Goal: Communication & Community: Answer question/provide support

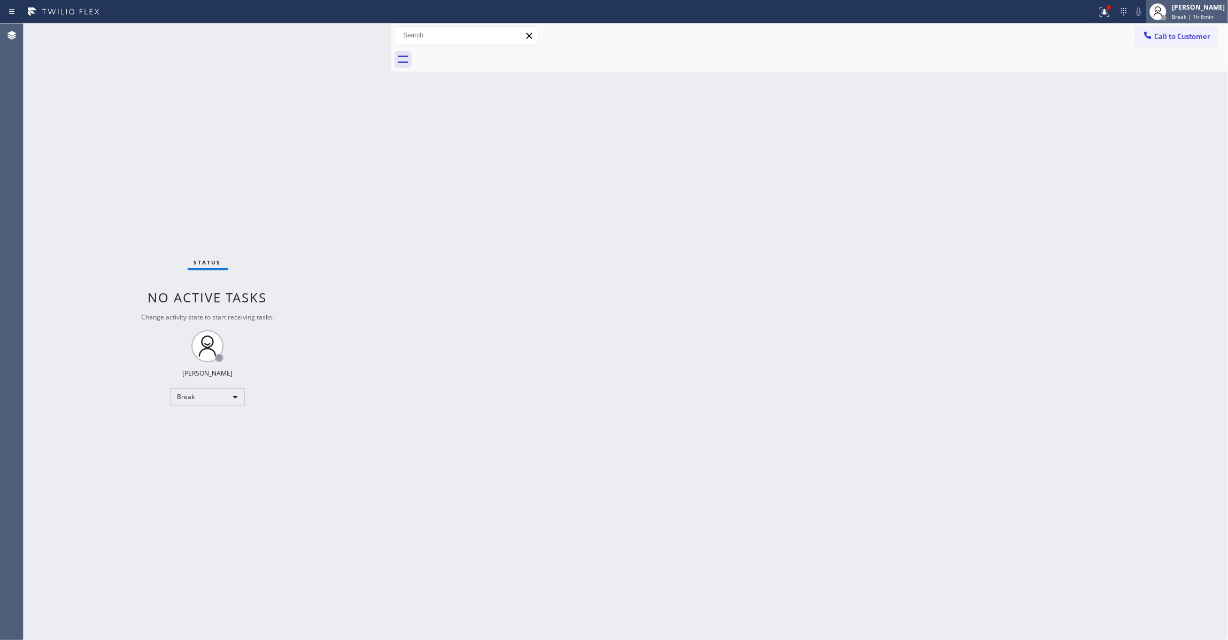
click at [1183, 12] on div "[PERSON_NAME] Break | 1h 8min" at bounding box center [1198, 11] width 58 height 19
click at [1174, 66] on button "Unavailable" at bounding box center [1174, 71] width 107 height 14
click at [30, 624] on div "Status No active tasks Change activity state to start receiving tasks. [PERSON_…" at bounding box center [208, 332] width 368 height 617
click at [1191, 37] on span "Call to Customer" at bounding box center [1182, 37] width 56 height 10
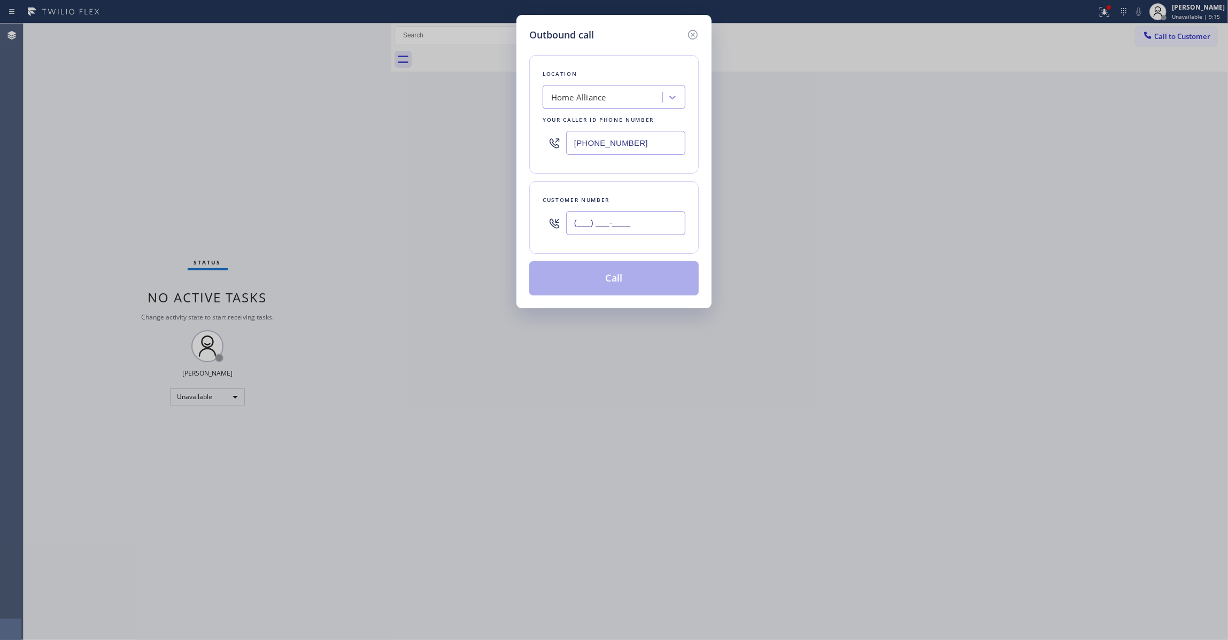
click at [592, 227] on input "(___) ___-____" at bounding box center [625, 223] width 119 height 24
paste input "310) 921-5660"
type input "[PHONE_NUMBER]"
drag, startPoint x: 652, startPoint y: 134, endPoint x: 494, endPoint y: 139, distance: 158.3
click at [494, 138] on div "Outbound call Location Home Alliance Your caller id phone number [PHONE_NUMBER]…" at bounding box center [614, 320] width 1228 height 640
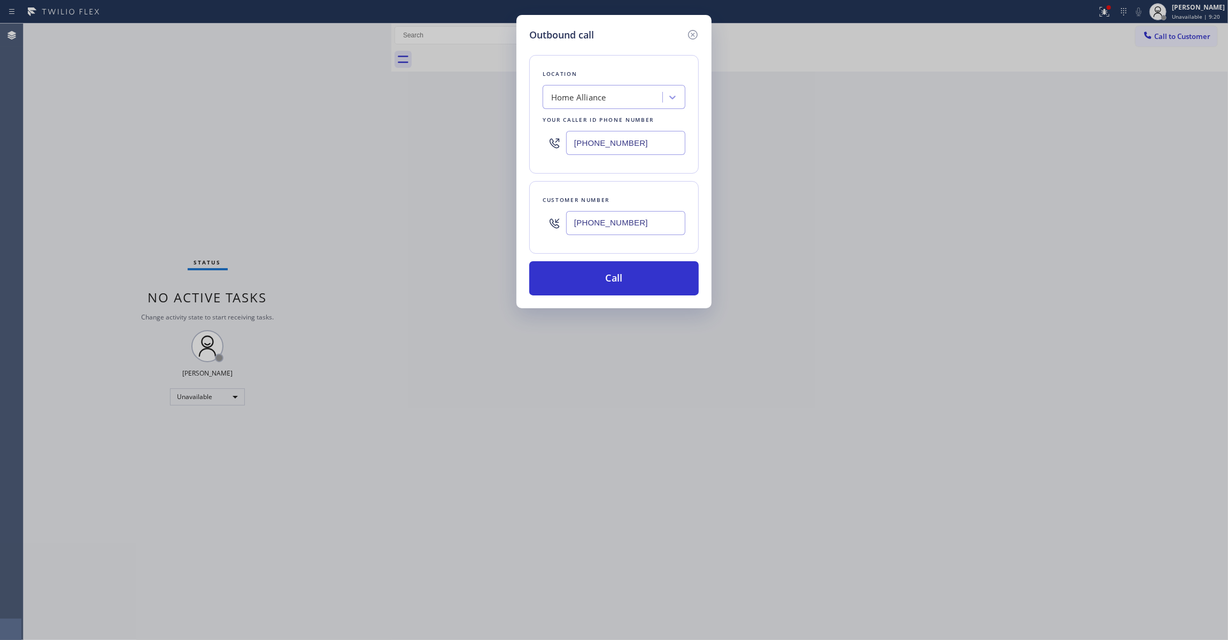
paste input "310) 868-0820"
type input "[PHONE_NUMBER]"
drag, startPoint x: 632, startPoint y: 223, endPoint x: 552, endPoint y: 228, distance: 79.8
click at [552, 228] on div "[PHONE_NUMBER]" at bounding box center [613, 223] width 143 height 35
click at [586, 275] on button "Call" at bounding box center [613, 278] width 169 height 34
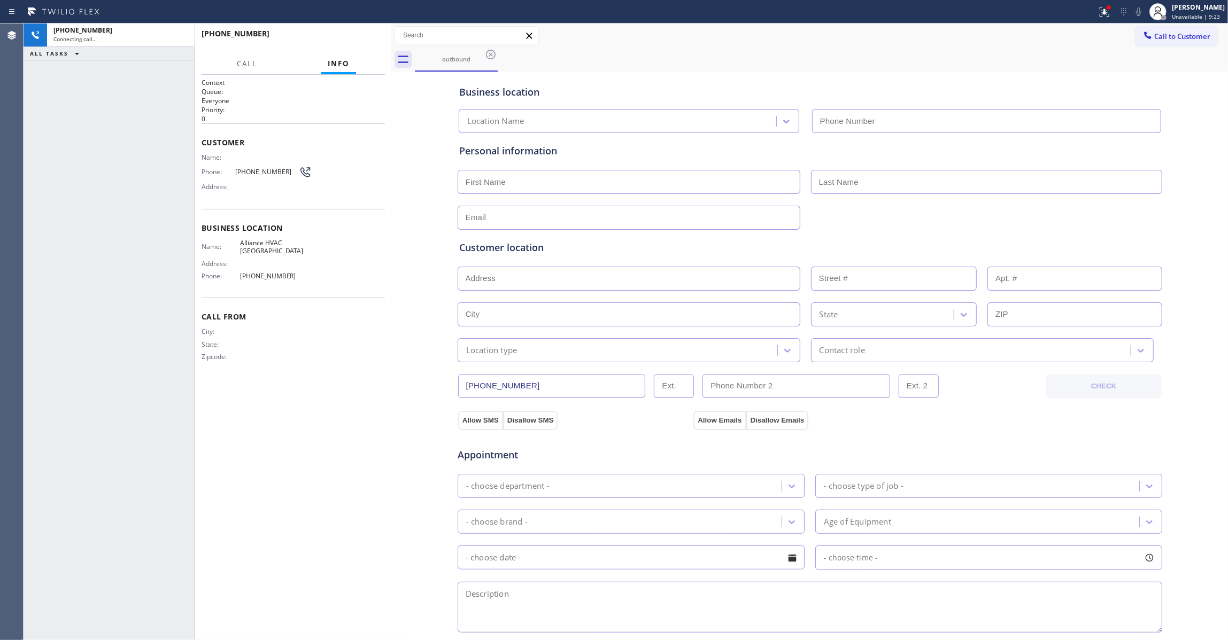
type input "[PHONE_NUMBER]"
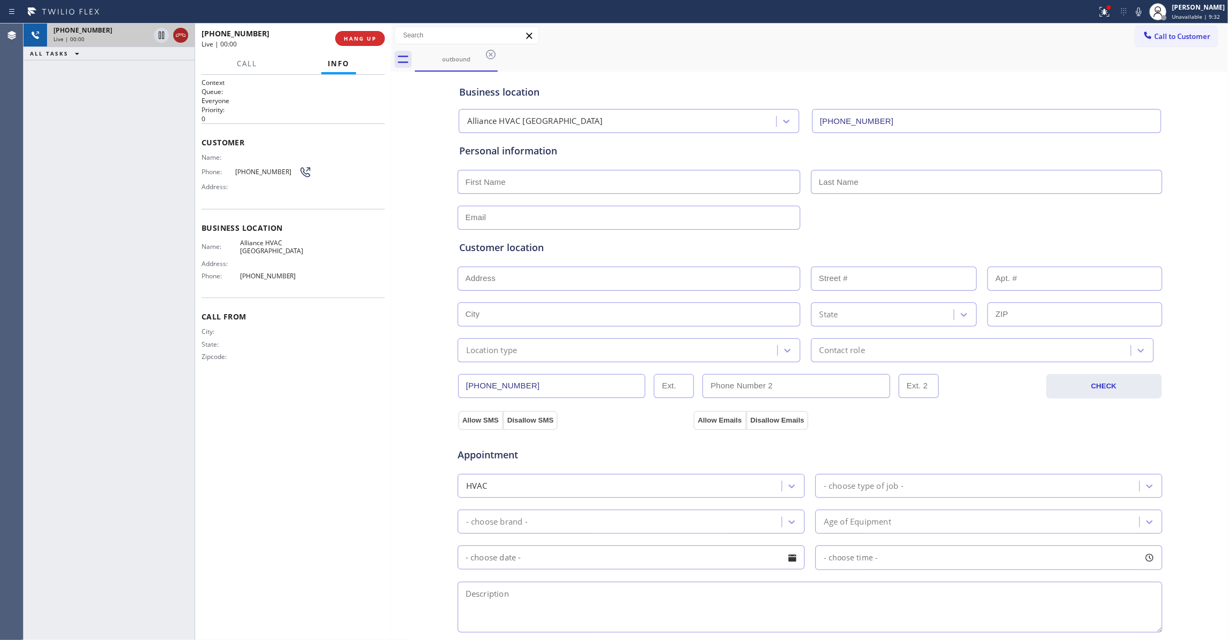
click at [176, 30] on icon at bounding box center [180, 35] width 13 height 13
click at [360, 47] on div "[PHONE_NUMBER] Wrap up | 00:00 COMPLETE" at bounding box center [292, 39] width 183 height 28
click at [359, 45] on button "COMPLETE" at bounding box center [358, 38] width 54 height 15
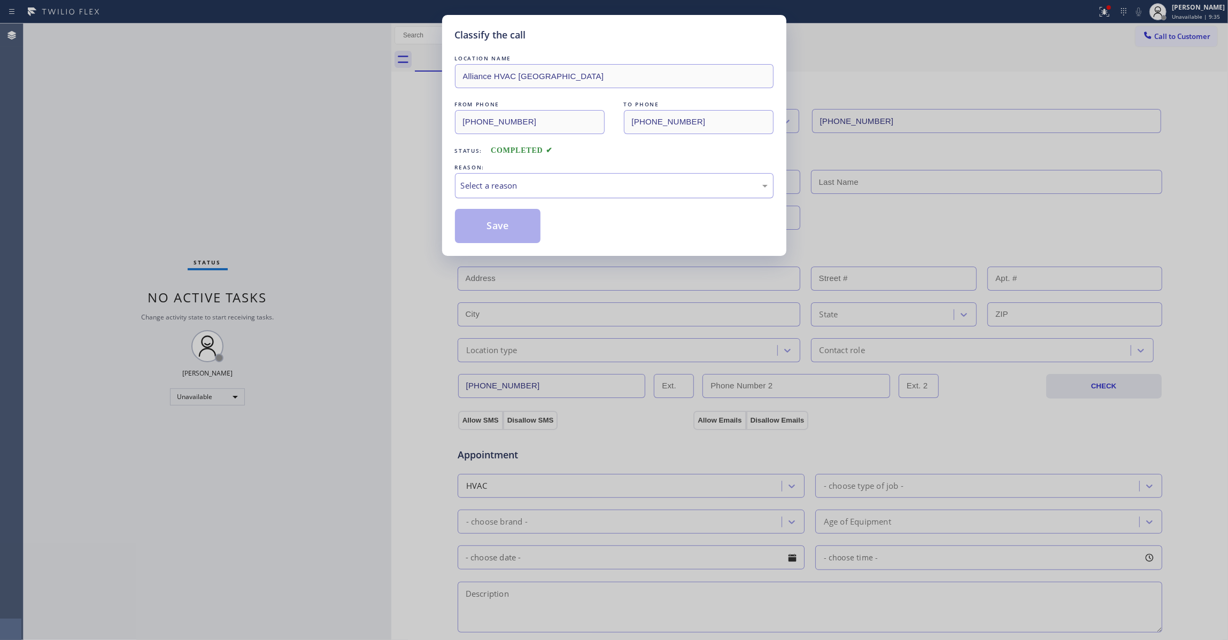
click at [481, 182] on div "Select a reason" at bounding box center [614, 186] width 307 height 12
click at [492, 224] on button "Save" at bounding box center [498, 226] width 86 height 34
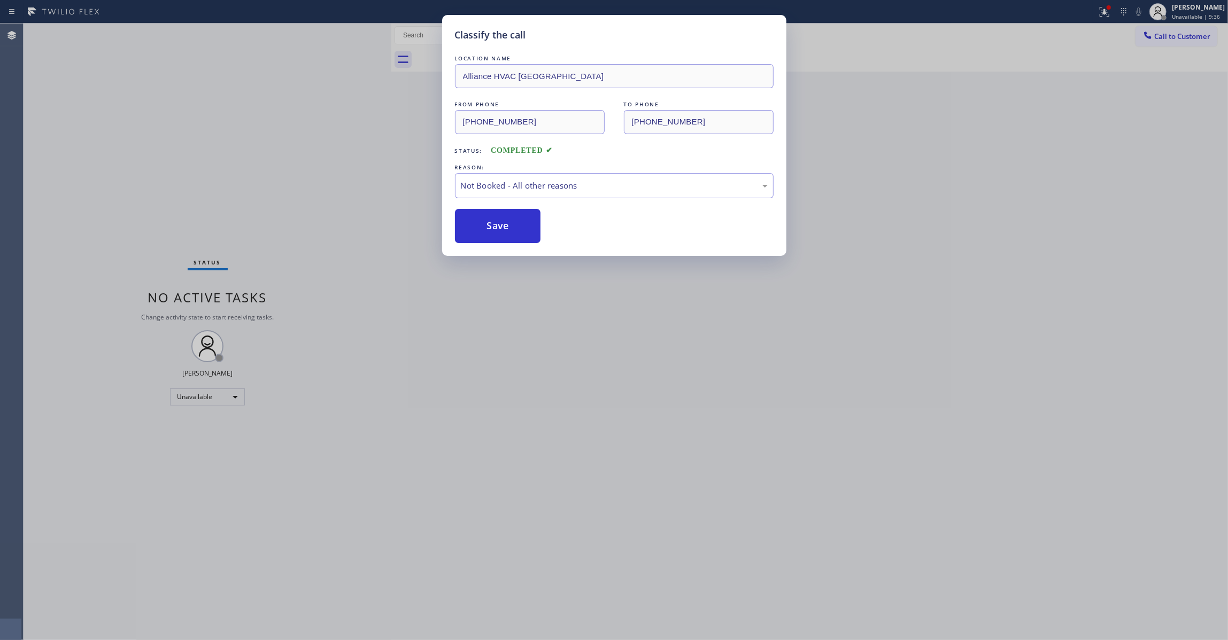
click at [492, 224] on button "Save" at bounding box center [498, 226] width 86 height 34
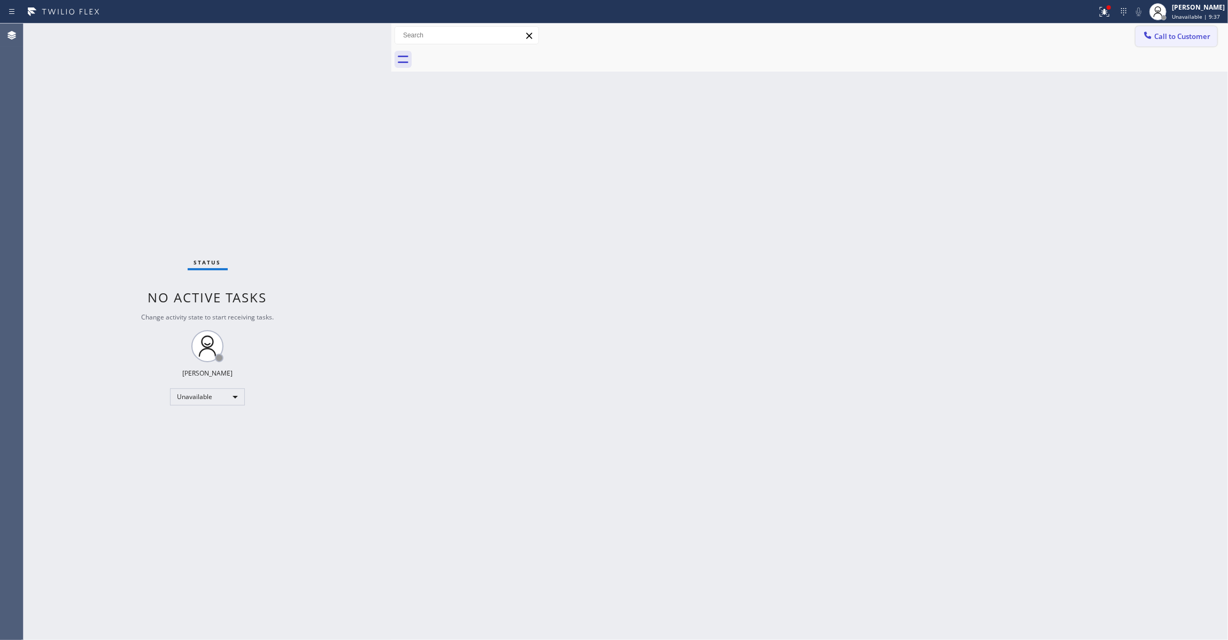
click at [1172, 33] on span "Call to Customer" at bounding box center [1182, 37] width 56 height 10
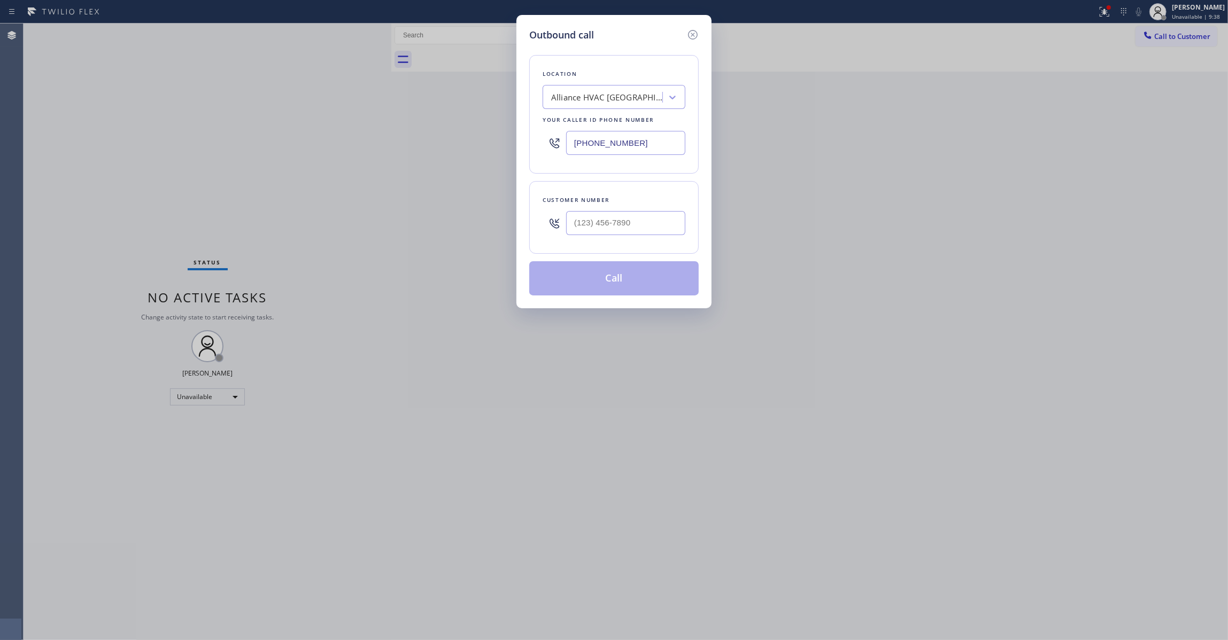
click at [567, 206] on div at bounding box center [625, 223] width 119 height 35
click at [591, 225] on input "(___) ___-____" at bounding box center [625, 223] width 119 height 24
paste input "310) 921-5660"
type input "[PHONE_NUMBER]"
click at [591, 286] on button "Call" at bounding box center [613, 278] width 169 height 34
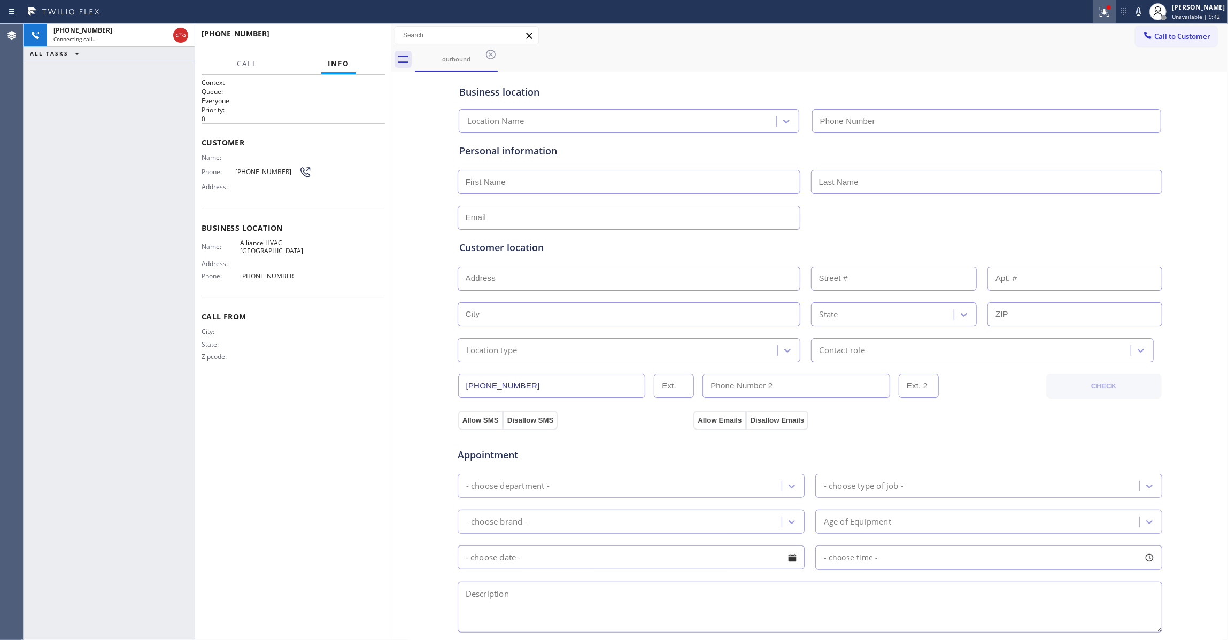
type input "[PHONE_NUMBER]"
click at [1101, 12] on icon at bounding box center [1104, 11] width 6 height 4
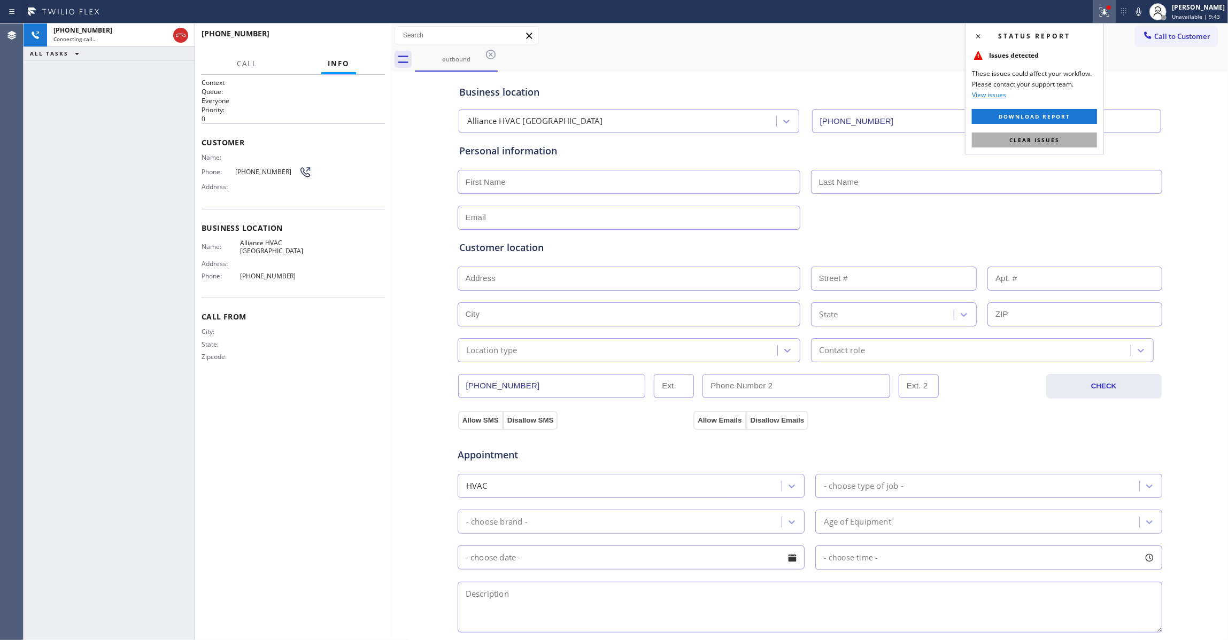
click at [1013, 145] on button "Clear issues" at bounding box center [1034, 140] width 125 height 15
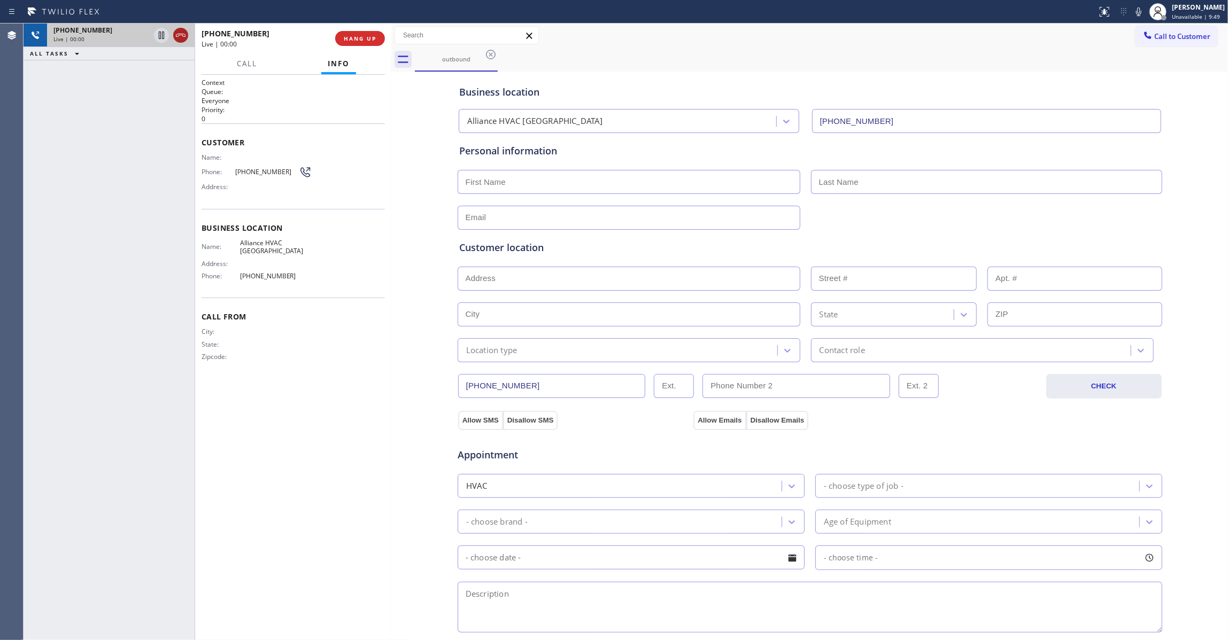
click at [176, 33] on icon at bounding box center [180, 35] width 13 height 13
click at [367, 29] on div "[PHONE_NUMBER] Wrap up | 00:00 COMPLETE" at bounding box center [292, 39] width 183 height 28
click at [371, 43] on button "COMPLETE" at bounding box center [358, 38] width 54 height 15
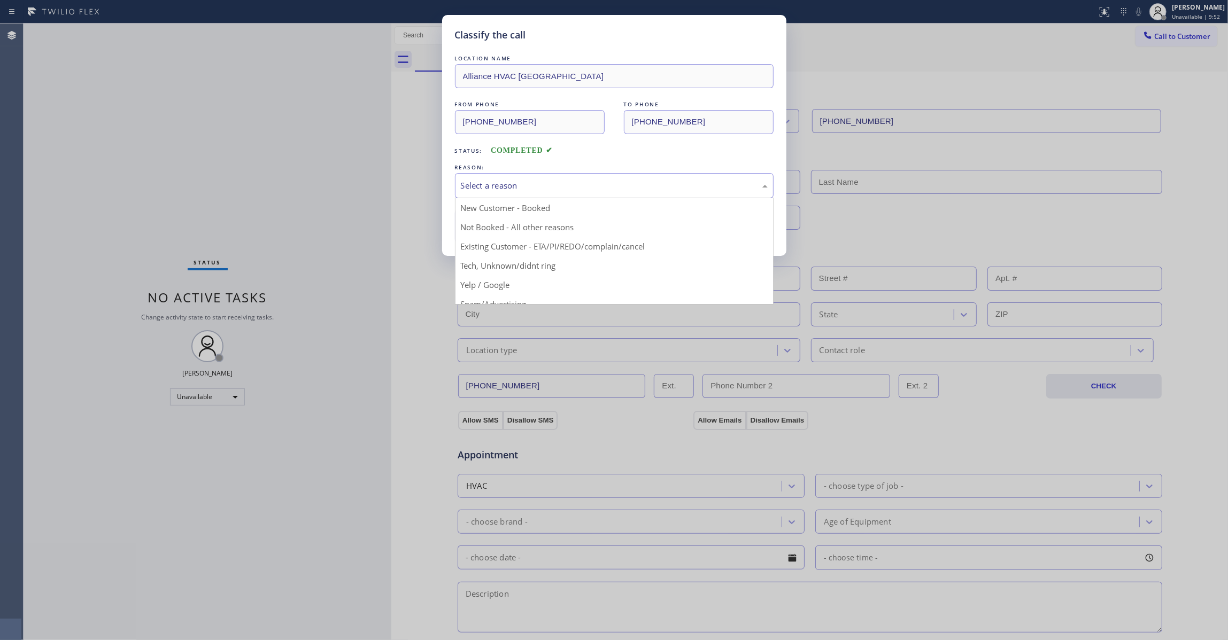
click at [511, 189] on div "Select a reason" at bounding box center [614, 186] width 307 height 12
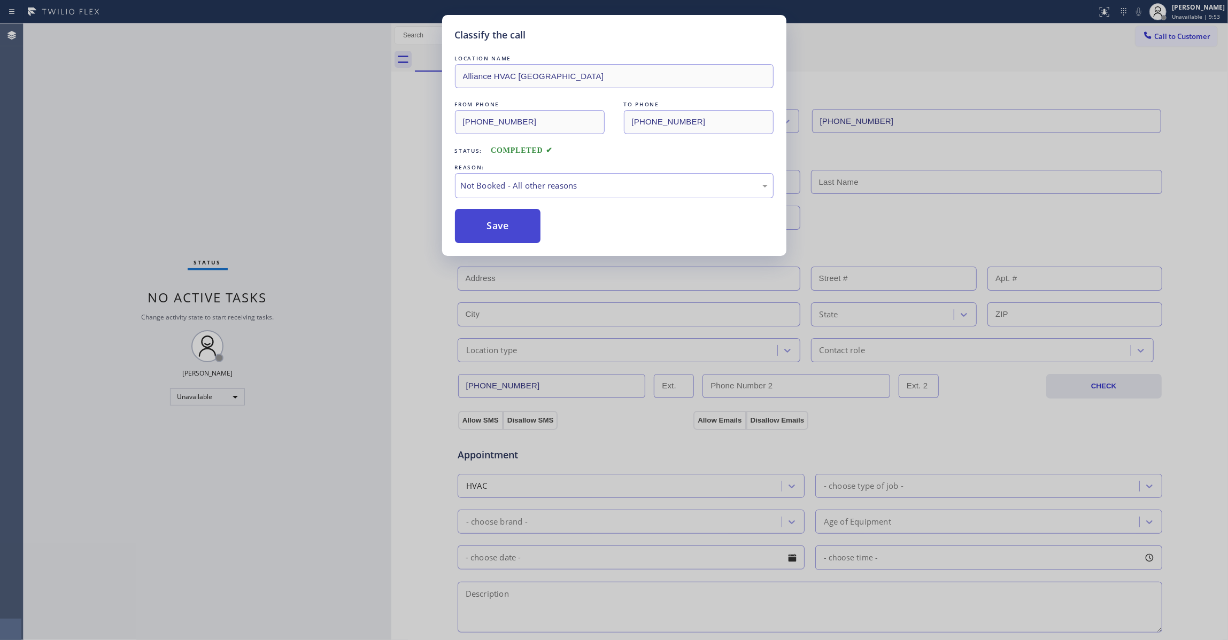
click at [493, 229] on button "Save" at bounding box center [498, 226] width 86 height 34
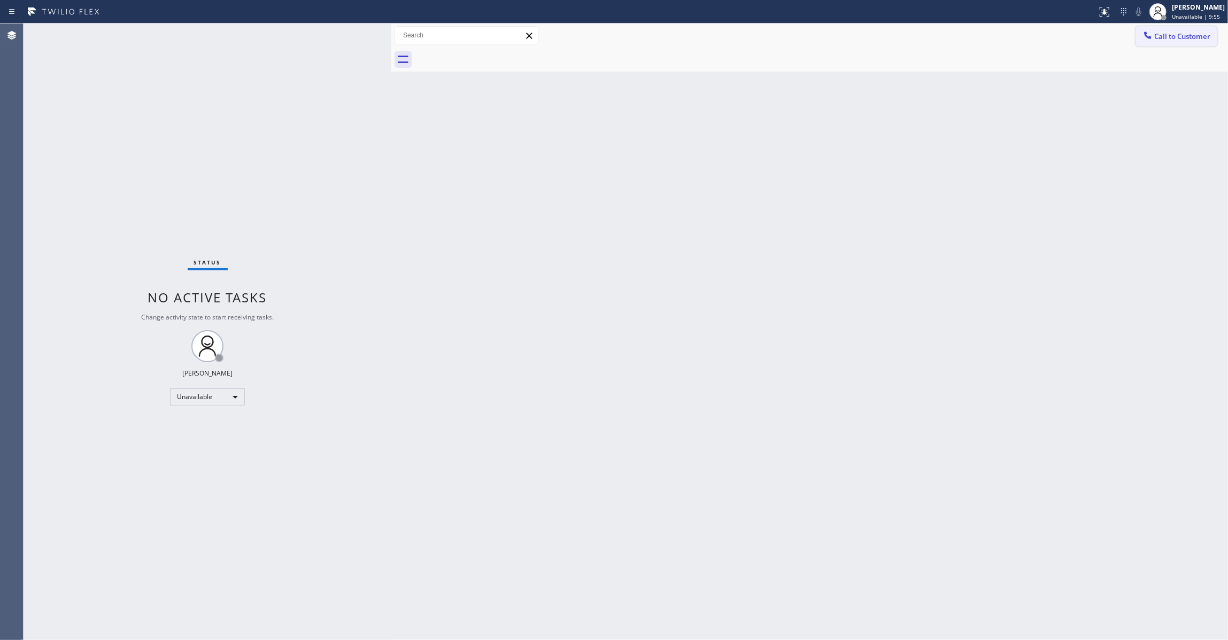
click at [1168, 32] on span "Call to Customer" at bounding box center [1182, 37] width 56 height 10
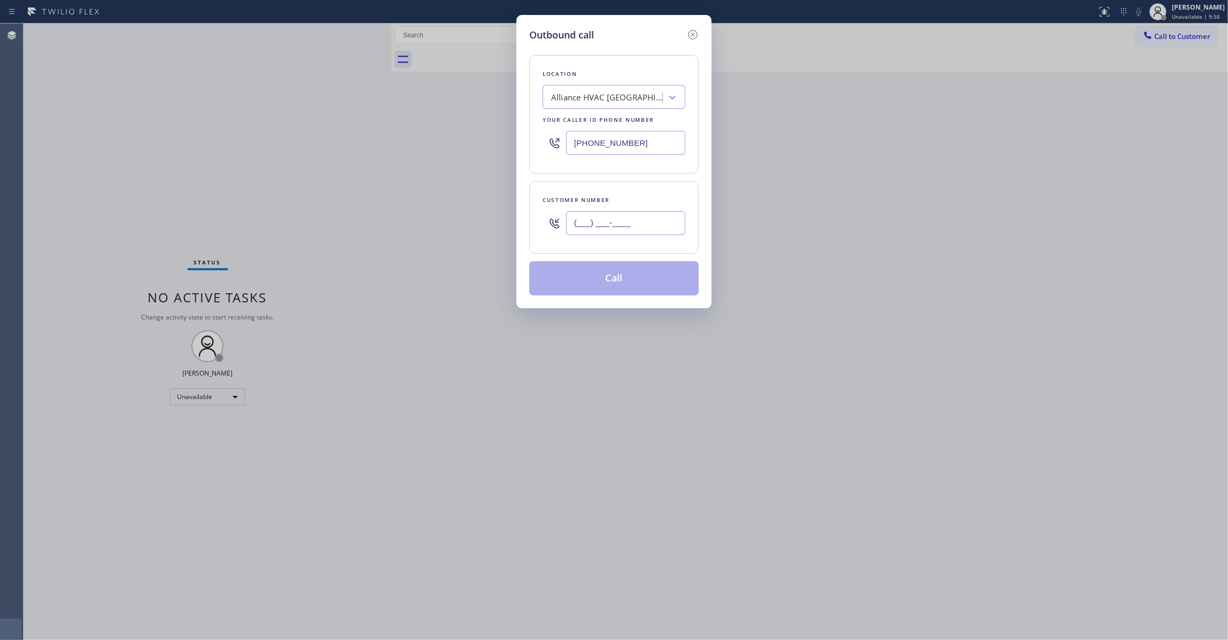
click at [631, 225] on input "(___) ___-____" at bounding box center [625, 223] width 119 height 24
paste input "310) 921-5660"
type input "[PHONE_NUMBER]"
click at [607, 290] on button "Call" at bounding box center [613, 278] width 169 height 34
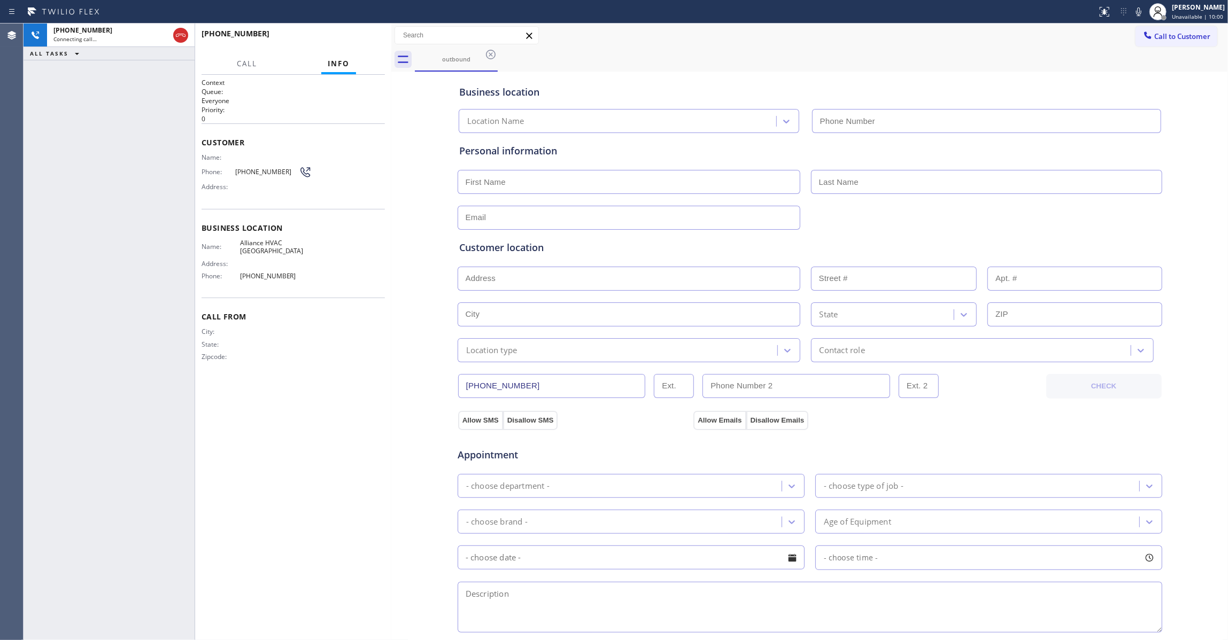
type input "[PHONE_NUMBER]"
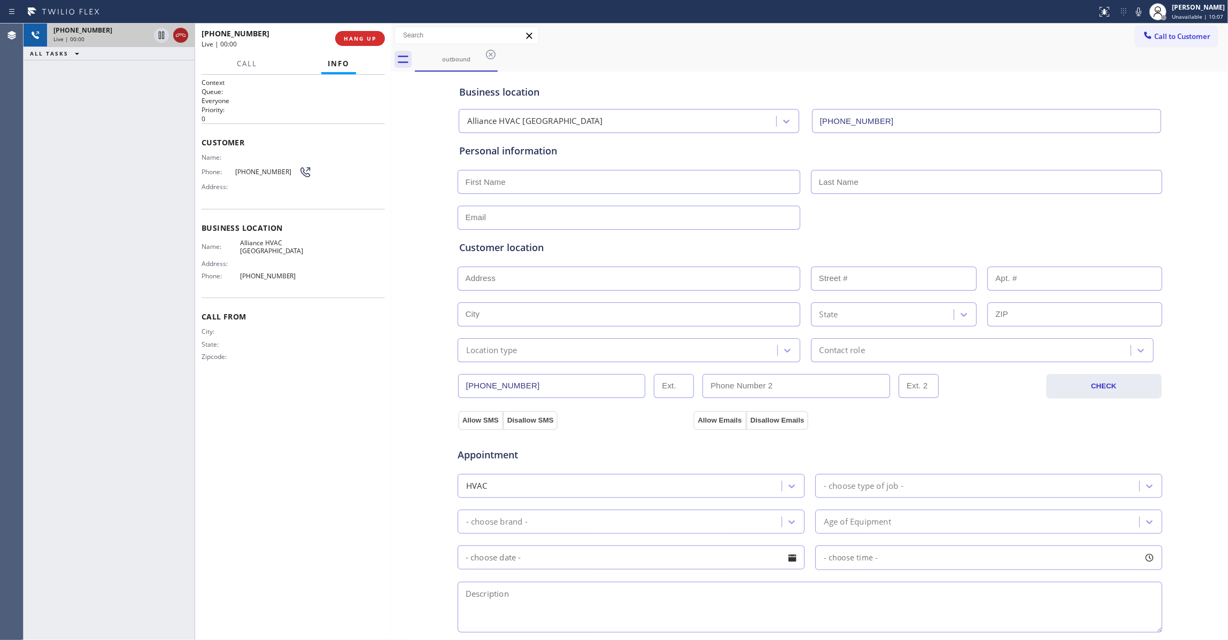
click at [180, 33] on icon at bounding box center [180, 35] width 13 height 13
click at [351, 41] on span "COMPLETE" at bounding box center [357, 38] width 37 height 7
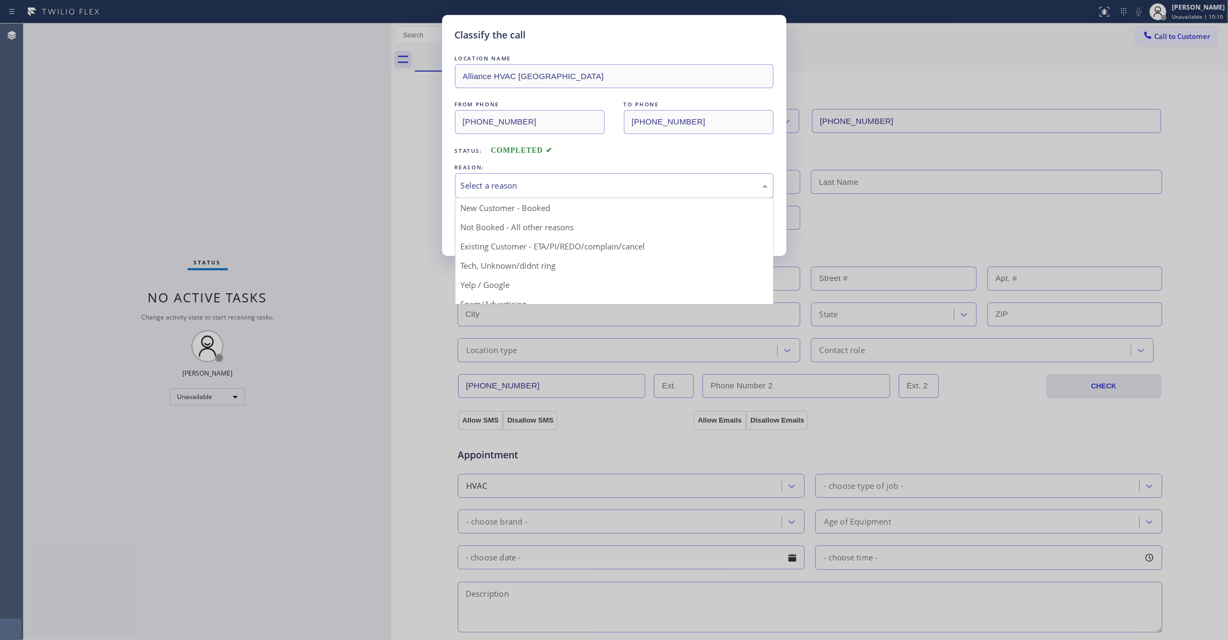
click at [467, 176] on div "Select a reason" at bounding box center [614, 185] width 319 height 25
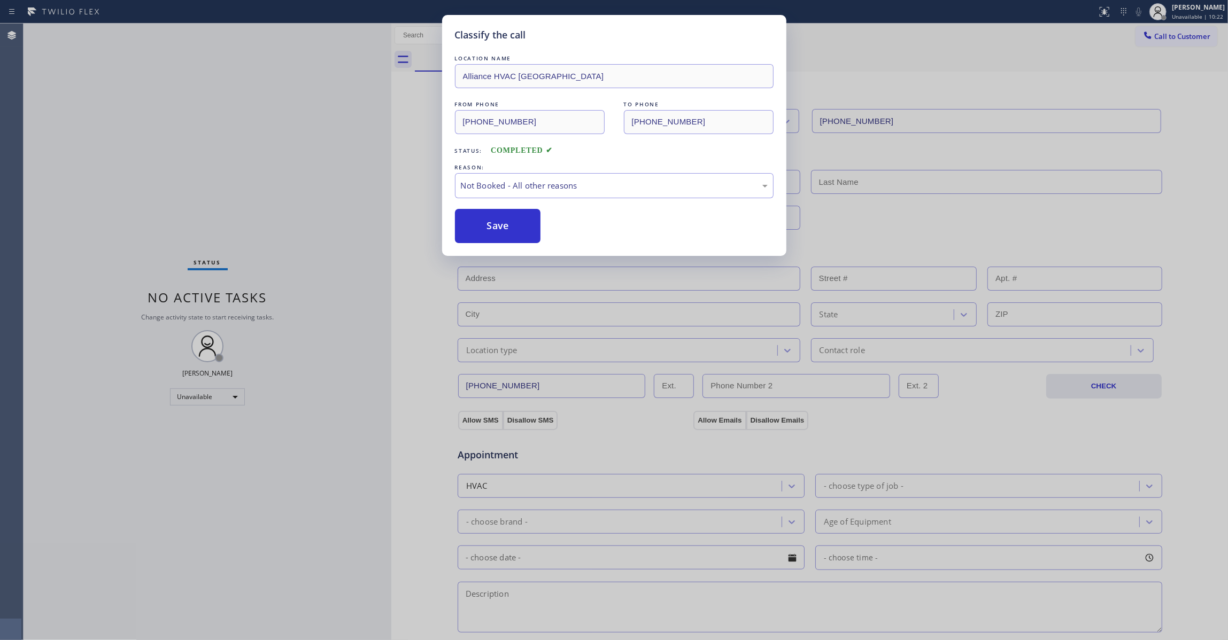
drag, startPoint x: 473, startPoint y: 227, endPoint x: 424, endPoint y: 249, distance: 53.8
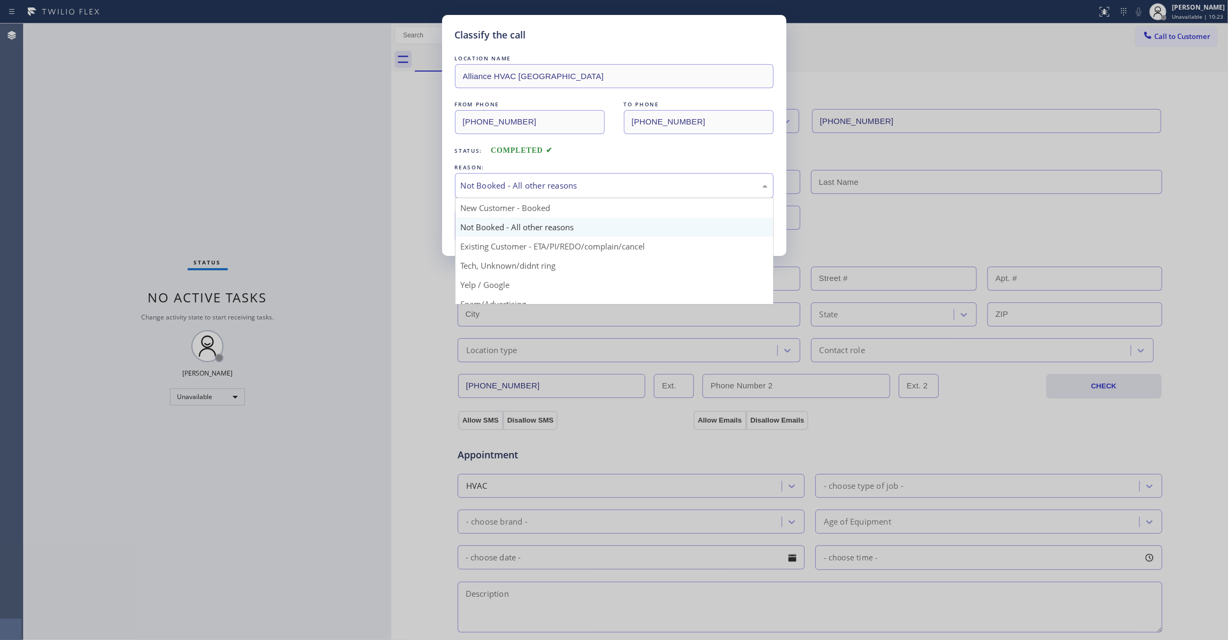
drag, startPoint x: 424, startPoint y: 249, endPoint x: 544, endPoint y: 176, distance: 140.0
click at [544, 176] on div "Not Booked - All other reasons" at bounding box center [614, 185] width 319 height 25
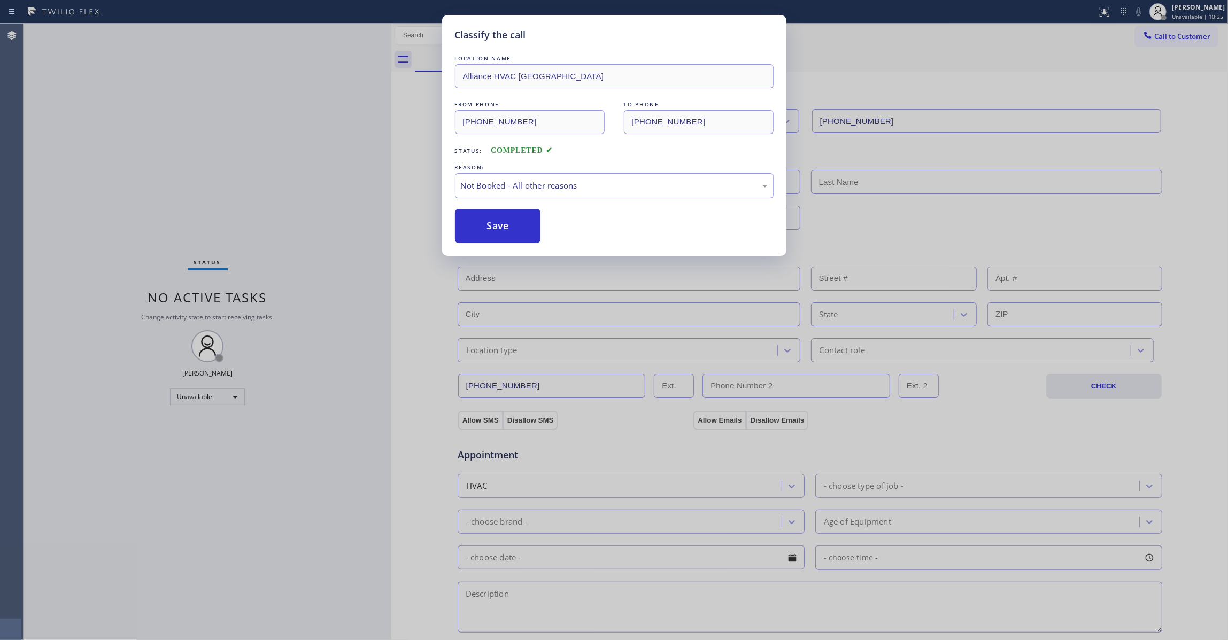
click at [508, 221] on button "Save" at bounding box center [498, 226] width 86 height 34
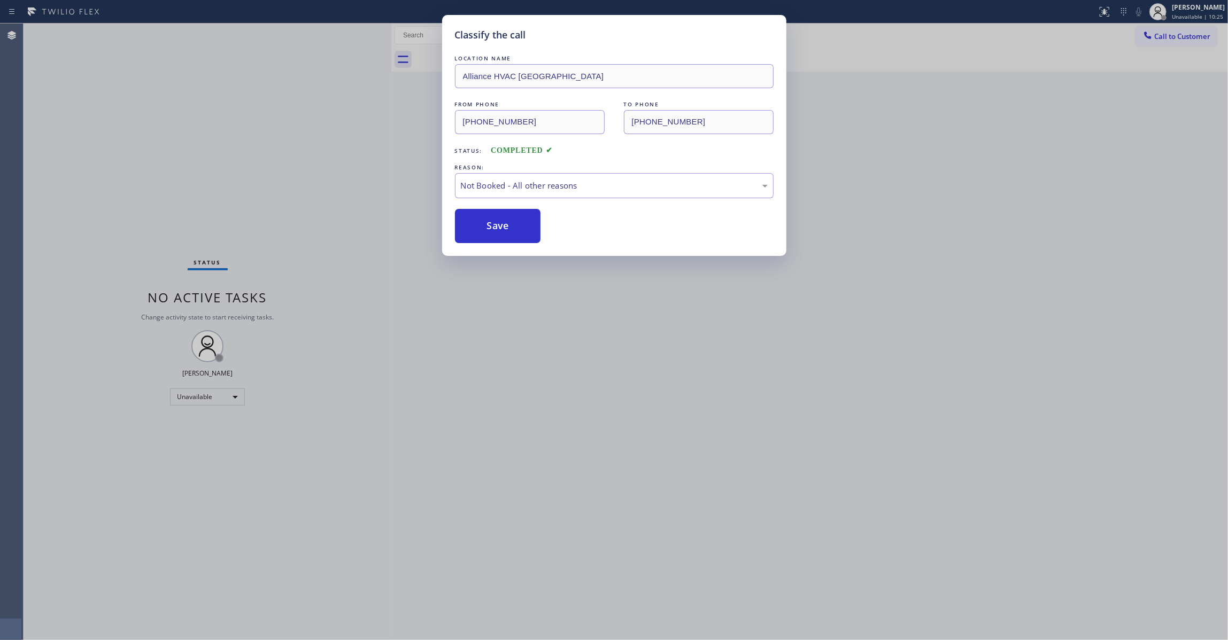
click at [508, 221] on button "Save" at bounding box center [498, 226] width 86 height 34
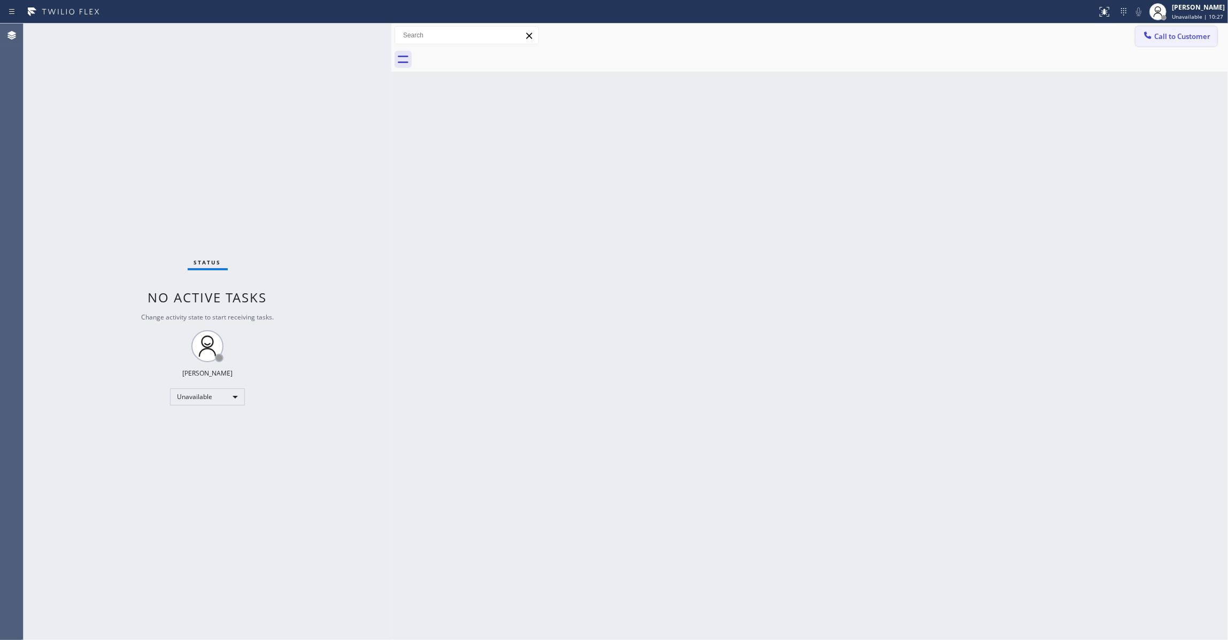
click at [1166, 39] on span "Call to Customer" at bounding box center [1182, 37] width 56 height 10
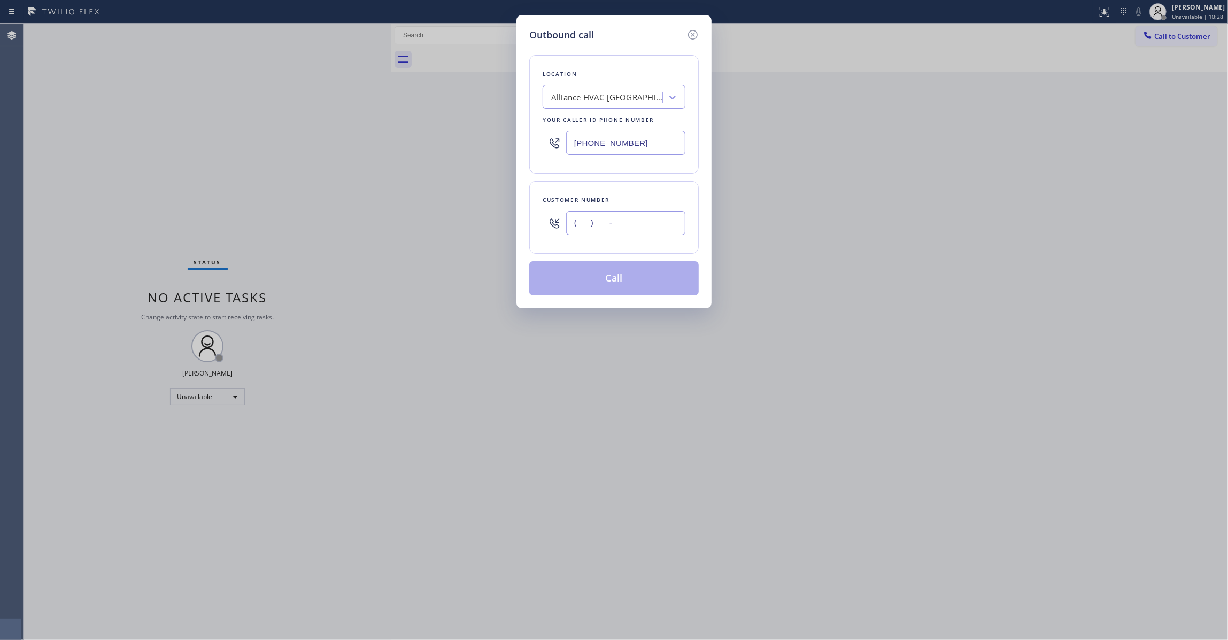
click at [636, 223] on input "(___) ___-____" at bounding box center [625, 223] width 119 height 24
paste input "310) 921-5660"
type input "[PHONE_NUMBER]"
click at [595, 293] on button "Call" at bounding box center [613, 278] width 169 height 34
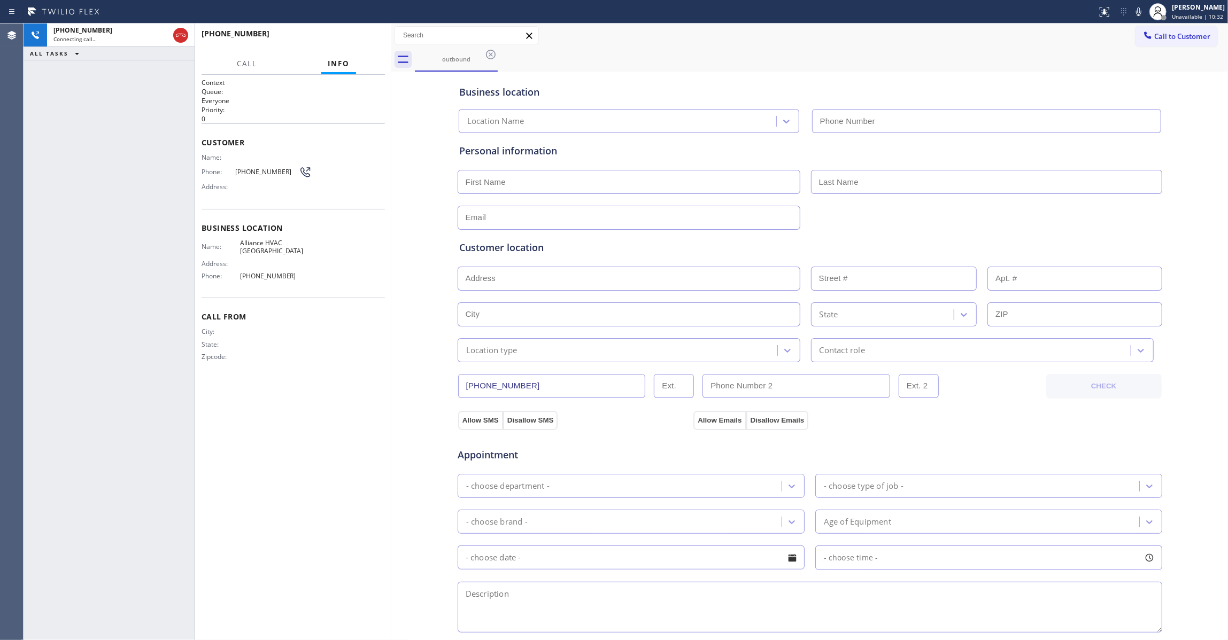
type input "[PHONE_NUMBER]"
click at [347, 26] on div "[PHONE_NUMBER] Live | 00:00 HANG UP" at bounding box center [292, 39] width 183 height 28
click at [352, 31] on button "HANG UP" at bounding box center [360, 38] width 50 height 15
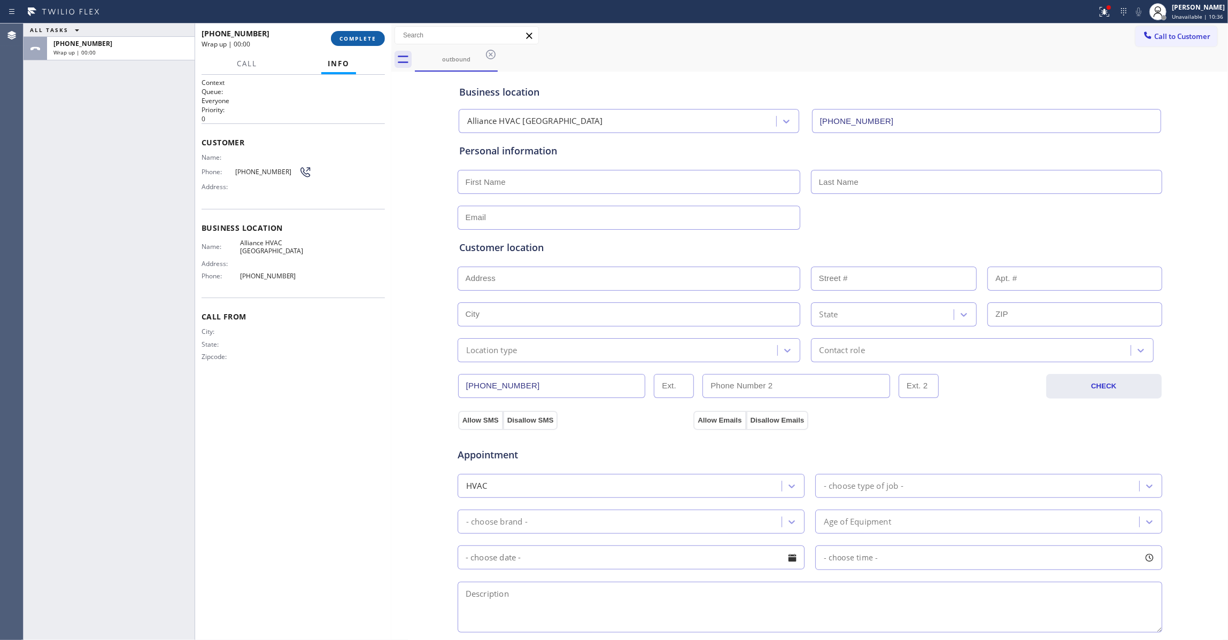
click at [355, 36] on span "COMPLETE" at bounding box center [357, 38] width 37 height 7
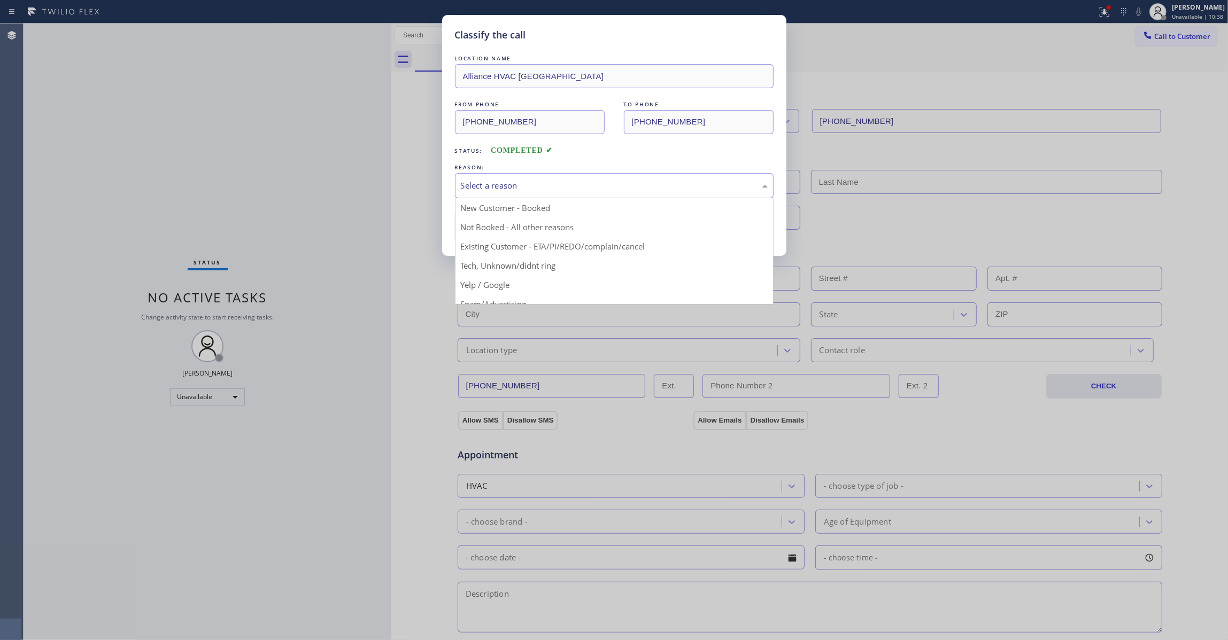
click at [477, 174] on div "Select a reason" at bounding box center [614, 185] width 319 height 25
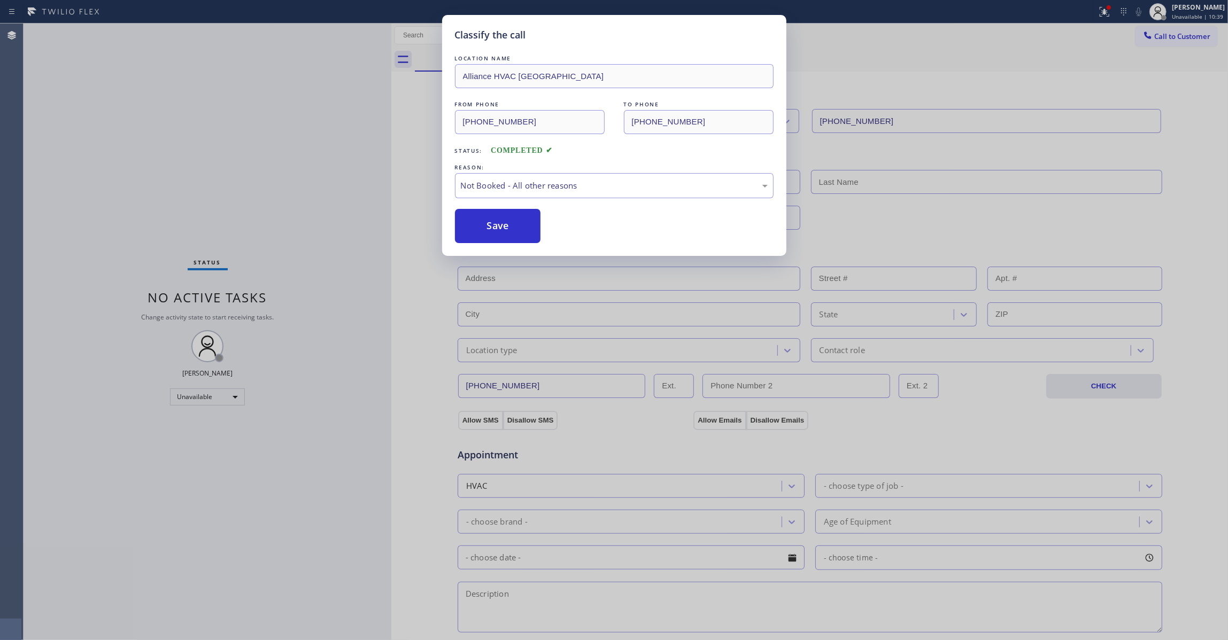
click at [484, 223] on button "Save" at bounding box center [498, 226] width 86 height 34
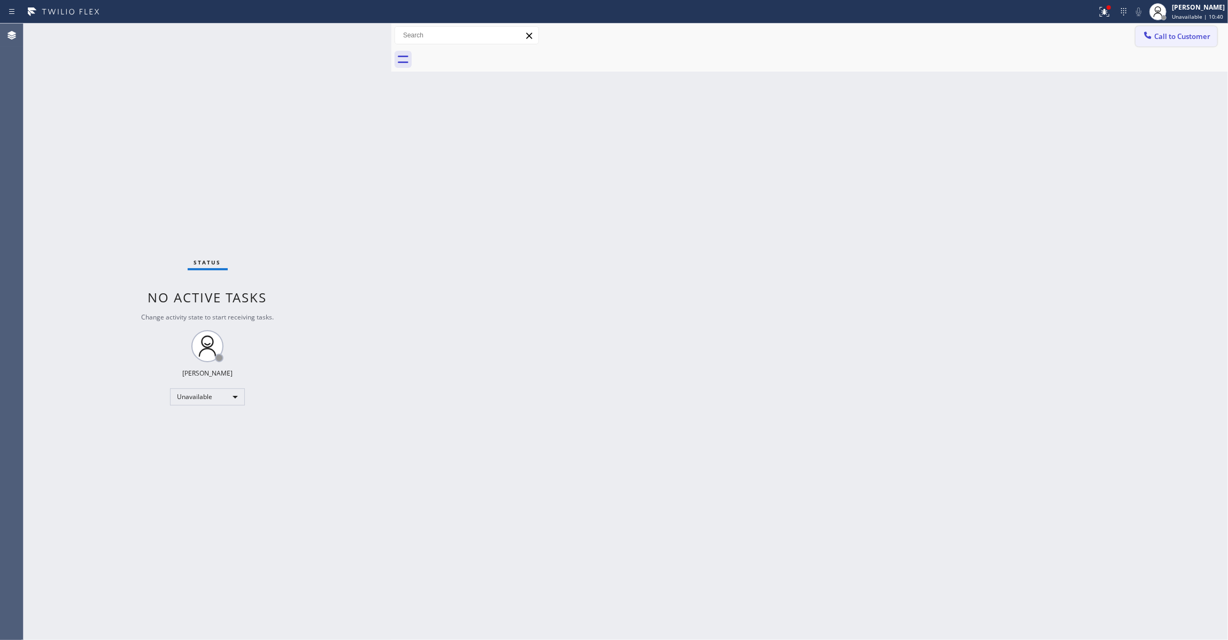
click at [1174, 37] on span "Call to Customer" at bounding box center [1182, 37] width 56 height 10
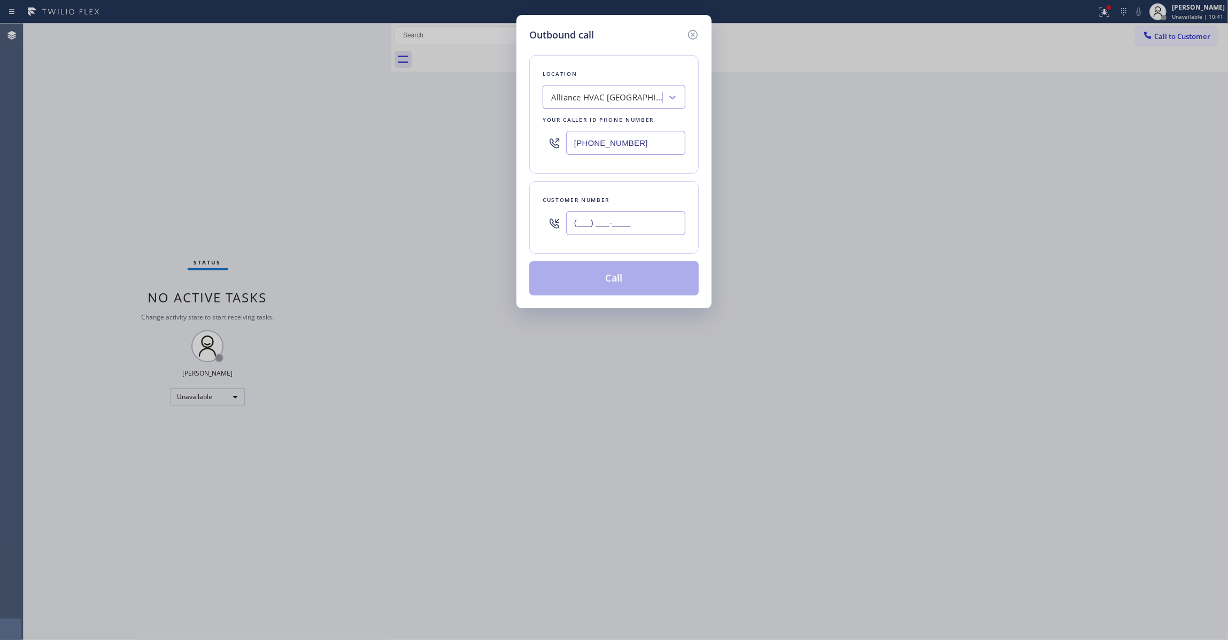
click at [603, 235] on input "(___) ___-____" at bounding box center [625, 223] width 119 height 24
paste input "310) 921-5660"
type input "[PHONE_NUMBER]"
click at [632, 284] on button "Call" at bounding box center [613, 278] width 169 height 34
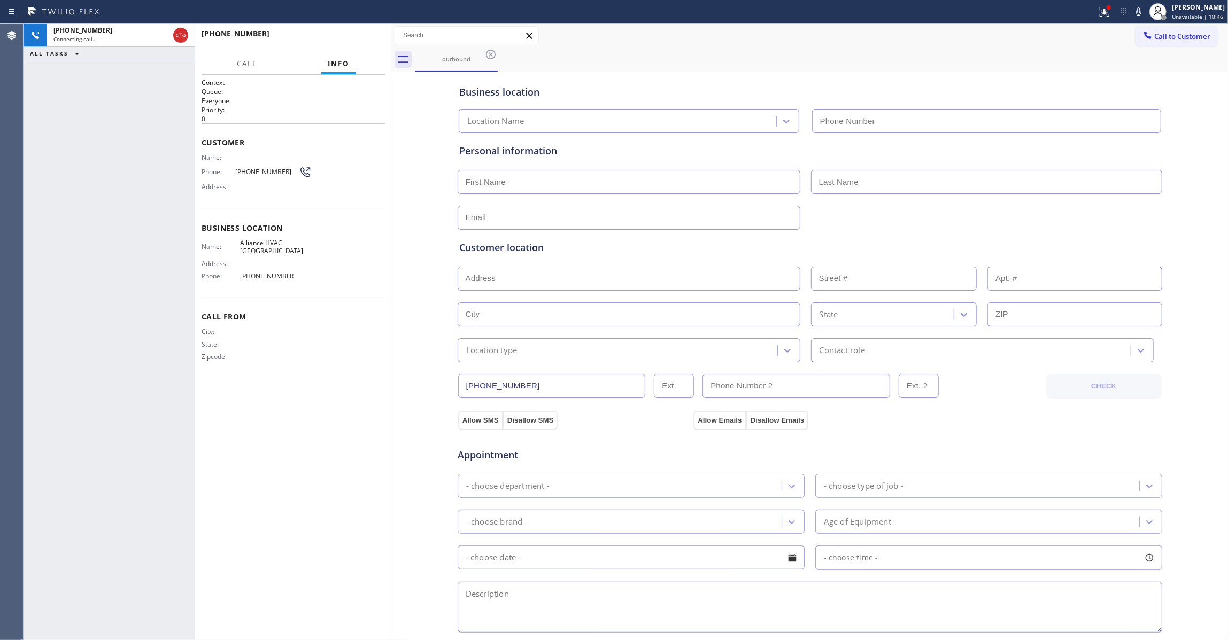
type input "[PHONE_NUMBER]"
click at [366, 36] on span "HANG UP" at bounding box center [360, 38] width 33 height 7
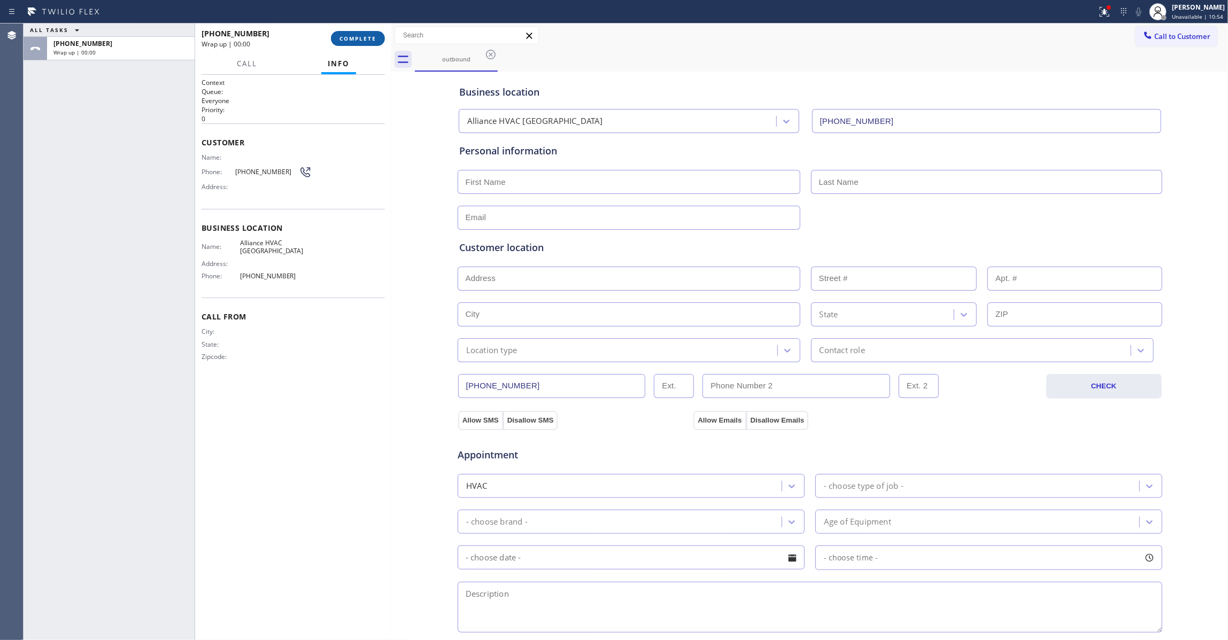
click at [364, 36] on span "COMPLETE" at bounding box center [357, 38] width 37 height 7
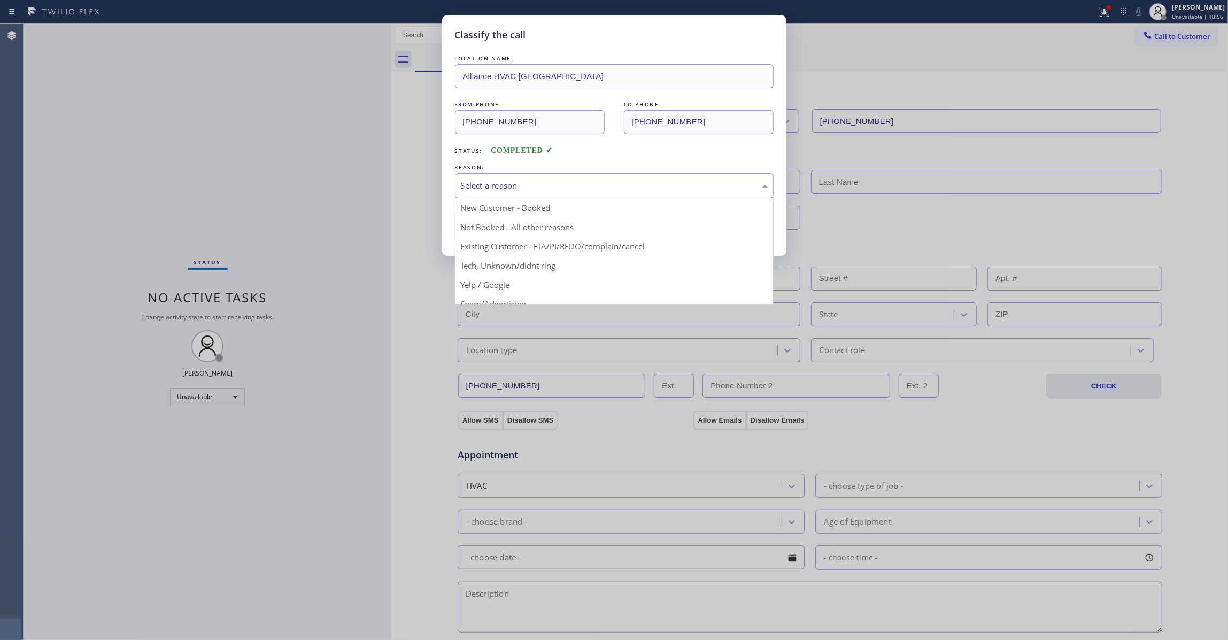
click at [494, 187] on div "Select a reason" at bounding box center [614, 186] width 307 height 12
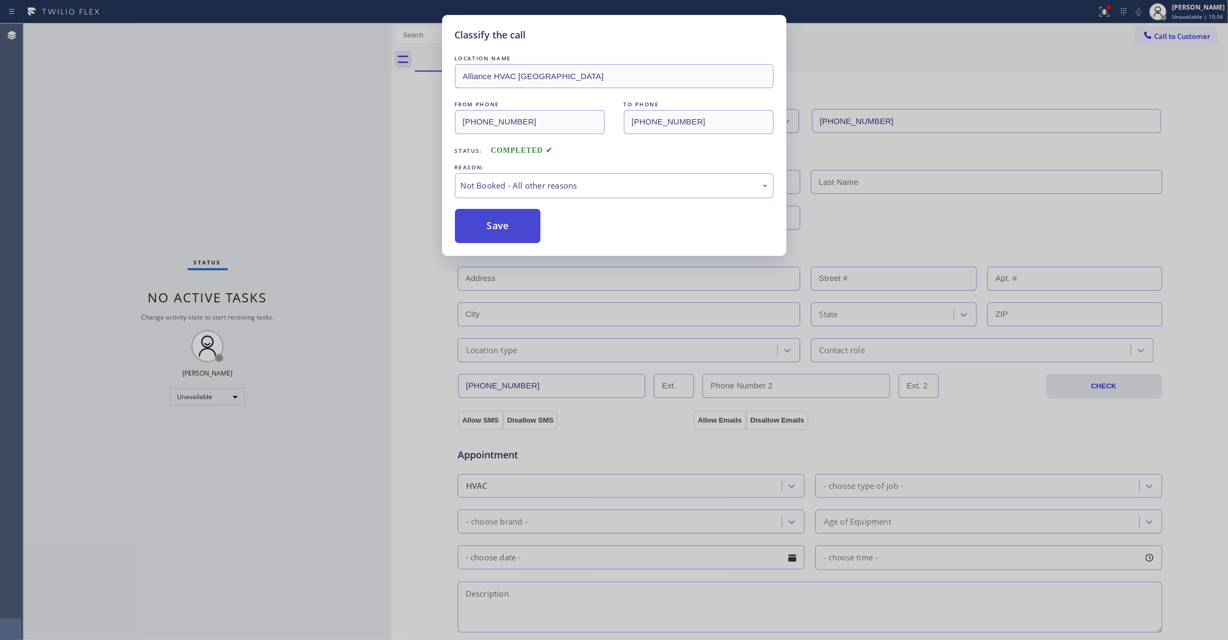
click at [497, 219] on button "Save" at bounding box center [498, 226] width 86 height 34
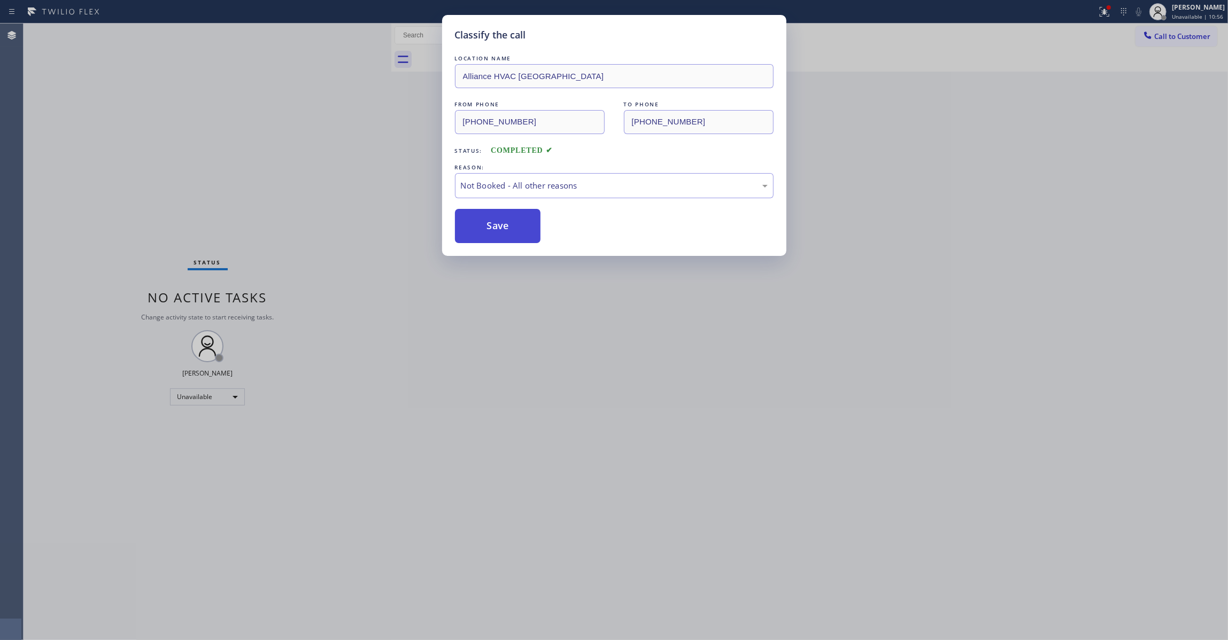
click at [497, 219] on button "Save" at bounding box center [498, 226] width 86 height 34
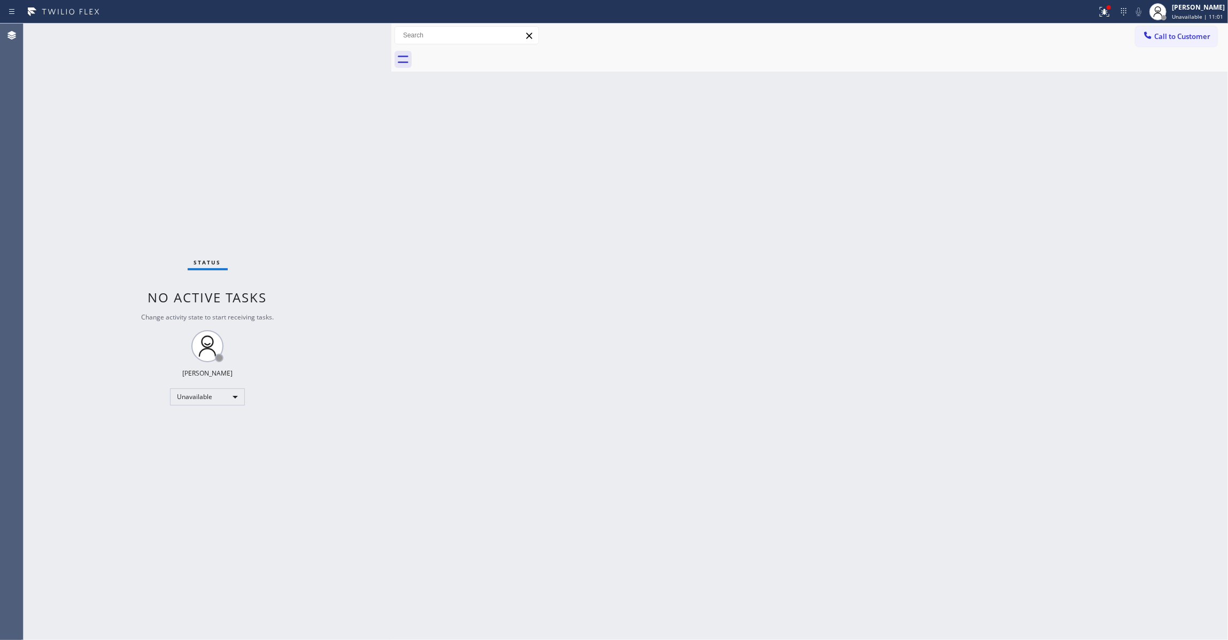
click at [999, 206] on div "Back to Dashboard Change Sender ID Customers Technicians Select a contact Outbo…" at bounding box center [809, 332] width 836 height 617
click at [1187, 44] on button "Call to Customer" at bounding box center [1176, 36] width 82 height 20
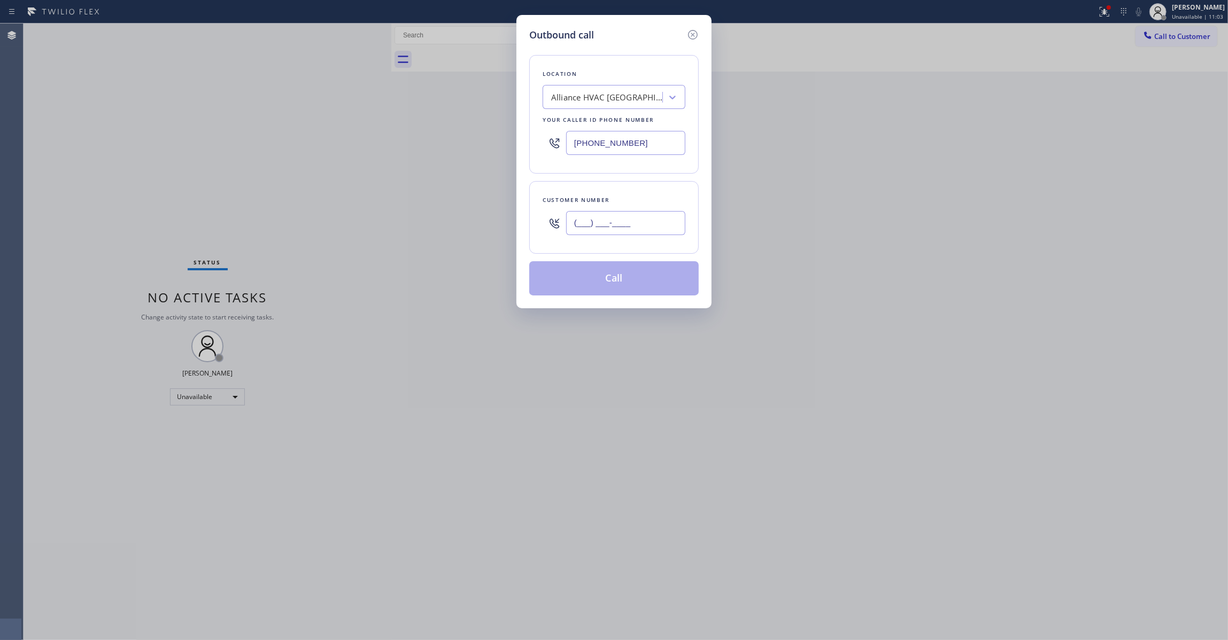
click at [640, 227] on input "(___) ___-____" at bounding box center [625, 223] width 119 height 24
paste input "954) 799-3474"
drag, startPoint x: 652, startPoint y: 224, endPoint x: 408, endPoint y: 247, distance: 244.7
click at [408, 247] on div "Outbound call Location Alliance HVAC [GEOGRAPHIC_DATA] Your caller id phone num…" at bounding box center [614, 320] width 1228 height 640
paste input "676-7903"
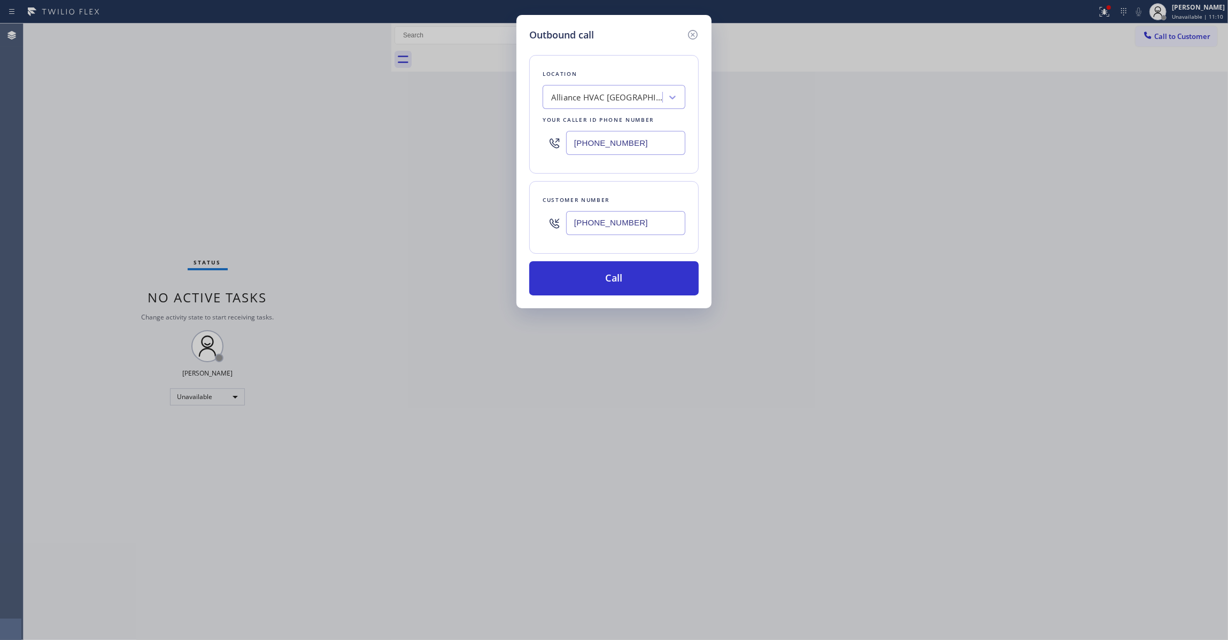
type input "[PHONE_NUMBER]"
drag, startPoint x: 647, startPoint y: 144, endPoint x: 550, endPoint y: 144, distance: 96.2
click at [550, 144] on div "[PHONE_NUMBER]" at bounding box center [613, 143] width 143 height 35
paste input "954) 799-3474"
type input "[PHONE_NUMBER]"
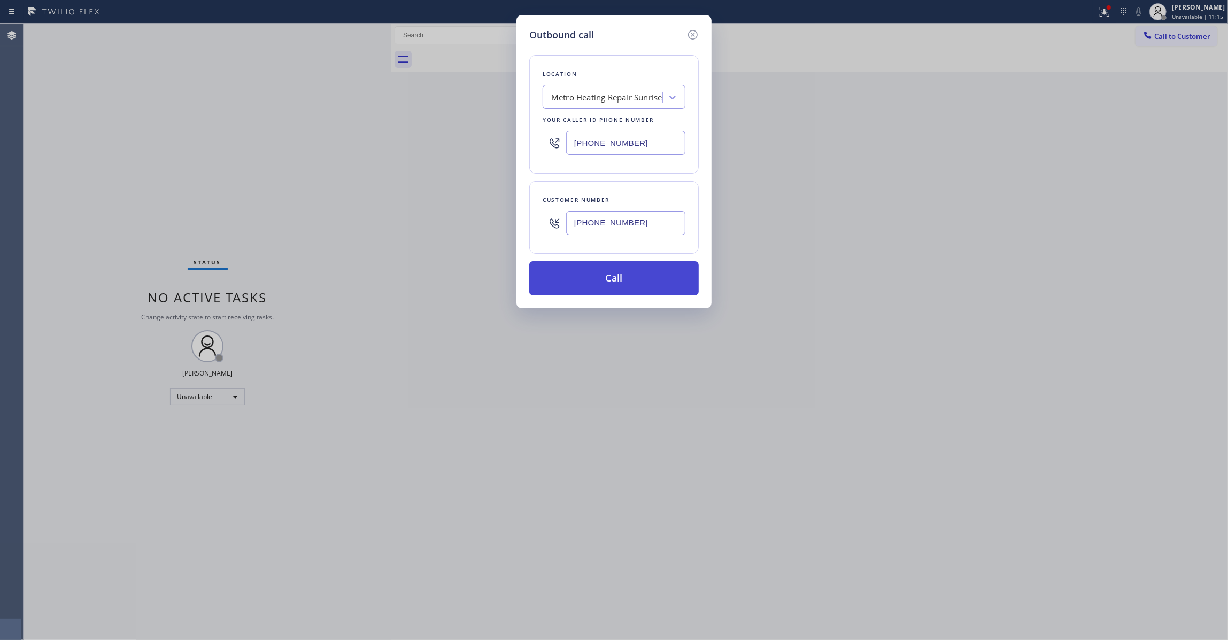
click at [559, 283] on button "Call" at bounding box center [613, 278] width 169 height 34
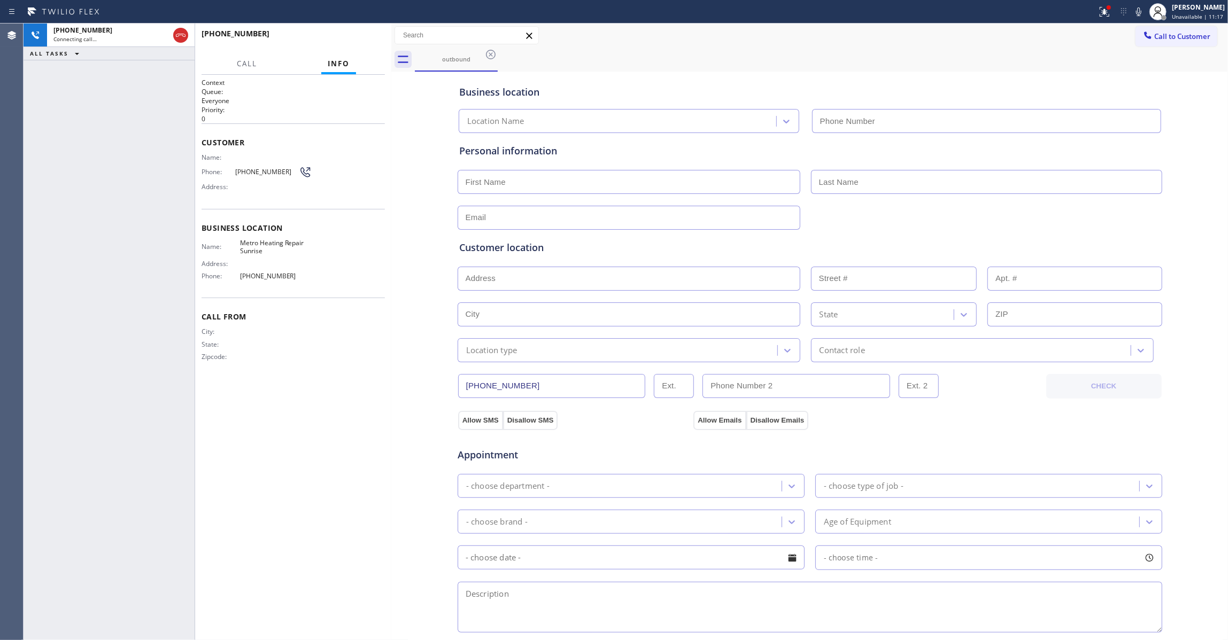
click at [263, 171] on span "[PHONE_NUMBER]" at bounding box center [267, 172] width 64 height 8
type input "[PHONE_NUMBER]"
click at [263, 171] on span "[PHONE_NUMBER]" at bounding box center [267, 172] width 64 height 8
click at [1098, 5] on icon at bounding box center [1104, 11] width 13 height 13
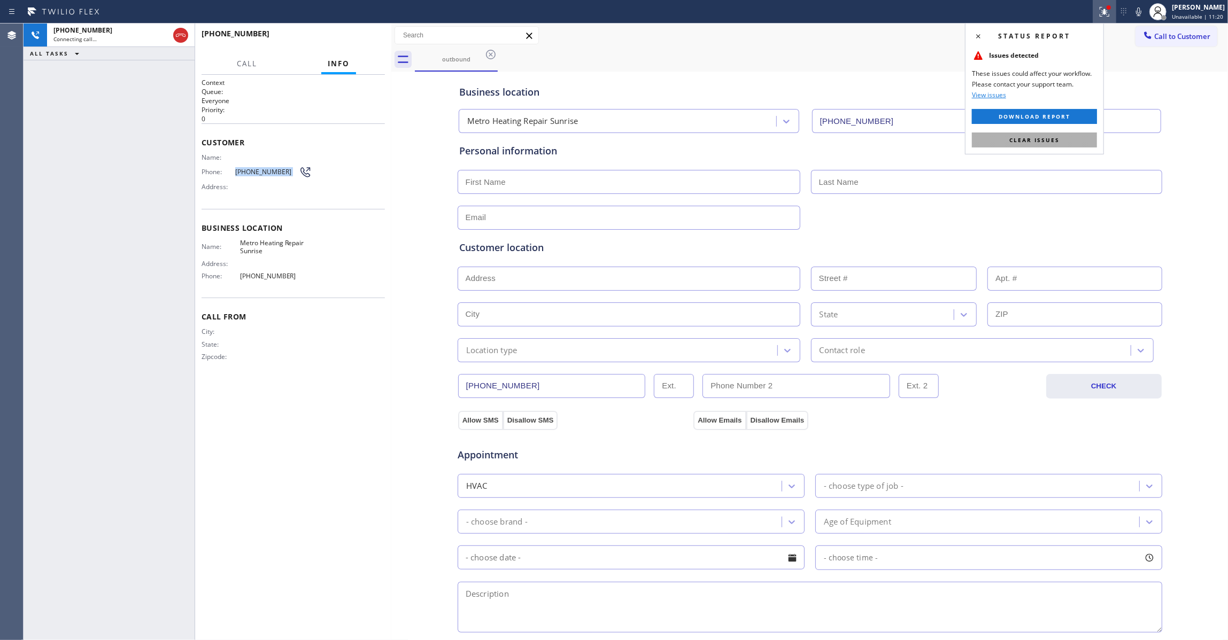
click at [1034, 142] on span "Clear issues" at bounding box center [1034, 139] width 50 height 7
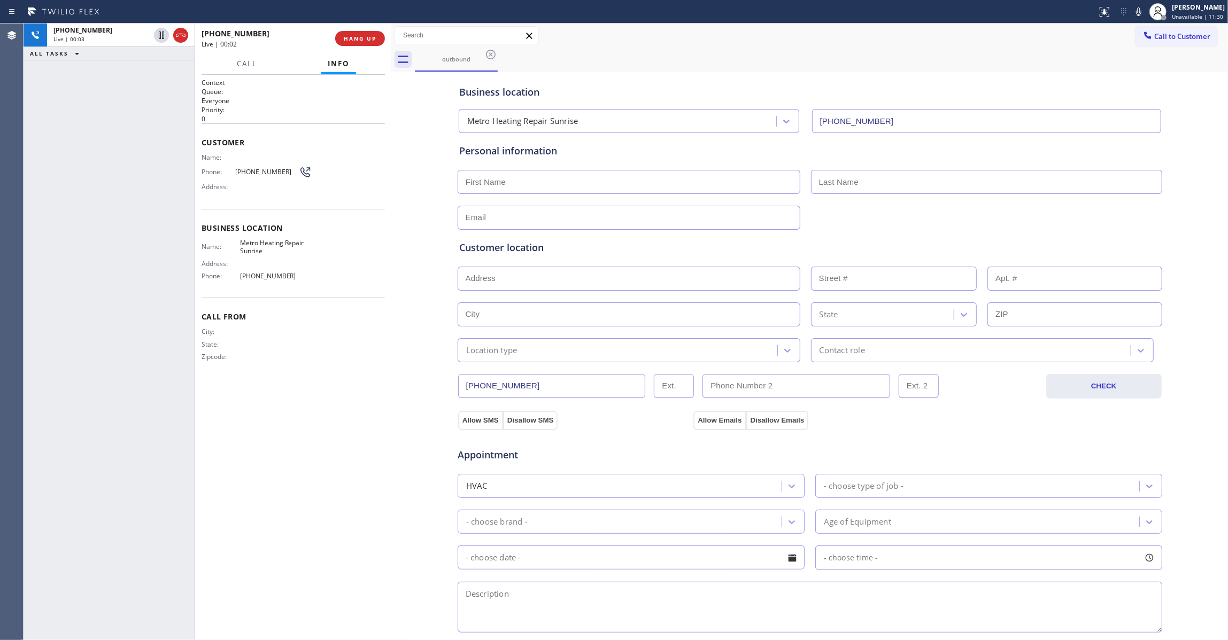
click at [347, 47] on div "[PHONE_NUMBER] Live | 00:02 HANG UP" at bounding box center [292, 39] width 183 height 28
click at [348, 43] on button "HANG UP" at bounding box center [360, 38] width 50 height 15
click at [367, 42] on button "COMPLETE" at bounding box center [358, 38] width 54 height 15
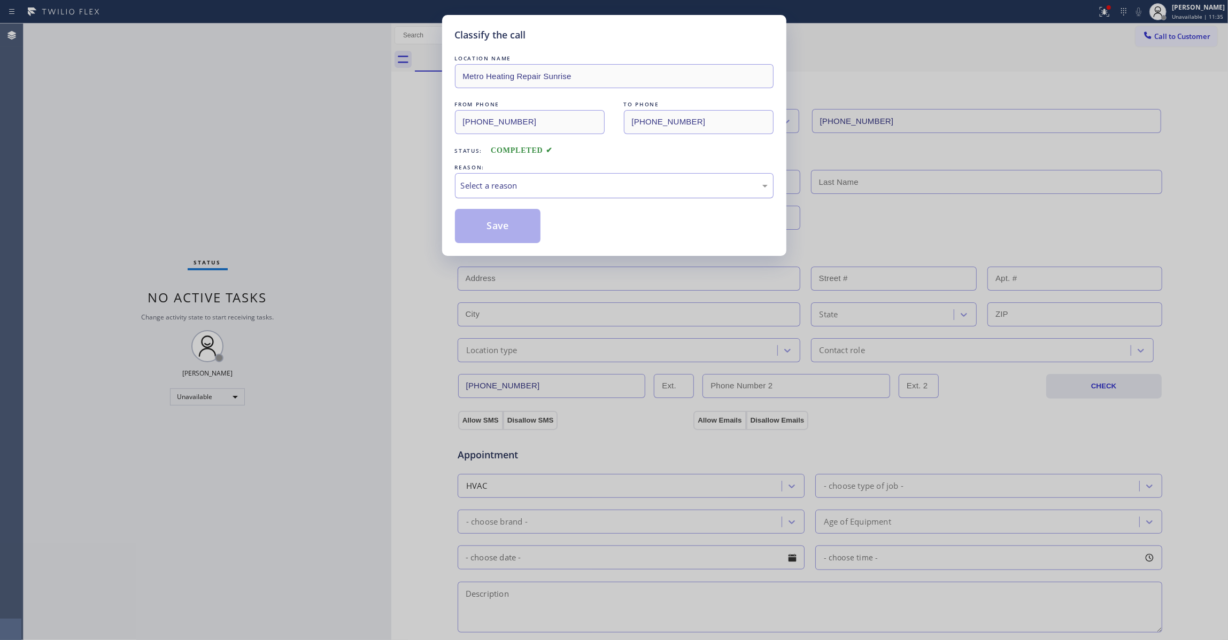
click at [524, 191] on div "Select a reason" at bounding box center [614, 185] width 319 height 25
click at [506, 225] on button "Save" at bounding box center [498, 226] width 86 height 34
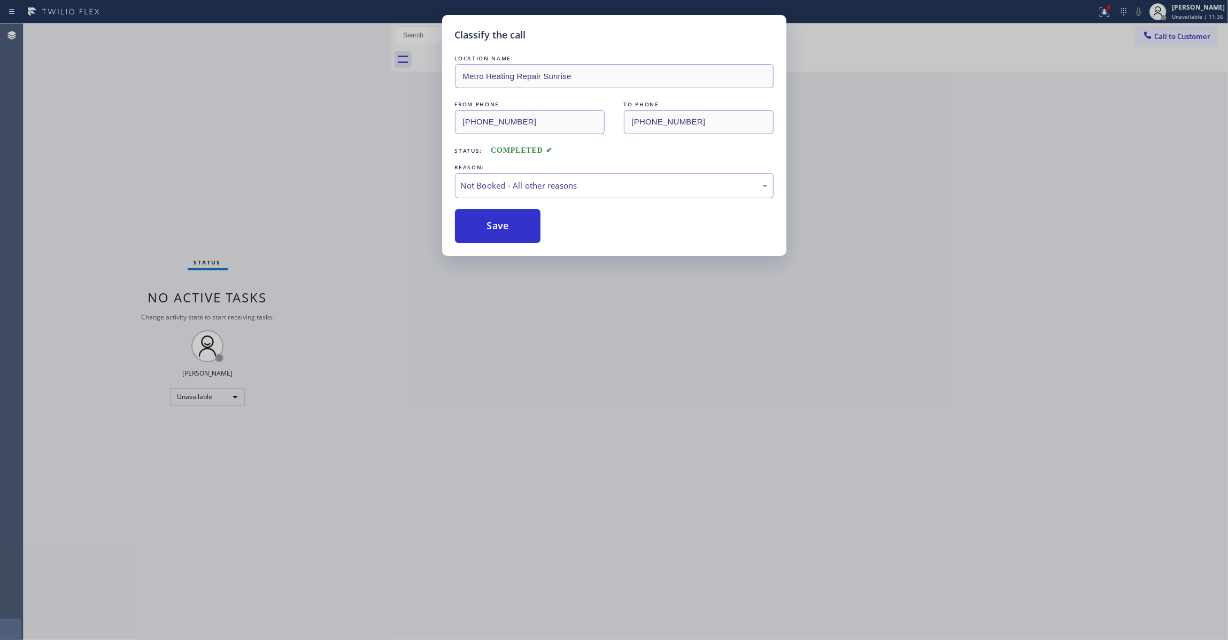
click at [506, 225] on button "Save" at bounding box center [498, 226] width 86 height 34
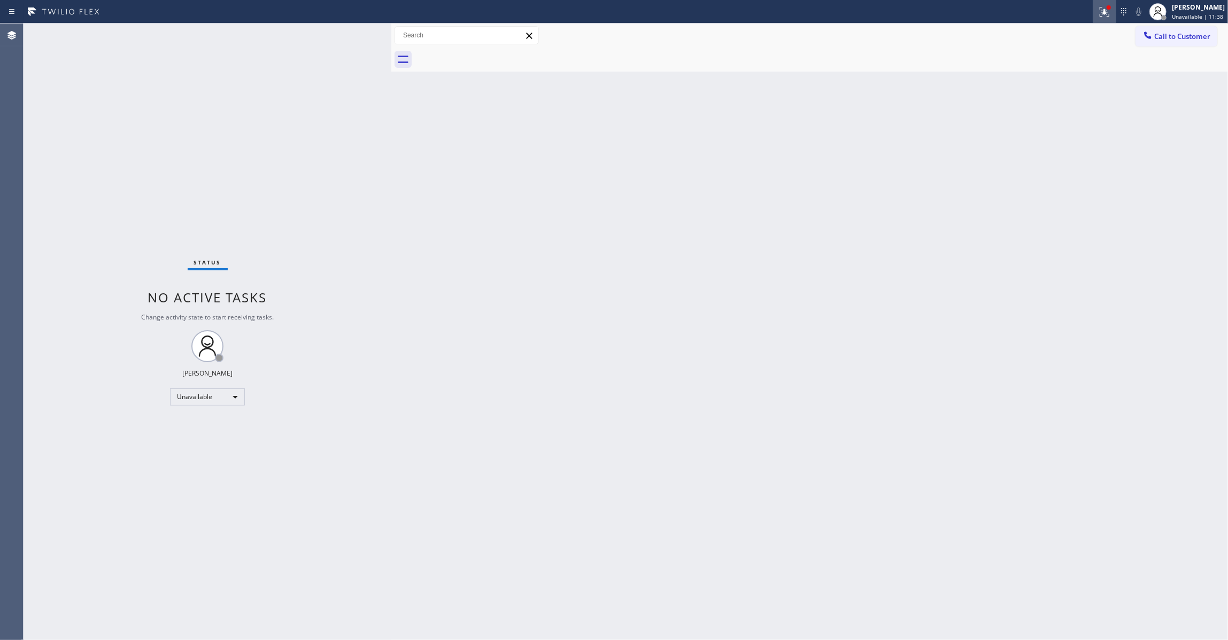
click at [1098, 11] on icon at bounding box center [1104, 11] width 13 height 13
click at [1067, 138] on button "Clear issues" at bounding box center [1034, 140] width 125 height 15
click at [1196, 35] on span "Call to Customer" at bounding box center [1182, 37] width 56 height 10
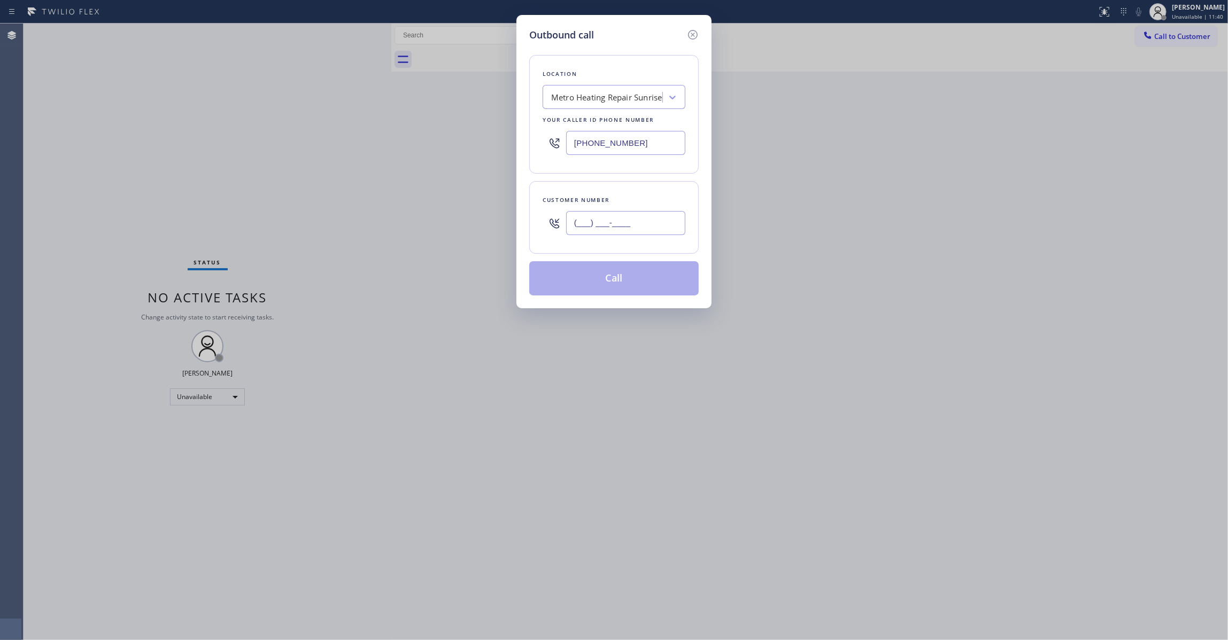
click at [648, 221] on input "(___) ___-____" at bounding box center [625, 223] width 119 height 24
paste input "954) 676-7903"
type input "[PHONE_NUMBER]"
click at [606, 272] on button "Call" at bounding box center [613, 278] width 169 height 34
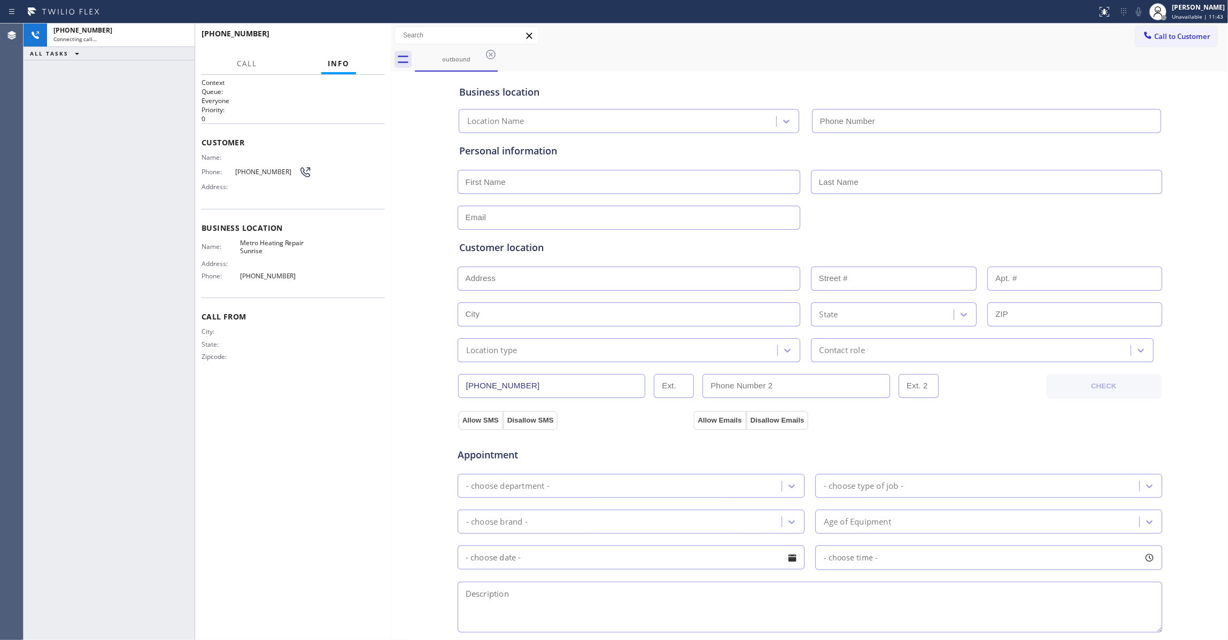
type input "[PHONE_NUMBER]"
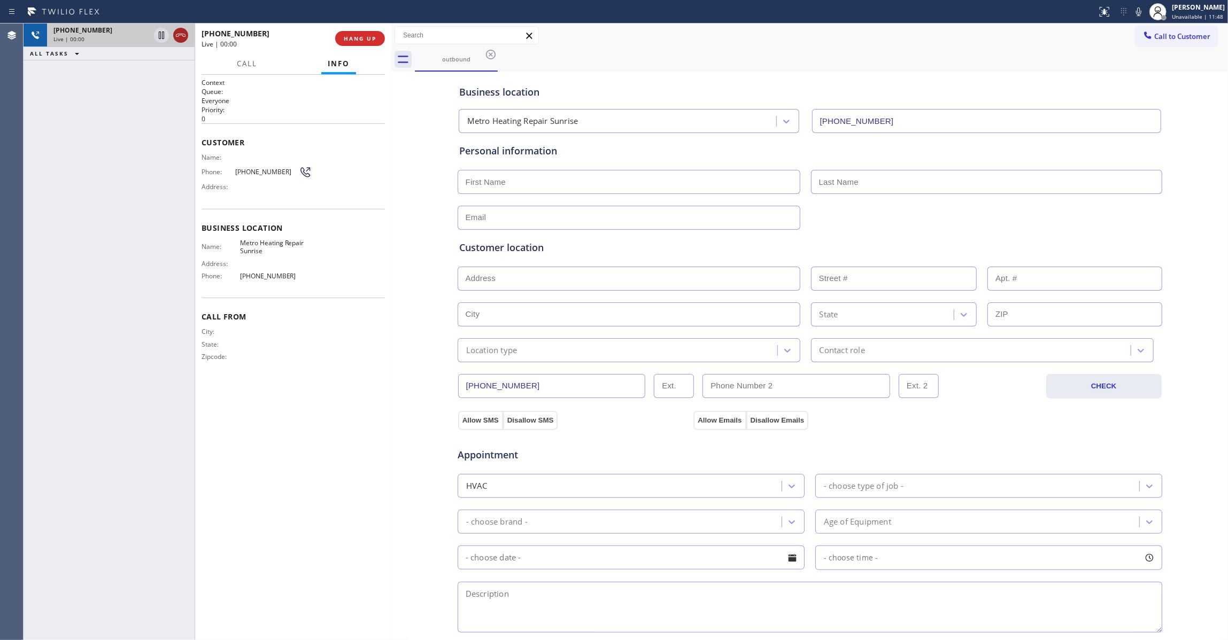
click at [184, 37] on icon at bounding box center [180, 35] width 13 height 13
click at [342, 30] on div "[PHONE_NUMBER] Live | 00:01 HANG UP" at bounding box center [292, 39] width 183 height 28
click at [346, 38] on span "COMPLETE" at bounding box center [357, 38] width 37 height 7
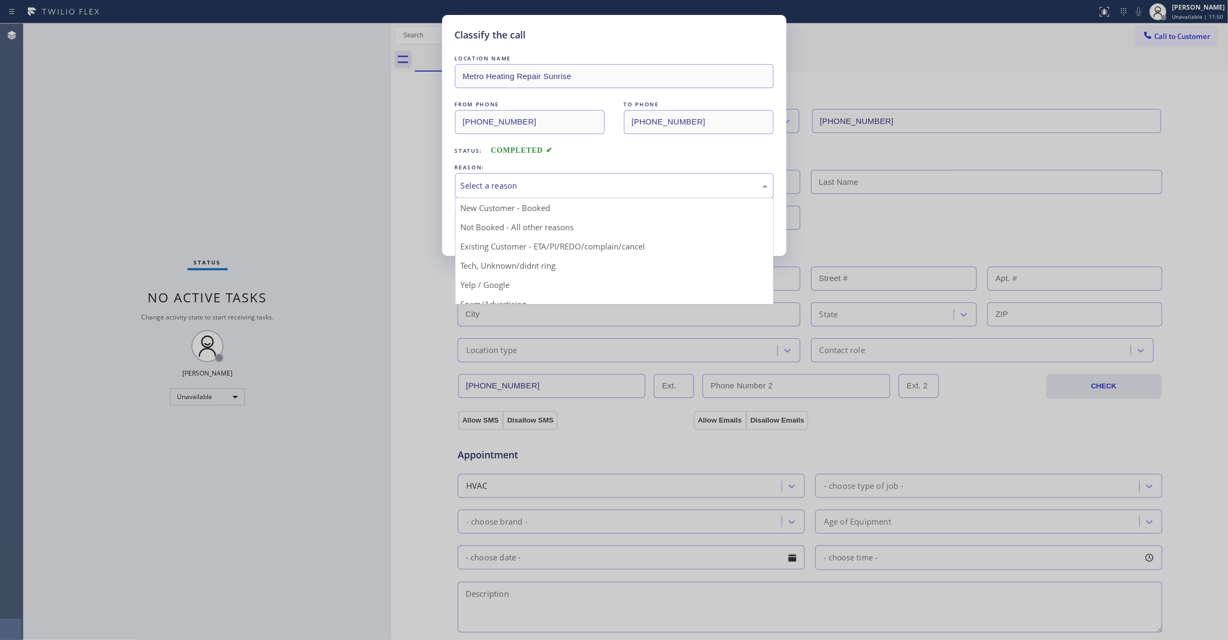
click at [496, 186] on div "Select a reason" at bounding box center [614, 186] width 307 height 12
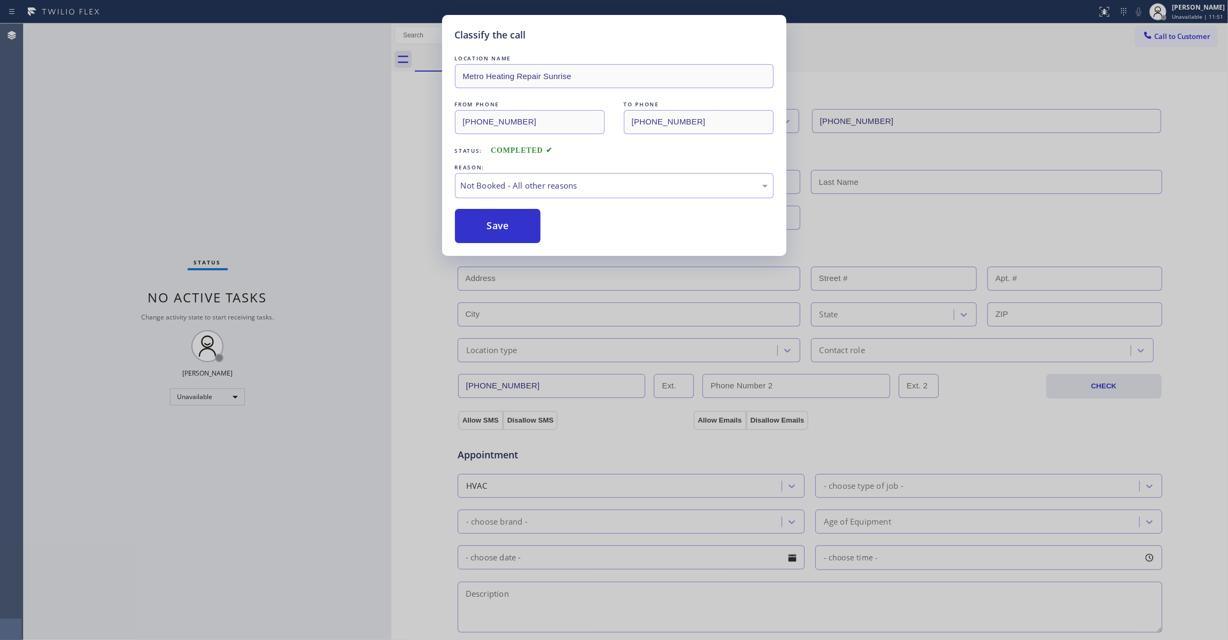
click at [494, 224] on button "Save" at bounding box center [498, 226] width 86 height 34
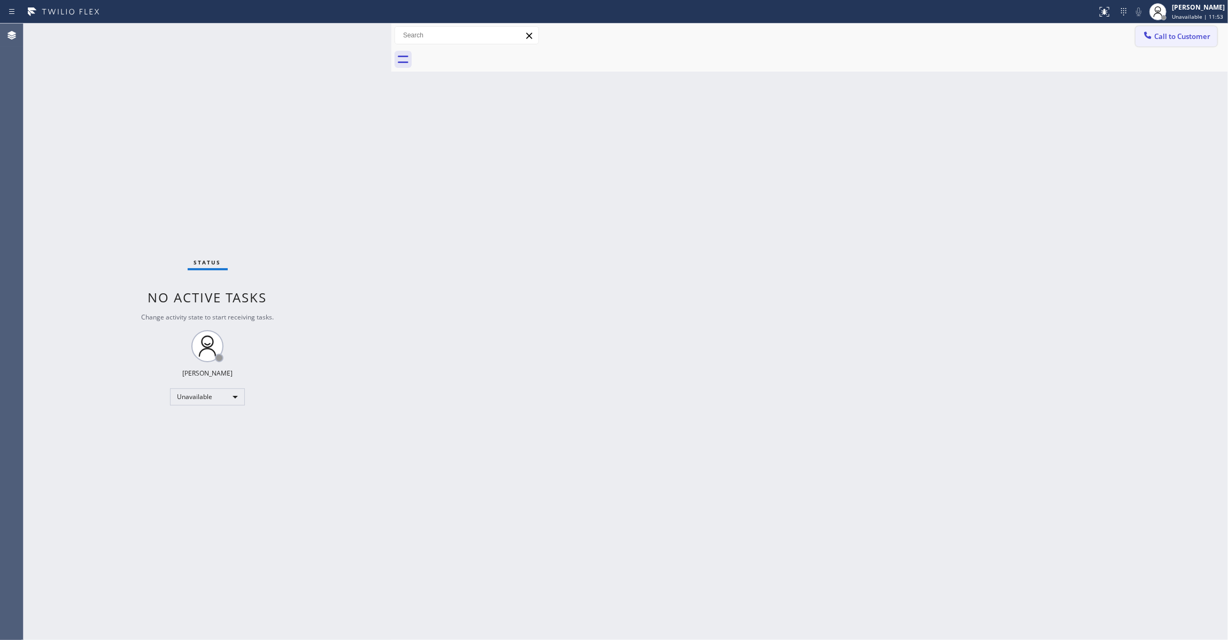
click at [1170, 33] on span "Call to Customer" at bounding box center [1182, 37] width 56 height 10
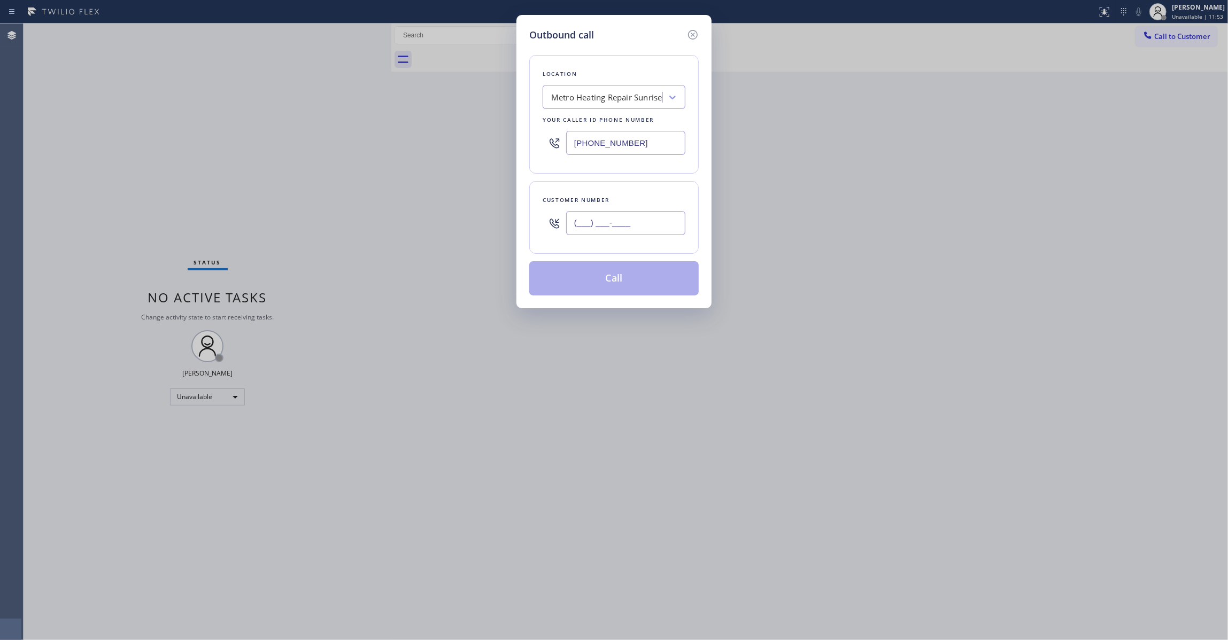
click at [623, 229] on input "(___) ___-____" at bounding box center [625, 223] width 119 height 24
paste input "954) 676-7903"
type input "[PHONE_NUMBER]"
click at [624, 279] on button "Call" at bounding box center [613, 278] width 169 height 34
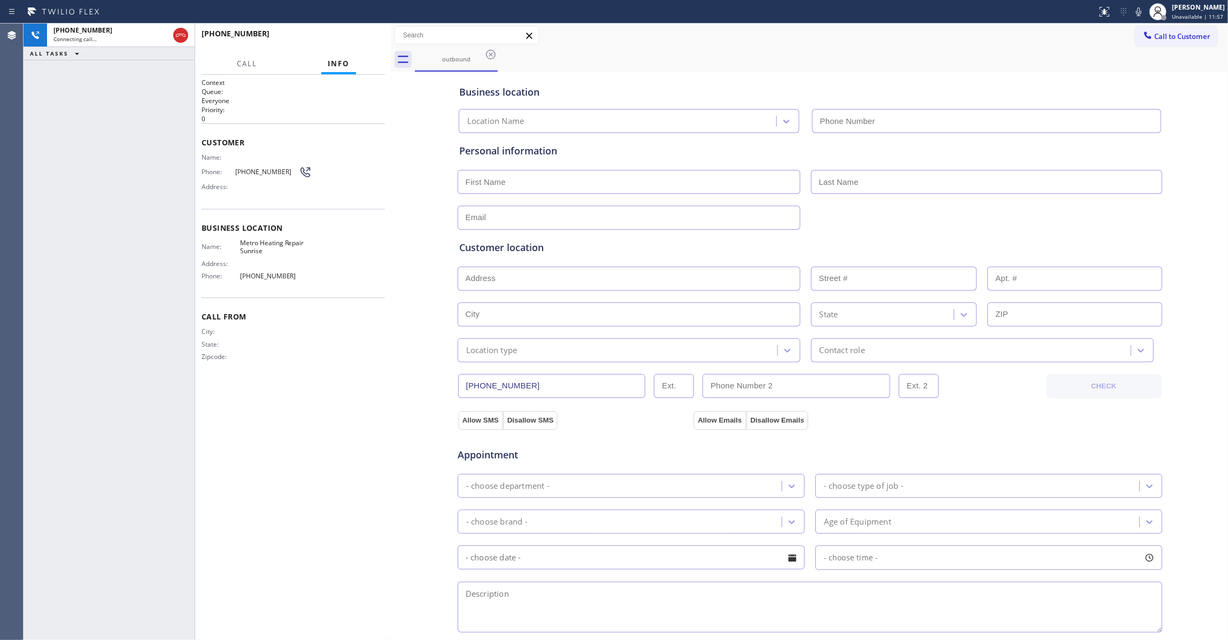
type input "[PHONE_NUMBER]"
click at [354, 39] on span "HANG UP" at bounding box center [360, 38] width 33 height 7
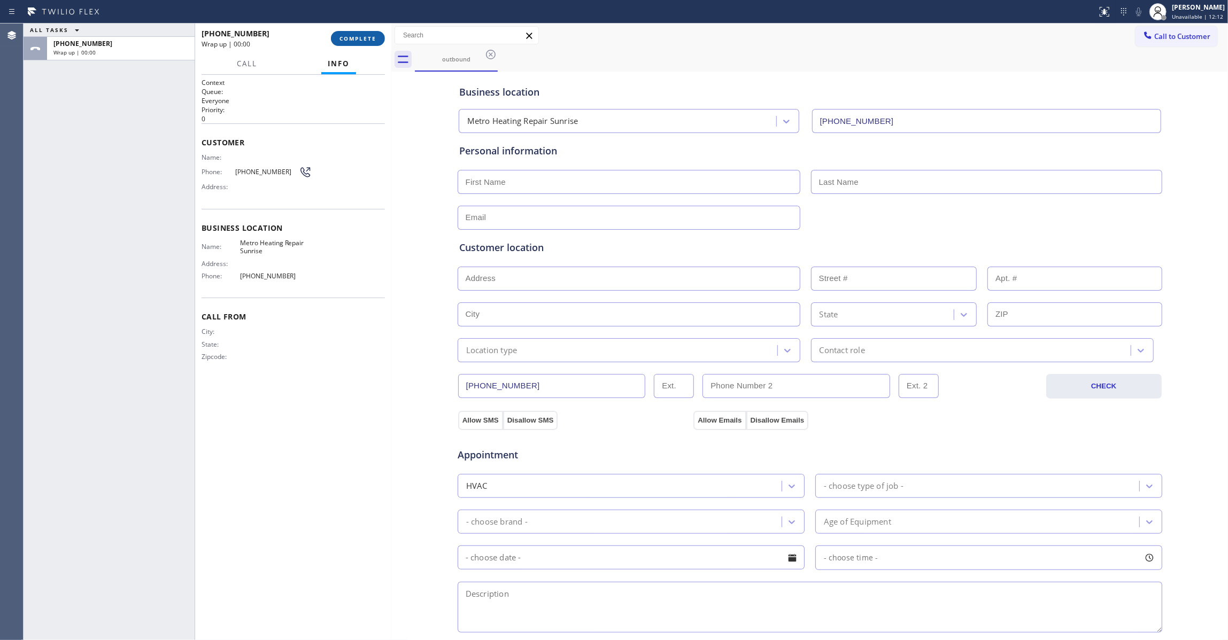
click at [354, 39] on span "COMPLETE" at bounding box center [357, 38] width 37 height 7
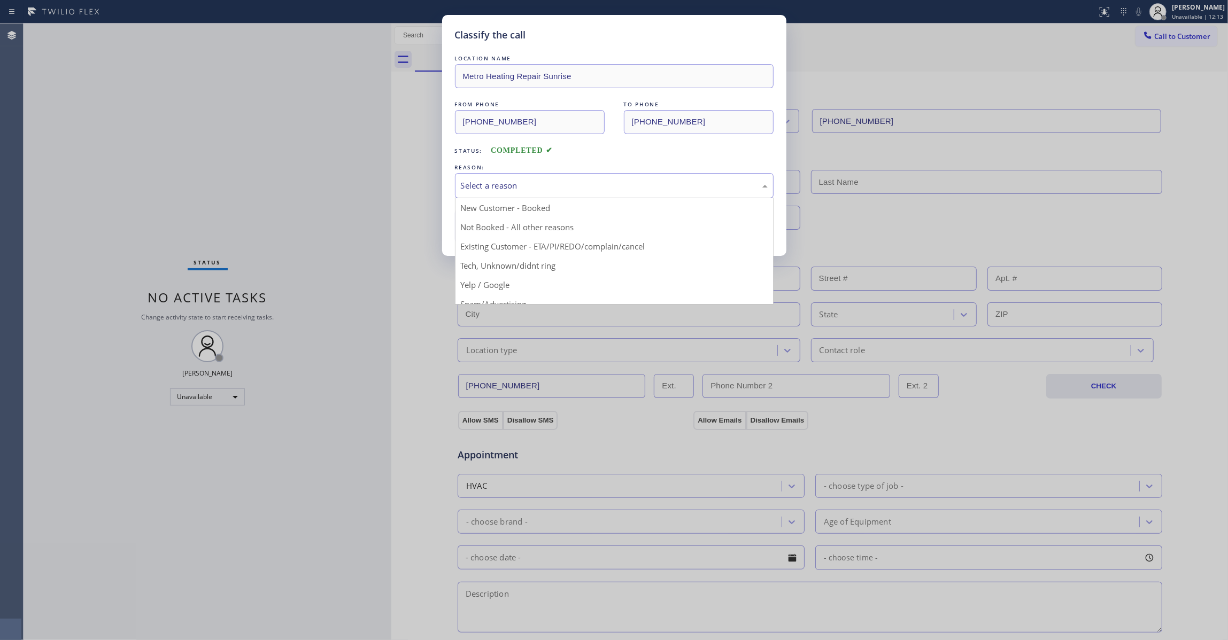
click at [522, 180] on div "Select a reason" at bounding box center [614, 186] width 307 height 12
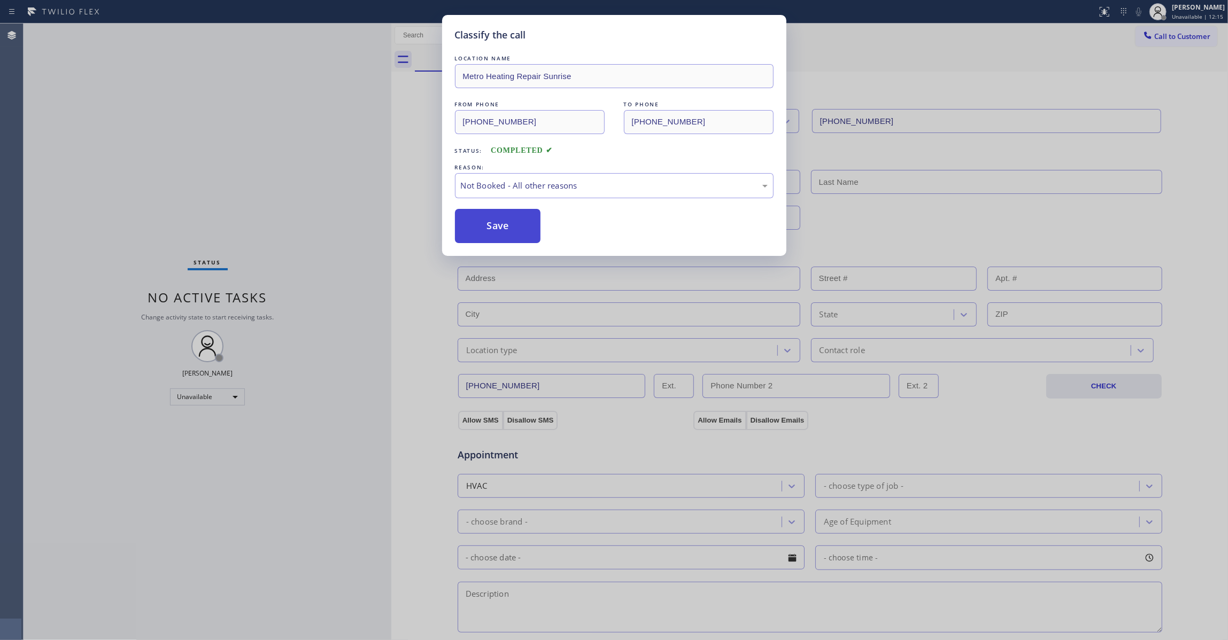
click at [484, 227] on button "Save" at bounding box center [498, 226] width 86 height 34
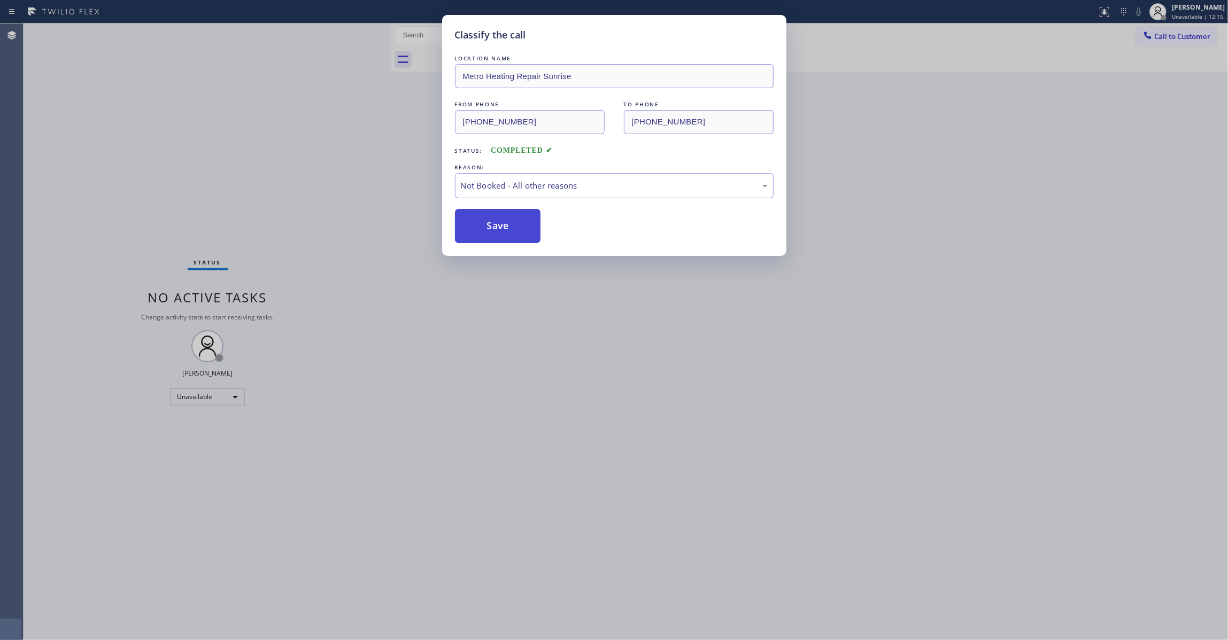
click at [484, 227] on button "Save" at bounding box center [498, 226] width 86 height 34
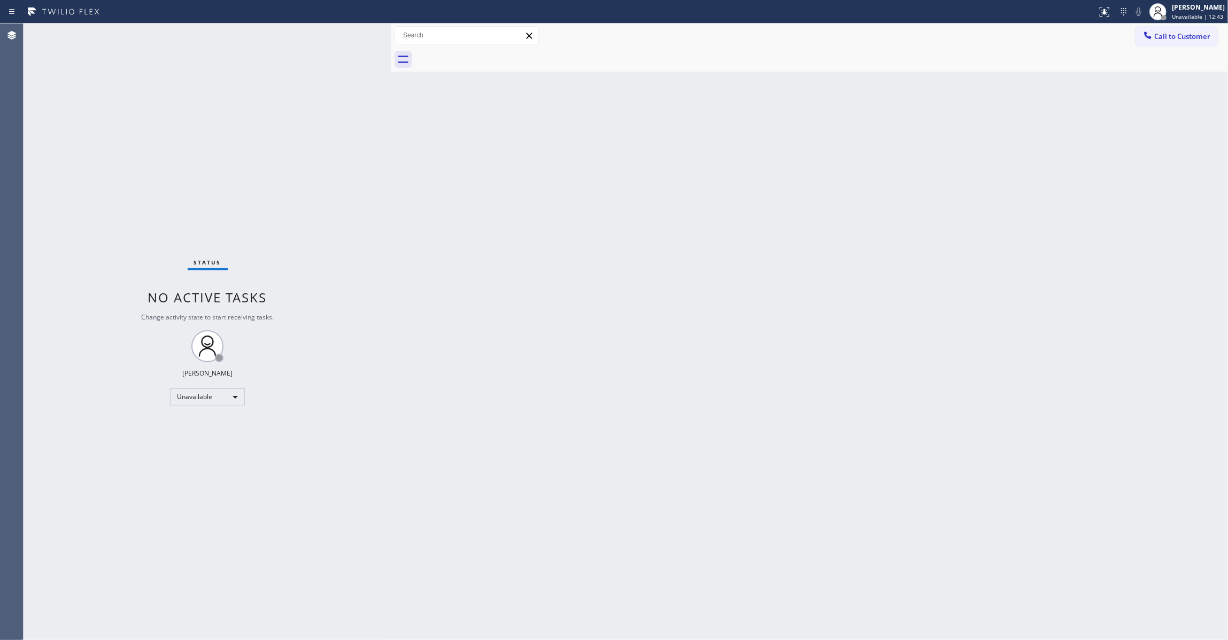
drag, startPoint x: 497, startPoint y: 217, endPoint x: 455, endPoint y: 242, distance: 48.4
drag, startPoint x: 455, startPoint y: 242, endPoint x: 413, endPoint y: 321, distance: 90.4
click at [413, 321] on div "Back to Dashboard Change Sender ID Customers Technicians Select a contact Outbo…" at bounding box center [809, 332] width 836 height 617
click at [1184, 22] on div "[PERSON_NAME] Unavailable | 12:47" at bounding box center [1187, 12] width 82 height 24
drag, startPoint x: 1008, startPoint y: 226, endPoint x: 1147, endPoint y: 102, distance: 186.2
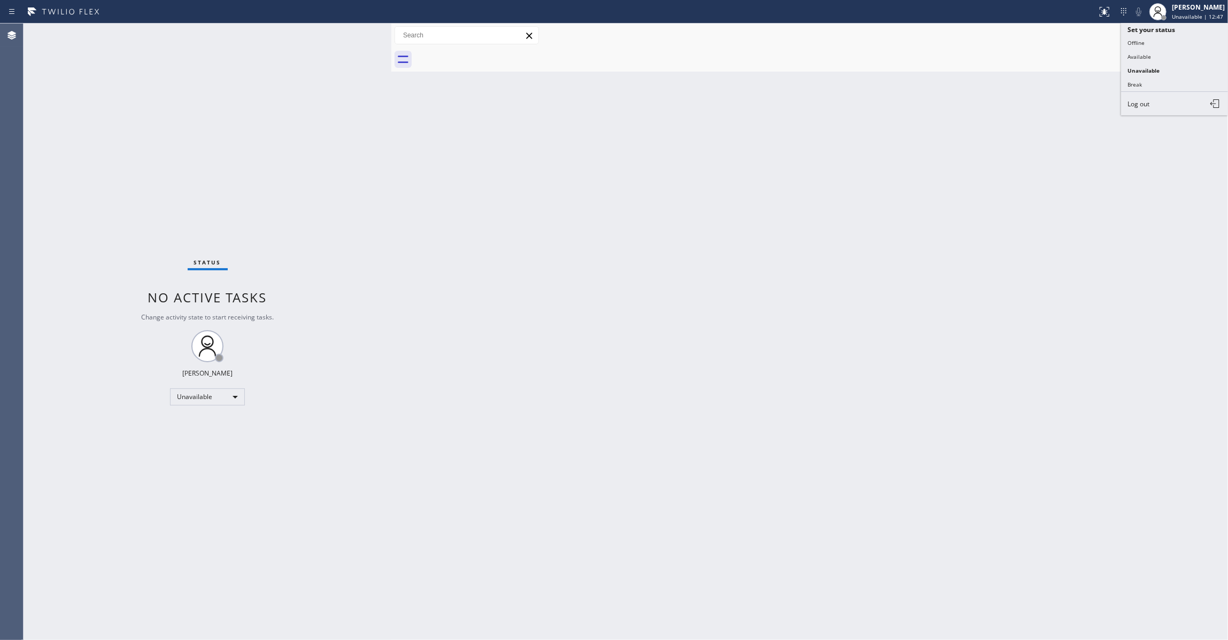
click at [1016, 212] on div "Back to Dashboard Change Sender ID Customers Technicians Select a contact Outbo…" at bounding box center [809, 332] width 836 height 617
click at [1207, 44] on button "Call to Customer" at bounding box center [1176, 36] width 82 height 20
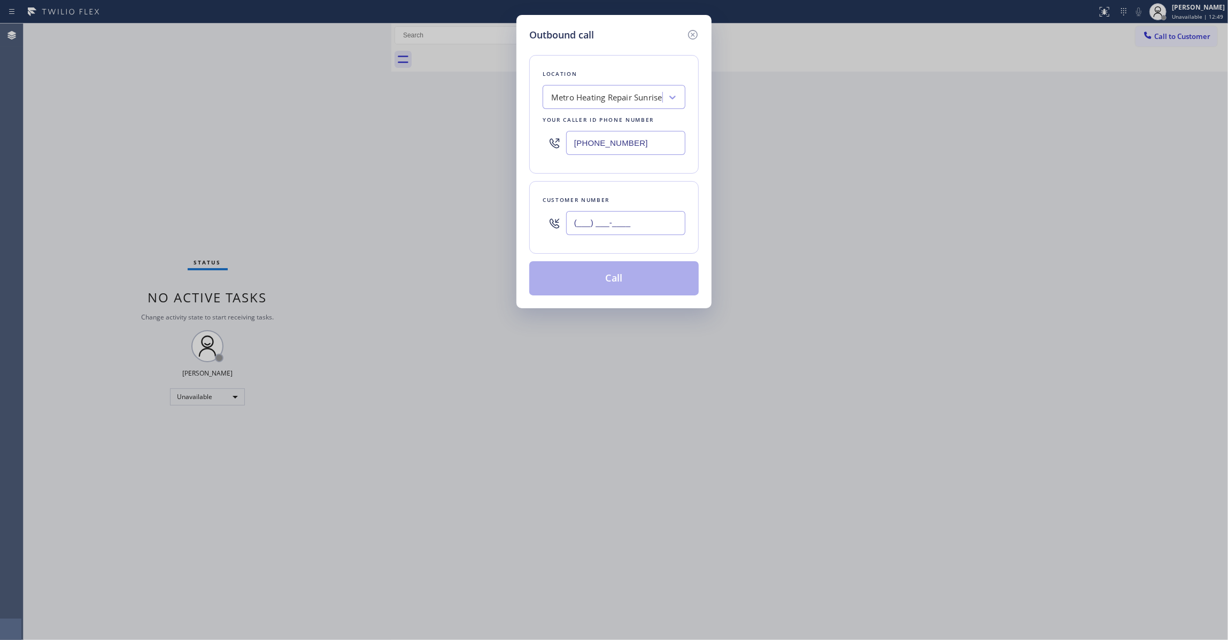
click at [618, 221] on input "(___) ___-____" at bounding box center [625, 223] width 119 height 24
paste input "954) 676-7903"
type input "[PHONE_NUMBER]"
click at [624, 274] on button "Call" at bounding box center [613, 278] width 169 height 34
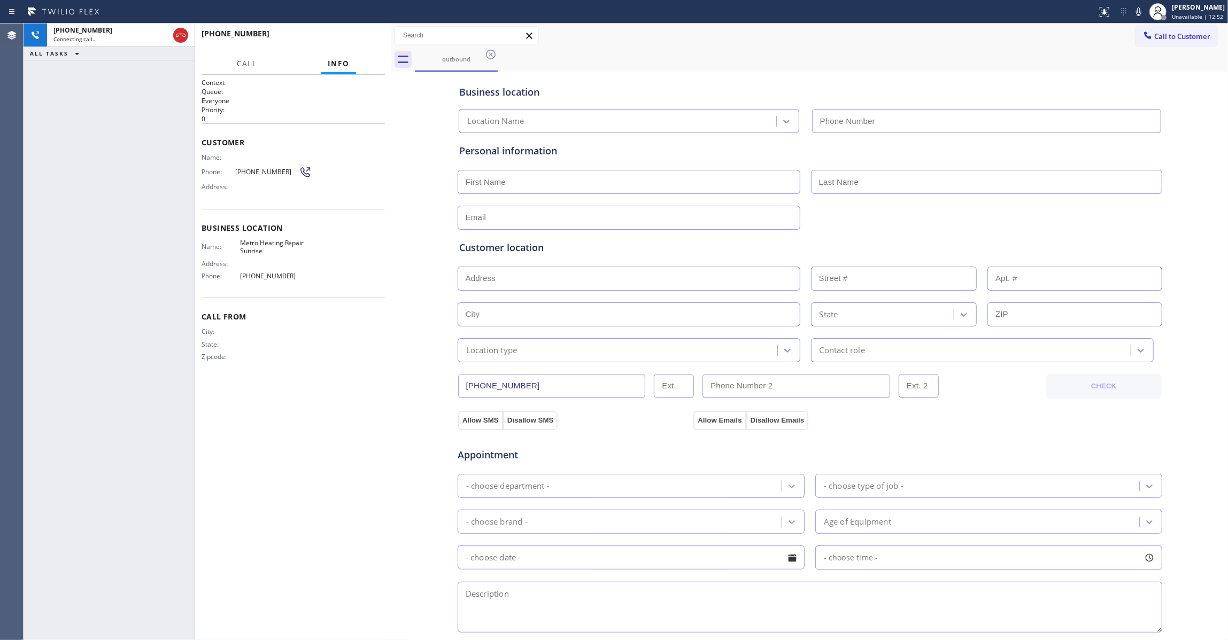
type input "[PHONE_NUMBER]"
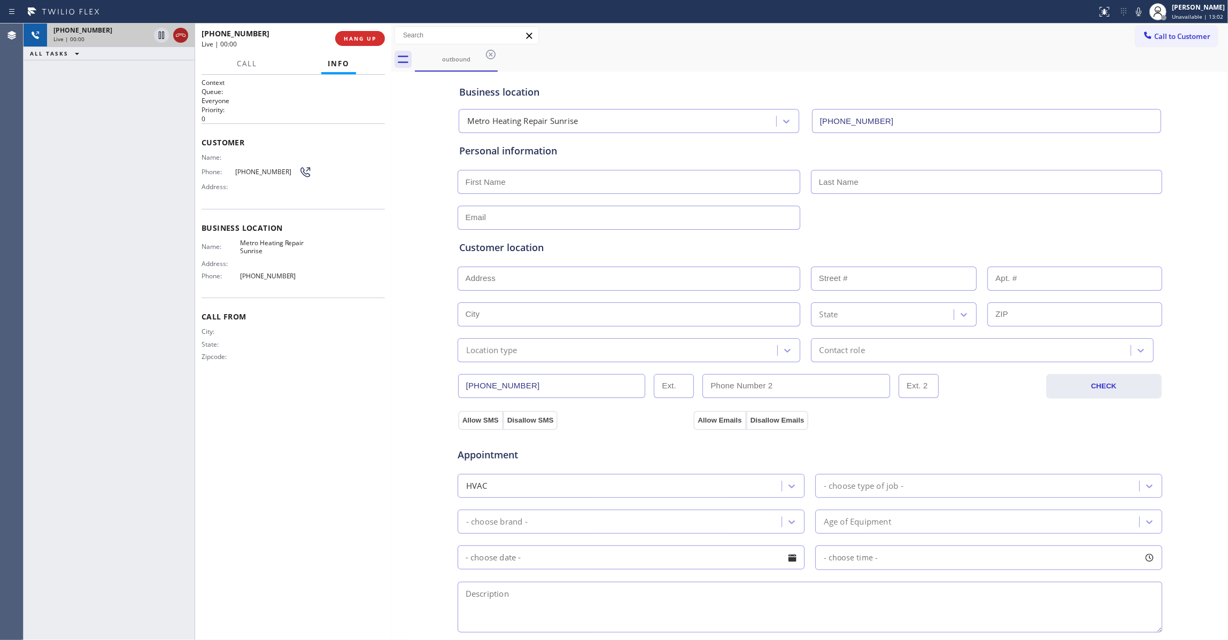
click at [176, 35] on icon at bounding box center [181, 35] width 10 height 3
click at [337, 48] on div "[PHONE_NUMBER] Wrap up | 00:00 COMPLETE" at bounding box center [292, 39] width 183 height 28
click at [339, 41] on span "COMPLETE" at bounding box center [357, 38] width 37 height 7
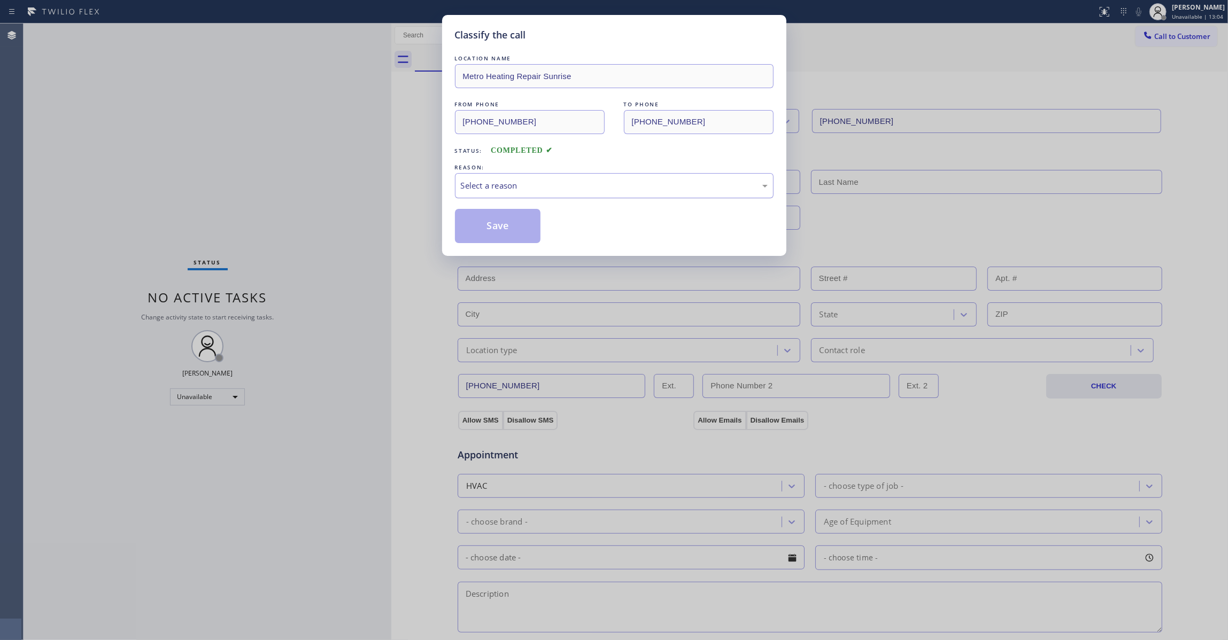
click at [493, 190] on div "Select a reason" at bounding box center [614, 186] width 307 height 12
click at [496, 228] on button "Save" at bounding box center [498, 226] width 86 height 34
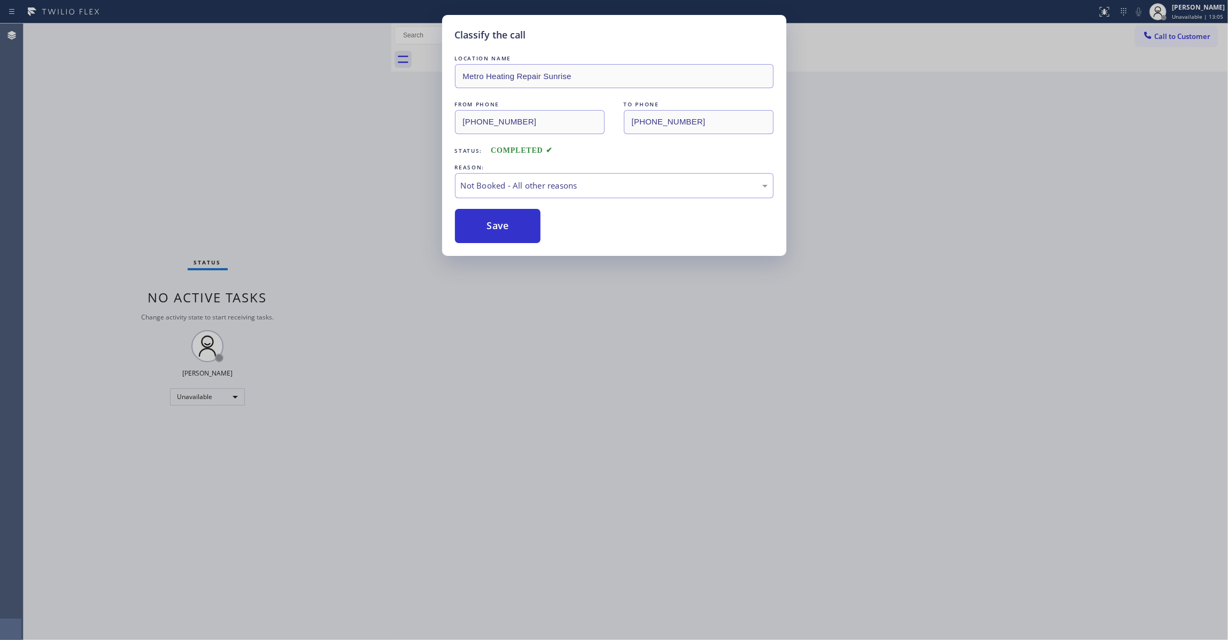
click at [496, 228] on button "Save" at bounding box center [498, 226] width 86 height 34
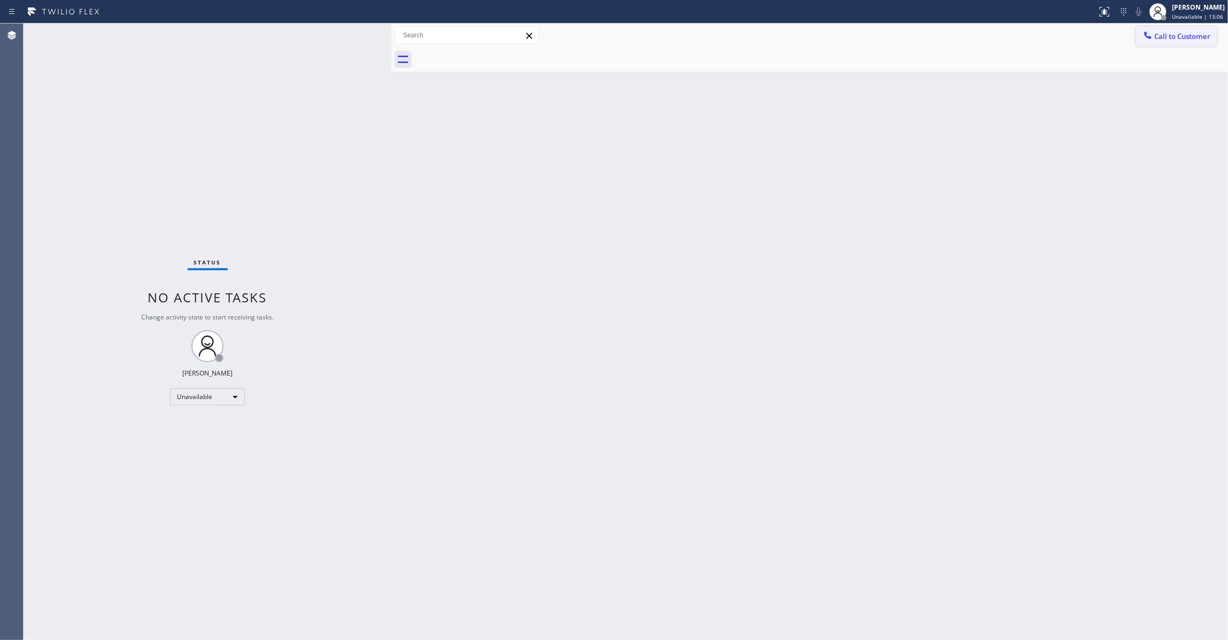
click at [1186, 38] on span "Call to Customer" at bounding box center [1182, 37] width 56 height 10
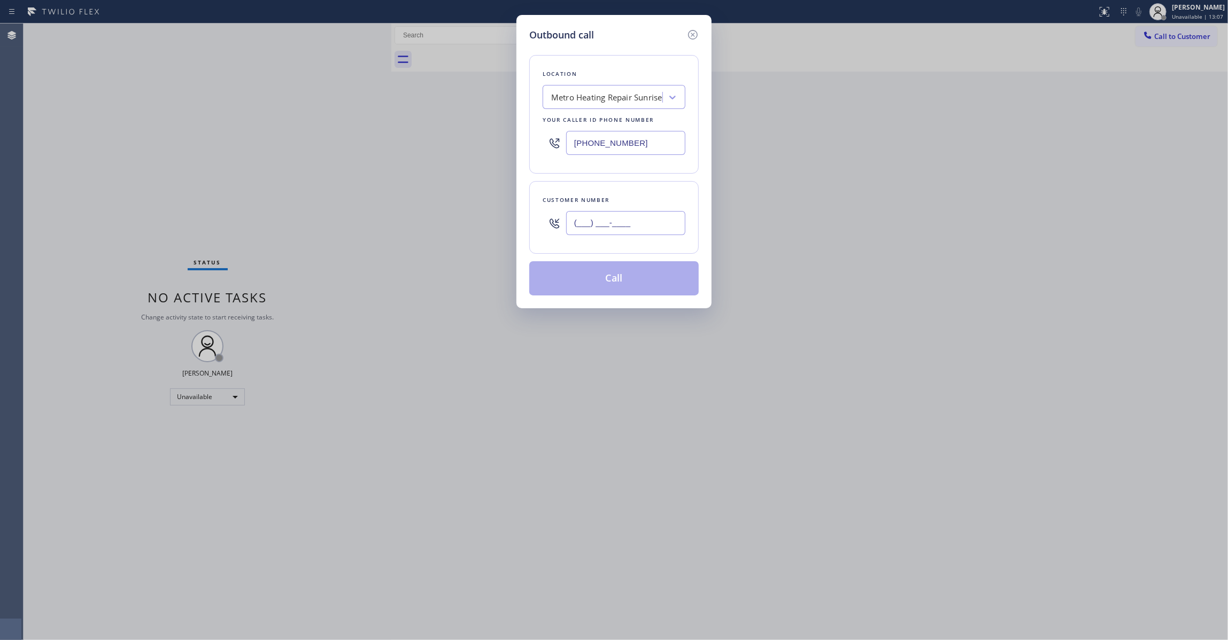
click at [645, 224] on input "(___) ___-____" at bounding box center [625, 223] width 119 height 24
paste input "954) 676-7903"
type input "[PHONE_NUMBER]"
click at [642, 285] on button "Call" at bounding box center [613, 278] width 169 height 34
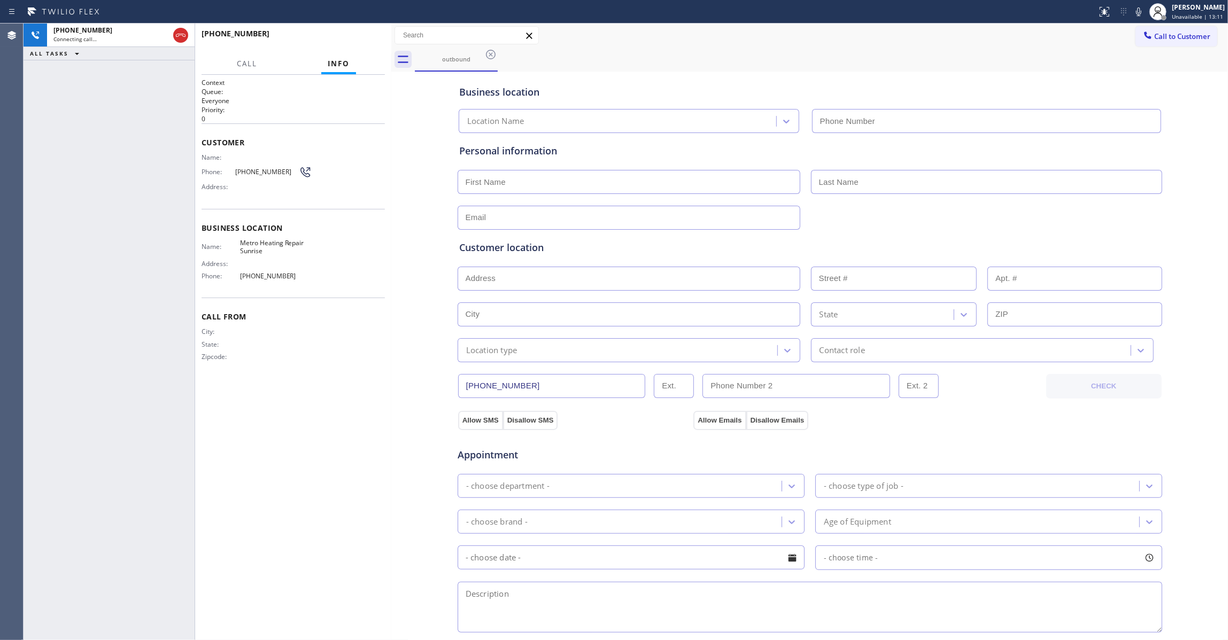
type input "[PHONE_NUMBER]"
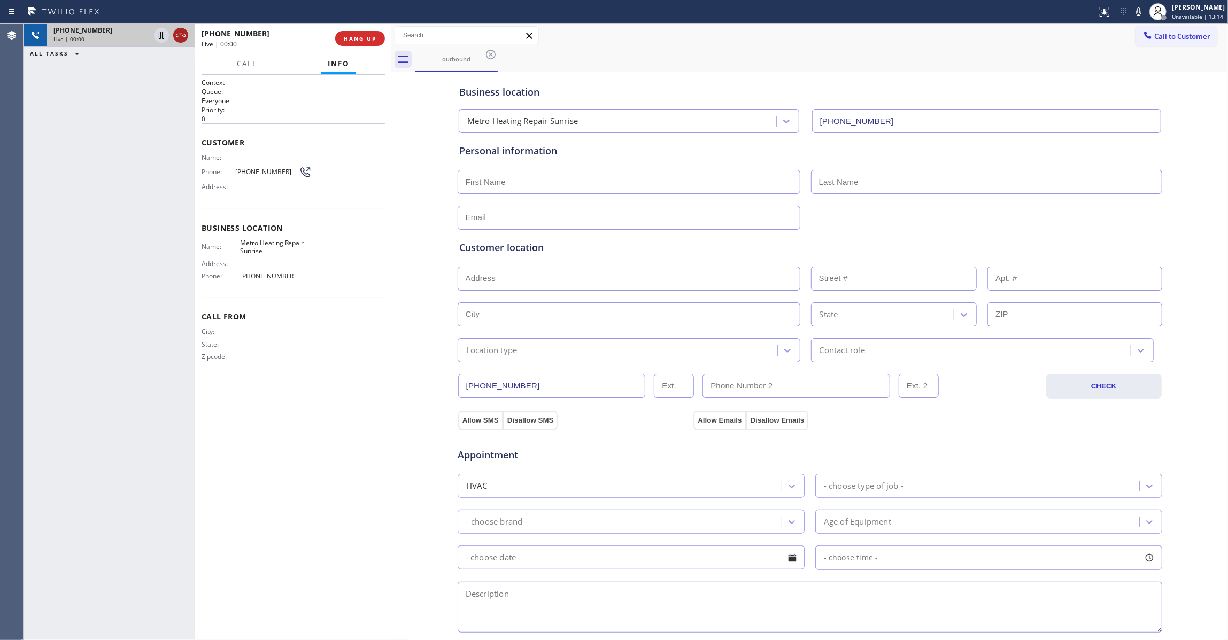
click at [175, 34] on icon at bounding box center [180, 35] width 13 height 13
drag, startPoint x: 405, startPoint y: 28, endPoint x: 361, endPoint y: 46, distance: 46.9
click at [384, 38] on div "[PHONE_NUMBER] Live | 00:01 ALL TASKS ALL TASKS ACTIVE TASKS TASKS IN WRAP UP […" at bounding box center [626, 332] width 1204 height 617
click at [361, 46] on div "[PHONE_NUMBER] Wrap up | 00:00 COMPLETE" at bounding box center [292, 39] width 183 height 28
click at [361, 43] on button "COMPLETE" at bounding box center [358, 38] width 54 height 15
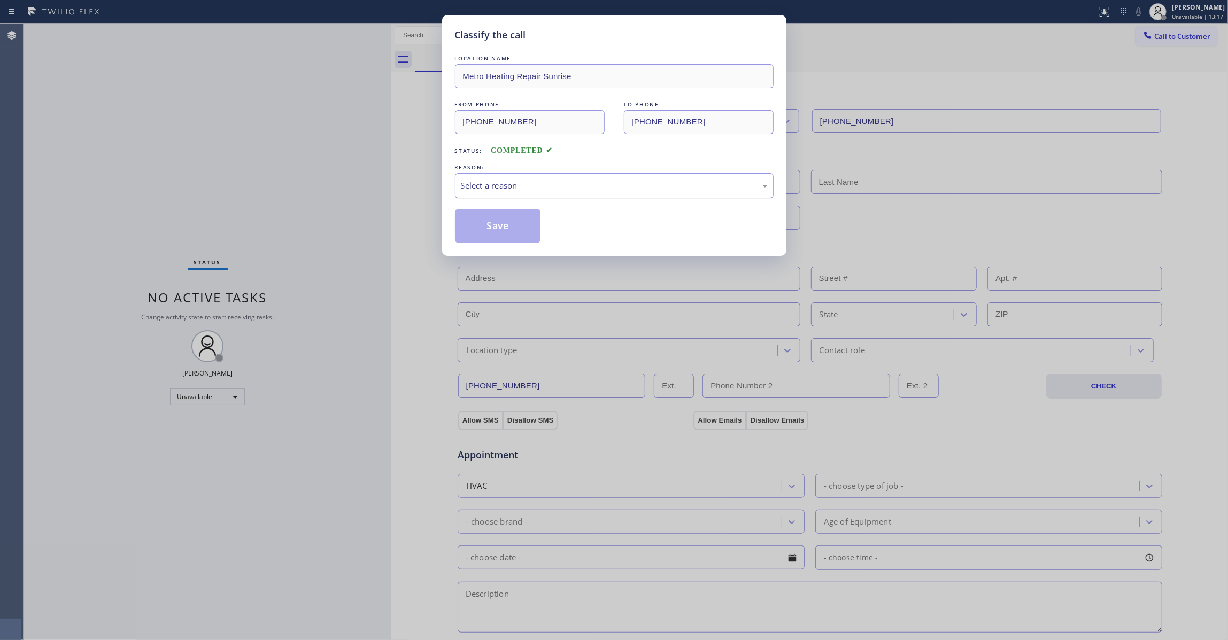
click at [477, 192] on div "Select a reason" at bounding box center [614, 186] width 307 height 12
click at [488, 233] on button "Save" at bounding box center [498, 226] width 86 height 34
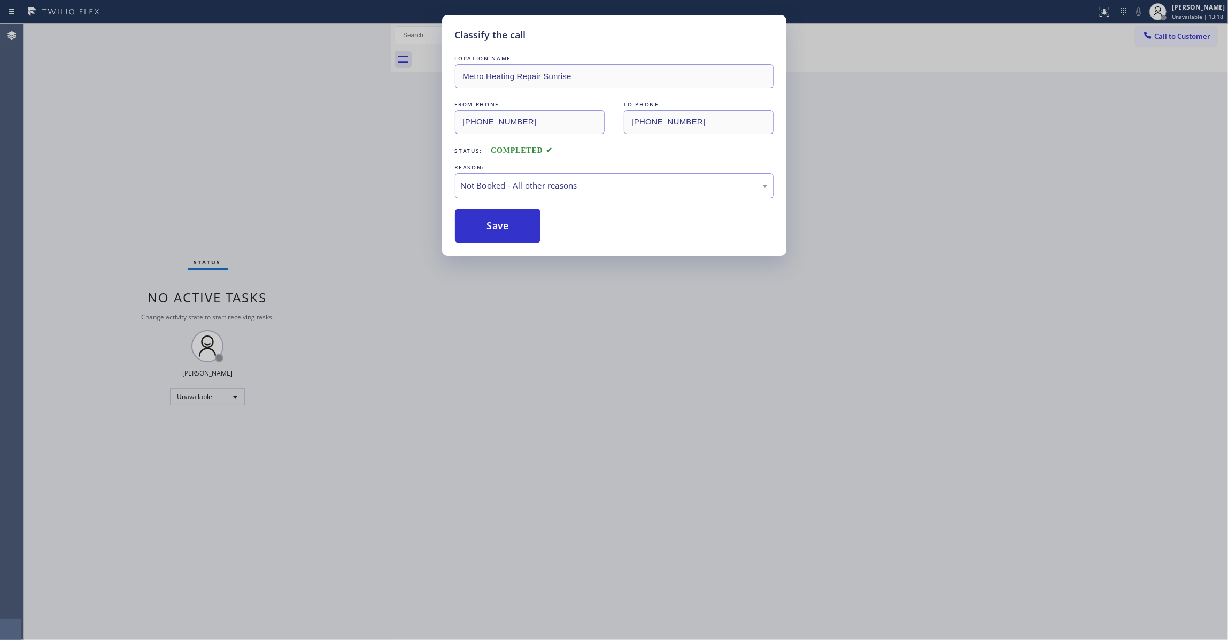
click at [1173, 35] on div "Classify the call LOCATION NAME Metro Heating Repair Sunrise FROM PHONE [PHONE_…" at bounding box center [614, 320] width 1228 height 640
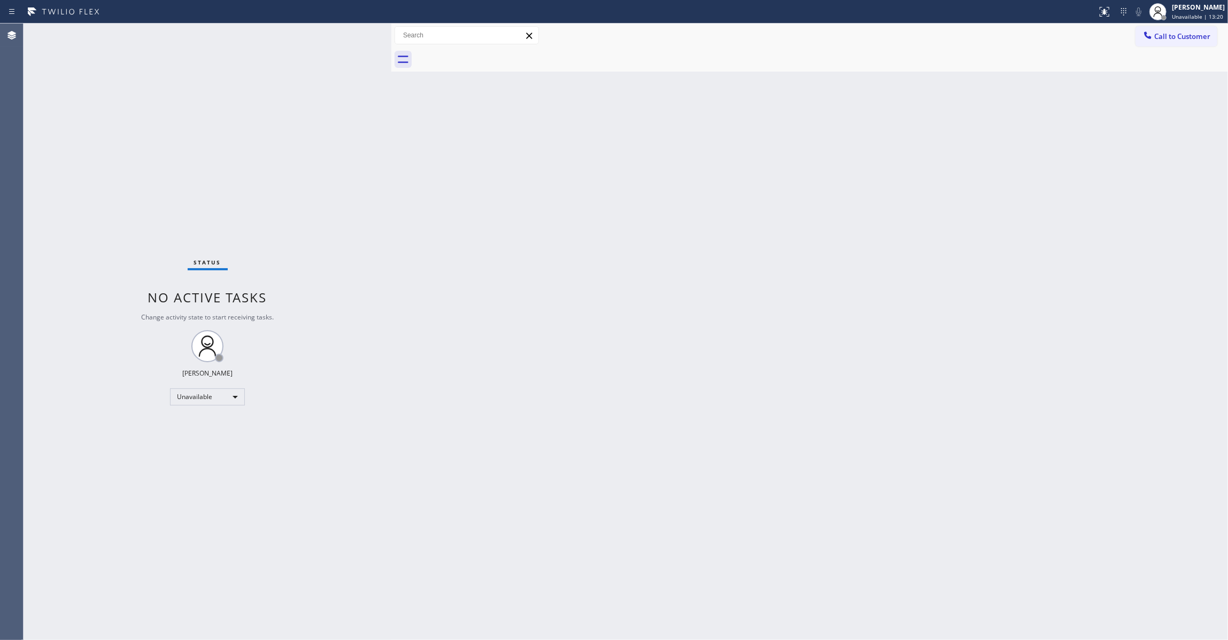
click at [1179, 35] on span "Call to Customer" at bounding box center [1182, 37] width 56 height 10
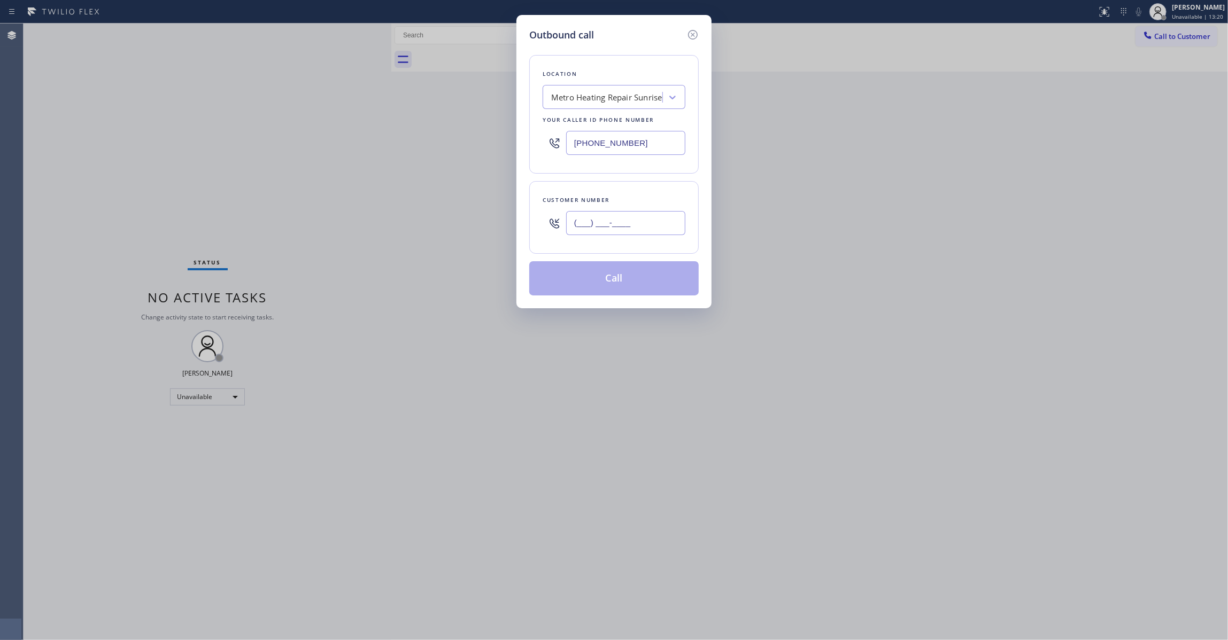
click at [634, 231] on input "(___) ___-____" at bounding box center [625, 223] width 119 height 24
paste input "954) 676-7903"
type input "[PHONE_NUMBER]"
click at [616, 282] on button "Call" at bounding box center [613, 278] width 169 height 34
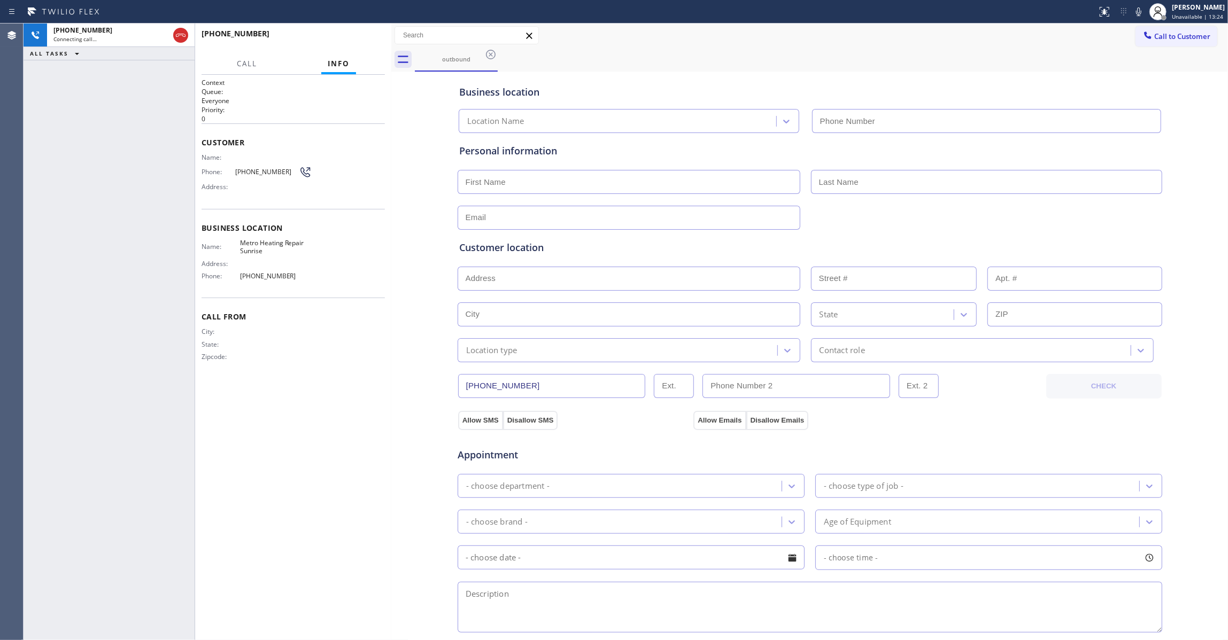
type input "[PHONE_NUMBER]"
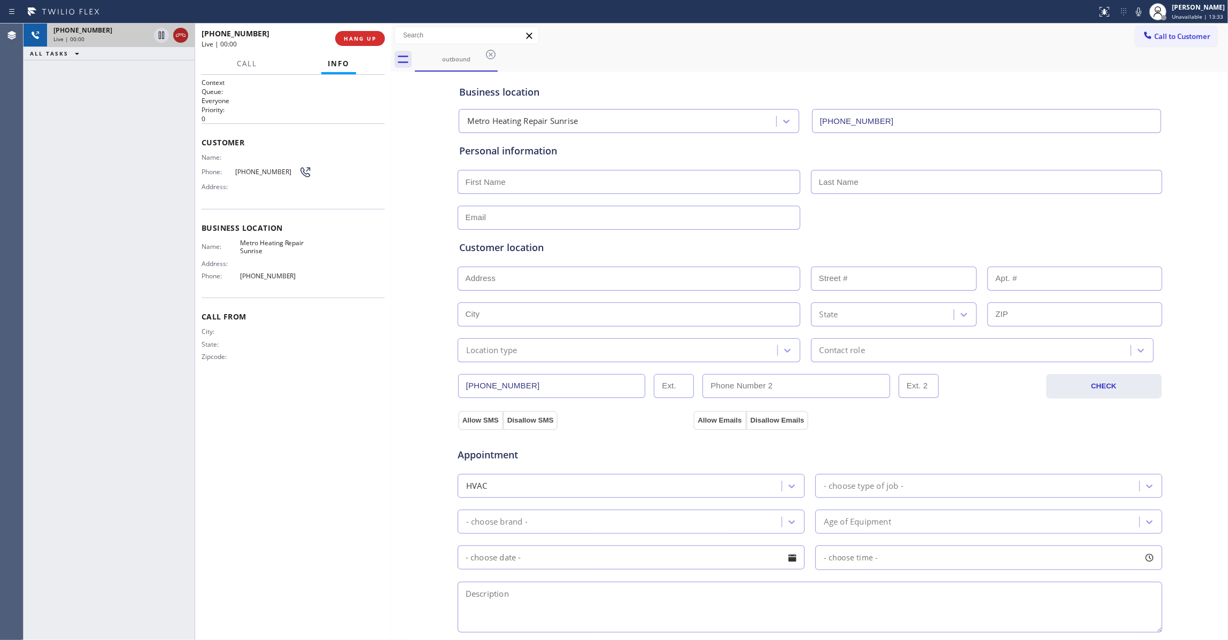
click at [185, 33] on icon at bounding box center [180, 35] width 13 height 13
click at [348, 35] on span "COMPLETE" at bounding box center [357, 38] width 37 height 7
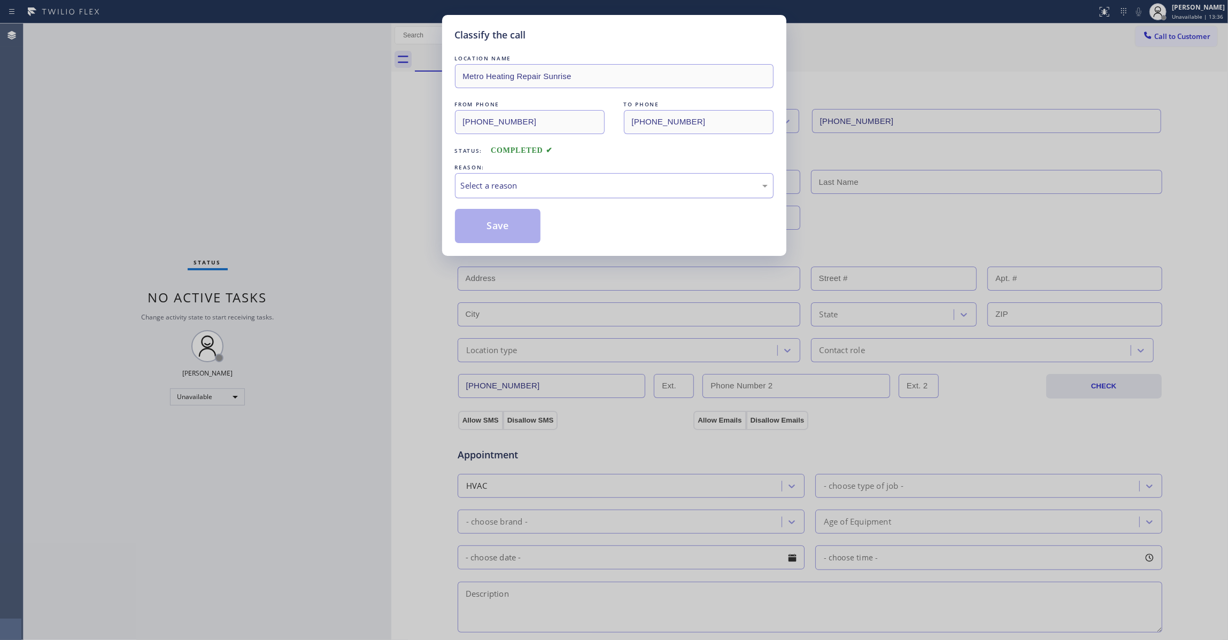
click at [499, 186] on div "Select a reason" at bounding box center [614, 186] width 307 height 12
click at [509, 230] on button "Save" at bounding box center [498, 226] width 86 height 34
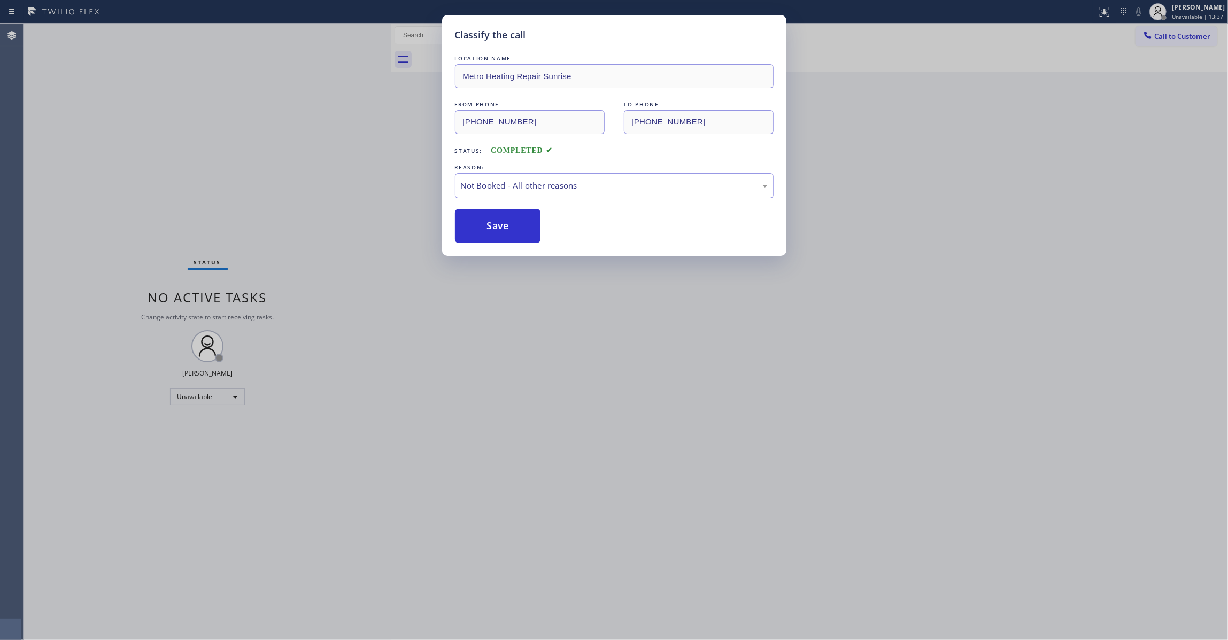
click at [509, 230] on button "Save" at bounding box center [498, 226] width 86 height 34
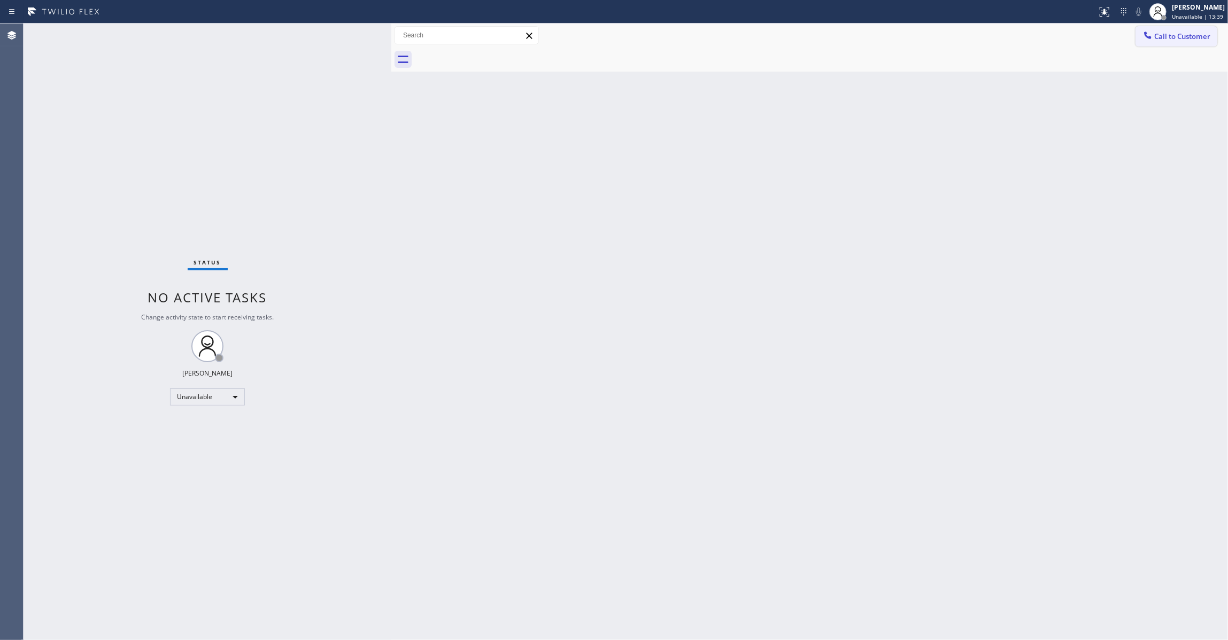
click at [1161, 33] on span "Call to Customer" at bounding box center [1182, 37] width 56 height 10
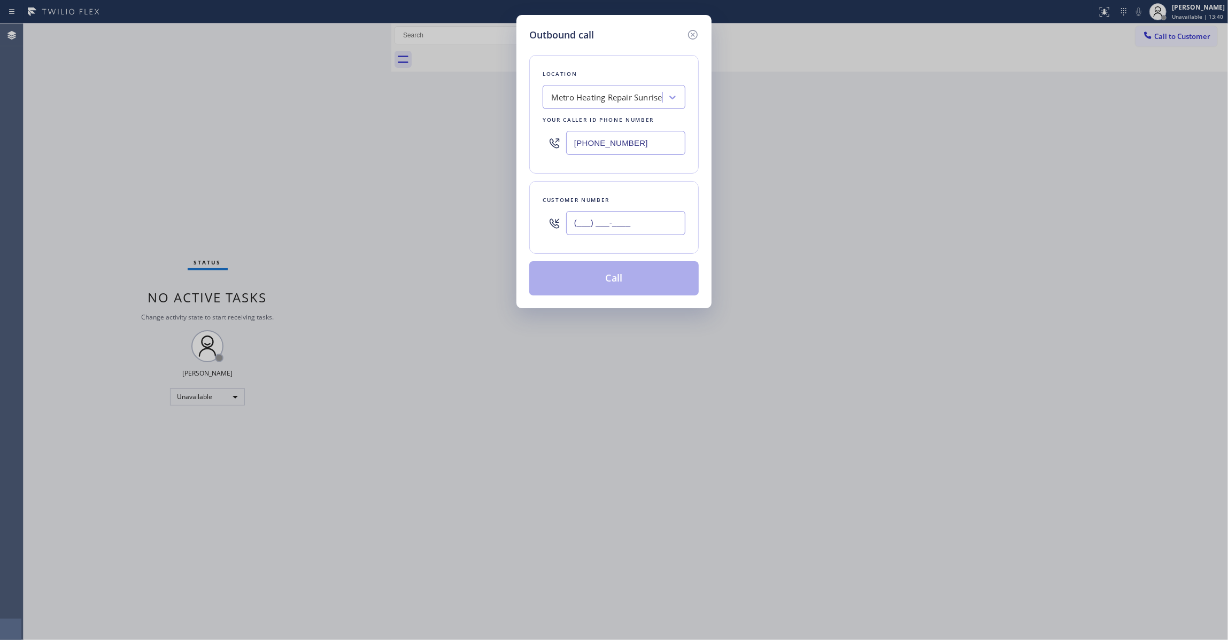
click at [589, 219] on input "(___) ___-____" at bounding box center [625, 223] width 119 height 24
paste input "954) 676-7903"
type input "[PHONE_NUMBER]"
click at [611, 287] on button "Call" at bounding box center [613, 278] width 169 height 34
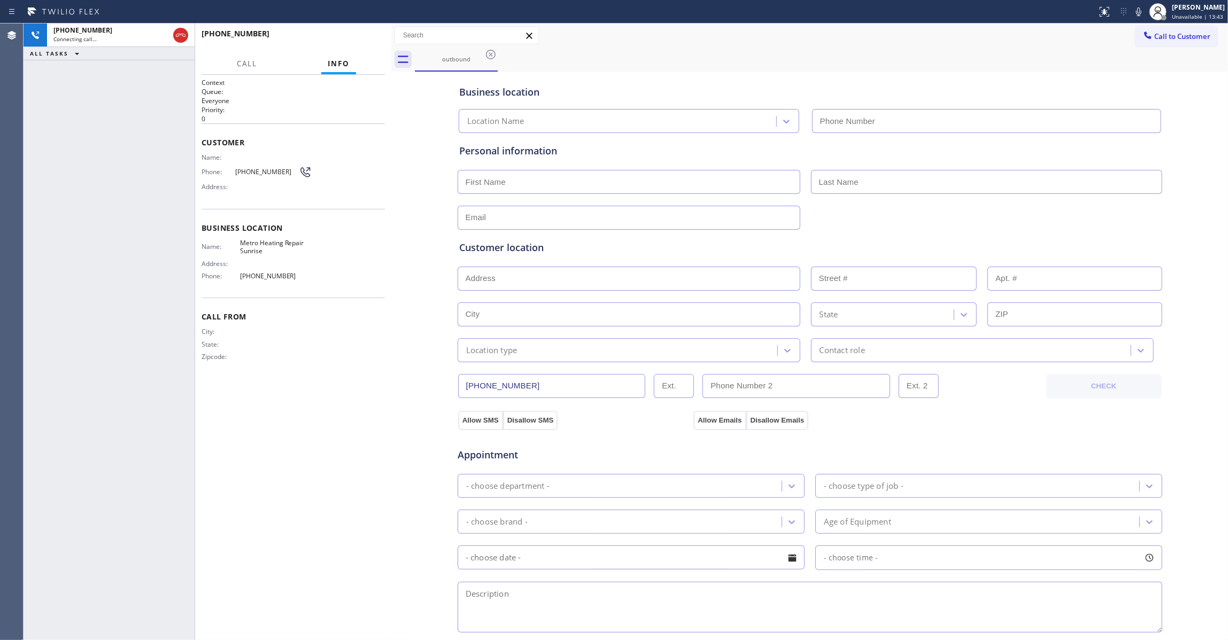
type input "[PHONE_NUMBER]"
click at [357, 40] on span "HANG UP" at bounding box center [360, 38] width 33 height 7
click at [356, 41] on span "HANG UP" at bounding box center [360, 38] width 33 height 7
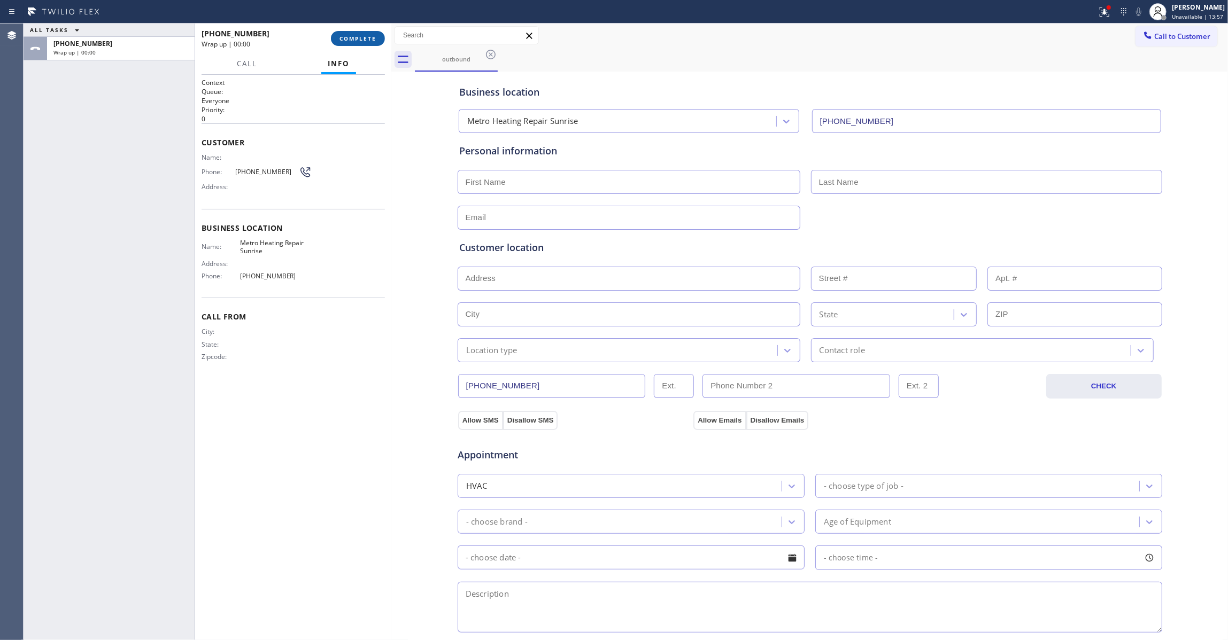
click at [355, 44] on button "COMPLETE" at bounding box center [358, 38] width 54 height 15
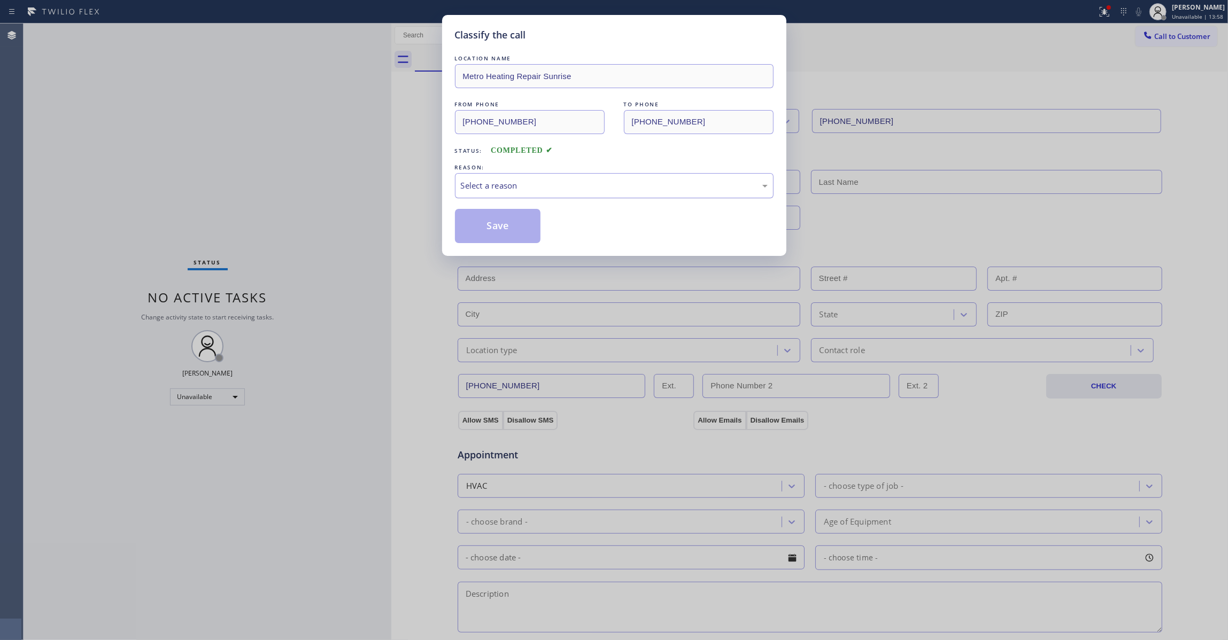
click at [484, 180] on div "Select a reason" at bounding box center [614, 186] width 307 height 12
click at [492, 223] on button "Save" at bounding box center [498, 226] width 86 height 34
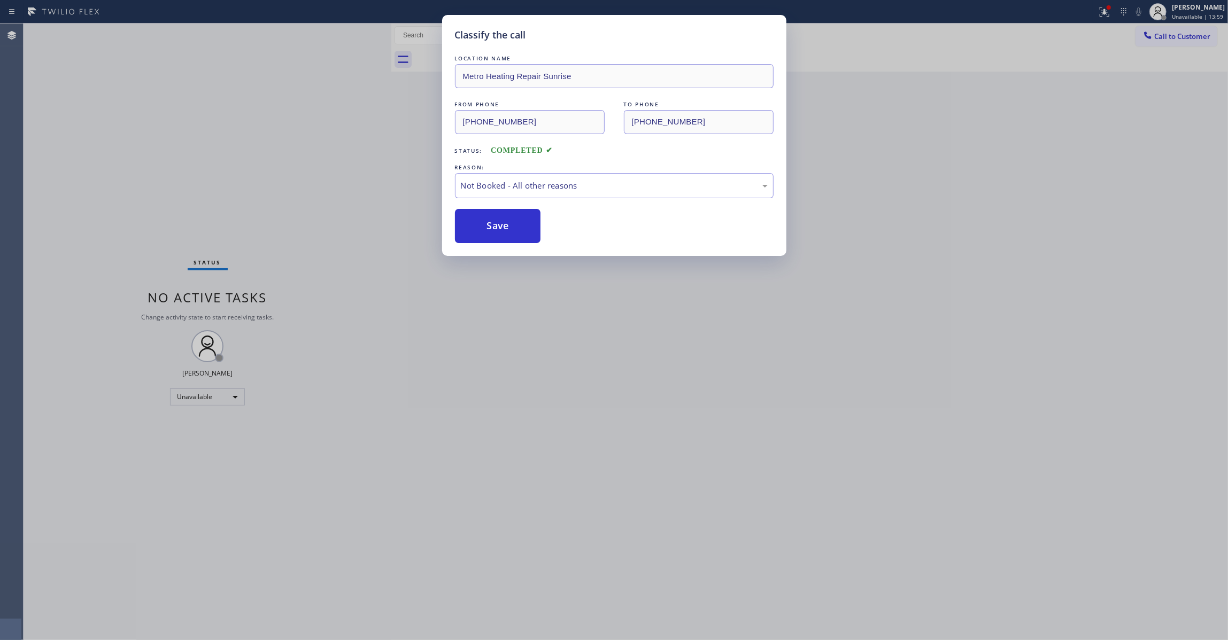
click at [492, 223] on button "Save" at bounding box center [498, 226] width 86 height 34
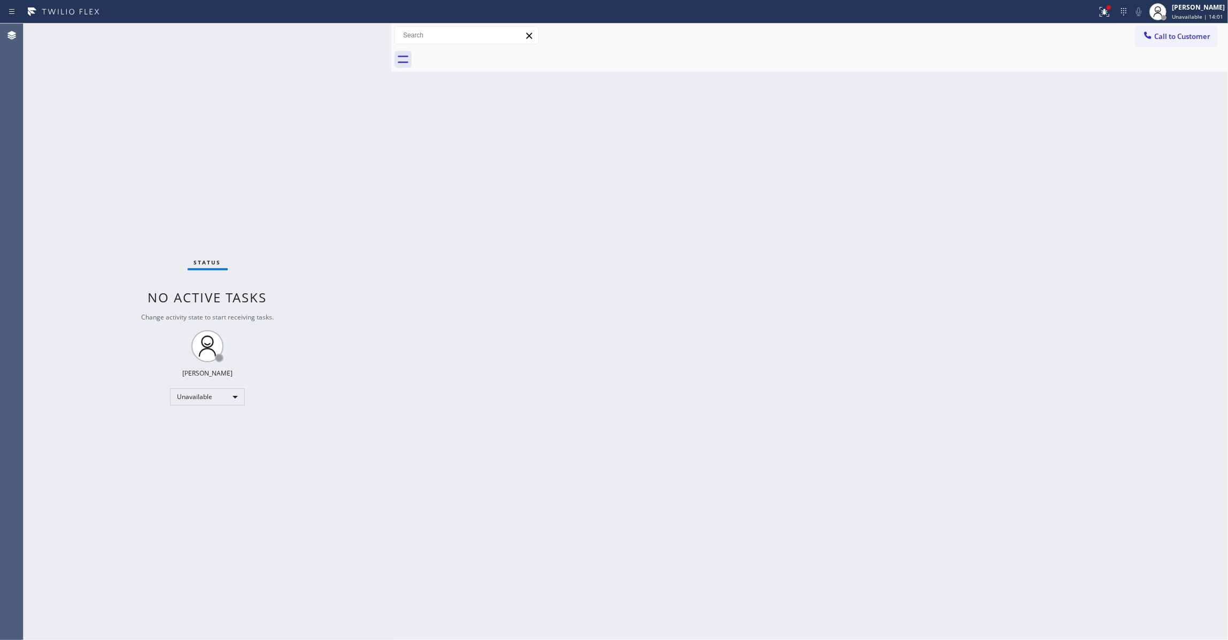
click at [1193, 41] on span "Call to Customer" at bounding box center [1182, 37] width 56 height 10
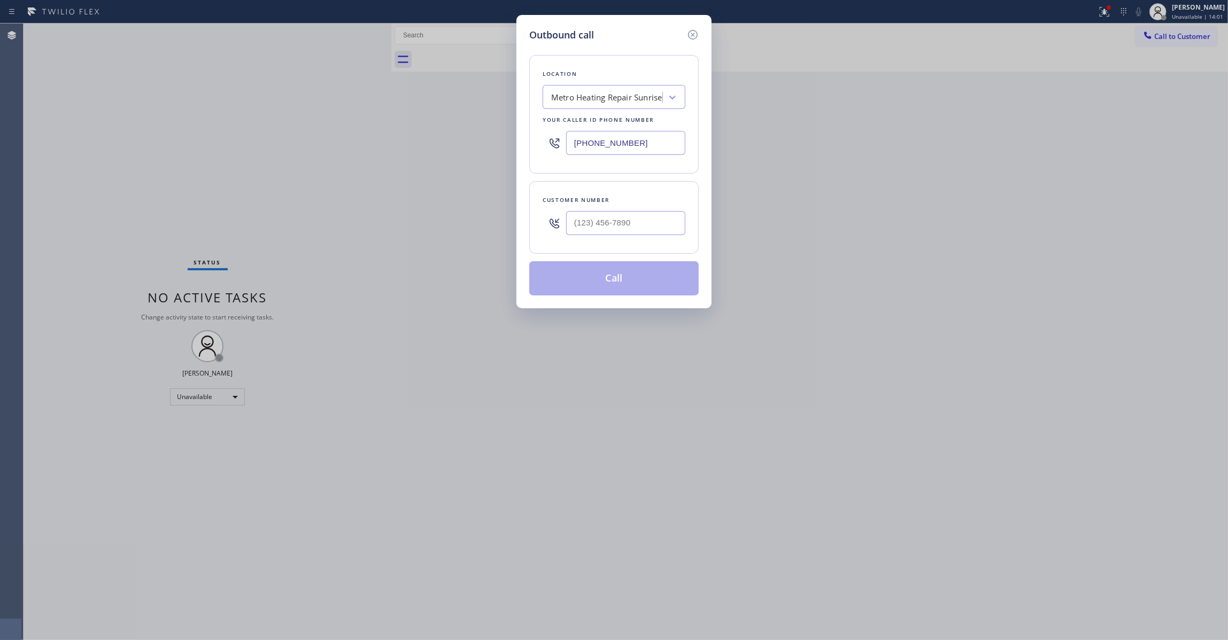
drag, startPoint x: 698, startPoint y: 232, endPoint x: 667, endPoint y: 225, distance: 31.8
click at [697, 231] on div "Customer number" at bounding box center [613, 217] width 169 height 73
click at [667, 225] on input "(___) ___-____" at bounding box center [625, 223] width 119 height 24
paste input "954) 676-7903"
type input "[PHONE_NUMBER]"
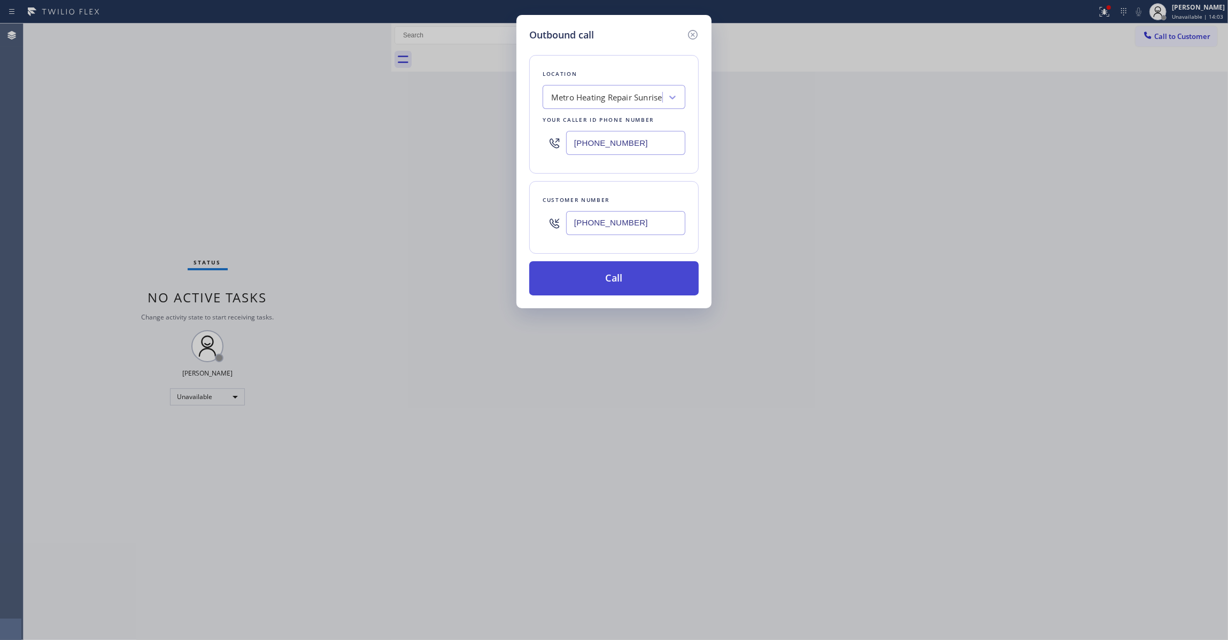
click at [627, 289] on button "Call" at bounding box center [613, 278] width 169 height 34
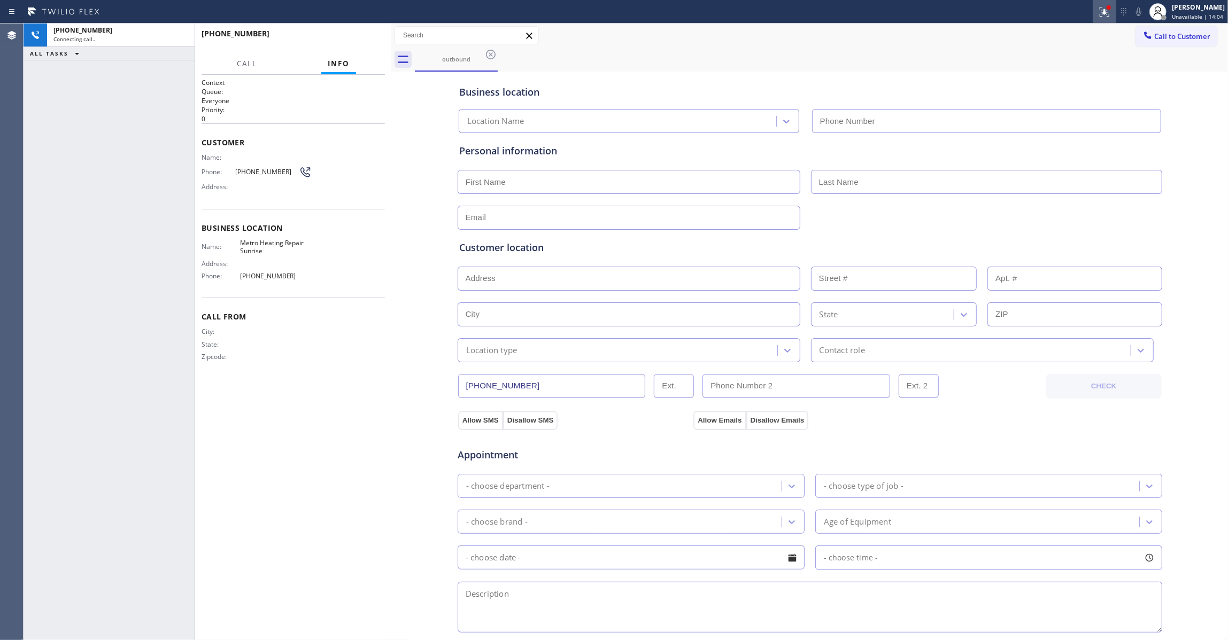
click at [1098, 13] on icon at bounding box center [1104, 11] width 13 height 13
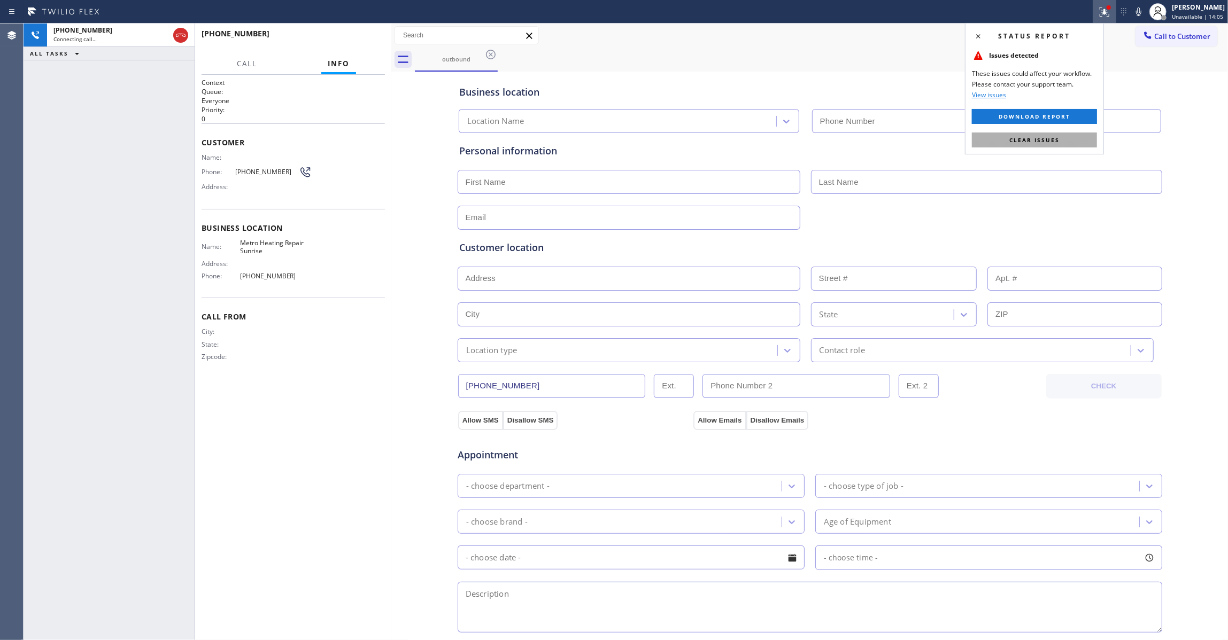
click at [1073, 144] on button "Clear issues" at bounding box center [1034, 140] width 125 height 15
type input "[PHONE_NUMBER]"
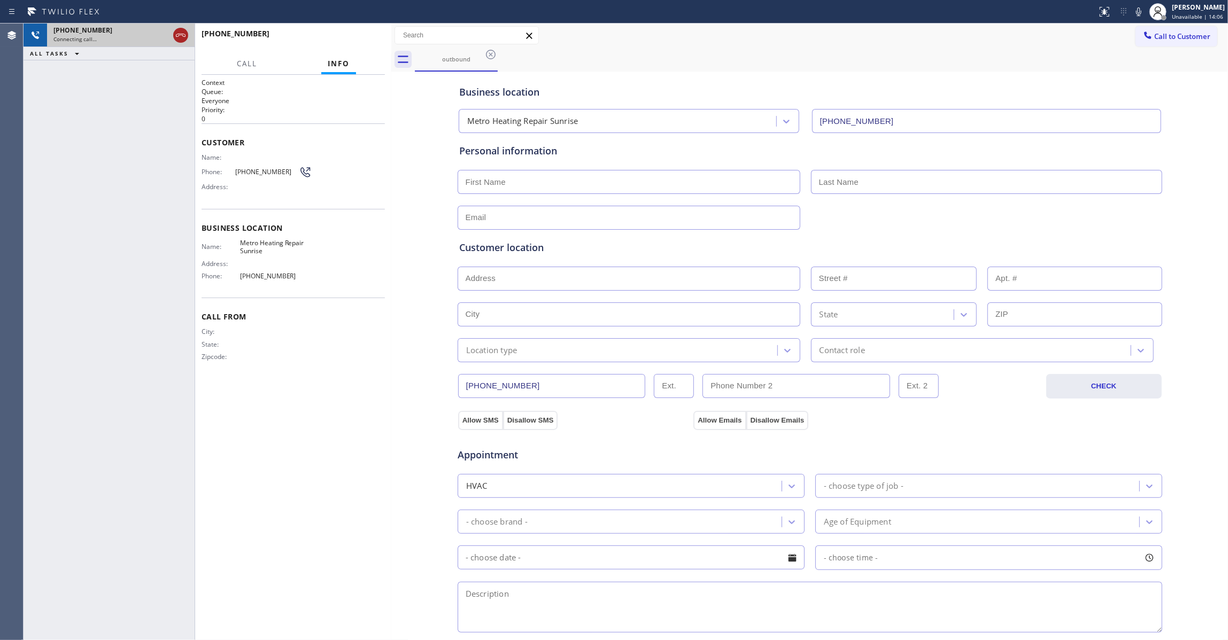
click at [178, 34] on icon at bounding box center [180, 35] width 13 height 13
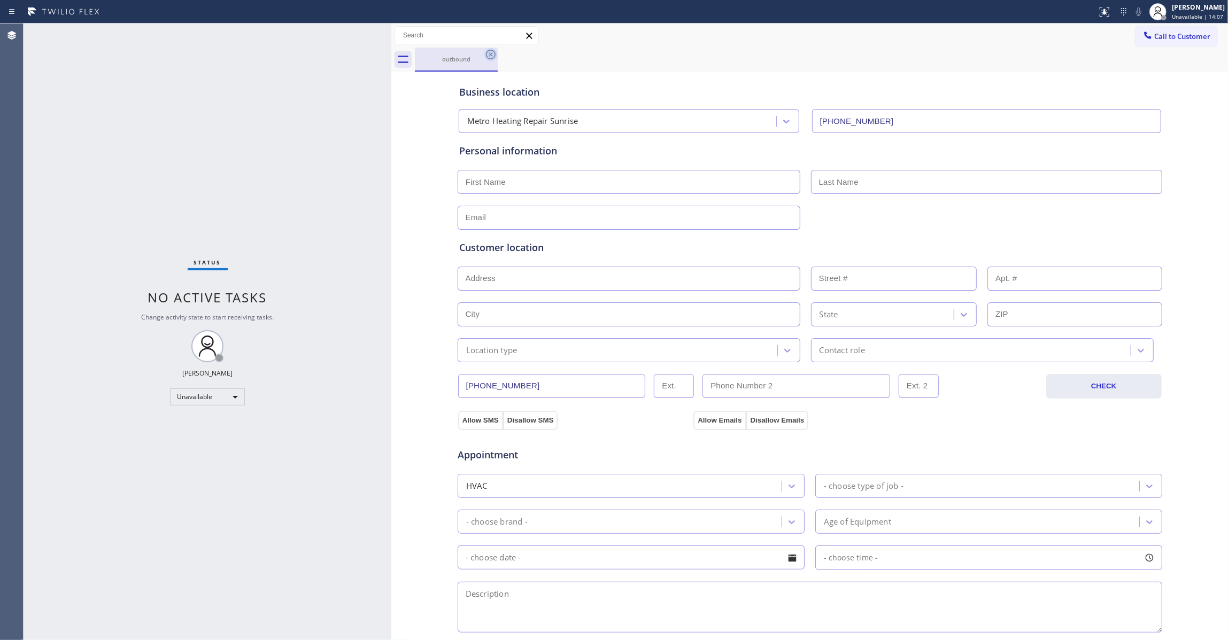
click at [491, 54] on icon at bounding box center [491, 55] width 10 height 10
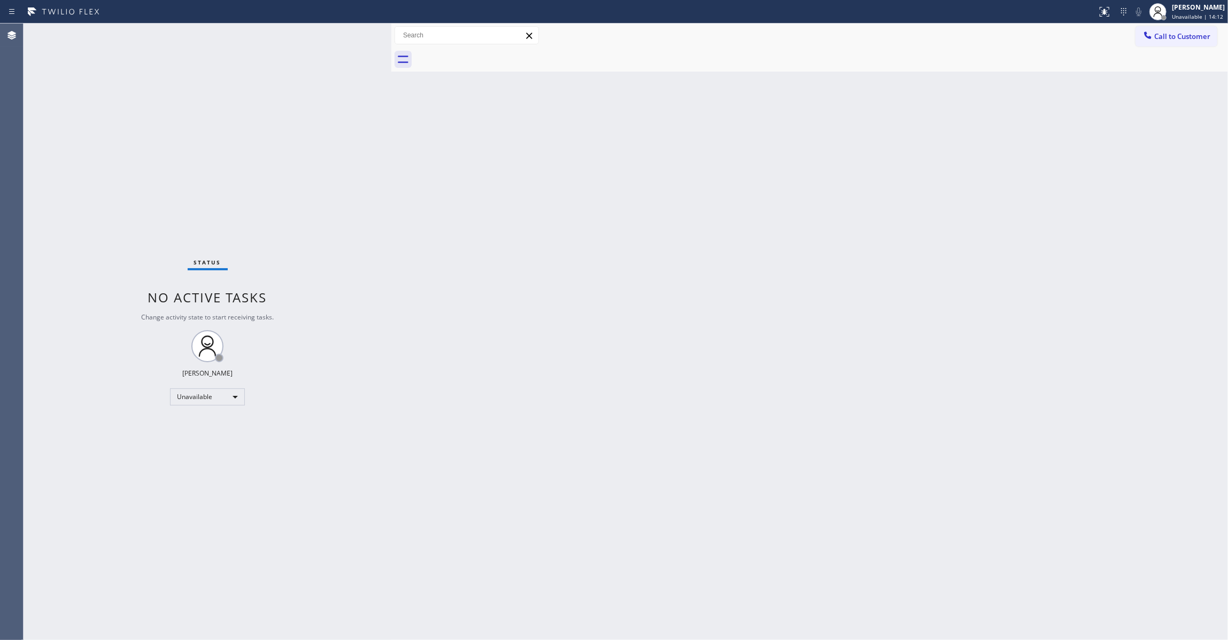
click at [1013, 112] on div "Back to Dashboard Change Sender ID Customers Technicians Select a contact Outbo…" at bounding box center [809, 332] width 836 height 617
click at [1198, 37] on span "Call to Customer" at bounding box center [1182, 37] width 56 height 10
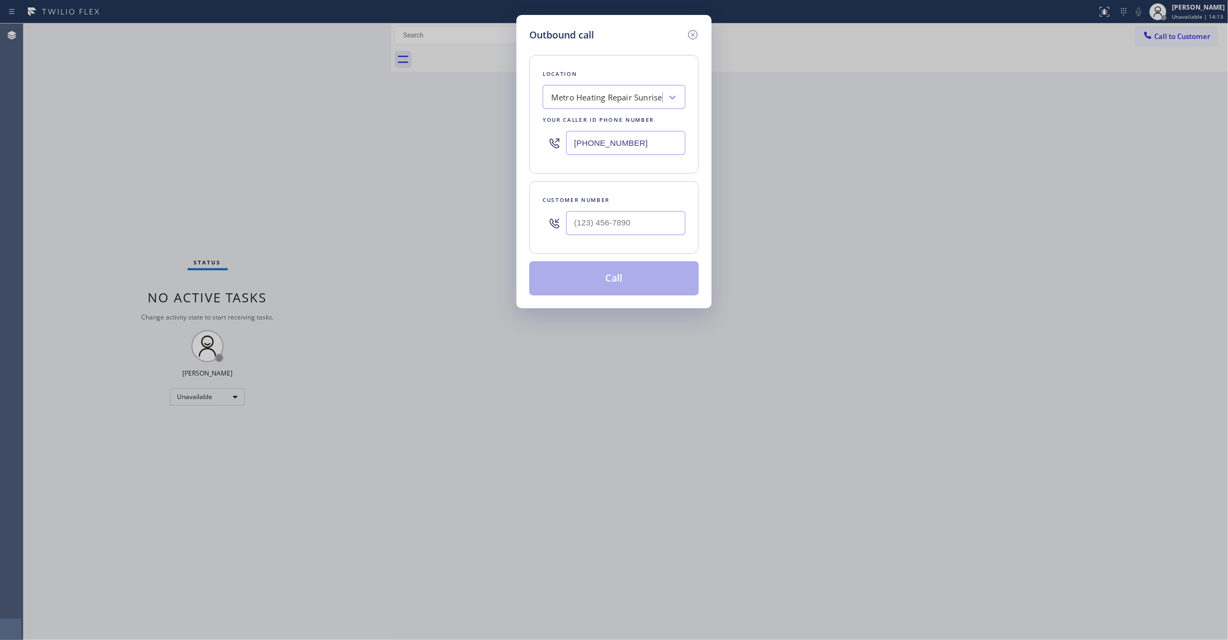
drag, startPoint x: 646, startPoint y: 139, endPoint x: 245, endPoint y: 138, distance: 401.4
click at [245, 138] on div "Outbound call Location Metro Heating Repair Sunrise Your caller id phone number…" at bounding box center [614, 320] width 1228 height 640
paste input "760) 388-9800"
type input "[PHONE_NUMBER]"
click at [588, 225] on input "(___) ___-____" at bounding box center [625, 223] width 119 height 24
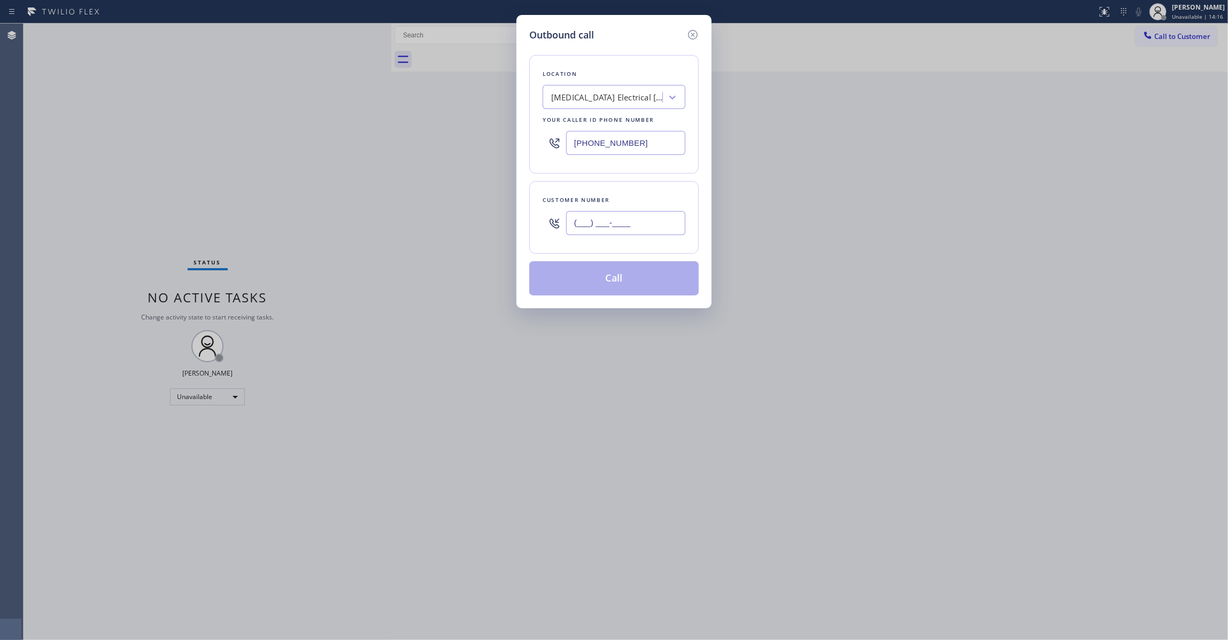
paste input "442) 241-9300"
type input "[PHONE_NUMBER]"
click at [631, 277] on button "Call" at bounding box center [613, 278] width 169 height 34
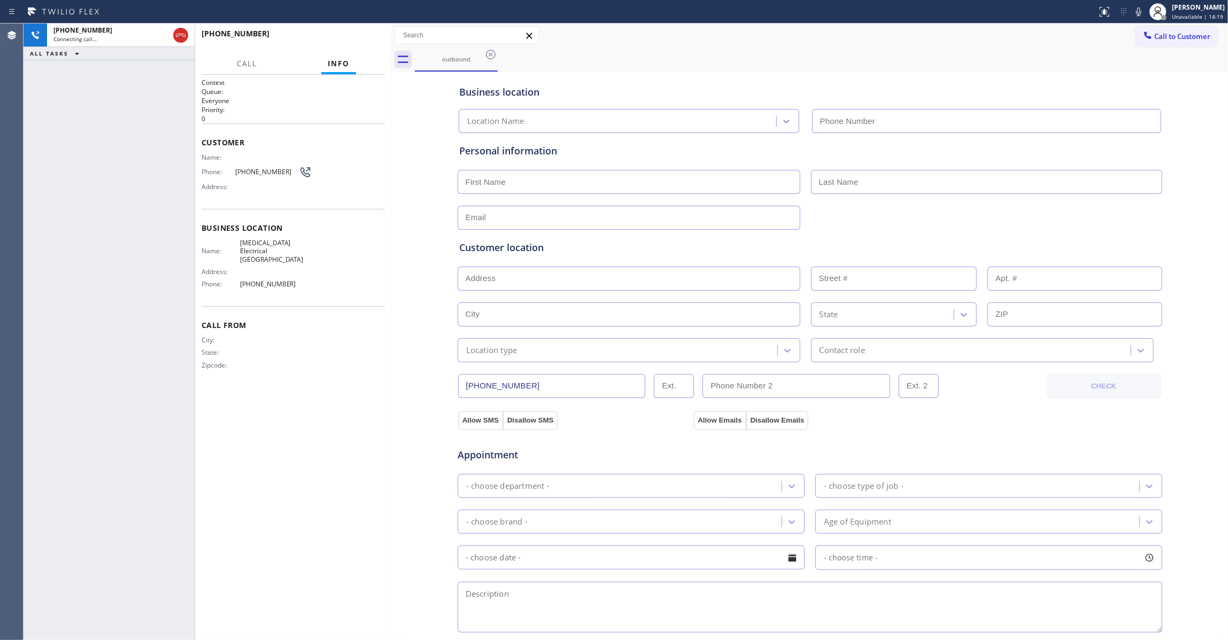
type input "[PHONE_NUMBER]"
drag, startPoint x: 178, startPoint y: 33, endPoint x: 231, endPoint y: 28, distance: 53.7
click at [178, 33] on icon at bounding box center [180, 35] width 13 height 13
click at [363, 48] on div "[PHONE_NUMBER] Live | 00:00 HANG UP" at bounding box center [292, 39] width 183 height 28
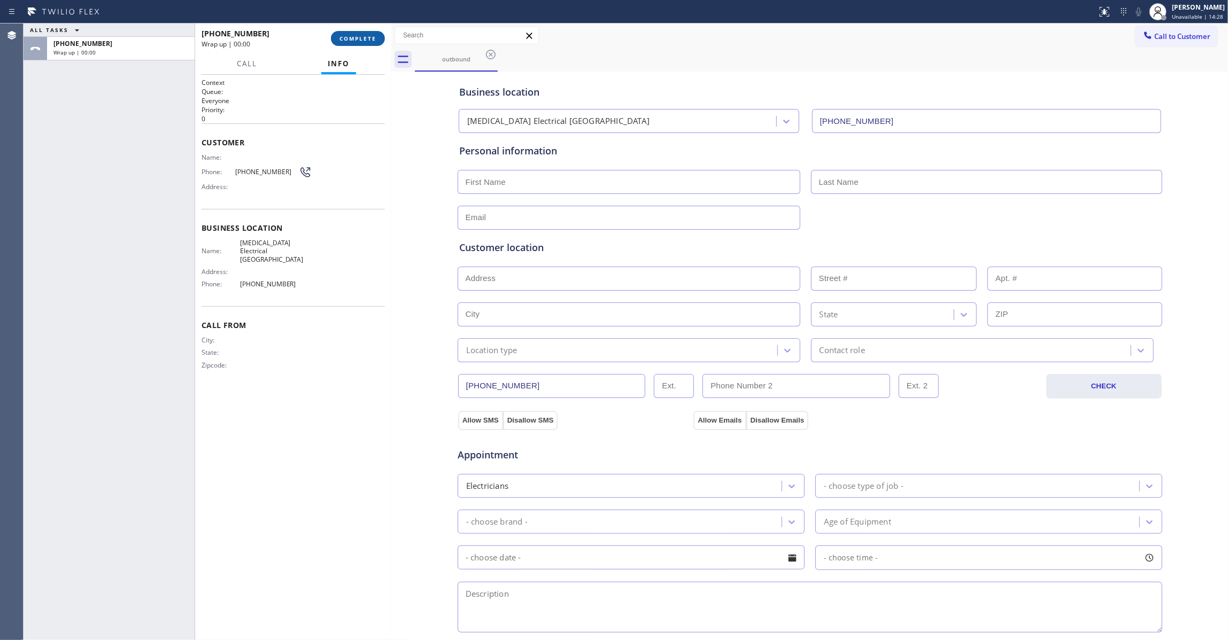
click at [363, 37] on span "COMPLETE" at bounding box center [357, 38] width 37 height 7
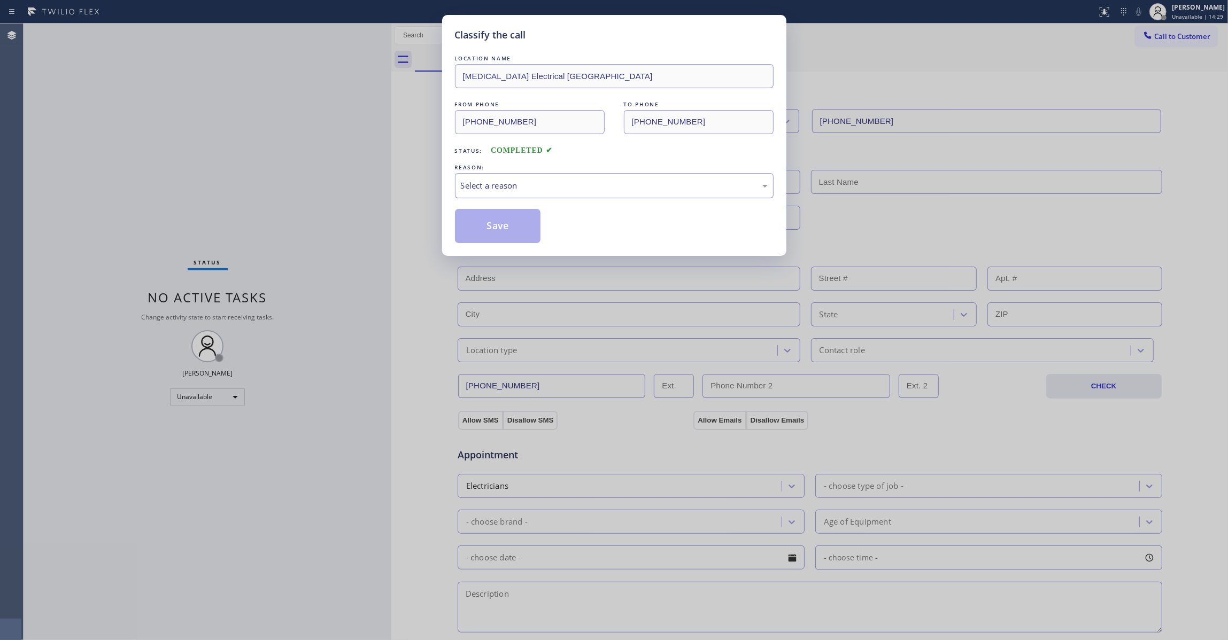
click at [541, 191] on div "Select a reason" at bounding box center [614, 186] width 307 height 12
click at [508, 226] on button "Save" at bounding box center [498, 226] width 86 height 34
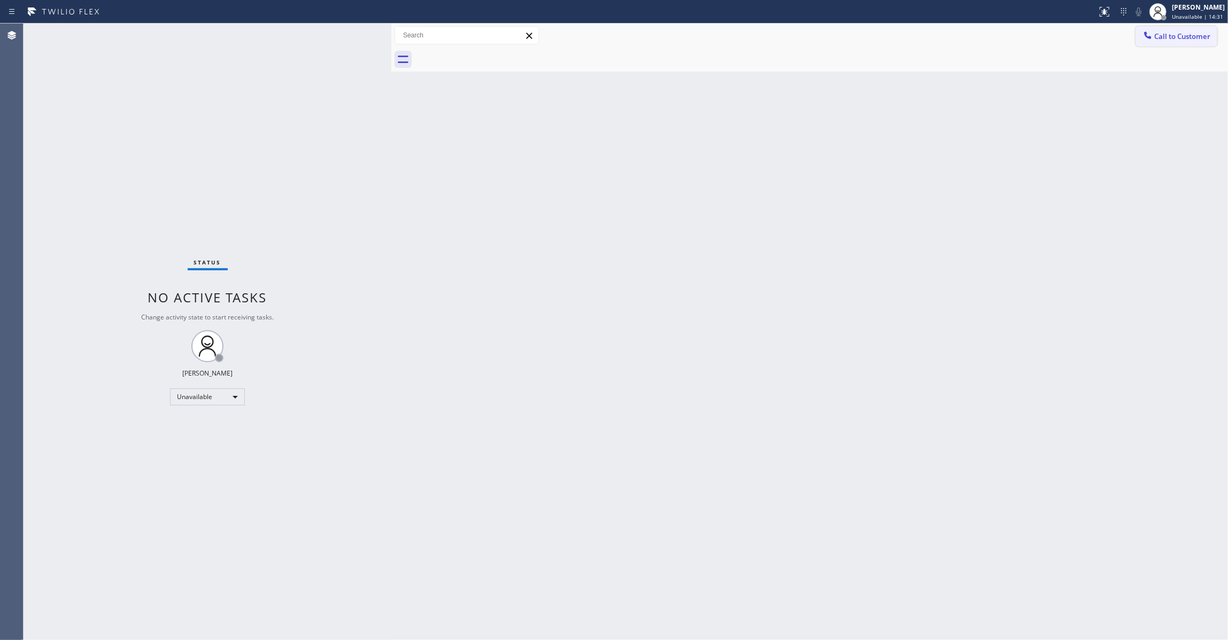
click at [1178, 35] on span "Call to Customer" at bounding box center [1182, 37] width 56 height 10
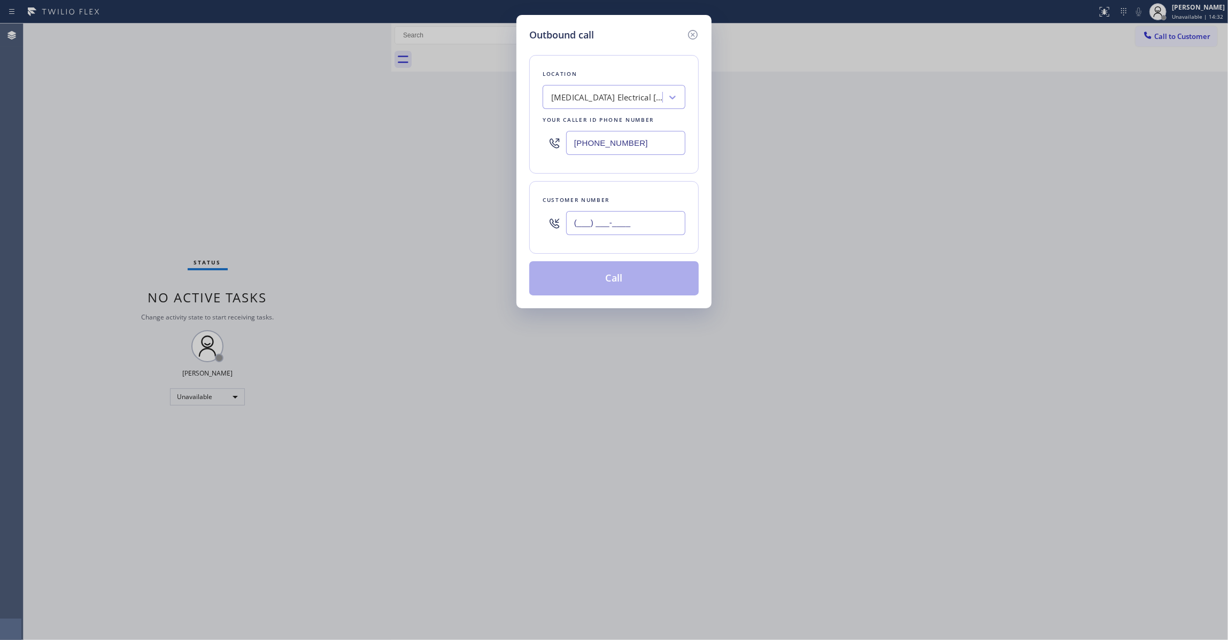
click at [599, 234] on input "(___) ___-____" at bounding box center [625, 223] width 119 height 24
paste input "442) 241-9300"
type input "[PHONE_NUMBER]"
click at [602, 281] on button "Call" at bounding box center [613, 278] width 169 height 34
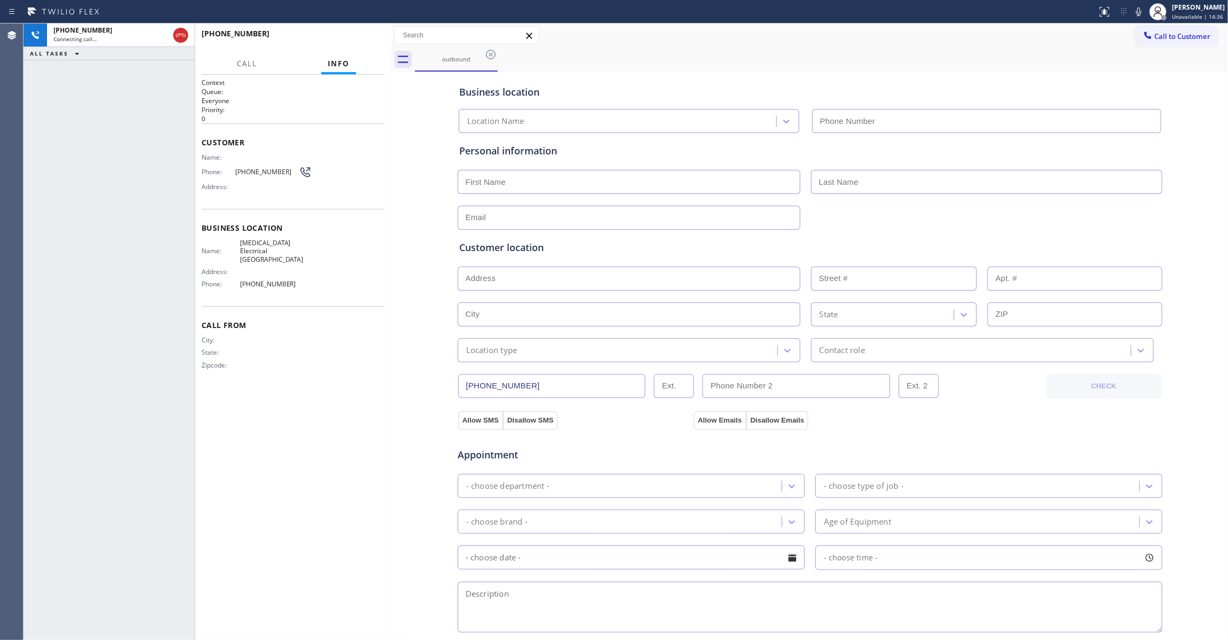
type input "[PHONE_NUMBER]"
click at [375, 25] on div "[PHONE_NUMBER] Live | 00:00 HANG UP" at bounding box center [292, 39] width 183 height 28
click at [372, 31] on button "HANG UP" at bounding box center [360, 38] width 50 height 15
click at [372, 33] on button "HANG UP" at bounding box center [360, 38] width 50 height 15
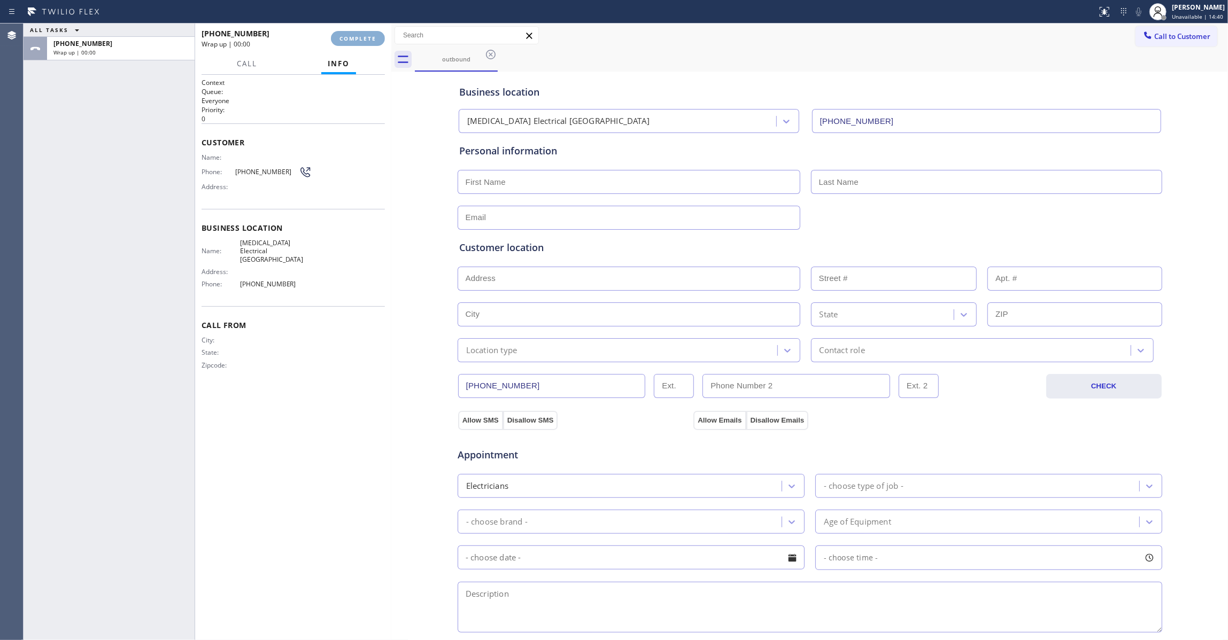
click at [372, 33] on button "COMPLETE" at bounding box center [358, 38] width 54 height 15
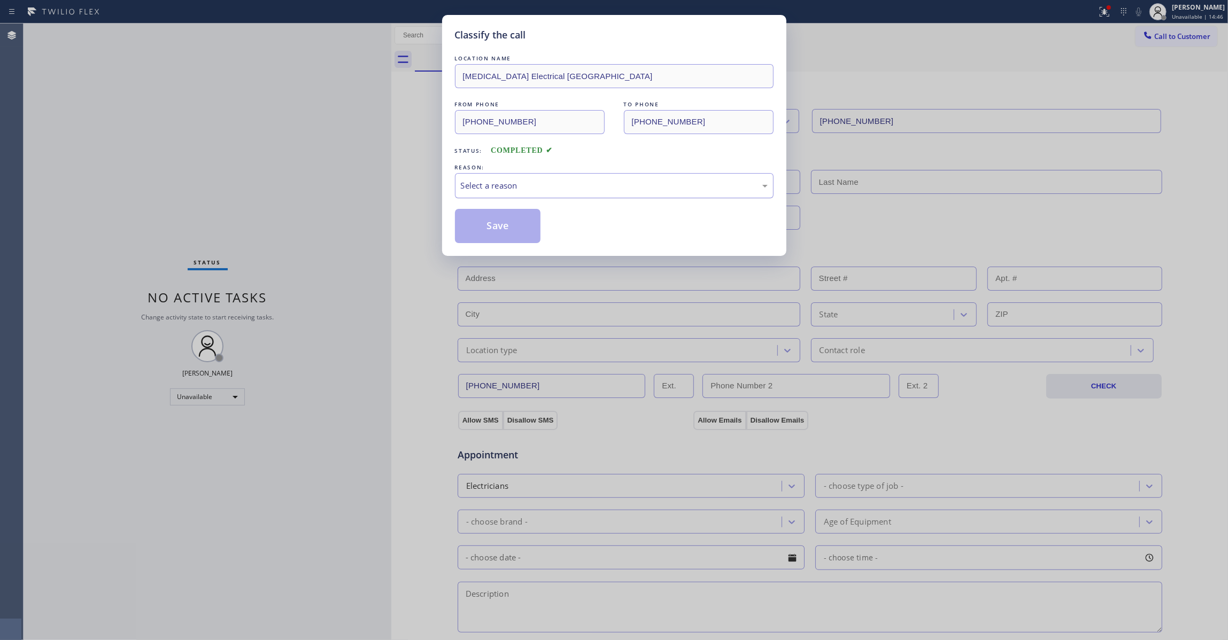
click at [505, 187] on div "Select a reason" at bounding box center [614, 186] width 307 height 12
click at [483, 232] on button "Save" at bounding box center [498, 226] width 86 height 34
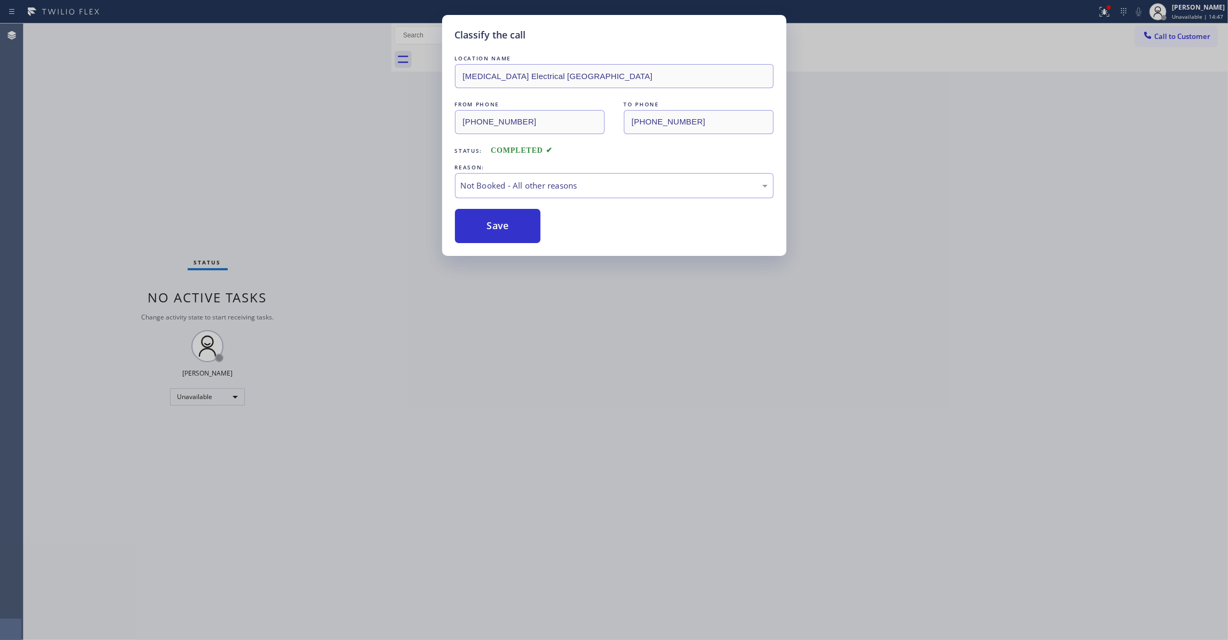
click at [483, 232] on button "Save" at bounding box center [498, 226] width 86 height 34
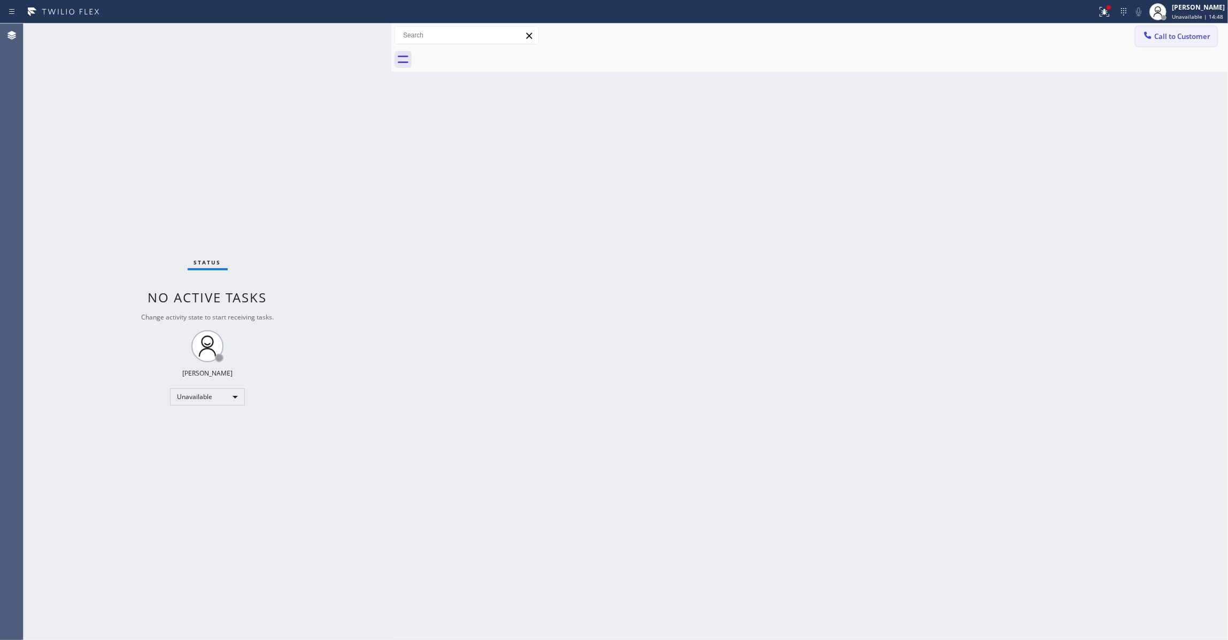
click at [1173, 37] on span "Call to Customer" at bounding box center [1182, 37] width 56 height 10
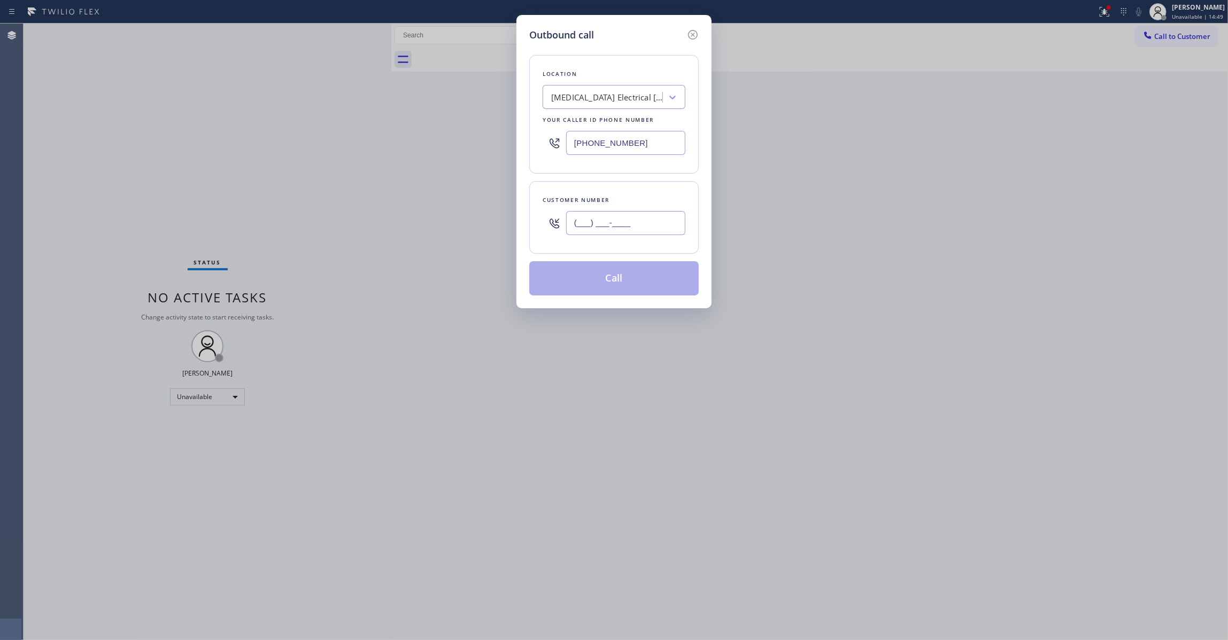
click at [663, 219] on input "(___) ___-____" at bounding box center [625, 223] width 119 height 24
paste input "442) 241-9300"
type input "[PHONE_NUMBER]"
click at [651, 277] on button "Call" at bounding box center [613, 278] width 169 height 34
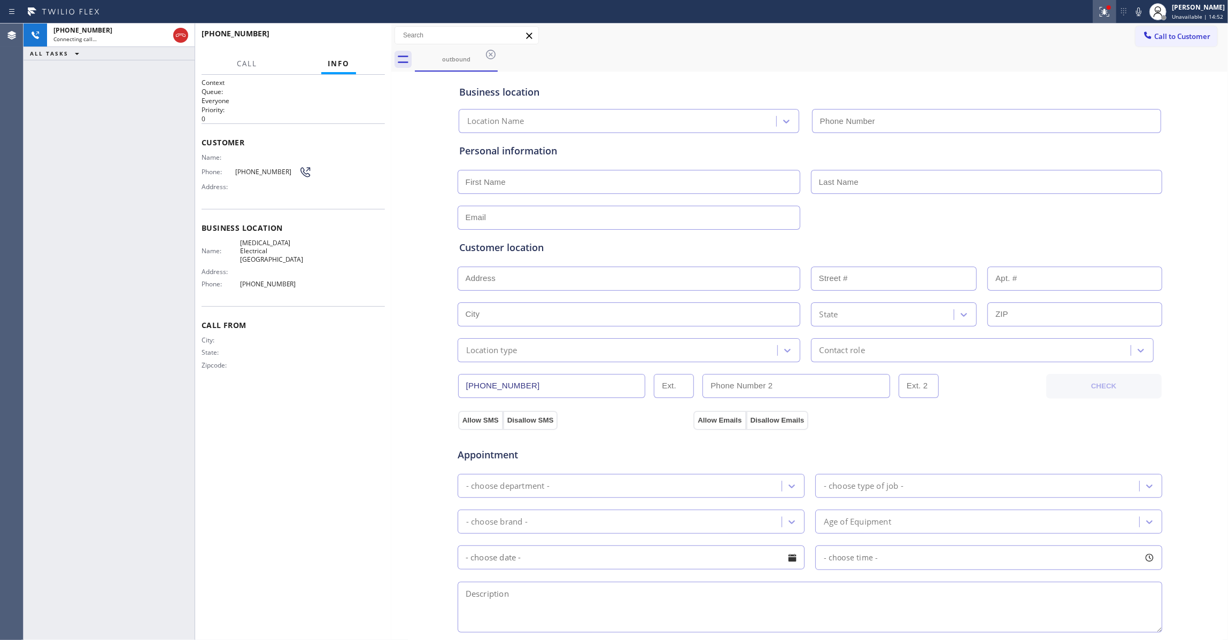
click at [1098, 13] on icon at bounding box center [1104, 11] width 13 height 13
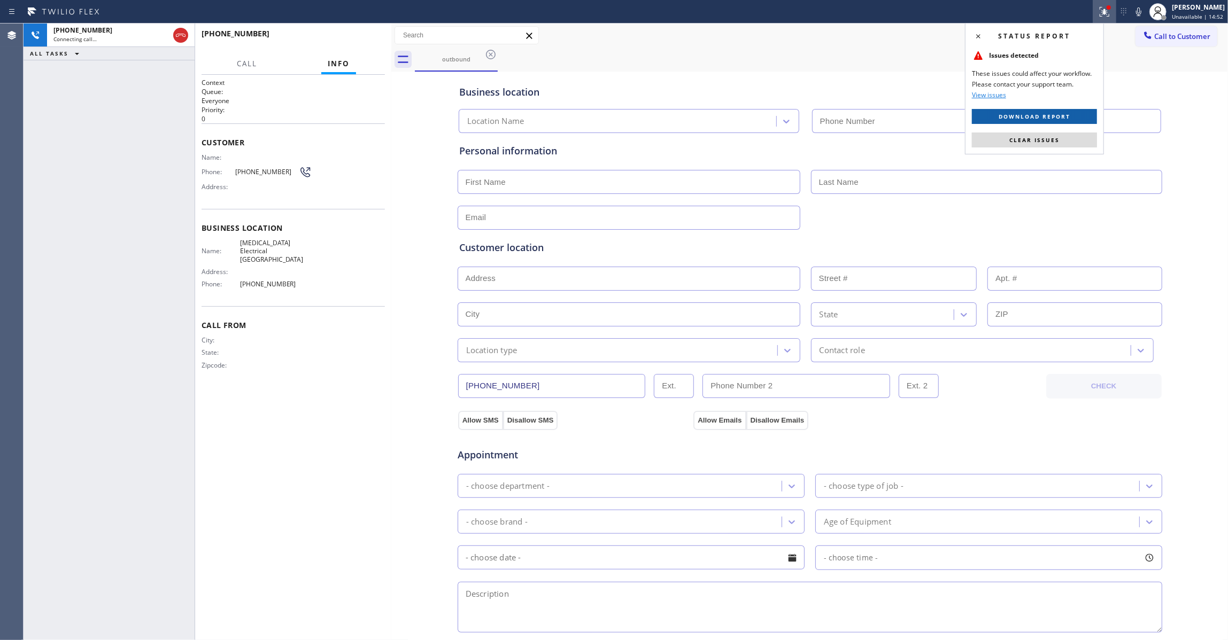
type input "[PHONE_NUMBER]"
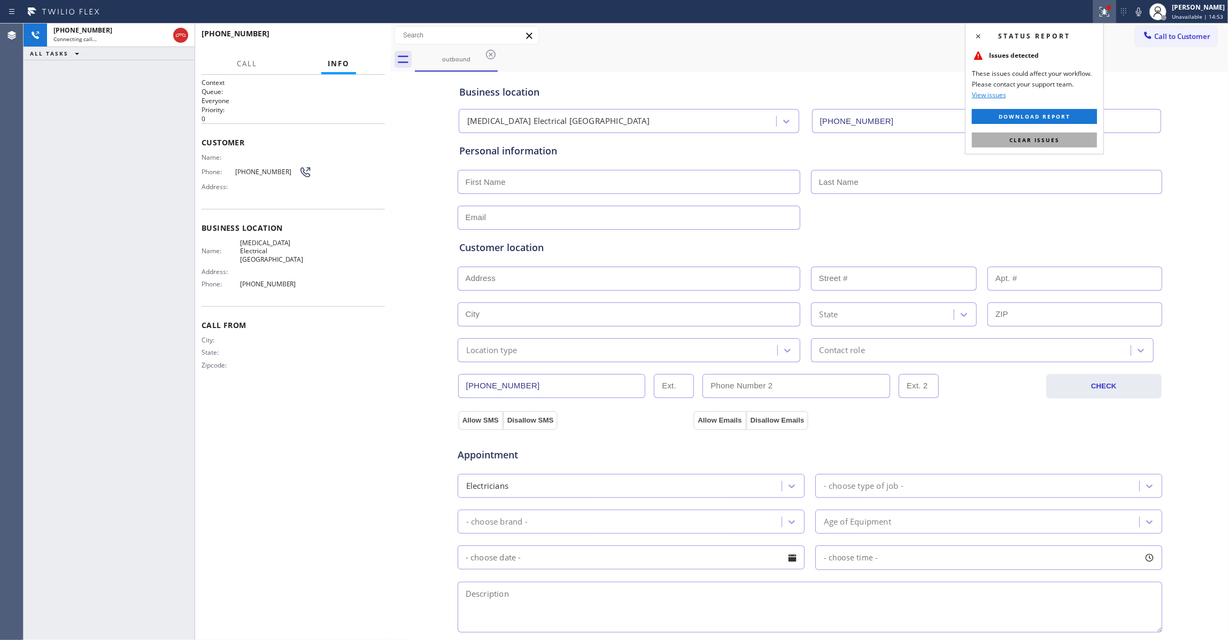
click at [1068, 143] on button "Clear issues" at bounding box center [1034, 140] width 125 height 15
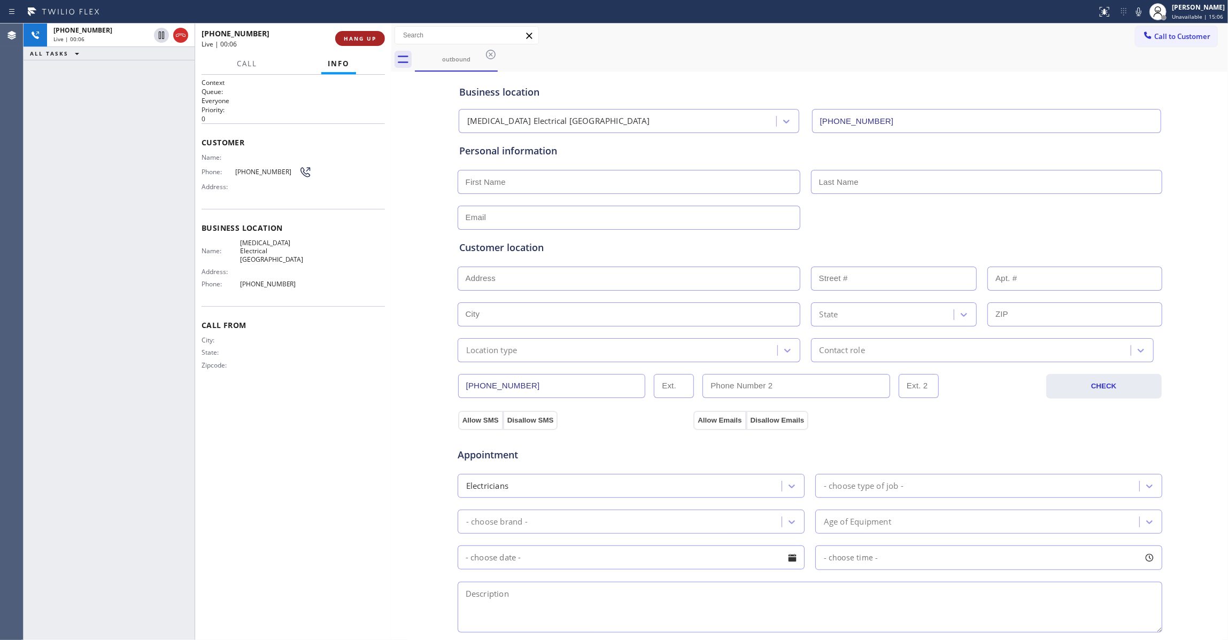
drag, startPoint x: 1068, startPoint y: 143, endPoint x: 362, endPoint y: 41, distance: 713.4
click at [362, 41] on span "HANG UP" at bounding box center [360, 38] width 33 height 7
click at [362, 41] on span "COMPLETE" at bounding box center [357, 38] width 37 height 7
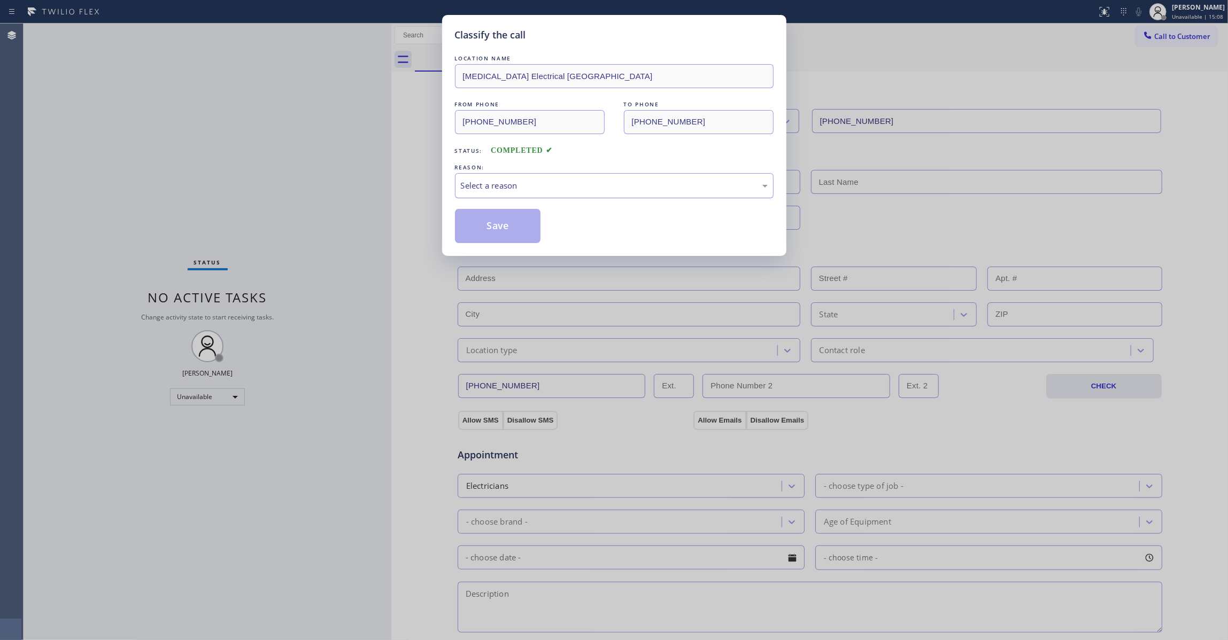
click at [492, 189] on div "Select a reason" at bounding box center [614, 186] width 307 height 12
click at [494, 222] on button "Save" at bounding box center [498, 226] width 86 height 34
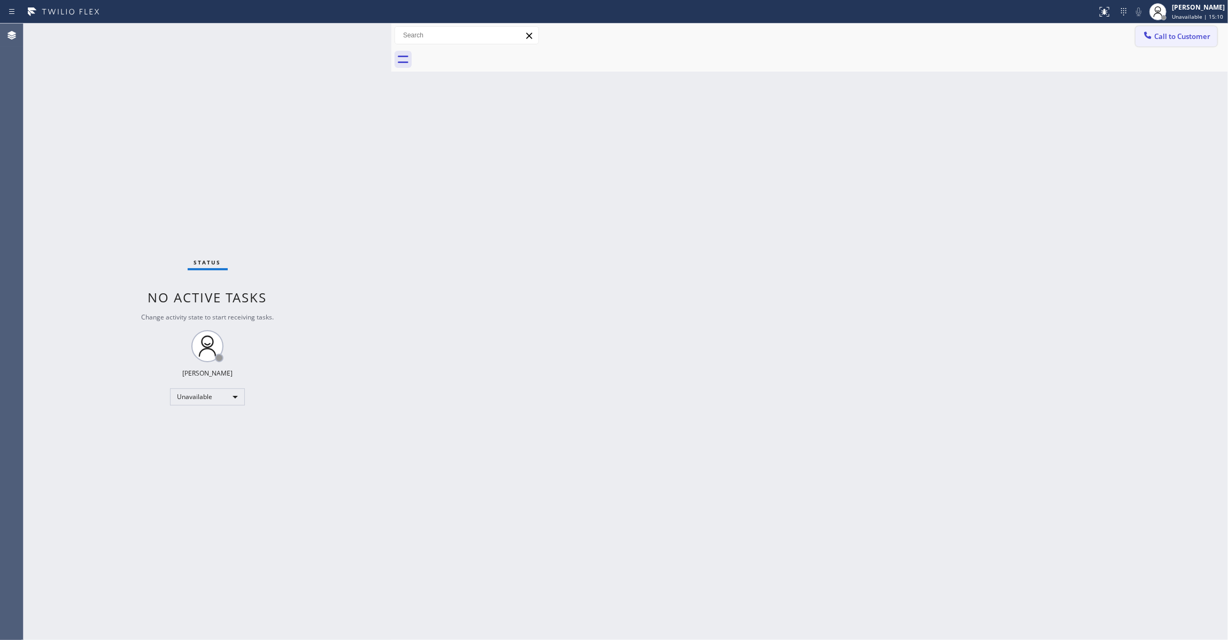
click at [1163, 37] on span "Call to Customer" at bounding box center [1182, 37] width 56 height 10
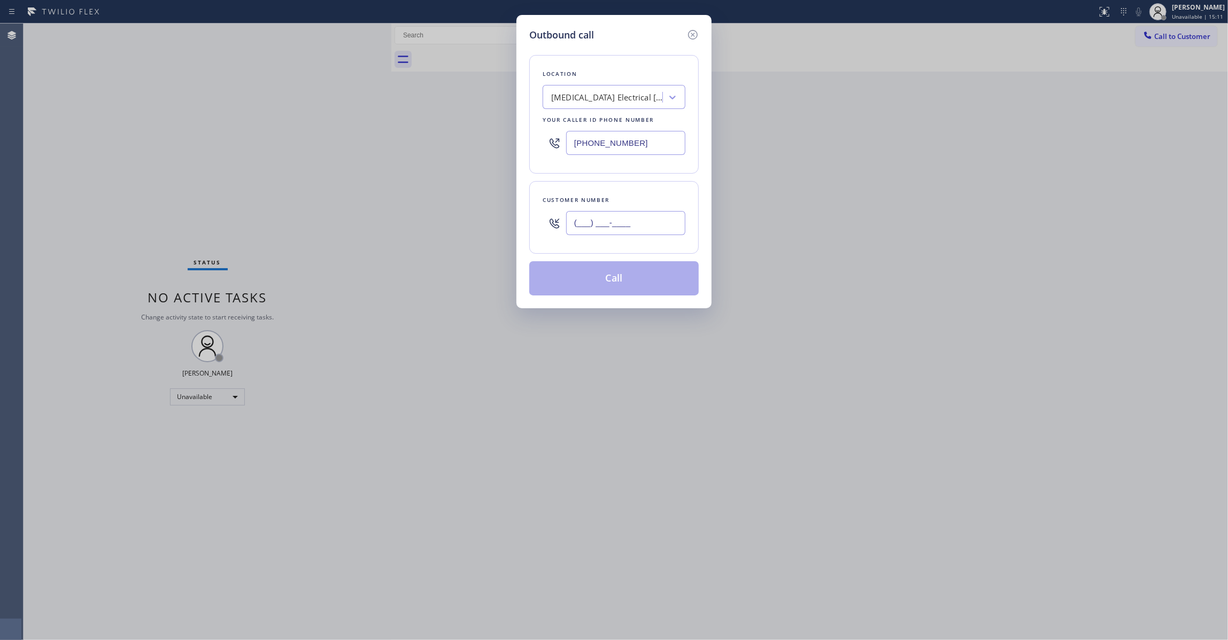
click at [636, 227] on input "(___) ___-____" at bounding box center [625, 223] width 119 height 24
paste input "442) 241-9300"
type input "[PHONE_NUMBER]"
click at [614, 285] on button "Call" at bounding box center [613, 278] width 169 height 34
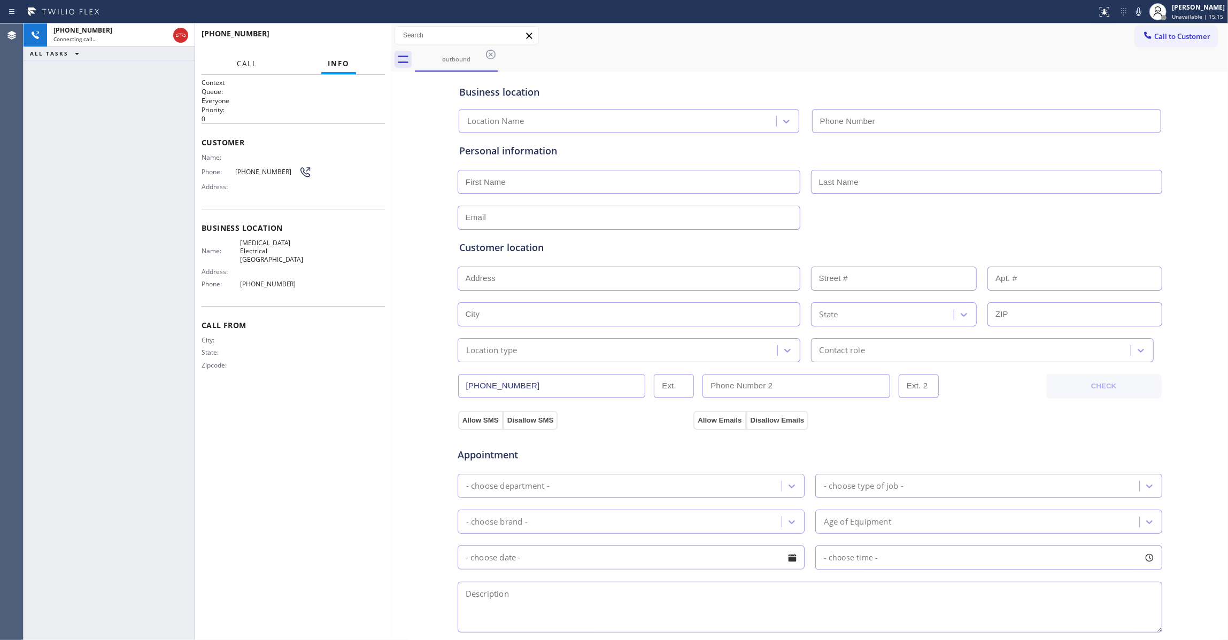
type input "[PHONE_NUMBER]"
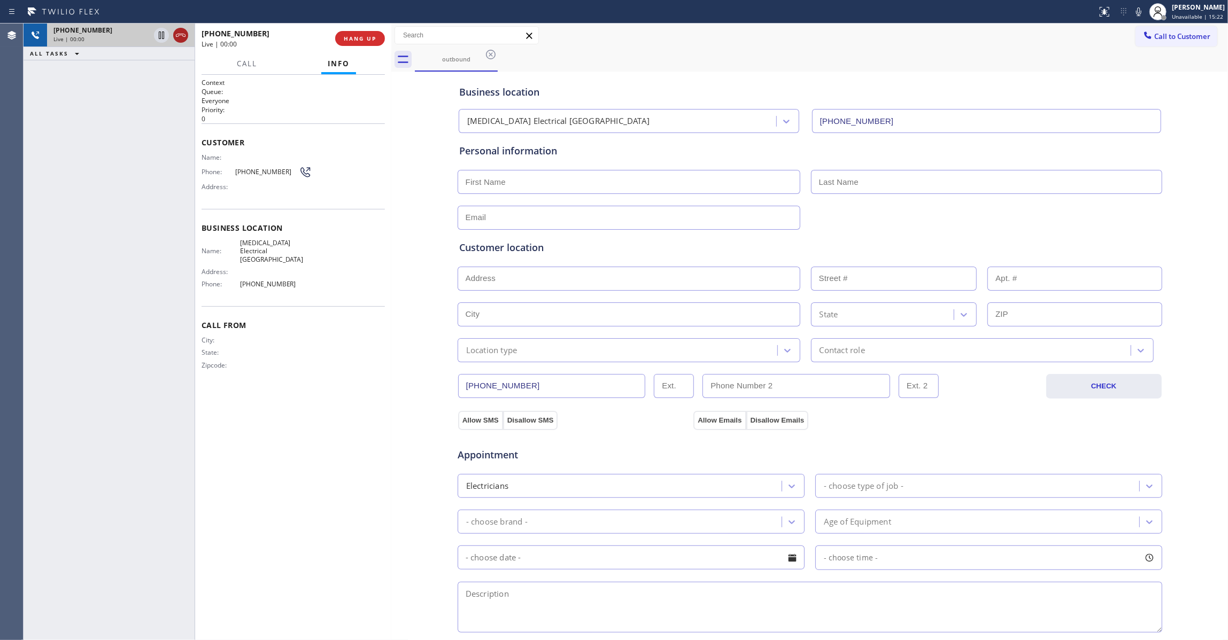
click at [183, 33] on icon at bounding box center [180, 35] width 13 height 13
click at [368, 35] on span "COMPLETE" at bounding box center [357, 38] width 37 height 7
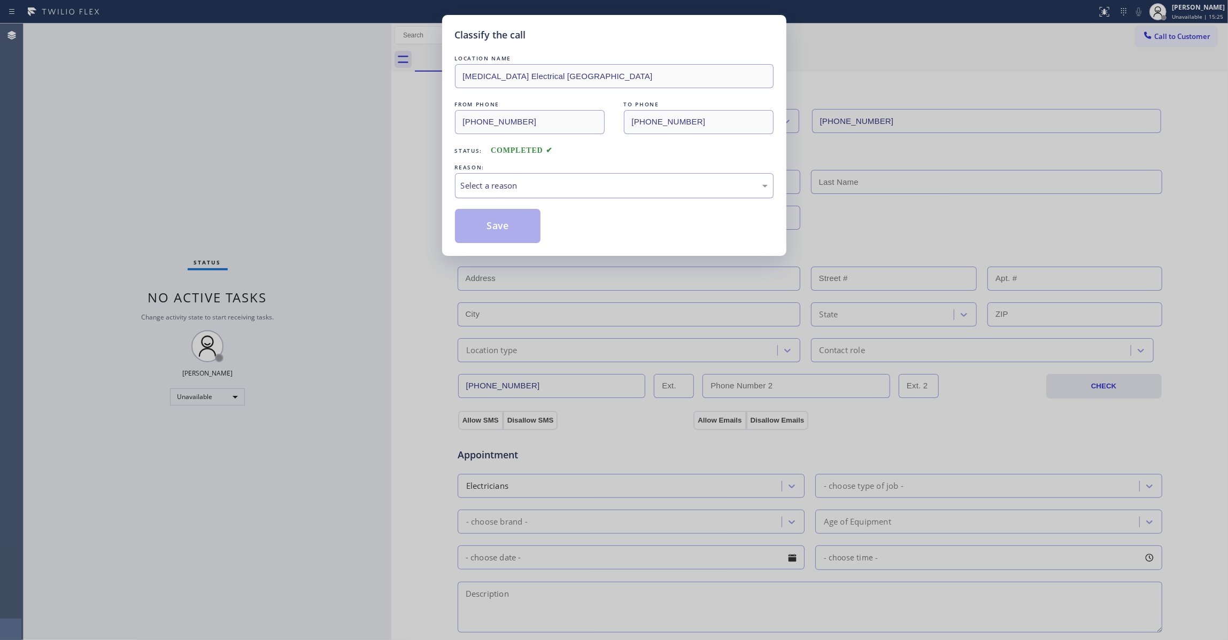
click at [500, 189] on div "Select a reason" at bounding box center [614, 186] width 307 height 12
click at [505, 233] on button "Save" at bounding box center [498, 226] width 86 height 34
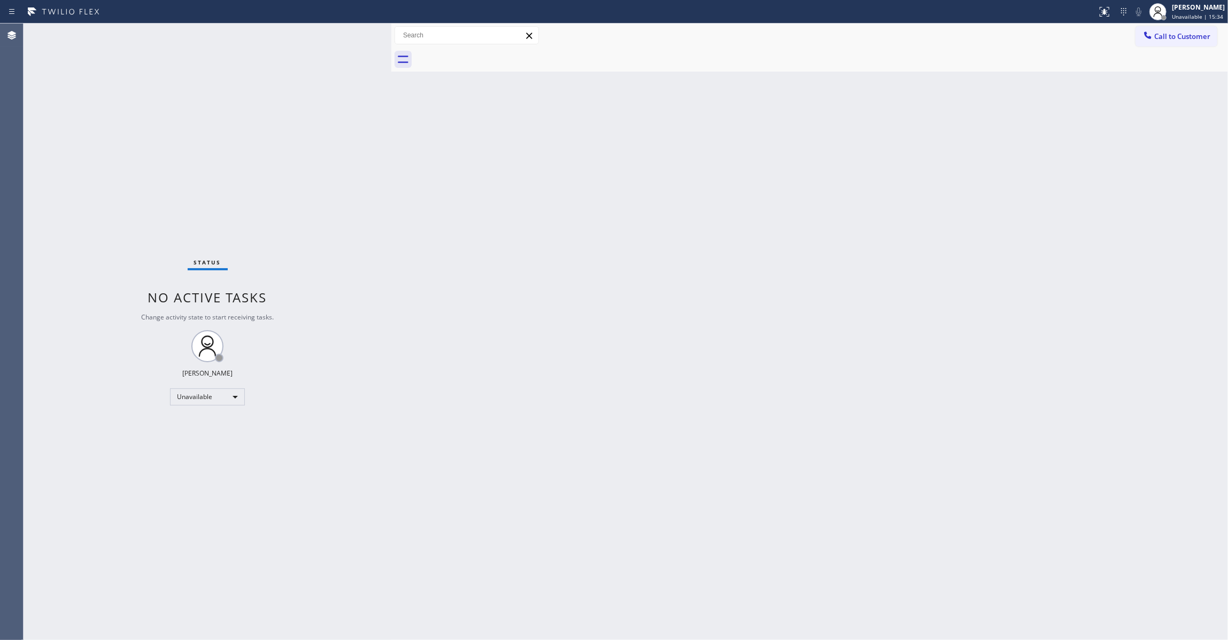
drag, startPoint x: 509, startPoint y: 216, endPoint x: 373, endPoint y: 260, distance: 143.2
click at [373, 260] on div "Status No active tasks Change activity state to start receiving tasks. [PERSON_…" at bounding box center [208, 332] width 368 height 617
click at [856, 121] on div "Back to Dashboard Change Sender ID Customers Technicians Select a contact Outbo…" at bounding box center [809, 332] width 836 height 617
click at [1180, 43] on button "Call to Customer" at bounding box center [1176, 36] width 82 height 20
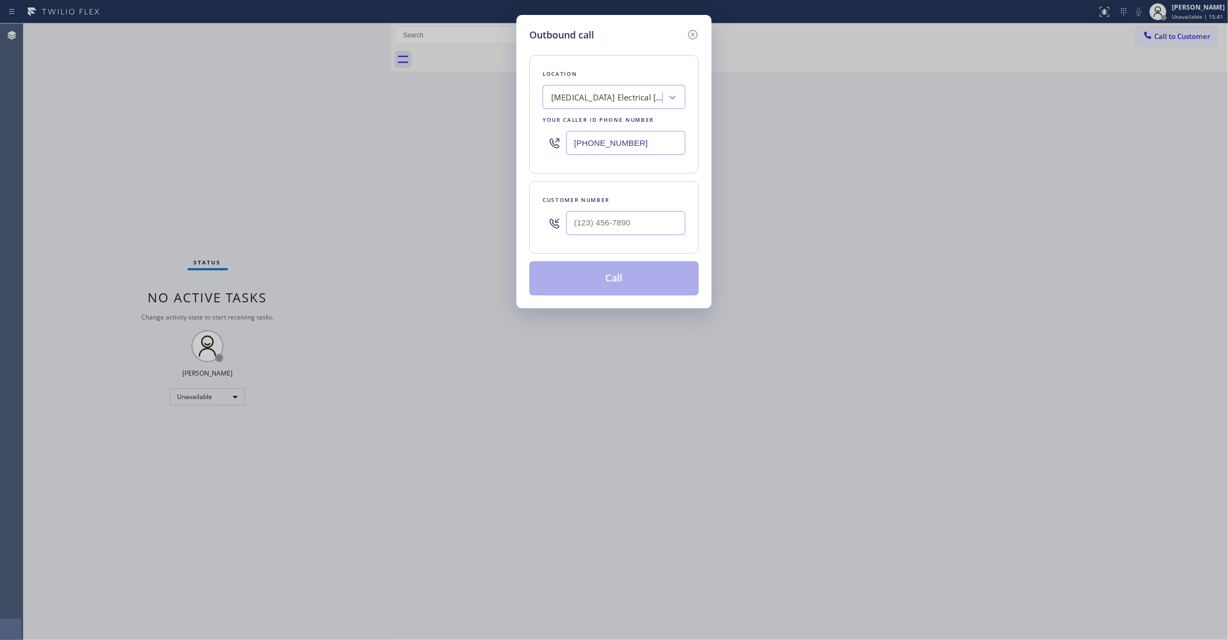
drag, startPoint x: 653, startPoint y: 150, endPoint x: 279, endPoint y: 159, distance: 374.2
click at [277, 159] on div "Outbound call Location [MEDICAL_DATA] Electrical [GEOGRAPHIC_DATA] Your caller …" at bounding box center [614, 320] width 1228 height 640
paste input "470) 782-9857"
type input "[PHONE_NUMBER]"
click at [612, 221] on input "(___) ___-____" at bounding box center [625, 223] width 119 height 24
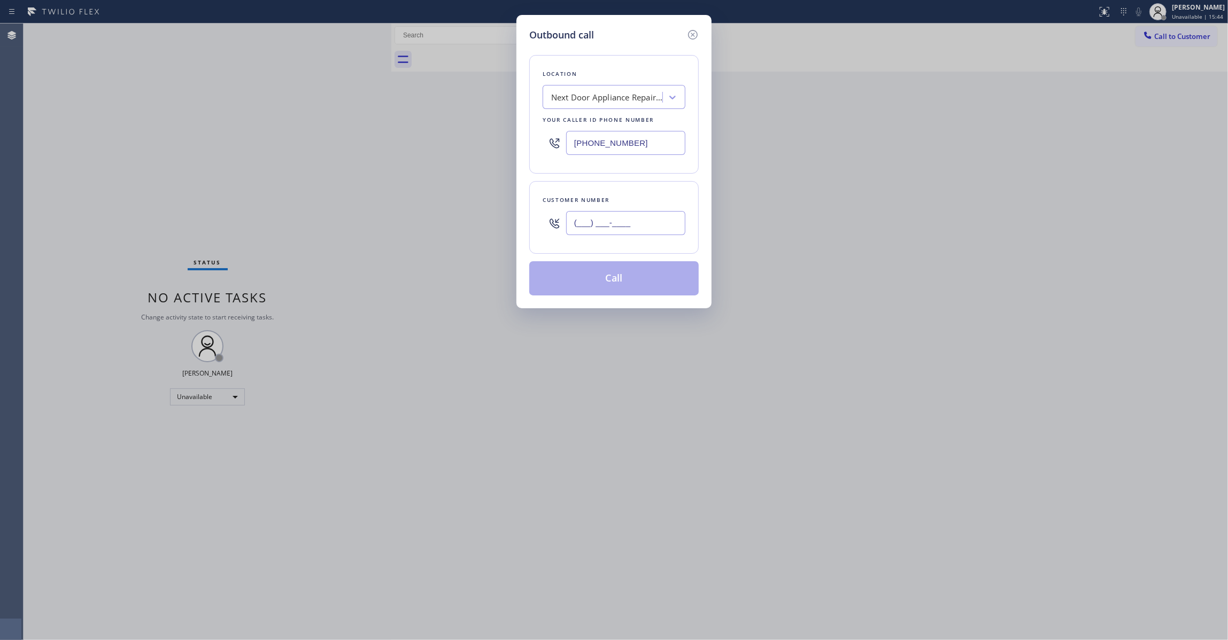
paste input "986) 286-1401"
type input "[PHONE_NUMBER]"
click at [633, 278] on button "Call" at bounding box center [613, 278] width 169 height 34
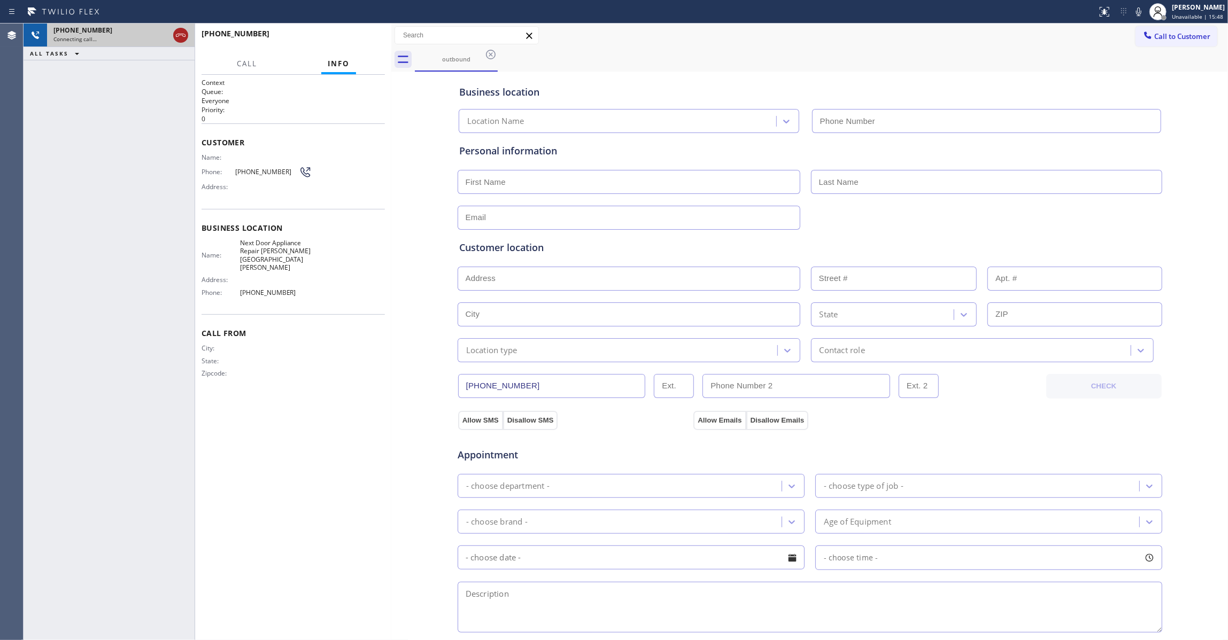
type input "[PHONE_NUMBER]"
click at [178, 35] on icon at bounding box center [180, 35] width 13 height 13
drag, startPoint x: 330, startPoint y: 40, endPoint x: 347, endPoint y: 41, distance: 17.7
click at [344, 40] on div "[PHONE_NUMBER] Live | 00:00 HANG UP" at bounding box center [292, 39] width 183 height 28
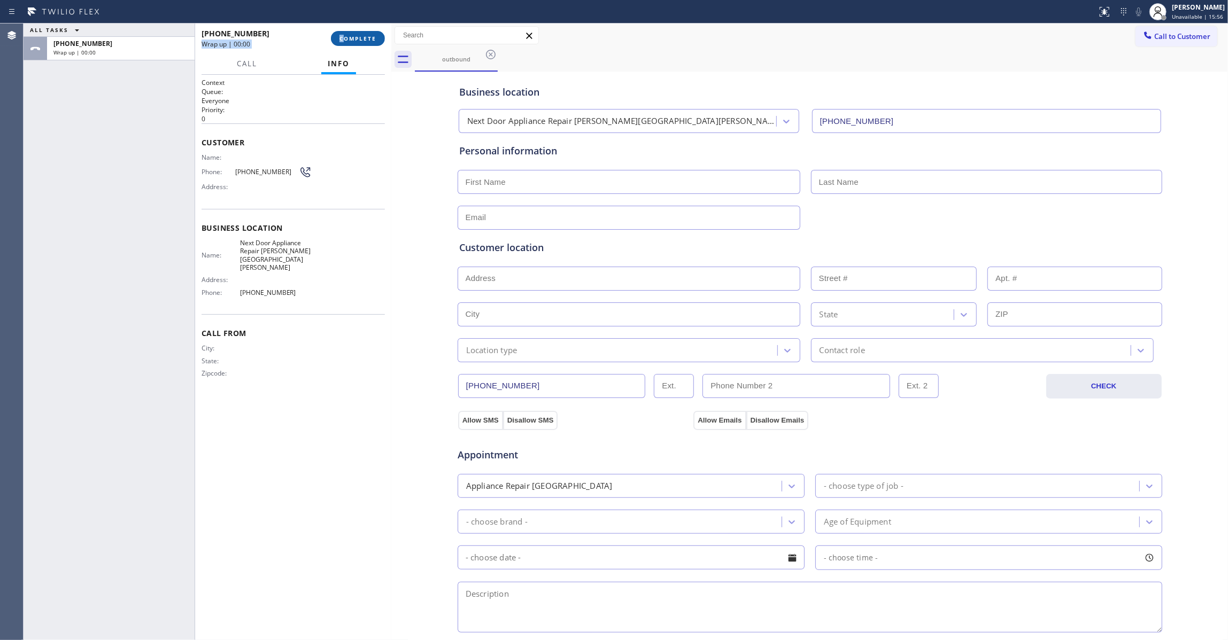
click at [347, 41] on span "COMPLETE" at bounding box center [357, 38] width 37 height 7
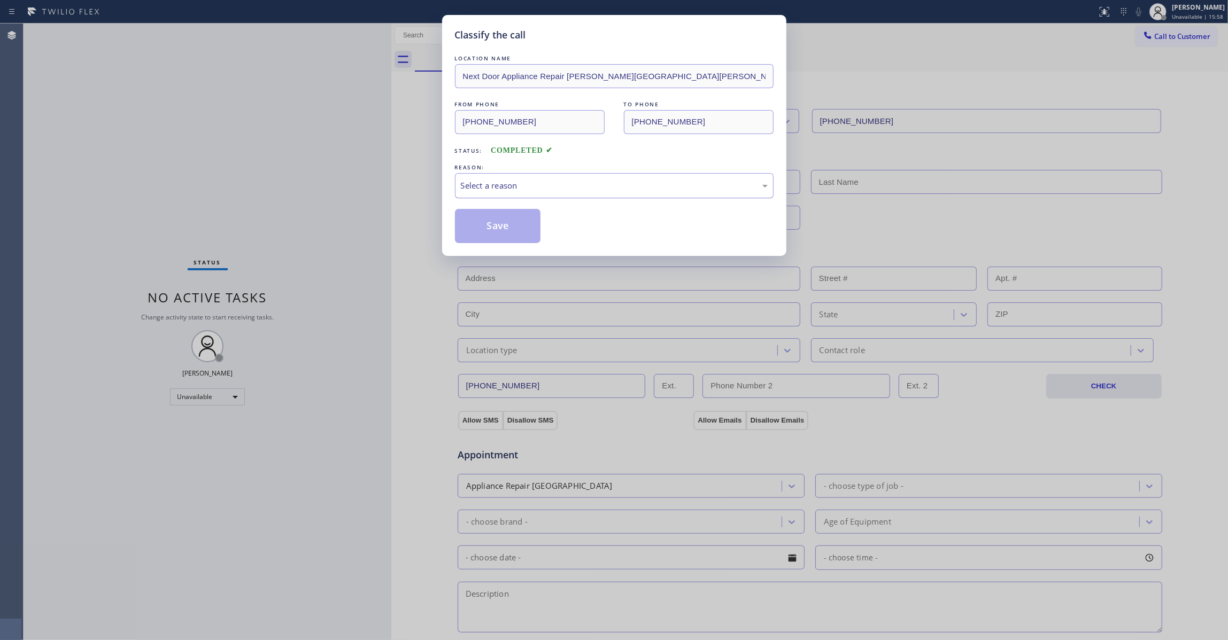
click at [490, 180] on div "Select a reason" at bounding box center [614, 186] width 307 height 12
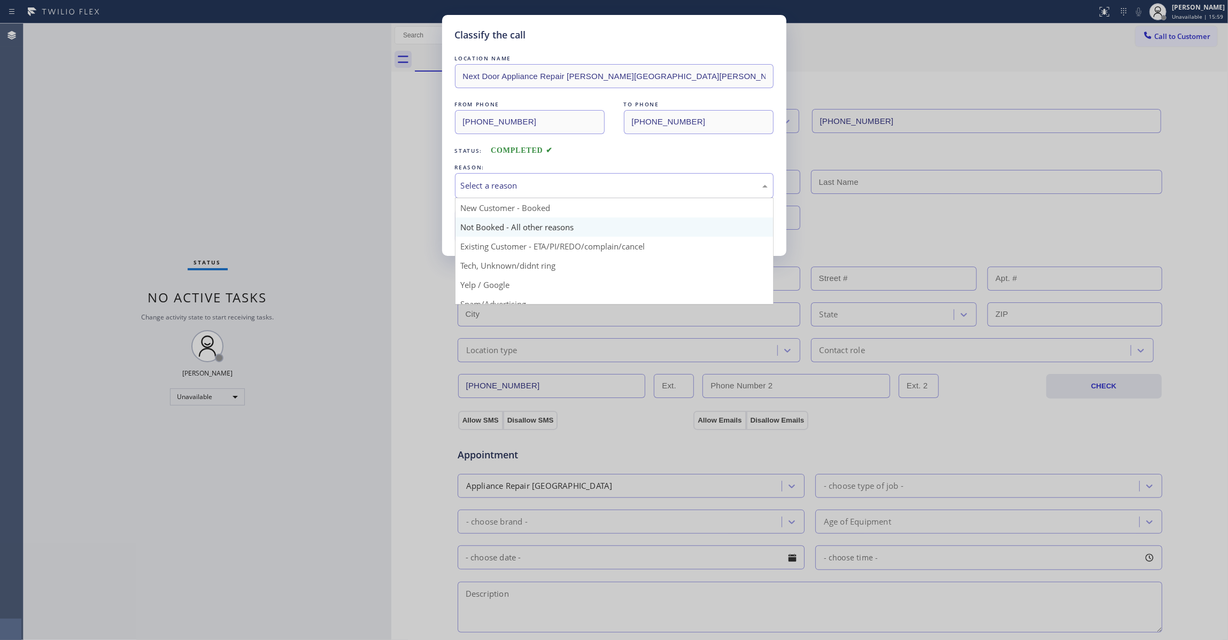
click at [503, 223] on button "Save" at bounding box center [498, 226] width 86 height 34
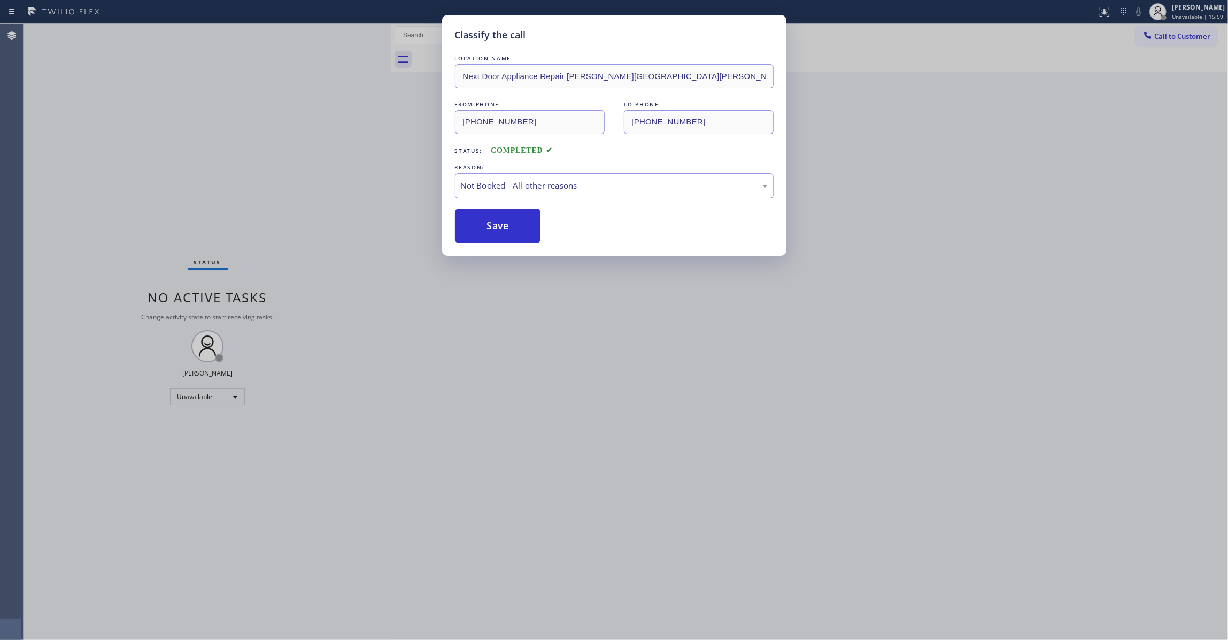
click at [503, 223] on button "Save" at bounding box center [498, 226] width 86 height 34
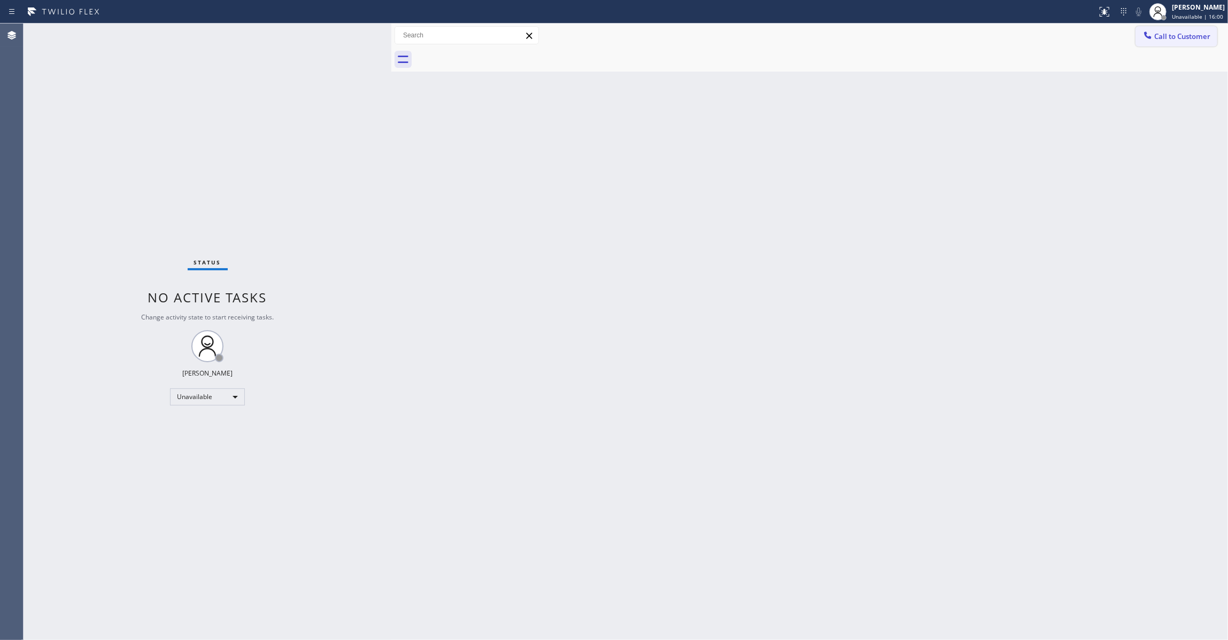
click at [1200, 32] on span "Call to Customer" at bounding box center [1182, 37] width 56 height 10
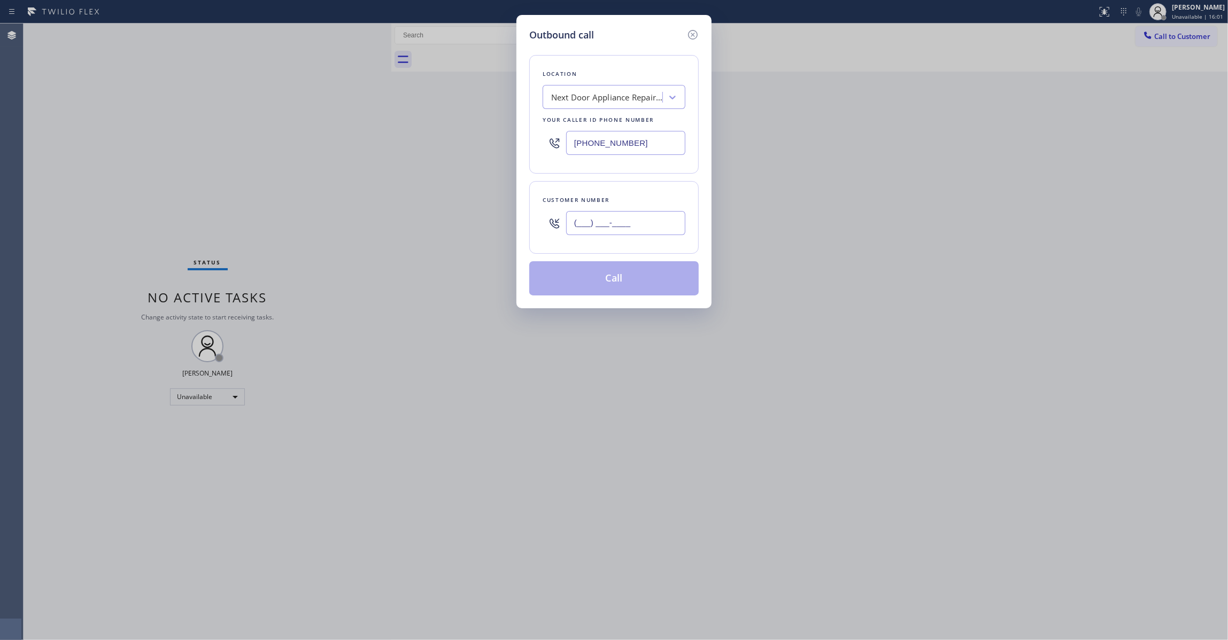
click at [597, 216] on input "(___) ___-____" at bounding box center [625, 223] width 119 height 24
paste input "986) 286-1401"
type input "[PHONE_NUMBER]"
click at [631, 282] on button "Call" at bounding box center [613, 278] width 169 height 34
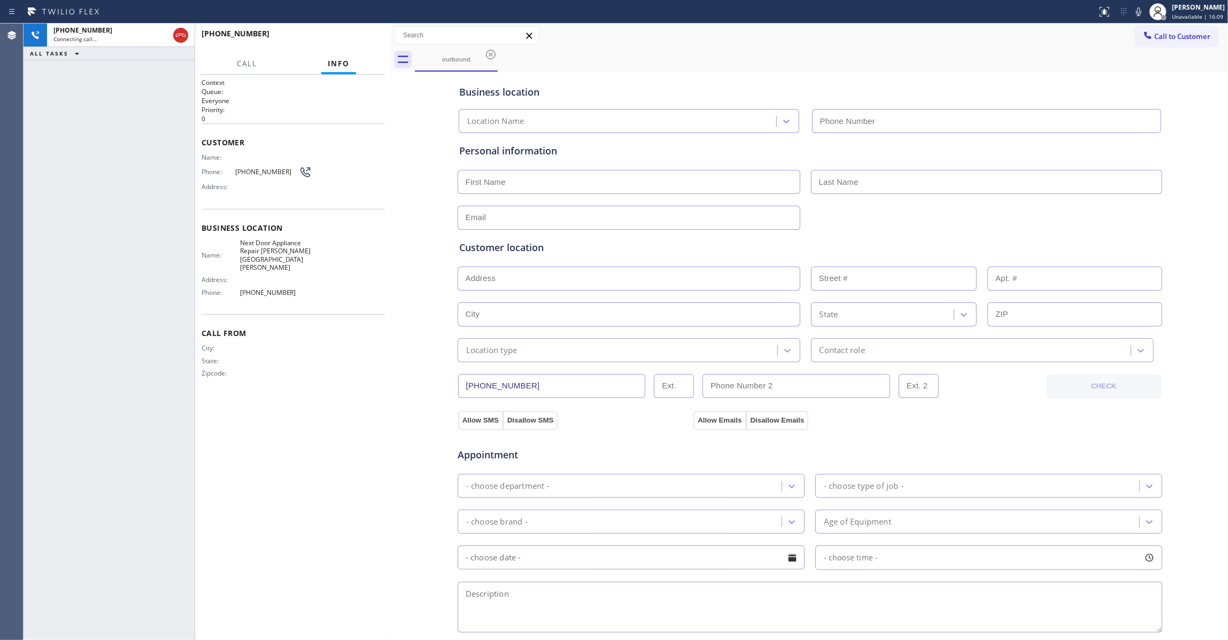
type input "[PHONE_NUMBER]"
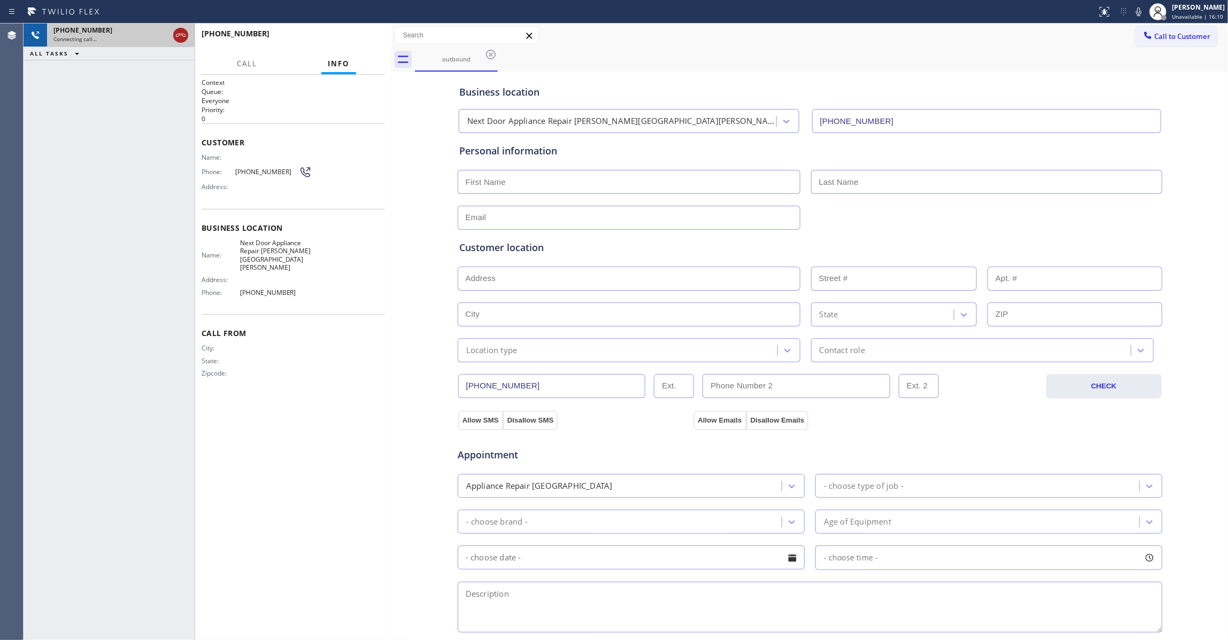
click at [185, 37] on icon at bounding box center [180, 35] width 13 height 13
click at [370, 37] on span "COMPLETE" at bounding box center [357, 38] width 37 height 7
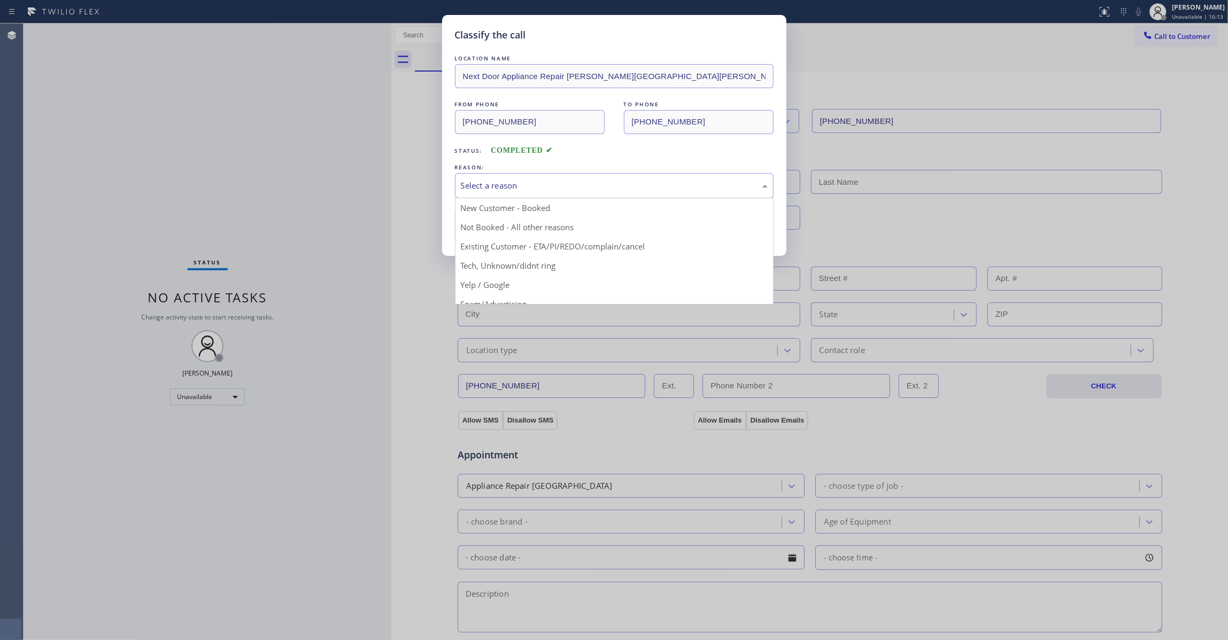
click at [541, 183] on div "Select a reason" at bounding box center [614, 186] width 307 height 12
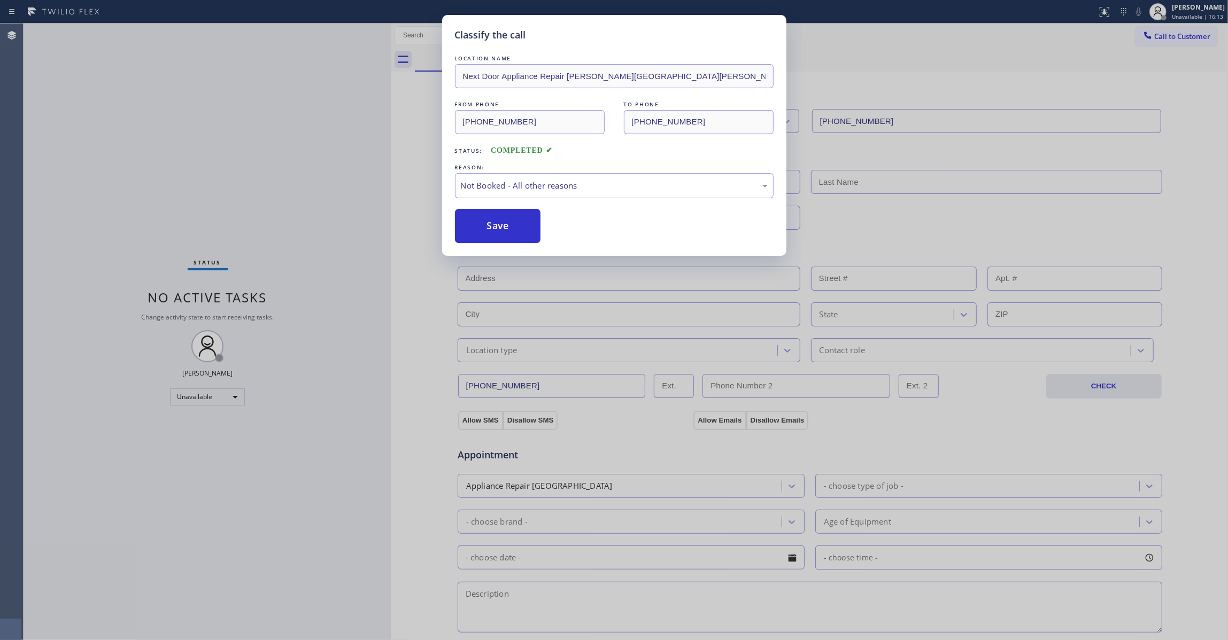
click at [529, 221] on button "Save" at bounding box center [498, 226] width 86 height 34
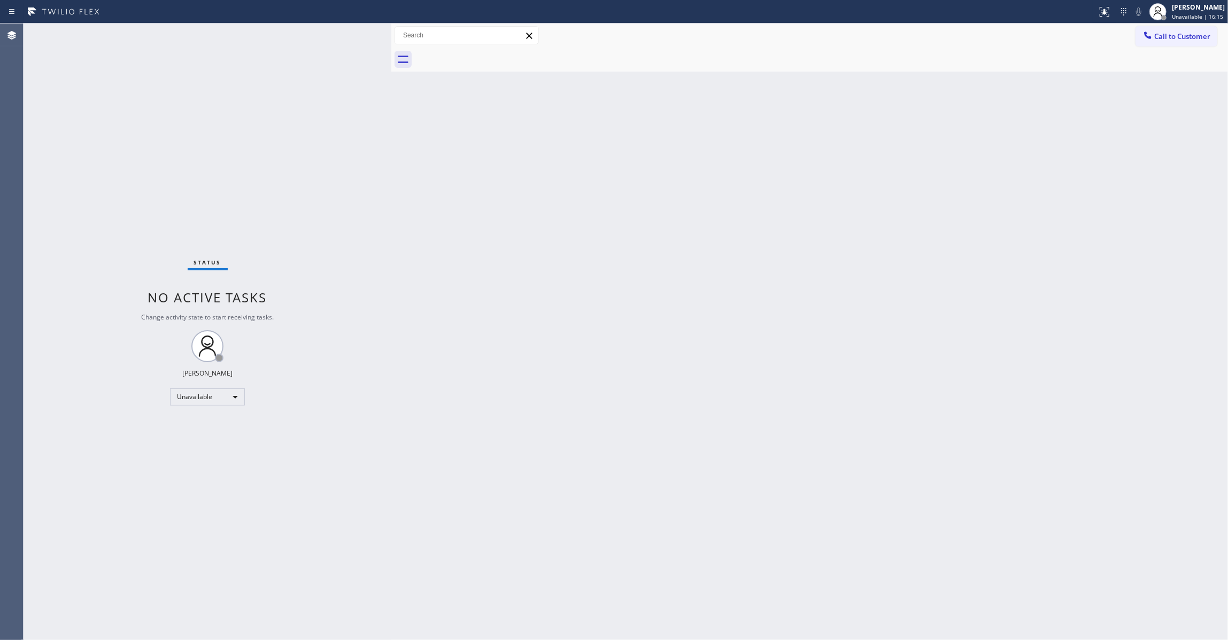
drag, startPoint x: 1184, startPoint y: 35, endPoint x: 1049, endPoint y: 53, distance: 137.0
click at [1185, 36] on span "Call to Customer" at bounding box center [1182, 37] width 56 height 10
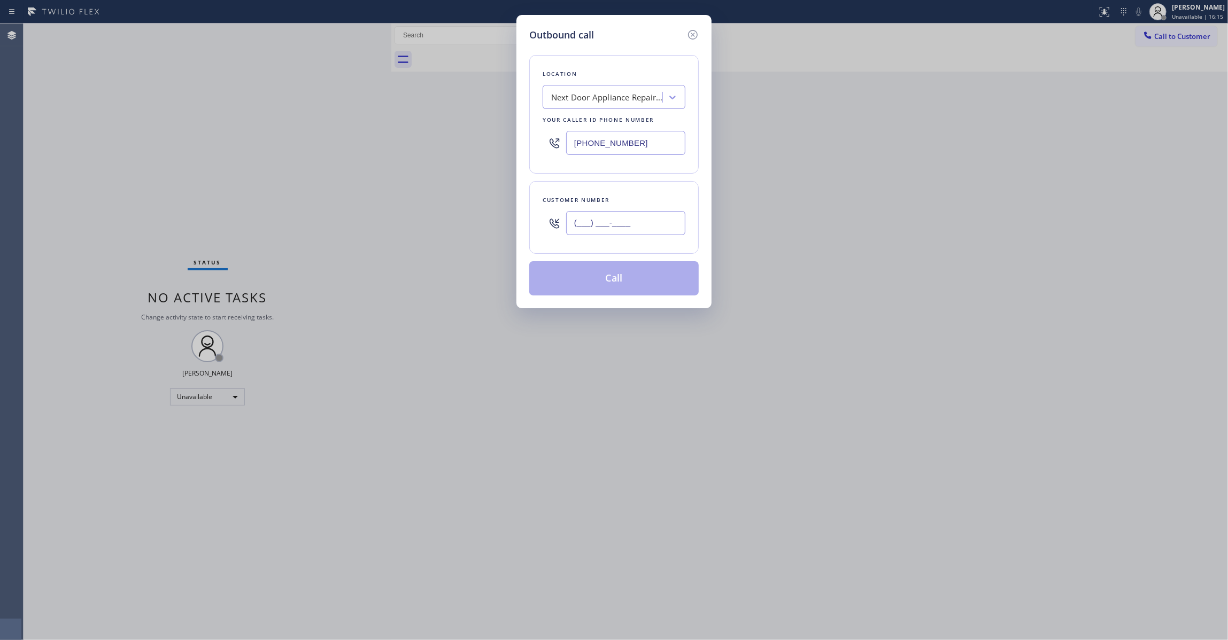
click at [623, 230] on input "(___) ___-____" at bounding box center [625, 223] width 119 height 24
paste input "986) 286-1401"
type input "[PHONE_NUMBER]"
click at [629, 280] on button "Call" at bounding box center [613, 278] width 169 height 34
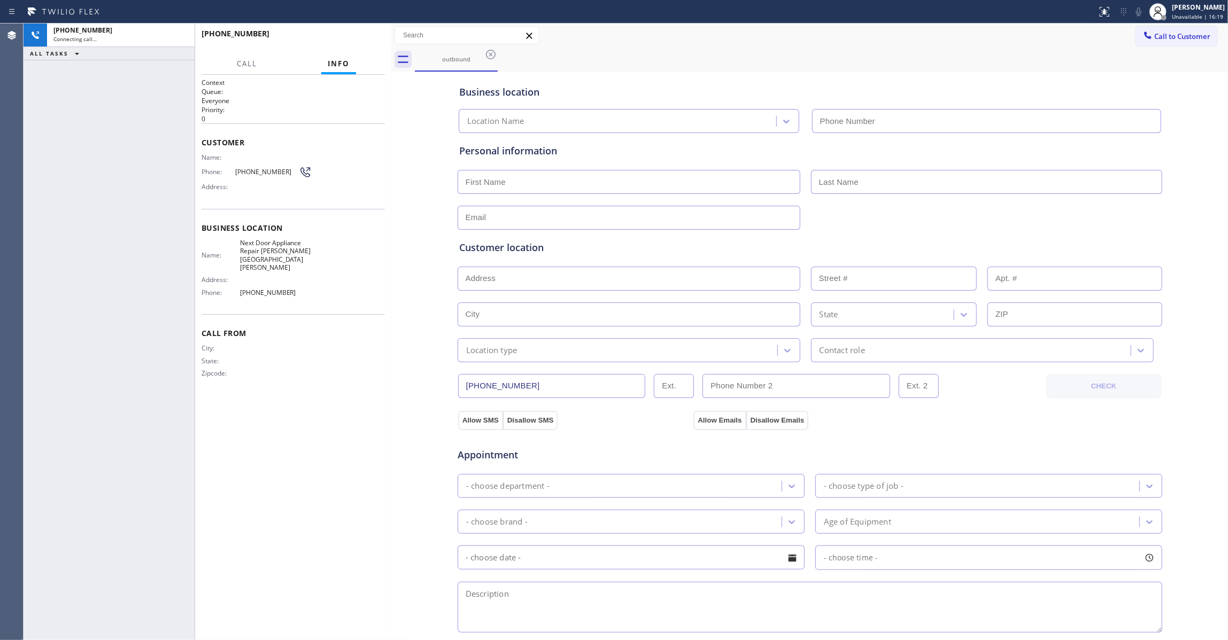
type input "[PHONE_NUMBER]"
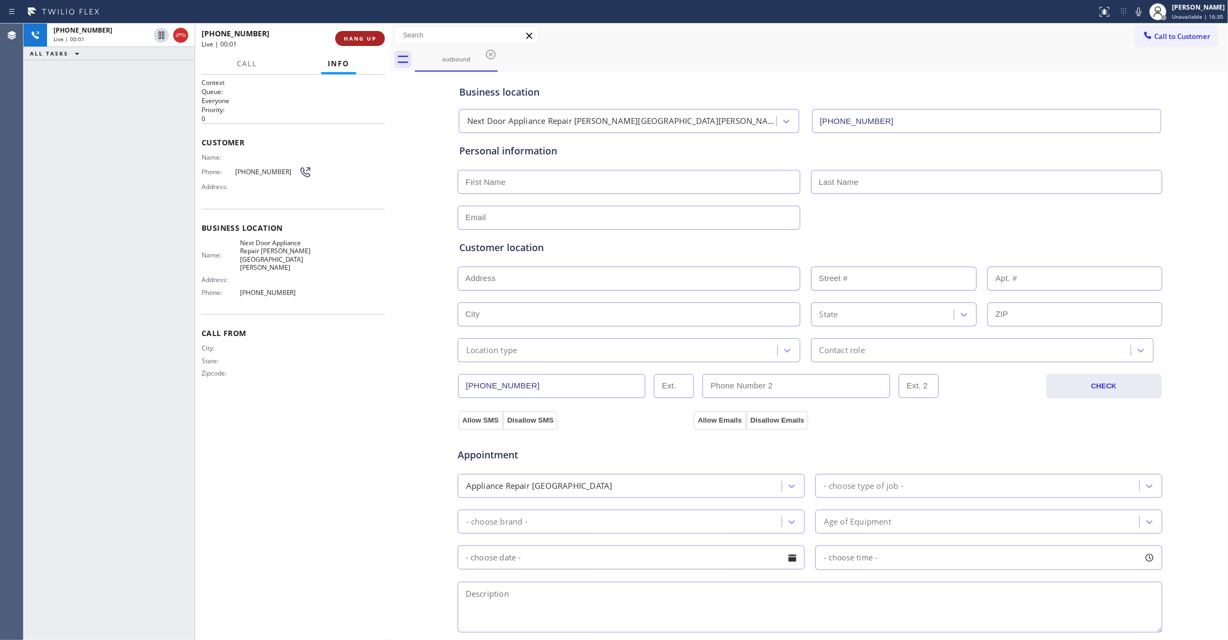
click at [356, 44] on button "HANG UP" at bounding box center [360, 38] width 50 height 15
click at [356, 40] on span "HANG UP" at bounding box center [360, 38] width 33 height 7
click at [356, 40] on span "COMPLETE" at bounding box center [357, 38] width 37 height 7
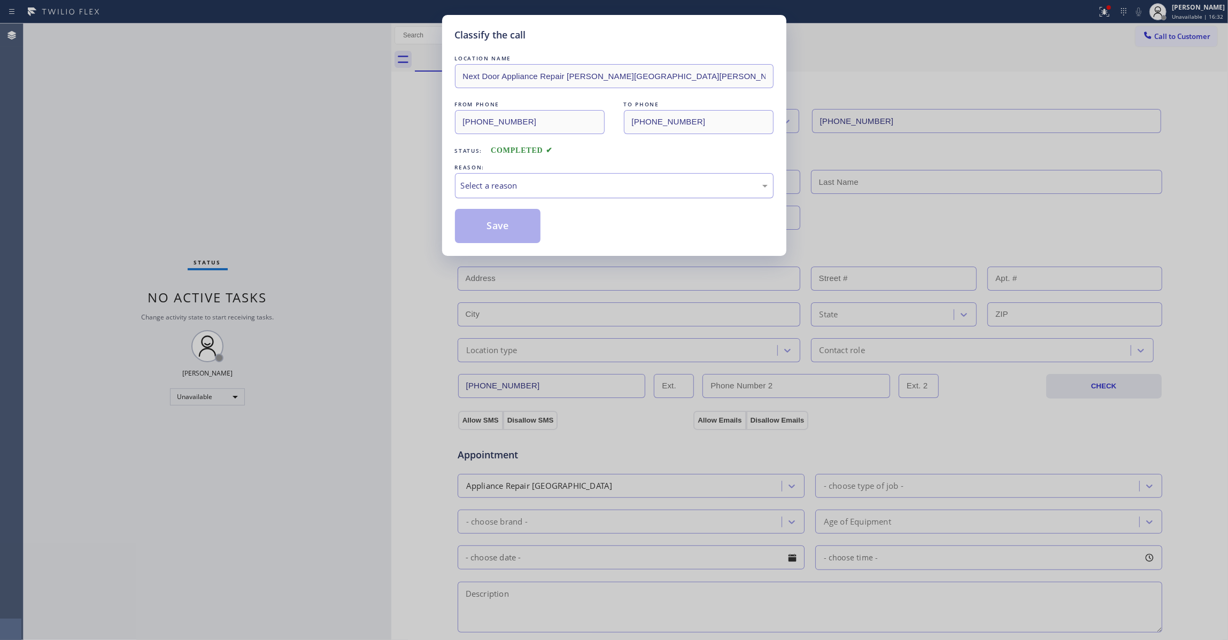
click at [497, 185] on div "Select a reason" at bounding box center [614, 186] width 307 height 12
click at [496, 219] on button "Save" at bounding box center [498, 226] width 86 height 34
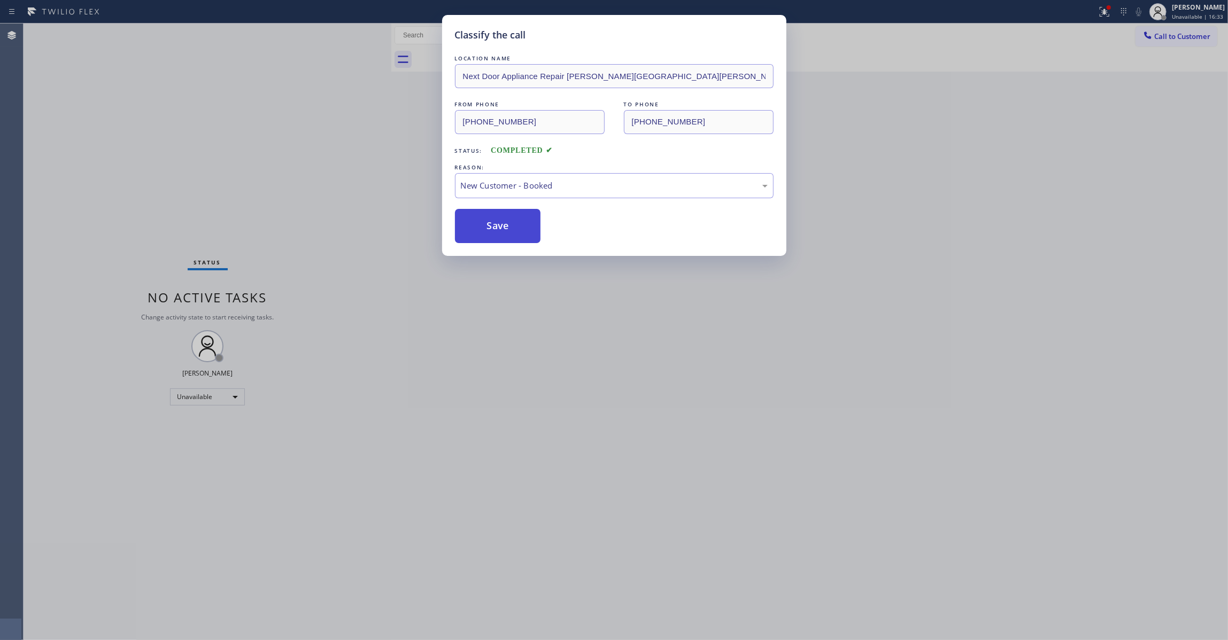
click at [496, 219] on button "Save" at bounding box center [498, 226] width 86 height 34
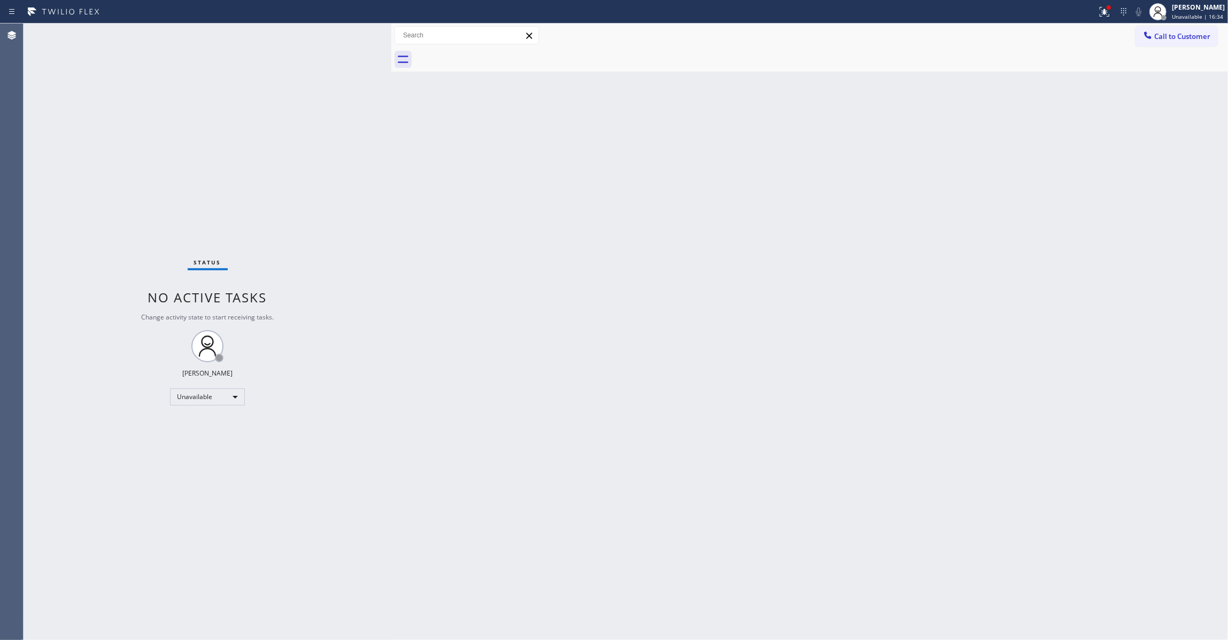
drag, startPoint x: 1177, startPoint y: 37, endPoint x: 1170, endPoint y: 37, distance: 6.4
click at [1175, 37] on span "Call to Customer" at bounding box center [1182, 37] width 56 height 10
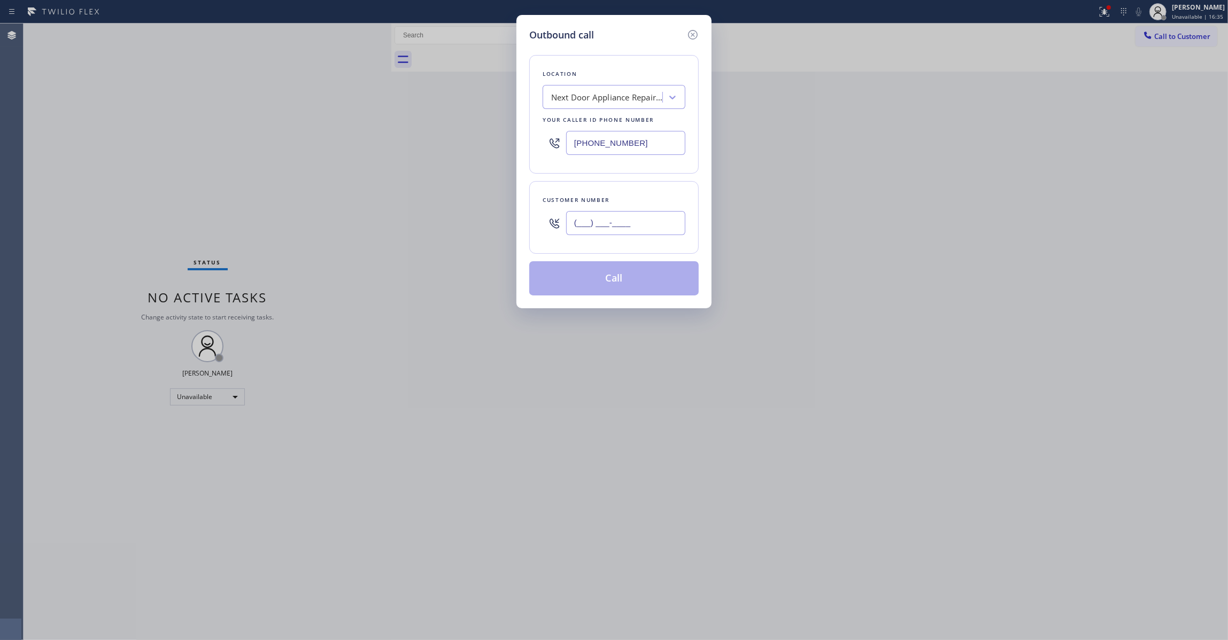
click at [611, 222] on input "(___) ___-____" at bounding box center [625, 223] width 119 height 24
paste input "986) 286-1401"
type input "[PHONE_NUMBER]"
click at [595, 286] on button "Call" at bounding box center [613, 278] width 169 height 34
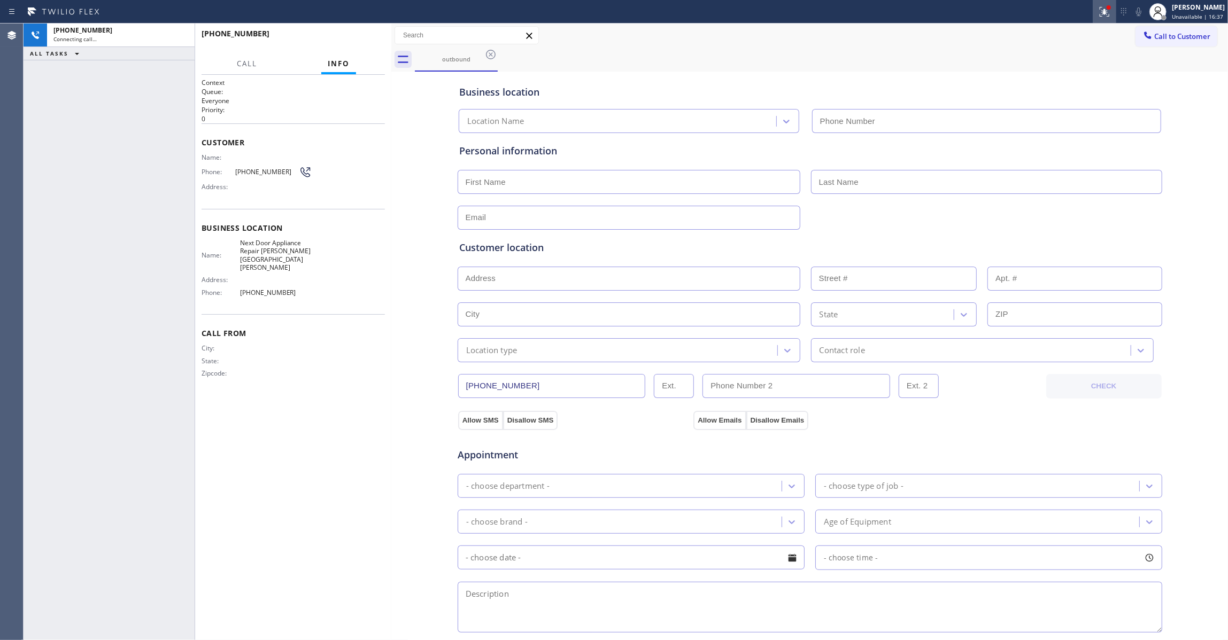
click at [1099, 15] on icon at bounding box center [1104, 12] width 10 height 10
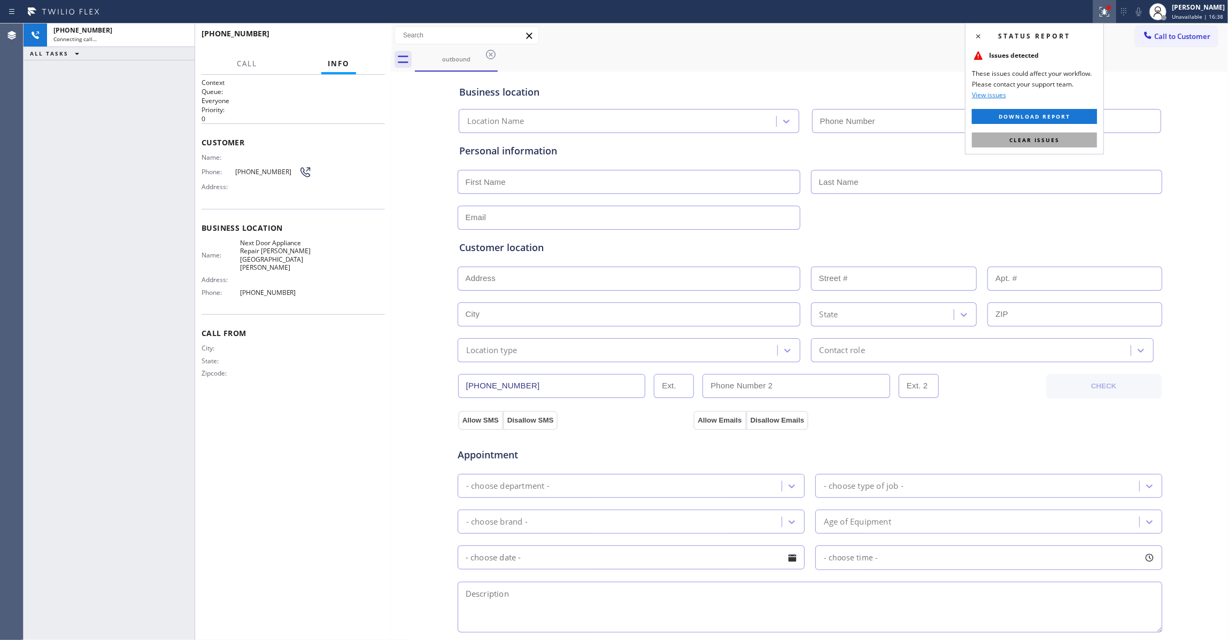
click at [1083, 134] on button "Clear issues" at bounding box center [1034, 140] width 125 height 15
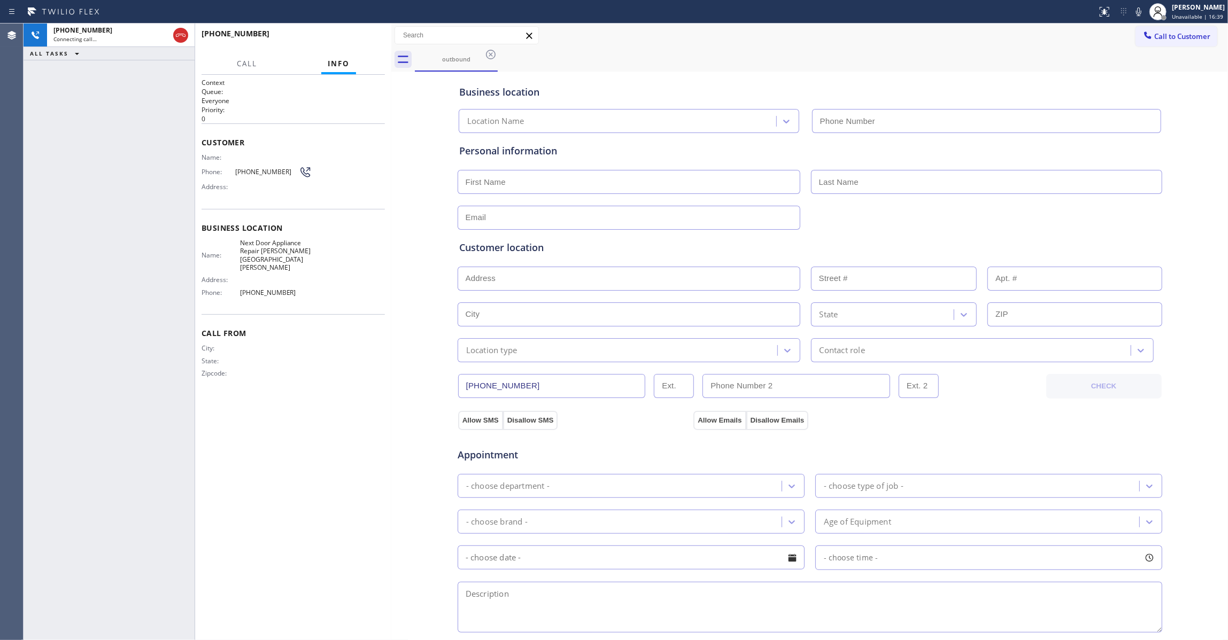
type input "[PHONE_NUMBER]"
click at [178, 35] on icon at bounding box center [181, 35] width 10 height 3
click at [357, 46] on div "[PHONE_NUMBER] Live | 00:01 HANG UP" at bounding box center [292, 39] width 183 height 28
click at [358, 46] on div "[PHONE_NUMBER] Live | 00:01 HANG UP" at bounding box center [292, 39] width 183 height 28
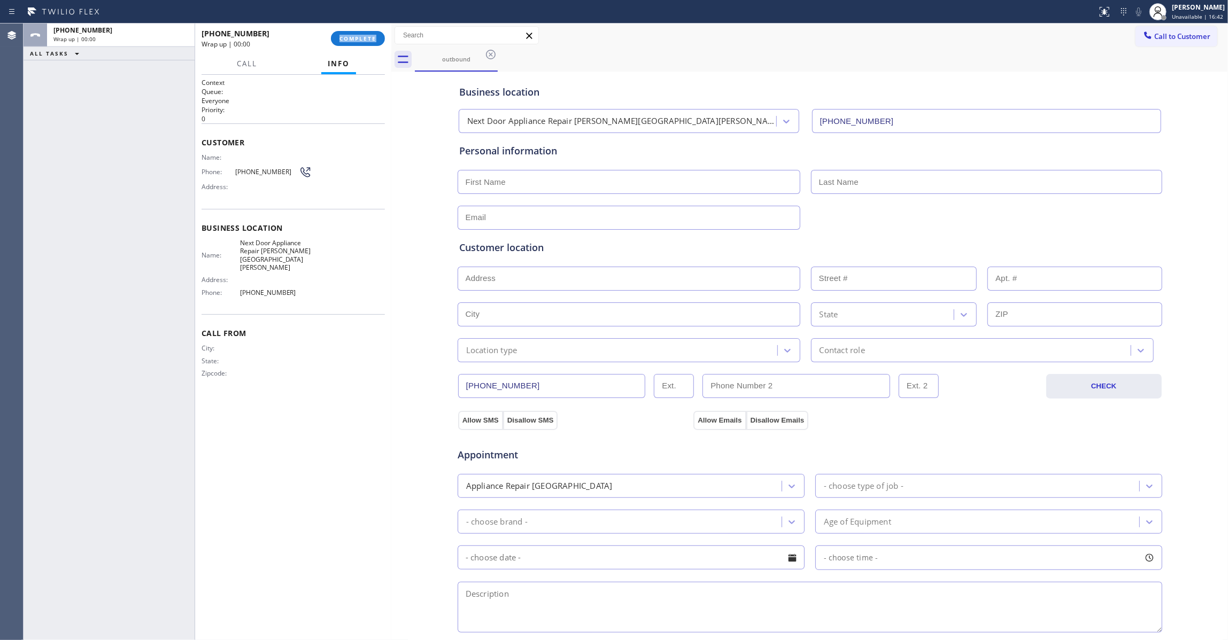
click at [358, 46] on div "[PHONE_NUMBER] Wrap up | 00:00 COMPLETE" at bounding box center [292, 39] width 183 height 28
click at [369, 43] on button "COMPLETE" at bounding box center [358, 38] width 54 height 15
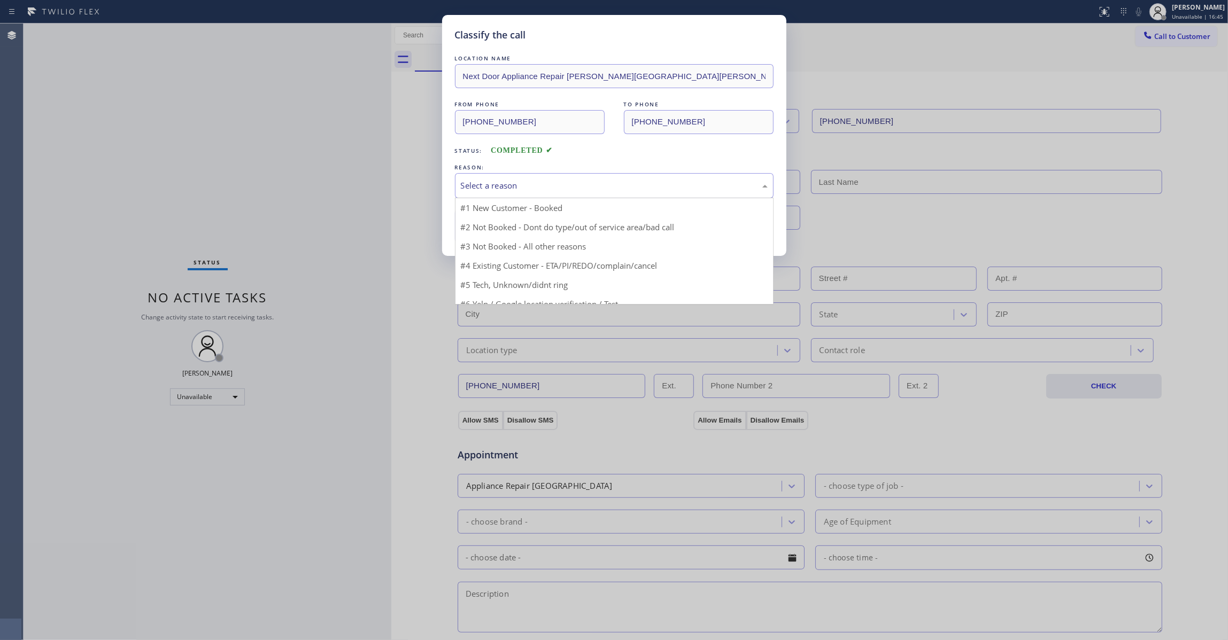
drag, startPoint x: 602, startPoint y: 199, endPoint x: 513, endPoint y: 187, distance: 89.6
click at [513, 187] on div "Select a reason" at bounding box center [614, 186] width 307 height 12
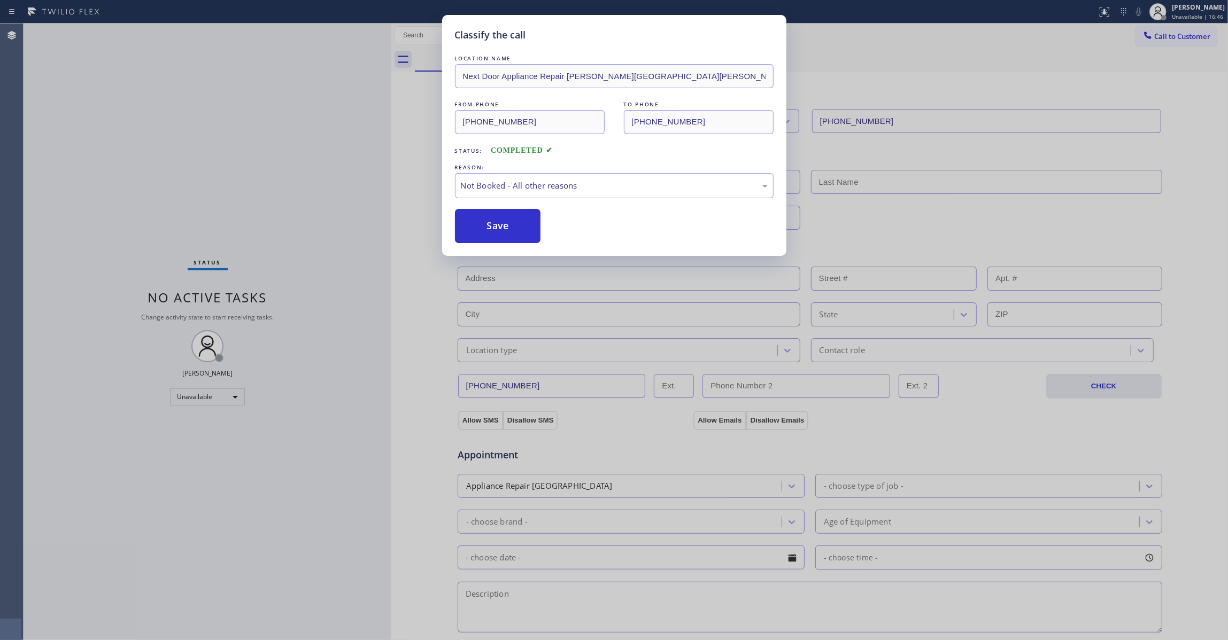
click at [498, 223] on button "Save" at bounding box center [498, 226] width 86 height 34
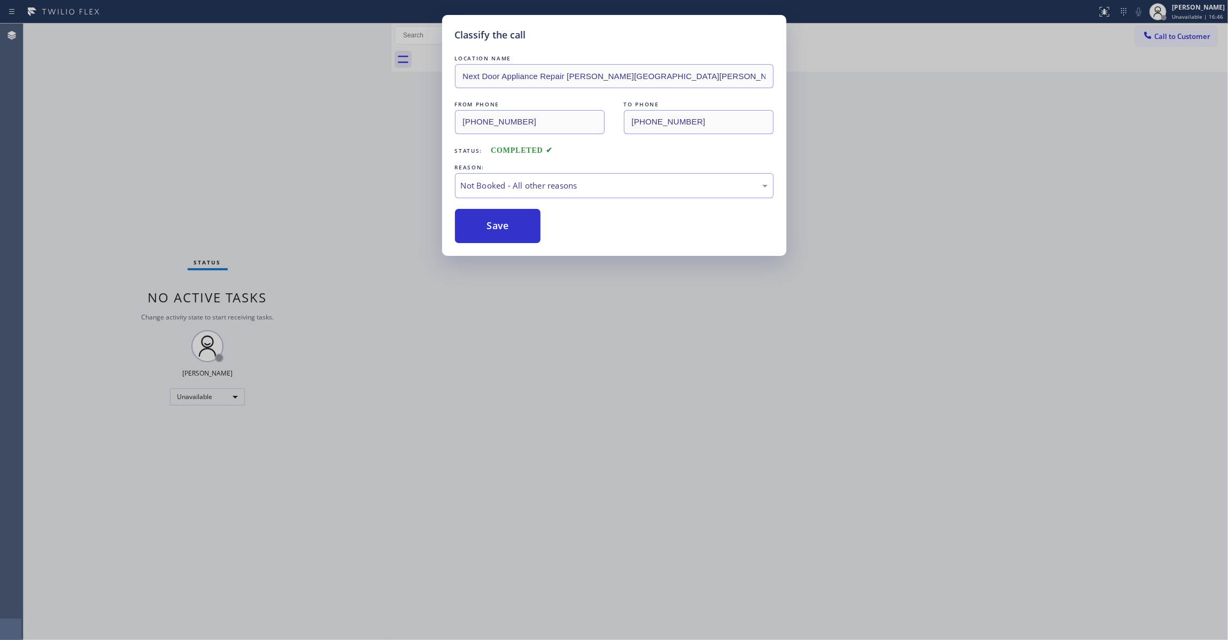
click at [498, 223] on button "Save" at bounding box center [498, 226] width 86 height 34
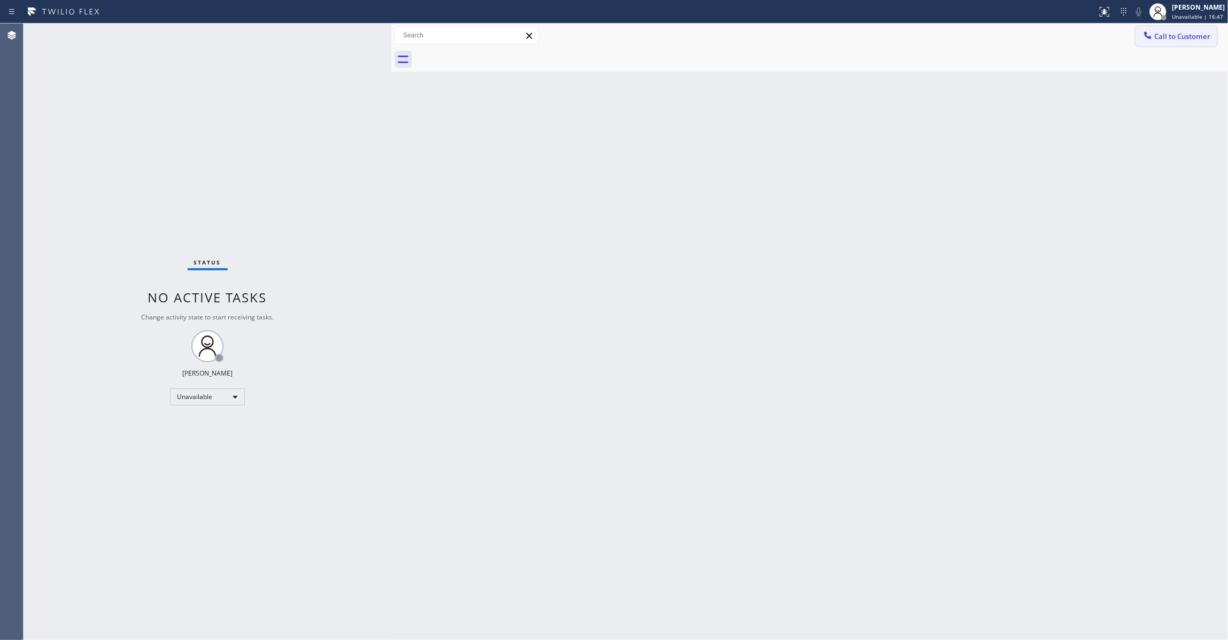
click at [1166, 37] on span "Call to Customer" at bounding box center [1182, 37] width 56 height 10
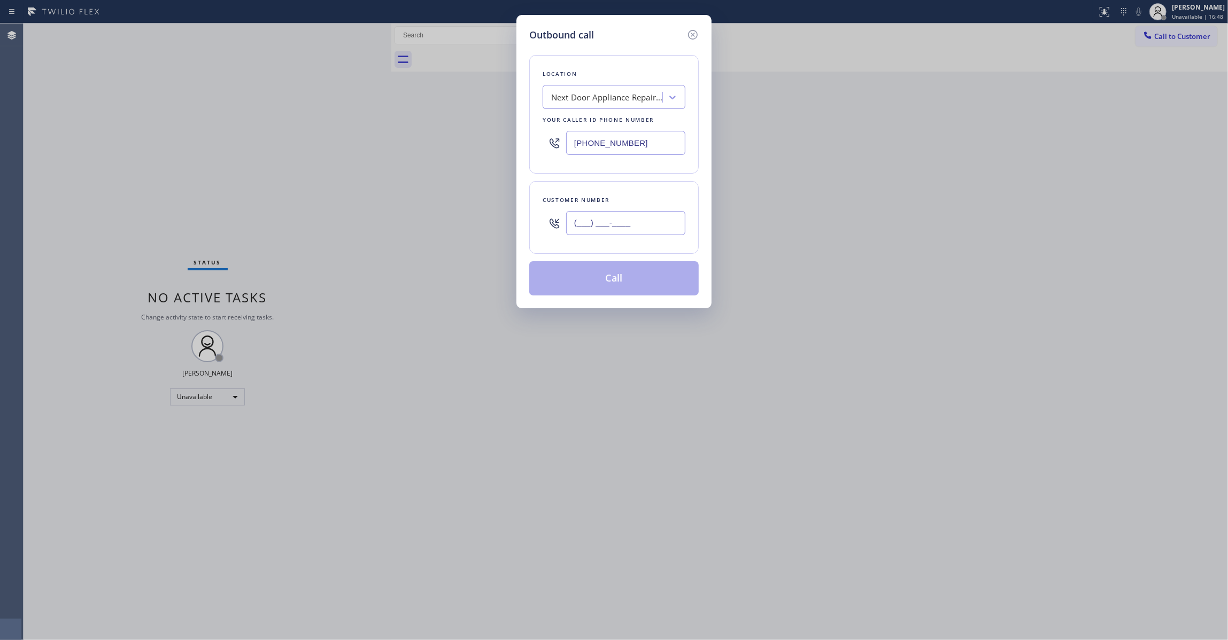
click at [635, 221] on input "(___) ___-____" at bounding box center [625, 223] width 119 height 24
paste input "986) 286-1401"
type input "[PHONE_NUMBER]"
click at [610, 285] on button "Call" at bounding box center [613, 278] width 169 height 34
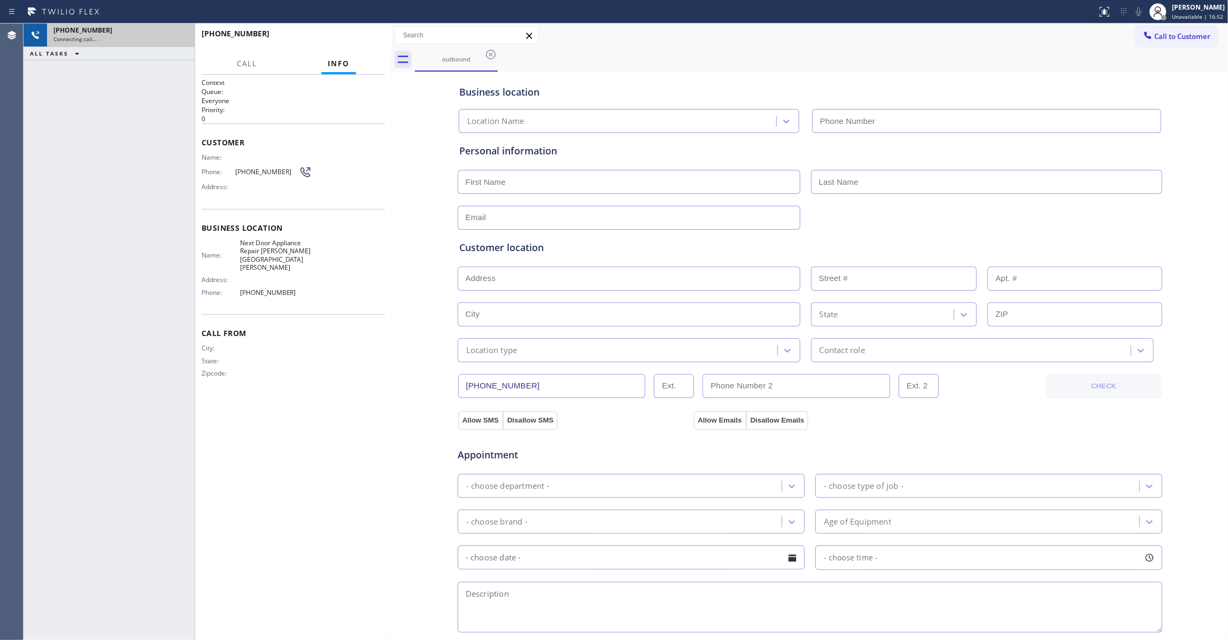
type input "[PHONE_NUMBER]"
click at [176, 33] on icon at bounding box center [180, 35] width 13 height 13
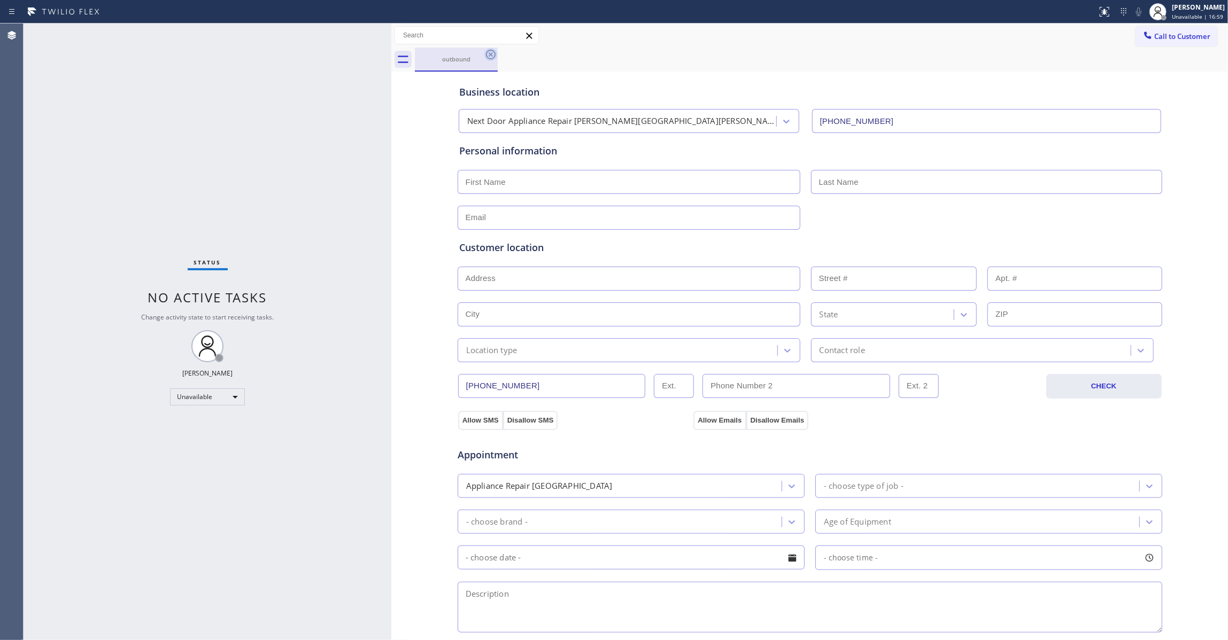
click at [496, 57] on icon at bounding box center [490, 54] width 13 height 13
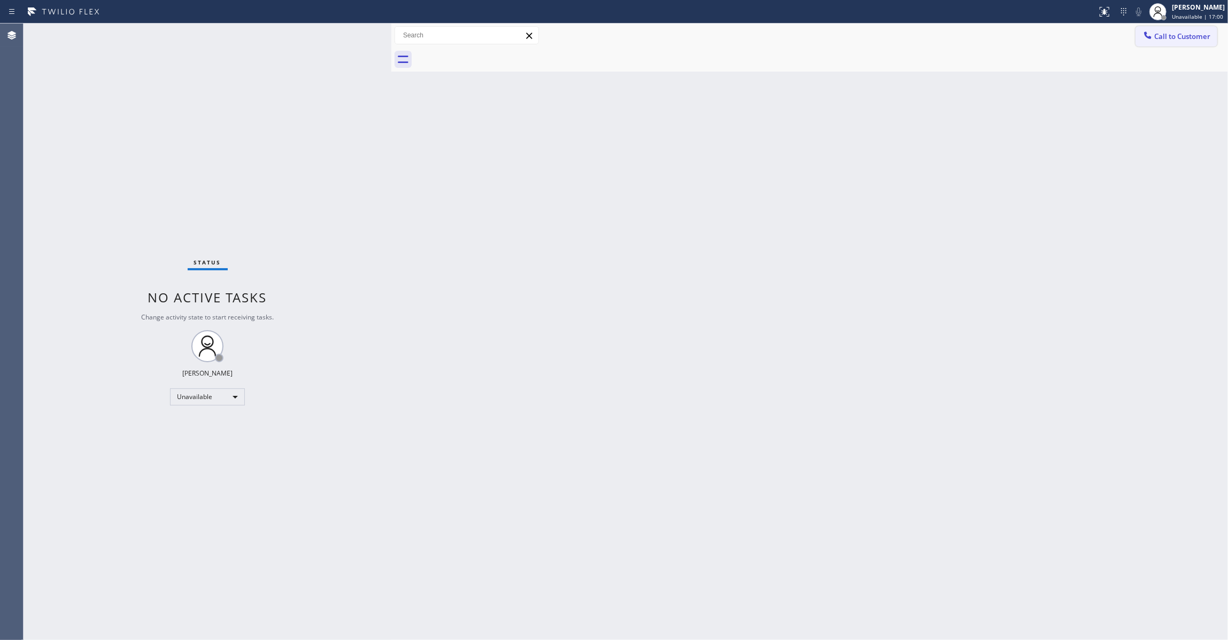
click at [1166, 35] on span "Call to Customer" at bounding box center [1182, 37] width 56 height 10
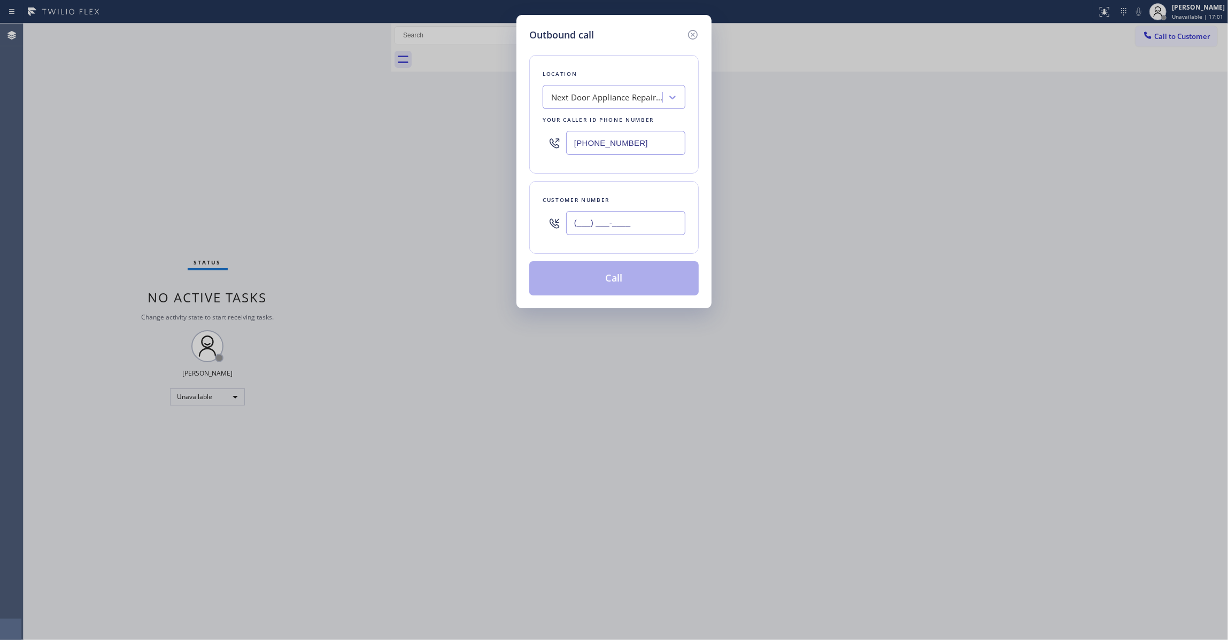
click at [595, 214] on input "(___) ___-____" at bounding box center [625, 223] width 119 height 24
paste input "986) 286-1401"
type input "[PHONE_NUMBER]"
click at [616, 279] on button "Call" at bounding box center [613, 278] width 169 height 34
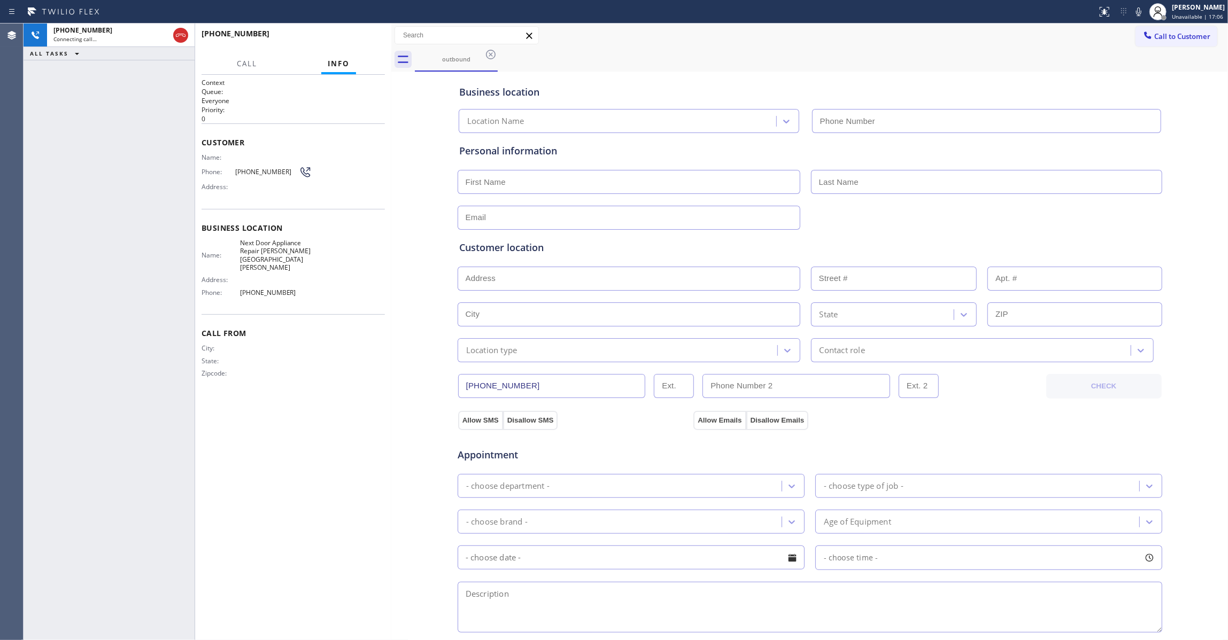
type input "[PHONE_NUMBER]"
click at [360, 31] on div "[PHONE_NUMBER] Live | 00:00 HANG UP" at bounding box center [292, 39] width 183 height 28
click at [361, 37] on span "HANG UP" at bounding box center [360, 38] width 33 height 7
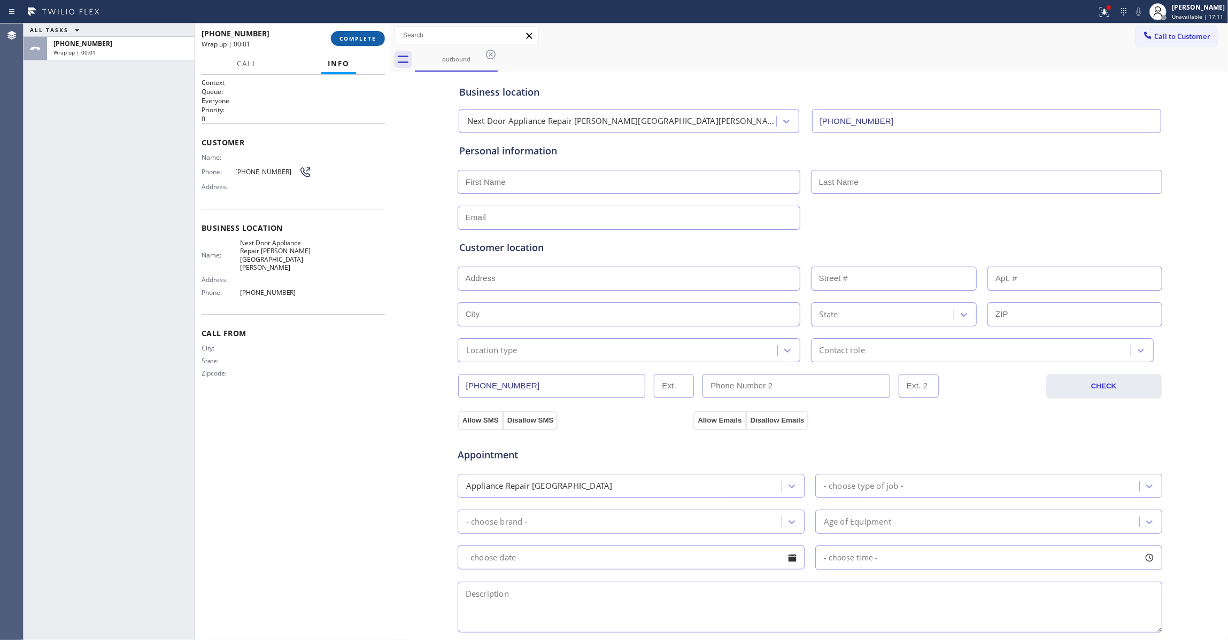
click at [361, 37] on span "COMPLETE" at bounding box center [357, 38] width 37 height 7
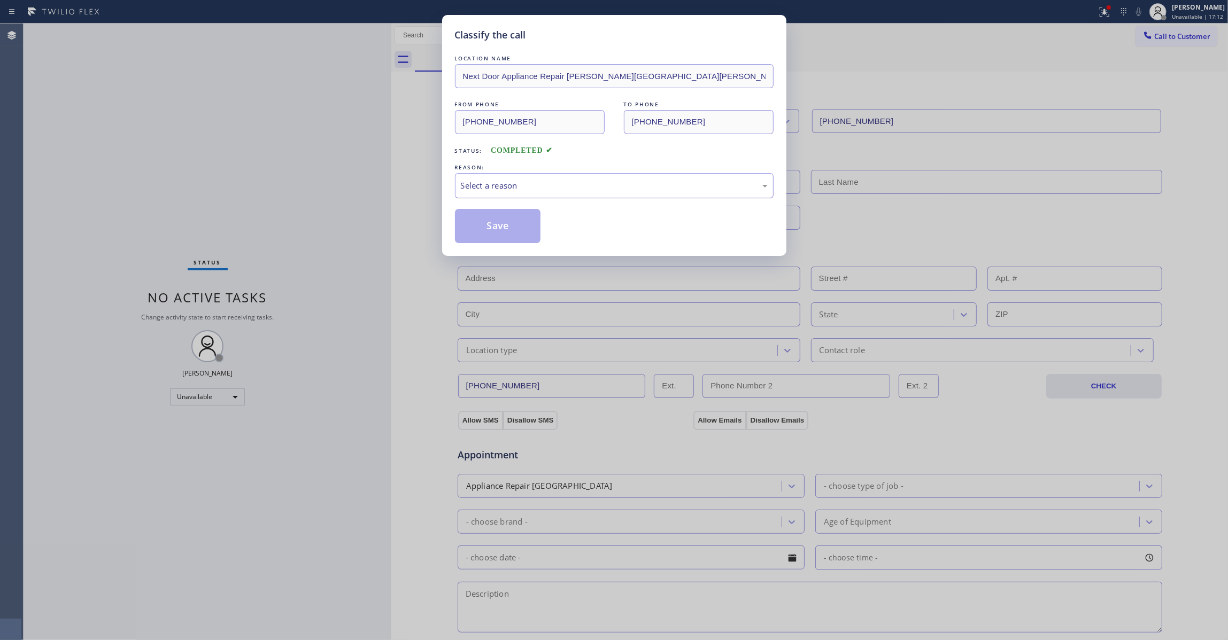
click at [509, 189] on div "Select a reason" at bounding box center [614, 186] width 307 height 12
click at [505, 225] on button "Save" at bounding box center [498, 226] width 86 height 34
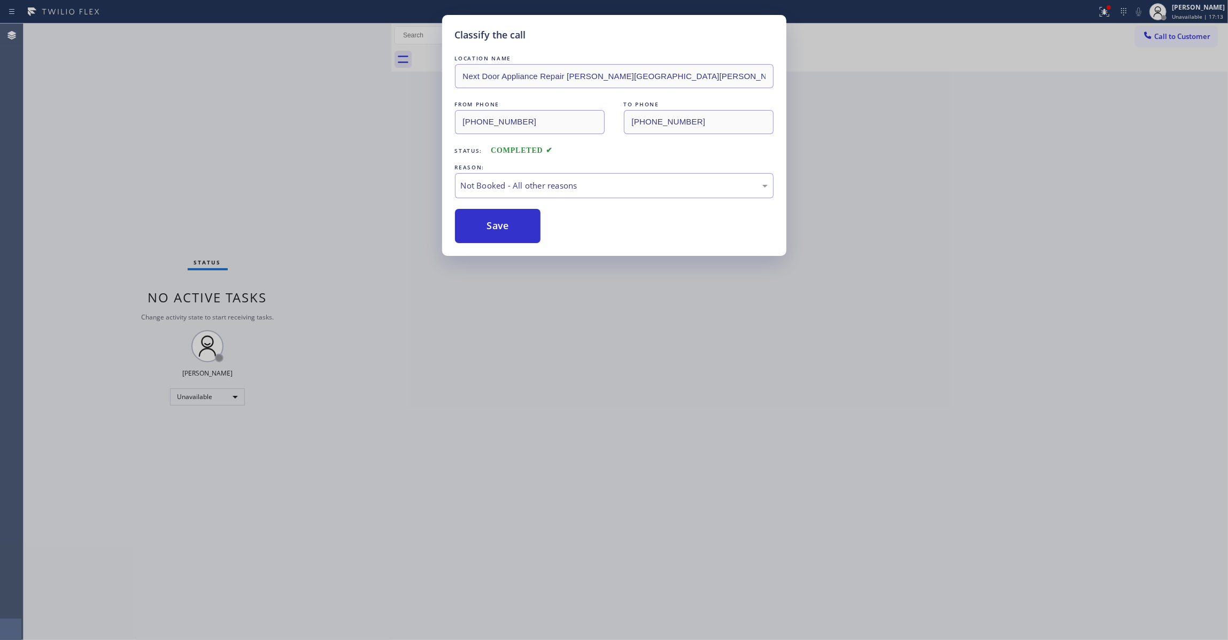
click at [505, 225] on button "Save" at bounding box center [498, 226] width 86 height 34
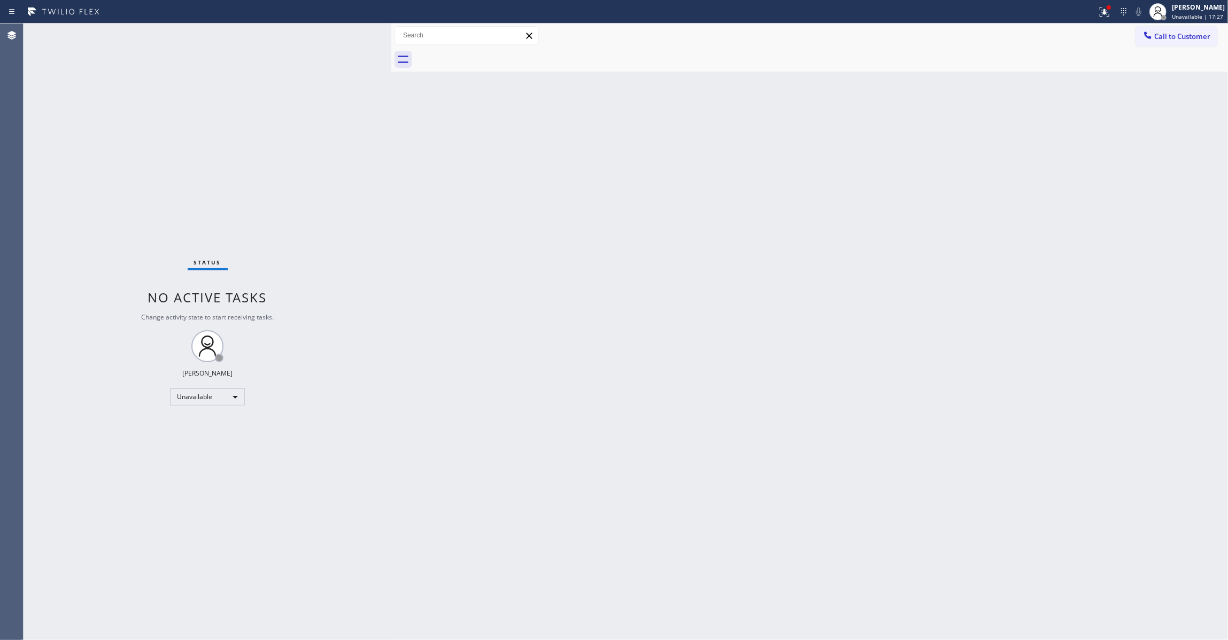
click at [120, 84] on div "Status No active tasks Change activity state to start receiving tasks. [PERSON_…" at bounding box center [208, 332] width 368 height 617
click at [35, 321] on div "Status No active tasks Change activity state to start receiving tasks. [PERSON_…" at bounding box center [208, 332] width 368 height 617
click at [417, 207] on div "Back to Dashboard Change Sender ID Customers Technicians Select a contact Outbo…" at bounding box center [809, 332] width 836 height 617
click at [46, 324] on div "Status No active tasks Change activity state to start receiving tasks. [PERSON_…" at bounding box center [208, 332] width 368 height 617
click at [1173, 37] on span "Call to Customer" at bounding box center [1182, 37] width 56 height 10
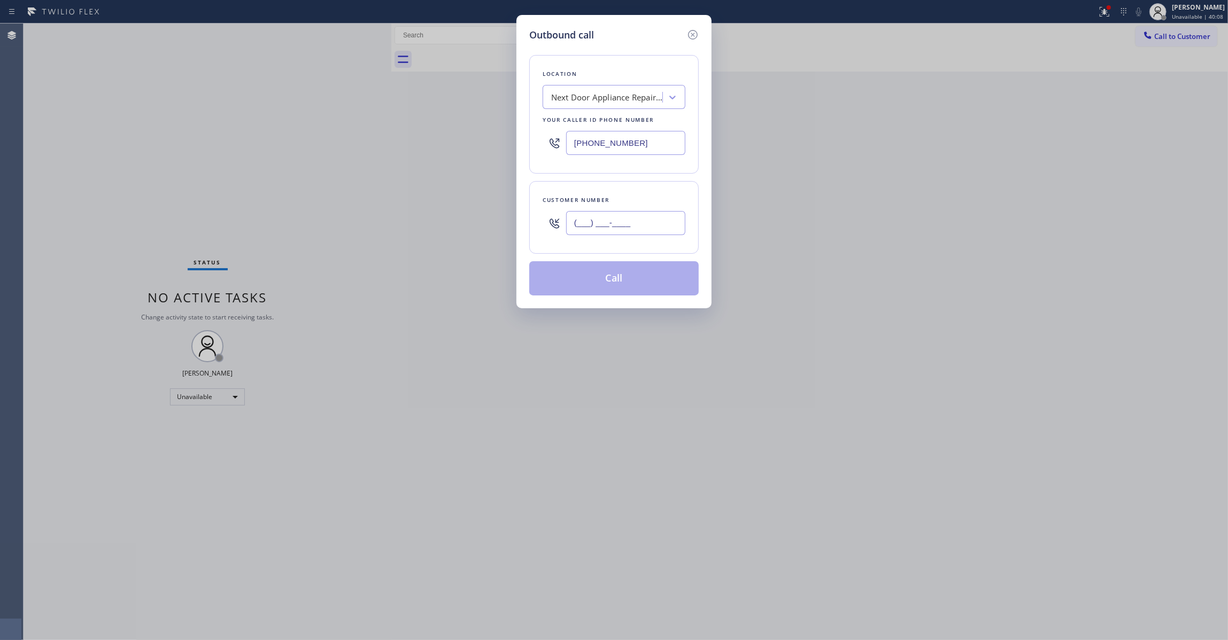
click at [630, 227] on input "(___) ___-____" at bounding box center [625, 223] width 119 height 24
paste input "425) 830-1917"
type input "[PHONE_NUMBER]"
drag, startPoint x: 654, startPoint y: 143, endPoint x: 255, endPoint y: 157, distance: 398.9
click at [253, 155] on div "Outbound call Location Next Door Appliance Repair [PERSON_NAME][GEOGRAPHIC_DATA…" at bounding box center [614, 320] width 1228 height 640
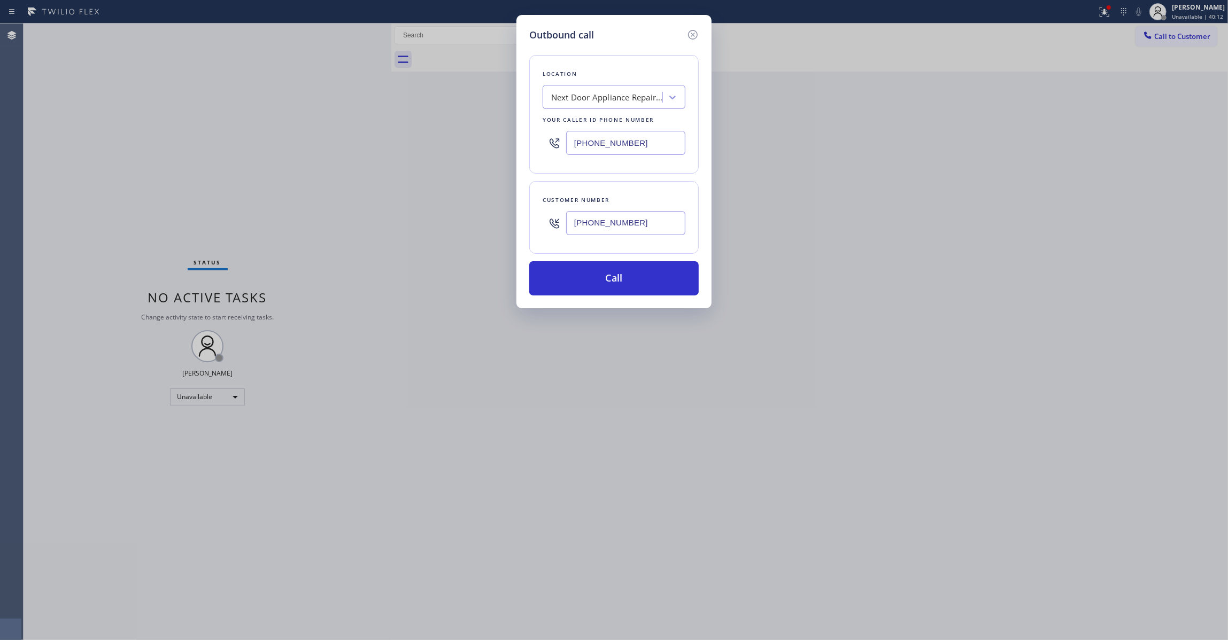
paste input "855) 731-4952"
type input "[PHONE_NUMBER]"
drag, startPoint x: 642, startPoint y: 221, endPoint x: 477, endPoint y: 209, distance: 166.1
click at [477, 209] on div "Outbound call Location 5 Star Appliance Repair Your caller id phone number [PHO…" at bounding box center [614, 320] width 1228 height 640
click at [583, 273] on button "Call" at bounding box center [613, 278] width 169 height 34
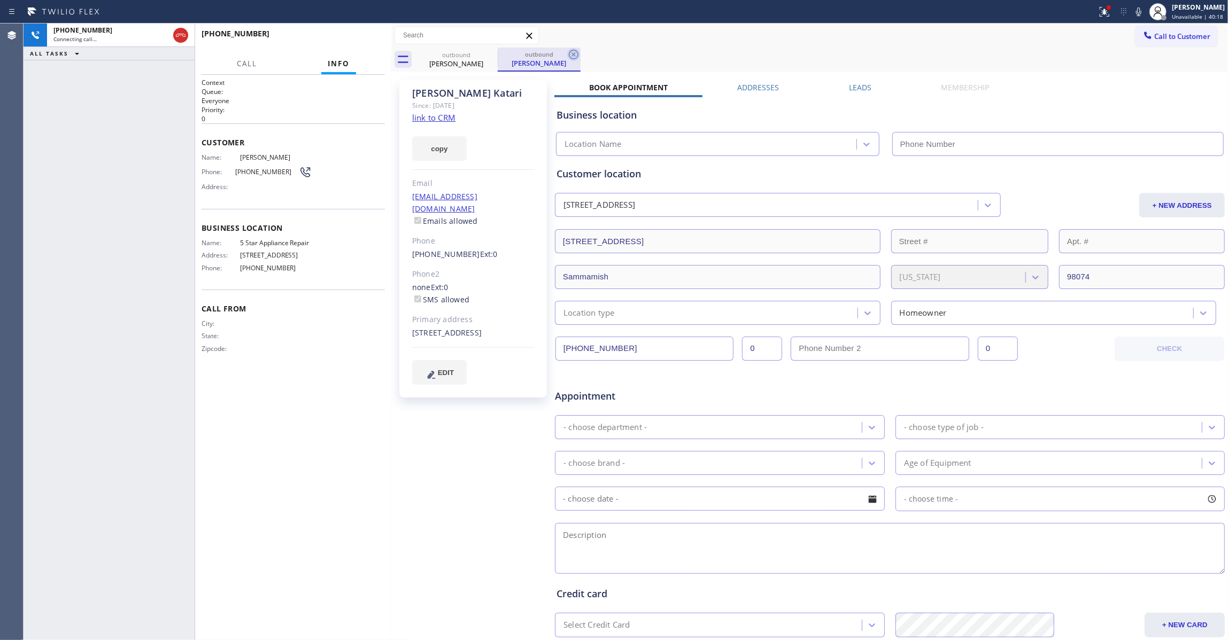
click at [570, 52] on icon at bounding box center [574, 55] width 10 height 10
type input "[PHONE_NUMBER]"
click at [437, 119] on link "link to CRM" at bounding box center [433, 117] width 43 height 11
click at [359, 39] on span "HANG UP" at bounding box center [360, 38] width 33 height 7
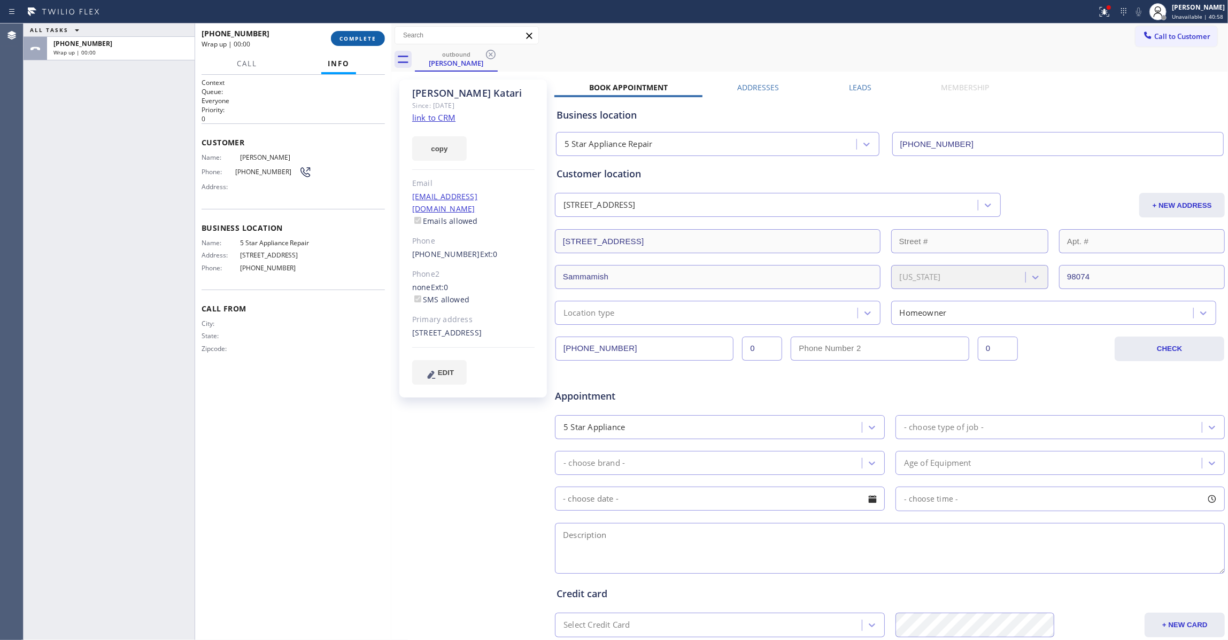
click at [354, 38] on span "COMPLETE" at bounding box center [357, 38] width 37 height 7
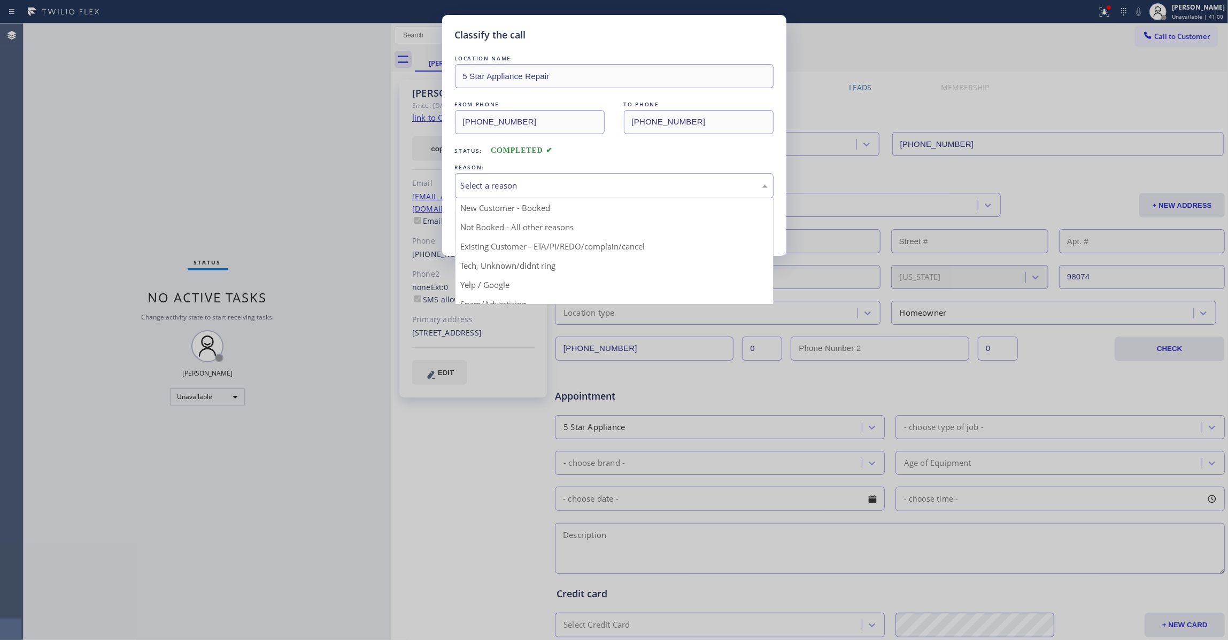
click at [480, 187] on div "Select a reason" at bounding box center [614, 186] width 307 height 12
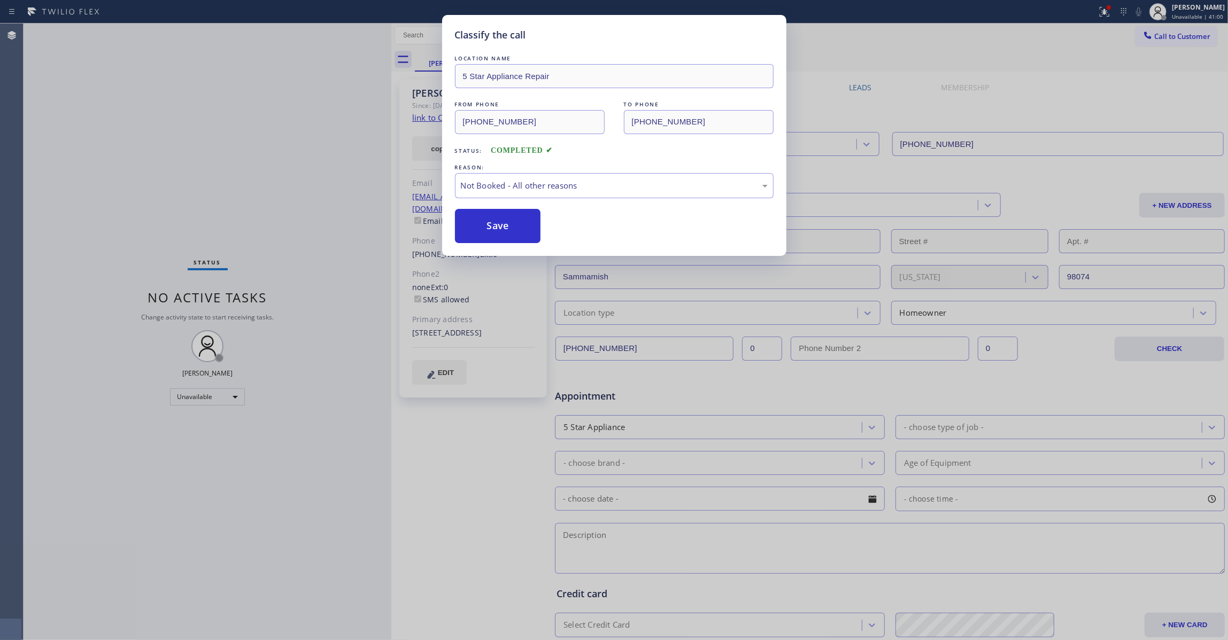
click at [491, 225] on button "Save" at bounding box center [498, 226] width 86 height 34
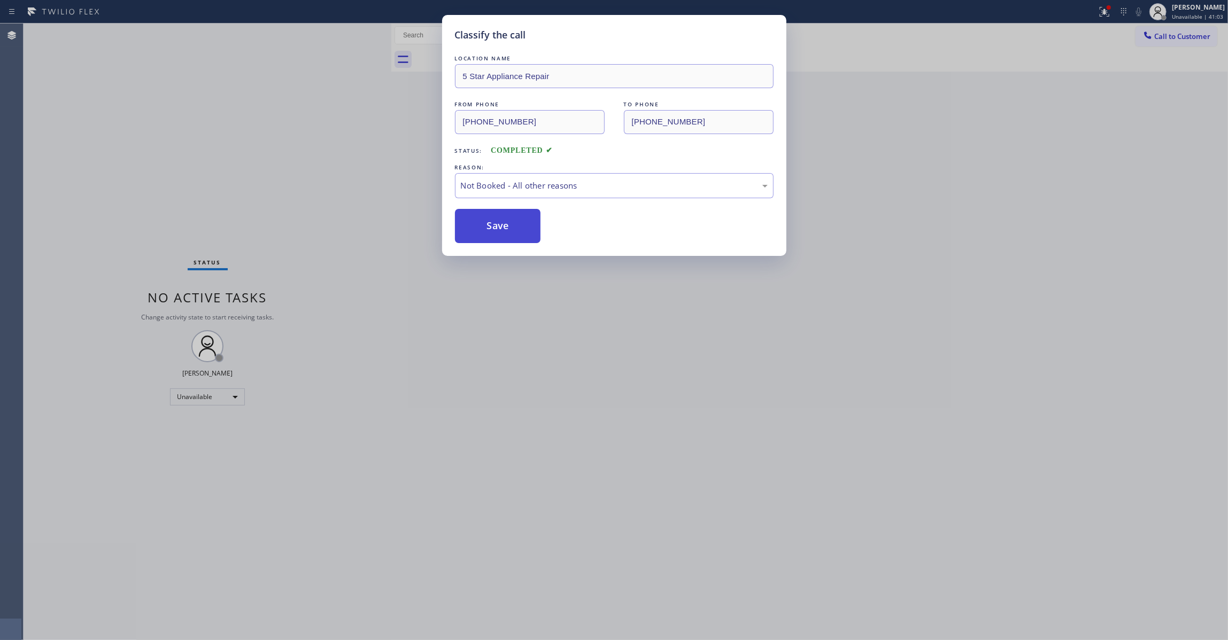
click at [502, 234] on button "Save" at bounding box center [498, 226] width 86 height 34
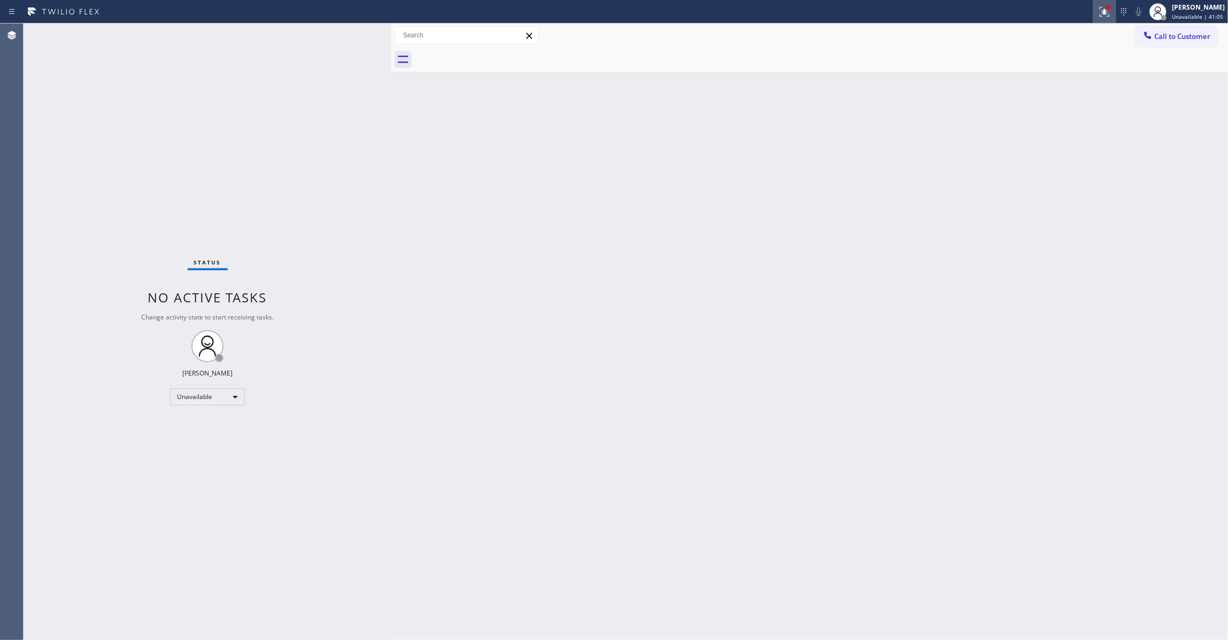
click at [1098, 14] on icon at bounding box center [1104, 11] width 13 height 13
click at [1046, 146] on button "Clear issues" at bounding box center [1034, 140] width 125 height 15
click at [1180, 33] on span "Call to Customer" at bounding box center [1182, 37] width 56 height 10
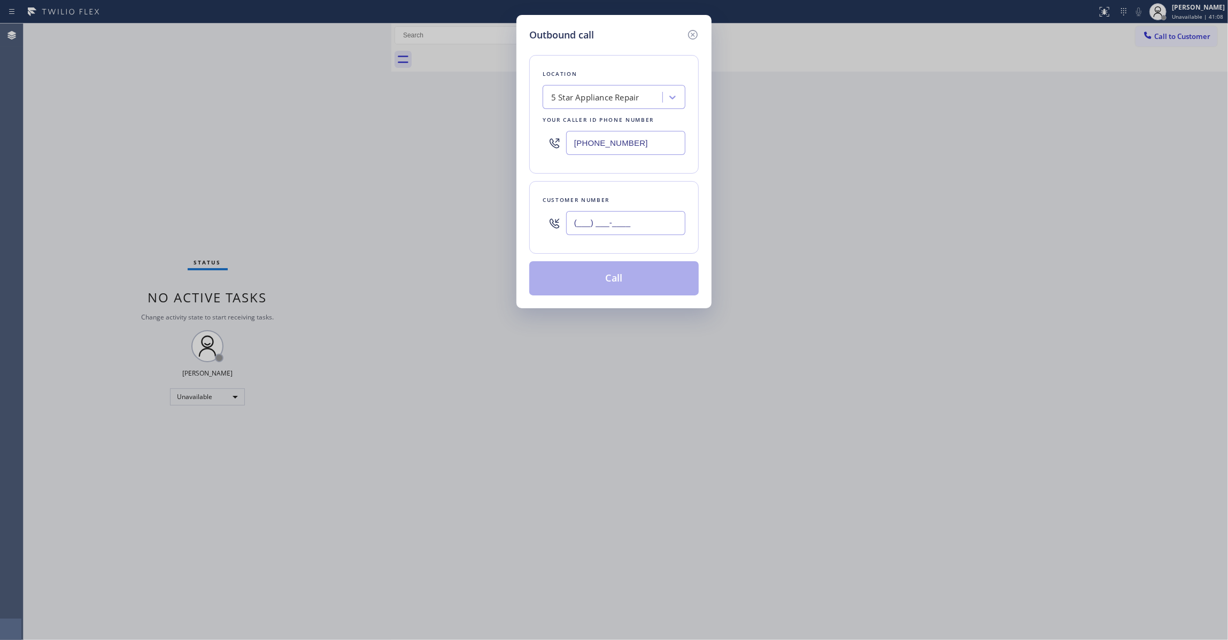
drag, startPoint x: 623, startPoint y: 224, endPoint x: 650, endPoint y: 245, distance: 33.6
click at [623, 224] on input "(___) ___-____" at bounding box center [625, 223] width 119 height 24
paste input "425) 830-1917"
type input "[PHONE_NUMBER]"
click at [614, 281] on button "Call" at bounding box center [613, 278] width 169 height 34
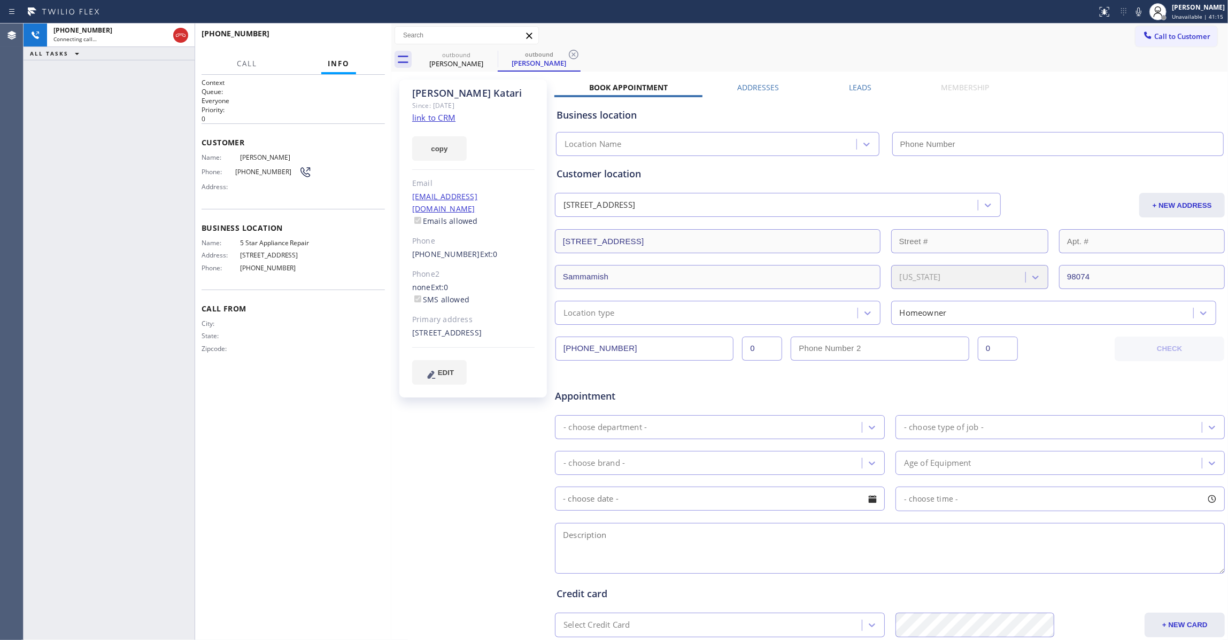
type input "[PHONE_NUMBER]"
click at [574, 53] on icon at bounding box center [574, 55] width 10 height 10
click at [358, 43] on button "HANG UP" at bounding box center [360, 38] width 50 height 15
click at [358, 41] on span "HANG UP" at bounding box center [360, 38] width 33 height 7
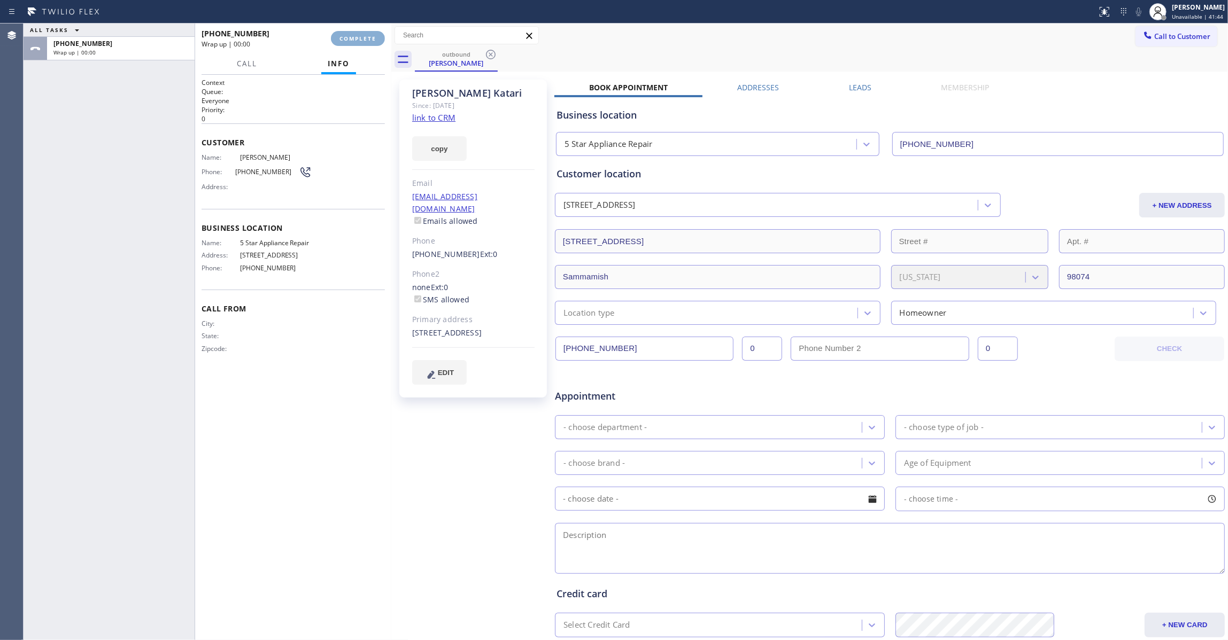
click at [358, 41] on span "COMPLETE" at bounding box center [357, 38] width 37 height 7
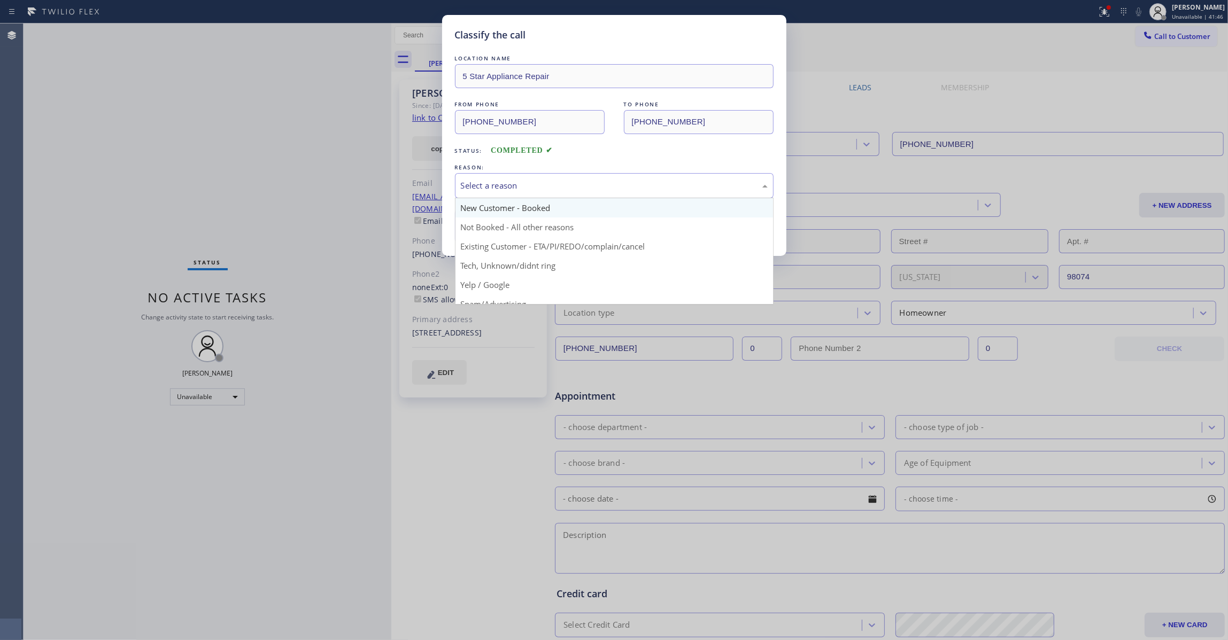
drag, startPoint x: 524, startPoint y: 187, endPoint x: 518, endPoint y: 212, distance: 25.8
click at [522, 187] on div "Select a reason" at bounding box center [614, 186] width 307 height 12
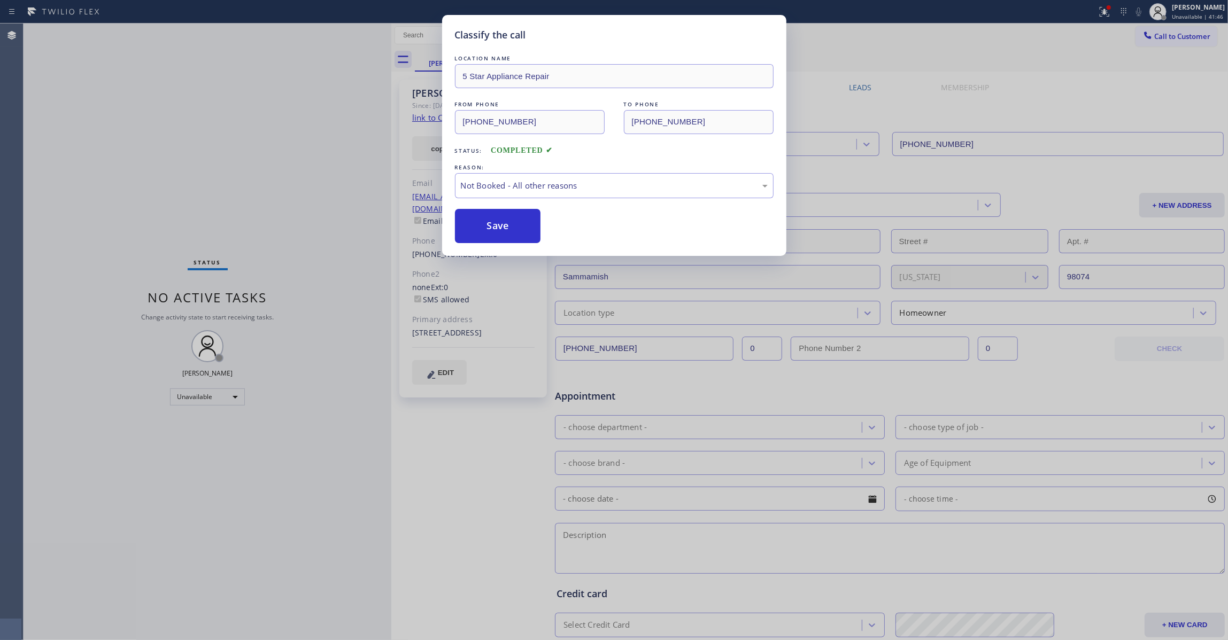
click at [495, 231] on button "Save" at bounding box center [498, 226] width 86 height 34
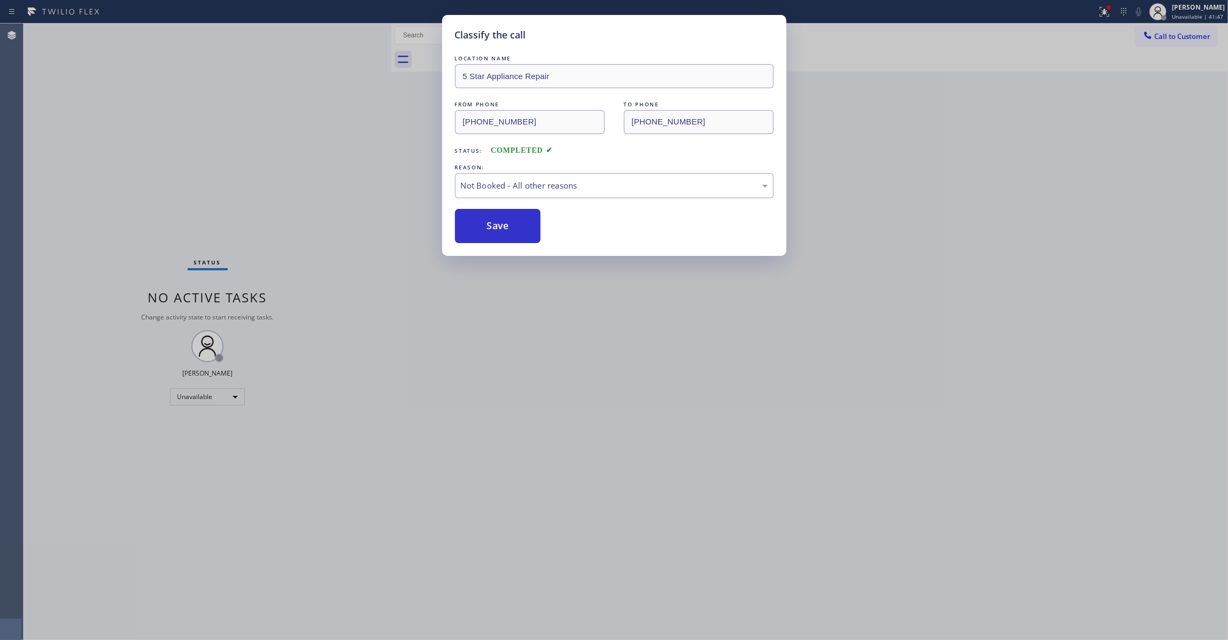
click at [495, 231] on button "Save" at bounding box center [498, 226] width 86 height 34
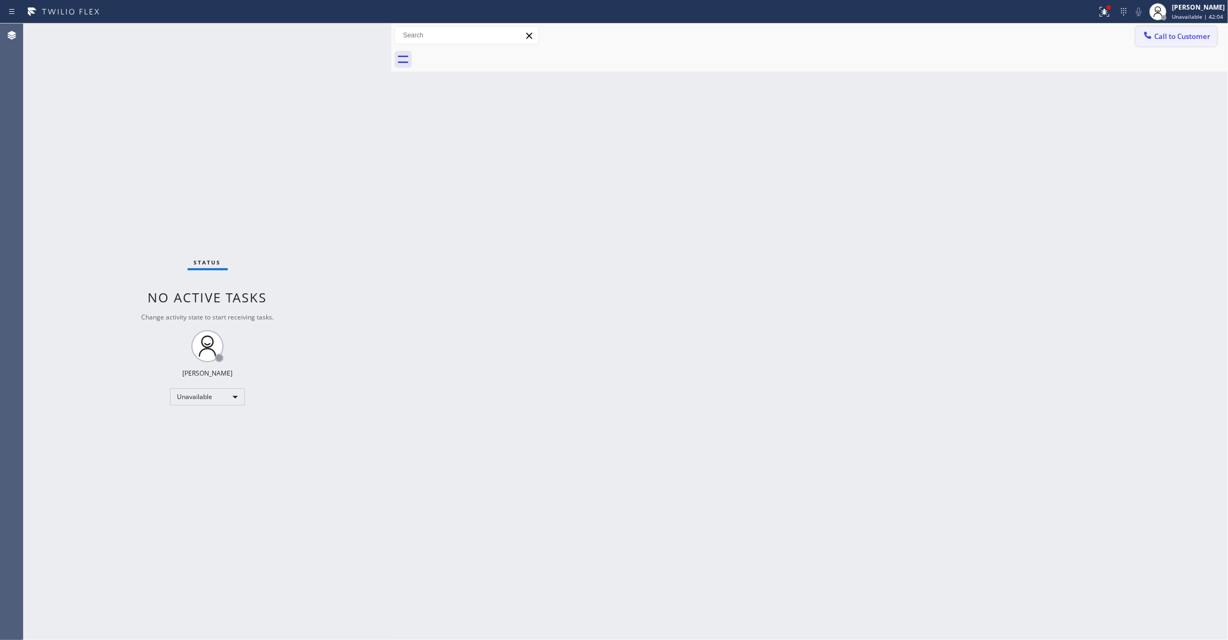
click at [1189, 33] on span "Call to Customer" at bounding box center [1182, 37] width 56 height 10
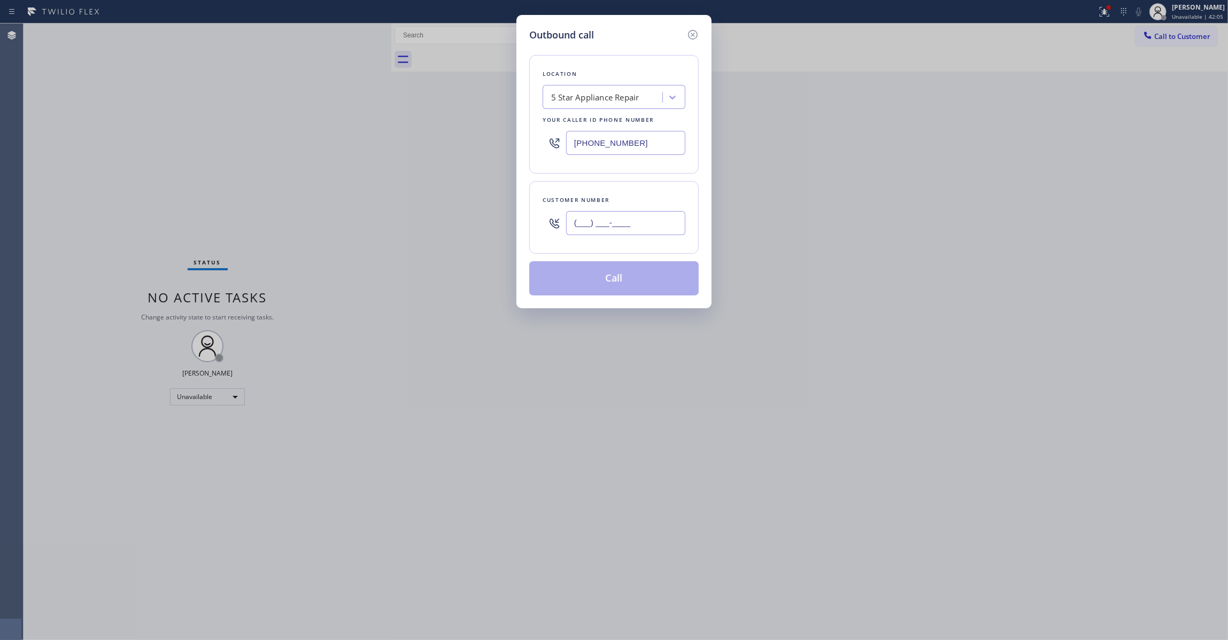
click at [597, 225] on input "(___) ___-____" at bounding box center [625, 223] width 119 height 24
paste input "646) 425-4815"
type input "[PHONE_NUMBER]"
click at [623, 286] on button "Call" at bounding box center [613, 278] width 169 height 34
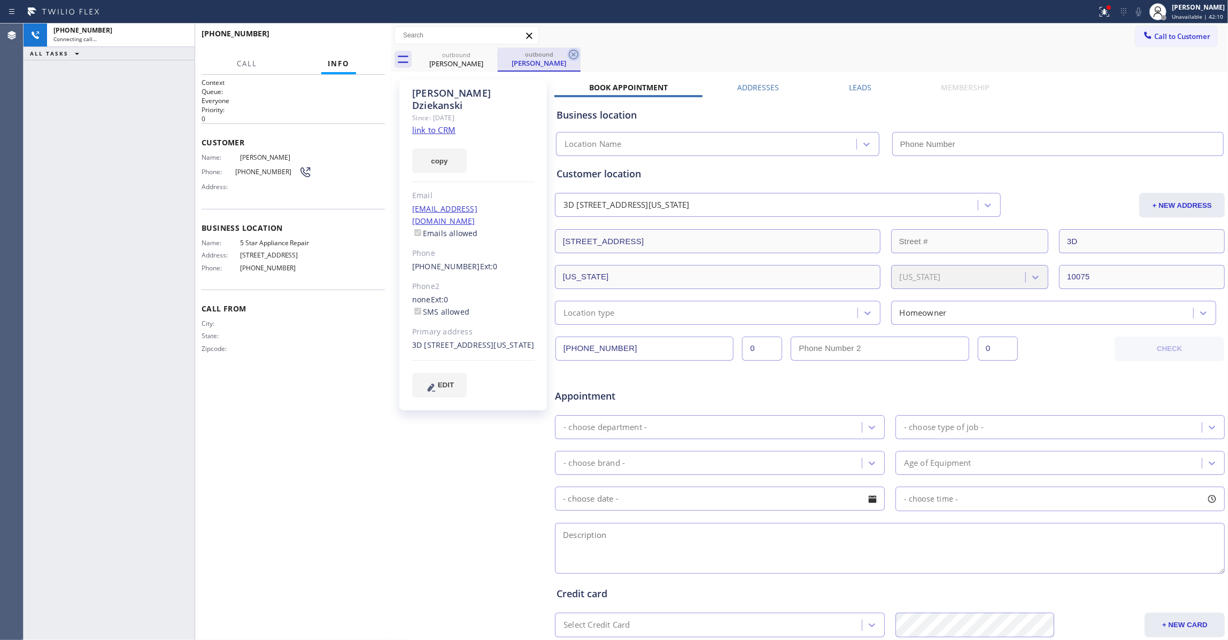
click at [571, 52] on icon at bounding box center [573, 54] width 13 height 13
type input "[PHONE_NUMBER]"
click at [434, 125] on link "link to CRM" at bounding box center [433, 130] width 43 height 11
click at [369, 33] on button "HANG UP" at bounding box center [360, 38] width 50 height 15
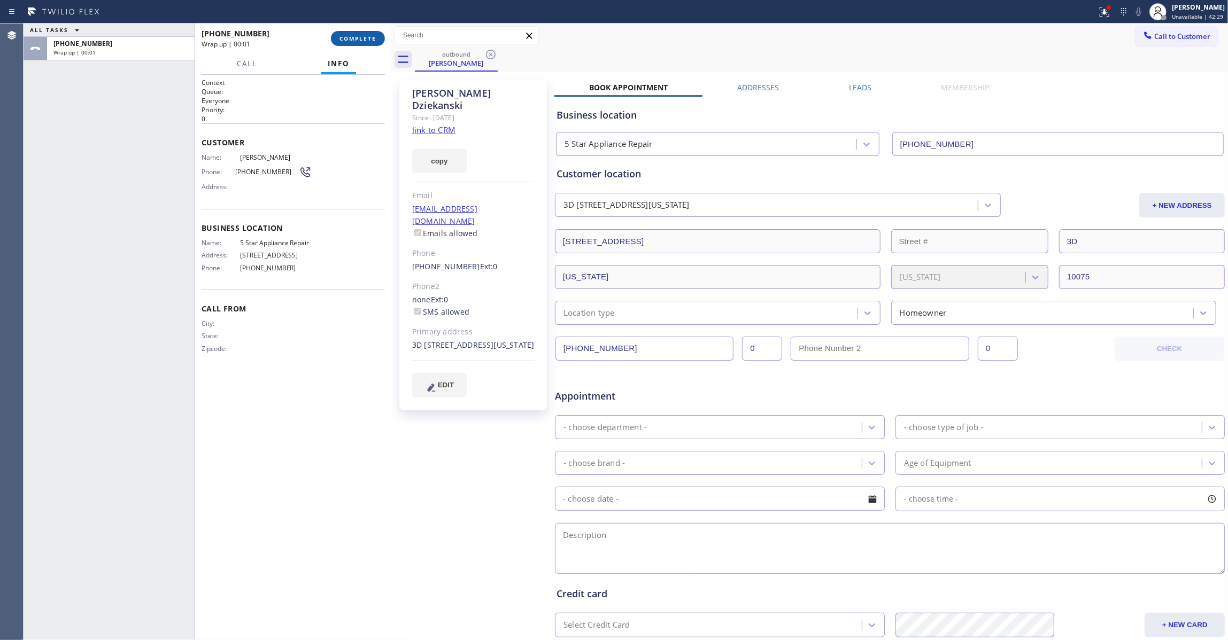
click at [368, 35] on span "COMPLETE" at bounding box center [357, 38] width 37 height 7
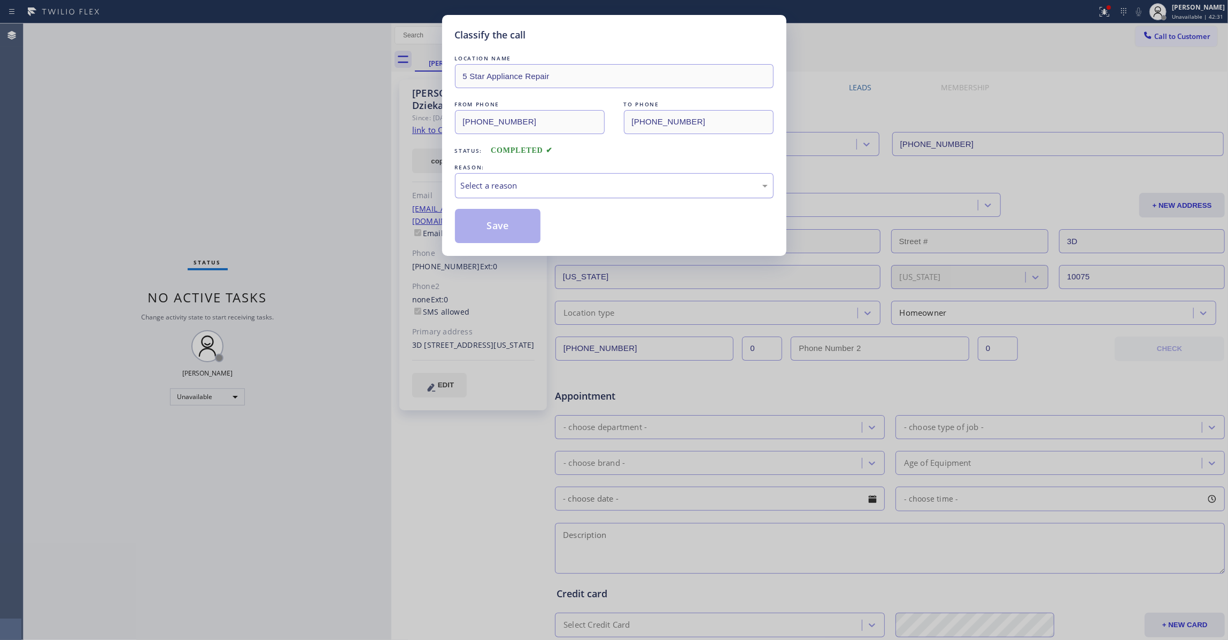
click at [516, 184] on div "Select a reason" at bounding box center [614, 186] width 307 height 12
click at [499, 227] on button "Save" at bounding box center [498, 226] width 86 height 34
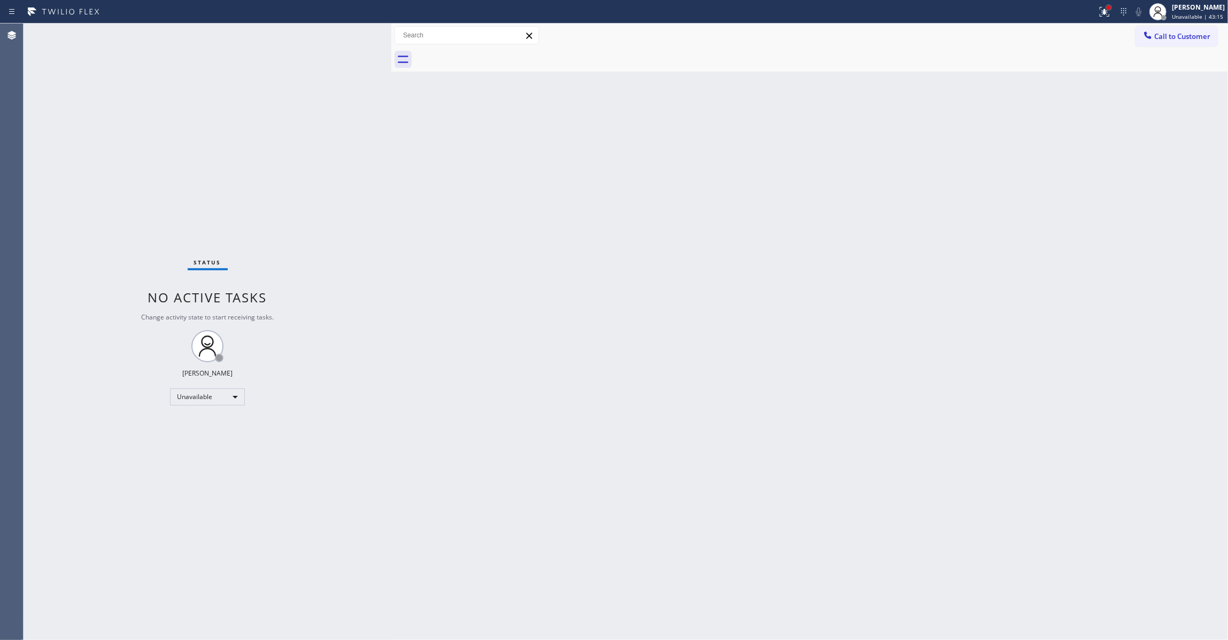
click at [1105, 4] on div at bounding box center [1108, 7] width 6 height 6
click at [1029, 141] on span "Clear issues" at bounding box center [1034, 139] width 50 height 7
click at [698, 355] on div "Back to Dashboard Change Sender ID Customers Technicians Select a contact Outbo…" at bounding box center [809, 332] width 836 height 617
click at [1202, 41] on span "Call to Customer" at bounding box center [1182, 37] width 56 height 10
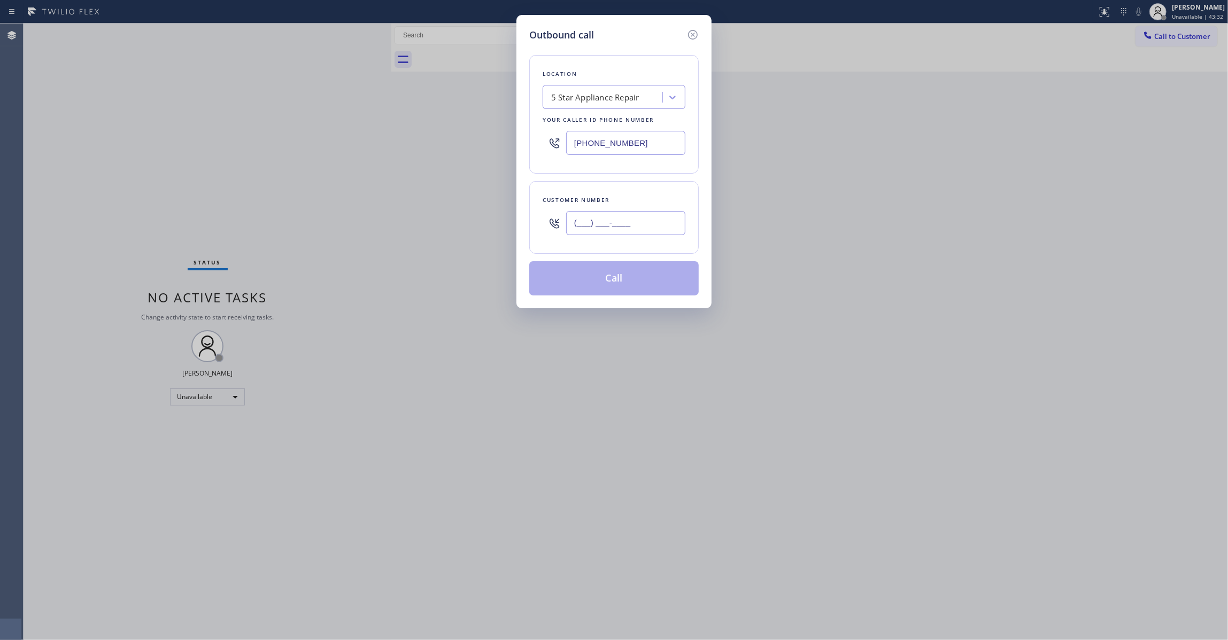
click at [609, 231] on input "(___) ___-____" at bounding box center [625, 223] width 119 height 24
paste input "646) 937-0370"
type input "[PHONE_NUMBER]"
click at [599, 273] on button "Call" at bounding box center [613, 278] width 169 height 34
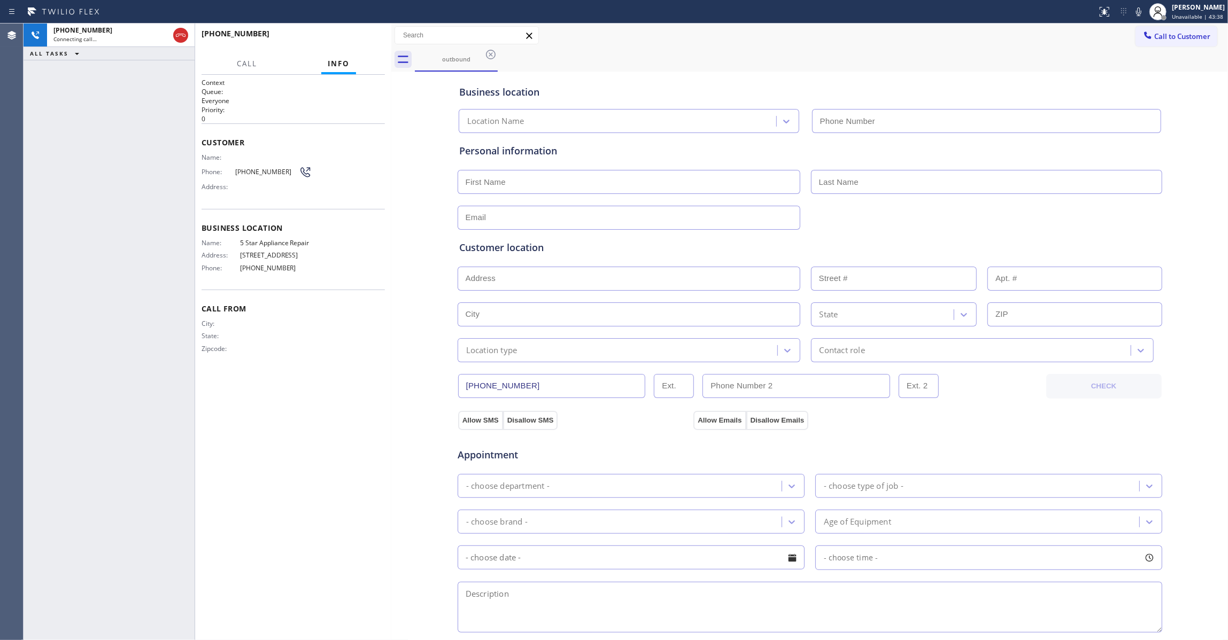
type input "[PHONE_NUMBER]"
drag, startPoint x: 33, startPoint y: 200, endPoint x: 50, endPoint y: 95, distance: 106.2
click at [33, 199] on div "[PHONE_NUMBER] Live | 00:02 ALL TASKS ALL TASKS ACTIVE TASKS TASKS IN WRAP UP" at bounding box center [109, 332] width 171 height 617
click at [339, 50] on div "[PHONE_NUMBER] Live | 00:02 HANG UP" at bounding box center [292, 39] width 183 height 28
click at [340, 41] on button "HANG UP" at bounding box center [360, 38] width 50 height 15
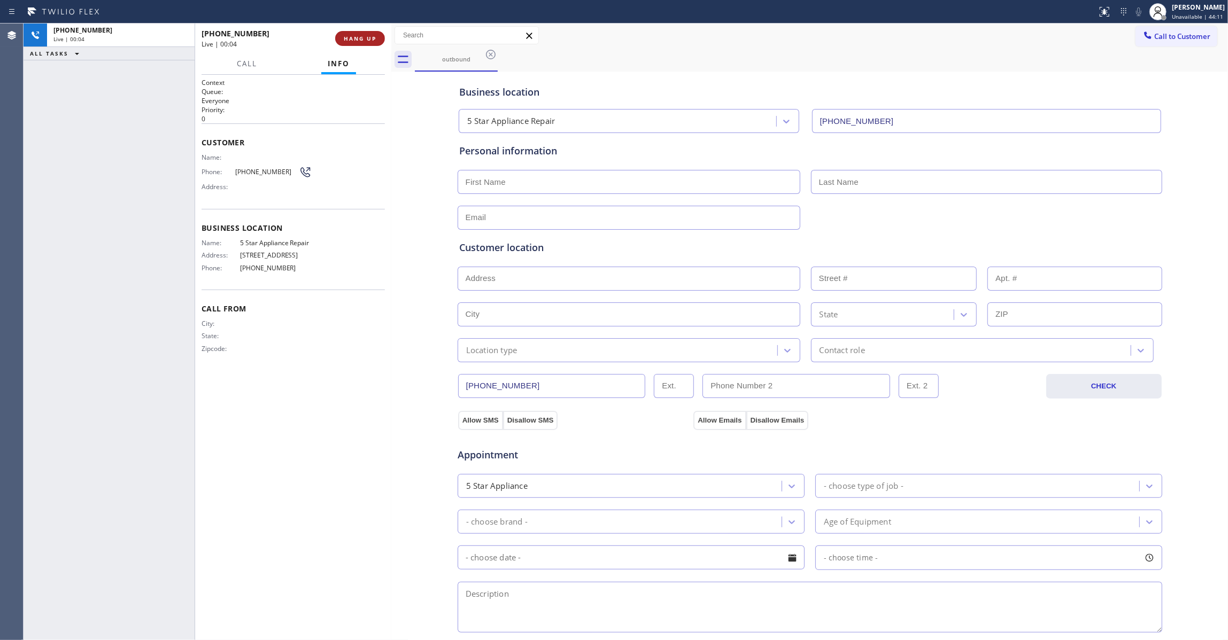
click at [340, 41] on button "HANG UP" at bounding box center [360, 38] width 50 height 15
click at [346, 44] on button "COMPLETE" at bounding box center [358, 38] width 54 height 15
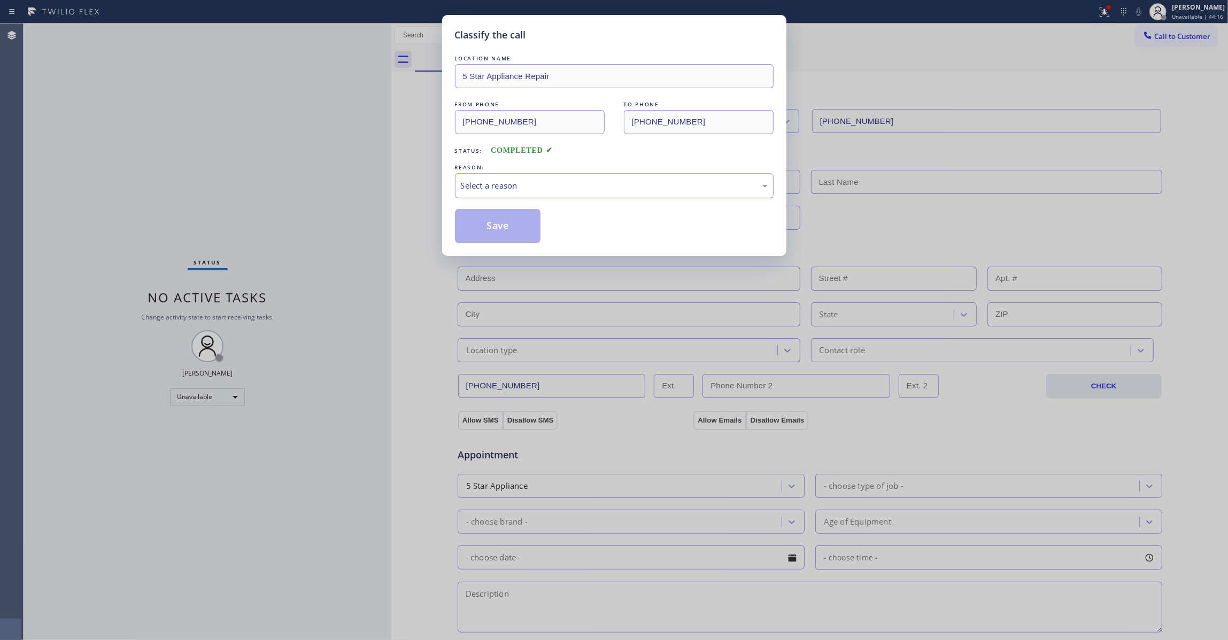
click at [496, 187] on div "Select a reason" at bounding box center [614, 186] width 307 height 12
click at [505, 228] on button "Save" at bounding box center [498, 226] width 86 height 34
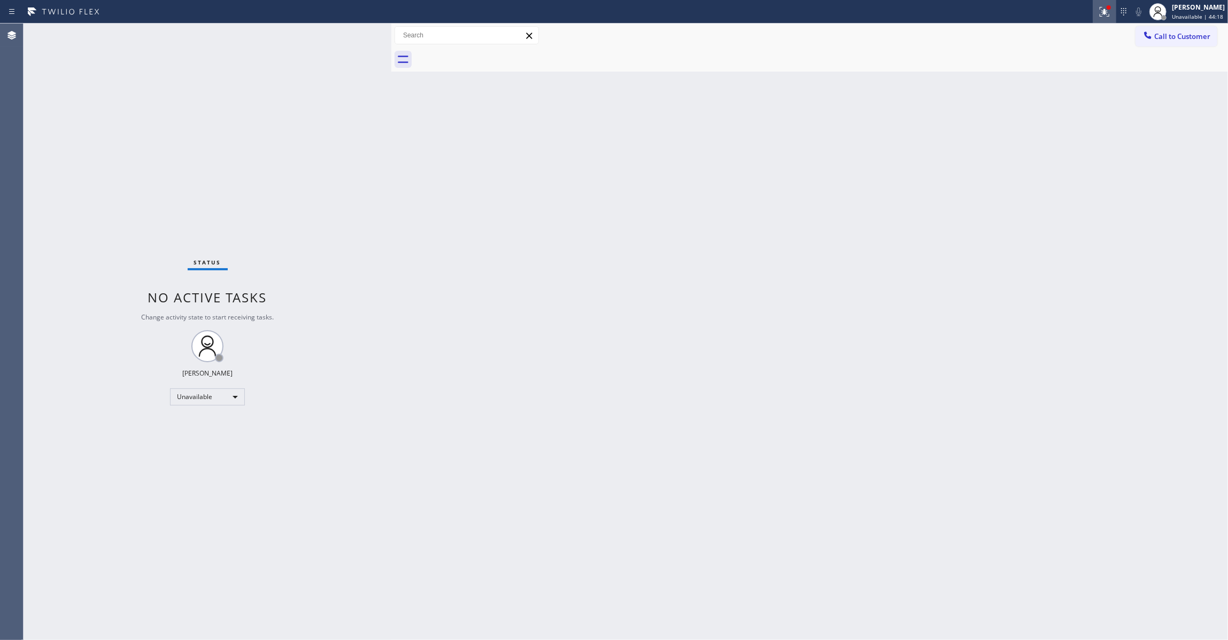
click at [1099, 13] on icon at bounding box center [1102, 10] width 6 height 7
click at [1022, 137] on span "Clear issues" at bounding box center [1034, 139] width 50 height 7
drag, startPoint x: 35, startPoint y: 425, endPoint x: 169, endPoint y: 340, distance: 159.5
click at [35, 425] on div "Status No active tasks Change activity state to start receiving tasks. [PERSON_…" at bounding box center [208, 332] width 368 height 617
click at [39, 234] on div "Status No active tasks Change activity state to start receiving tasks. [PERSON_…" at bounding box center [208, 332] width 368 height 617
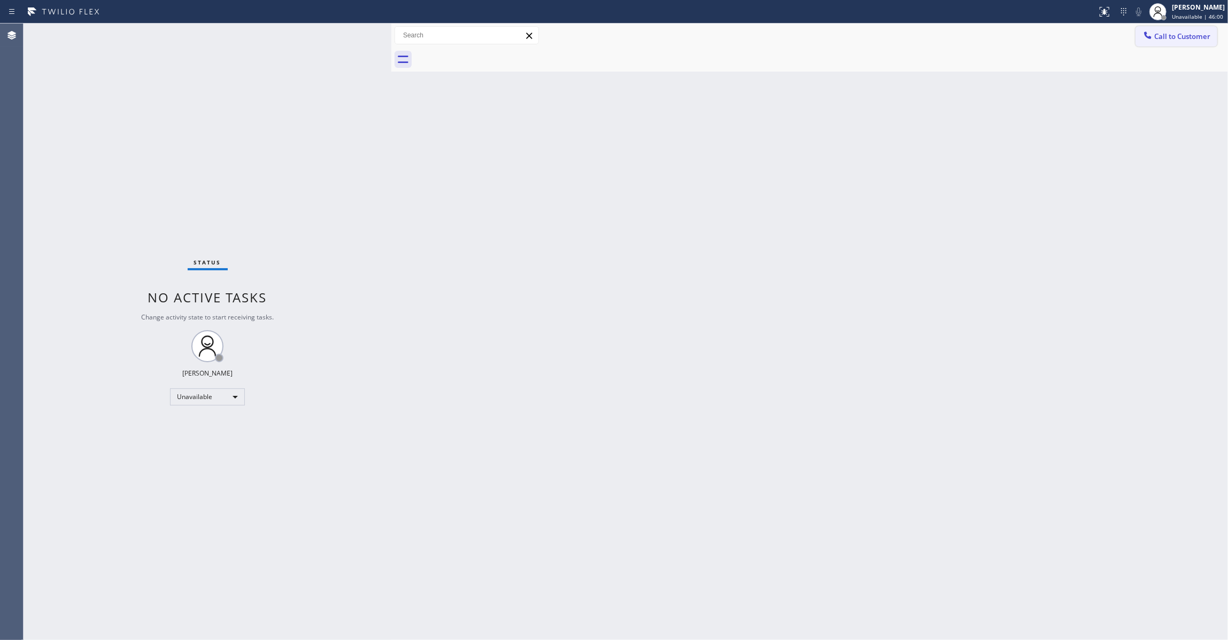
click at [1183, 38] on span "Call to Customer" at bounding box center [1182, 37] width 56 height 10
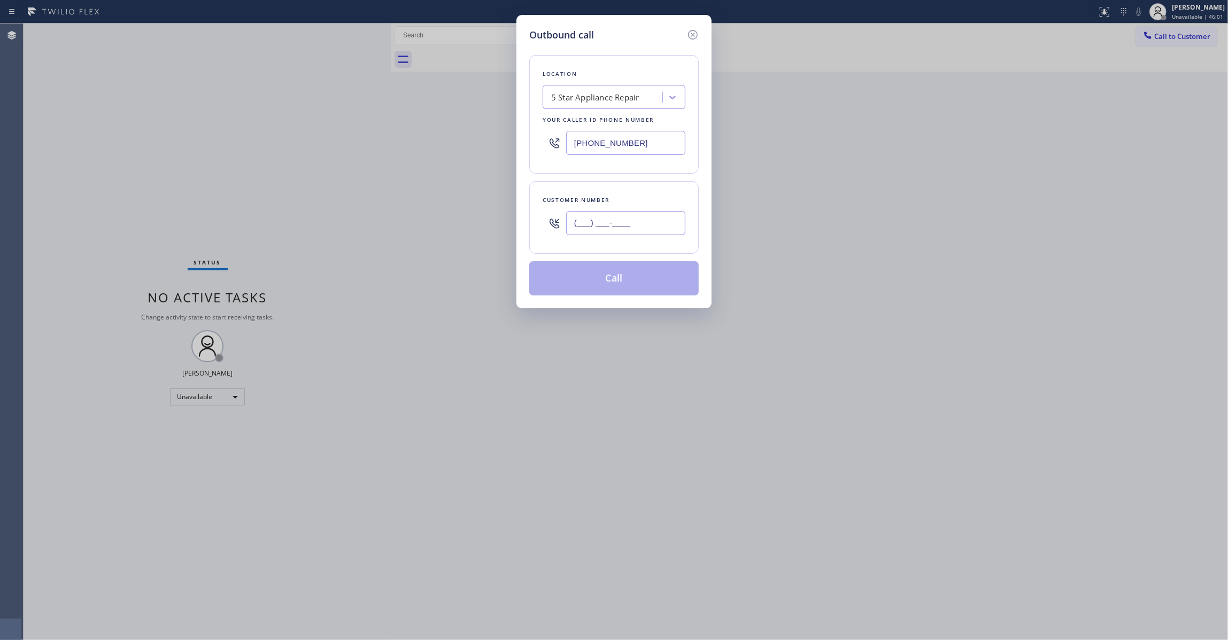
click at [608, 234] on input "(___) ___-____" at bounding box center [625, 223] width 119 height 24
paste input "714) 812-0169"
type input "[PHONE_NUMBER]"
click at [606, 283] on button "Call" at bounding box center [613, 278] width 169 height 34
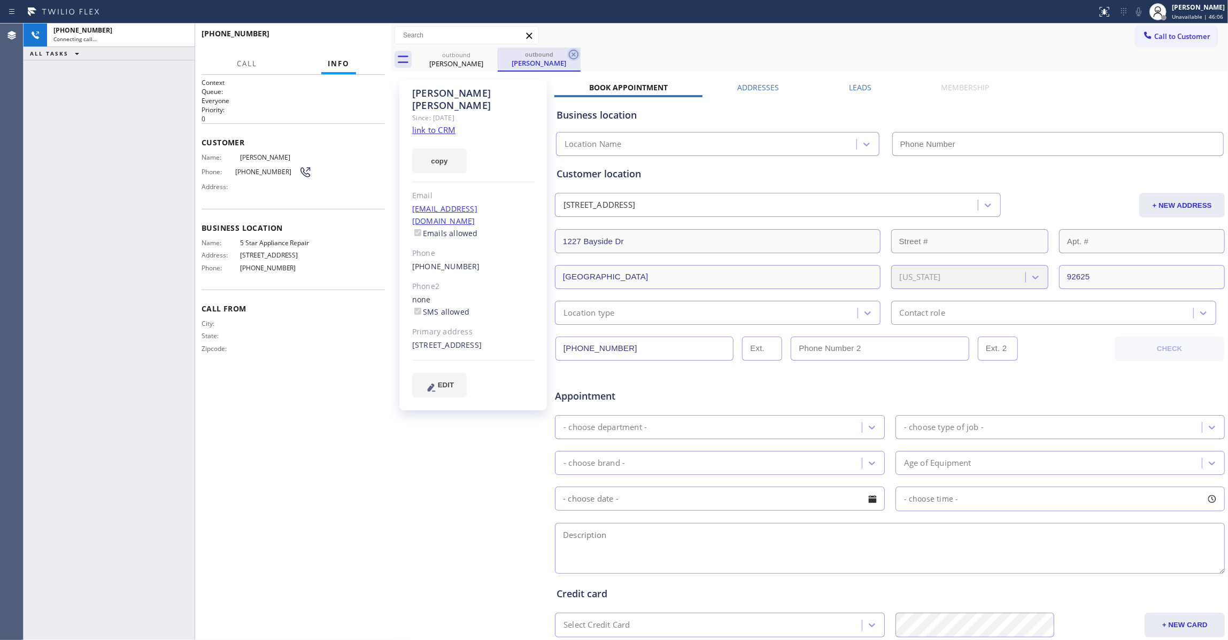
click at [576, 52] on icon at bounding box center [573, 54] width 13 height 13
type input "[PHONE_NUMBER]"
click at [440, 125] on link "link to CRM" at bounding box center [433, 130] width 43 height 11
click at [255, 172] on span "[PHONE_NUMBER]" at bounding box center [267, 172] width 64 height 8
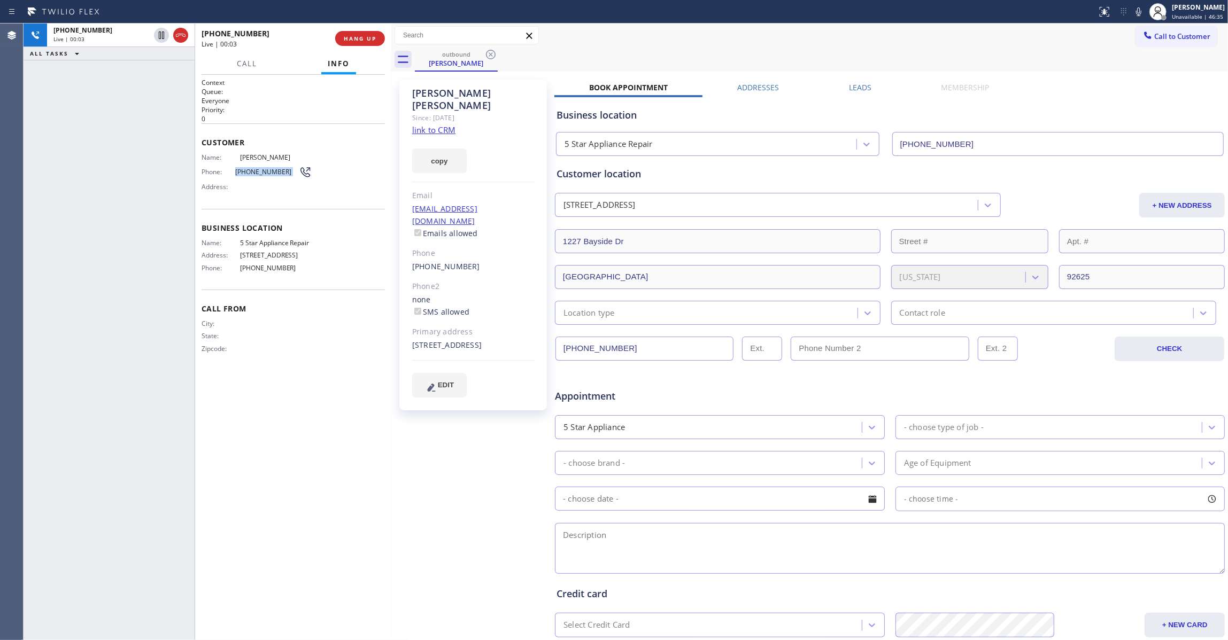
click at [255, 172] on span "[PHONE_NUMBER]" at bounding box center [267, 172] width 64 height 8
copy div "[PHONE_NUMBER]"
click at [361, 41] on span "HANG UP" at bounding box center [360, 38] width 33 height 7
click at [362, 43] on button "COMPLETE" at bounding box center [358, 38] width 54 height 15
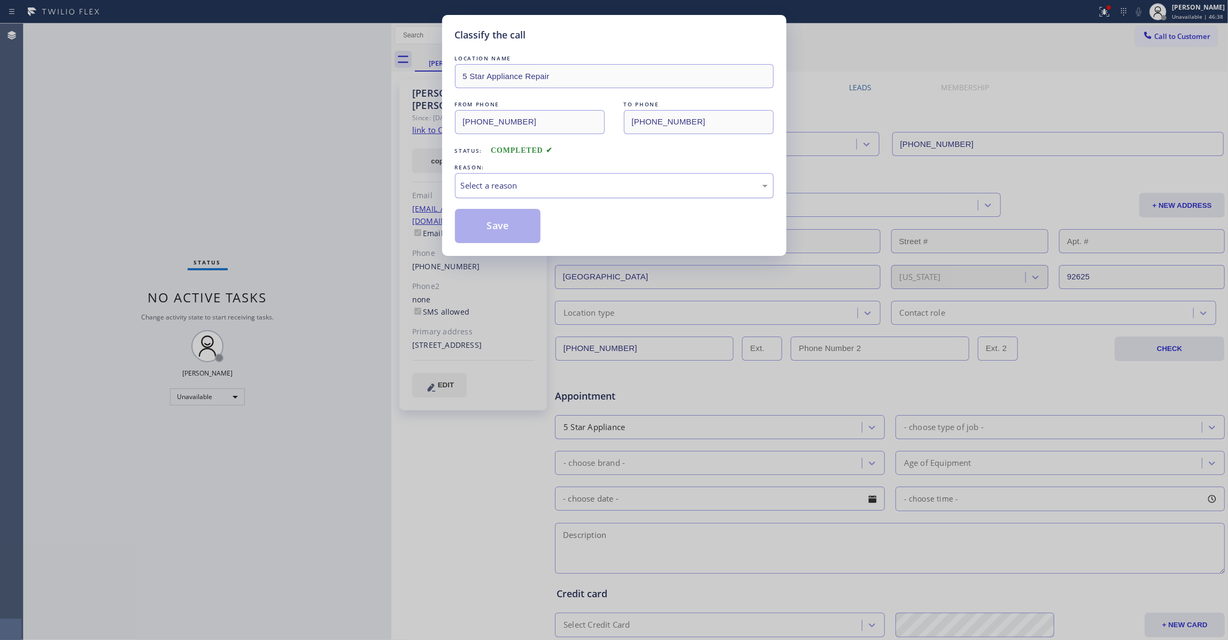
click at [502, 191] on div "Select a reason" at bounding box center [614, 186] width 307 height 12
click at [503, 222] on button "Save" at bounding box center [498, 226] width 86 height 34
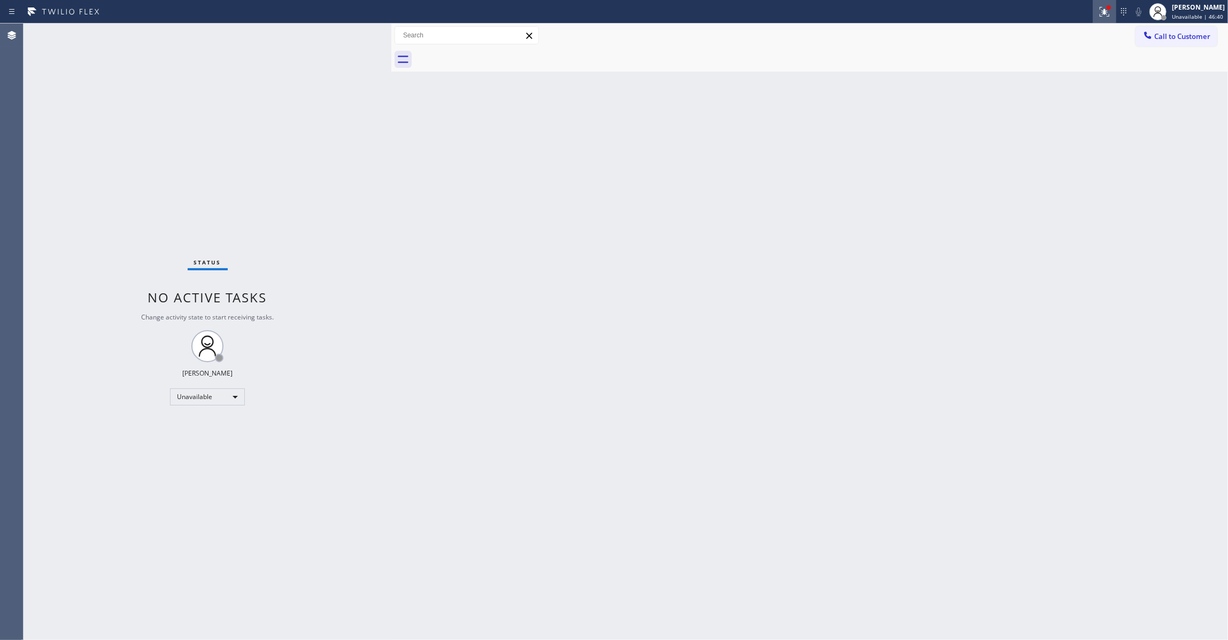
click at [1098, 15] on icon at bounding box center [1104, 11] width 13 height 13
click at [1027, 136] on button "Clear issues" at bounding box center [1034, 140] width 125 height 15
click at [1197, 37] on span "Call to Customer" at bounding box center [1182, 37] width 56 height 10
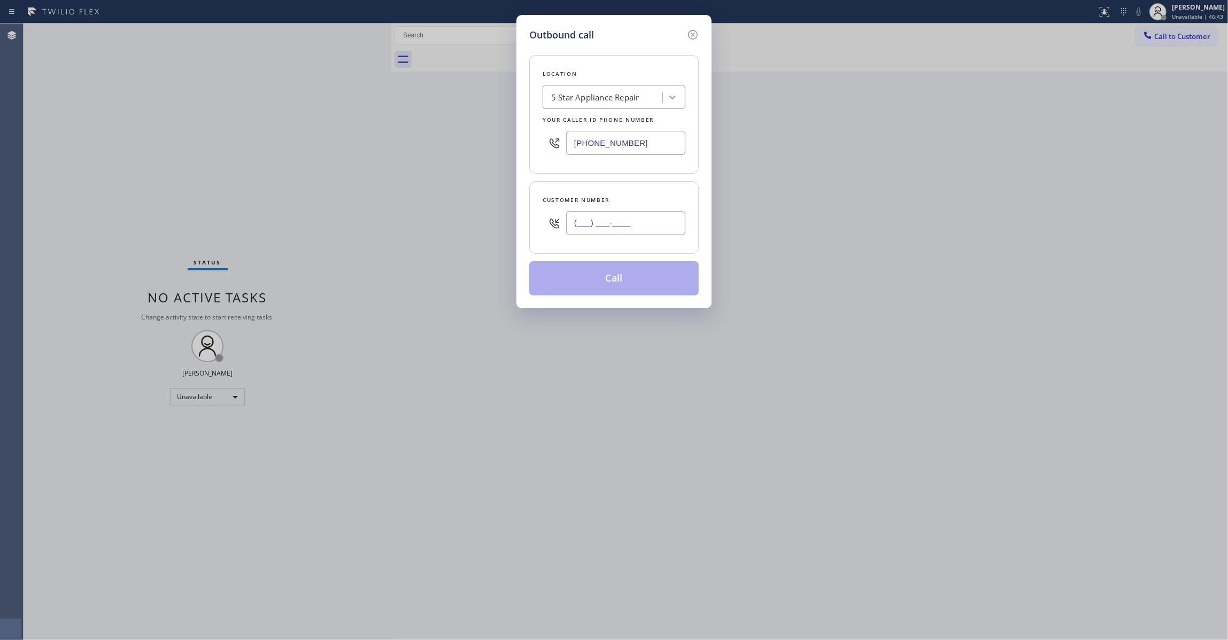
click at [631, 223] on input "(___) ___-____" at bounding box center [625, 223] width 119 height 24
paste input "714) 812-0169"
type input "[PHONE_NUMBER]"
click at [627, 279] on button "Call" at bounding box center [613, 278] width 169 height 34
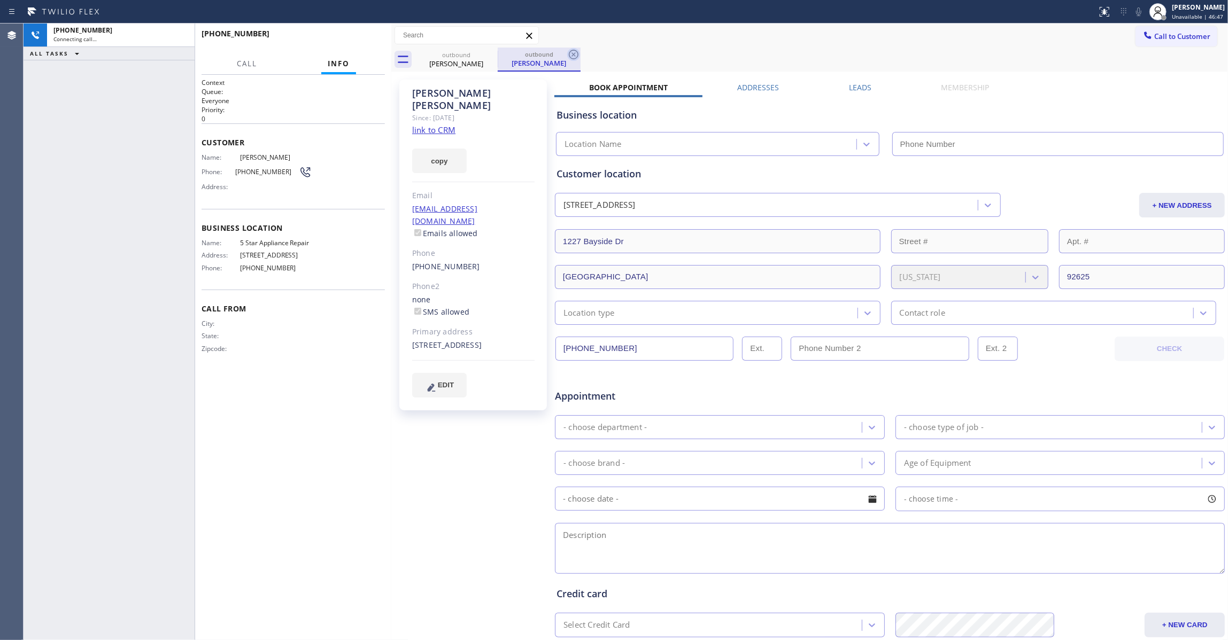
click at [571, 56] on icon at bounding box center [573, 54] width 13 height 13
type input "[PHONE_NUMBER]"
click at [97, 169] on div "[PHONE_NUMBER] Connecting call… ALL TASKS ALL TASKS ACTIVE TASKS TASKS IN WRAP …" at bounding box center [109, 332] width 171 height 617
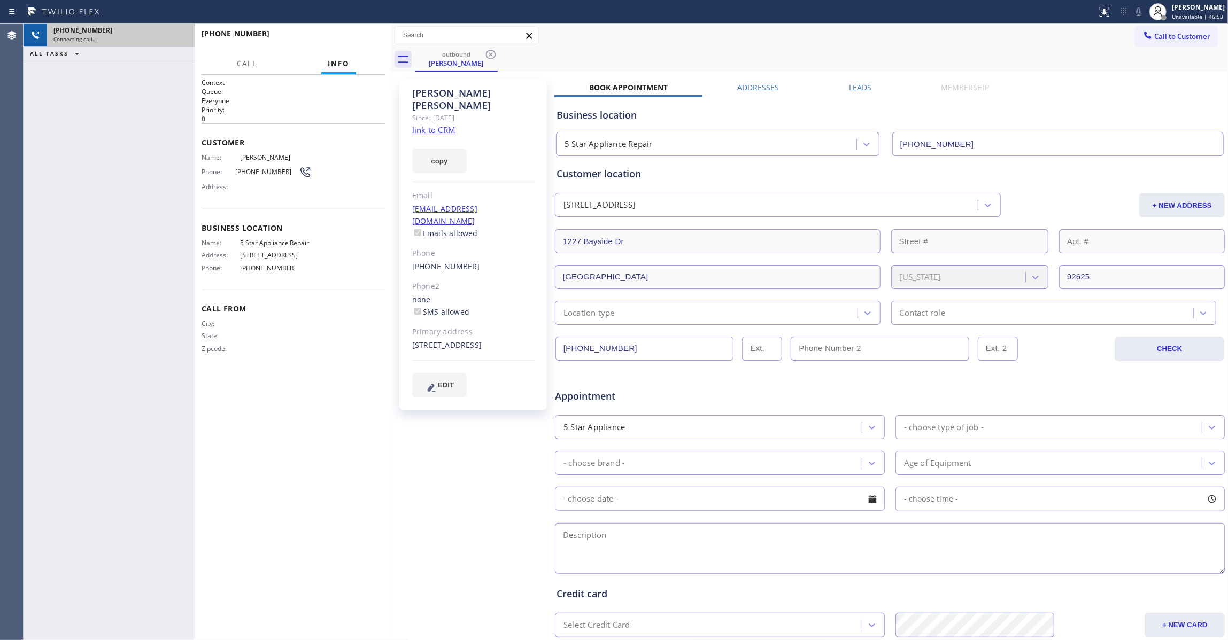
click at [128, 37] on div "Connecting call…" at bounding box center [120, 38] width 135 height 7
click at [362, 41] on span "HANG UP" at bounding box center [360, 38] width 33 height 7
click at [362, 41] on span "COMPLETE" at bounding box center [357, 38] width 37 height 7
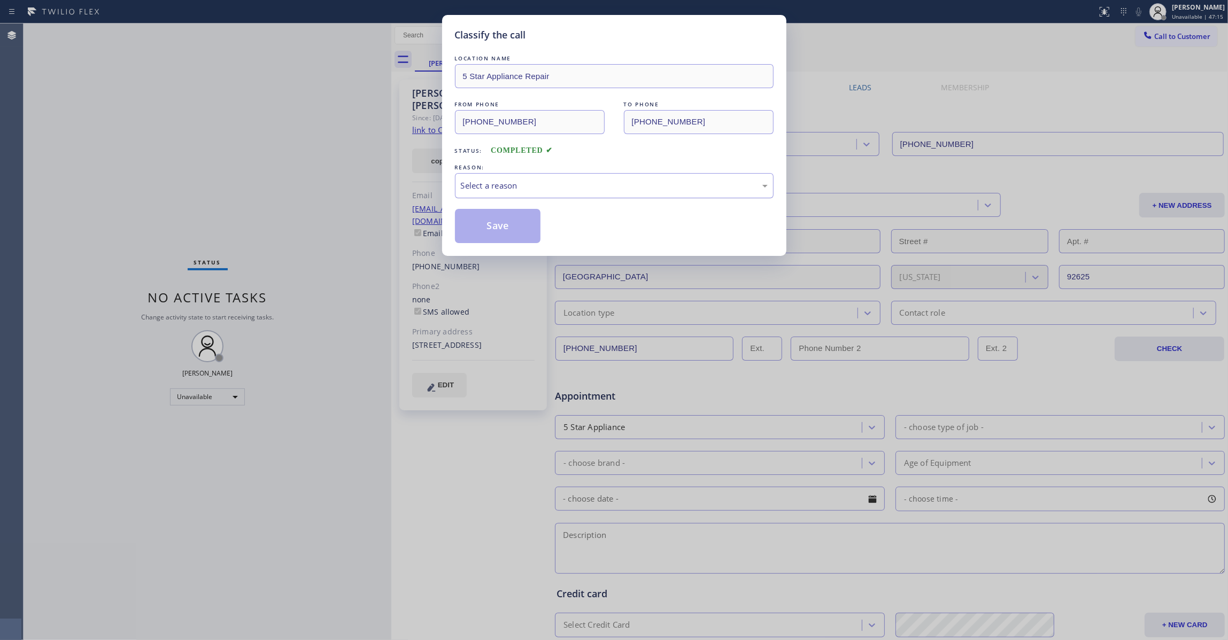
click at [508, 189] on div "Select a reason" at bounding box center [614, 186] width 307 height 12
click at [486, 231] on button "Save" at bounding box center [498, 226] width 86 height 34
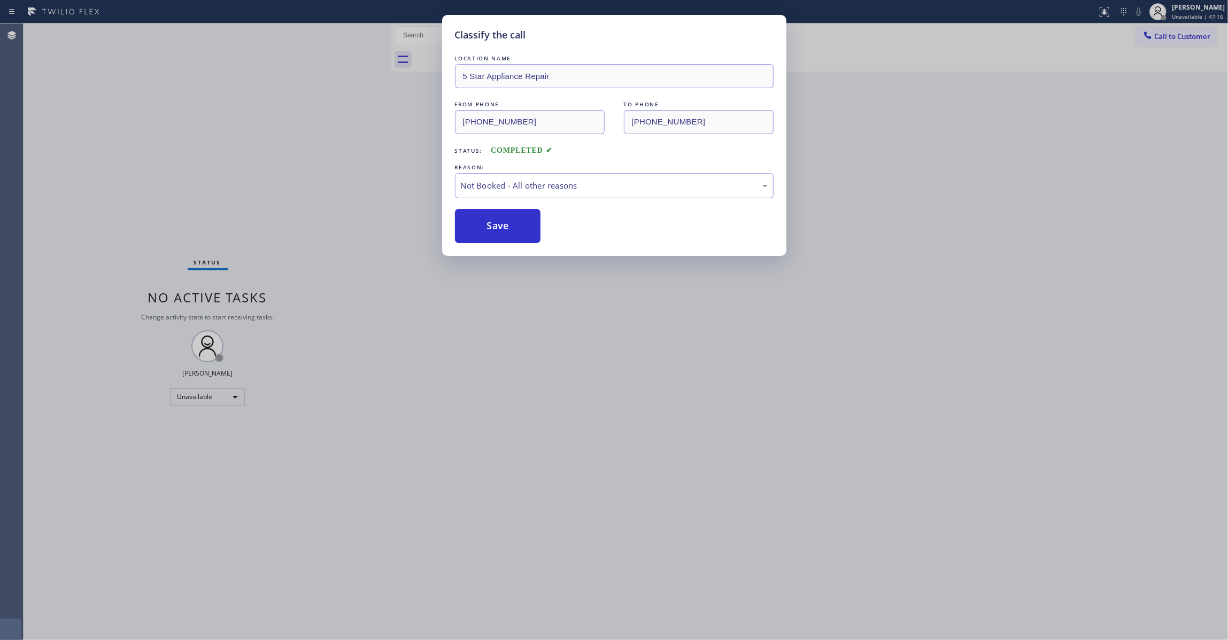
click at [486, 231] on button "Save" at bounding box center [498, 226] width 86 height 34
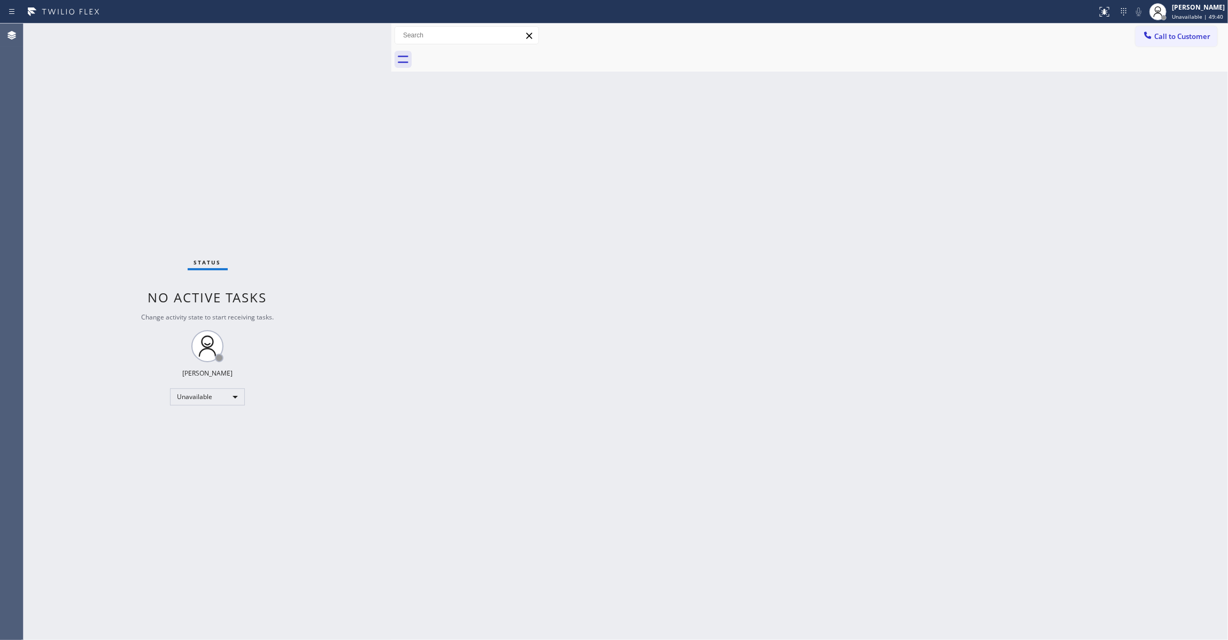
click at [601, 349] on div "Back to Dashboard Change Sender ID Customers Technicians Select a contact Outbo…" at bounding box center [809, 332] width 836 height 617
click at [1191, 38] on span "Call to Customer" at bounding box center [1182, 37] width 56 height 10
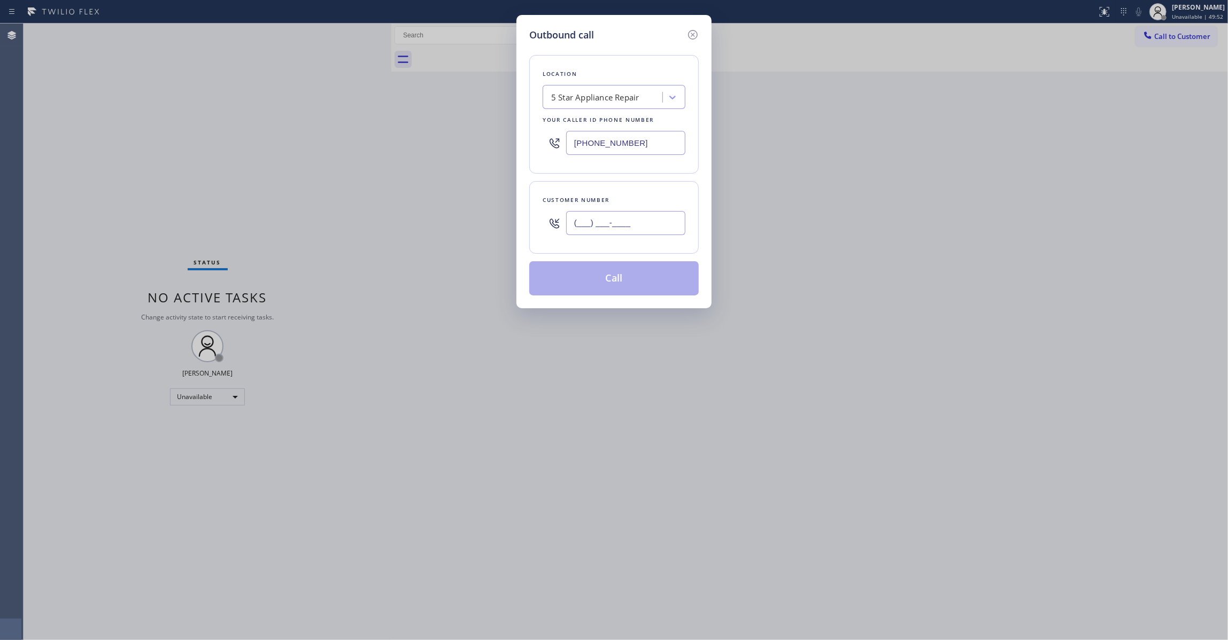
click at [647, 229] on input "(___) ___-____" at bounding box center [625, 223] width 119 height 24
paste input "917) 652-2785"
type input "[PHONE_NUMBER]"
click at [602, 283] on button "Call" at bounding box center [613, 278] width 169 height 34
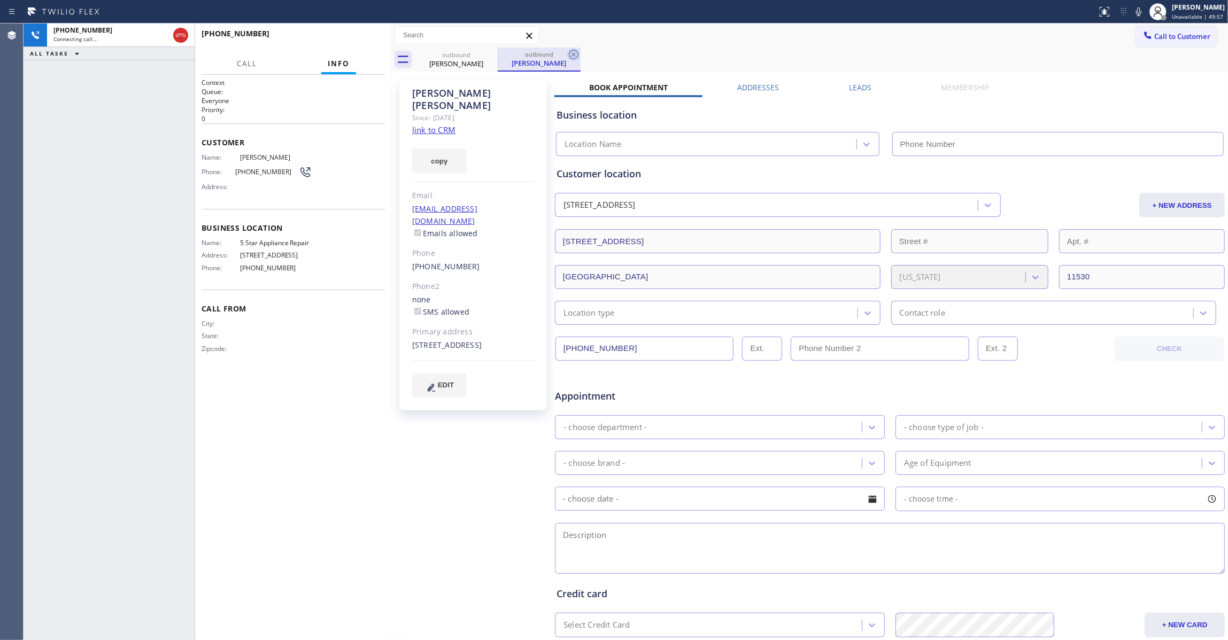
type input "[PHONE_NUMBER]"
click at [573, 54] on icon at bounding box center [574, 55] width 10 height 10
click at [436, 125] on link "link to CRM" at bounding box center [433, 130] width 43 height 11
click at [257, 176] on span "[PHONE_NUMBER]" at bounding box center [267, 172] width 64 height 8
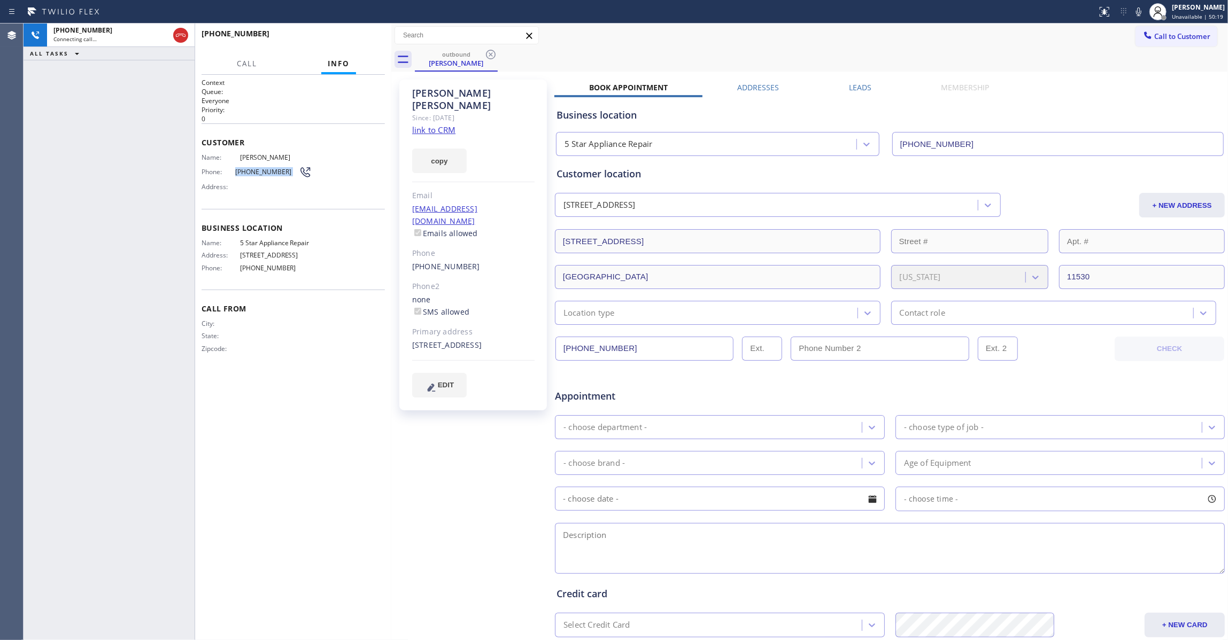
click at [257, 176] on span "[PHONE_NUMBER]" at bounding box center [267, 172] width 64 height 8
copy div "[PHONE_NUMBER]"
click at [351, 37] on span "HANG UP" at bounding box center [360, 38] width 33 height 7
click at [350, 43] on button "COMPLETE" at bounding box center [358, 38] width 54 height 15
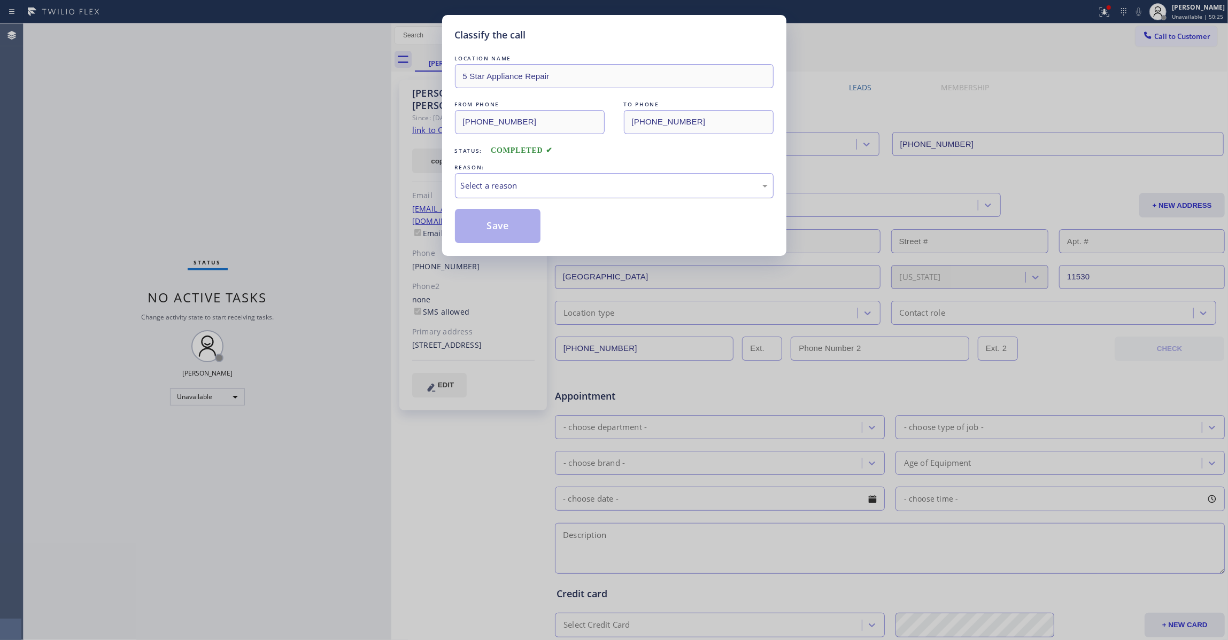
click at [499, 185] on div "Select a reason" at bounding box center [614, 186] width 307 height 12
click at [500, 225] on button "Save" at bounding box center [498, 226] width 86 height 34
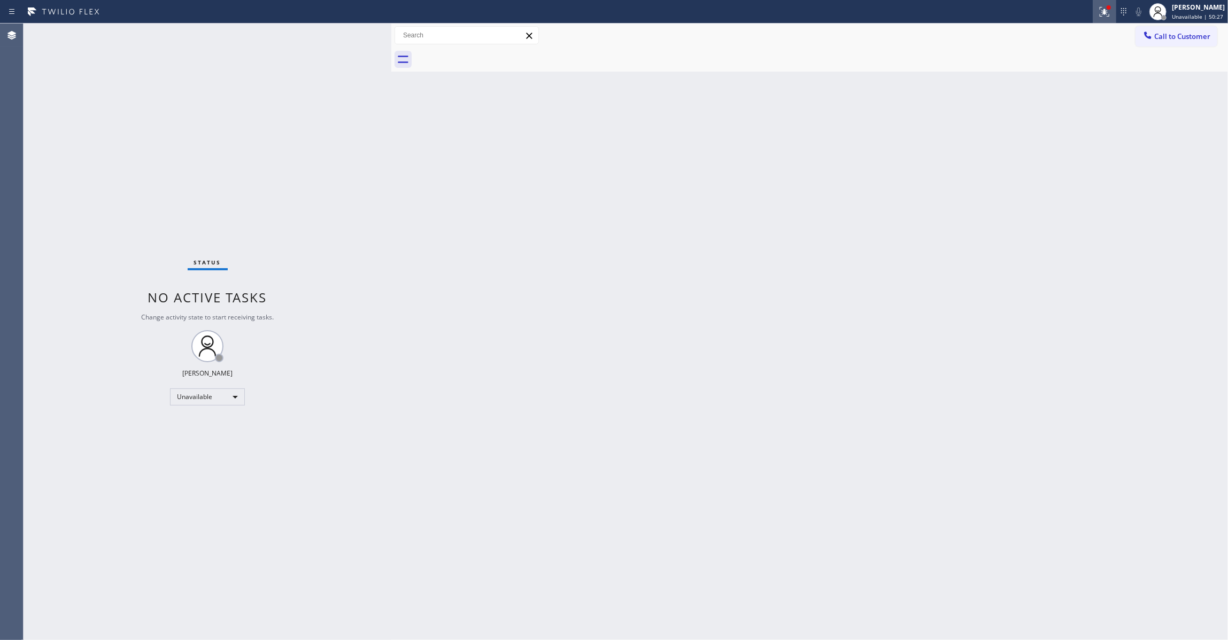
click at [1098, 12] on icon at bounding box center [1104, 11] width 13 height 13
click at [1053, 133] on button "Clear issues" at bounding box center [1034, 140] width 125 height 15
click at [1173, 43] on button "Call to Customer" at bounding box center [1176, 36] width 82 height 20
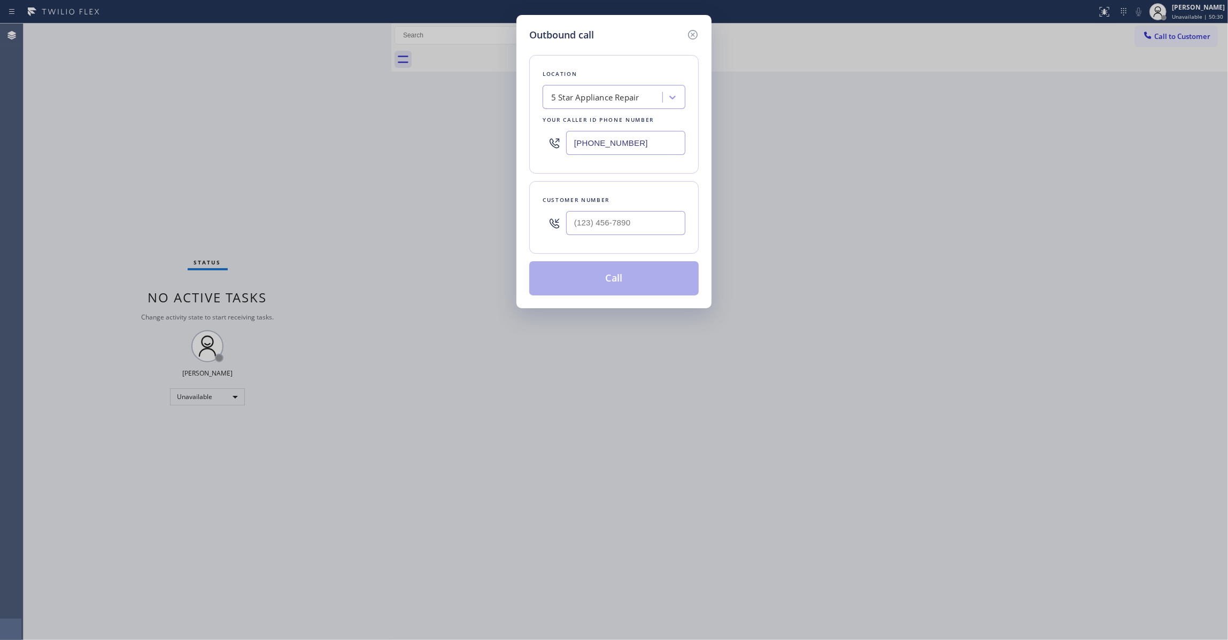
click at [638, 239] on div at bounding box center [625, 223] width 119 height 35
click at [637, 227] on input "(___) ___-____" at bounding box center [625, 223] width 119 height 24
paste input "917) 652-2785"
type input "[PHONE_NUMBER]"
click at [618, 279] on button "Call" at bounding box center [613, 278] width 169 height 34
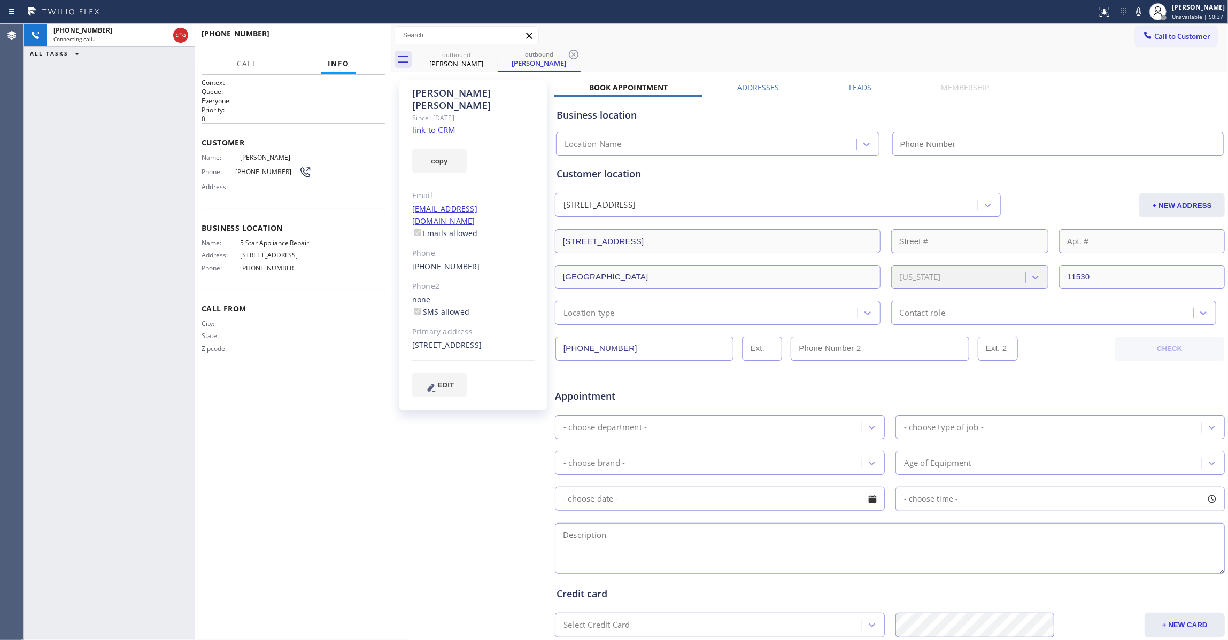
type input "[PHONE_NUMBER]"
click at [576, 56] on icon at bounding box center [573, 54] width 13 height 13
click at [361, 34] on button "HANG UP" at bounding box center [360, 38] width 50 height 15
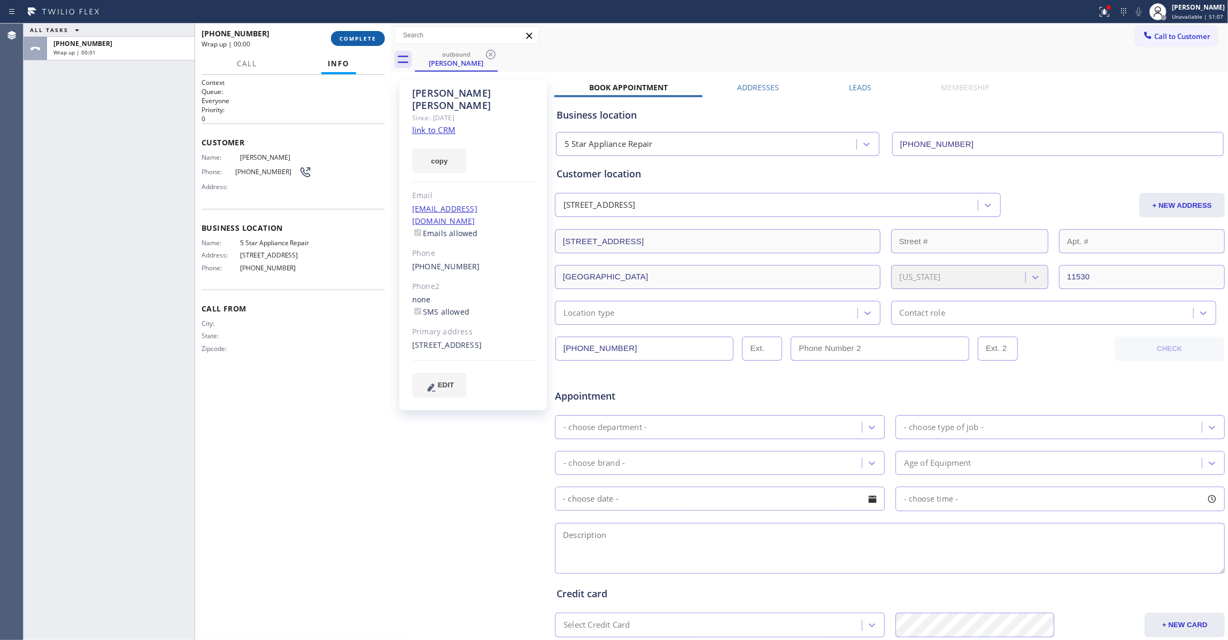
click at [360, 35] on span "COMPLETE" at bounding box center [357, 38] width 37 height 7
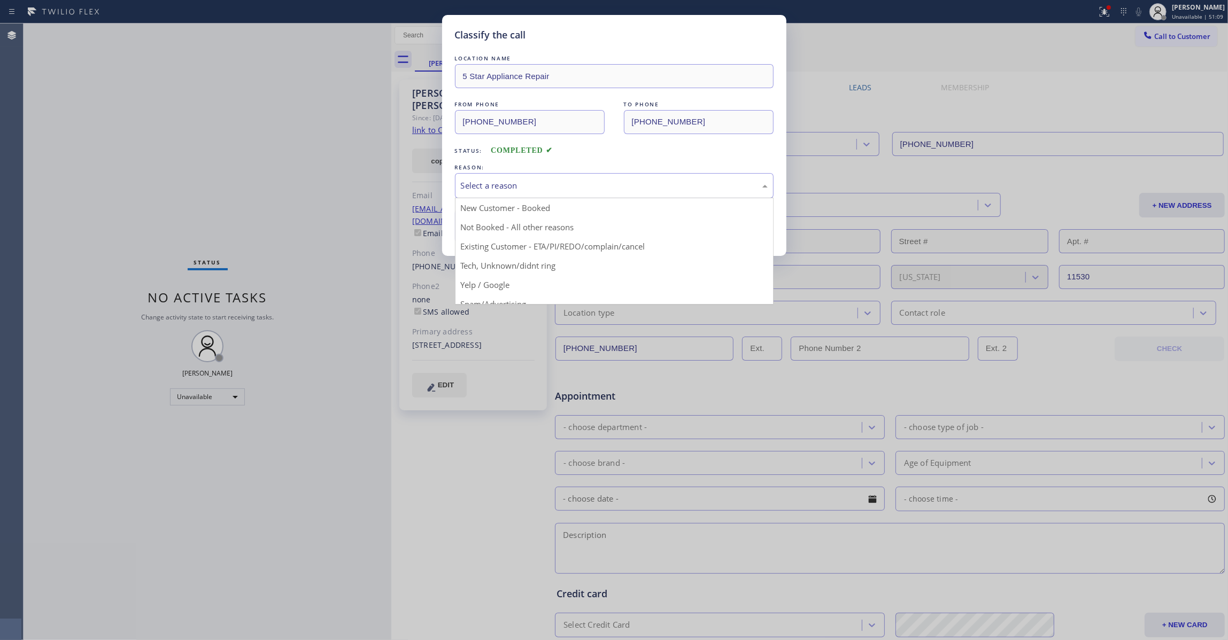
click at [516, 188] on div "Select a reason" at bounding box center [614, 186] width 307 height 12
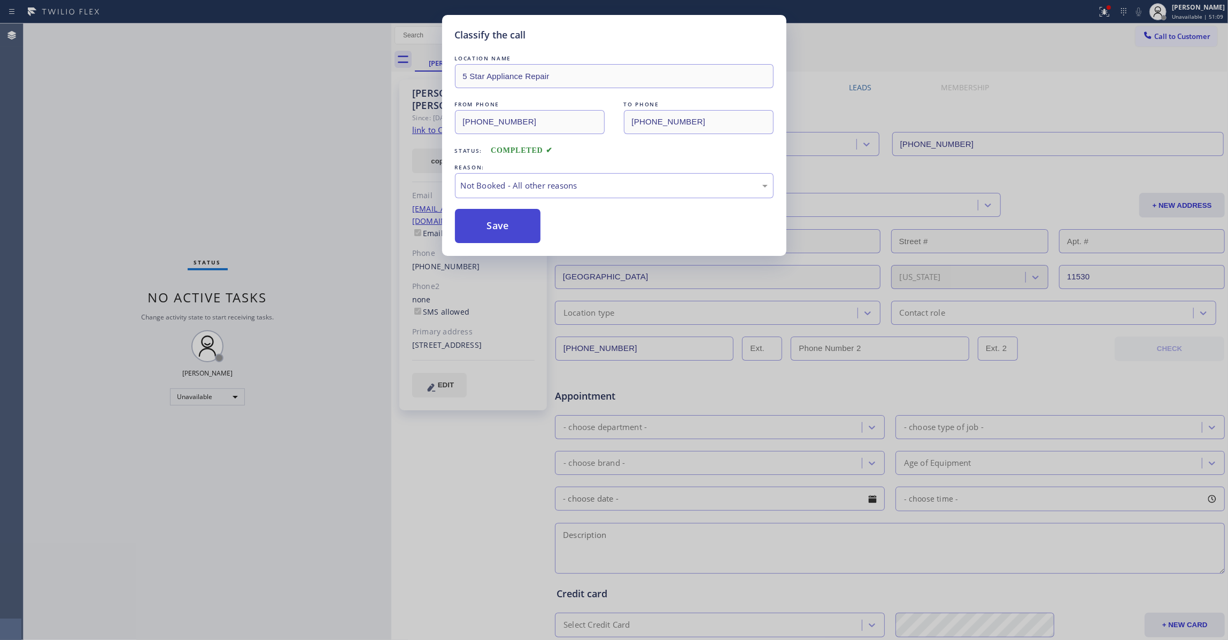
click at [495, 232] on button "Save" at bounding box center [498, 226] width 86 height 34
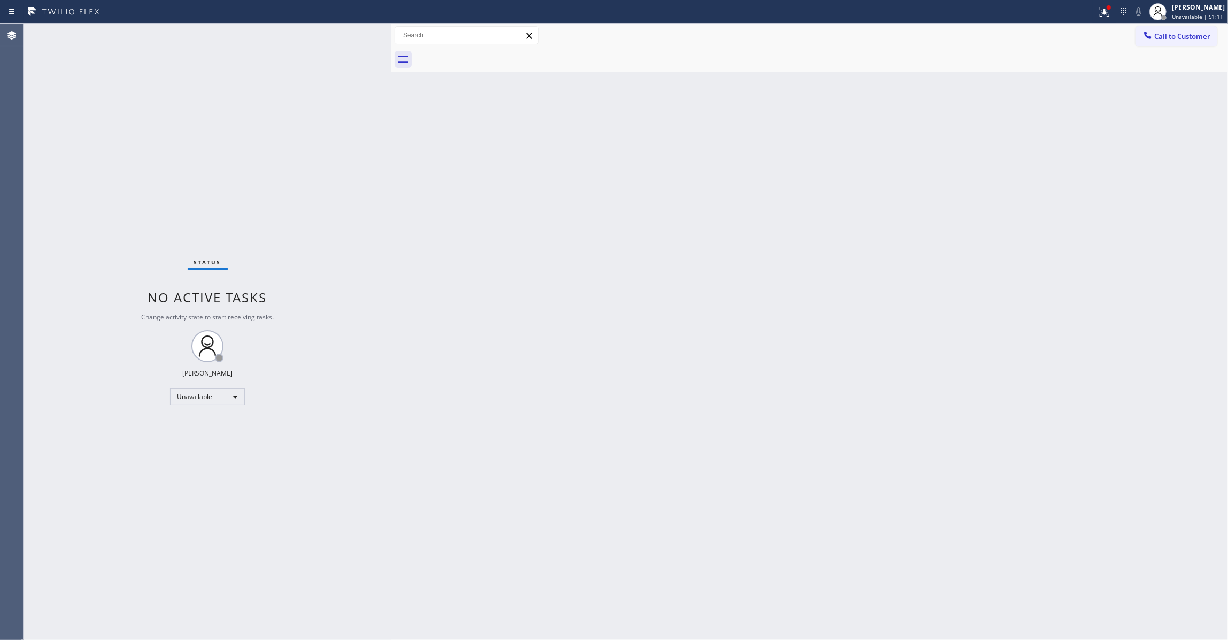
click at [1098, 13] on icon at bounding box center [1104, 11] width 13 height 13
click at [1051, 139] on span "Clear issues" at bounding box center [1034, 139] width 50 height 7
click at [1170, 35] on span "Call to Customer" at bounding box center [1182, 37] width 56 height 10
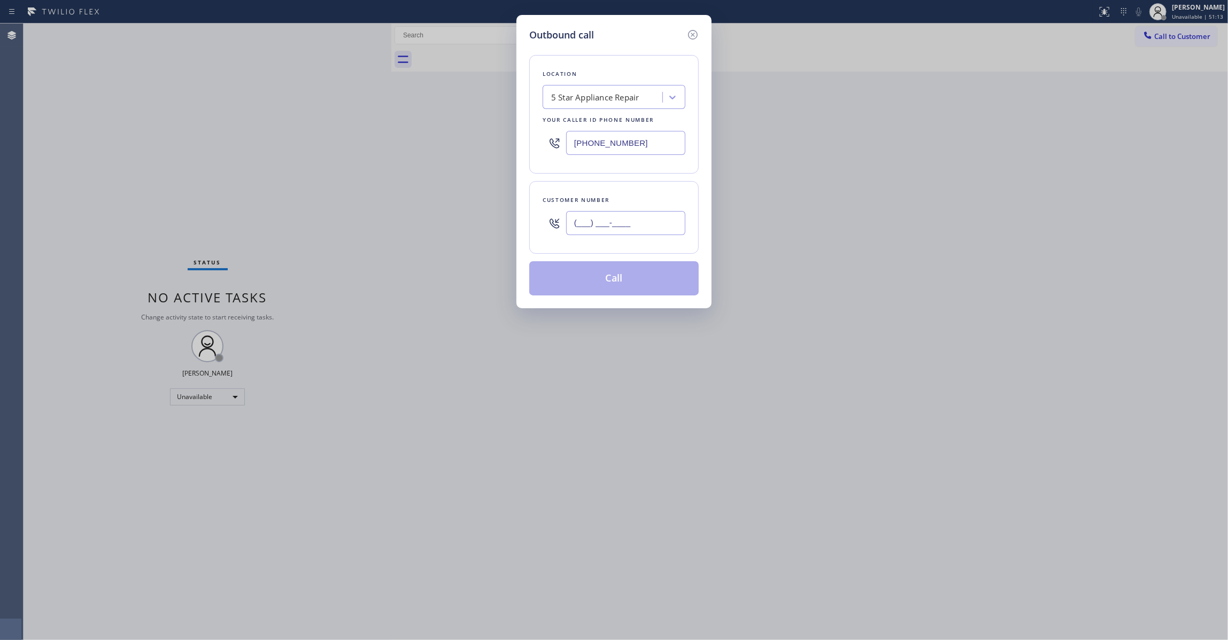
click at [588, 233] on input "(___) ___-____" at bounding box center [625, 223] width 119 height 24
paste input "678) 207-9526"
type input "[PHONE_NUMBER]"
click at [617, 283] on button "Call" at bounding box center [613, 278] width 169 height 34
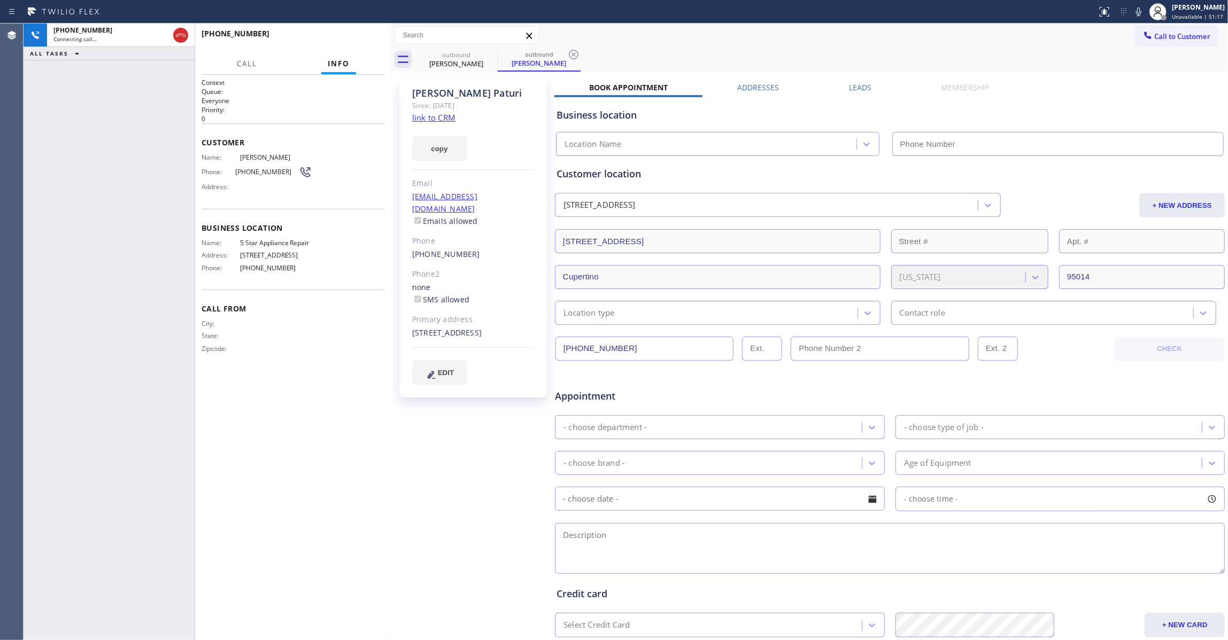
type input "[PHONE_NUMBER]"
click at [571, 51] on icon at bounding box center [573, 54] width 13 height 13
click at [426, 125] on div "copy" at bounding box center [473, 142] width 122 height 37
click at [425, 122] on link "link to CRM" at bounding box center [433, 117] width 43 height 11
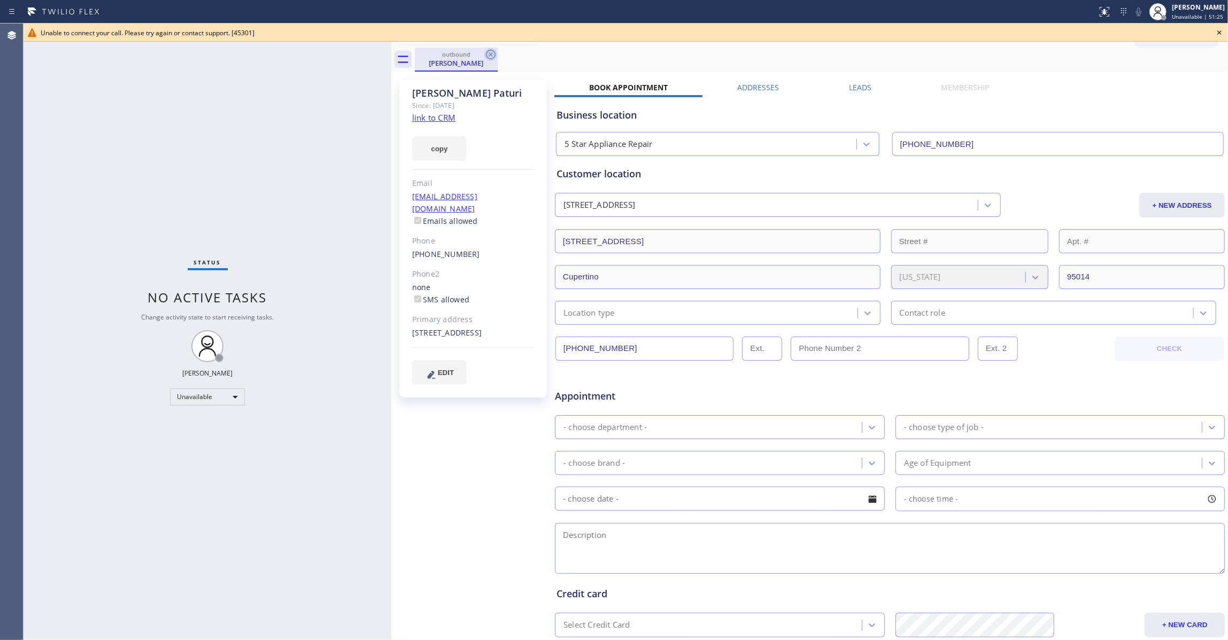
click at [490, 58] on icon at bounding box center [490, 54] width 13 height 13
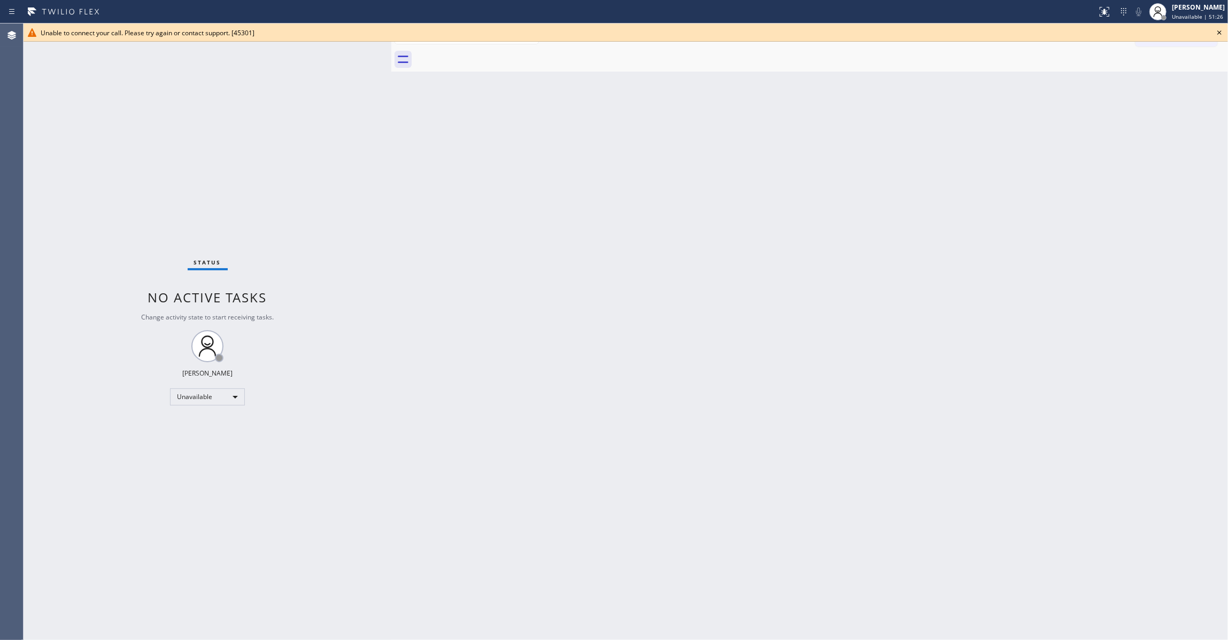
click at [1221, 33] on icon at bounding box center [1219, 32] width 13 height 13
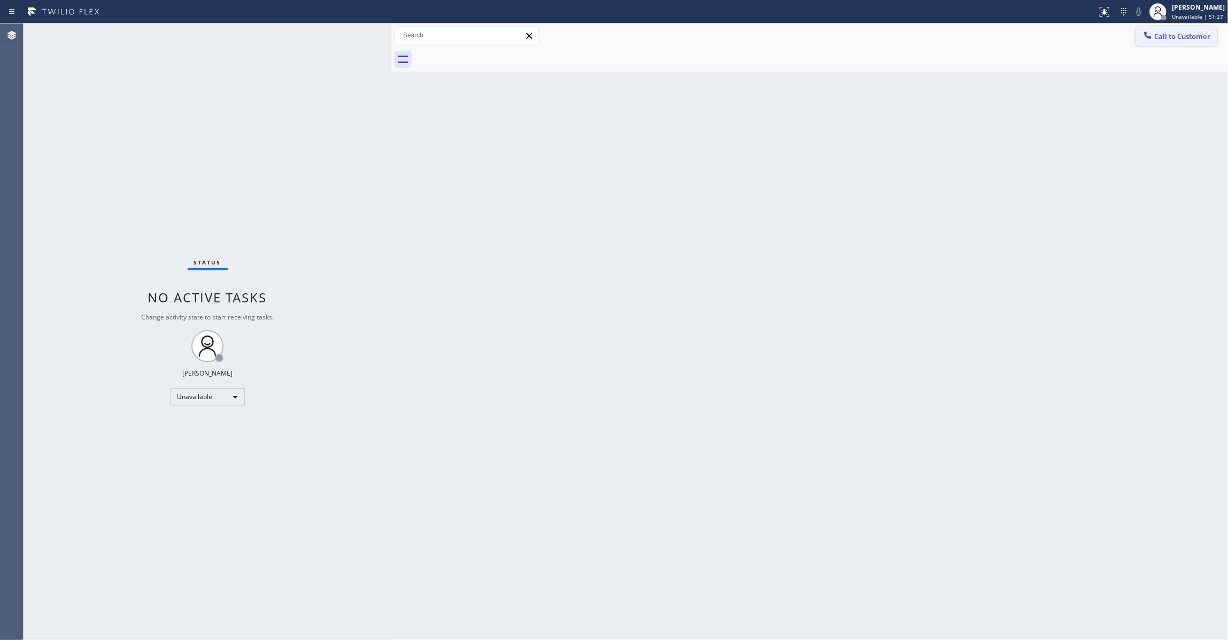
click at [1196, 34] on span "Call to Customer" at bounding box center [1182, 37] width 56 height 10
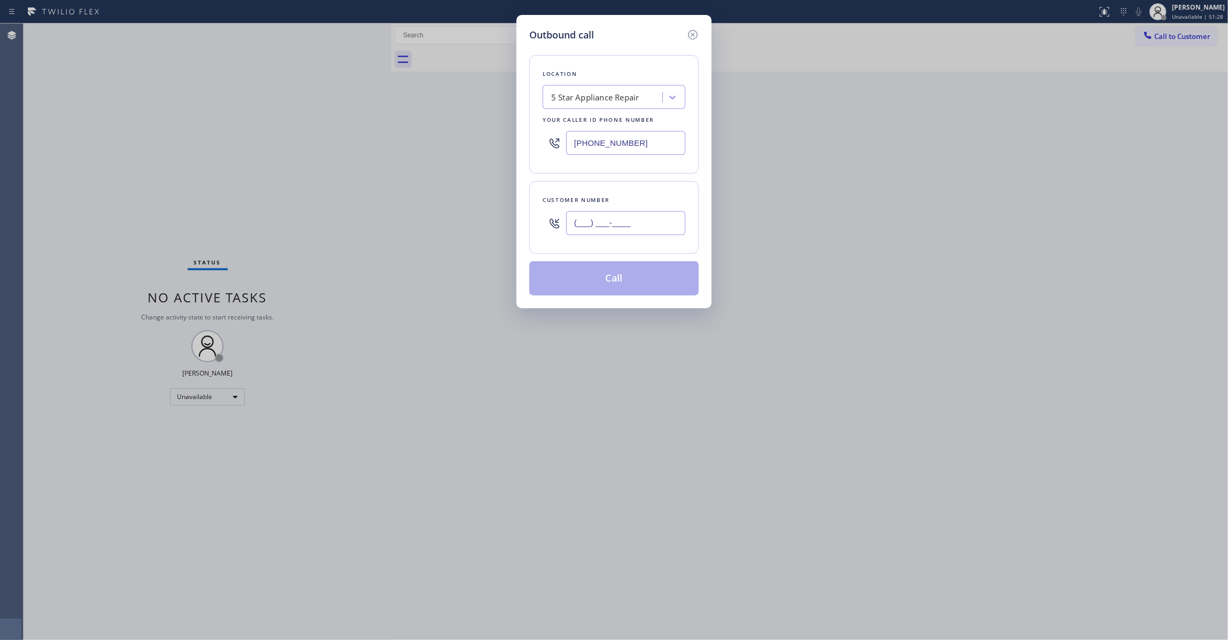
click at [588, 229] on input "(___) ___-____" at bounding box center [625, 223] width 119 height 24
paste input "678) 207-9526"
type input "[PHONE_NUMBER]"
click at [586, 286] on button "Call" at bounding box center [613, 278] width 169 height 34
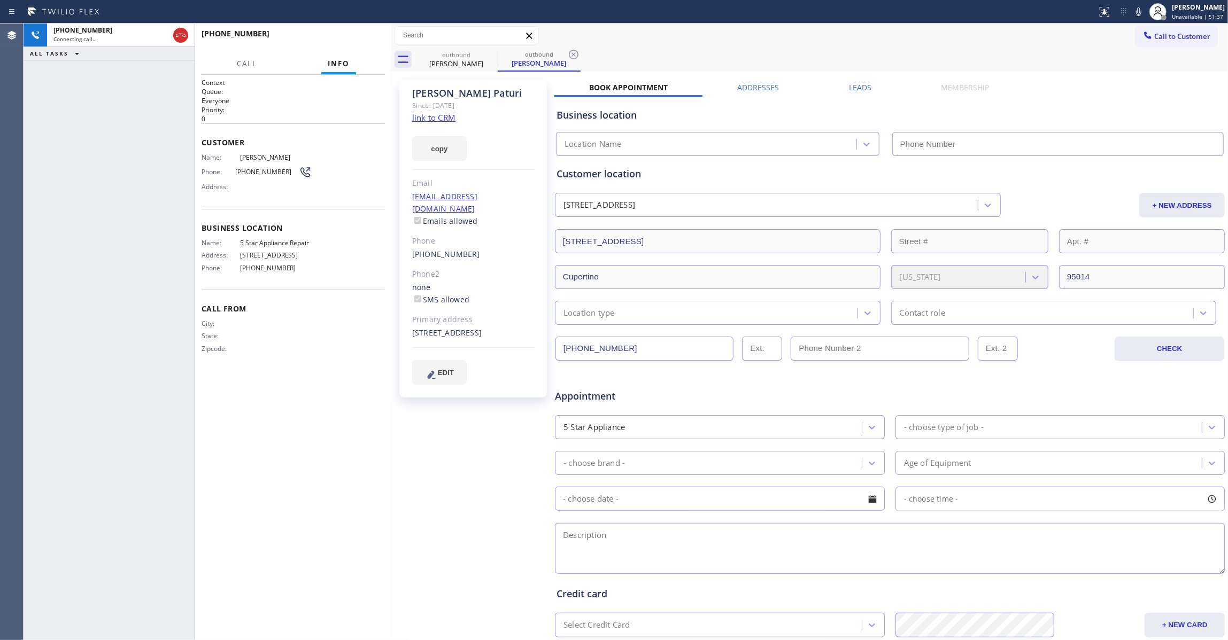
type input "[PHONE_NUMBER]"
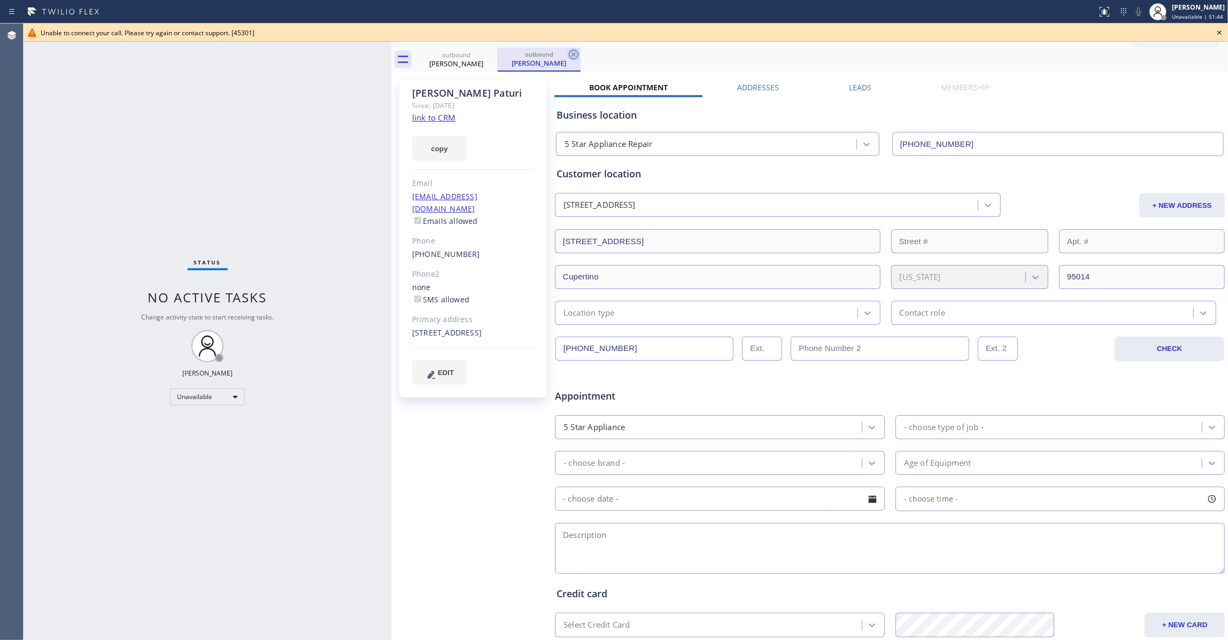
click at [571, 56] on icon at bounding box center [573, 54] width 13 height 13
click at [490, 54] on icon at bounding box center [490, 54] width 13 height 13
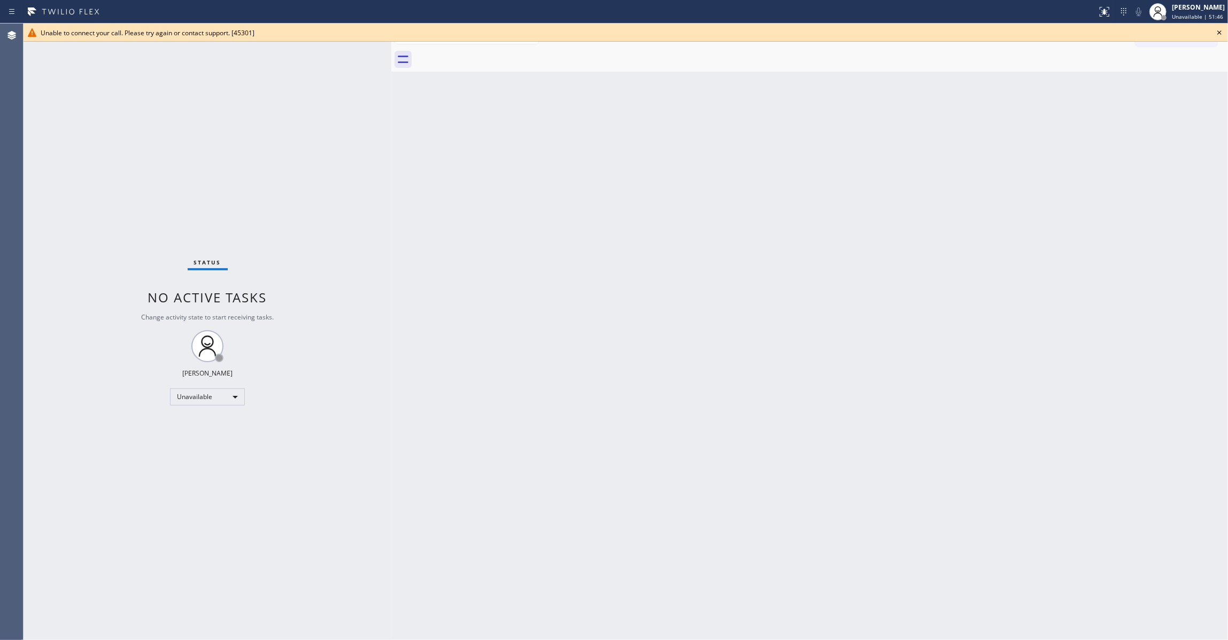
click at [1218, 33] on icon at bounding box center [1219, 32] width 13 height 13
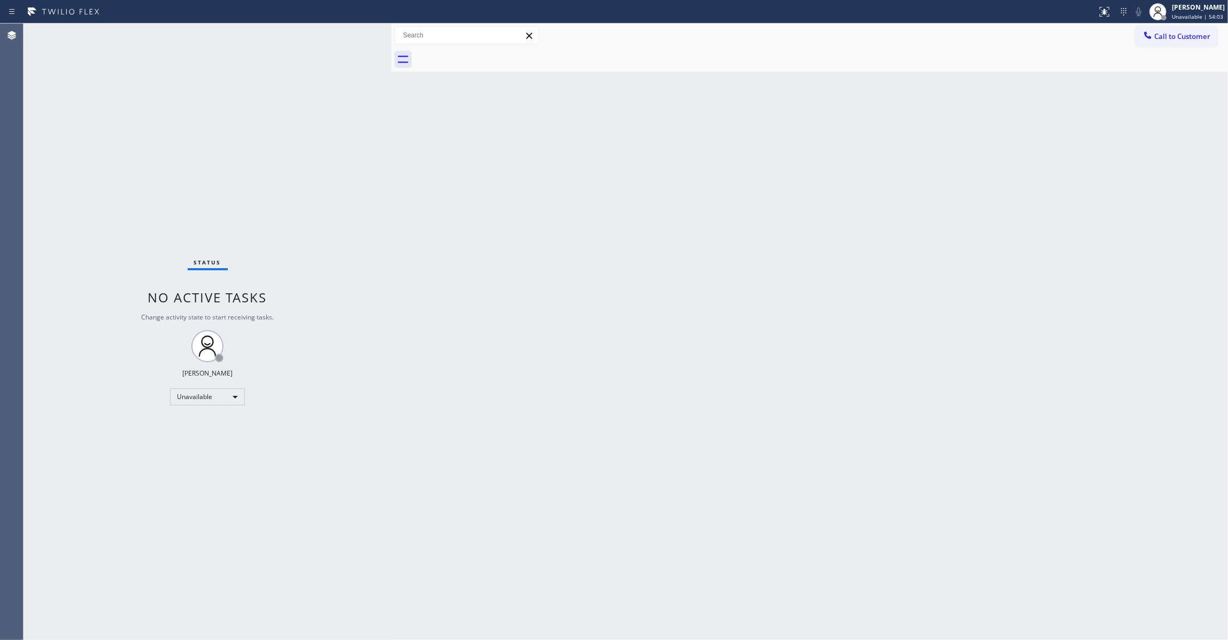
drag, startPoint x: 45, startPoint y: 347, endPoint x: 42, endPoint y: 335, distance: 12.7
click at [45, 347] on div "Status No active tasks Change activity state to start receiving tasks. [PERSON_…" at bounding box center [208, 332] width 368 height 617
click at [783, 283] on div "Back to Dashboard Change Sender ID Customers Technicians Select a contact Outbo…" at bounding box center [809, 332] width 836 height 617
drag, startPoint x: 159, startPoint y: 158, endPoint x: 280, endPoint y: 63, distance: 154.5
click at [155, 156] on div "Status No active tasks Change activity state to start receiving tasks. [PERSON_…" at bounding box center [208, 332] width 368 height 617
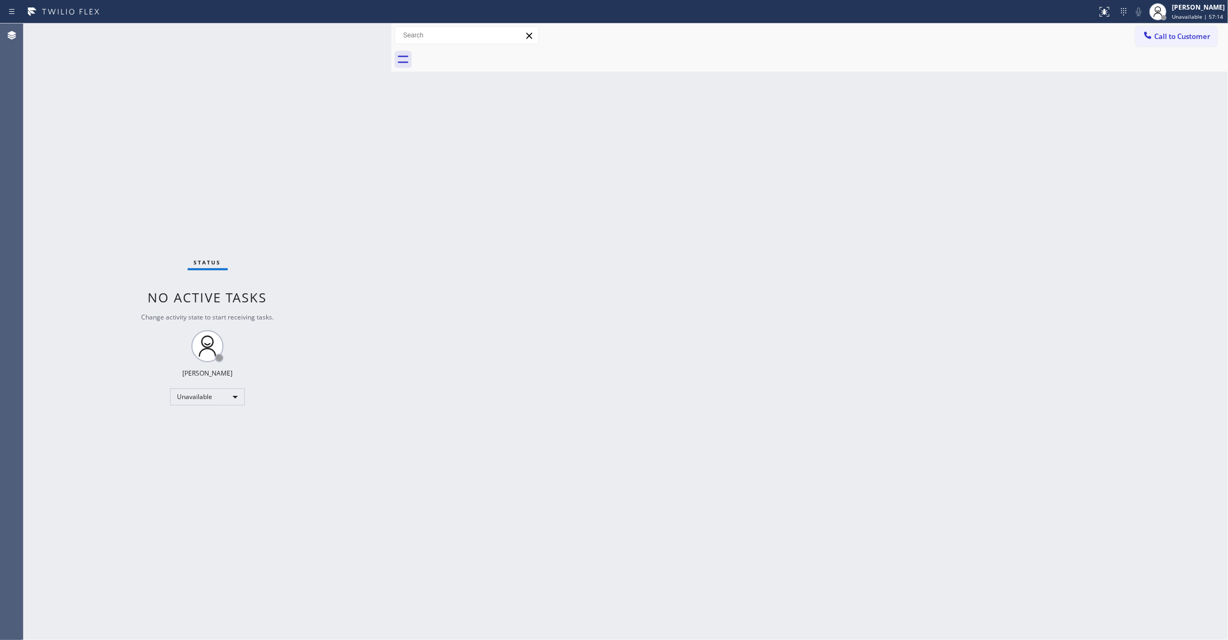
click at [137, 208] on div "Status No active tasks Change activity state to start receiving tasks. [PERSON_…" at bounding box center [208, 332] width 368 height 617
click at [774, 317] on div "Back to Dashboard Change Sender ID Customers Technicians Select a contact Outbo…" at bounding box center [809, 332] width 836 height 617
click at [187, 197] on div "Status No active tasks Change activity state to start receiving tasks. [PERSON_…" at bounding box center [208, 332] width 368 height 617
click at [114, 188] on div "Status No active tasks Change activity state to start receiving tasks. [PERSON_…" at bounding box center [208, 332] width 368 height 617
click at [110, 159] on div "Status No active tasks Change activity state to start receiving tasks. [PERSON_…" at bounding box center [208, 332] width 368 height 617
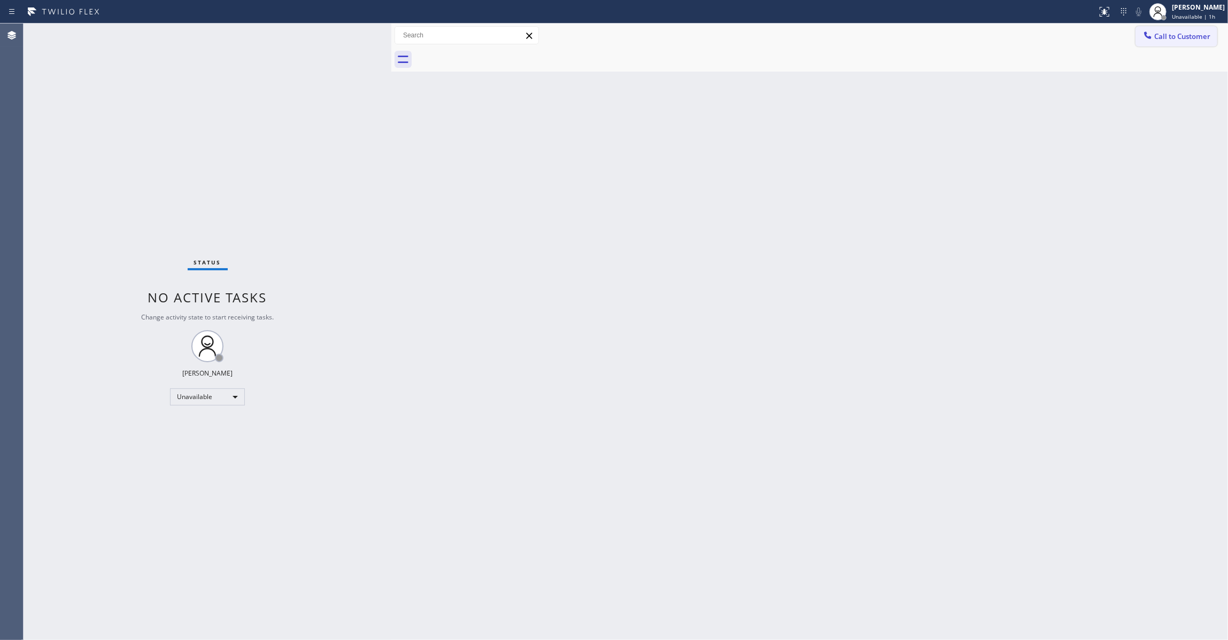
click at [1173, 41] on button "Call to Customer" at bounding box center [1176, 36] width 82 height 20
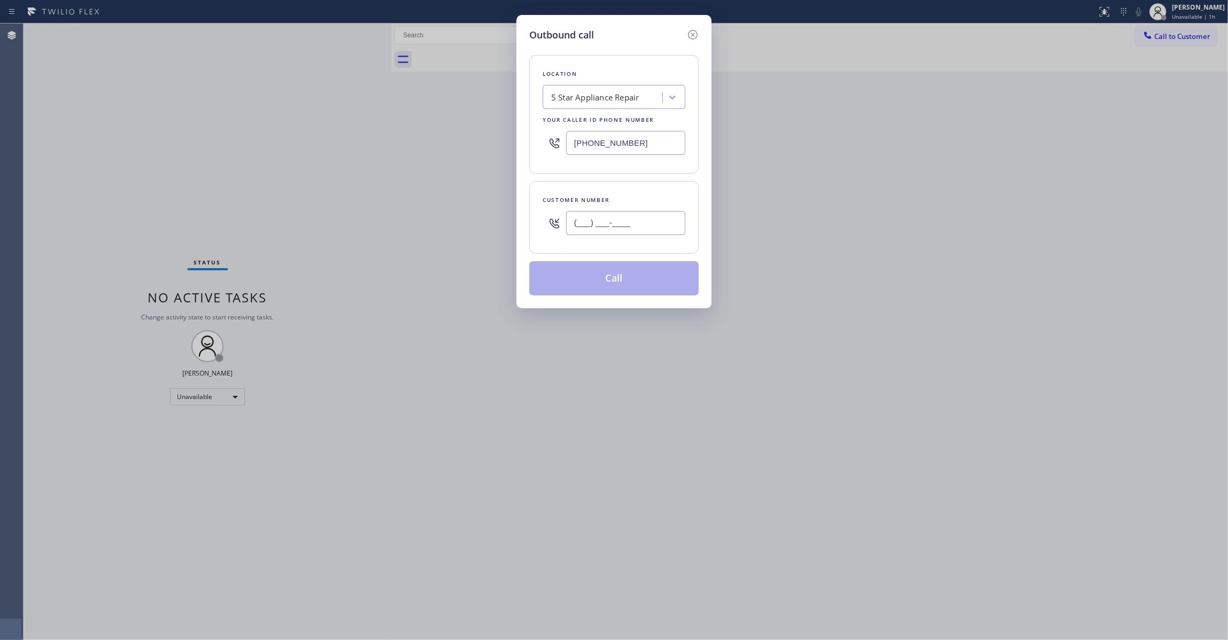
click at [621, 231] on input "(___) ___-____" at bounding box center [625, 223] width 119 height 24
paste input "484) 343-7149"
type input "[PHONE_NUMBER]"
click at [623, 283] on button "Call" at bounding box center [613, 278] width 169 height 34
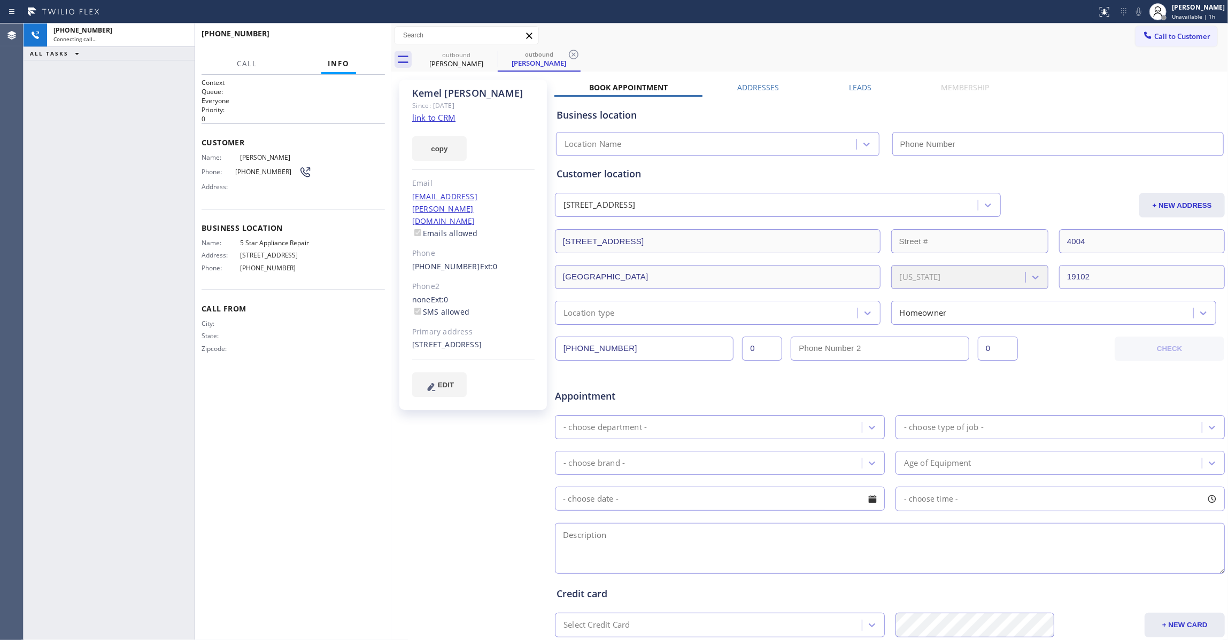
drag, startPoint x: 576, startPoint y: 53, endPoint x: 479, endPoint y: 103, distance: 108.0
click at [574, 53] on icon at bounding box center [573, 54] width 13 height 13
click at [443, 120] on link "link to CRM" at bounding box center [433, 117] width 43 height 11
type input "[PHONE_NUMBER]"
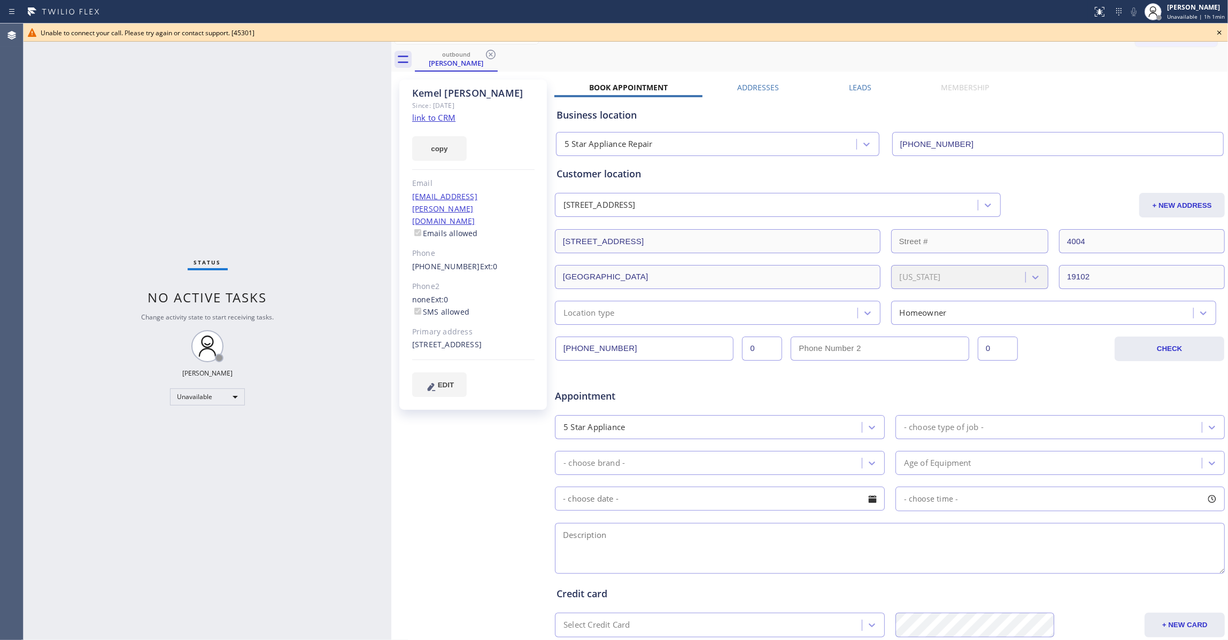
click at [1222, 33] on icon at bounding box center [1219, 32] width 13 height 13
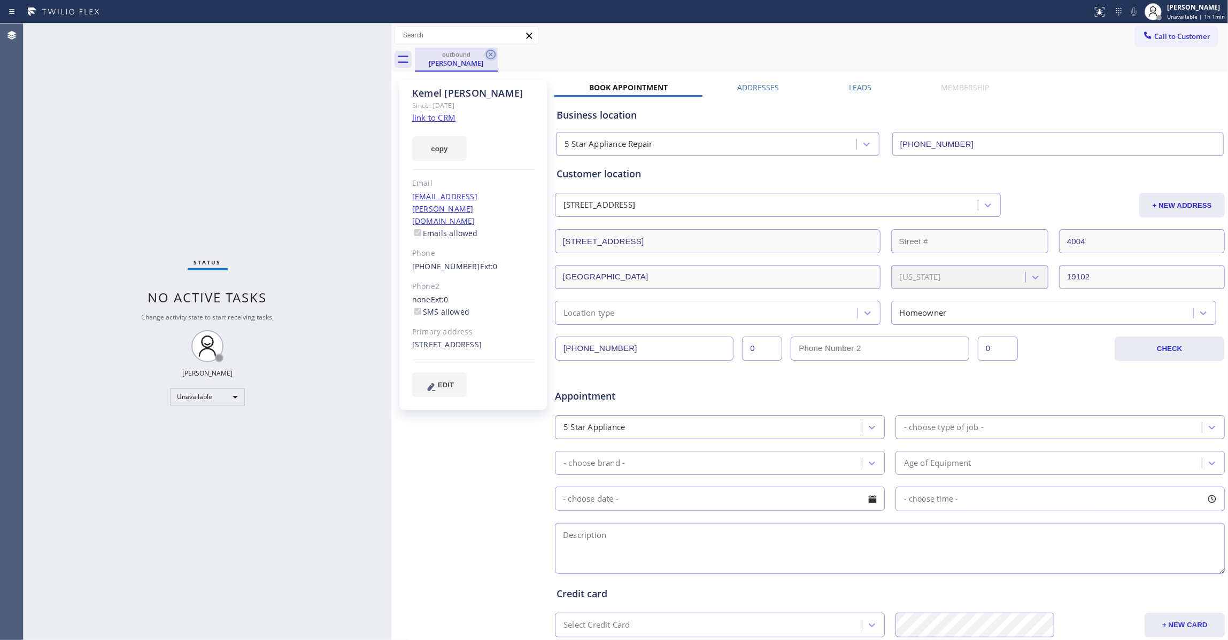
click at [491, 52] on icon at bounding box center [490, 54] width 13 height 13
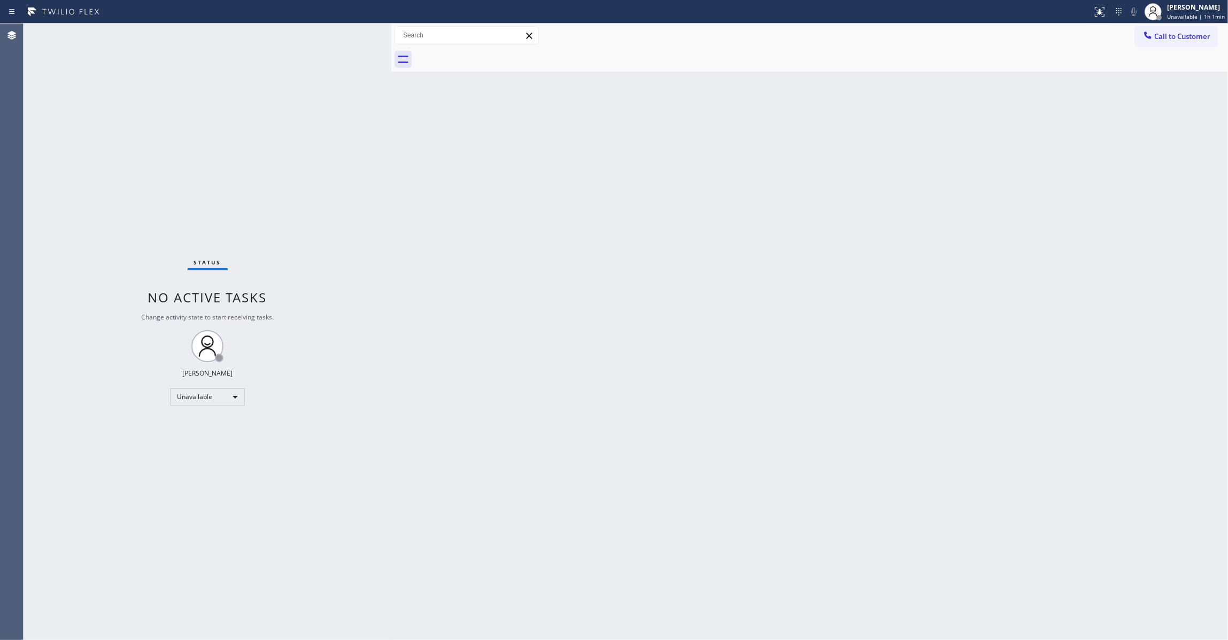
drag, startPoint x: 721, startPoint y: 213, endPoint x: 732, endPoint y: 211, distance: 11.4
click at [732, 211] on div "Back to Dashboard Change Sender ID Customers Technicians Select a contact Outbo…" at bounding box center [809, 332] width 836 height 617
click at [1199, 37] on span "Call to Customer" at bounding box center [1182, 37] width 56 height 10
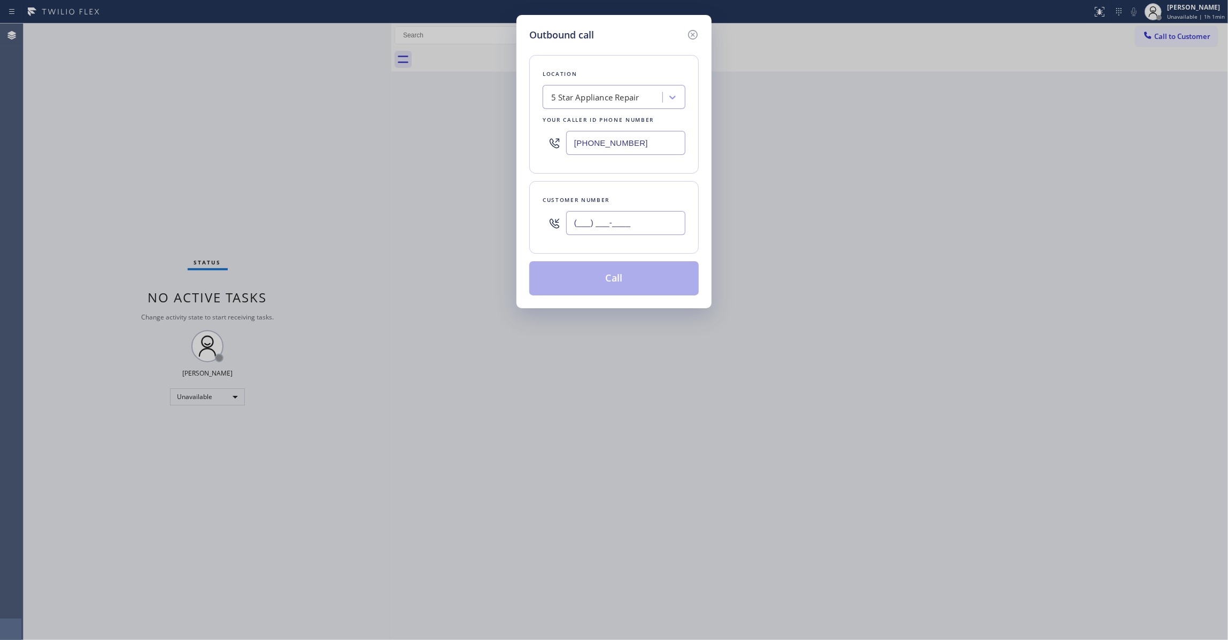
click at [618, 230] on input "(___) ___-____" at bounding box center [625, 223] width 119 height 24
paste input "text"
type input "(___) ___-____"
drag, startPoint x: 635, startPoint y: 226, endPoint x: 524, endPoint y: 226, distance: 111.7
click at [524, 226] on div "Outbound call Location 5 Star Appliance Repair Your caller id phone number [PHO…" at bounding box center [613, 161] width 195 height 293
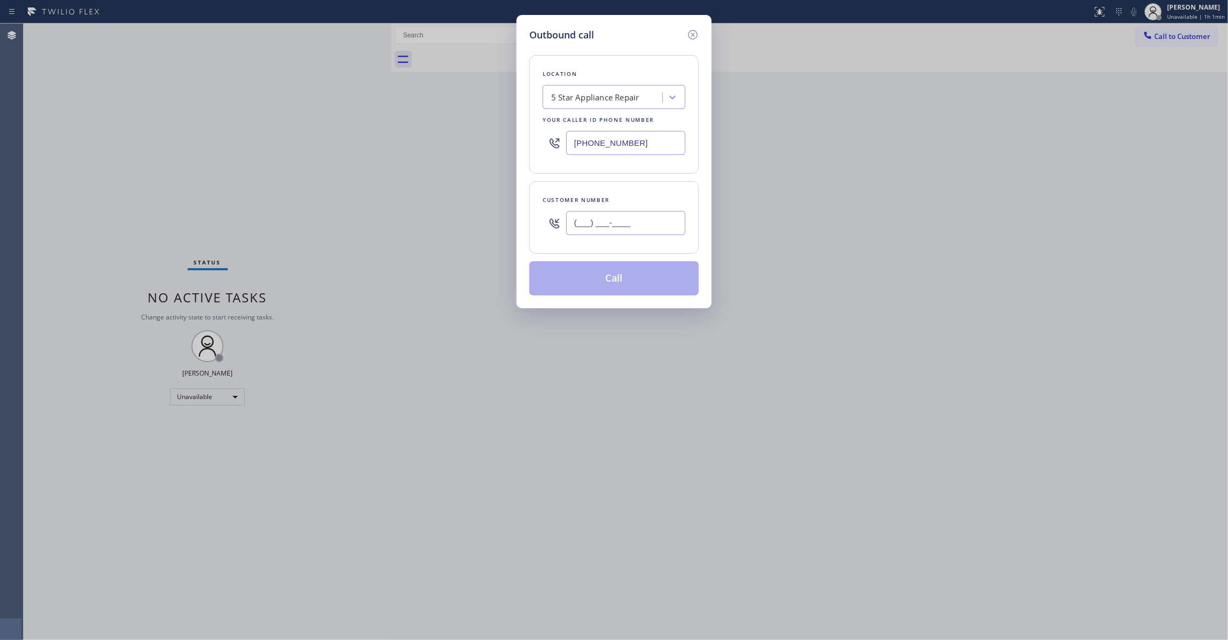
paste input "484) 343-7149"
type input "[PHONE_NUMBER]"
click at [633, 277] on button "Call" at bounding box center [613, 278] width 169 height 34
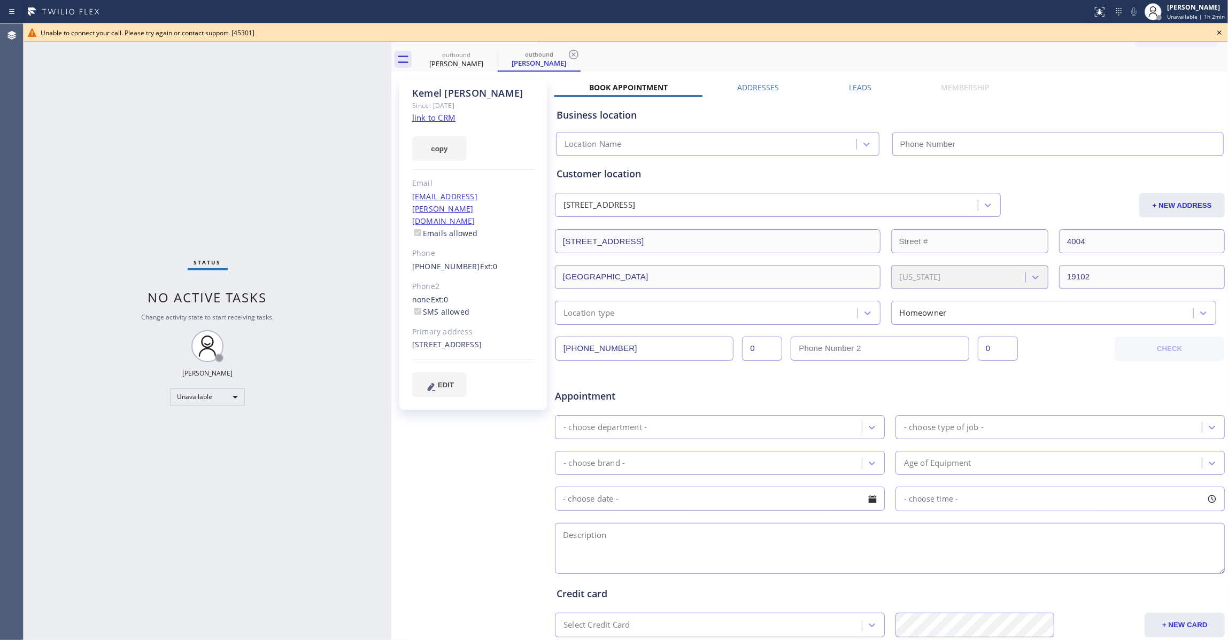
type input "[PHONE_NUMBER]"
drag, startPoint x: 578, startPoint y: 52, endPoint x: 494, endPoint y: 51, distance: 83.9
click at [576, 50] on icon at bounding box center [574, 55] width 10 height 10
click at [491, 55] on icon at bounding box center [491, 55] width 10 height 10
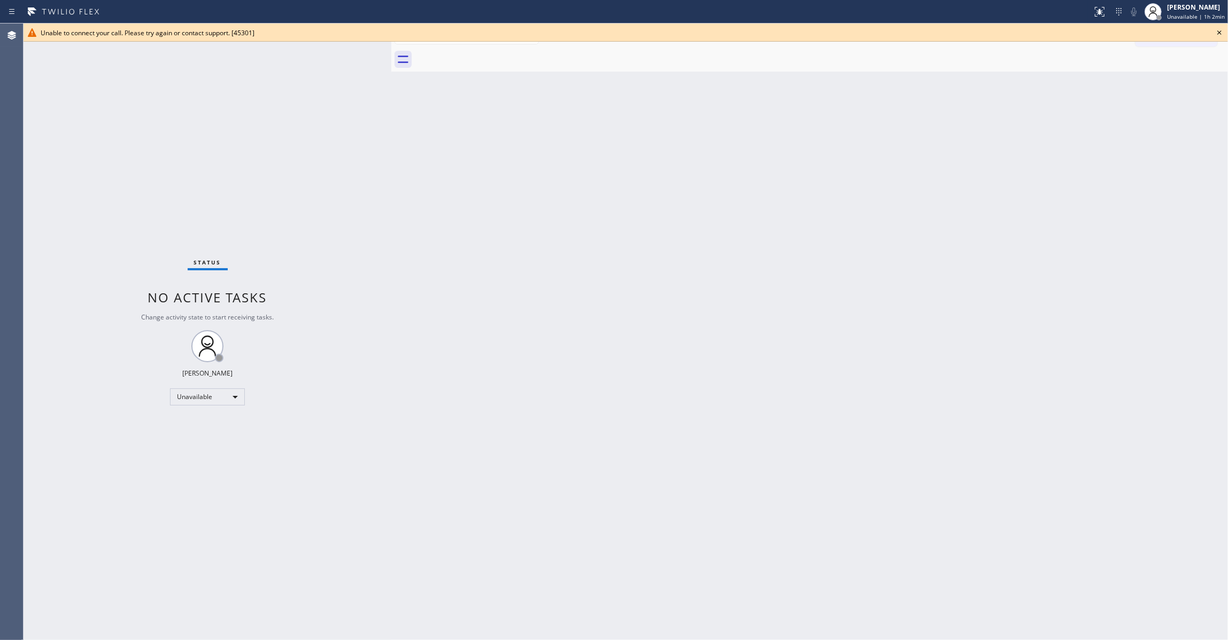
click at [1218, 32] on icon at bounding box center [1219, 32] width 4 height 4
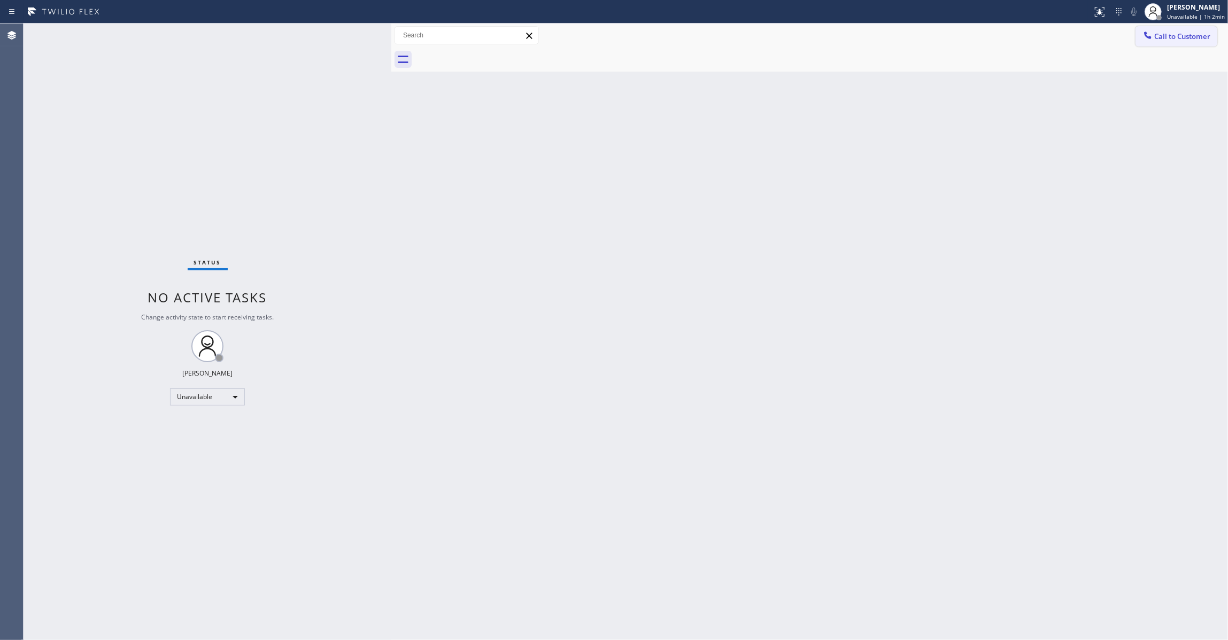
click at [1200, 32] on span "Call to Customer" at bounding box center [1182, 37] width 56 height 10
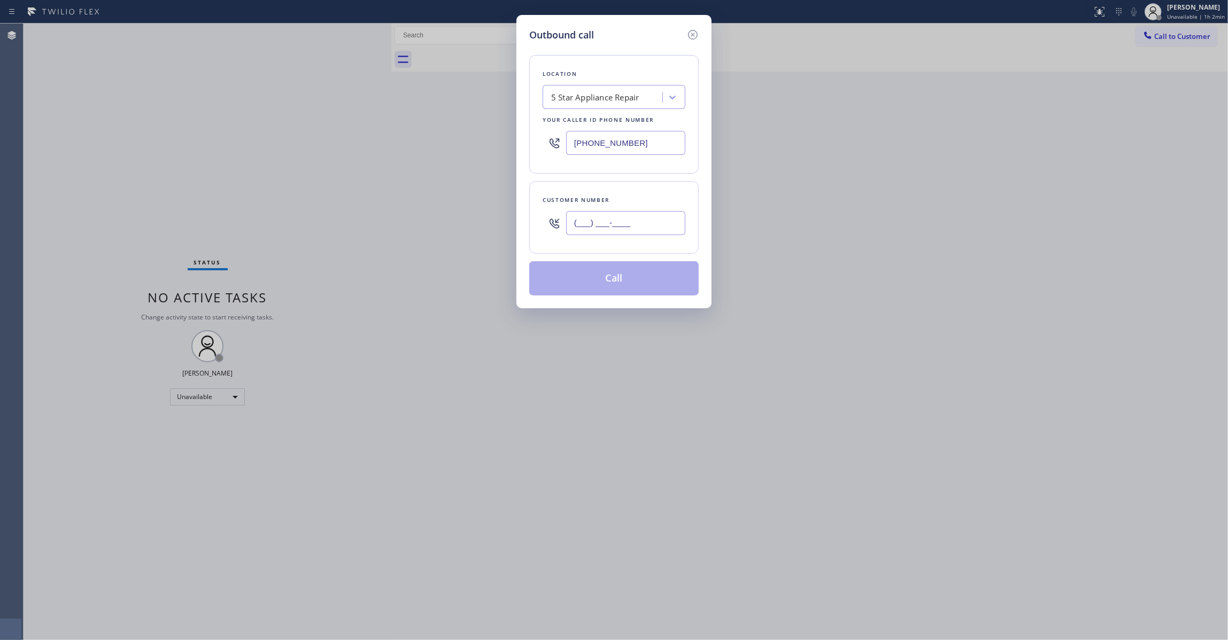
click at [637, 223] on input "(___) ___-____" at bounding box center [625, 223] width 119 height 24
paste input "954) 290-9201"
type input "[PHONE_NUMBER]"
click at [606, 279] on button "Call" at bounding box center [613, 278] width 169 height 34
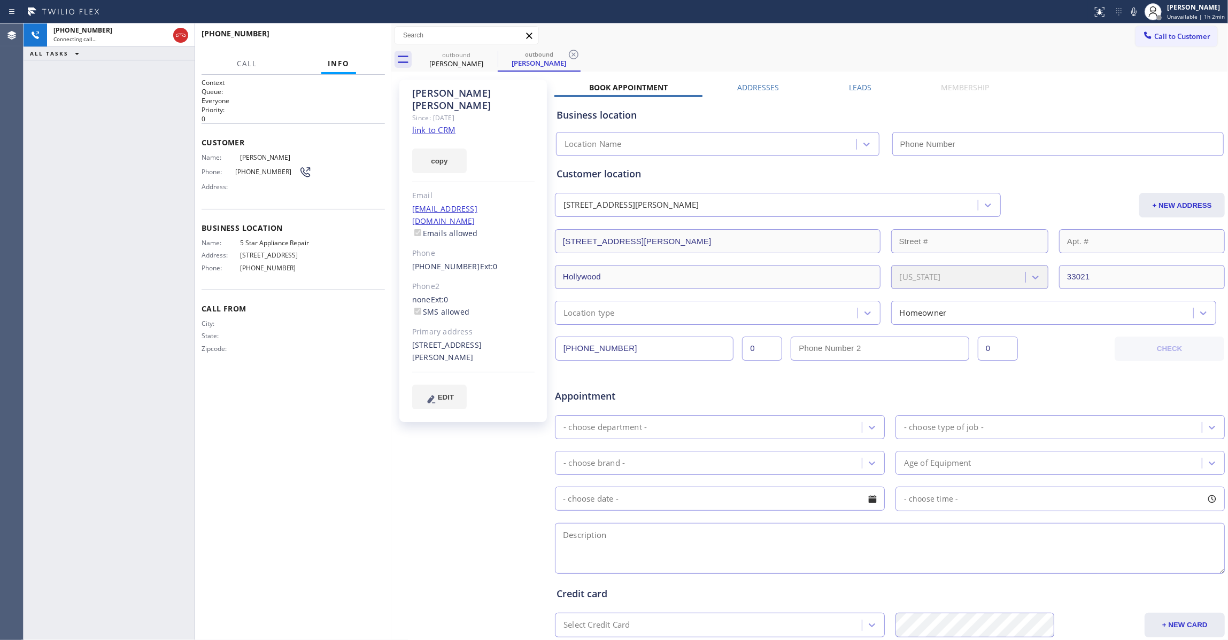
click at [28, 171] on div "[PHONE_NUMBER] Connecting call… ALL TASKS ALL TASKS ACTIVE TASKS TASKS IN WRAP …" at bounding box center [109, 332] width 171 height 617
type input "[PHONE_NUMBER]"
click at [437, 136] on div "copy" at bounding box center [473, 154] width 122 height 37
click at [436, 125] on link "link to CRM" at bounding box center [433, 130] width 43 height 11
click at [575, 52] on icon at bounding box center [574, 55] width 10 height 10
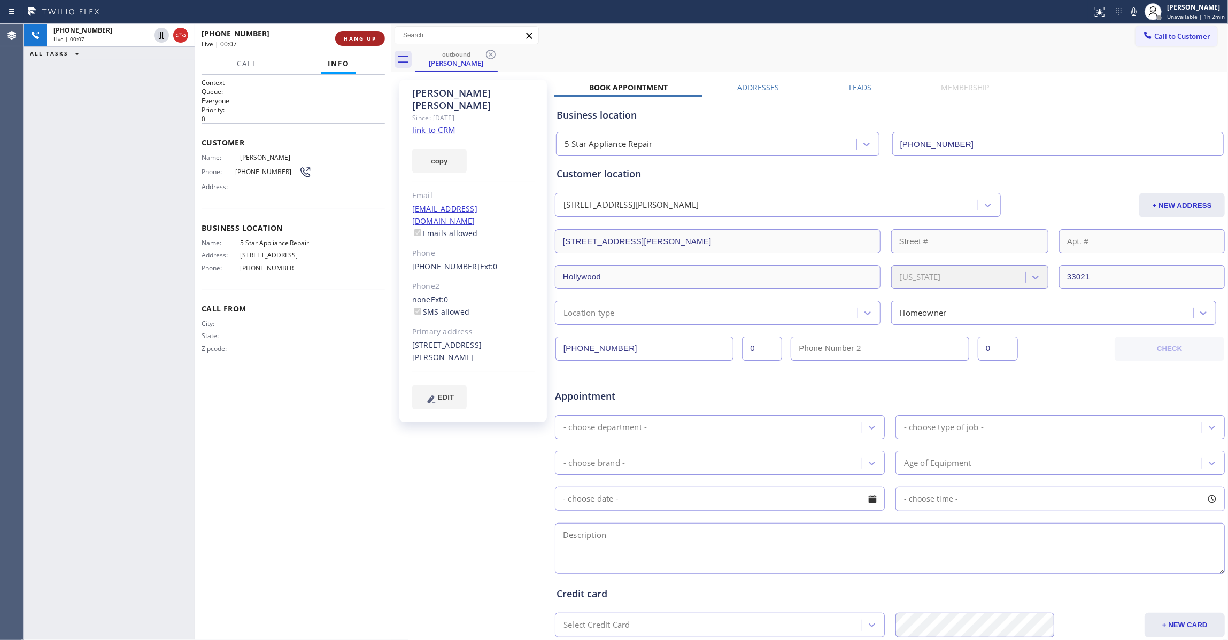
click at [368, 35] on span "HANG UP" at bounding box center [360, 38] width 33 height 7
click at [360, 38] on span "COMPLETE" at bounding box center [357, 38] width 37 height 7
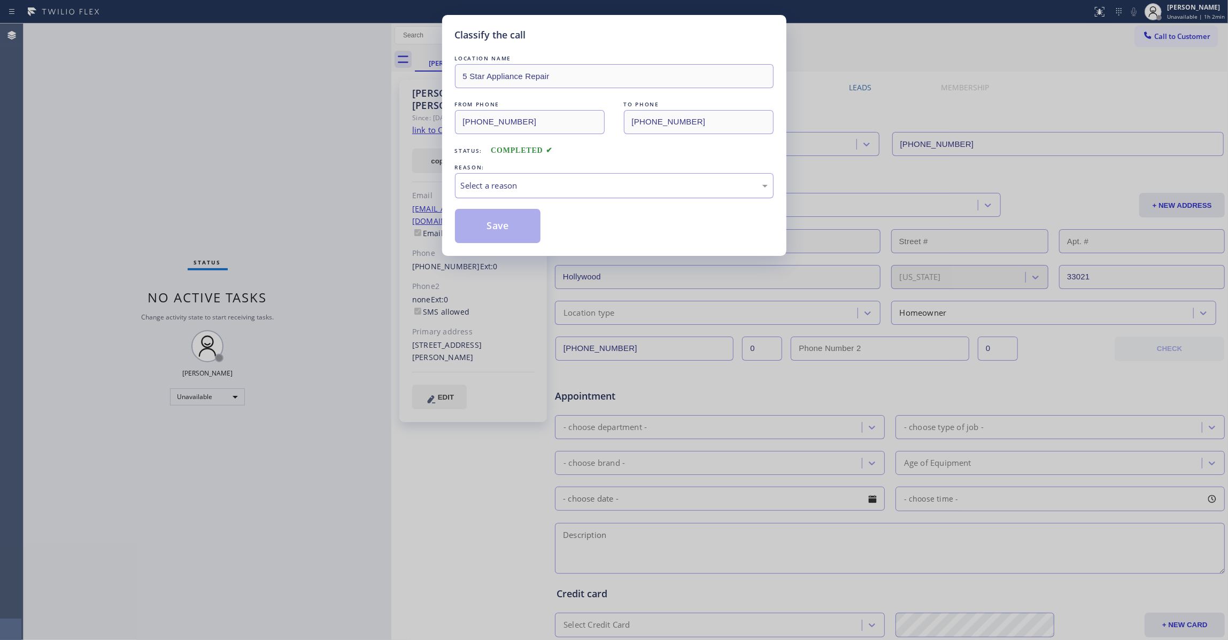
click at [532, 184] on div "Select a reason" at bounding box center [614, 186] width 307 height 12
click at [492, 227] on button "Save" at bounding box center [498, 226] width 86 height 34
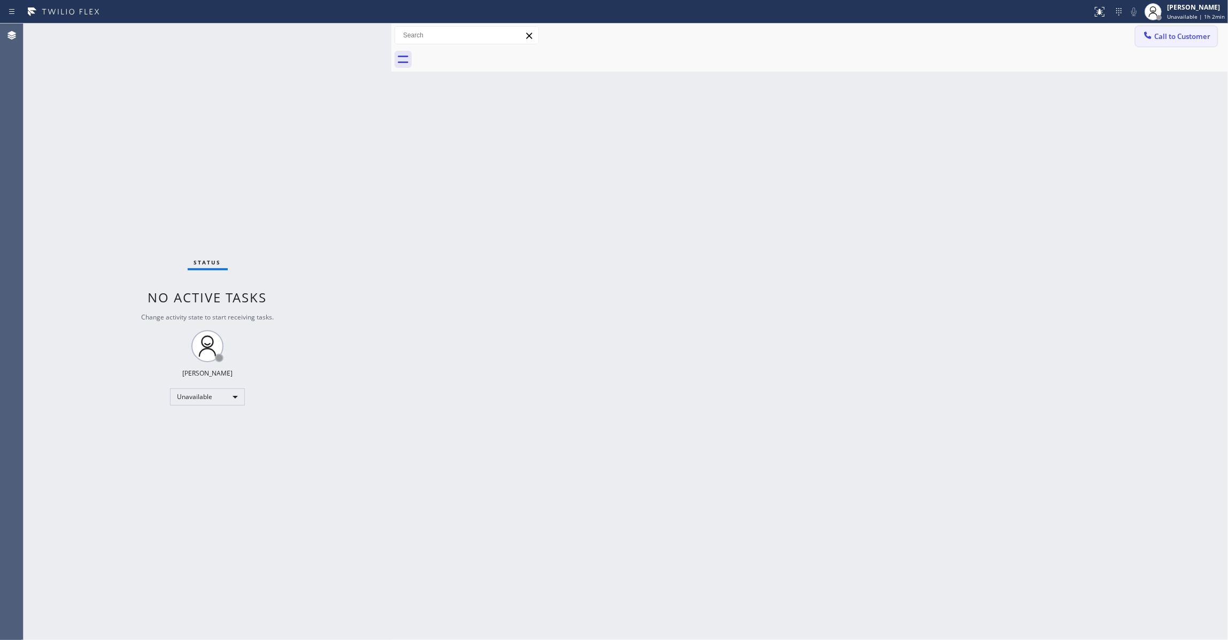
click at [1174, 37] on span "Call to Customer" at bounding box center [1182, 37] width 56 height 10
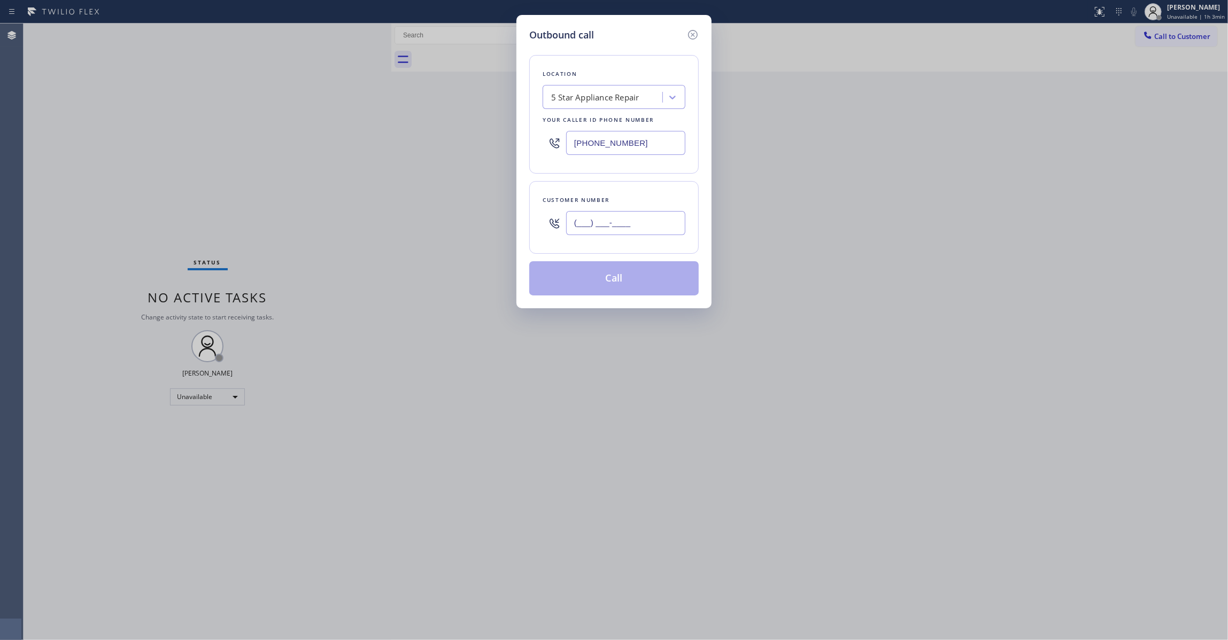
click at [634, 234] on input "(___) ___-____" at bounding box center [625, 223] width 119 height 24
paste input "text"
drag, startPoint x: 648, startPoint y: 227, endPoint x: 276, endPoint y: 205, distance: 372.1
click at [266, 184] on div "Outbound call Location 5 Star Appliance Repair Your caller id phone number [PHO…" at bounding box center [614, 320] width 1228 height 640
paste input "text"
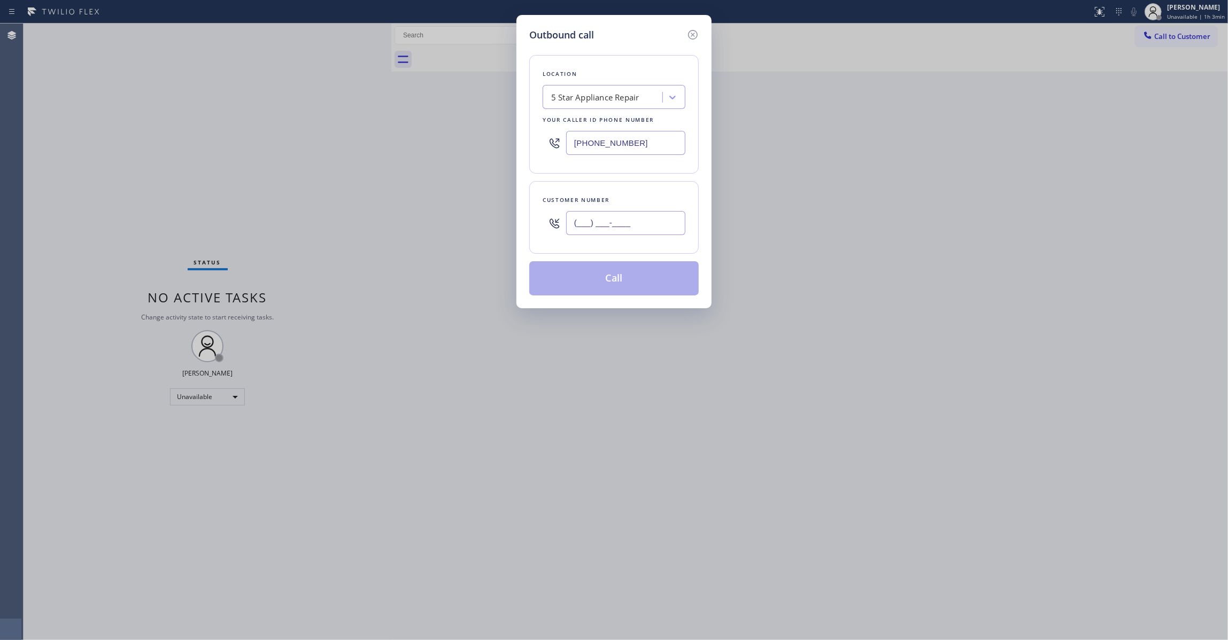
type input "(___) ___-____"
click at [322, 99] on div "Outbound call Location 5 Star Appliance Repair Your caller id phone number [PHO…" at bounding box center [614, 320] width 1228 height 640
click at [638, 220] on input "(___) ___-____" at bounding box center [625, 223] width 119 height 24
paste input "text"
type input "(___) ___-____"
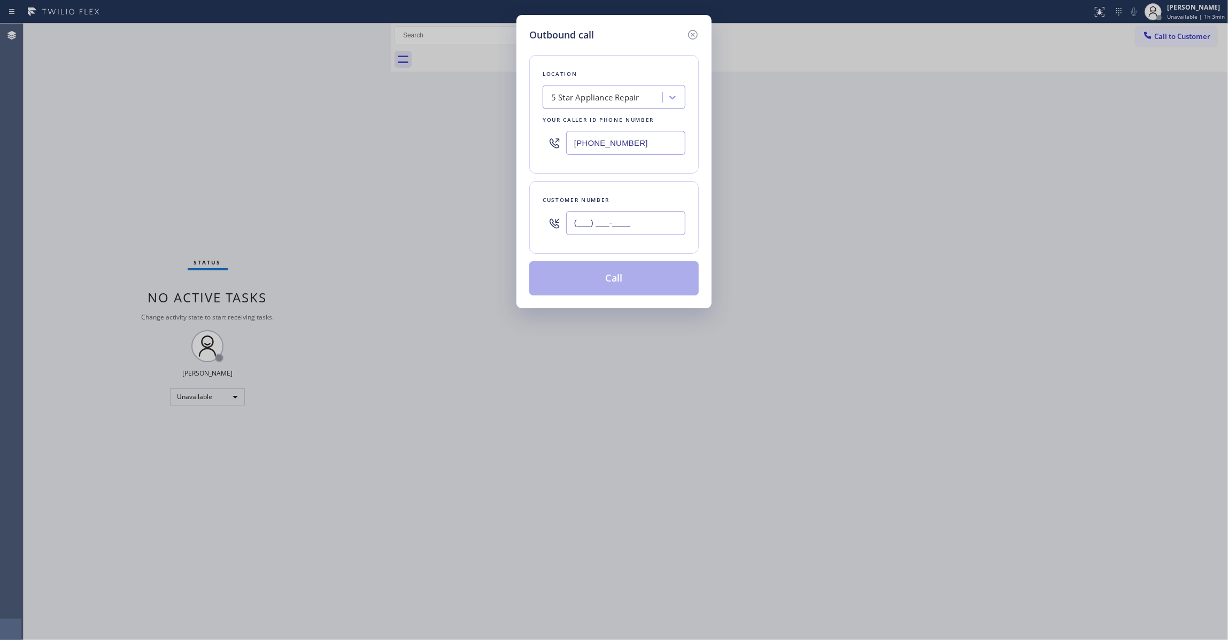
click at [602, 223] on input "(___) ___-____" at bounding box center [625, 223] width 119 height 24
paste input "95-4290"
drag, startPoint x: 648, startPoint y: 221, endPoint x: 353, endPoint y: 221, distance: 295.0
click at [347, 216] on div "Outbound call Location 5 Star Appliance Repair Your caller id phone number [PHO…" at bounding box center [614, 320] width 1228 height 640
paste input "954) 290-9201"
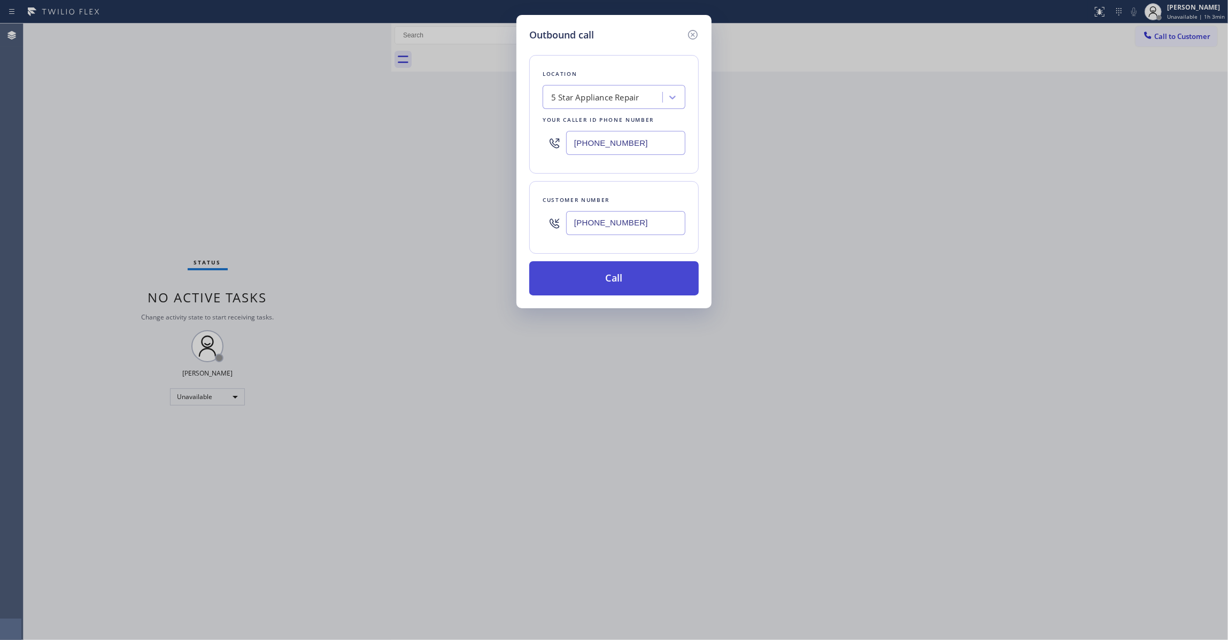
type input "[PHONE_NUMBER]"
click at [603, 285] on button "Call" at bounding box center [613, 278] width 169 height 34
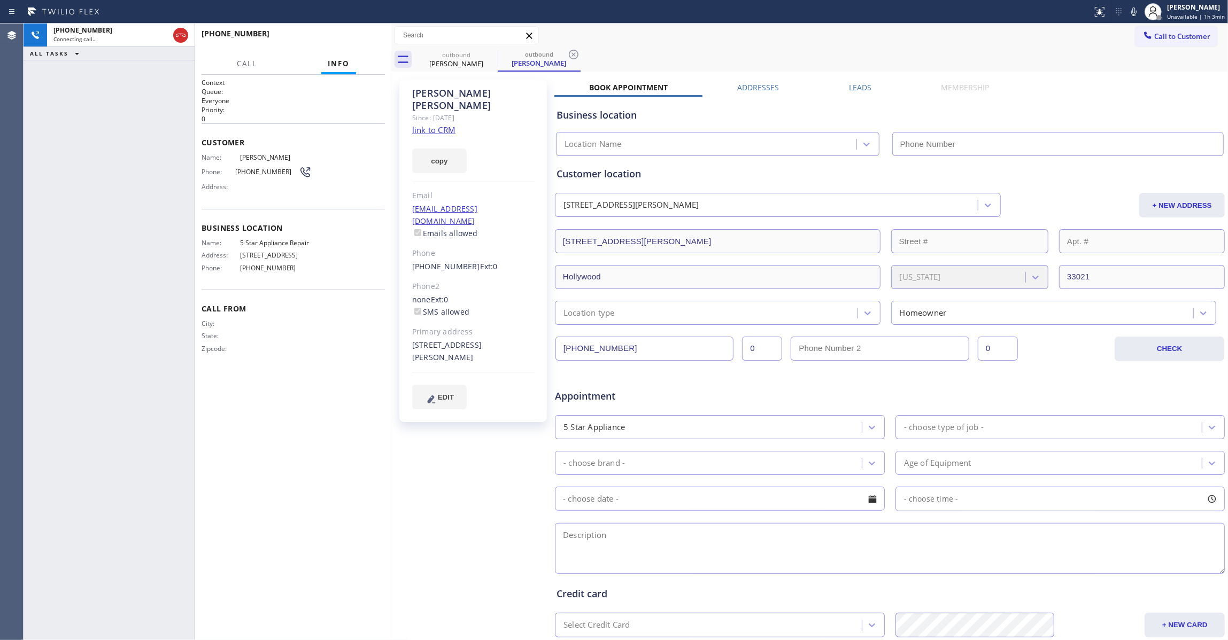
type input "[PHONE_NUMBER]"
click at [576, 61] on div at bounding box center [573, 54] width 13 height 13
click at [433, 136] on div "copy" at bounding box center [473, 154] width 122 height 37
click at [434, 125] on link "link to CRM" at bounding box center [433, 130] width 43 height 11
click at [364, 41] on span "HANG UP" at bounding box center [360, 38] width 33 height 7
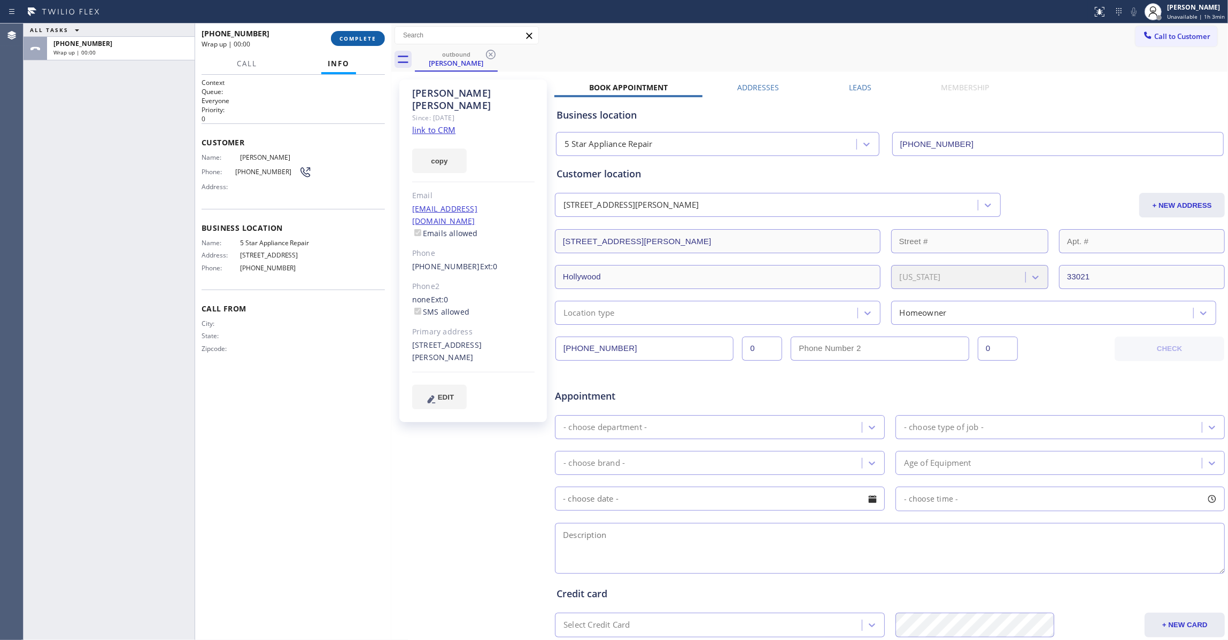
drag, startPoint x: 375, startPoint y: 31, endPoint x: 379, endPoint y: 35, distance: 5.7
click at [375, 31] on button "COMPLETE" at bounding box center [358, 38] width 54 height 15
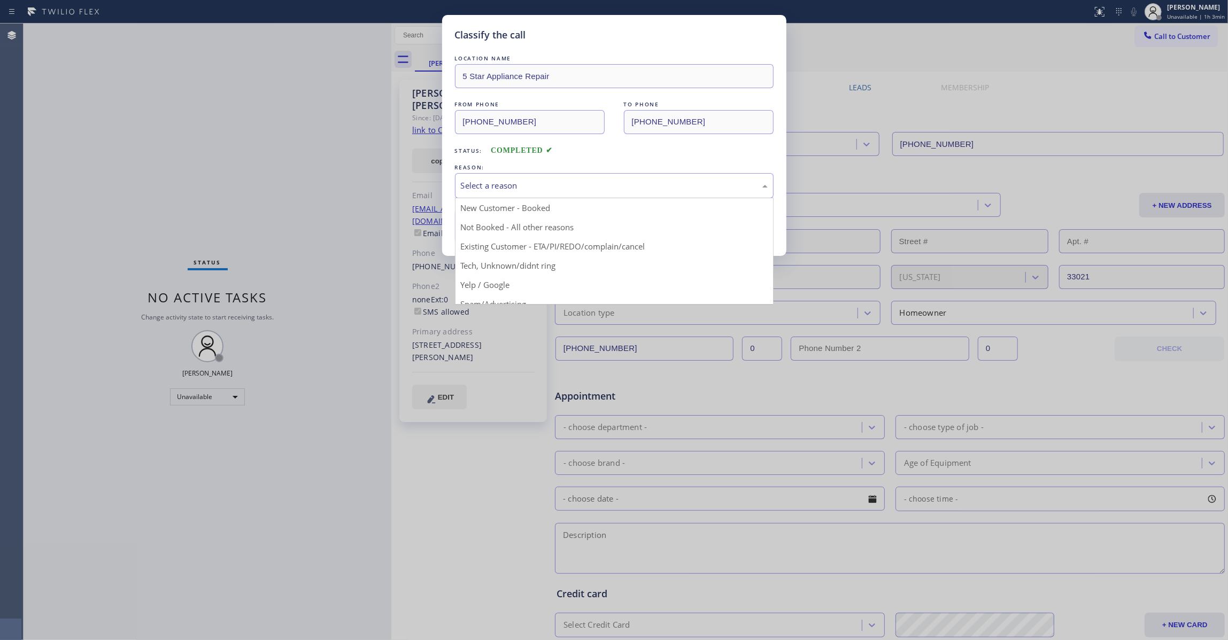
click at [503, 184] on div "Select a reason" at bounding box center [614, 186] width 307 height 12
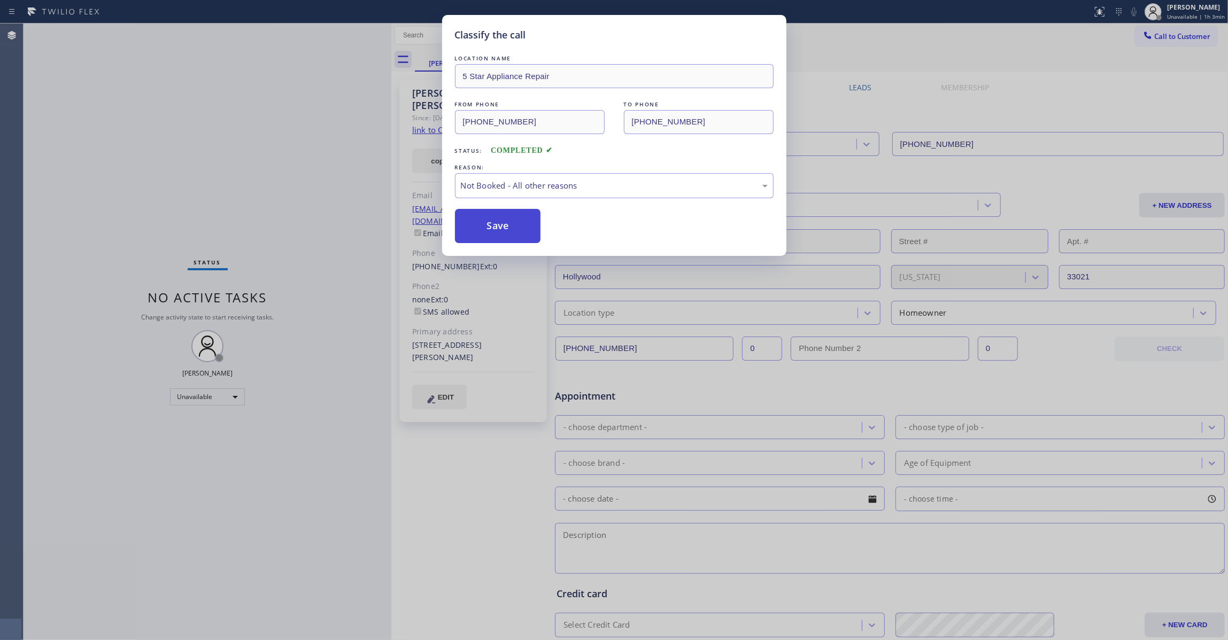
click at [479, 231] on button "Save" at bounding box center [498, 226] width 86 height 34
drag, startPoint x: 479, startPoint y: 231, endPoint x: 555, endPoint y: 26, distance: 218.6
click at [479, 228] on button "Save" at bounding box center [498, 226] width 86 height 34
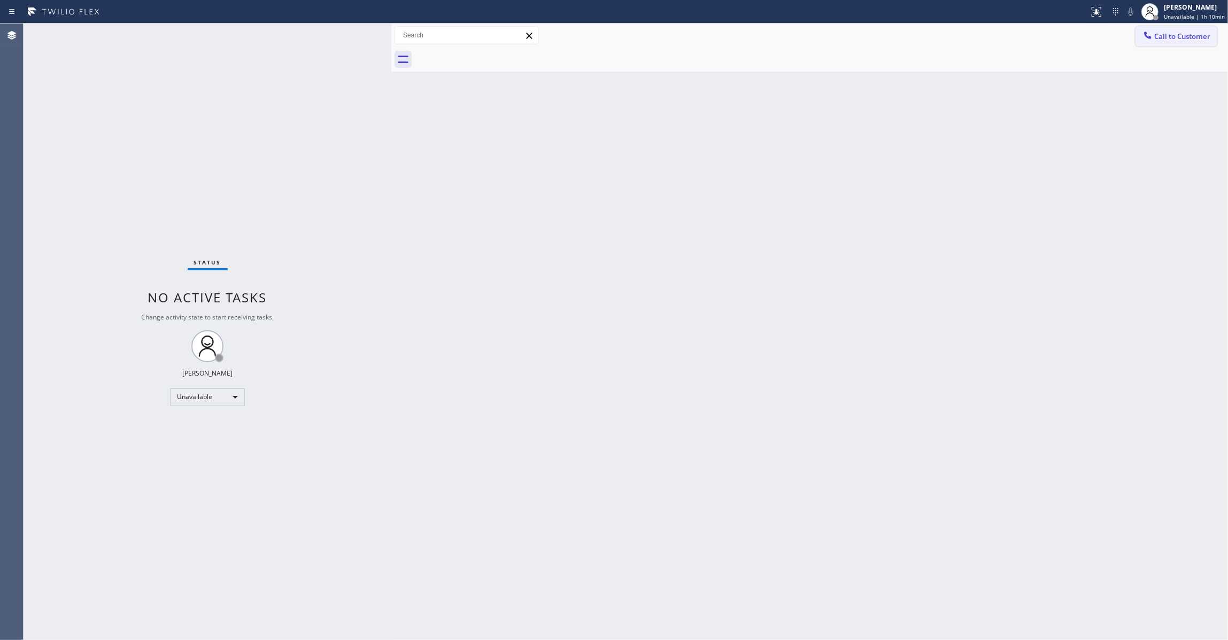
click at [1170, 34] on span "Call to Customer" at bounding box center [1182, 37] width 56 height 10
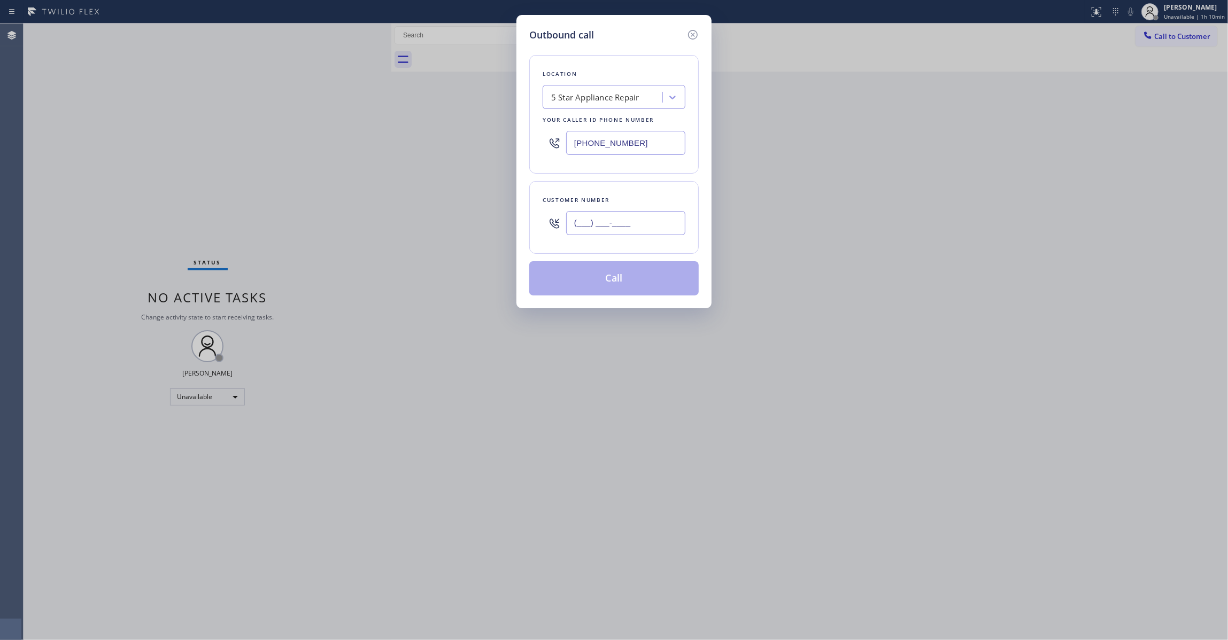
click at [625, 230] on input "(___) ___-____" at bounding box center [625, 223] width 119 height 24
paste input "623) 340-9106"
type input "[PHONE_NUMBER]"
click at [606, 280] on button "Call" at bounding box center [613, 278] width 169 height 34
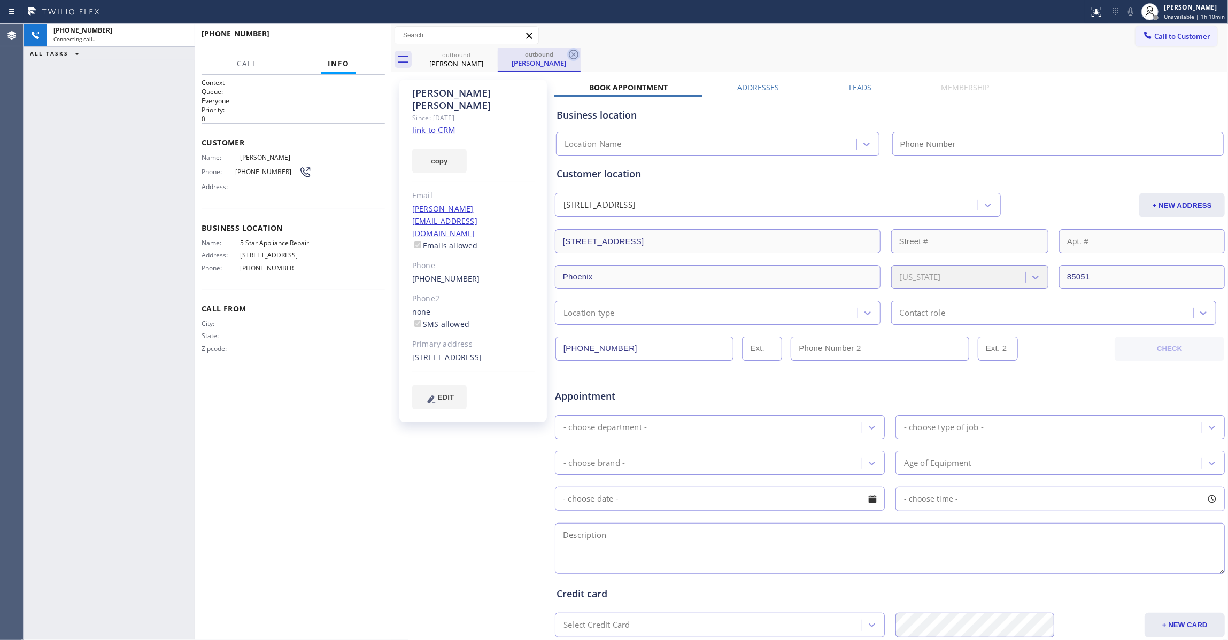
click at [572, 55] on icon at bounding box center [573, 54] width 13 height 13
type input "[PHONE_NUMBER]"
click at [265, 175] on span "[PHONE_NUMBER]" at bounding box center [267, 172] width 64 height 8
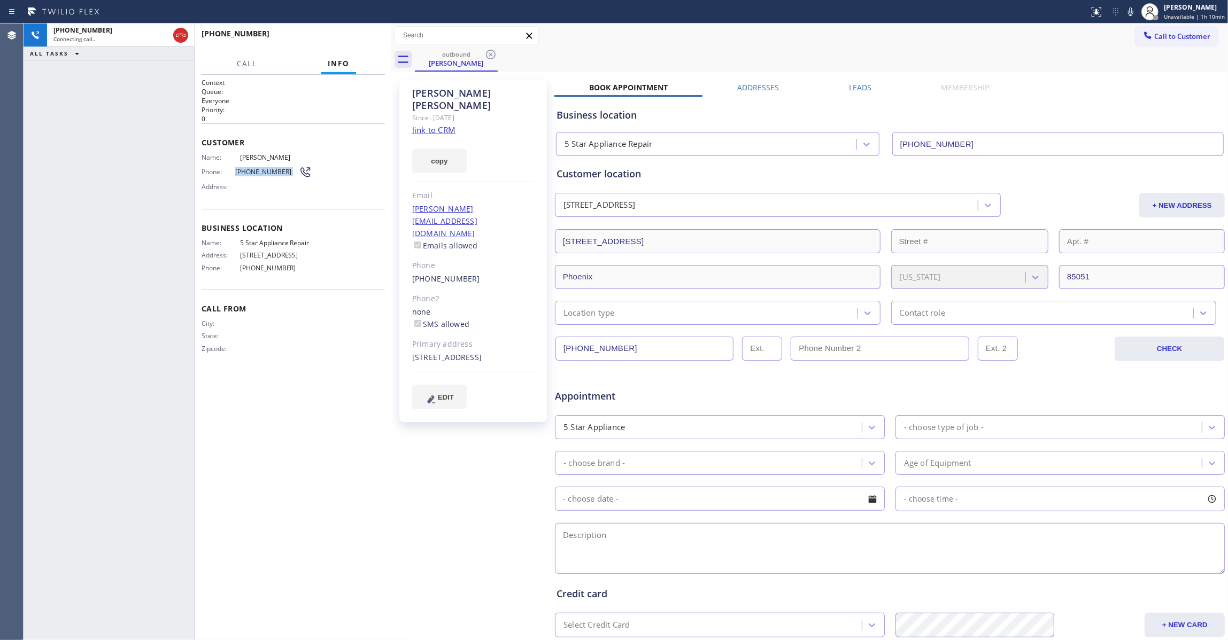
copy div "[PHONE_NUMBER]"
click at [178, 35] on icon at bounding box center [180, 35] width 13 height 13
click at [379, 43] on button "COMPLETE" at bounding box center [358, 38] width 54 height 15
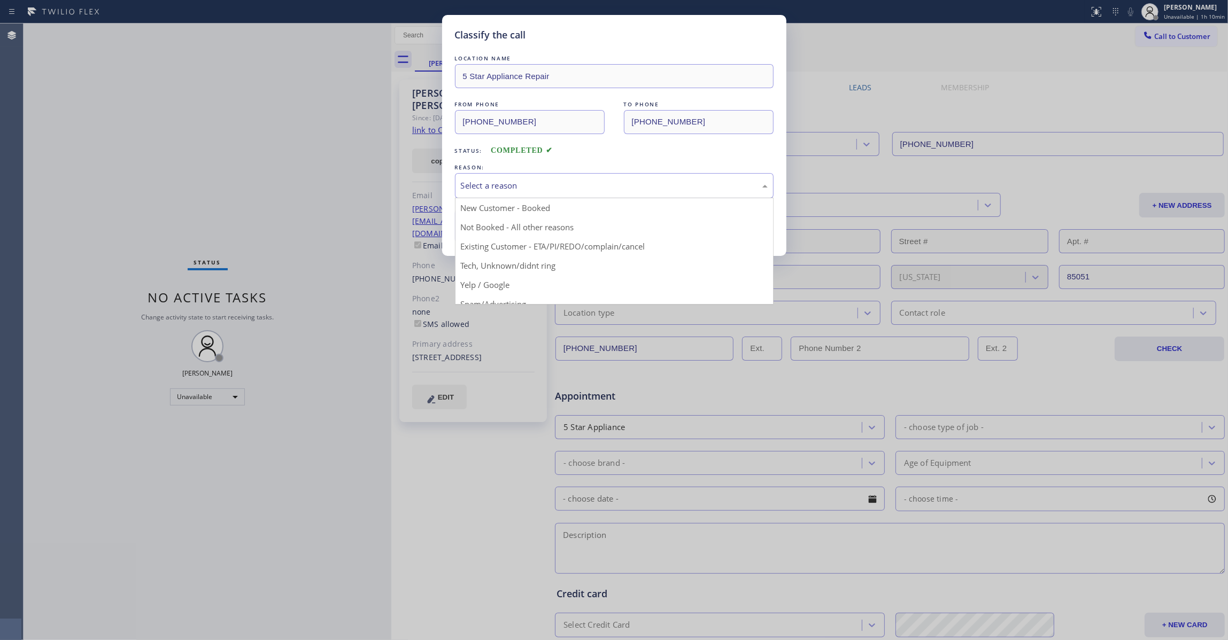
click at [492, 182] on div "Select a reason" at bounding box center [614, 186] width 307 height 12
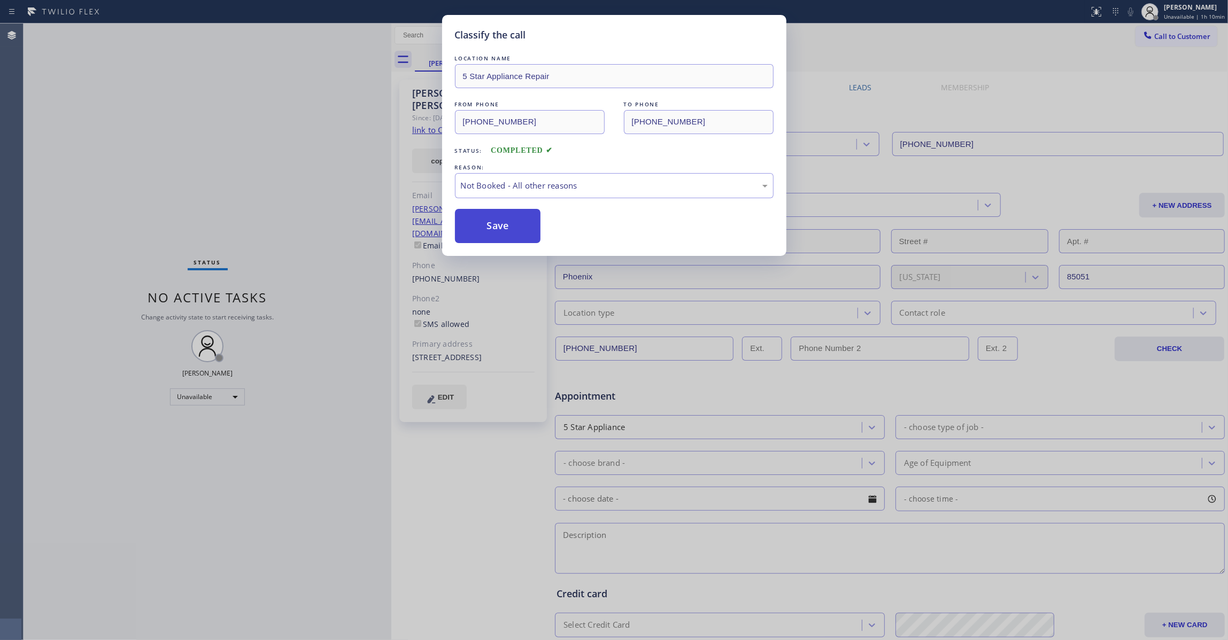
click at [500, 230] on button "Save" at bounding box center [498, 226] width 86 height 34
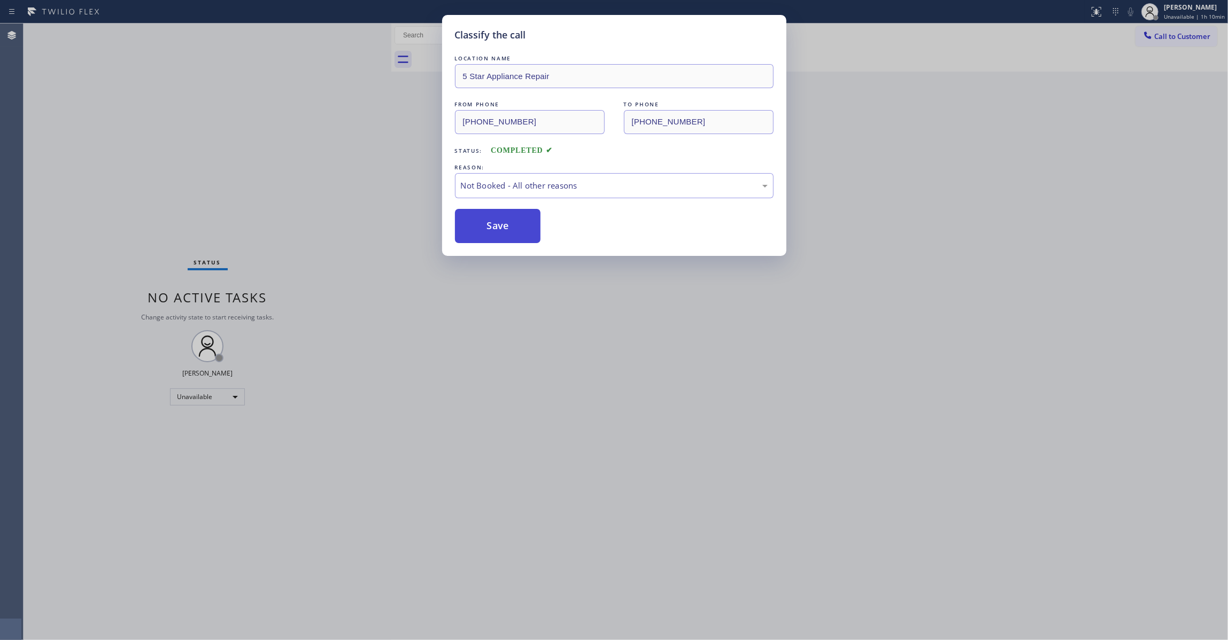
click at [498, 229] on button "Save" at bounding box center [498, 226] width 86 height 34
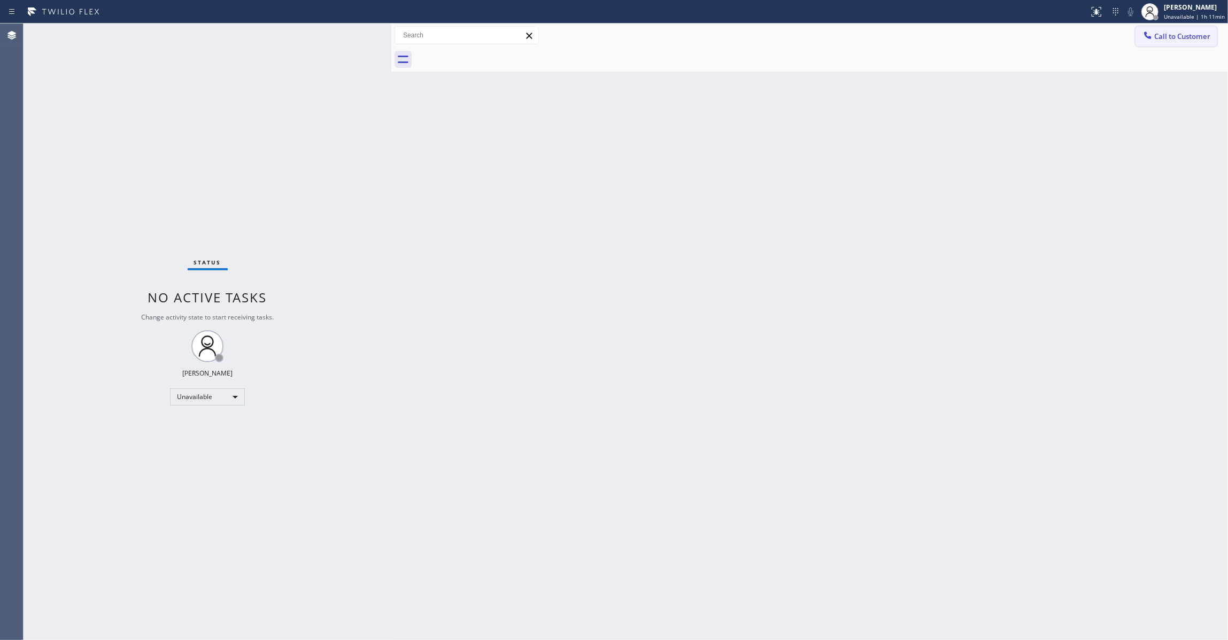
click at [1166, 43] on button "Call to Customer" at bounding box center [1176, 36] width 82 height 20
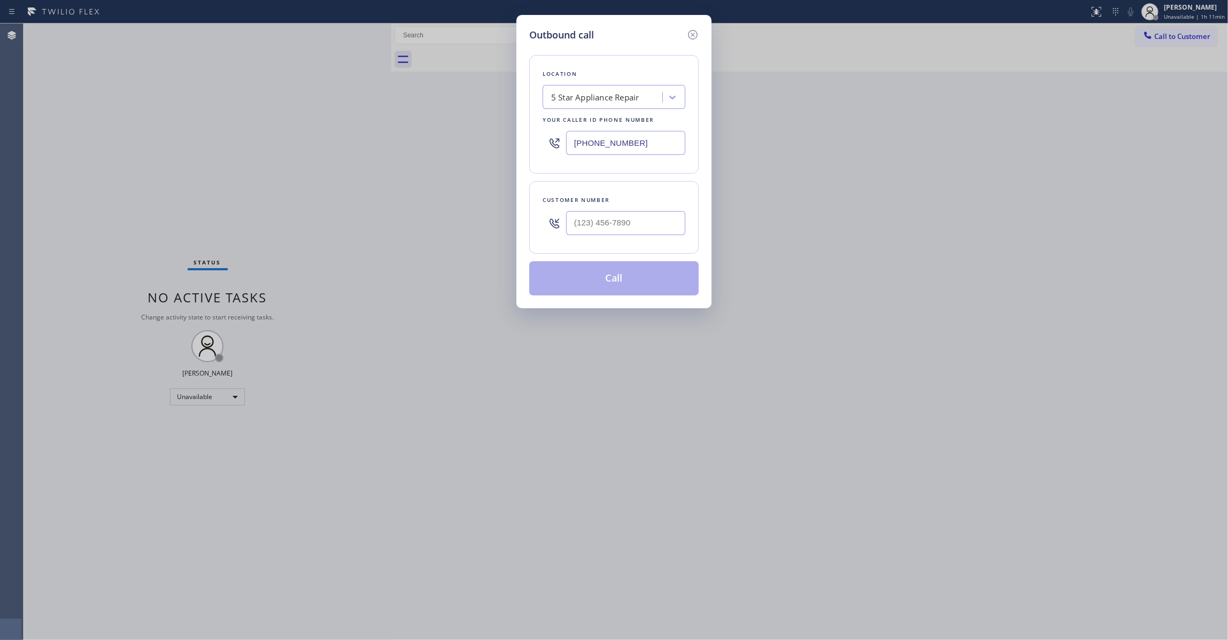
drag, startPoint x: 640, startPoint y: 249, endPoint x: 625, endPoint y: 236, distance: 19.3
click at [625, 236] on div "Customer number" at bounding box center [613, 217] width 169 height 73
click at [646, 223] on input "(___) ___-____" at bounding box center [625, 223] width 119 height 24
drag, startPoint x: 646, startPoint y: 223, endPoint x: 435, endPoint y: 217, distance: 211.2
click at [436, 217] on div "Outbound call Location 5 Star Appliance Repair Your caller id phone number [PHO…" at bounding box center [614, 320] width 1228 height 640
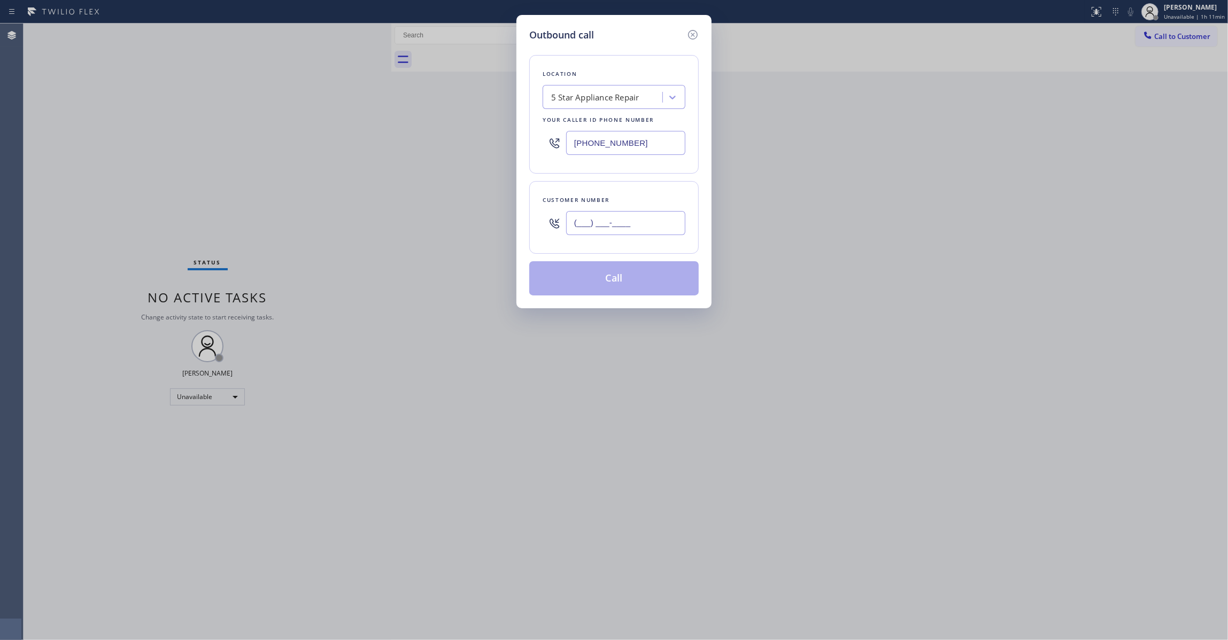
paste input "623) 340-9106"
type input "[PHONE_NUMBER]"
click at [614, 271] on button "Call" at bounding box center [613, 278] width 169 height 34
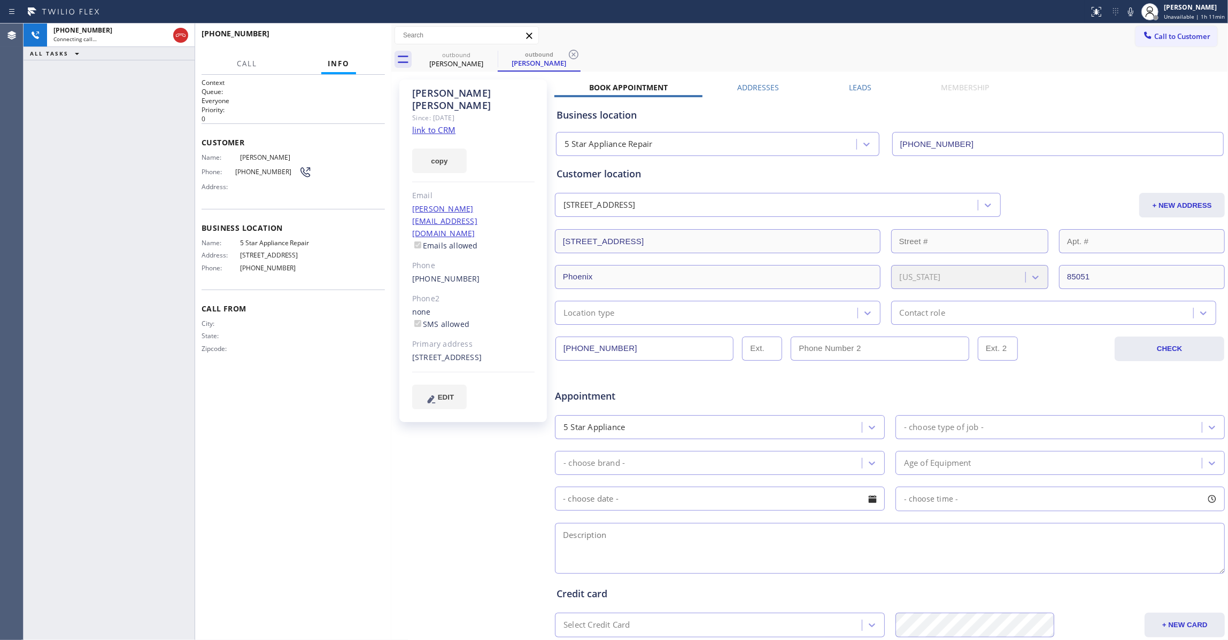
type input "[PHONE_NUMBER]"
click at [578, 55] on icon at bounding box center [573, 54] width 13 height 13
click at [351, 38] on span "HANG UP" at bounding box center [360, 38] width 33 height 7
click at [355, 37] on span "HANG UP" at bounding box center [360, 38] width 33 height 7
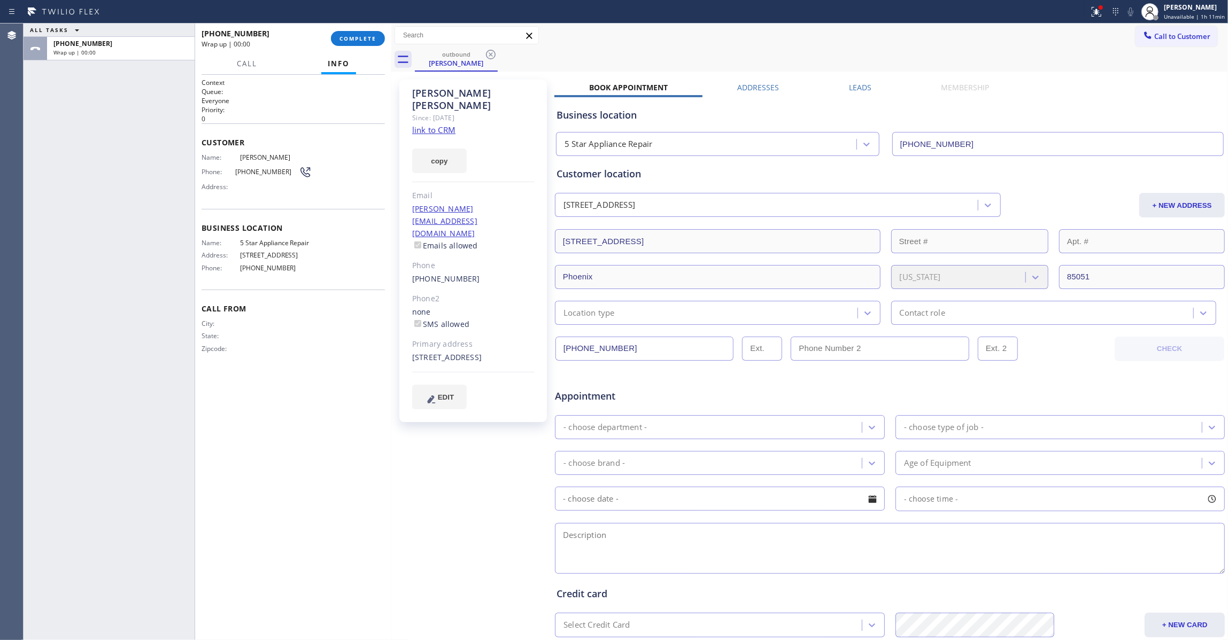
click at [420, 125] on link "link to CRM" at bounding box center [433, 130] width 43 height 11
click at [354, 40] on span "COMPLETE" at bounding box center [357, 38] width 37 height 7
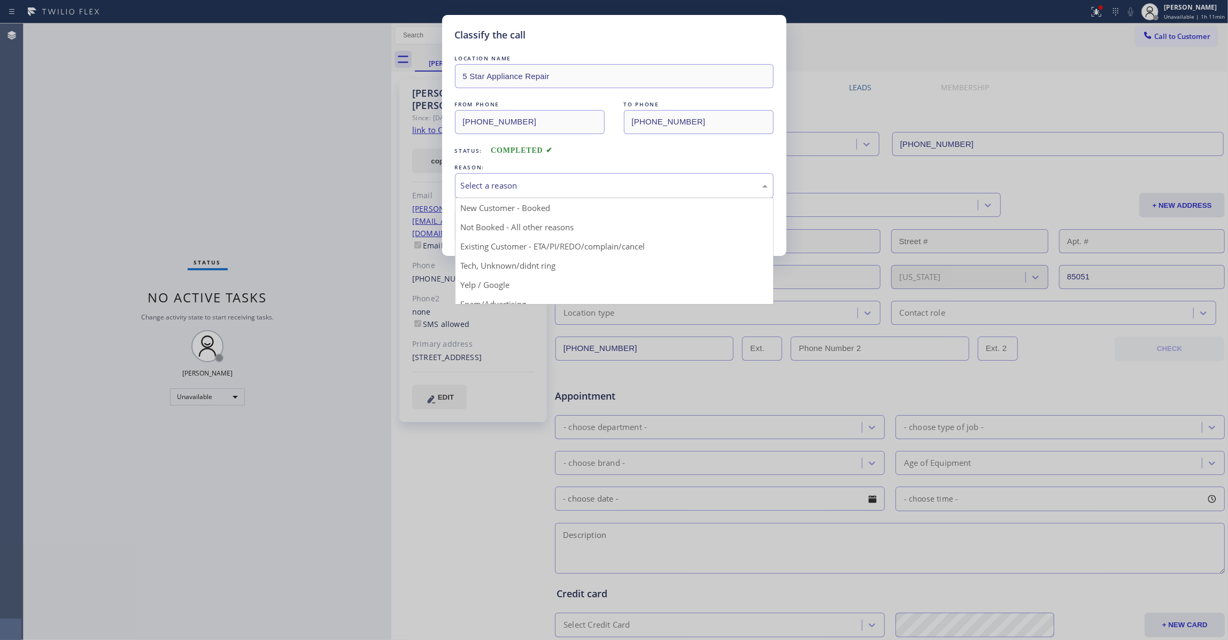
click at [500, 192] on div "Select a reason" at bounding box center [614, 186] width 307 height 12
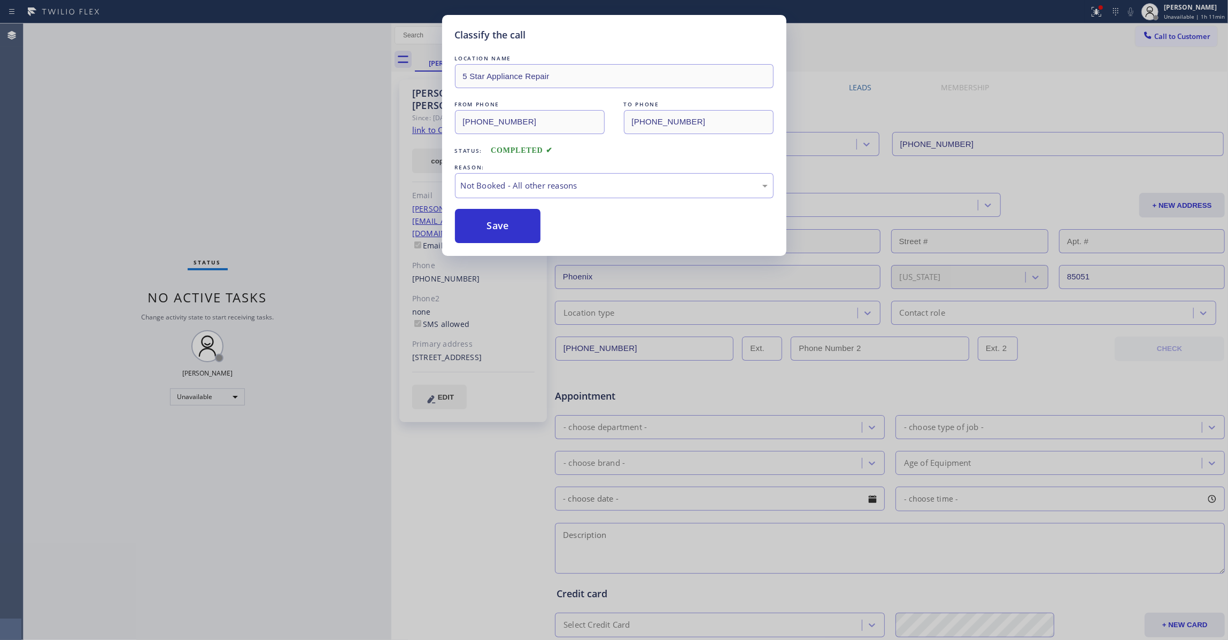
click at [509, 221] on button "Save" at bounding box center [498, 226] width 86 height 34
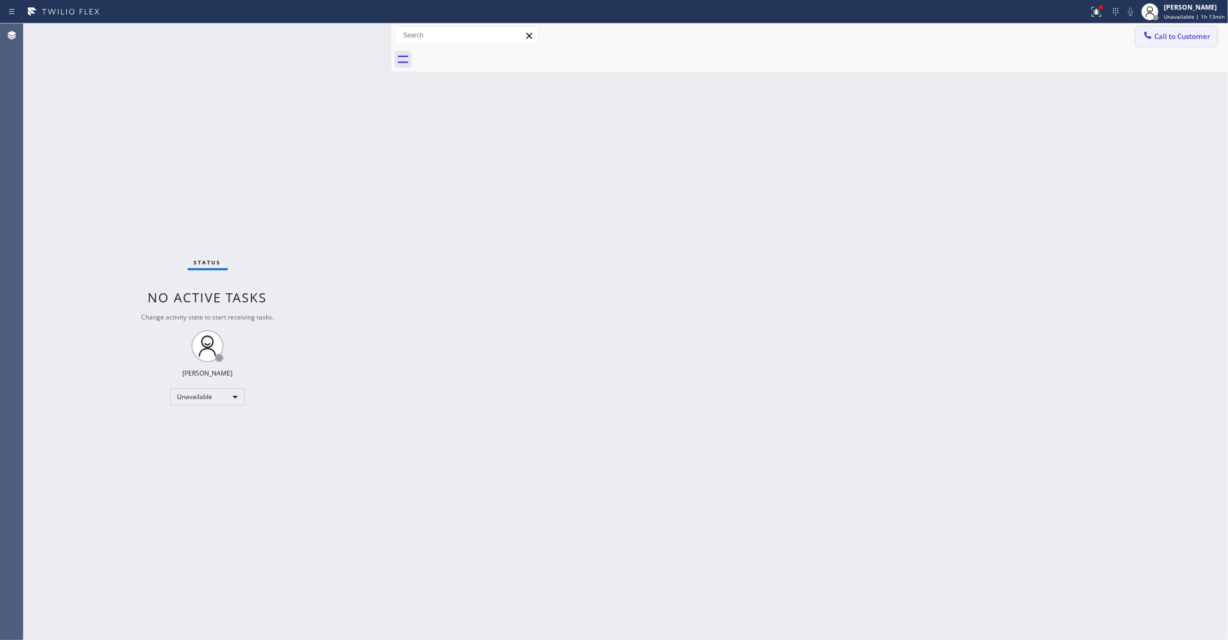
click at [1169, 41] on span "Call to Customer" at bounding box center [1182, 37] width 56 height 10
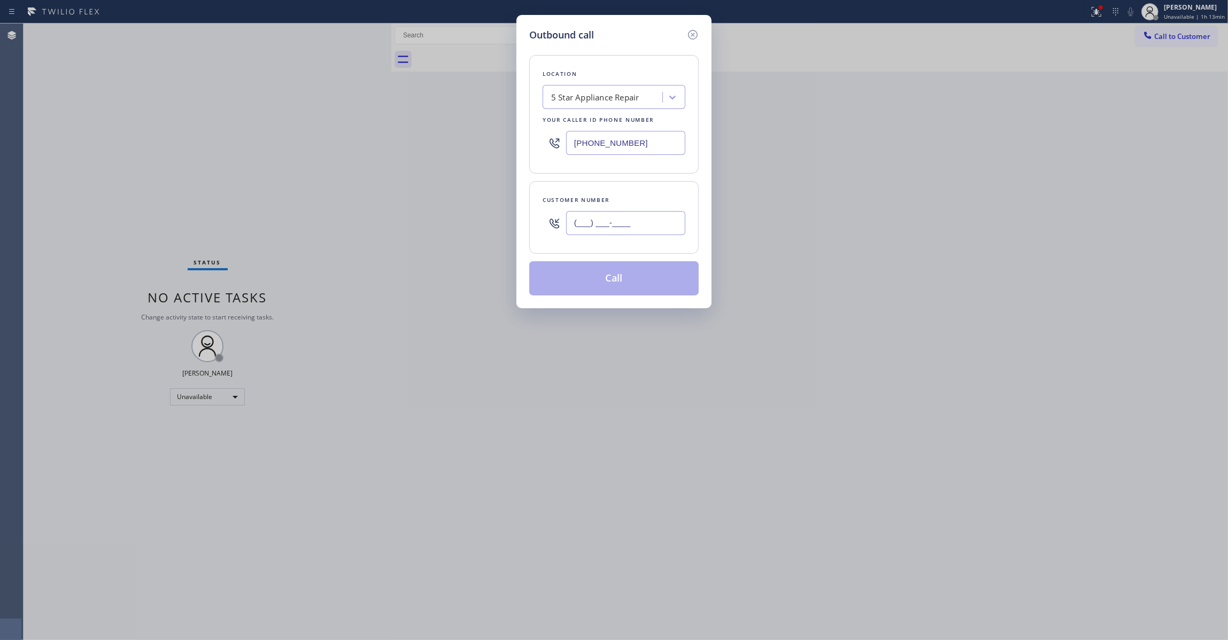
click at [632, 220] on input "(___) ___-____" at bounding box center [625, 223] width 119 height 24
paste input "909) 762-7852"
type input "[PHONE_NUMBER]"
click at [620, 280] on button "Call" at bounding box center [613, 278] width 169 height 34
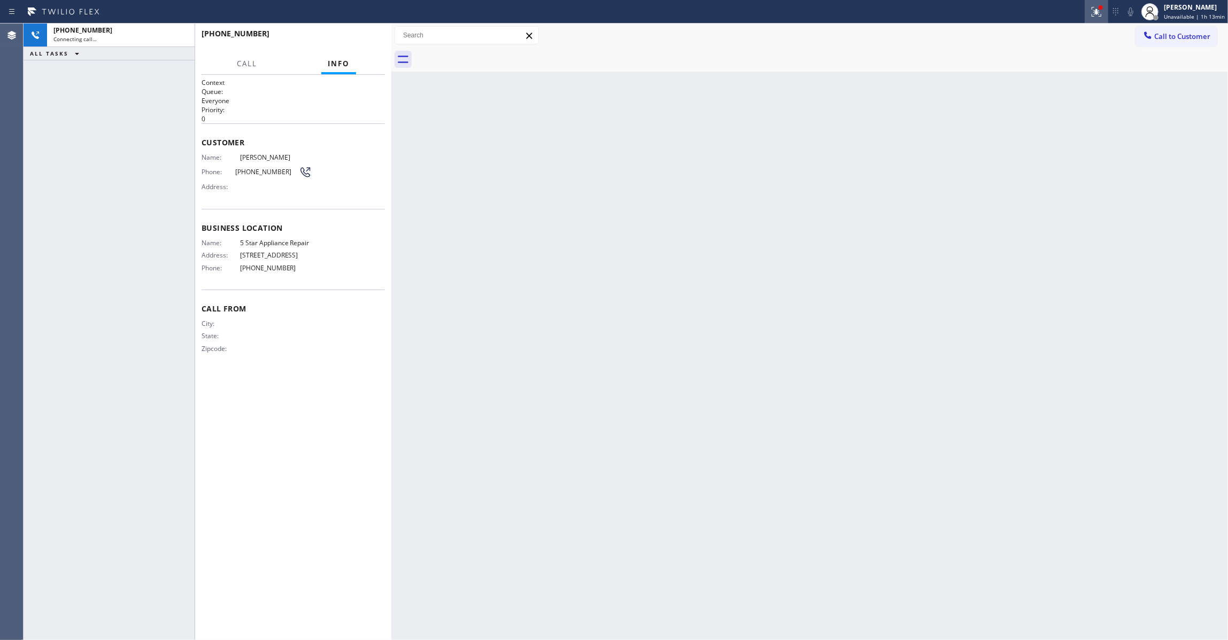
click at [1091, 15] on icon at bounding box center [1096, 12] width 10 height 10
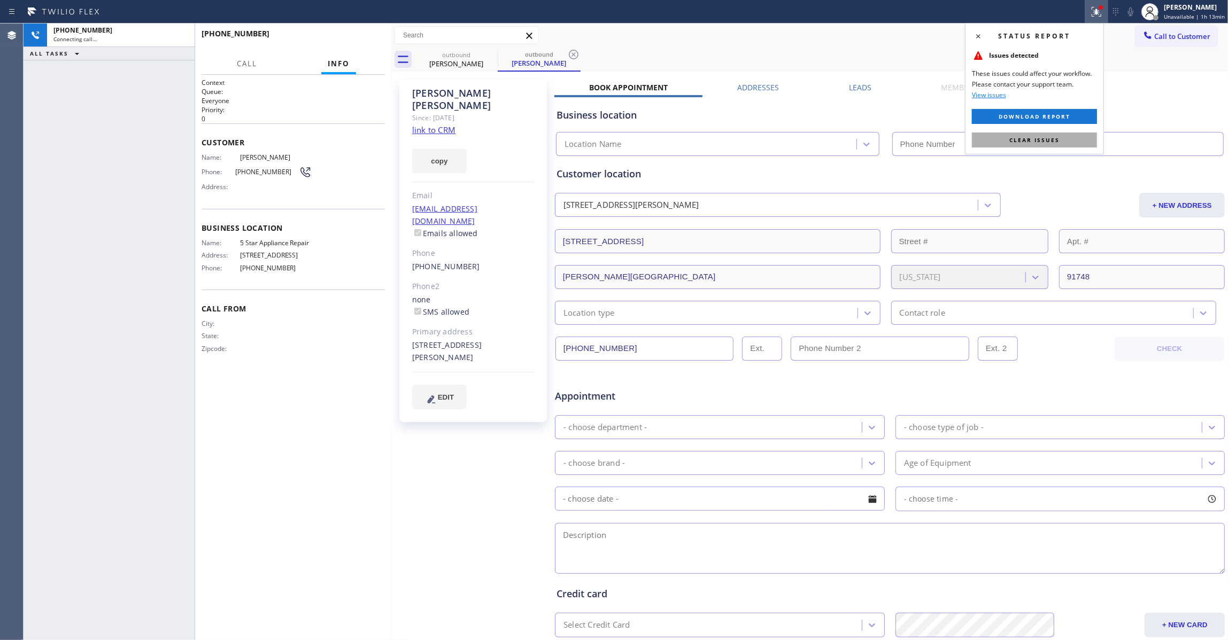
click at [1070, 137] on button "Clear issues" at bounding box center [1034, 140] width 125 height 15
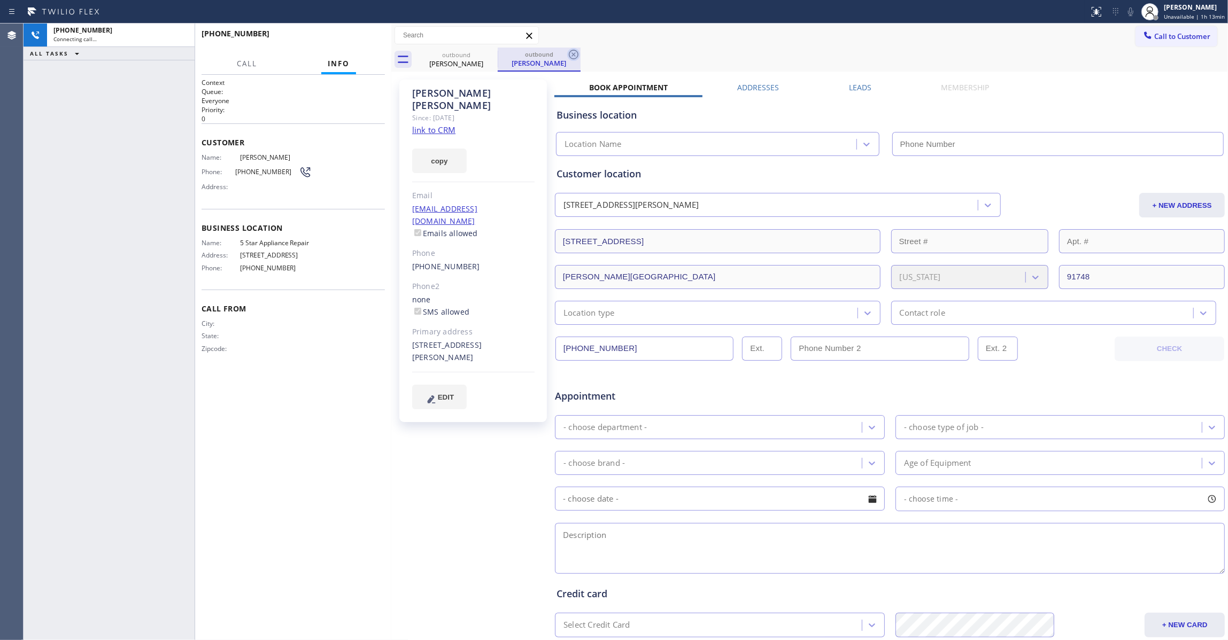
click at [574, 52] on icon at bounding box center [573, 54] width 13 height 13
type input "[PHONE_NUMBER]"
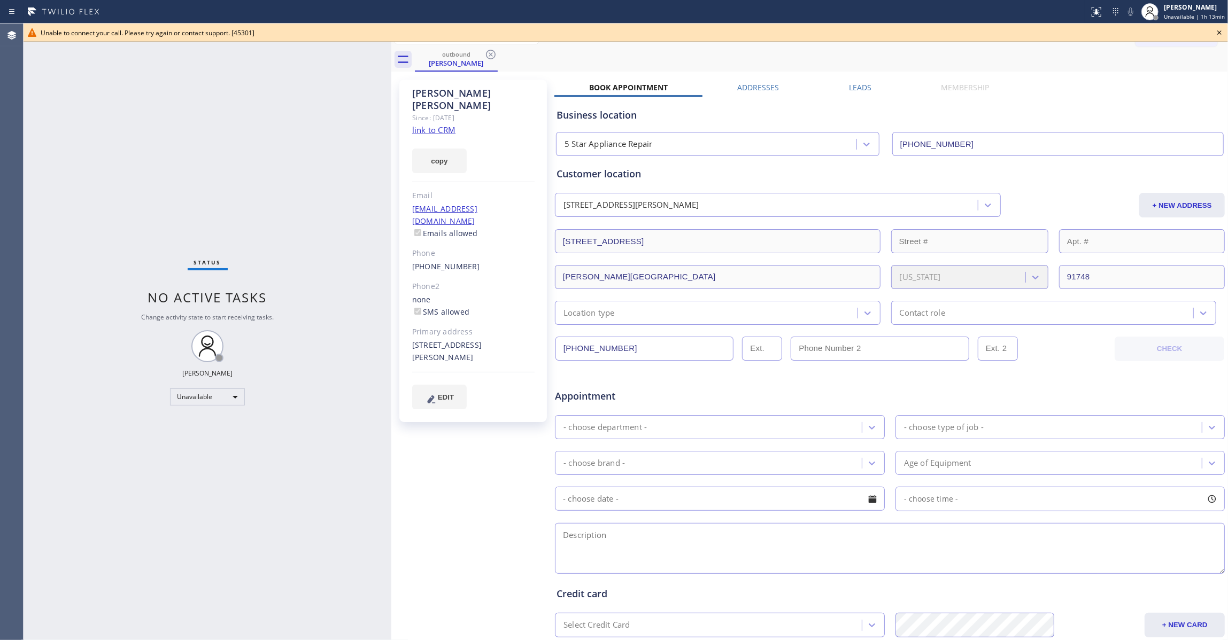
click at [1220, 28] on icon at bounding box center [1219, 32] width 13 height 13
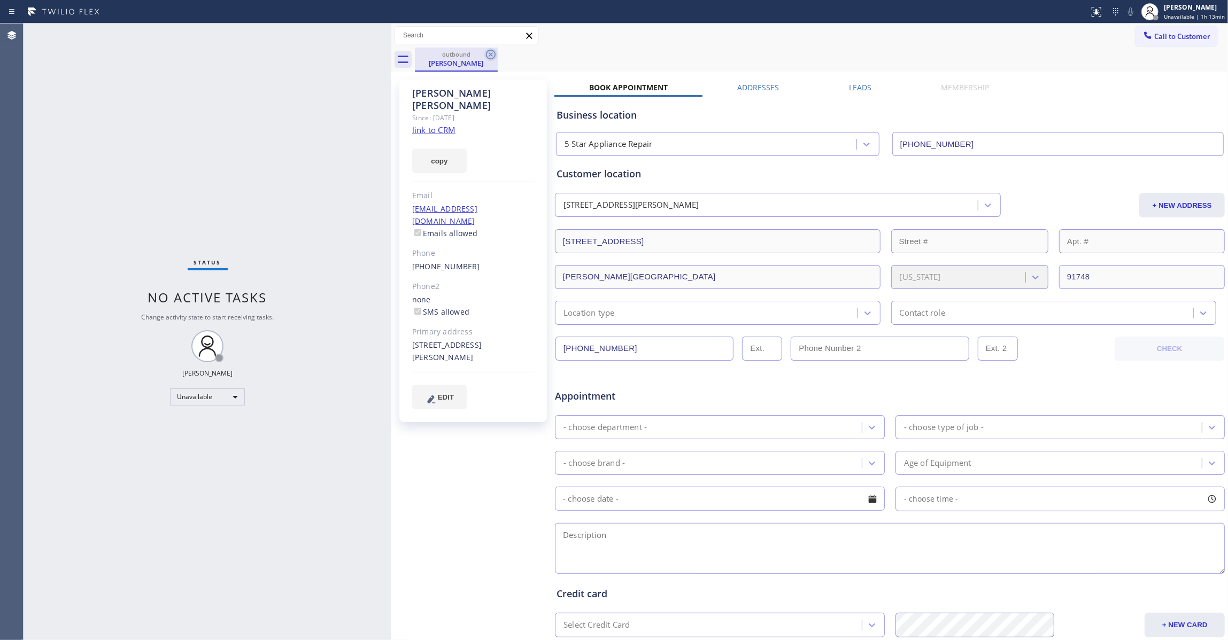
click at [490, 52] on icon at bounding box center [490, 54] width 13 height 13
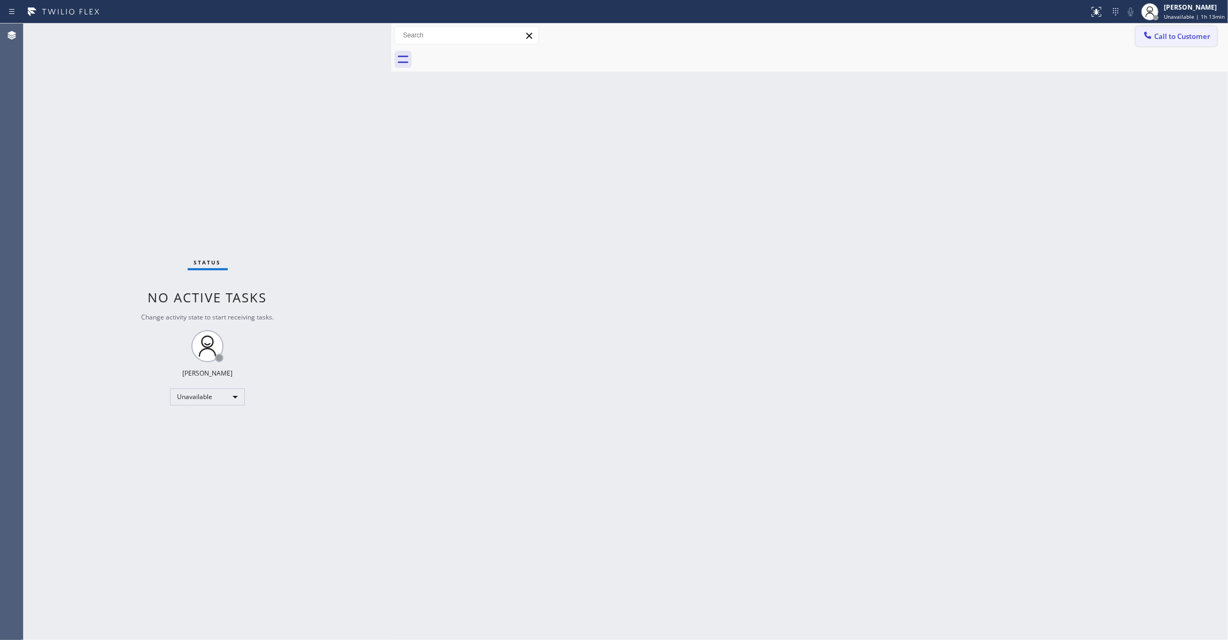
click at [1198, 43] on button "Call to Customer" at bounding box center [1176, 36] width 82 height 20
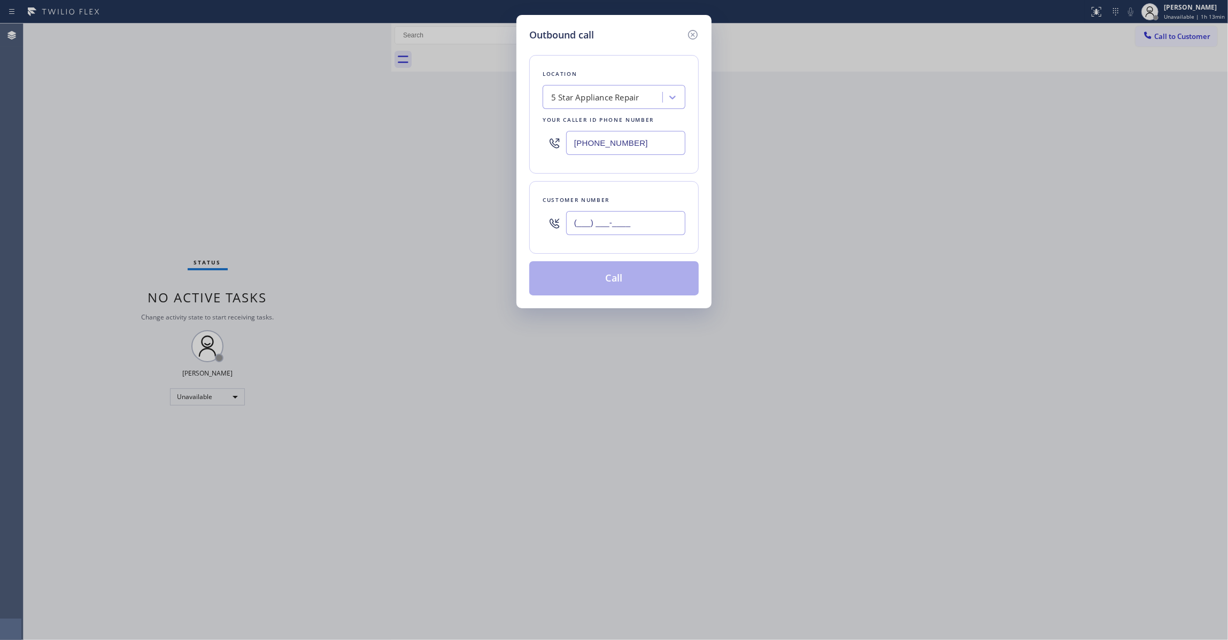
click at [639, 219] on input "(___) ___-____" at bounding box center [625, 223] width 119 height 24
paste input "909) 762-7852"
type input "[PHONE_NUMBER]"
click at [588, 286] on button "Call" at bounding box center [613, 278] width 169 height 34
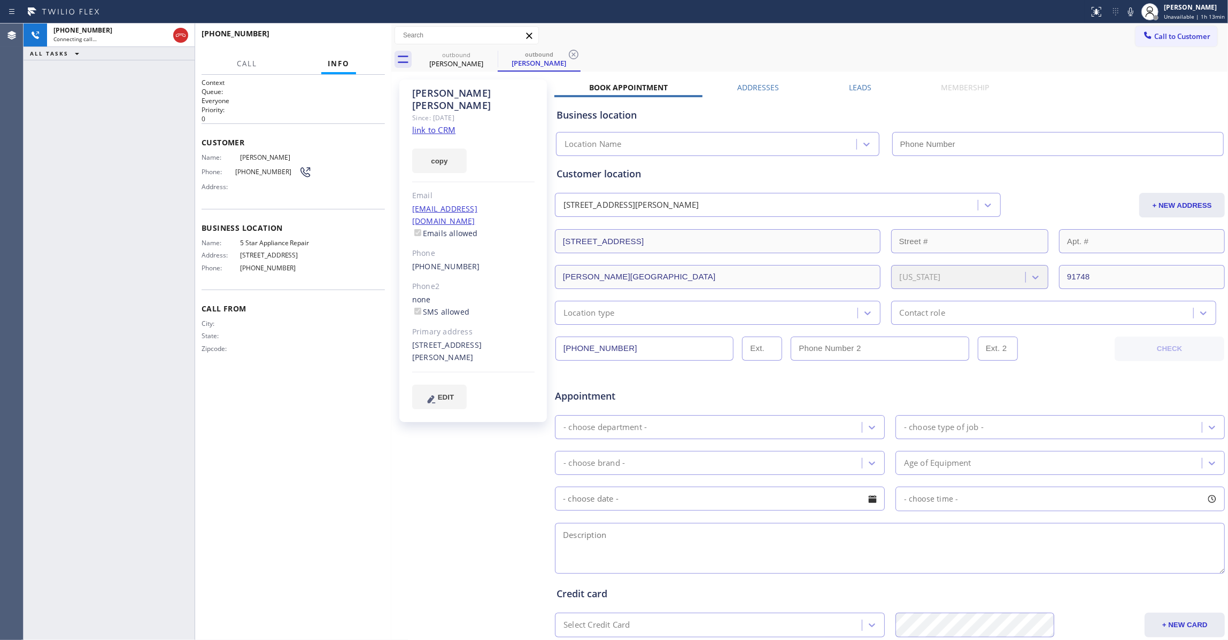
type input "[PHONE_NUMBER]"
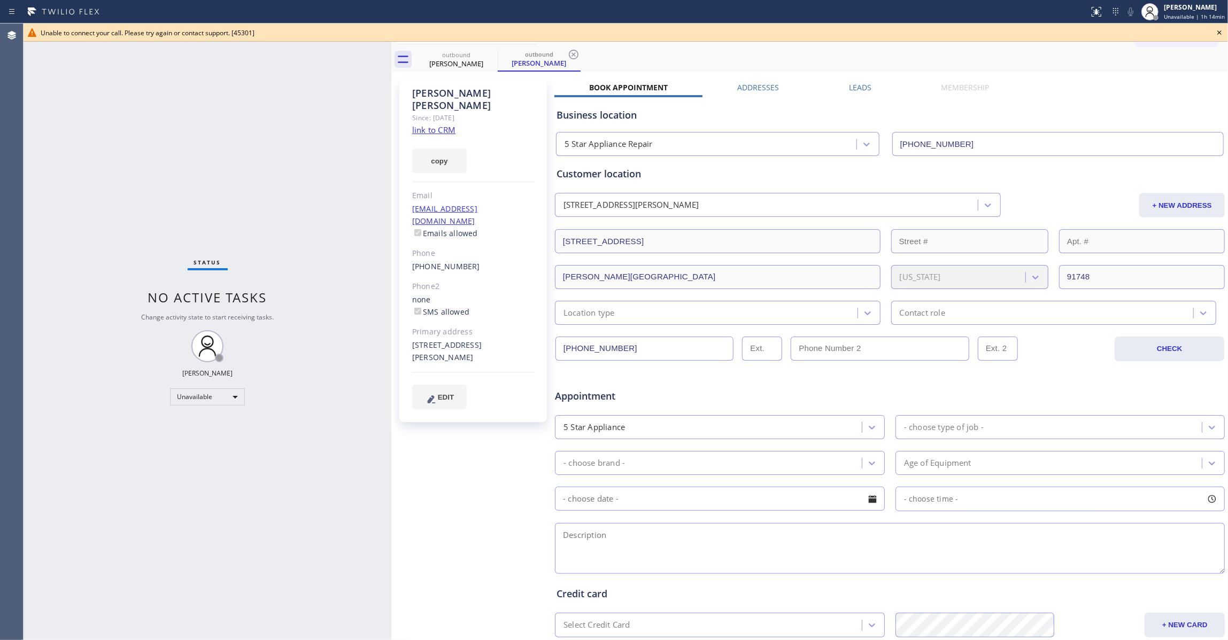
click at [20, 364] on div "Agent Desktop" at bounding box center [11, 332] width 23 height 617
drag, startPoint x: 98, startPoint y: 173, endPoint x: 216, endPoint y: 118, distance: 130.3
click at [98, 173] on div "Status No active tasks Change activity state to start receiving tasks. [PERSON_…" at bounding box center [208, 332] width 368 height 617
click at [1221, 28] on icon at bounding box center [1219, 32] width 13 height 13
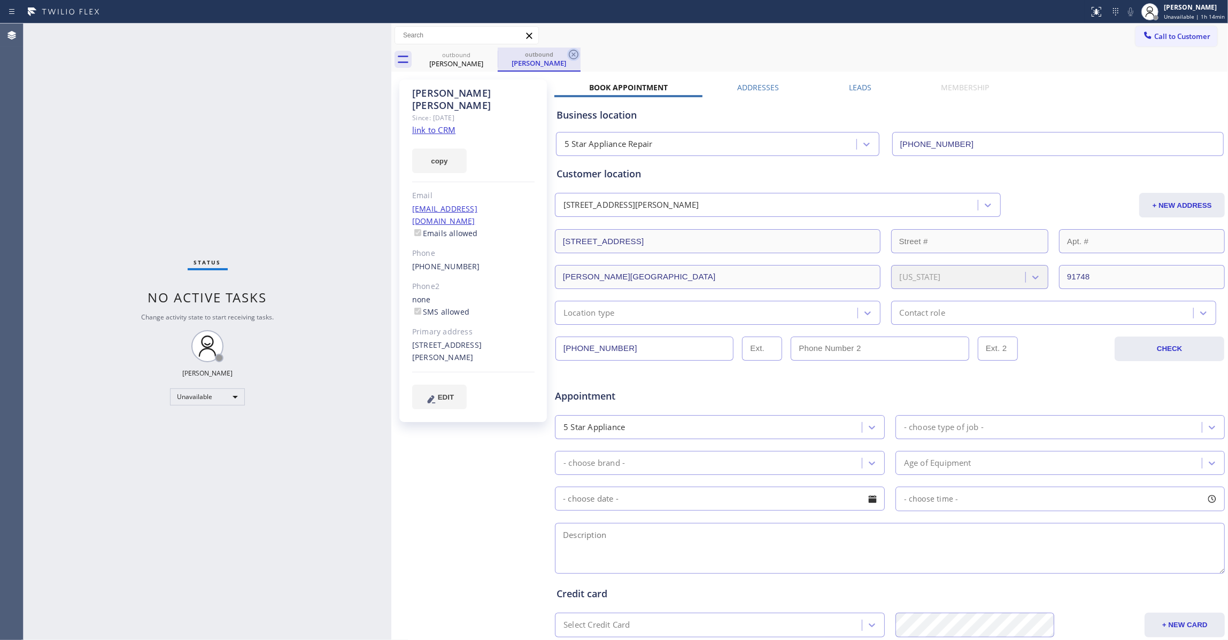
click at [571, 58] on icon at bounding box center [573, 54] width 13 height 13
click at [488, 55] on icon at bounding box center [490, 54] width 13 height 13
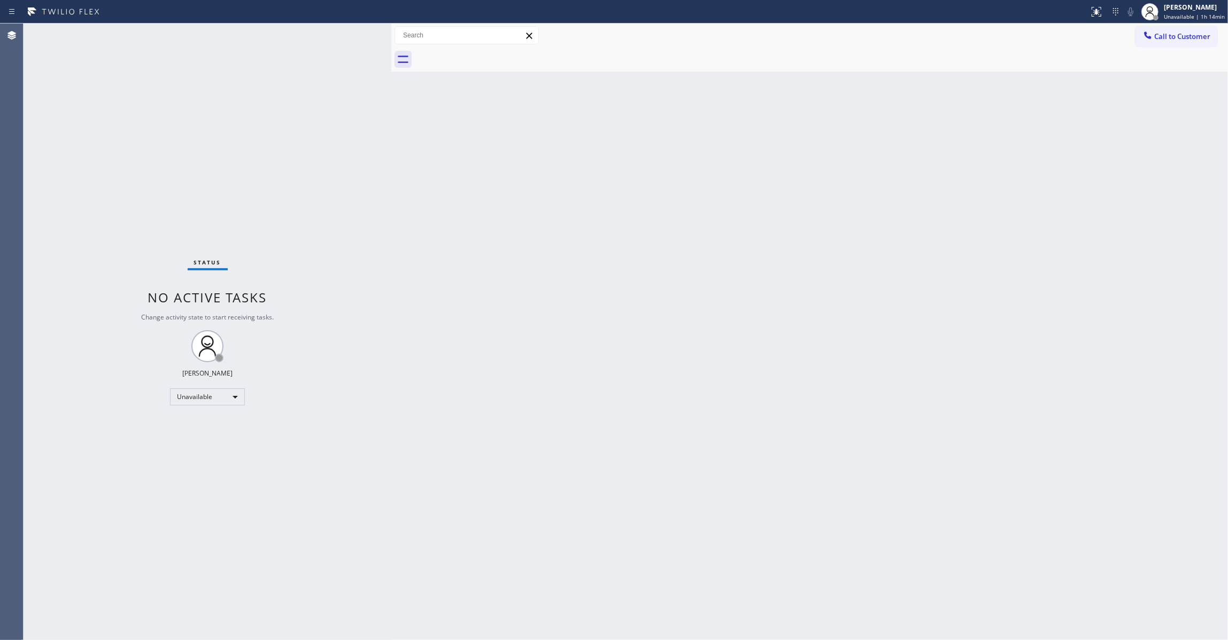
click at [125, 205] on div "Status No active tasks Change activity state to start receiving tasks. [PERSON_…" at bounding box center [208, 332] width 368 height 617
drag, startPoint x: 137, startPoint y: 99, endPoint x: 222, endPoint y: 19, distance: 116.8
click at [141, 94] on div "Status No active tasks Change activity state to start receiving tasks. [PERSON_…" at bounding box center [208, 332] width 368 height 617
click at [952, 129] on div "Back to Dashboard Change Sender ID Customers Technicians Select a contact Outbo…" at bounding box center [809, 332] width 836 height 617
click at [1189, 35] on span "Call to Customer" at bounding box center [1182, 37] width 56 height 10
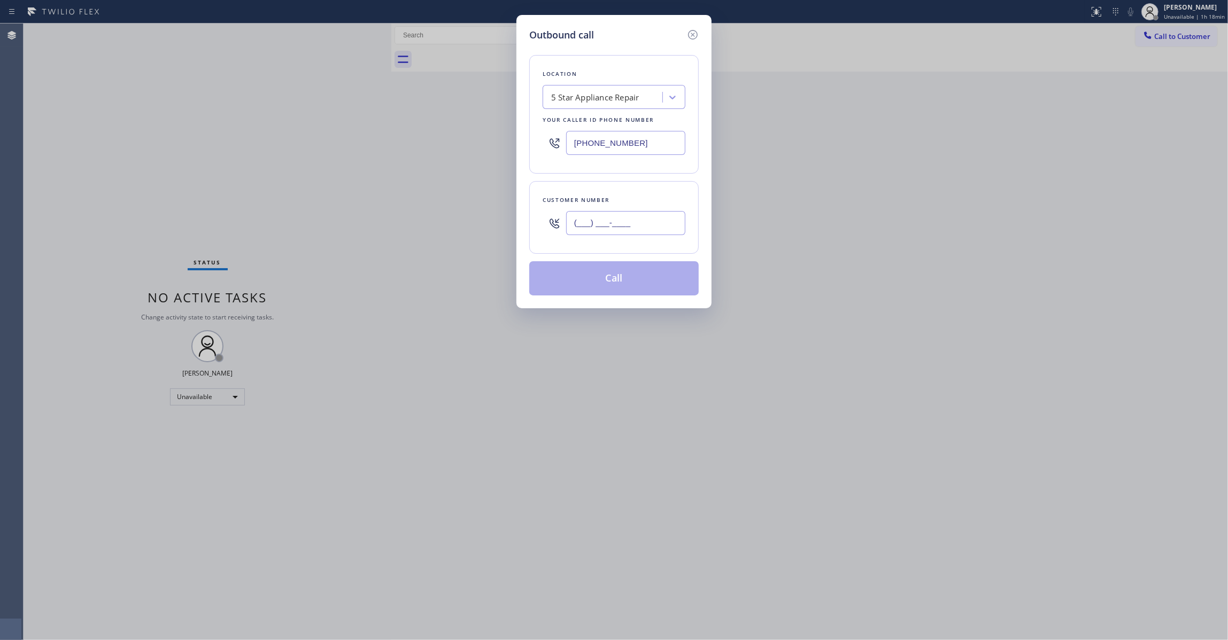
click at [631, 234] on input "(___) ___-____" at bounding box center [625, 223] width 119 height 24
paste input "909) 762-7852"
type input "[PHONE_NUMBER]"
click at [619, 296] on button "Call" at bounding box center [613, 278] width 169 height 34
click at [617, 282] on button "Call" at bounding box center [613, 278] width 169 height 34
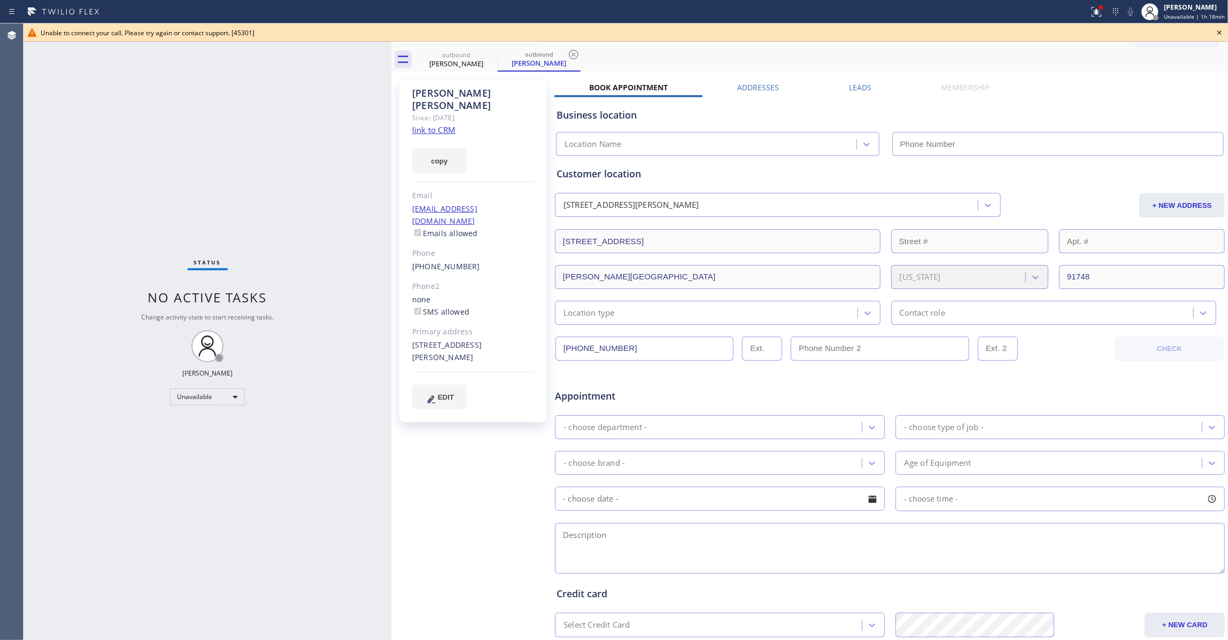
type input "[PHONE_NUMBER]"
click at [43, 370] on div "Status No active tasks Change activity state to start receiving tasks. [PERSON_…" at bounding box center [208, 332] width 368 height 617
drag, startPoint x: 571, startPoint y: 51, endPoint x: 593, endPoint y: 51, distance: 21.9
click at [571, 50] on icon at bounding box center [573, 54] width 13 height 13
click at [1221, 31] on icon at bounding box center [1219, 32] width 4 height 4
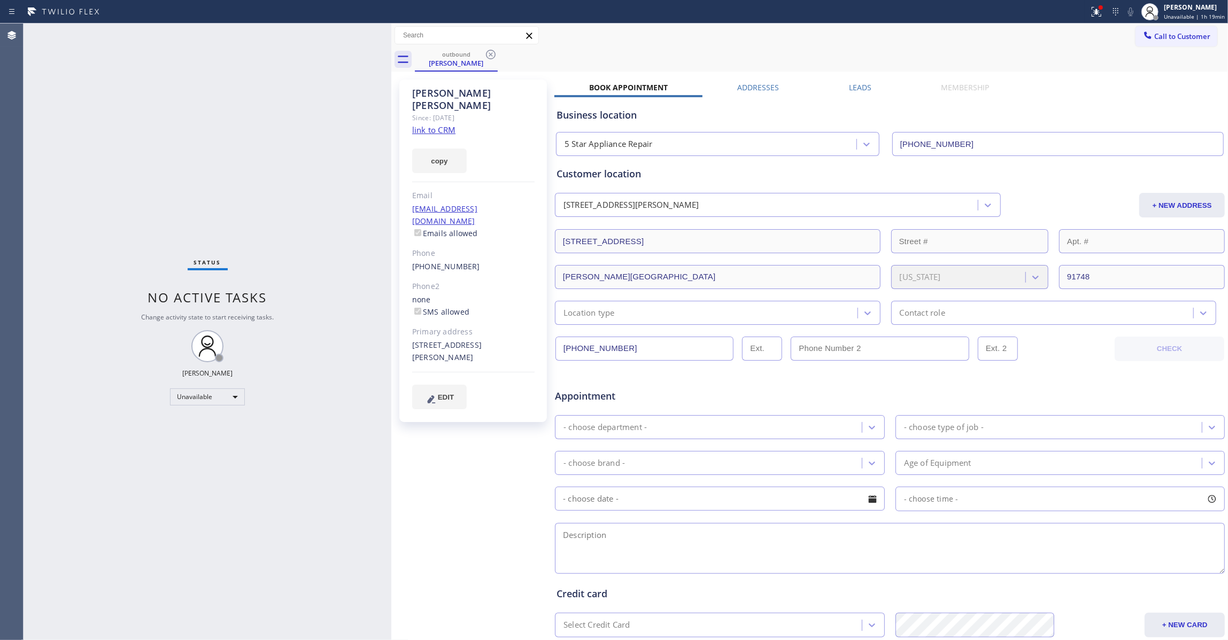
click at [437, 125] on link "link to CRM" at bounding box center [433, 130] width 43 height 11
click at [487, 58] on icon at bounding box center [490, 54] width 13 height 13
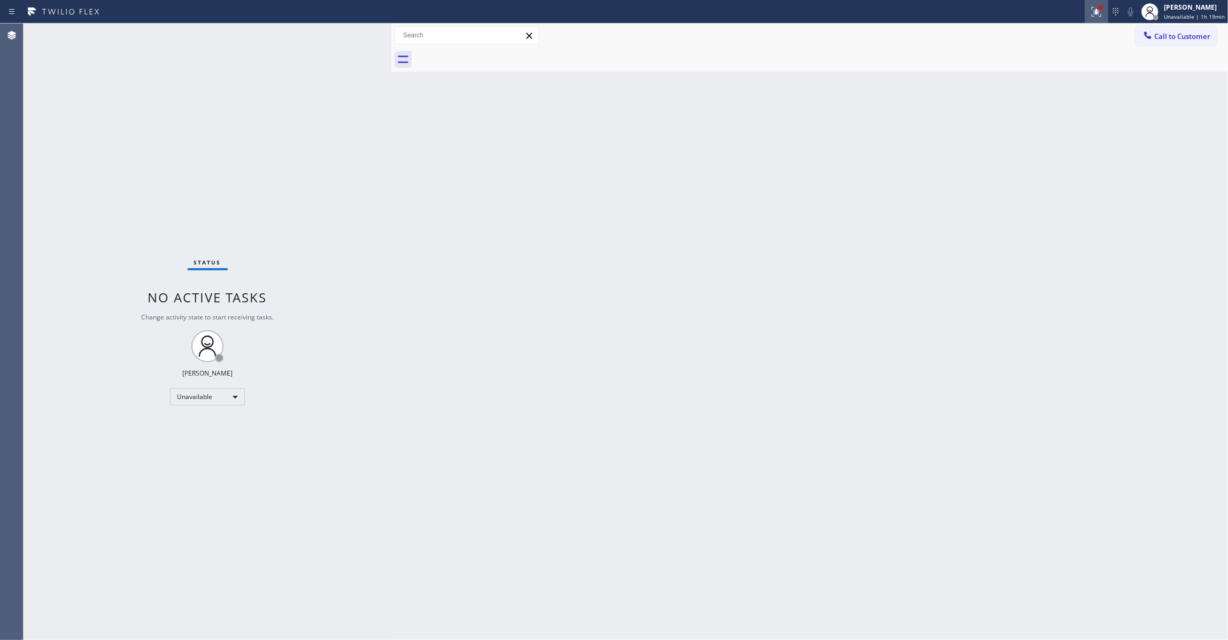
drag, startPoint x: 1093, startPoint y: 14, endPoint x: 1072, endPoint y: 107, distance: 95.9
click at [1093, 15] on icon at bounding box center [1096, 11] width 13 height 13
click at [1054, 143] on span "Clear issue" at bounding box center [1034, 139] width 46 height 7
click at [108, 176] on div "Status No active tasks Change activity state to start receiving tasks. [PERSON_…" at bounding box center [208, 332] width 368 height 617
click at [580, 454] on div "Back to Dashboard Change Sender ID Customers Technicians Select a contact Outbo…" at bounding box center [809, 332] width 836 height 617
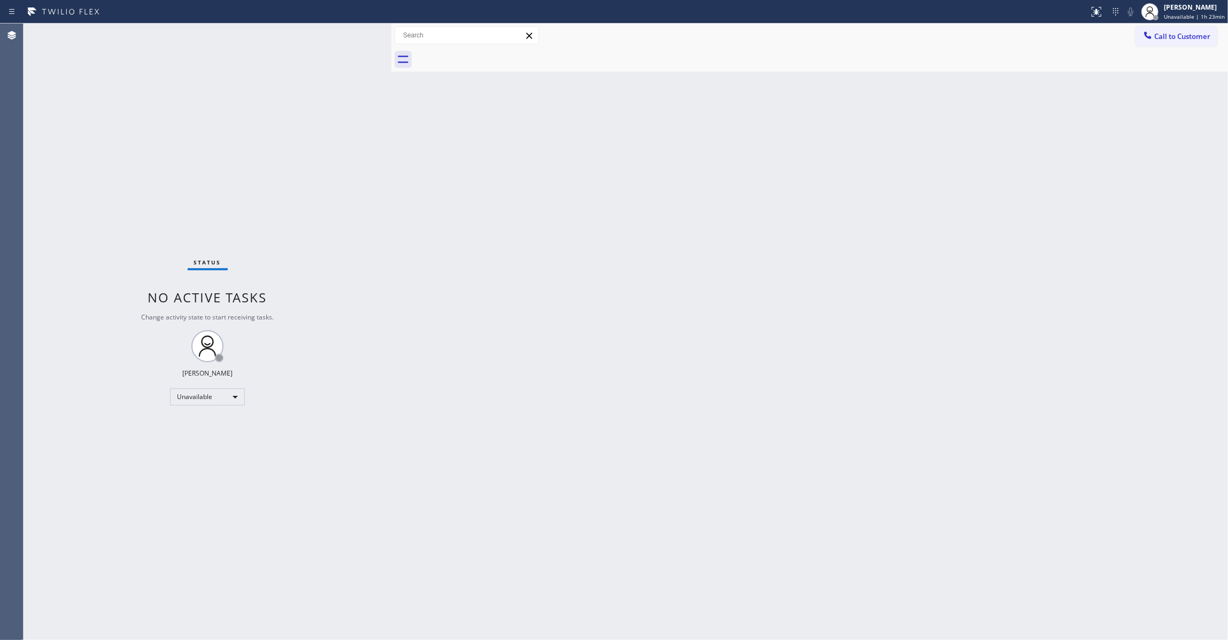
click at [151, 183] on div "Status No active tasks Change activity state to start receiving tasks. [PERSON_…" at bounding box center [208, 332] width 368 height 617
click at [509, 238] on div "Back to Dashboard Change Sender ID Customers Technicians Select a contact Outbo…" at bounding box center [809, 332] width 836 height 617
click at [173, 630] on div "Status No active tasks Change activity state to start receiving tasks. [PERSON_…" at bounding box center [208, 332] width 368 height 617
click at [1183, 35] on span "Call to Customer" at bounding box center [1182, 37] width 56 height 10
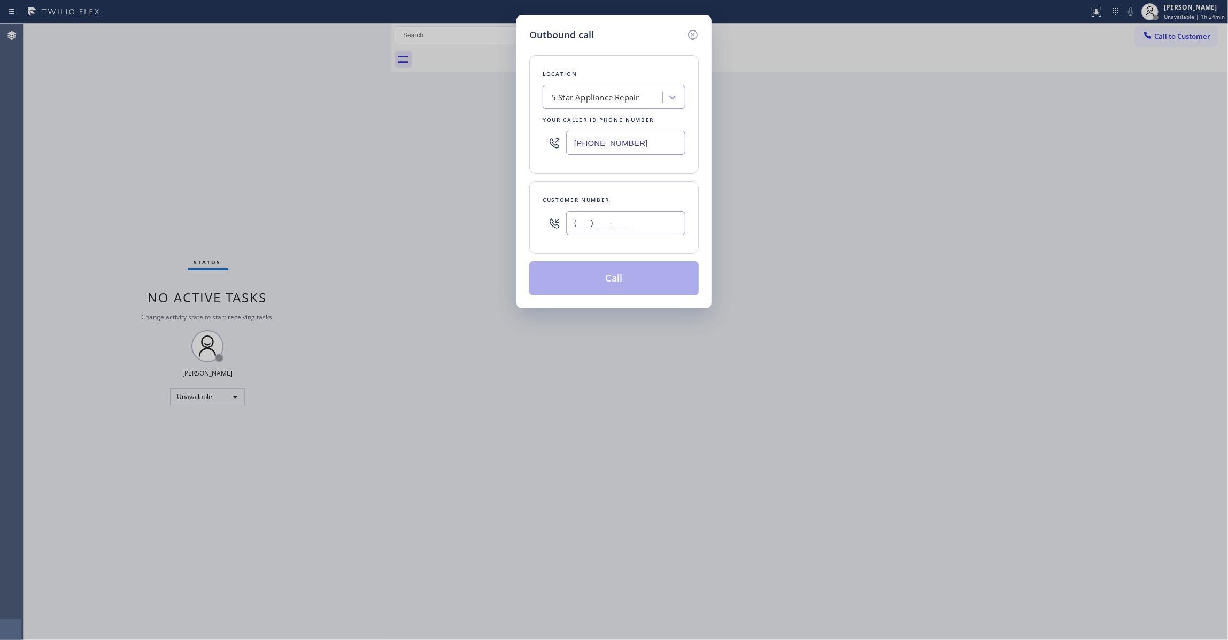
click at [633, 226] on input "(___) ___-____" at bounding box center [625, 223] width 119 height 24
paste input "307) 463-5343"
type input "[PHONE_NUMBER]"
drag, startPoint x: 362, startPoint y: 148, endPoint x: 139, endPoint y: 176, distance: 224.7
click at [115, 181] on div "Outbound call Location 5 Star Appliance Repair Your caller id phone number [PHO…" at bounding box center [614, 320] width 1228 height 640
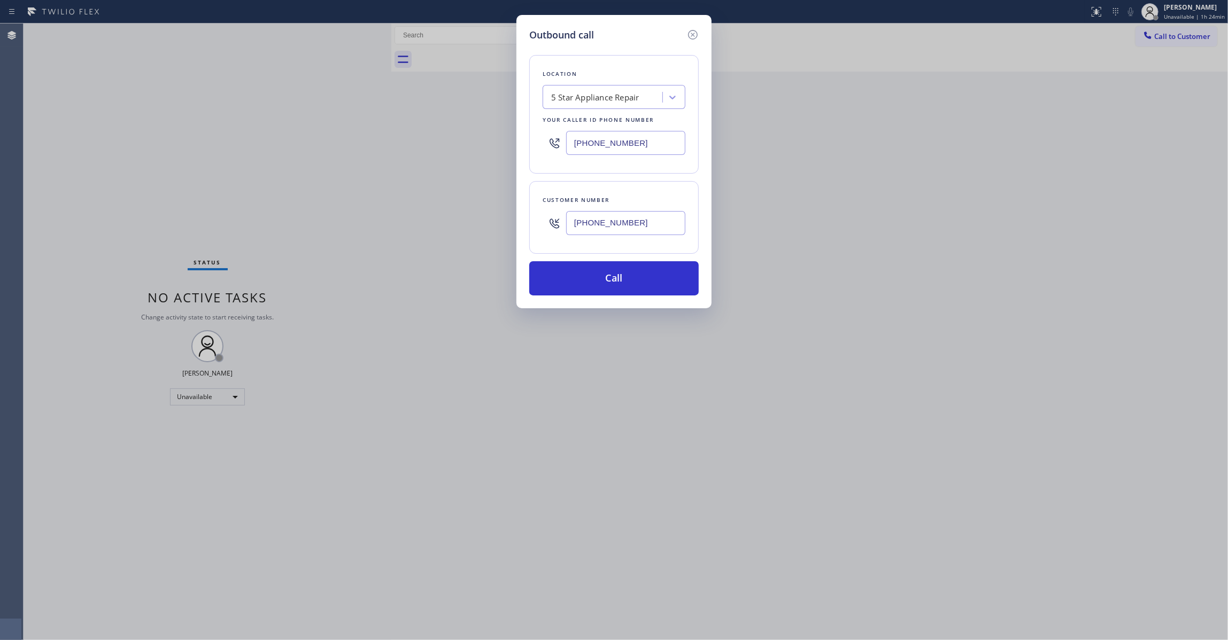
paste input "77) 777-0796"
type input "[PHONE_NUMBER]"
drag, startPoint x: 475, startPoint y: 225, endPoint x: 426, endPoint y: 224, distance: 48.1
click at [425, 223] on div "Outbound call Location Home Alliance Your caller id phone number [PHONE_NUMBER]…" at bounding box center [614, 320] width 1228 height 640
click at [606, 271] on button "Call" at bounding box center [613, 278] width 169 height 34
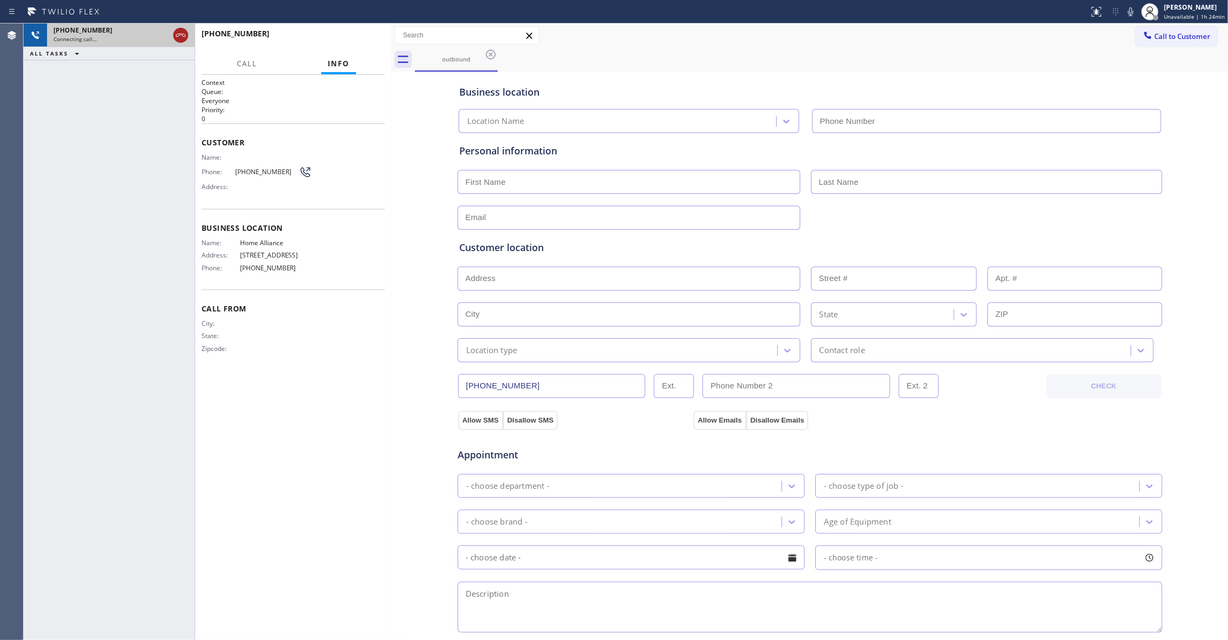
type input "[PHONE_NUMBER]"
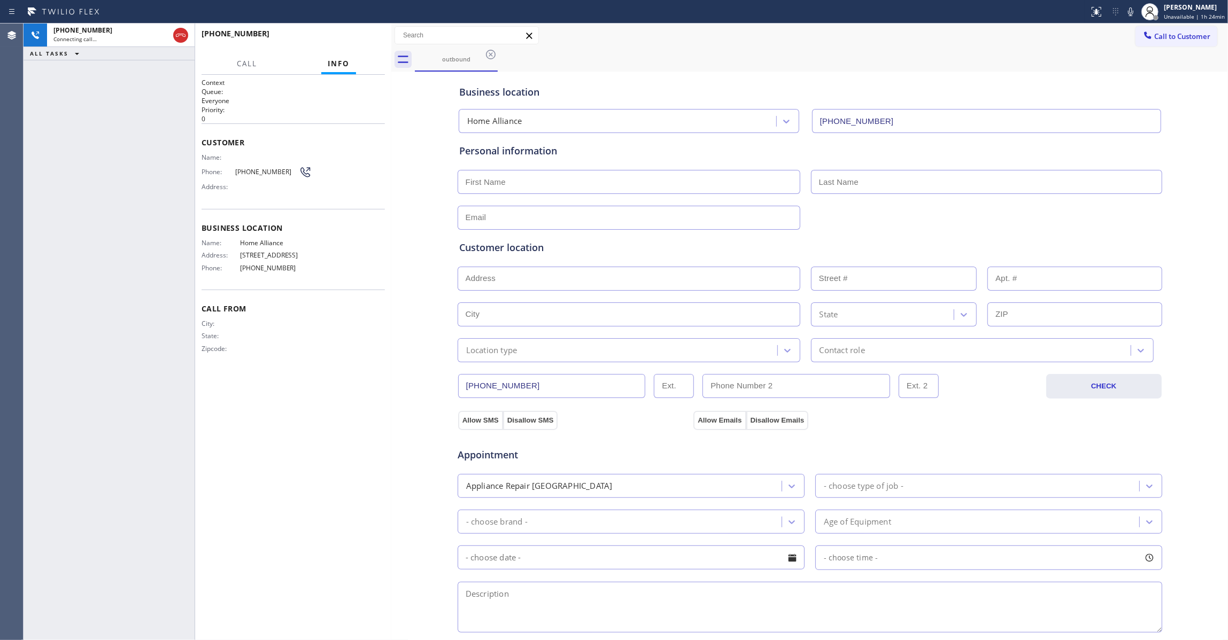
drag, startPoint x: 181, startPoint y: 30, endPoint x: 14, endPoint y: 242, distance: 269.0
click at [181, 30] on icon at bounding box center [180, 35] width 13 height 13
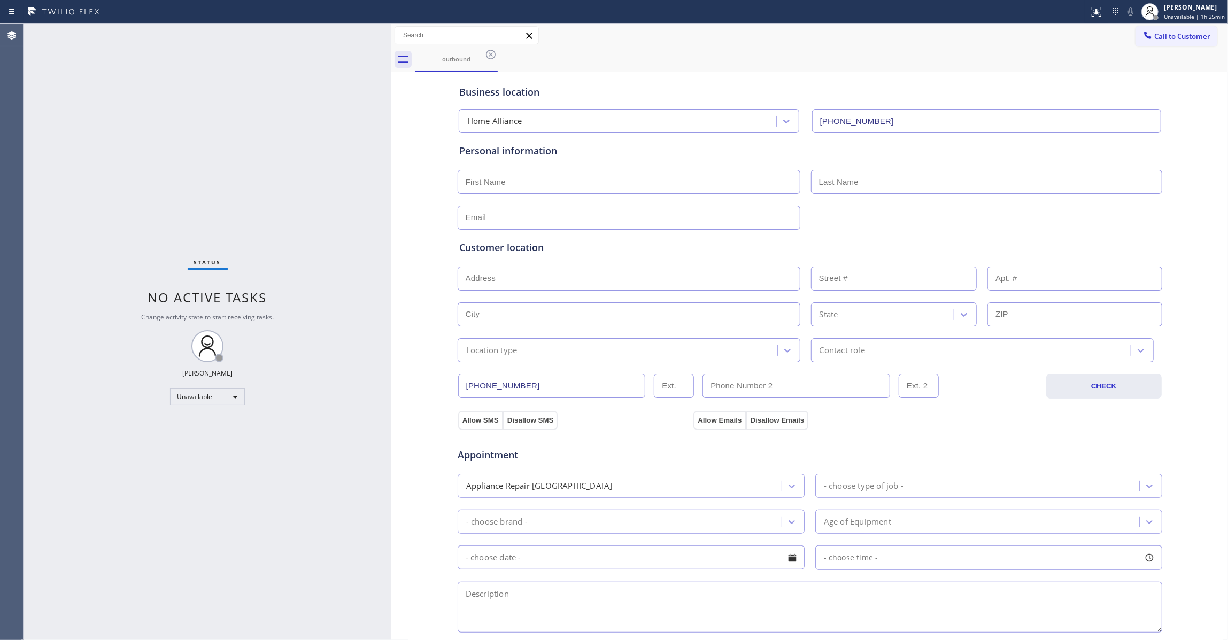
drag, startPoint x: 361, startPoint y: 177, endPoint x: 405, endPoint y: 13, distance: 170.2
click at [361, 176] on div "Status No active tasks Change activity state to start receiving tasks. [PERSON_…" at bounding box center [208, 332] width 368 height 617
click at [490, 52] on icon at bounding box center [490, 54] width 13 height 13
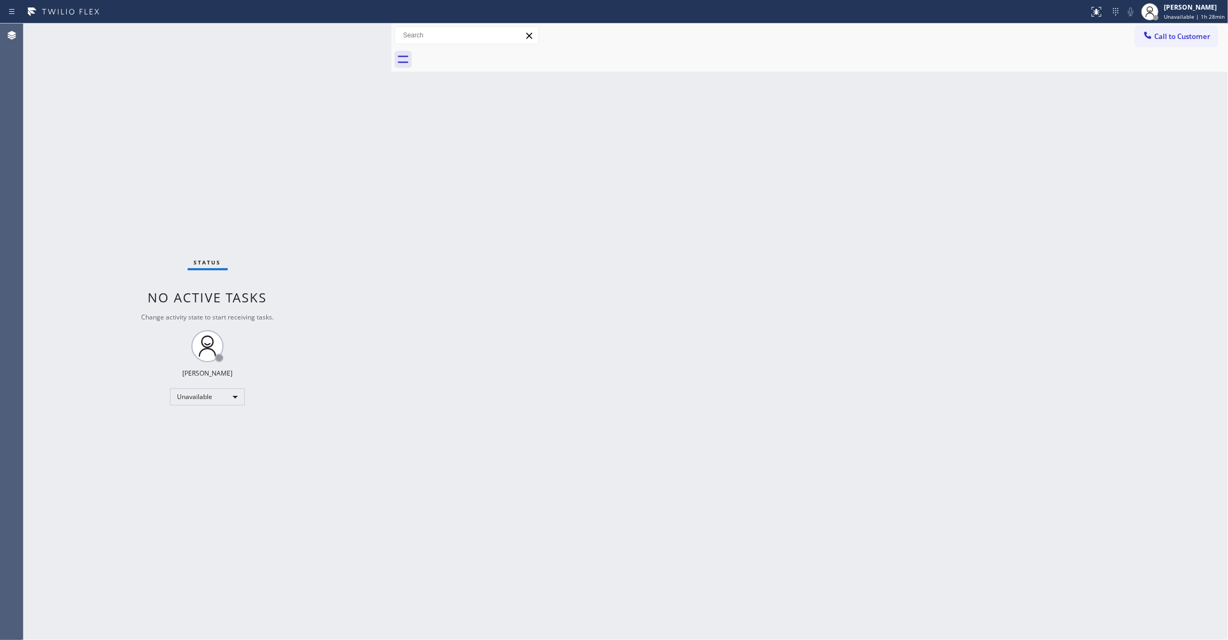
click at [113, 193] on div "Status No active tasks Change activity state to start receiving tasks. [PERSON_…" at bounding box center [208, 332] width 368 height 617
click at [1170, 15] on span "Unavailable | 1h 28min" at bounding box center [1193, 16] width 61 height 7
click at [1155, 82] on button "Break" at bounding box center [1174, 84] width 107 height 14
drag, startPoint x: 1132, startPoint y: 470, endPoint x: 1135, endPoint y: 430, distance: 40.2
click at [1135, 430] on div "Back to Dashboard Change Sender ID Customers Technicians Select a contact Outbo…" at bounding box center [809, 332] width 836 height 617
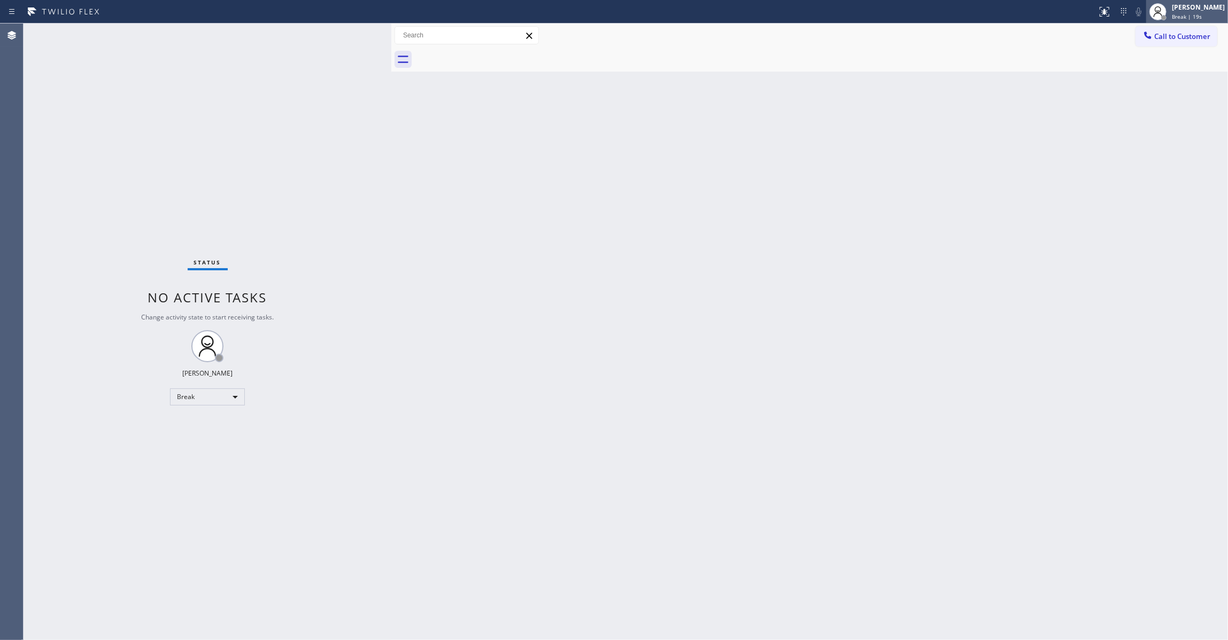
click at [1171, 20] on span "Break | 19s" at bounding box center [1186, 16] width 30 height 7
click at [1155, 69] on button "Unavailable" at bounding box center [1174, 71] width 107 height 14
click at [453, 382] on div "Back to Dashboard Change Sender ID Customers Technicians Select a contact Outbo…" at bounding box center [809, 332] width 836 height 617
drag, startPoint x: 140, startPoint y: 538, endPoint x: 772, endPoint y: 146, distance: 743.3
click at [143, 529] on div "Status No active tasks Change activity state to start receiving tasks. [PERSON_…" at bounding box center [208, 332] width 368 height 617
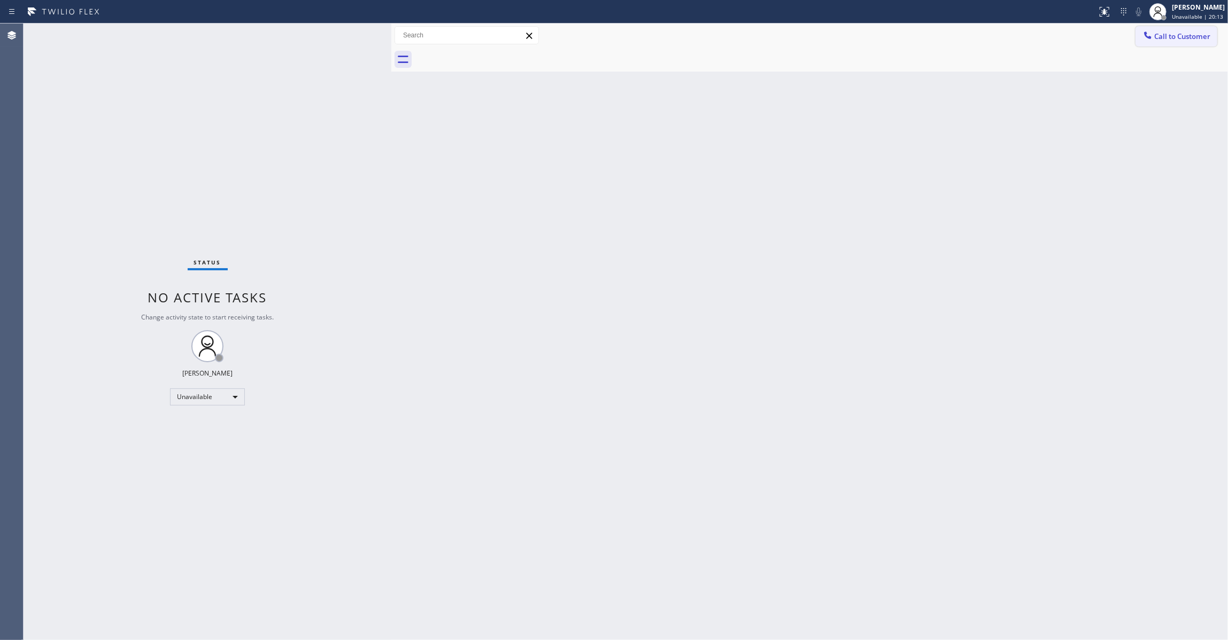
click at [1196, 33] on span "Call to Customer" at bounding box center [1182, 37] width 56 height 10
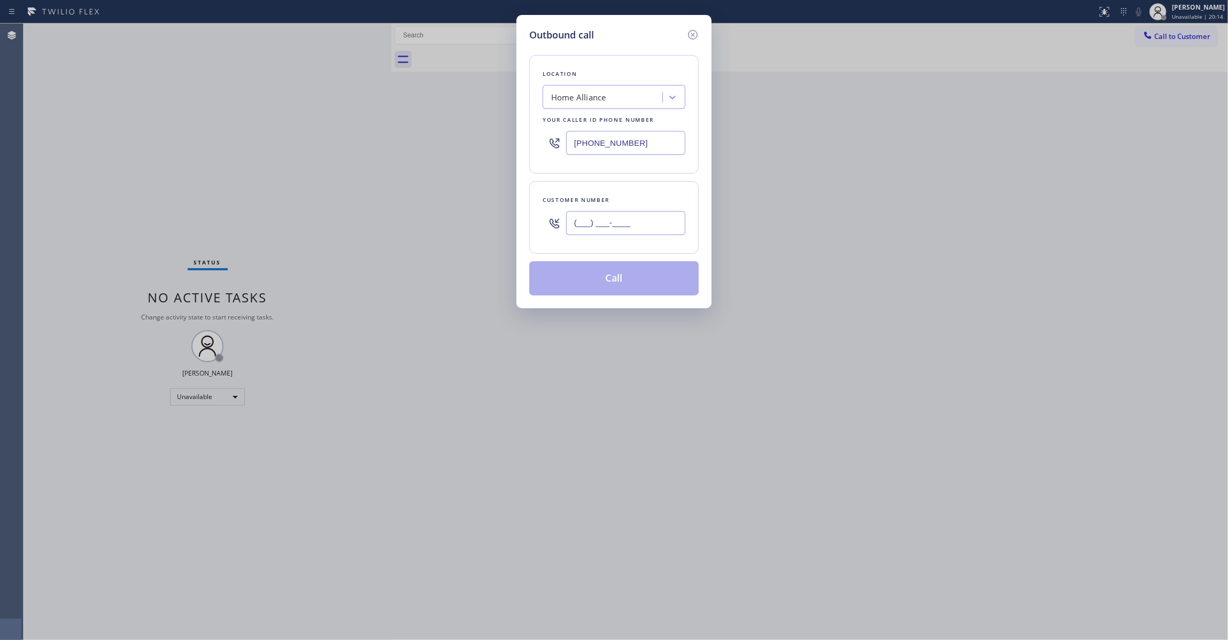
click at [610, 228] on input "(___) ___-____" at bounding box center [625, 223] width 119 height 24
paste input "303) 589-6681"
type input "[PHONE_NUMBER]"
click at [142, 139] on div "Outbound call Location Home Alliance Your caller id phone number [PHONE_NUMBER]…" at bounding box center [614, 320] width 1228 height 640
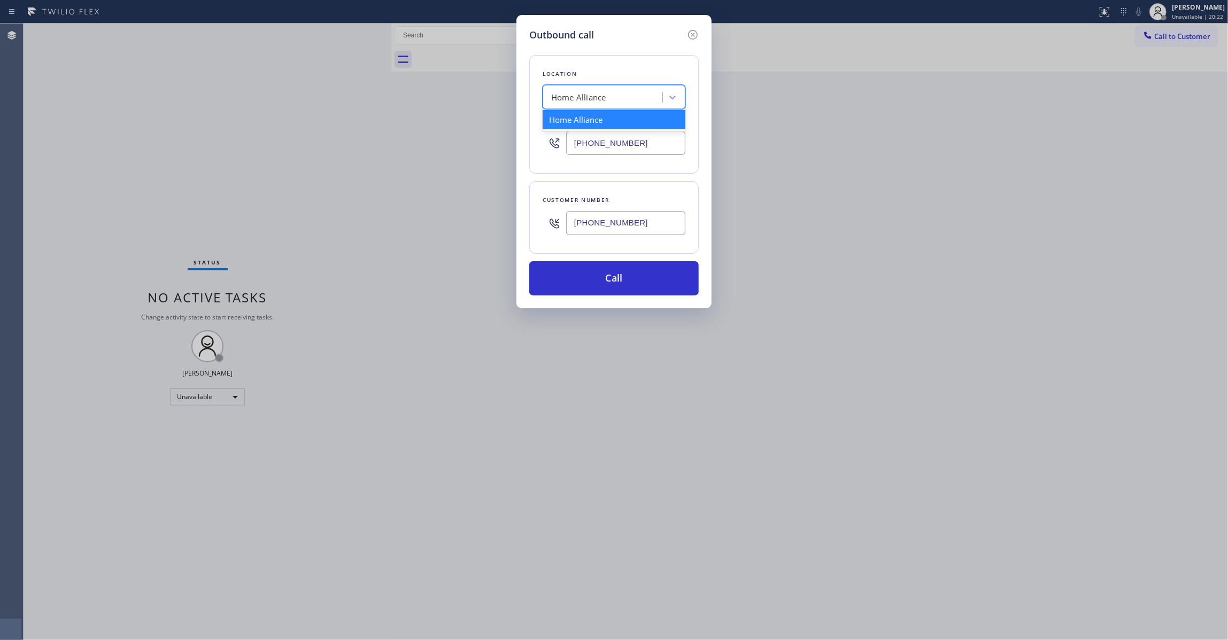
click at [593, 100] on div "Home Alliance" at bounding box center [578, 97] width 55 height 12
paste input "Thermador Repair Group [GEOGRAPHIC_DATA]"
type input "Thermador Repair Group [GEOGRAPHIC_DATA]"
click at [608, 124] on div "Thermador Repair Group [GEOGRAPHIC_DATA]" at bounding box center [613, 125] width 143 height 30
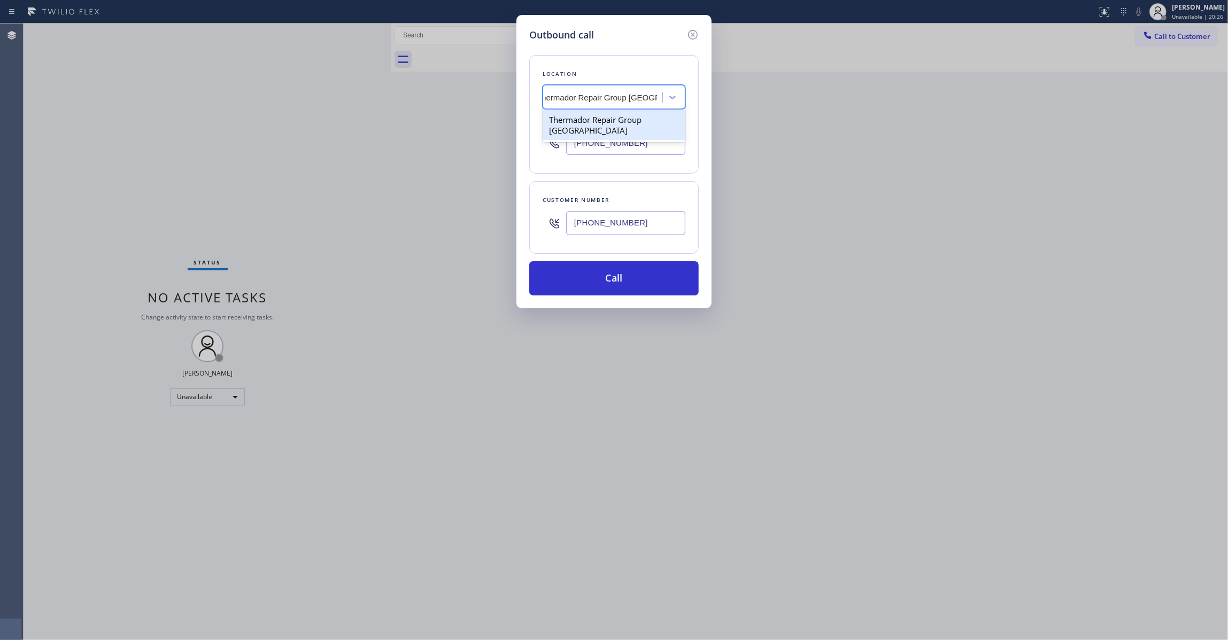
type input "[PHONE_NUMBER]"
drag, startPoint x: 643, startPoint y: 227, endPoint x: 548, endPoint y: 225, distance: 95.7
click at [548, 225] on div "[PHONE_NUMBER]" at bounding box center [613, 223] width 143 height 35
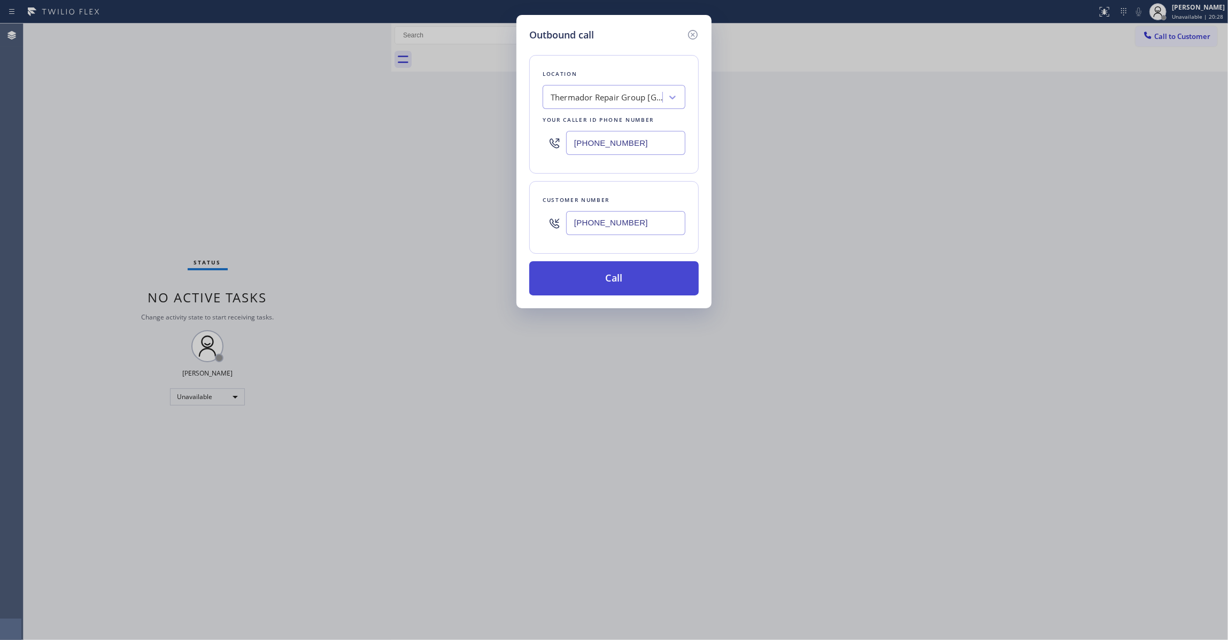
click at [586, 278] on button "Call" at bounding box center [613, 278] width 169 height 34
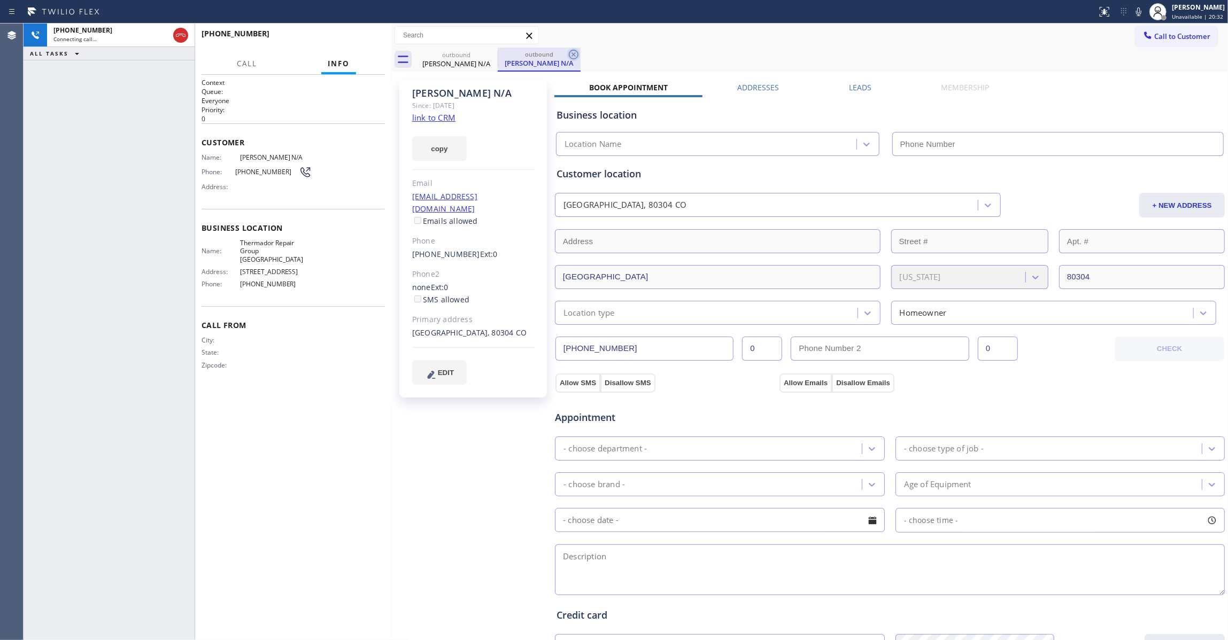
click at [573, 55] on icon at bounding box center [574, 55] width 10 height 10
type input "[PHONE_NUMBER]"
click at [440, 125] on div "copy" at bounding box center [473, 142] width 122 height 37
click at [439, 118] on link "link to CRM" at bounding box center [433, 117] width 43 height 11
drag, startPoint x: 289, startPoint y: 254, endPoint x: 240, endPoint y: 244, distance: 49.8
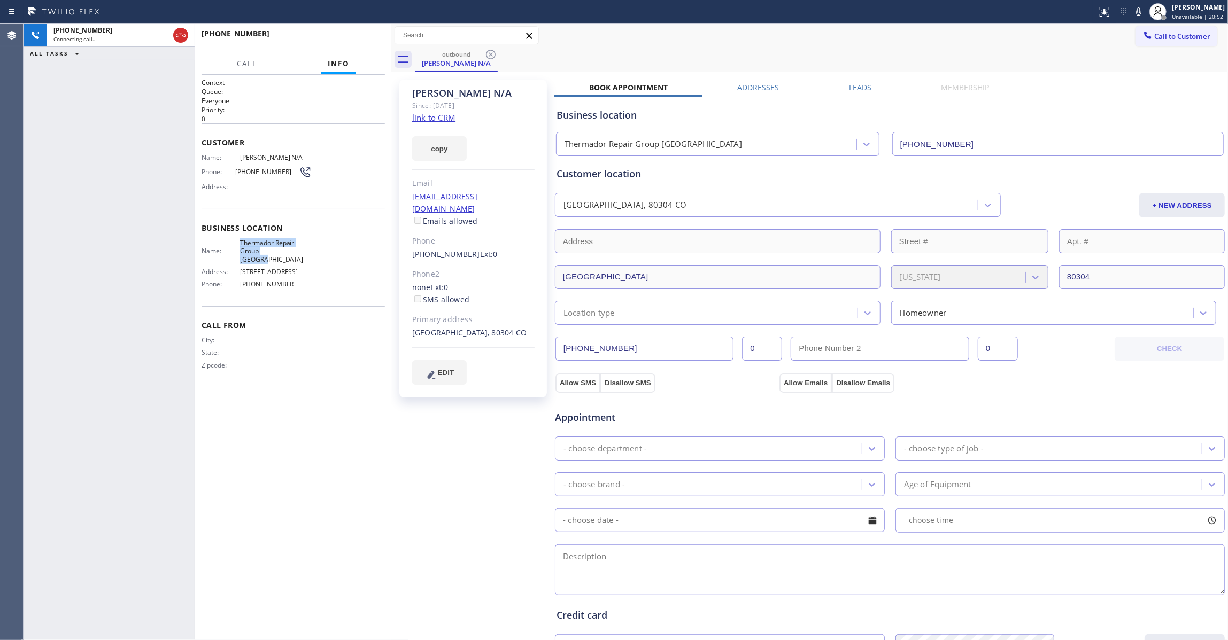
click at [240, 244] on span "Thermador Repair Group [GEOGRAPHIC_DATA]" at bounding box center [276, 251] width 72 height 25
copy span "Thermador Repair Group [GEOGRAPHIC_DATA]"
click at [387, 407] on div "Context Queue: Everyone Priority: 0 Customer Name: [PERSON_NAME]/A Phone: [PHON…" at bounding box center [293, 357] width 196 height 565
click at [263, 280] on span "[PHONE_NUMBER]" at bounding box center [276, 284] width 72 height 8
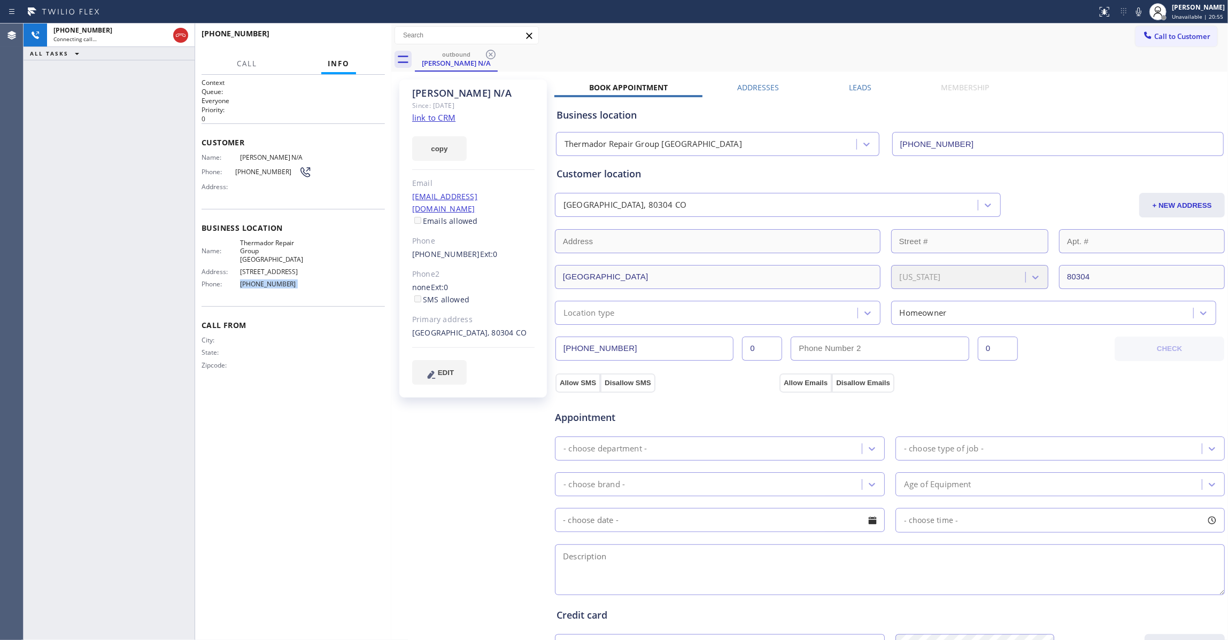
click at [263, 280] on span "[PHONE_NUMBER]" at bounding box center [276, 284] width 72 height 8
copy span "[PHONE_NUMBER]"
click at [421, 452] on div "[PERSON_NAME]/A Since: [DATE] link to CRM copy Email [EMAIL_ADDRESS][DOMAIN_NAM…" at bounding box center [474, 431] width 160 height 714
click at [361, 41] on span "HANG UP" at bounding box center [360, 38] width 33 height 7
click at [362, 42] on button "HANG UP" at bounding box center [360, 38] width 50 height 15
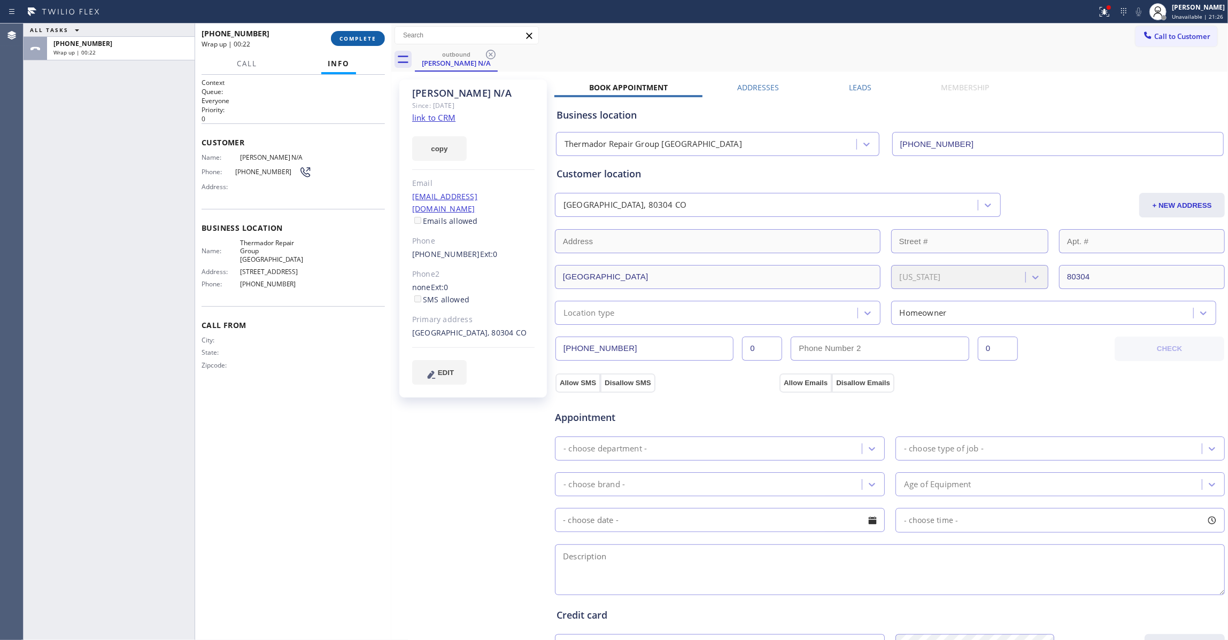
click at [372, 43] on button "COMPLETE" at bounding box center [358, 38] width 54 height 15
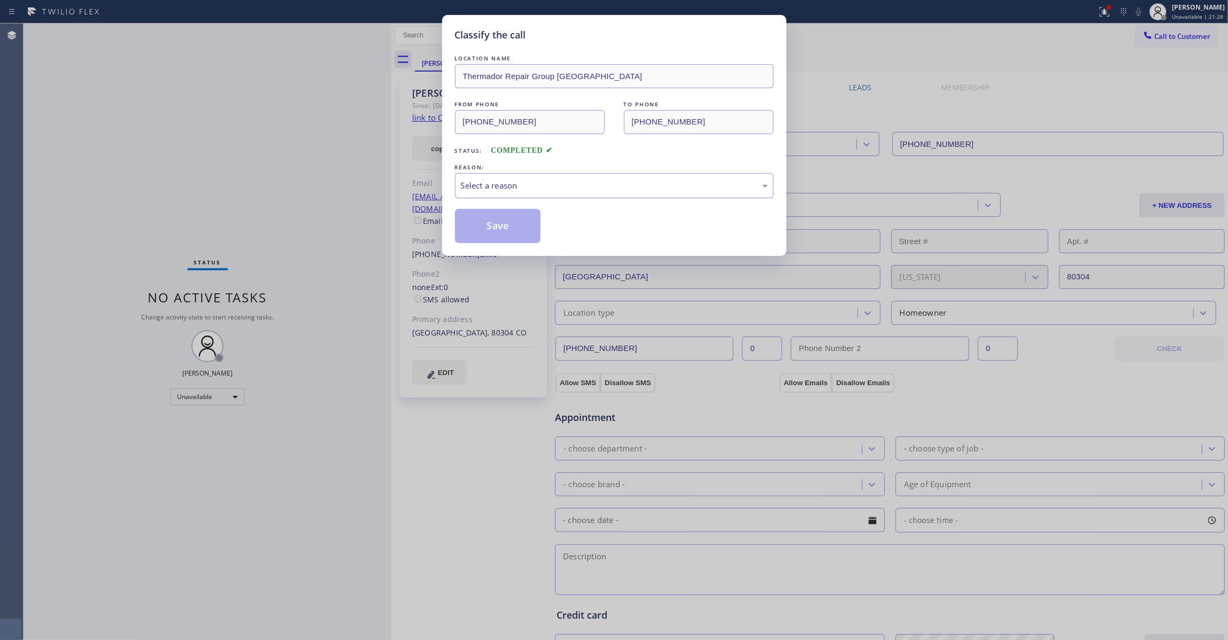
click at [501, 186] on div "Select a reason" at bounding box center [614, 186] width 307 height 12
click at [496, 228] on button "Save" at bounding box center [498, 226] width 86 height 34
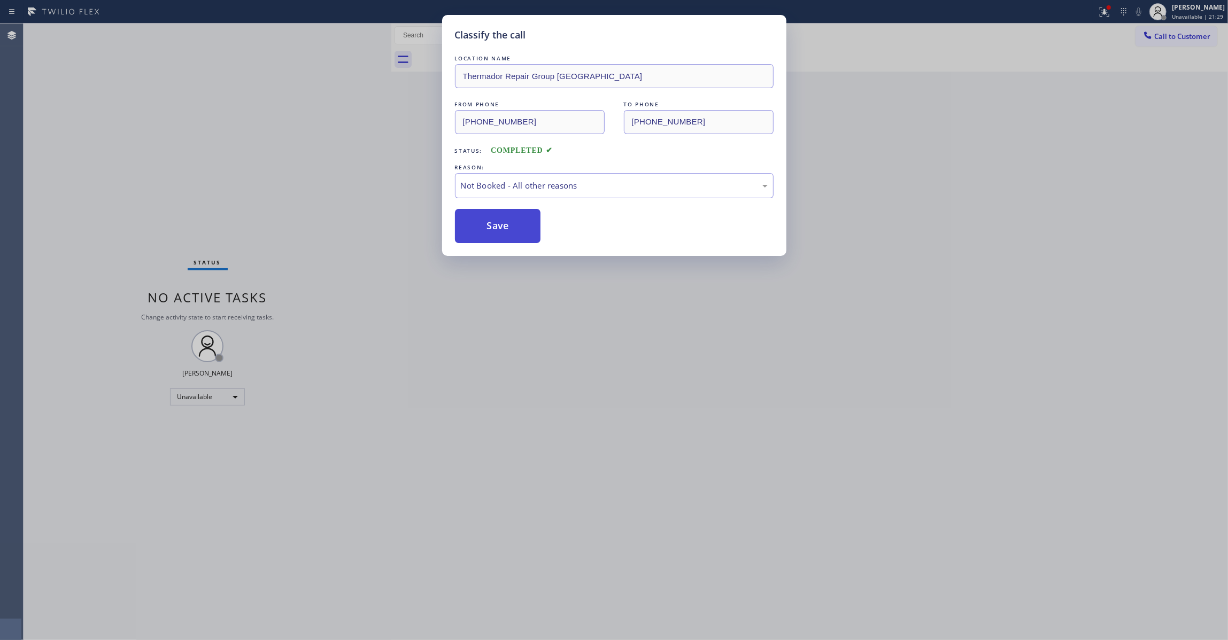
click at [496, 228] on button "Save" at bounding box center [498, 226] width 86 height 34
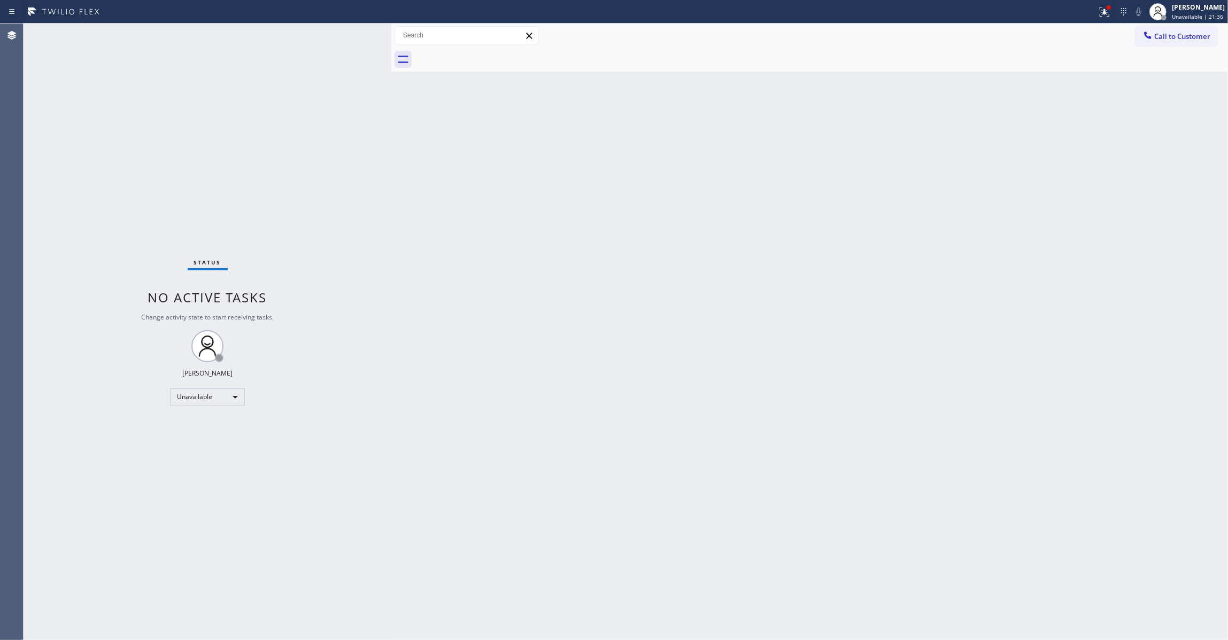
click at [753, 358] on div "Back to Dashboard Change Sender ID Customers Technicians Select a contact Outbo…" at bounding box center [809, 332] width 836 height 617
drag, startPoint x: 125, startPoint y: 540, endPoint x: 1196, endPoint y: 105, distance: 1155.3
click at [139, 522] on div "Status No active tasks Change activity state to start receiving tasks. [PERSON_…" at bounding box center [208, 332] width 368 height 617
click at [1098, 10] on icon at bounding box center [1104, 11] width 13 height 13
click at [1051, 144] on button "Clear issues" at bounding box center [1034, 140] width 125 height 15
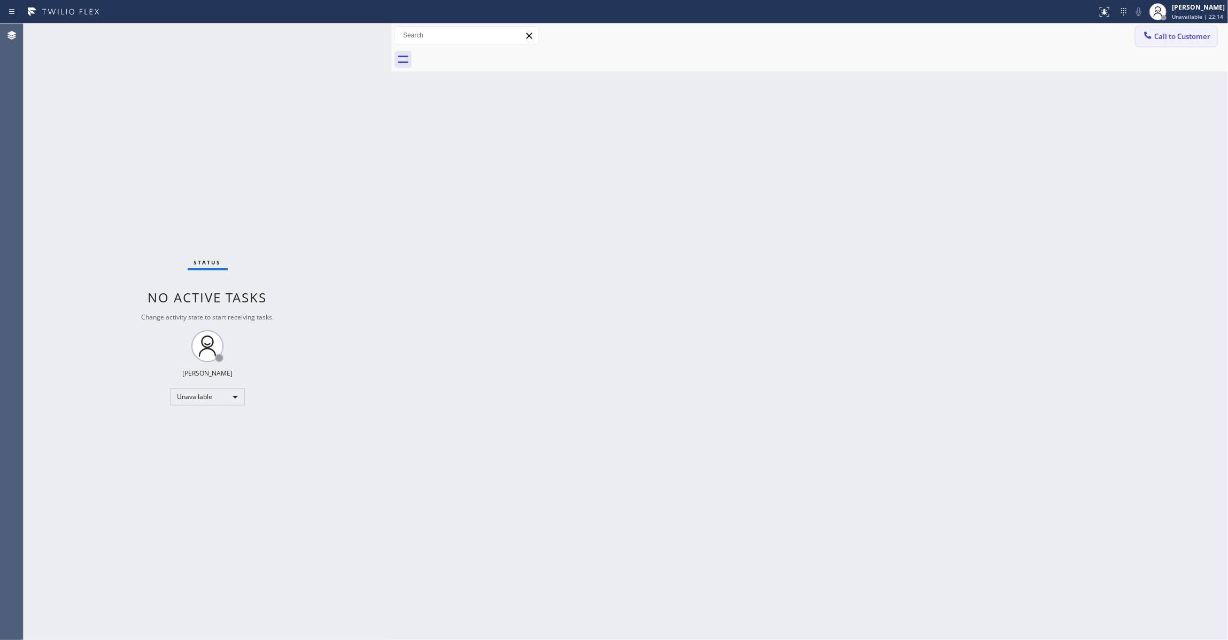
click at [1171, 32] on span "Call to Customer" at bounding box center [1182, 37] width 56 height 10
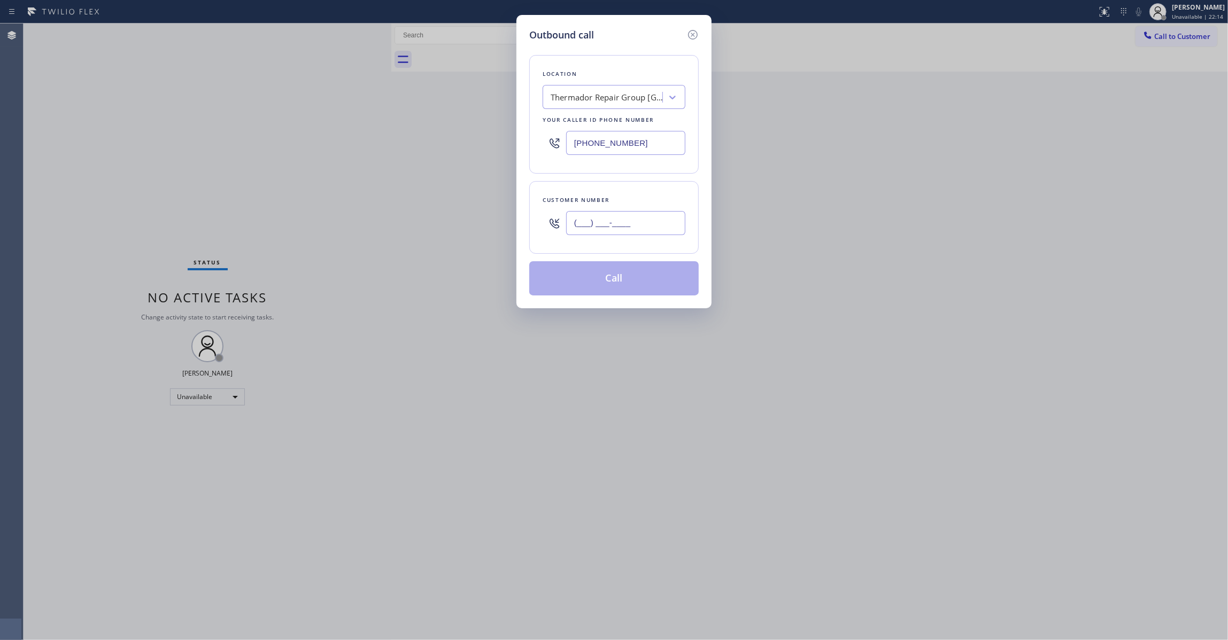
click at [628, 227] on input "(___) ___-____" at bounding box center [625, 223] width 119 height 24
paste input "303) 589-6681"
type input "[PHONE_NUMBER]"
click at [623, 283] on button "Call" at bounding box center [613, 278] width 169 height 34
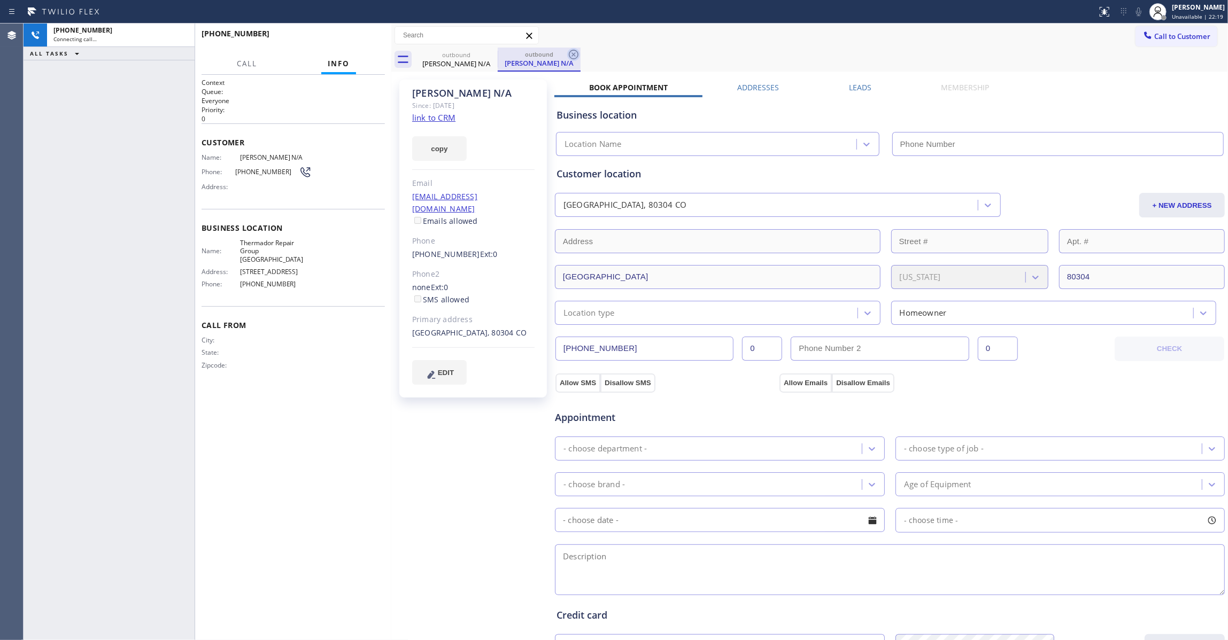
click at [571, 53] on icon at bounding box center [573, 54] width 13 height 13
type input "[PHONE_NUMBER]"
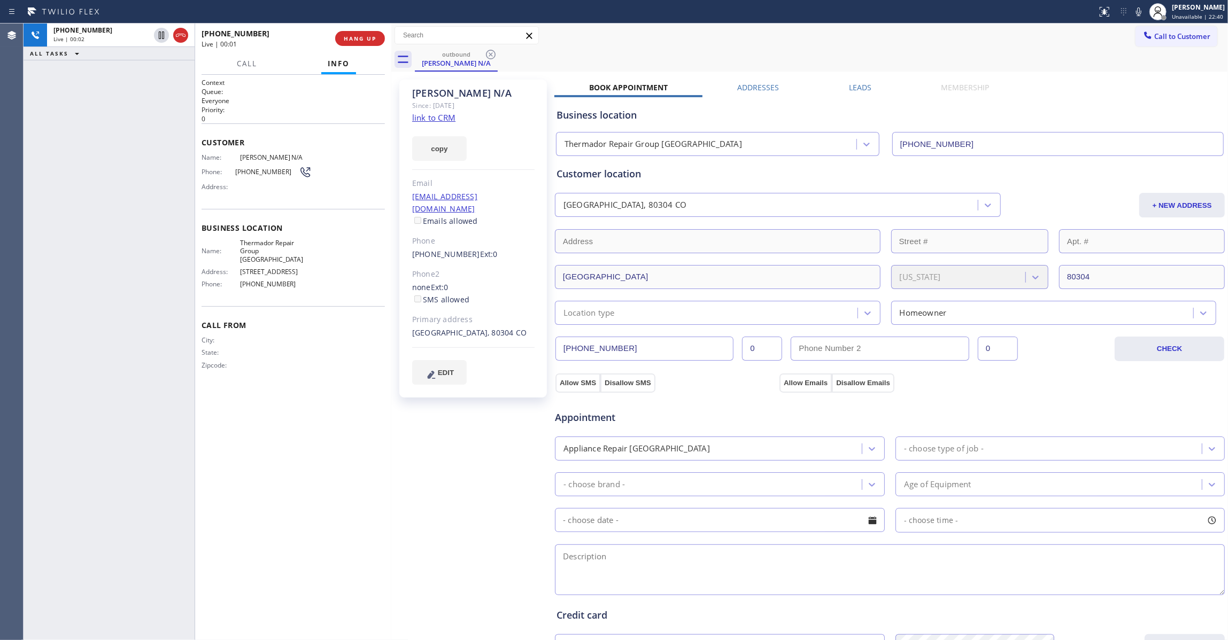
drag, startPoint x: 39, startPoint y: 488, endPoint x: 196, endPoint y: 137, distance: 384.5
click at [38, 482] on div "[PHONE_NUMBER] Live | 00:02 ALL TASKS ALL TASKS ACTIVE TASKS TASKS IN WRAP UP" at bounding box center [109, 332] width 171 height 617
click at [360, 40] on span "HANG UP" at bounding box center [360, 38] width 33 height 7
click at [372, 39] on span "COMPLETE" at bounding box center [357, 38] width 37 height 7
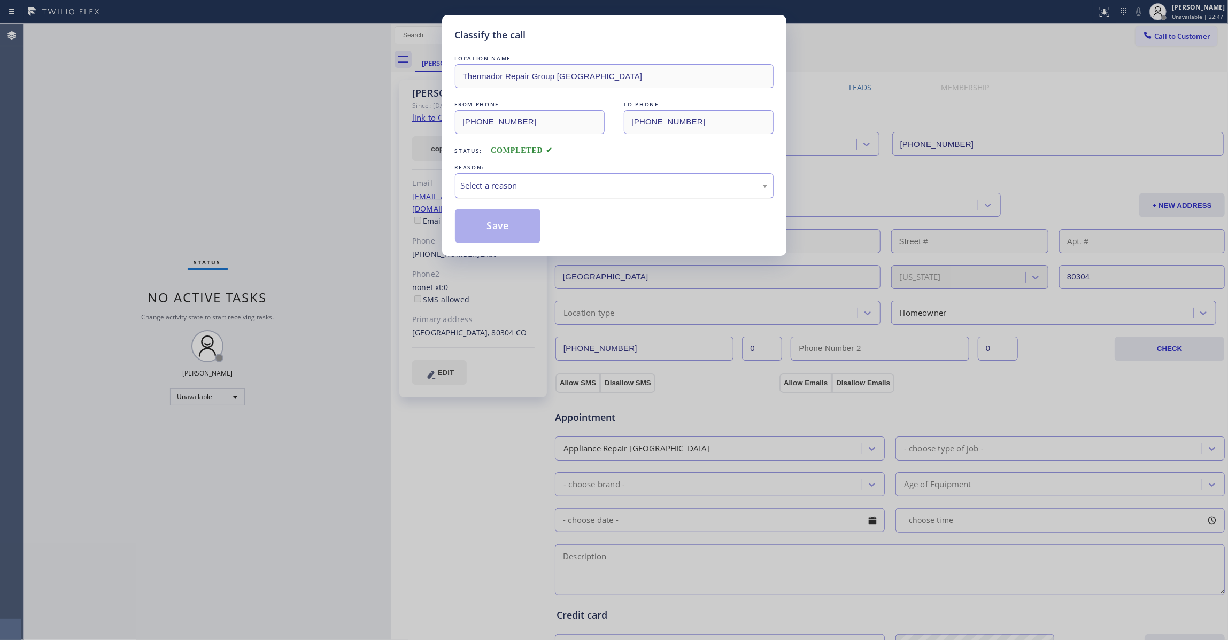
click at [497, 191] on div "Select a reason" at bounding box center [614, 186] width 307 height 12
click at [498, 226] on button "Save" at bounding box center [498, 226] width 86 height 34
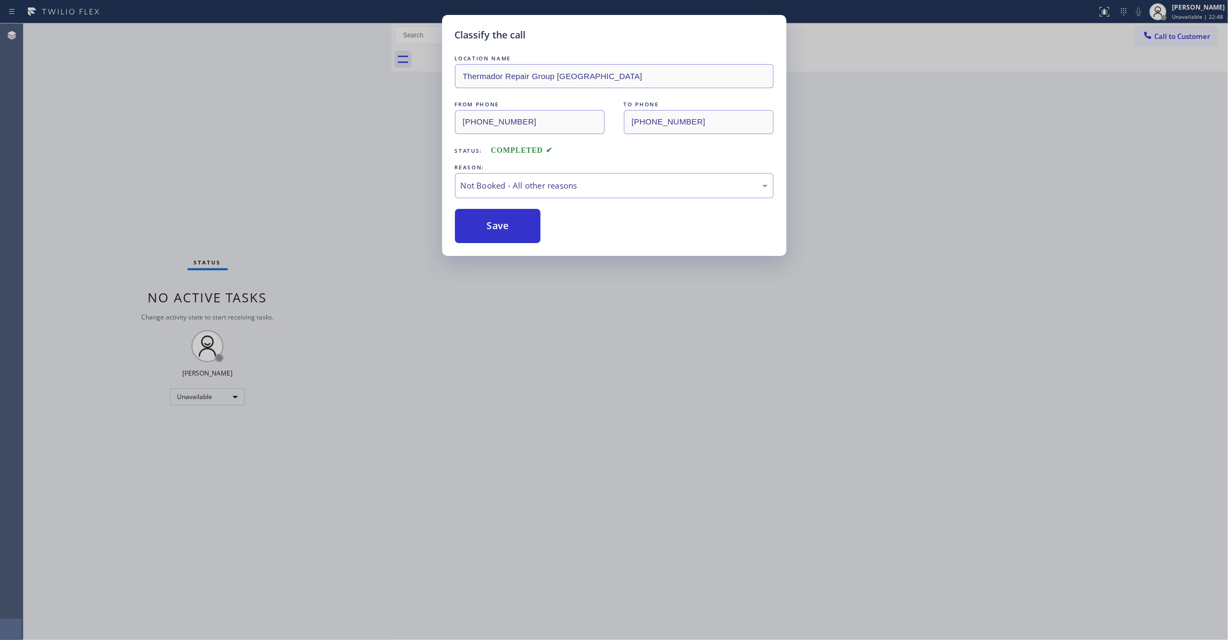
click at [498, 226] on button "Save" at bounding box center [498, 226] width 86 height 34
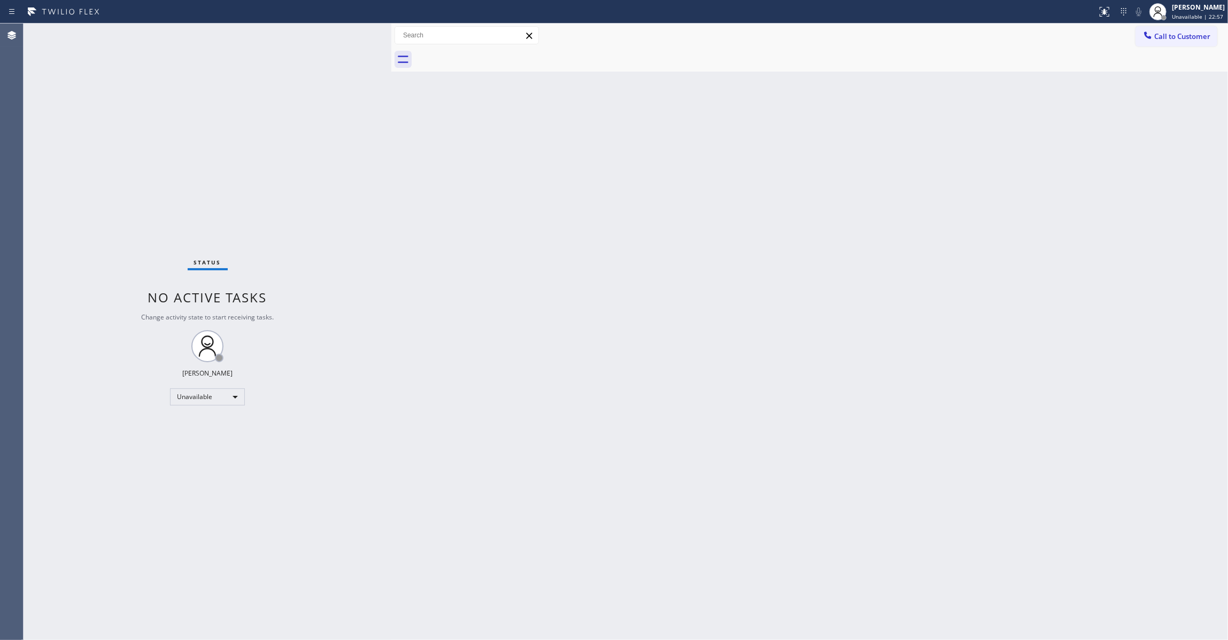
click at [168, 92] on div "Status No active tasks Change activity state to start receiving tasks. [PERSON_…" at bounding box center [208, 332] width 368 height 617
click at [20, 519] on div "Agent Desktop" at bounding box center [11, 332] width 23 height 617
click at [1195, 41] on span "Call to Customer" at bounding box center [1182, 37] width 56 height 10
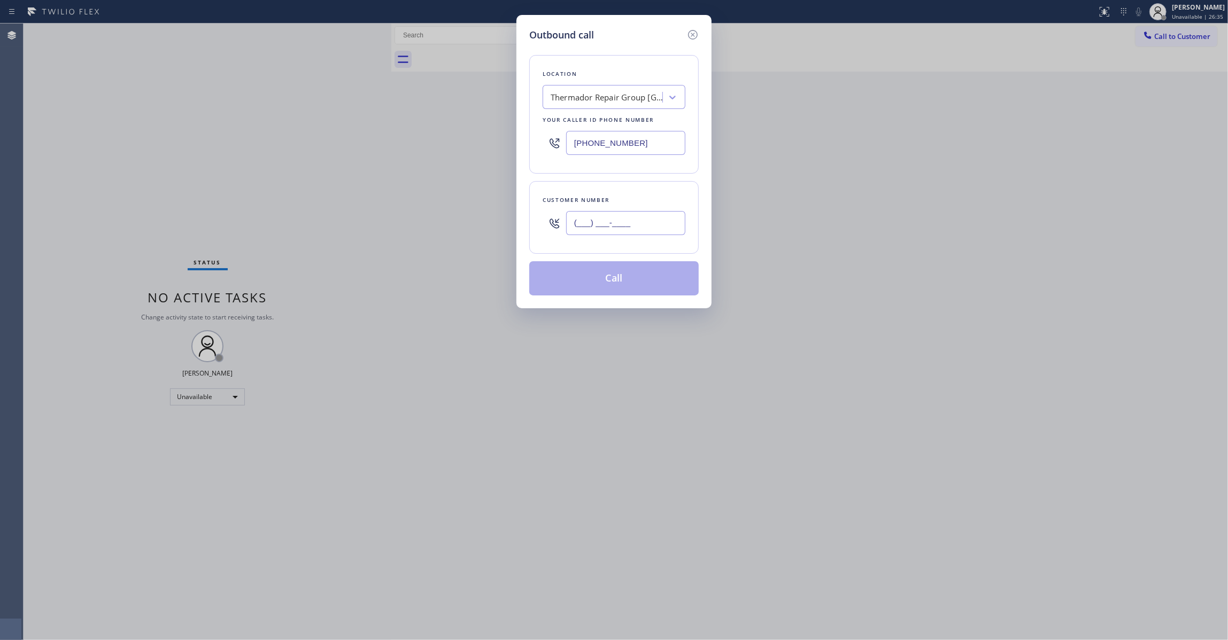
click at [631, 221] on input "(___) ___-____" at bounding box center [625, 223] width 119 height 24
paste input "303) 589-6681"
type input "[PHONE_NUMBER]"
click at [599, 280] on button "Call" at bounding box center [613, 278] width 169 height 34
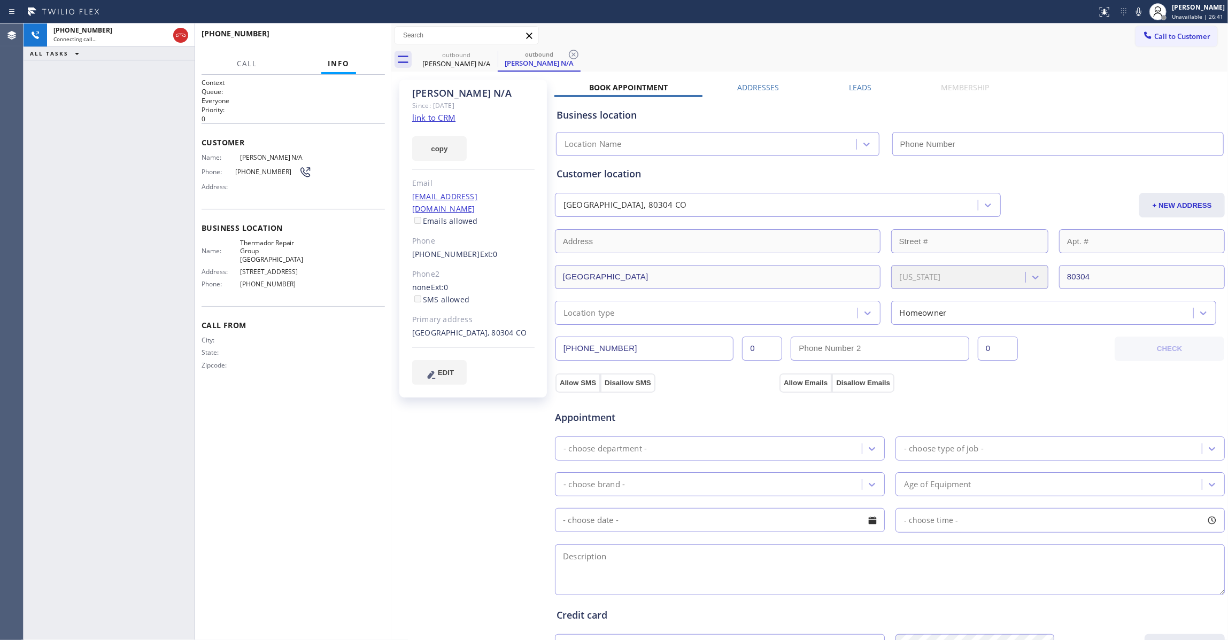
type input "[PHONE_NUMBER]"
click at [573, 55] on icon at bounding box center [574, 55] width 10 height 10
click at [366, 40] on span "HANG UP" at bounding box center [360, 38] width 33 height 7
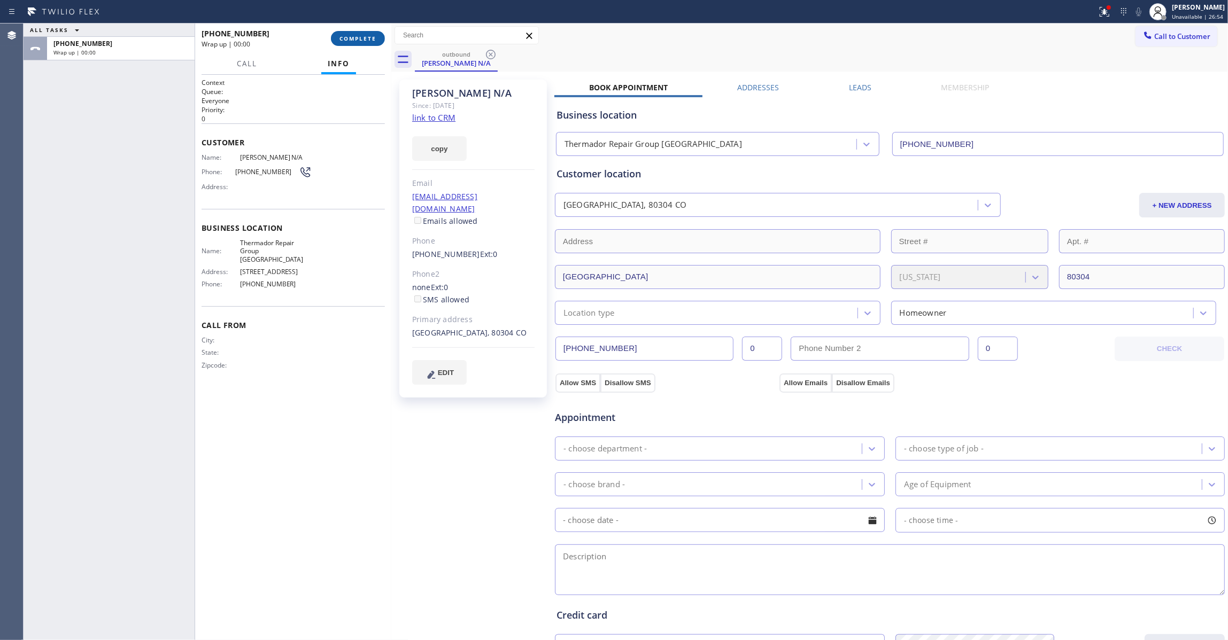
click at [366, 40] on span "COMPLETE" at bounding box center [357, 38] width 37 height 7
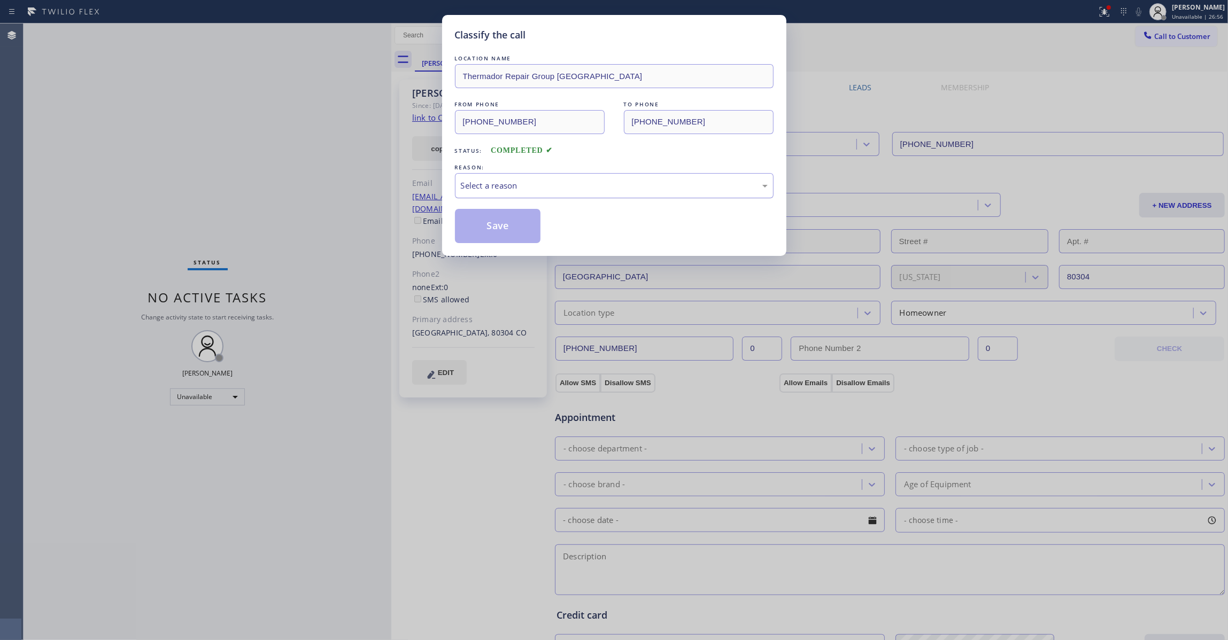
click at [491, 185] on div "Select a reason" at bounding box center [614, 186] width 307 height 12
click at [493, 228] on button "Save" at bounding box center [498, 226] width 86 height 34
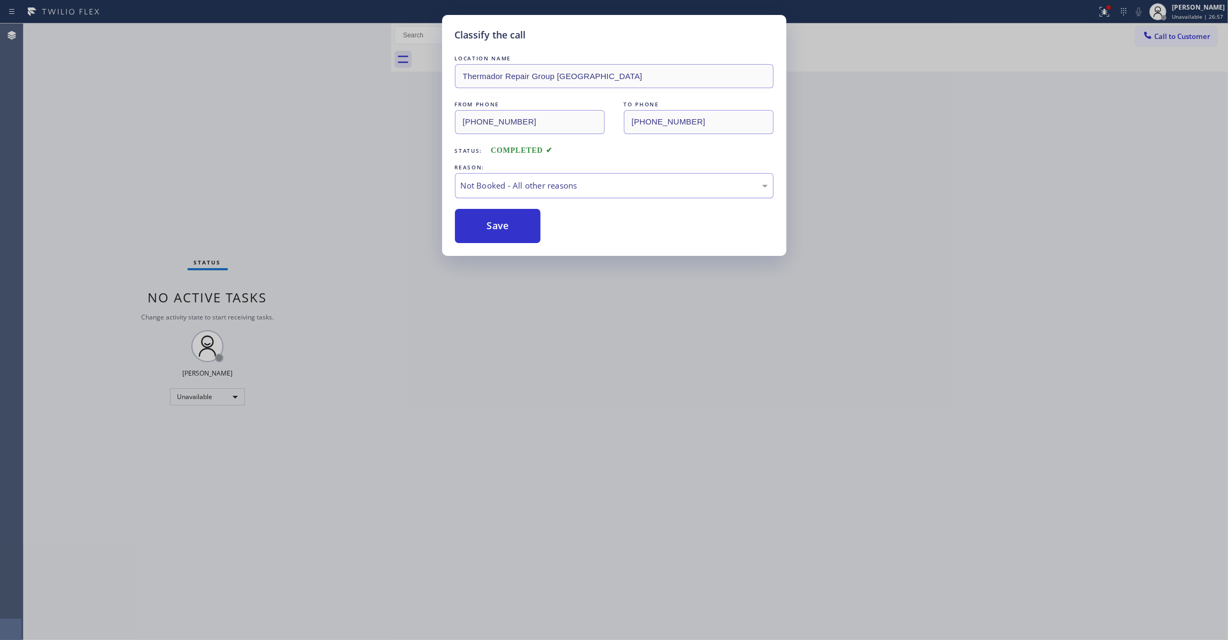
drag, startPoint x: 493, startPoint y: 228, endPoint x: 751, endPoint y: 174, distance: 263.7
click at [494, 226] on button "Save" at bounding box center [498, 226] width 86 height 34
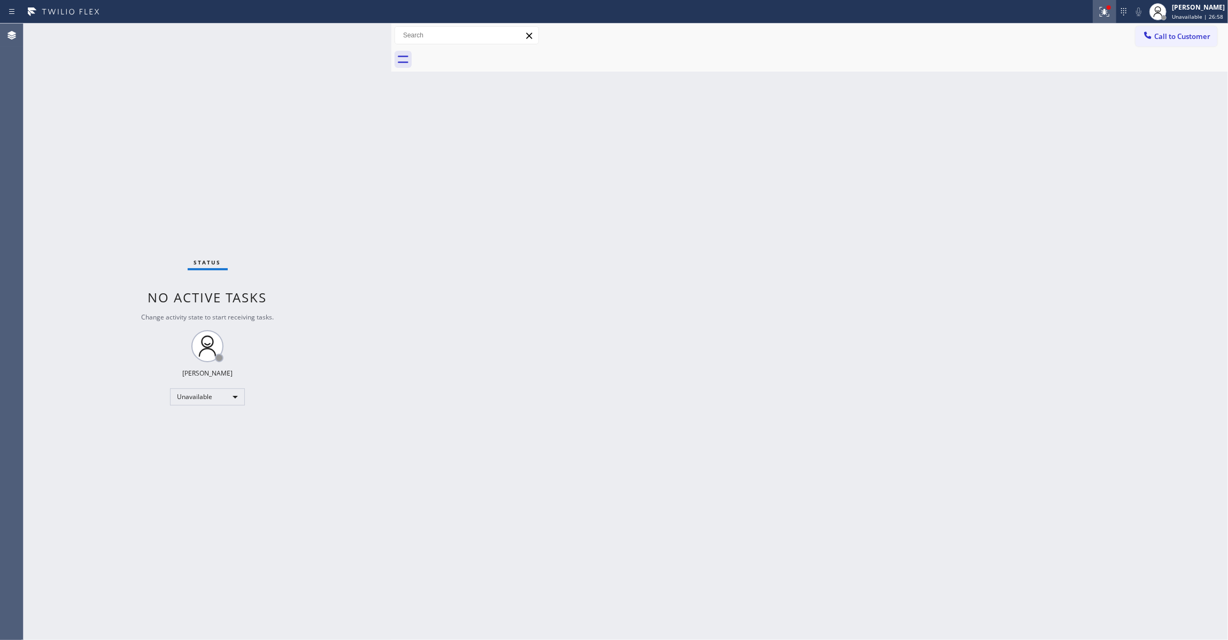
click at [1101, 10] on icon at bounding box center [1104, 11] width 6 height 4
click at [1059, 142] on button "Clear issues" at bounding box center [1034, 140] width 125 height 15
click at [1185, 39] on span "Call to Customer" at bounding box center [1182, 37] width 56 height 10
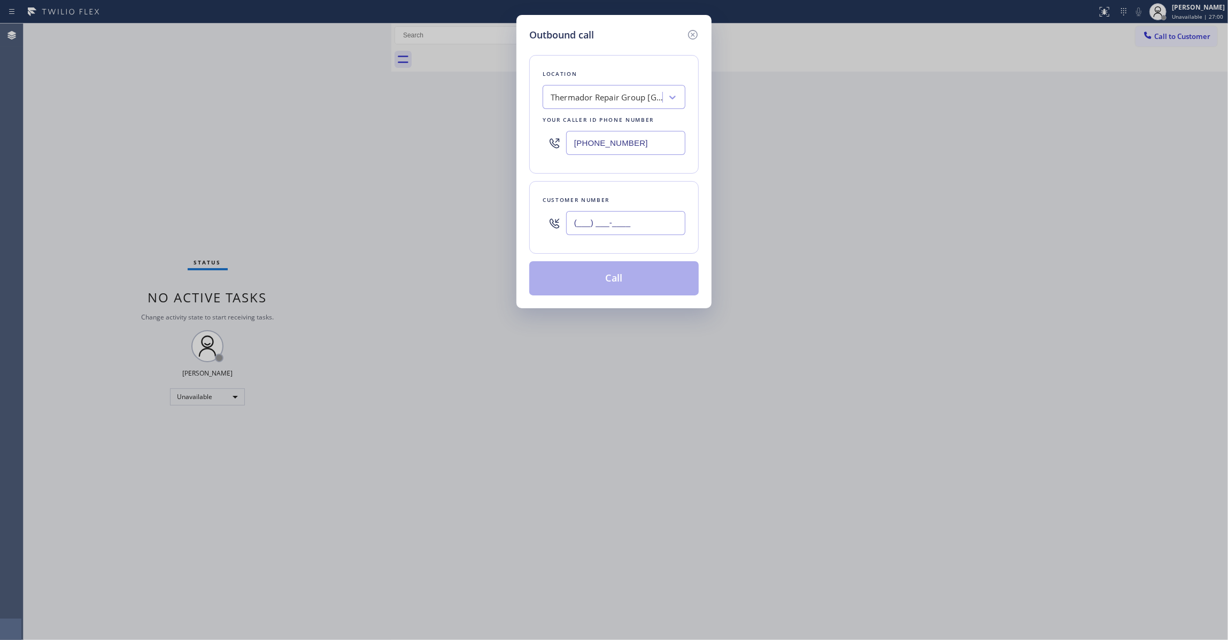
click at [625, 220] on input "(___) ___-____" at bounding box center [625, 223] width 119 height 24
paste input "303) 589-6681"
type input "[PHONE_NUMBER]"
click at [599, 288] on button "Call" at bounding box center [613, 278] width 169 height 34
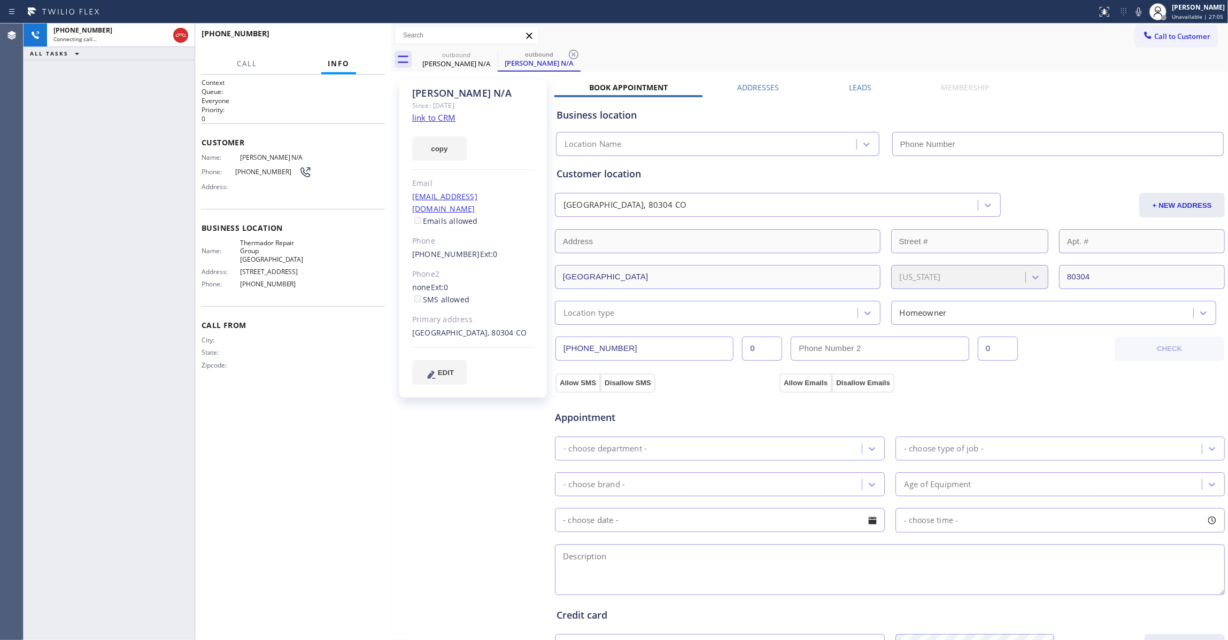
click at [576, 56] on icon at bounding box center [573, 54] width 13 height 13
click at [571, 56] on div "outbound [PERSON_NAME]/A outbound [PERSON_NAME] N/A" at bounding box center [821, 60] width 813 height 24
type input "[PHONE_NUMBER]"
click at [439, 118] on link "link to CRM" at bounding box center [433, 117] width 43 height 11
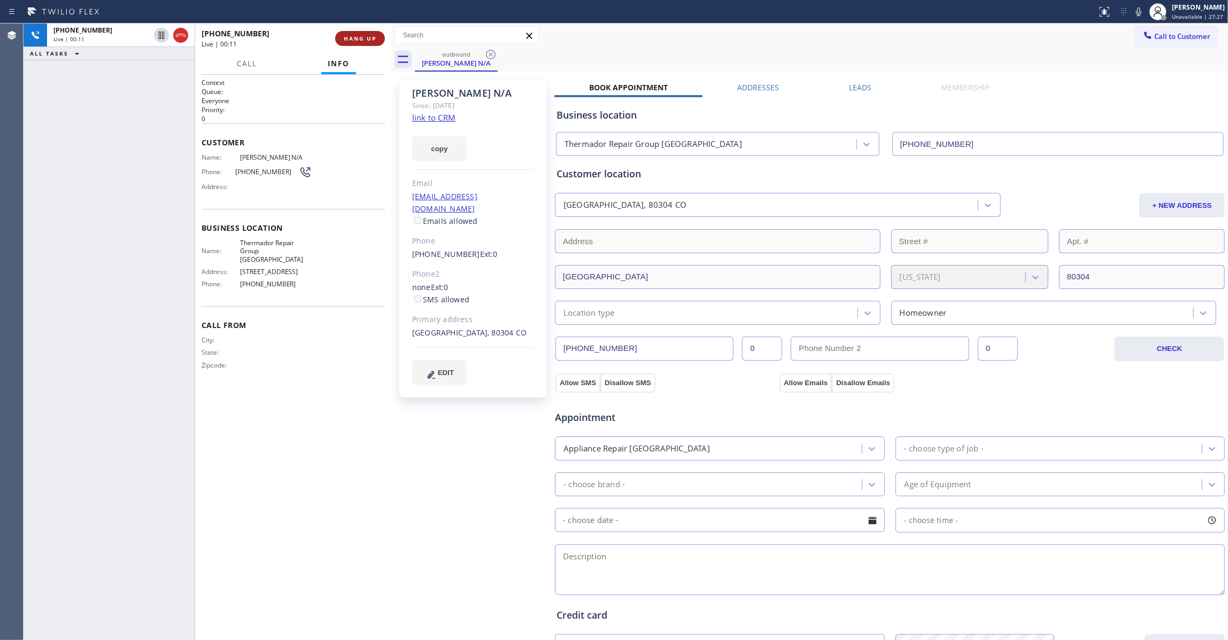
click at [361, 37] on span "HANG UP" at bounding box center [360, 38] width 33 height 7
click at [361, 37] on span "COMPLETE" at bounding box center [357, 38] width 37 height 7
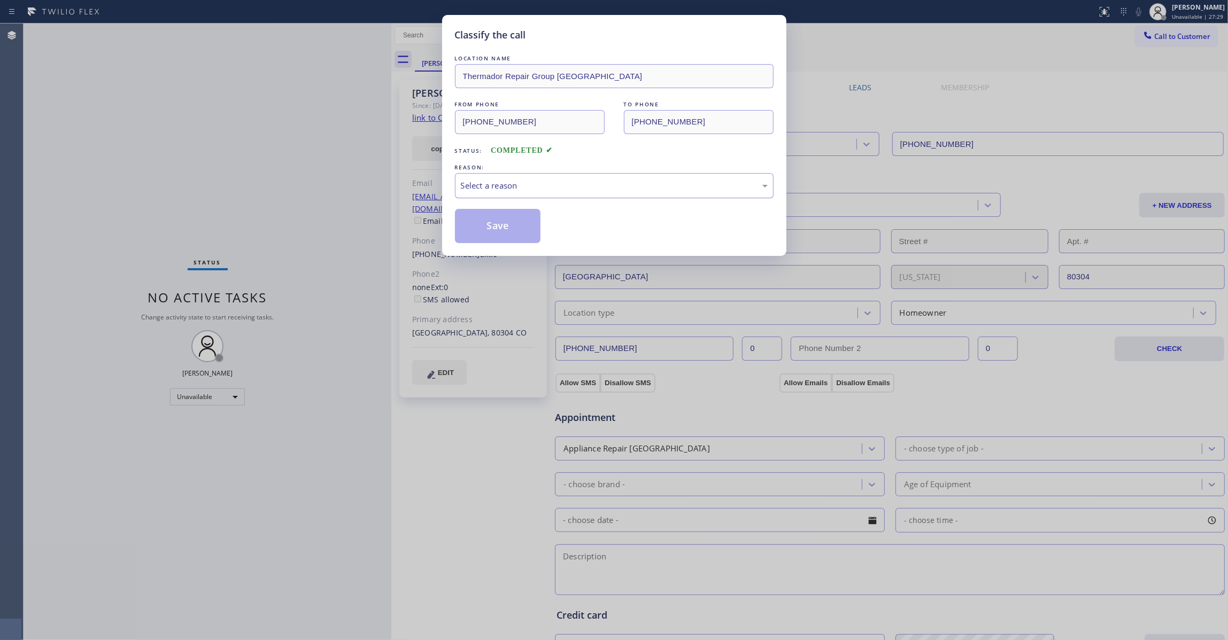
click at [460, 177] on div "Select a reason" at bounding box center [614, 185] width 319 height 25
click at [484, 233] on button "Save" at bounding box center [498, 226] width 86 height 34
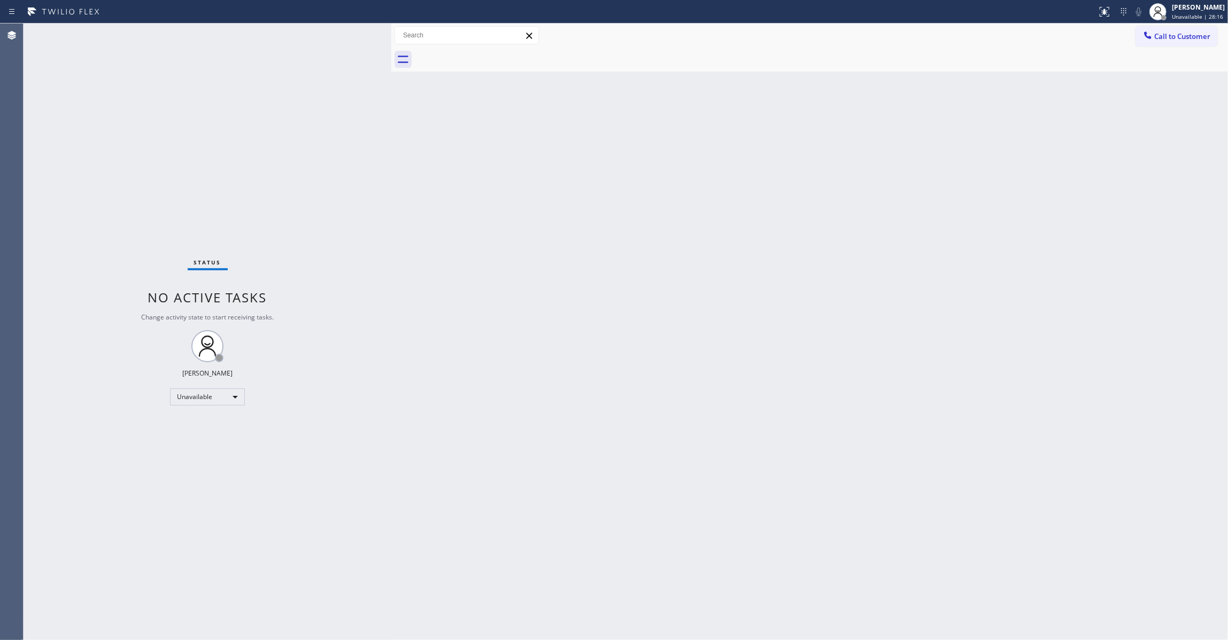
click at [125, 577] on div "Status No active tasks Change activity state to start receiving tasks. [PERSON_…" at bounding box center [208, 332] width 368 height 617
click at [161, 124] on div "Status No active tasks Change activity state to start receiving tasks. [PERSON_…" at bounding box center [208, 332] width 368 height 617
click at [689, 268] on div "Back to Dashboard Change Sender ID Customers Technicians Select a contact Outbo…" at bounding box center [809, 332] width 836 height 617
drag, startPoint x: 820, startPoint y: 211, endPoint x: 935, endPoint y: 137, distance: 137.0
click at [828, 197] on div "Back to Dashboard Change Sender ID Customers Technicians Select a contact Outbo…" at bounding box center [809, 332] width 836 height 617
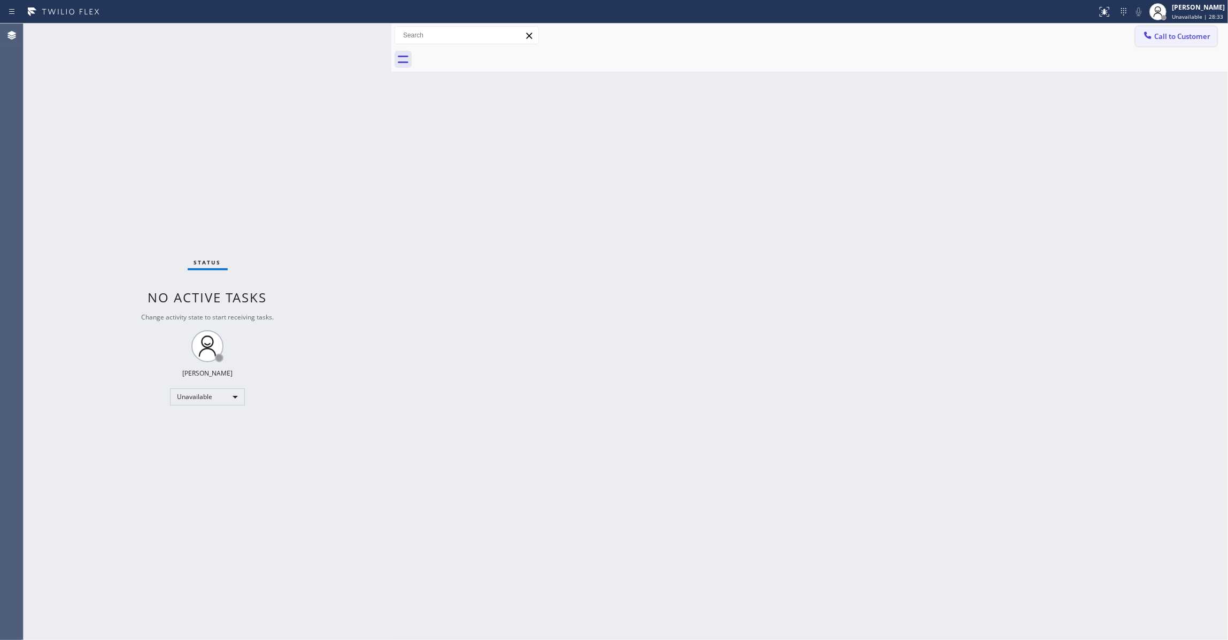
click at [1187, 33] on span "Call to Customer" at bounding box center [1182, 37] width 56 height 10
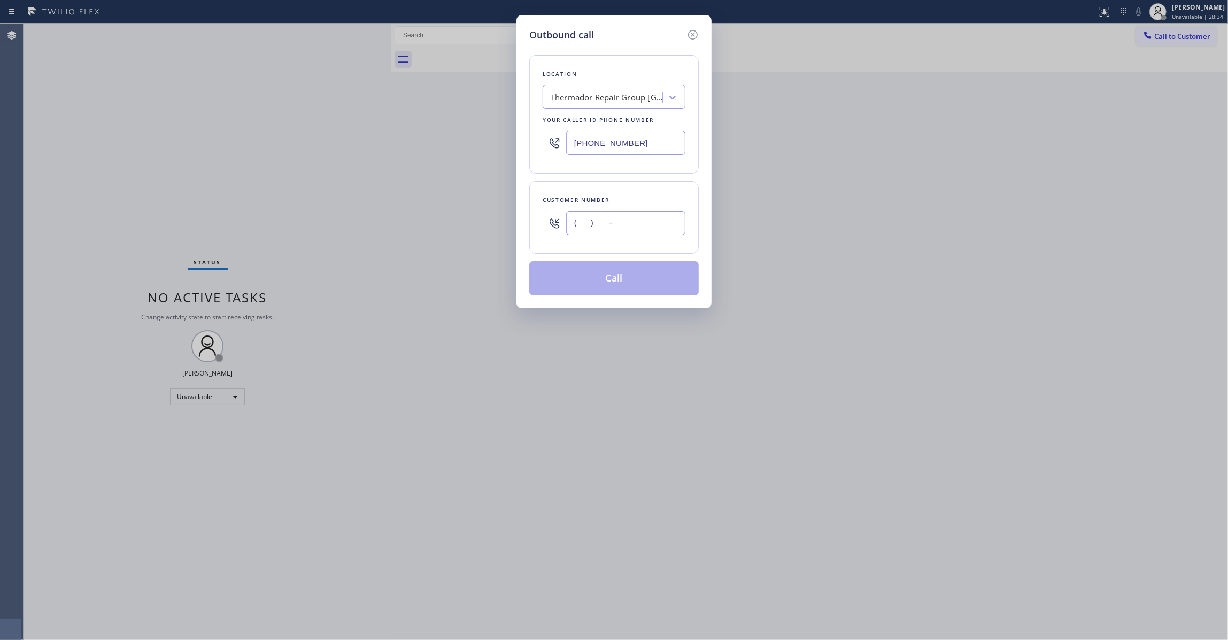
click at [599, 230] on input "(___) ___-____" at bounding box center [625, 223] width 119 height 24
paste input "504) 952-4975"
type input "[PHONE_NUMBER]"
drag, startPoint x: 659, startPoint y: 145, endPoint x: 220, endPoint y: 137, distance: 439.4
click at [203, 130] on div "Outbound call Location Thermador Repair Group [GEOGRAPHIC_DATA] Your caller id …" at bounding box center [614, 320] width 1228 height 640
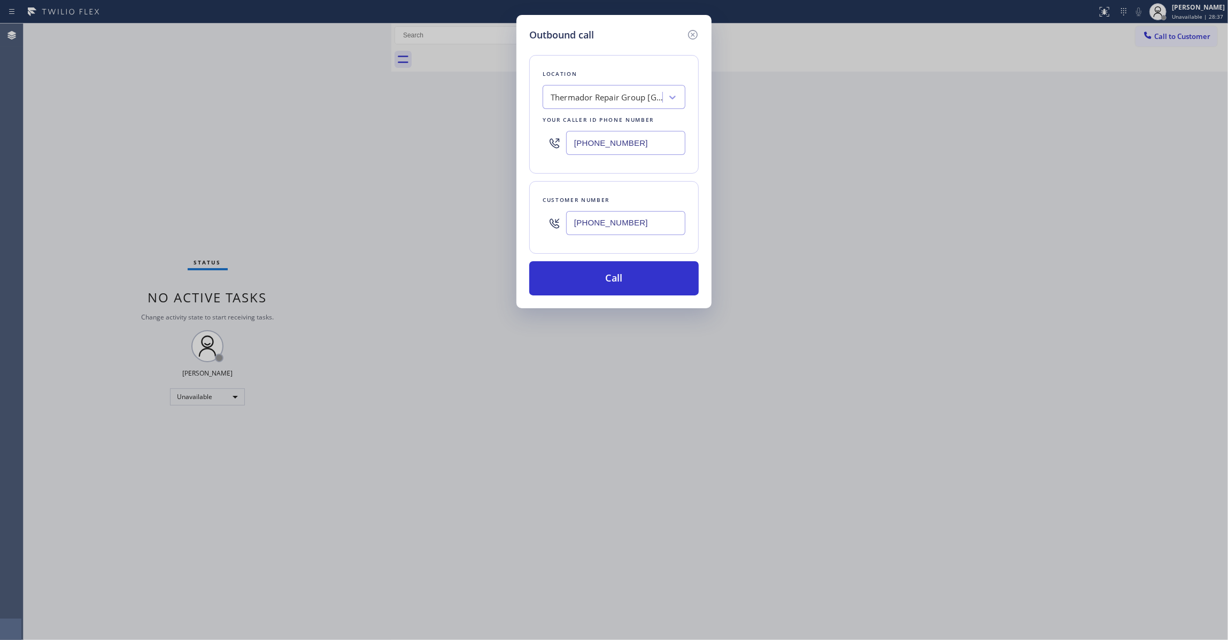
paste input "855) 731-4952"
type input "[PHONE_NUMBER]"
click at [597, 281] on button "Call" at bounding box center [613, 278] width 169 height 34
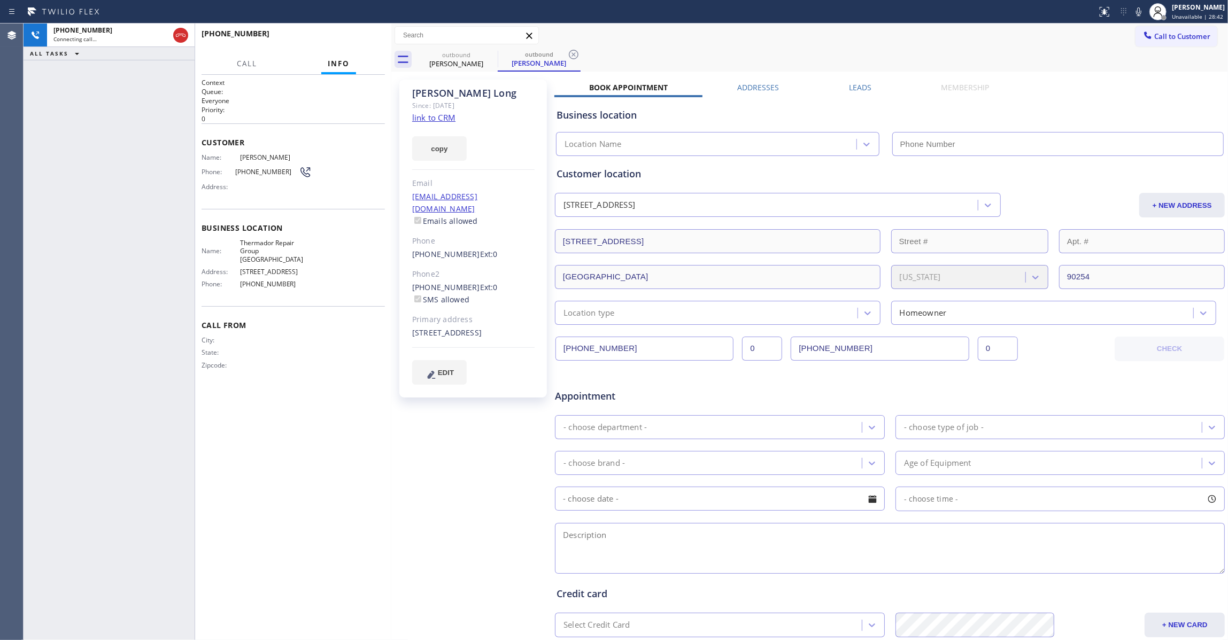
click at [574, 56] on icon at bounding box center [574, 55] width 10 height 10
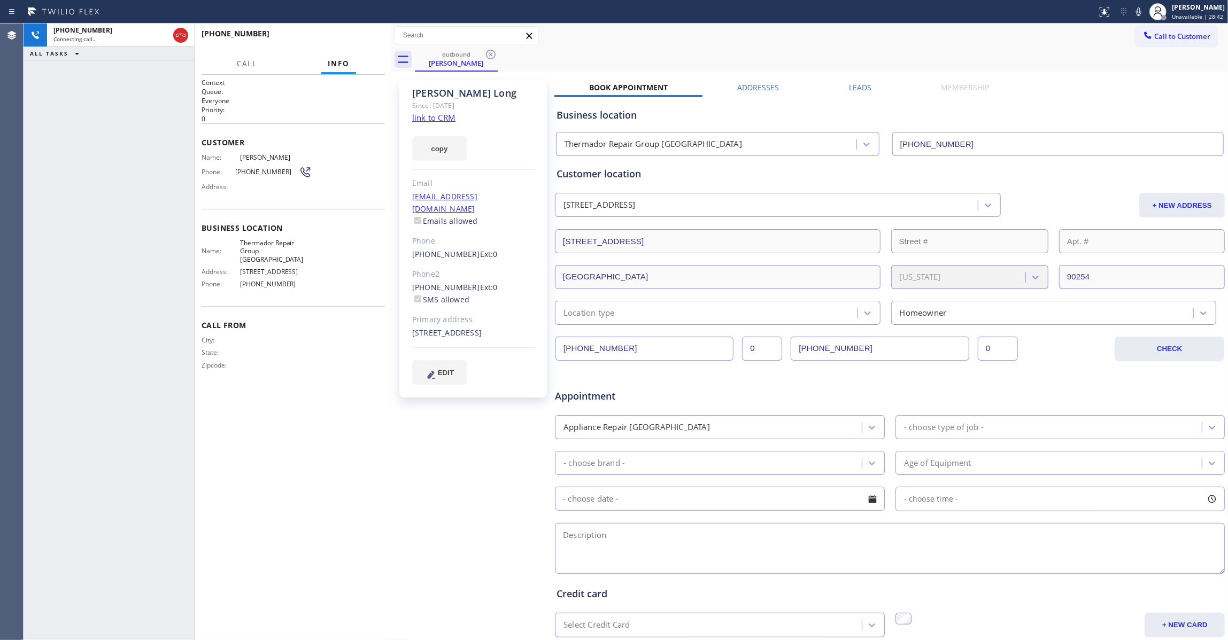
click at [438, 111] on div "Since: [DATE]" at bounding box center [473, 105] width 122 height 12
type input "[PHONE_NUMBER]"
click at [438, 118] on link "link to CRM" at bounding box center [433, 117] width 43 height 11
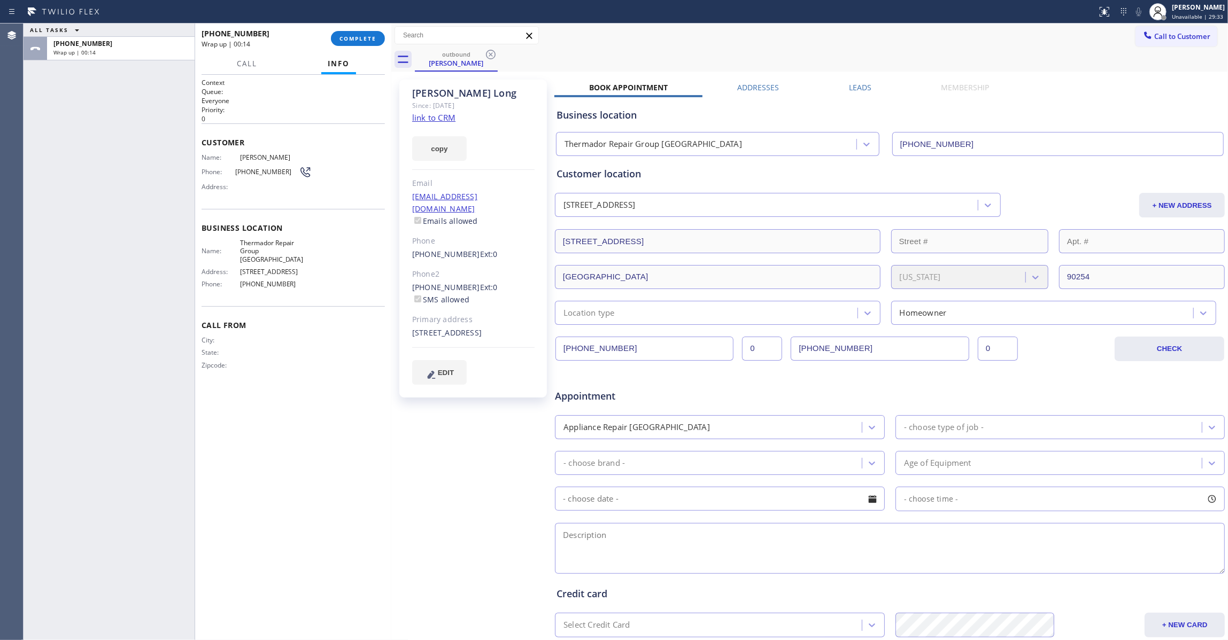
click at [373, 26] on div "[PHONE_NUMBER] Wrap up | 00:14 COMPLETE" at bounding box center [292, 39] width 183 height 28
click at [373, 30] on div "[PHONE_NUMBER] Wrap up | 00:15 COMPLETE" at bounding box center [292, 39] width 183 height 28
click at [372, 31] on button "COMPLETE" at bounding box center [358, 38] width 54 height 15
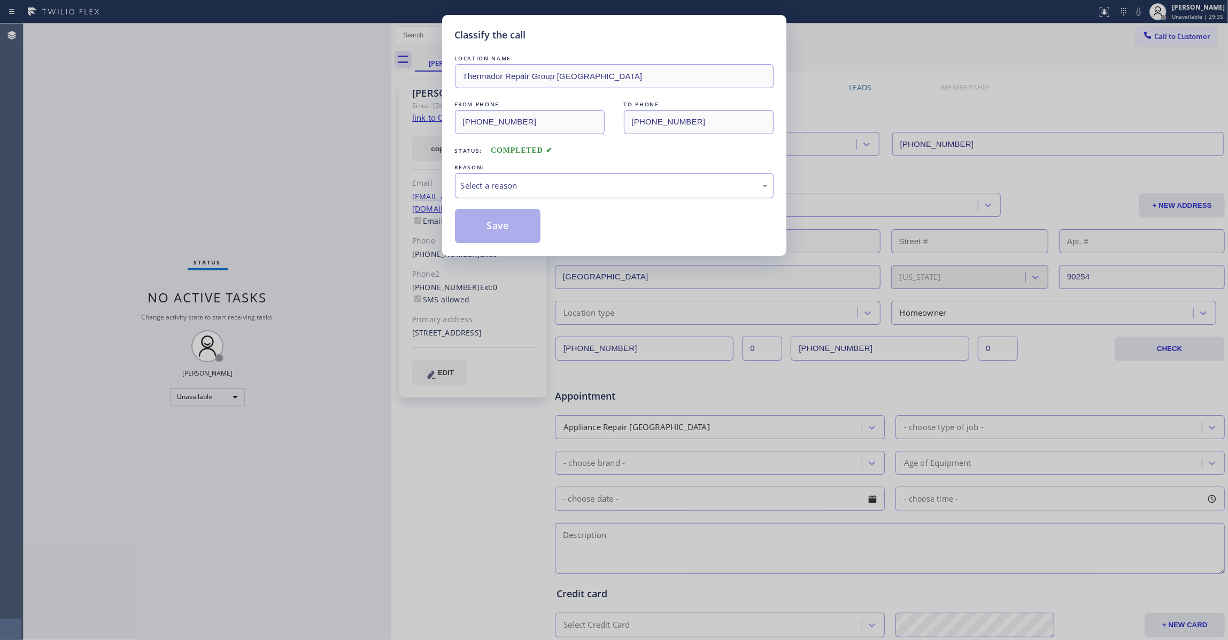
click at [522, 193] on div "Select a reason" at bounding box center [614, 185] width 319 height 25
click at [499, 225] on button "Save" at bounding box center [498, 226] width 86 height 34
drag, startPoint x: 499, startPoint y: 225, endPoint x: 19, endPoint y: 184, distance: 481.1
click at [499, 226] on button "Save" at bounding box center [498, 226] width 86 height 34
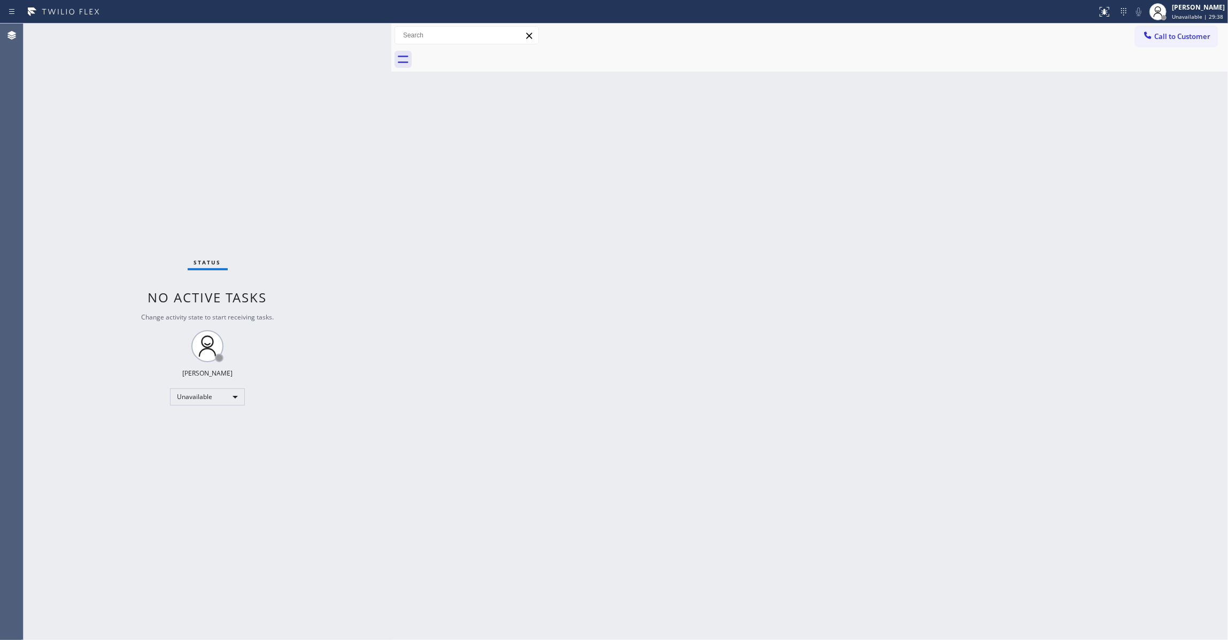
drag, startPoint x: 778, startPoint y: 165, endPoint x: 914, endPoint y: 108, distance: 147.1
click at [781, 162] on div "Back to Dashboard Change Sender ID Customers Technicians Select a contact Outbo…" at bounding box center [809, 332] width 836 height 617
drag, startPoint x: 1162, startPoint y: 41, endPoint x: 1157, endPoint y: 52, distance: 11.7
click at [1162, 41] on button "Call to Customer" at bounding box center [1176, 36] width 82 height 20
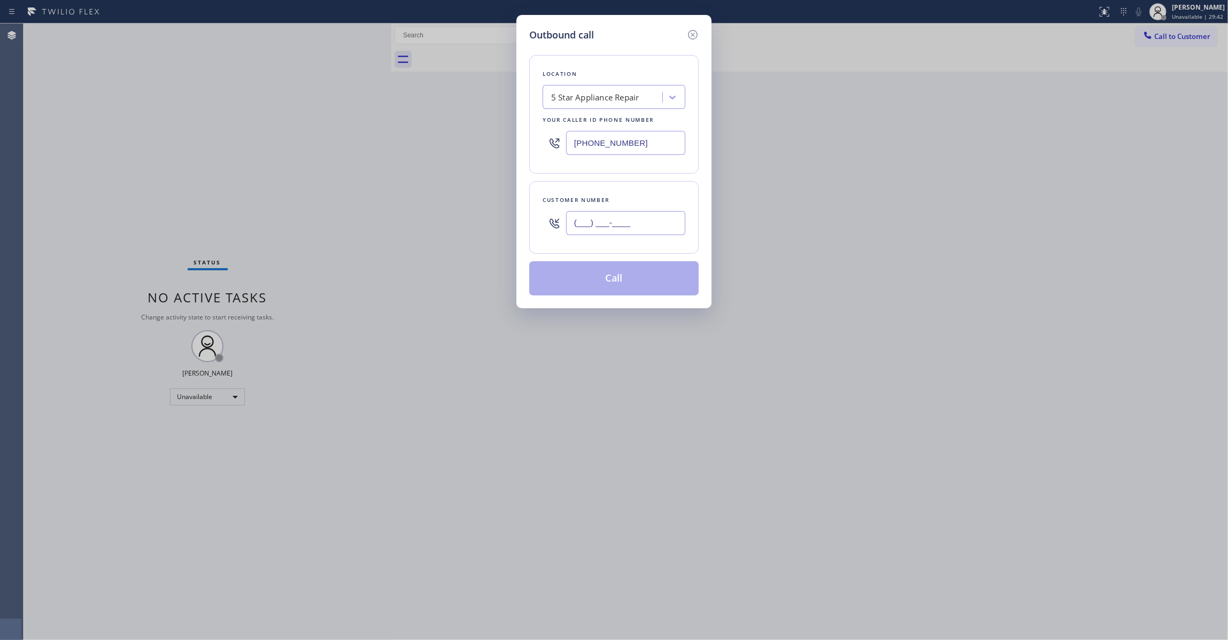
click at [611, 227] on input "(___) ___-____" at bounding box center [625, 223] width 119 height 24
paste input "970) 222-9851"
type input "[PHONE_NUMBER]"
drag, startPoint x: 666, startPoint y: 145, endPoint x: 83, endPoint y: 142, distance: 582.5
click at [83, 141] on div "Outbound call Location 5 Star Appliance Repair Your caller id phone number [PHO…" at bounding box center [614, 320] width 1228 height 640
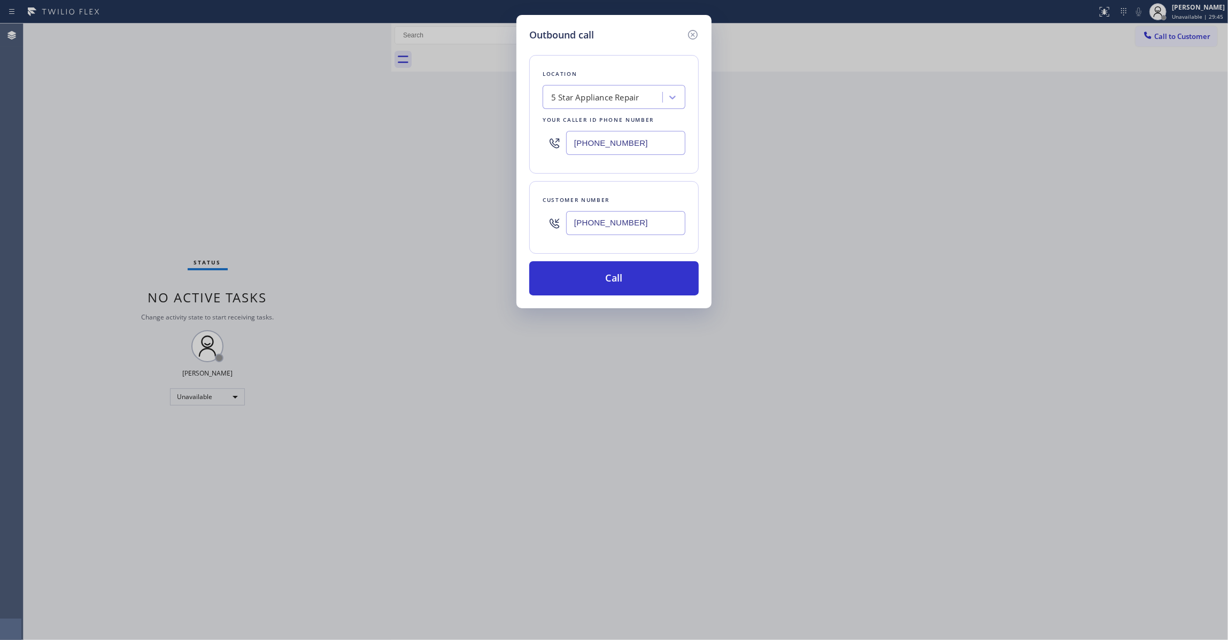
paste input "44) 988-0068"
type input "[PHONE_NUMBER]"
drag, startPoint x: 650, startPoint y: 226, endPoint x: 298, endPoint y: 213, distance: 352.4
click at [298, 213] on div "Outbound call Location Viking Repair Pro Your caller id phone number [PHONE_NUM…" at bounding box center [614, 320] width 1228 height 640
click at [572, 278] on button "Call" at bounding box center [613, 278] width 169 height 34
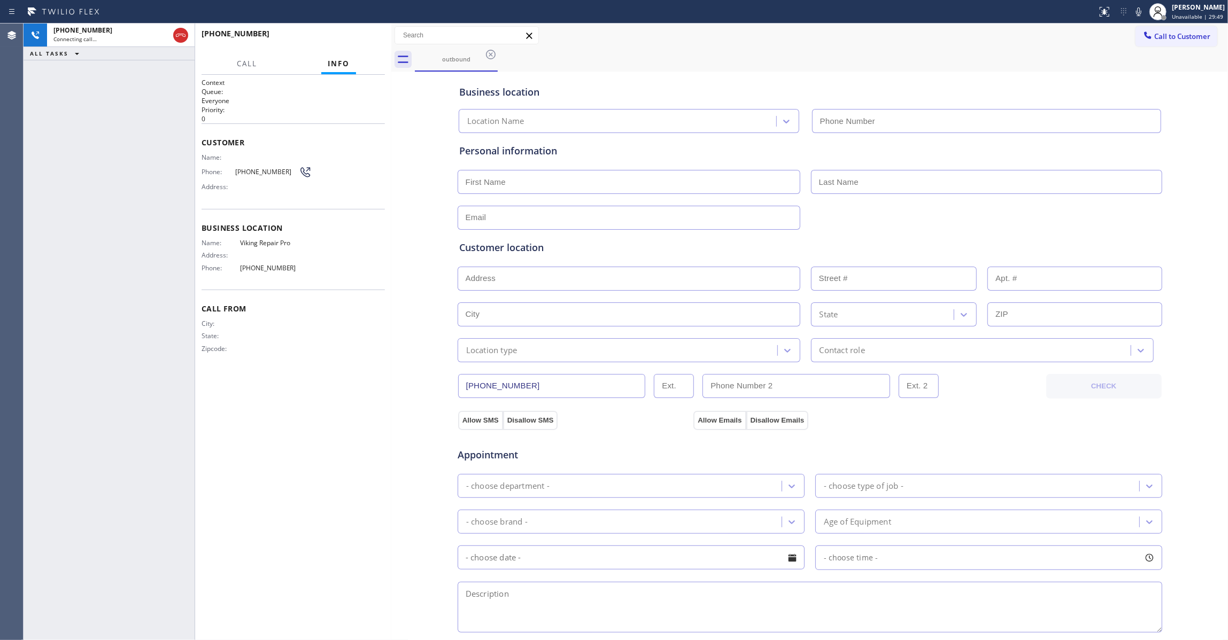
type input "[PHONE_NUMBER]"
drag, startPoint x: 379, startPoint y: 434, endPoint x: 315, endPoint y: 221, distance: 222.2
click at [377, 432] on div "Context Queue: Everyone Priority: 0 Customer Name: Phone: [PHONE_NUMBER] Addres…" at bounding box center [292, 357] width 183 height 559
click at [357, 42] on button "HANG UP" at bounding box center [360, 38] width 50 height 15
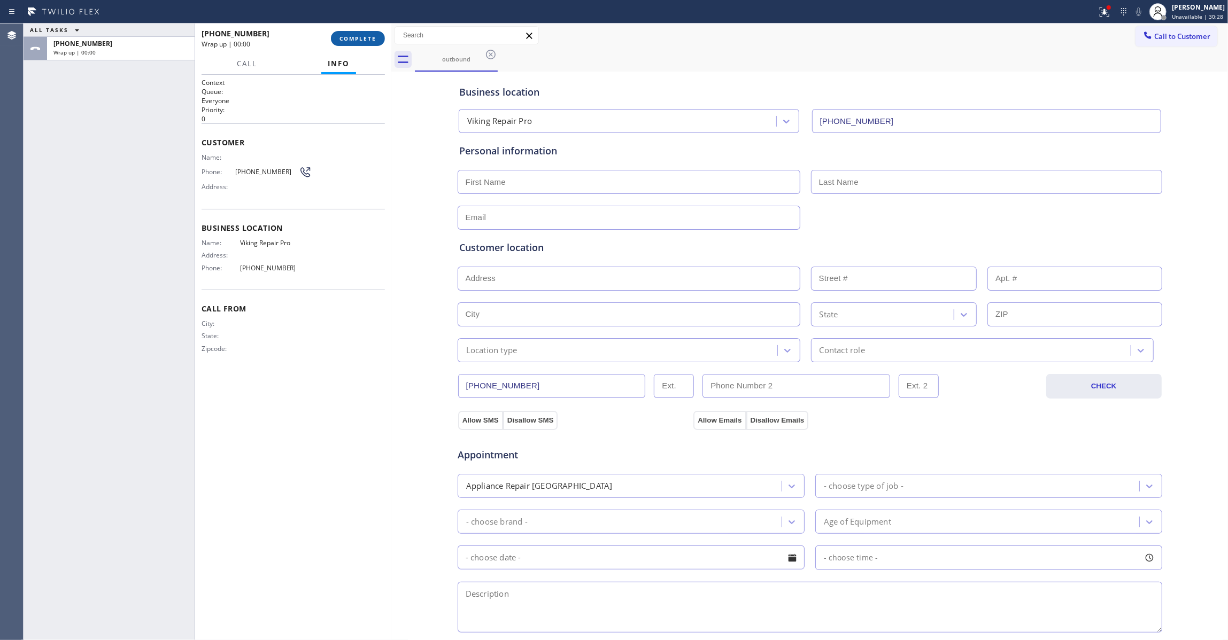
click at [345, 40] on span "COMPLETE" at bounding box center [357, 38] width 37 height 7
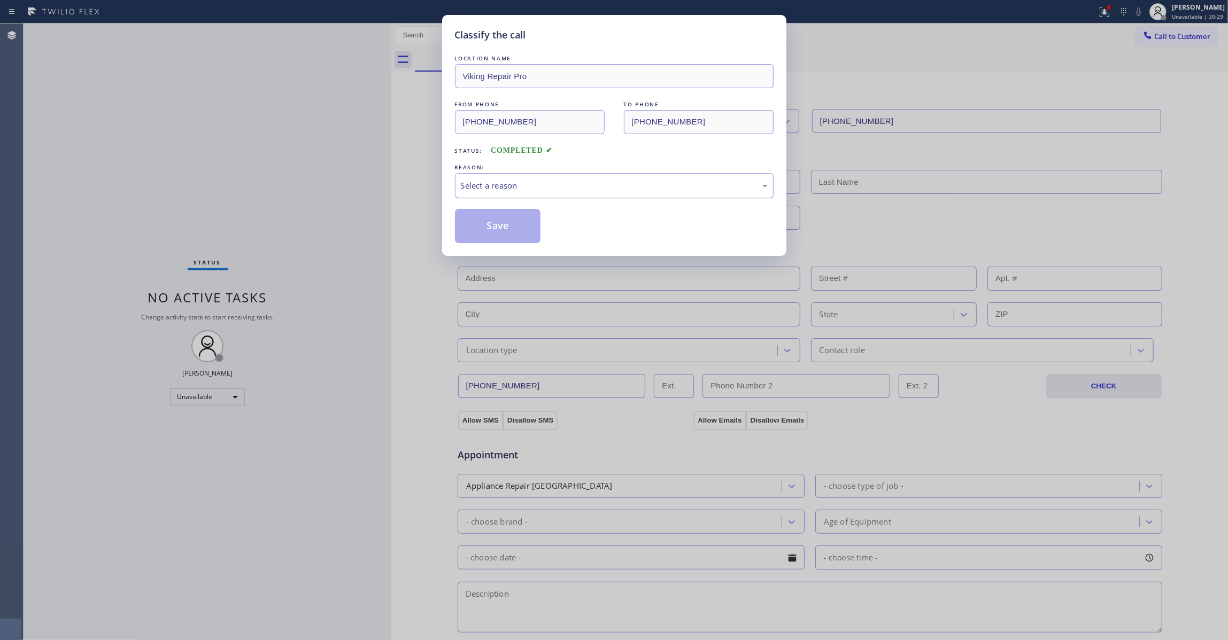
click at [522, 189] on div "Select a reason" at bounding box center [614, 186] width 307 height 12
click at [508, 229] on button "Save" at bounding box center [498, 226] width 86 height 34
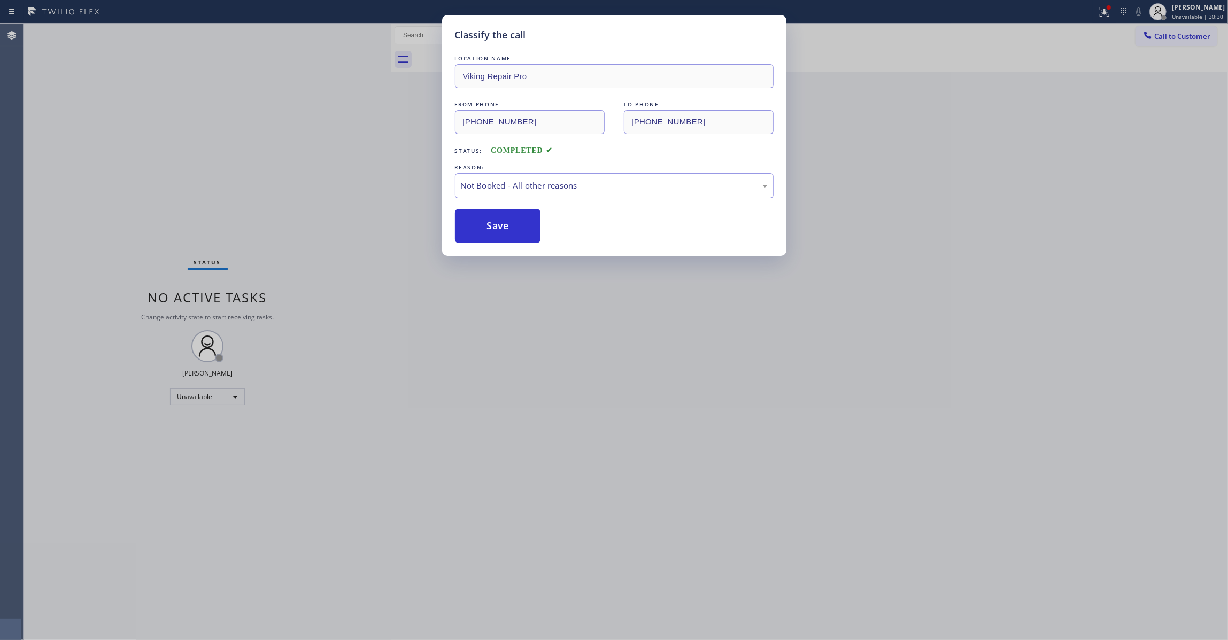
drag, startPoint x: 508, startPoint y: 229, endPoint x: 977, endPoint y: 27, distance: 511.6
click at [513, 225] on button "Save" at bounding box center [498, 226] width 86 height 34
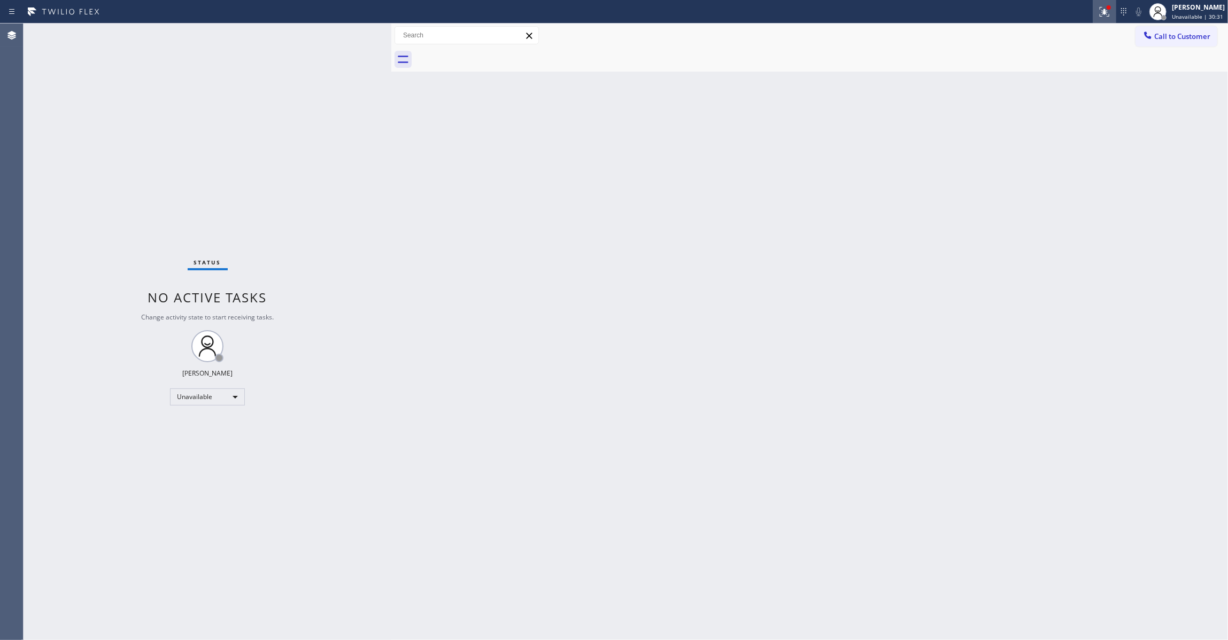
click at [1098, 14] on icon at bounding box center [1104, 11] width 13 height 13
click at [1084, 141] on button "Clear issues" at bounding box center [1034, 140] width 125 height 15
click at [1191, 45] on button "Call to Customer" at bounding box center [1176, 36] width 82 height 20
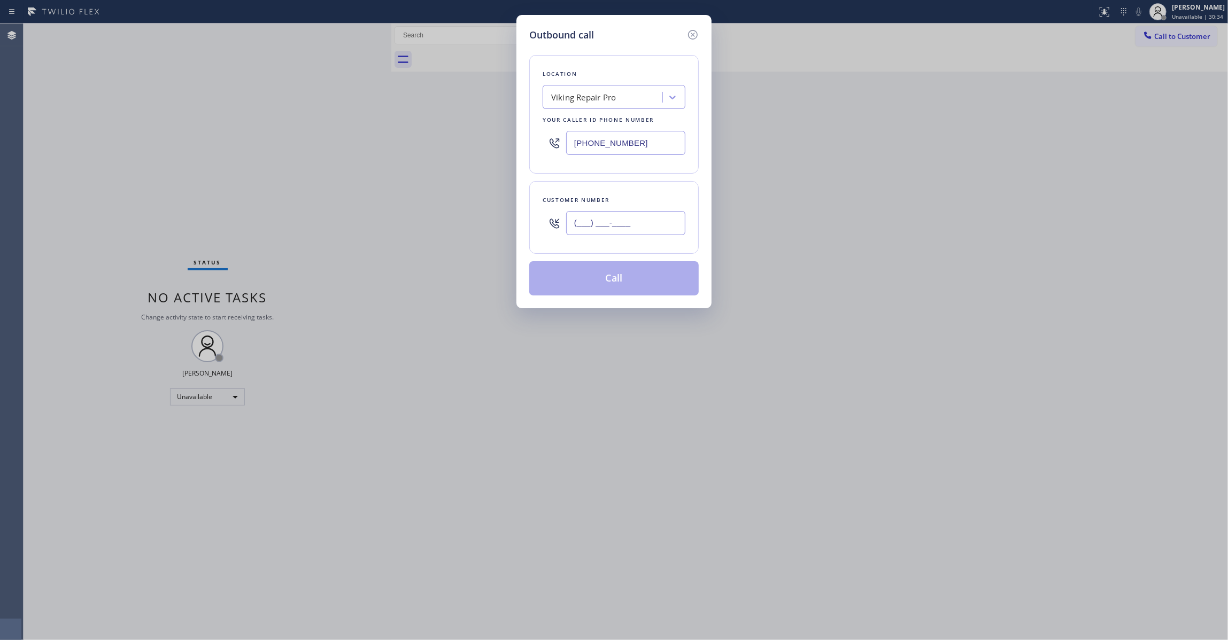
click at [597, 222] on input "(___) ___-____" at bounding box center [625, 223] width 119 height 24
paste input "970) 222-9851"
type input "[PHONE_NUMBER]"
click at [609, 281] on button "Call" at bounding box center [613, 278] width 169 height 34
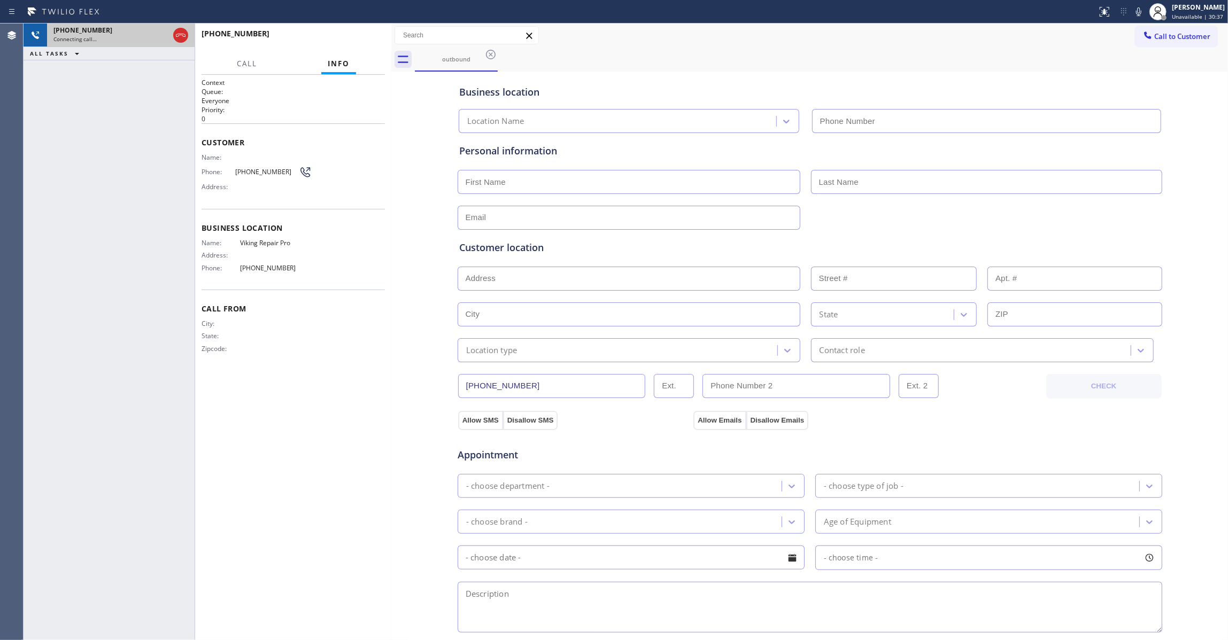
type input "[PHONE_NUMBER]"
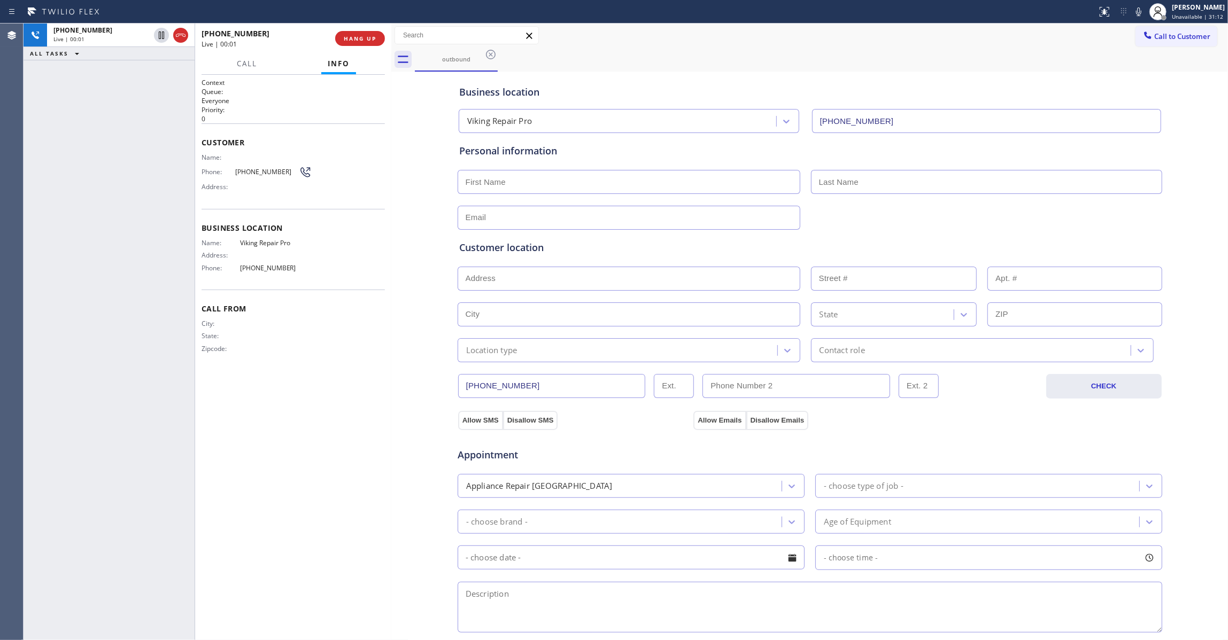
click at [31, 246] on div "[PHONE_NUMBER] Live | 00:01 ALL TASKS ALL TASKS ACTIVE TASKS TASKS IN WRAP UP" at bounding box center [109, 332] width 171 height 617
click at [368, 43] on button "HANG UP" at bounding box center [360, 38] width 50 height 15
click at [255, 172] on span "[PHONE_NUMBER]" at bounding box center [267, 172] width 64 height 8
click at [255, 171] on span "[PHONE_NUMBER]" at bounding box center [267, 172] width 64 height 8
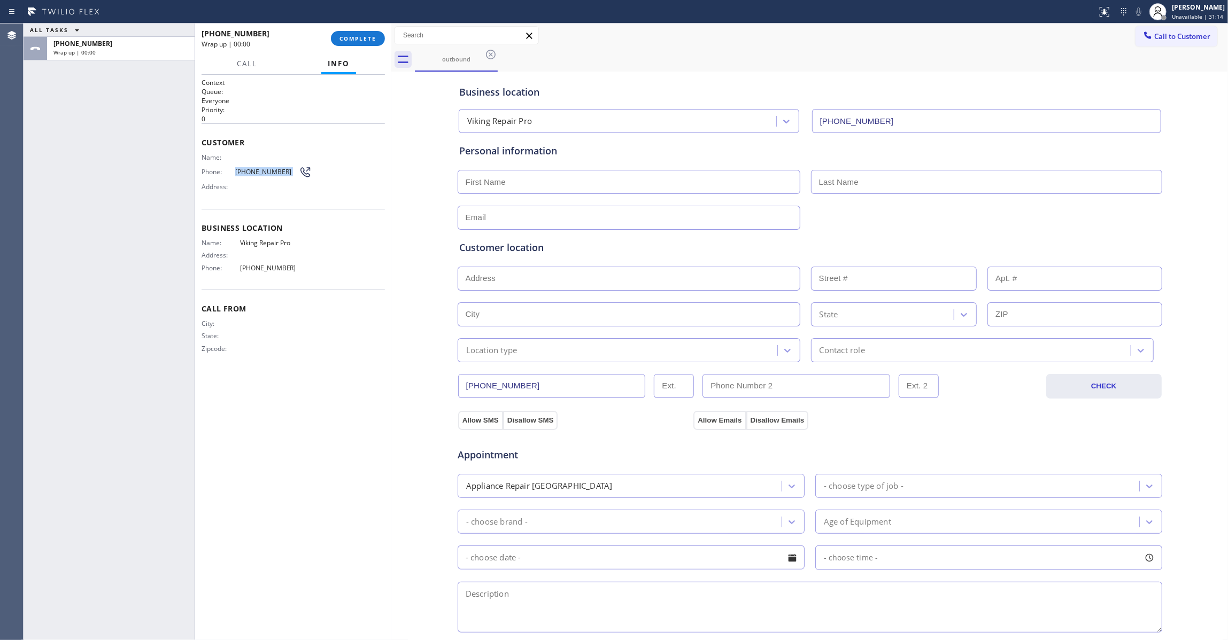
copy div "[PHONE_NUMBER]"
click at [360, 33] on button "COMPLETE" at bounding box center [358, 38] width 54 height 15
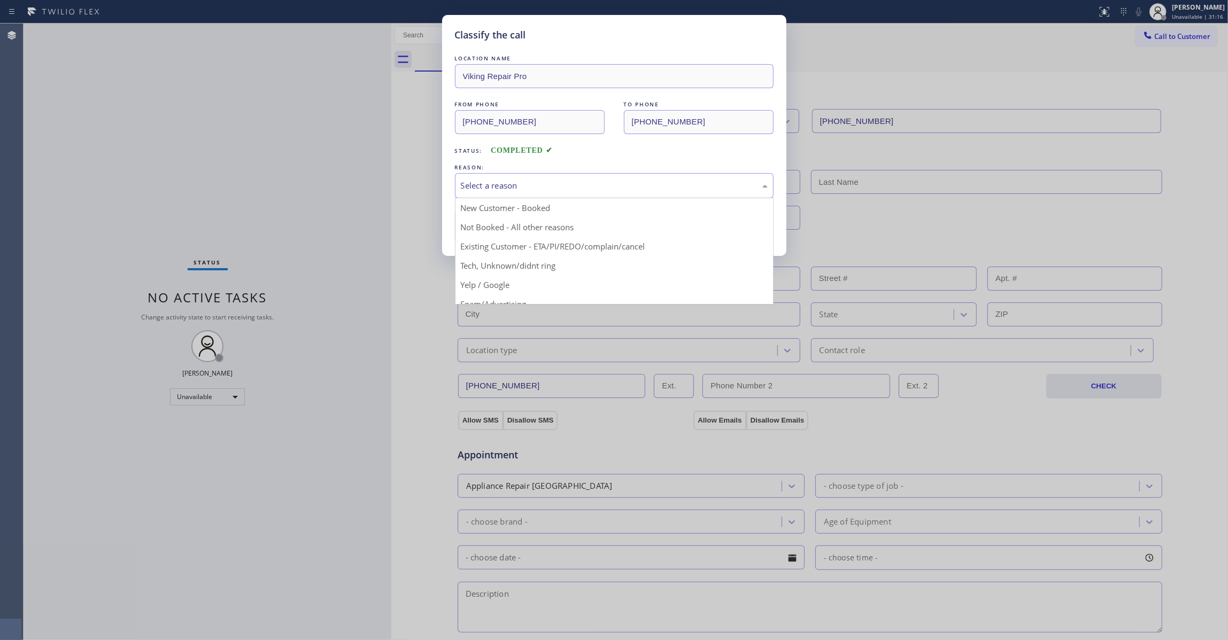
click at [516, 178] on div "Select a reason" at bounding box center [614, 185] width 319 height 25
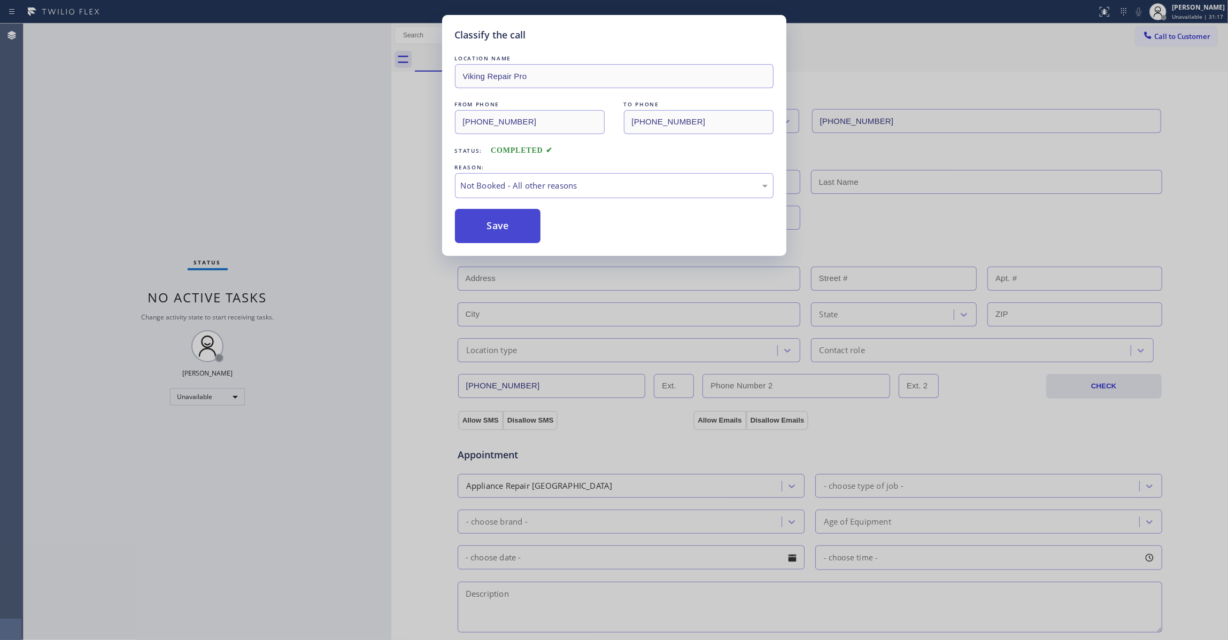
click at [503, 225] on button "Save" at bounding box center [498, 226] width 86 height 34
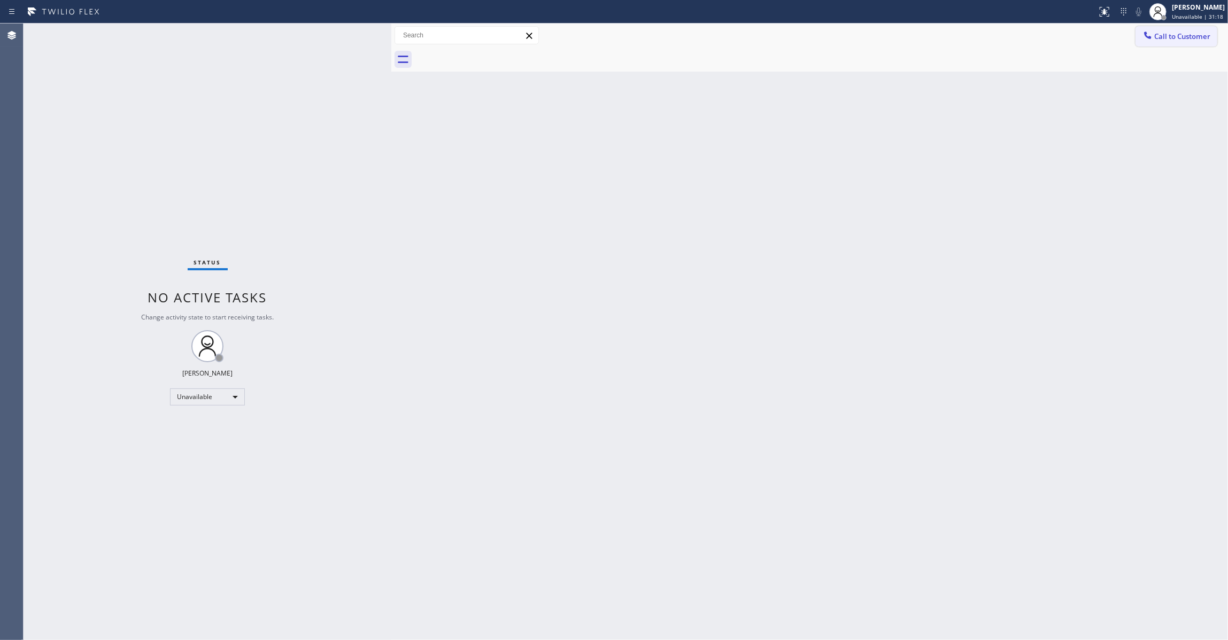
click at [1195, 38] on span "Call to Customer" at bounding box center [1182, 37] width 56 height 10
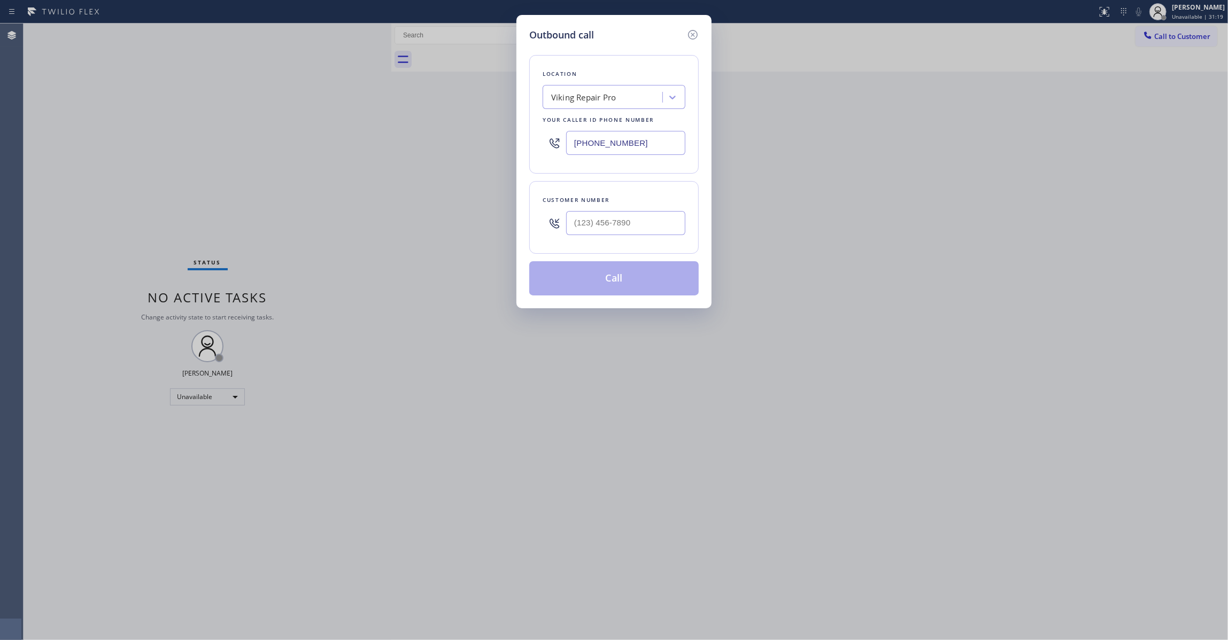
click at [620, 211] on div at bounding box center [625, 223] width 119 height 35
click at [623, 218] on input "(___) ___-____" at bounding box center [625, 223] width 119 height 24
paste input "970) 222-9851"
type input "[PHONE_NUMBER]"
click at [592, 282] on button "Call" at bounding box center [613, 278] width 169 height 34
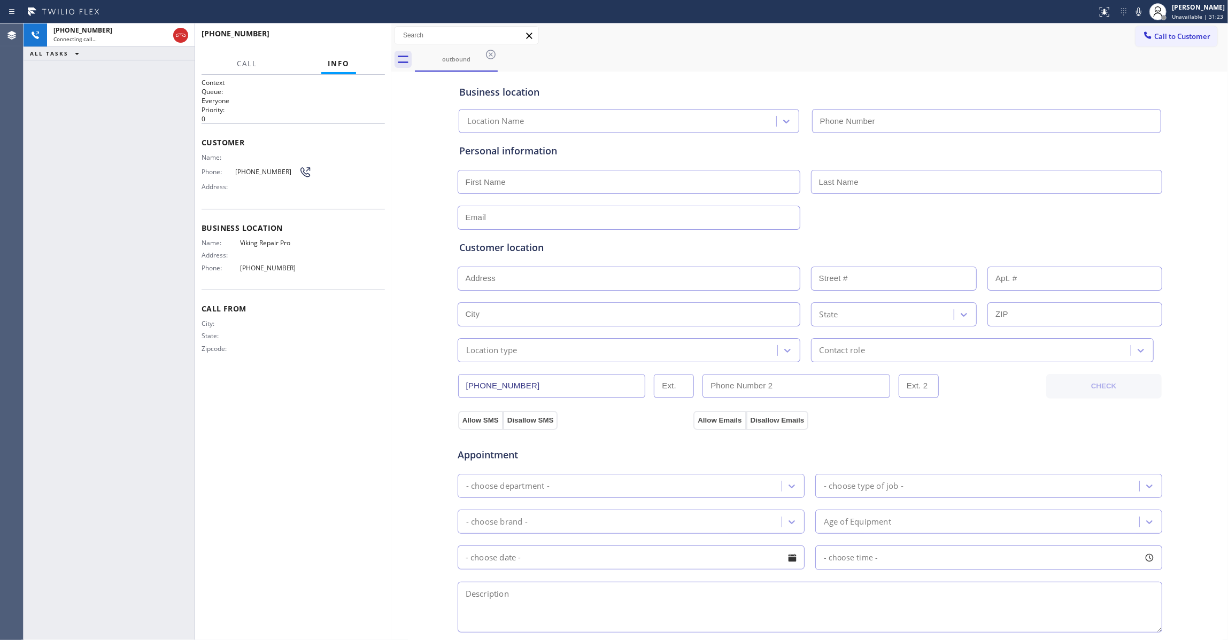
type input "[PHONE_NUMBER]"
click at [368, 496] on div "Context Queue: Everyone Priority: 0 Customer Name: Phone: [PHONE_NUMBER] Addres…" at bounding box center [292, 357] width 183 height 559
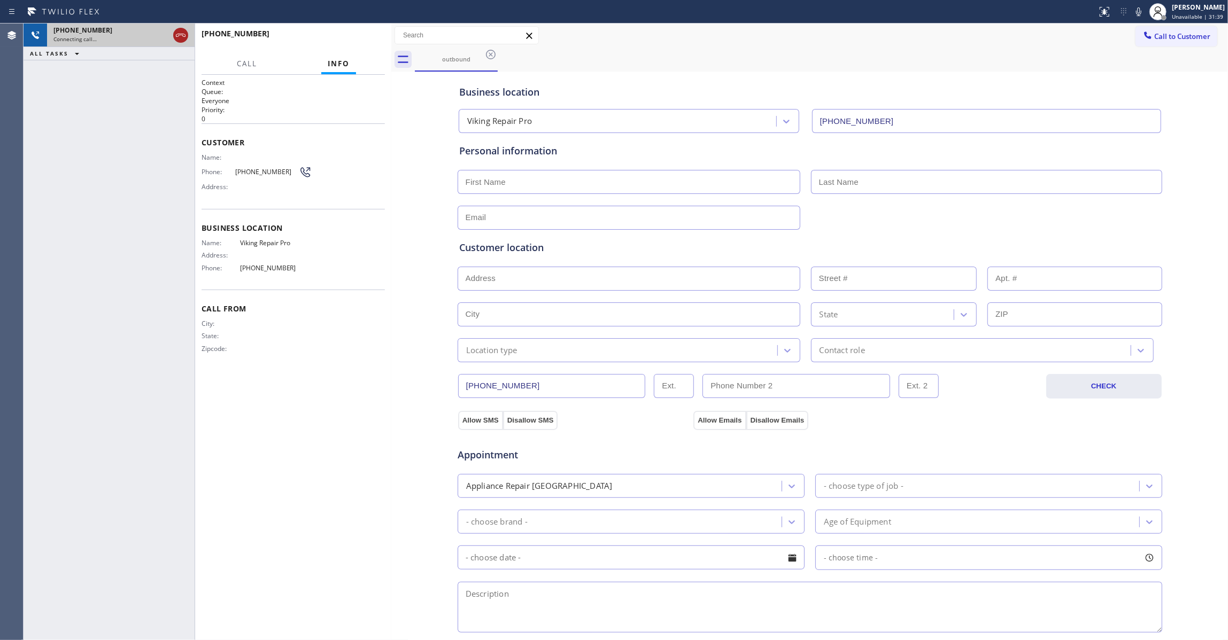
click at [176, 36] on icon at bounding box center [180, 35] width 13 height 13
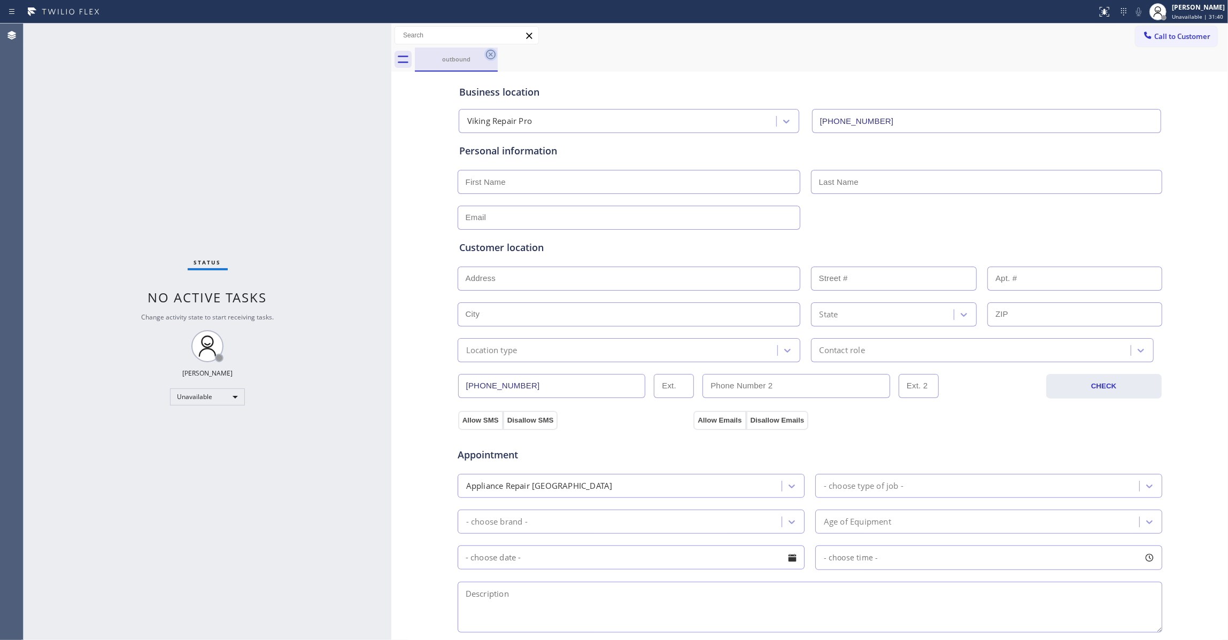
click at [491, 60] on icon at bounding box center [490, 54] width 13 height 13
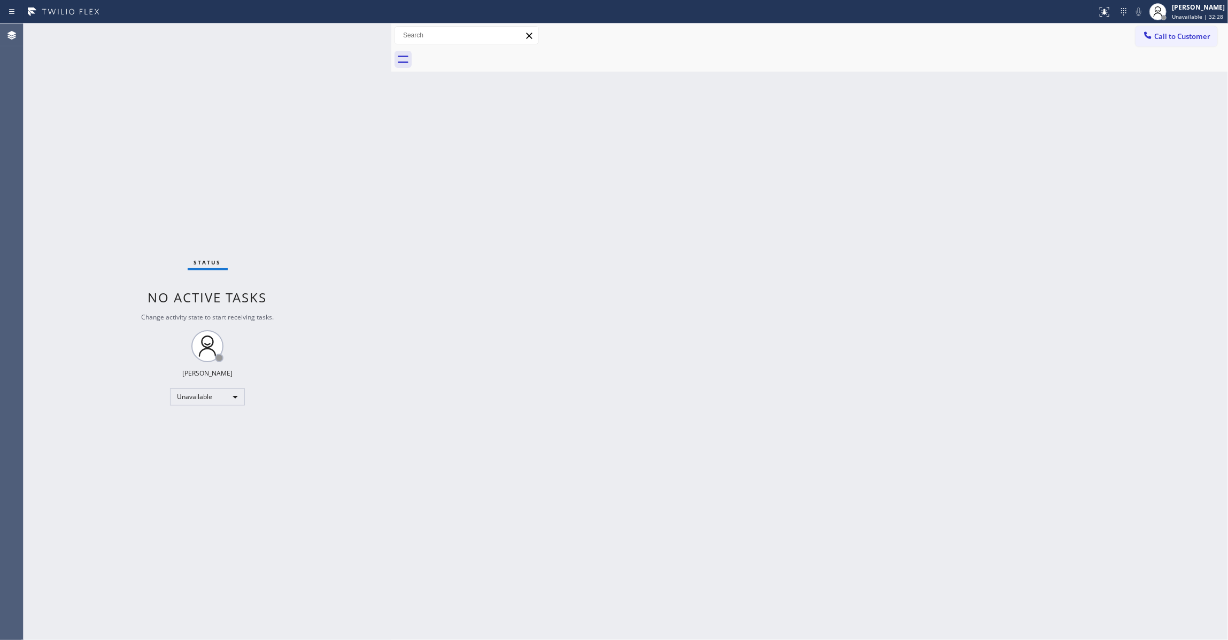
click at [37, 291] on div "Status No active tasks Change activity state to start receiving tasks. [PERSON_…" at bounding box center [208, 332] width 368 height 617
click at [102, 269] on div "Status No active tasks Change activity state to start receiving tasks. [PERSON_…" at bounding box center [208, 332] width 368 height 617
click at [90, 137] on div "Status No active tasks Change activity state to start receiving tasks. [PERSON_…" at bounding box center [208, 332] width 368 height 617
click at [1161, 33] on span "Call to Customer" at bounding box center [1182, 37] width 56 height 10
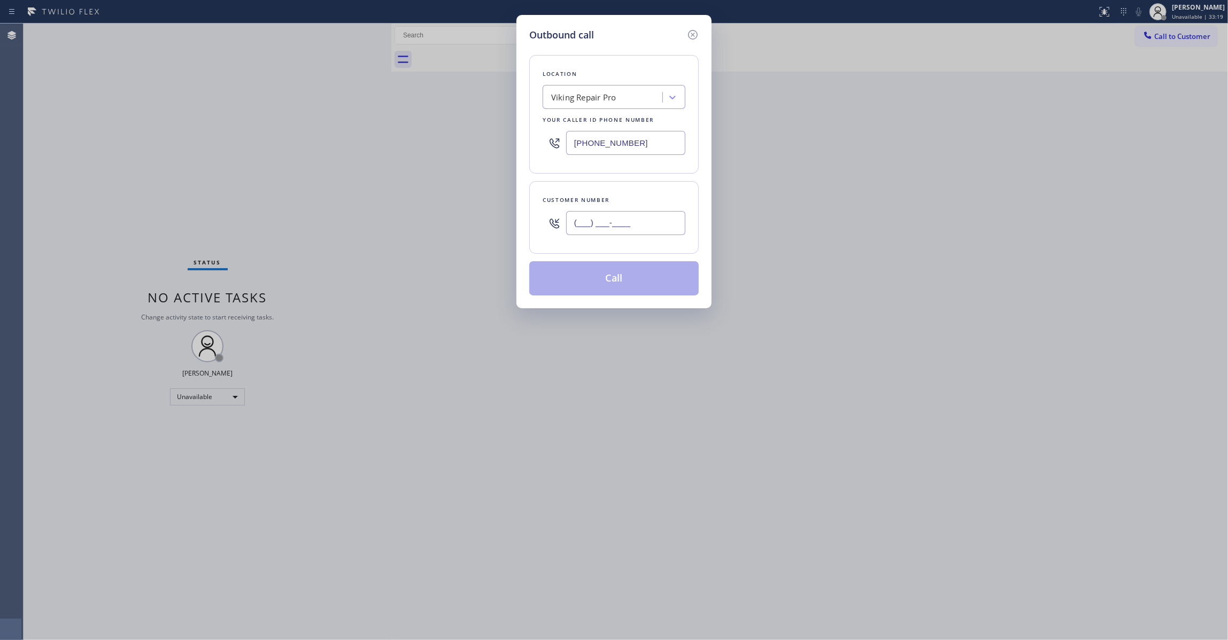
click at [600, 213] on input "(___) ___-____" at bounding box center [625, 223] width 119 height 24
paste input "310) 600-4315"
type input "[PHONE_NUMBER]"
drag, startPoint x: 646, startPoint y: 145, endPoint x: 210, endPoint y: 152, distance: 435.6
click at [210, 152] on div "Outbound call Location Viking Repair Pro Your caller id phone number [PHONE_NUM…" at bounding box center [614, 320] width 1228 height 640
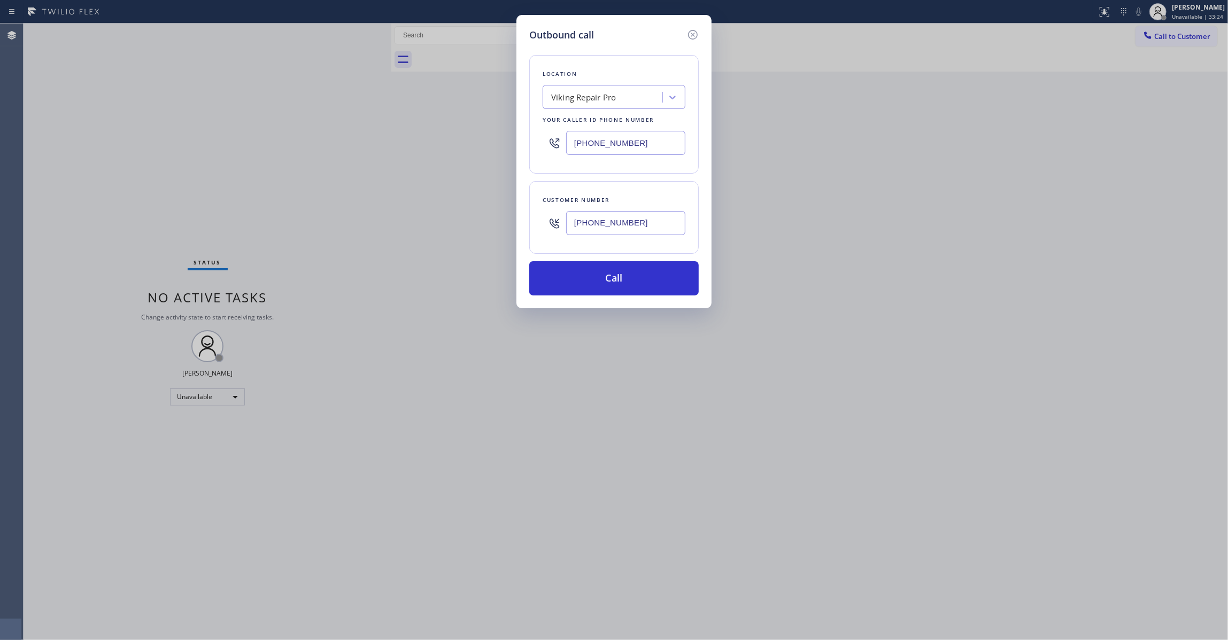
paste input "55) 731-4952"
type input "[PHONE_NUMBER]"
drag, startPoint x: 656, startPoint y: 218, endPoint x: 477, endPoint y: 219, distance: 179.6
click at [477, 219] on div "Outbound call Location 5 Star Appliance Repair Your caller id phone number [PHO…" at bounding box center [614, 320] width 1228 height 640
click at [630, 281] on button "Call" at bounding box center [613, 278] width 169 height 34
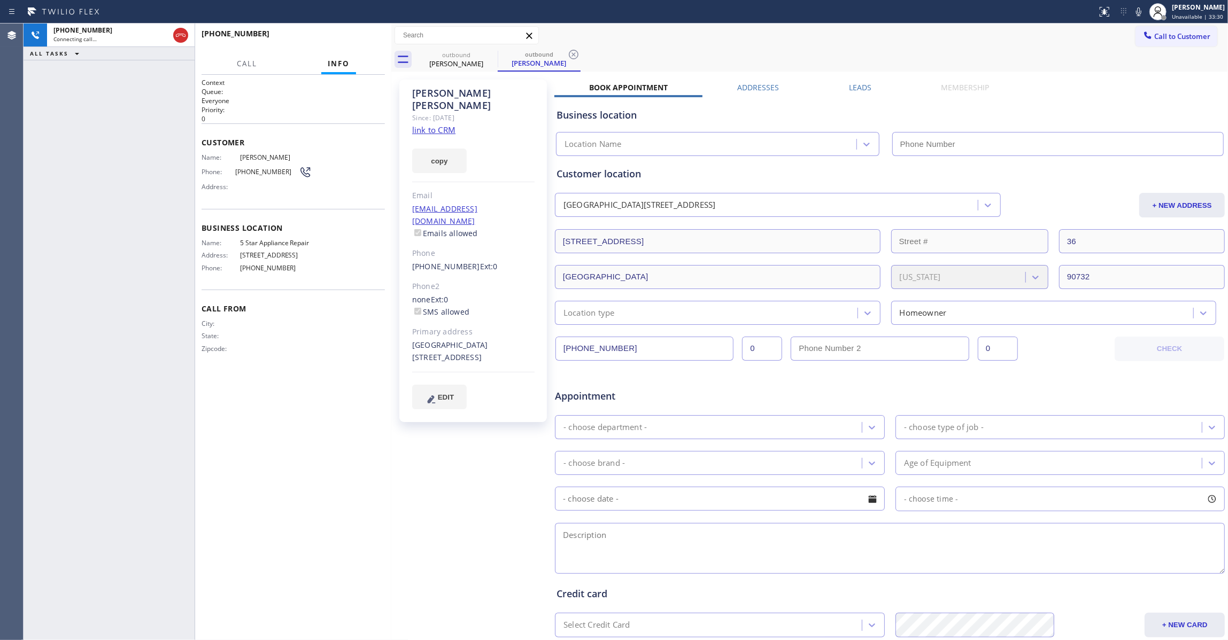
click at [573, 56] on icon at bounding box center [573, 54] width 13 height 13
click at [0, 0] on link "link to CRM" at bounding box center [0, 0] width 0 height 0
type input "[PHONE_NUMBER]"
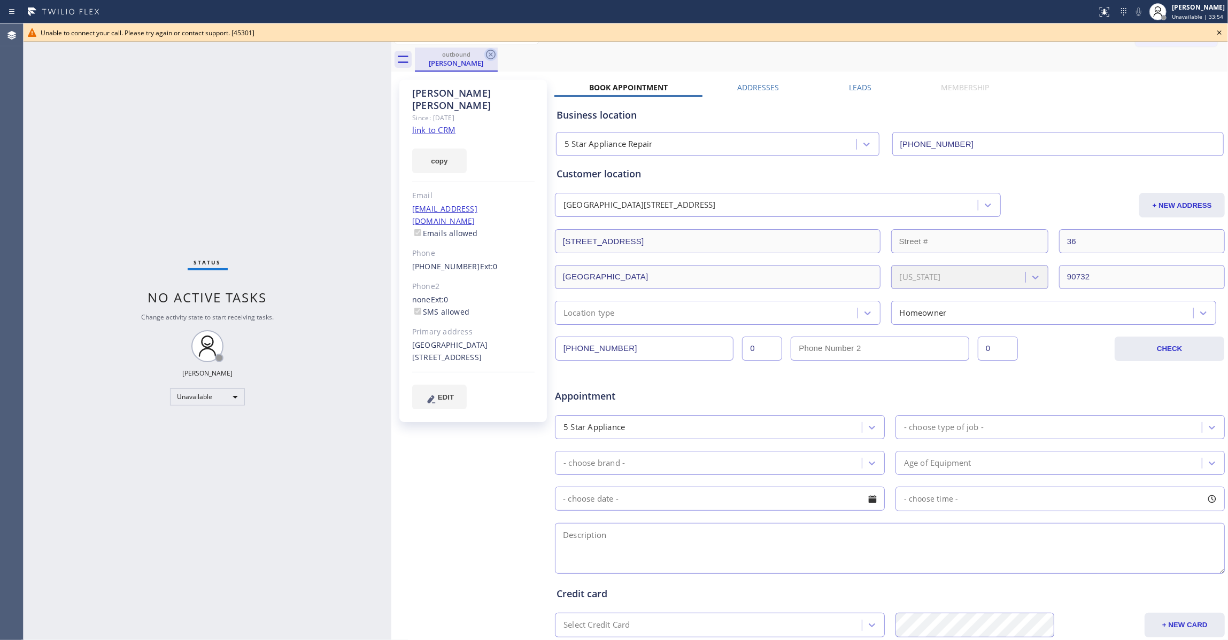
click at [488, 54] on icon at bounding box center [490, 54] width 13 height 13
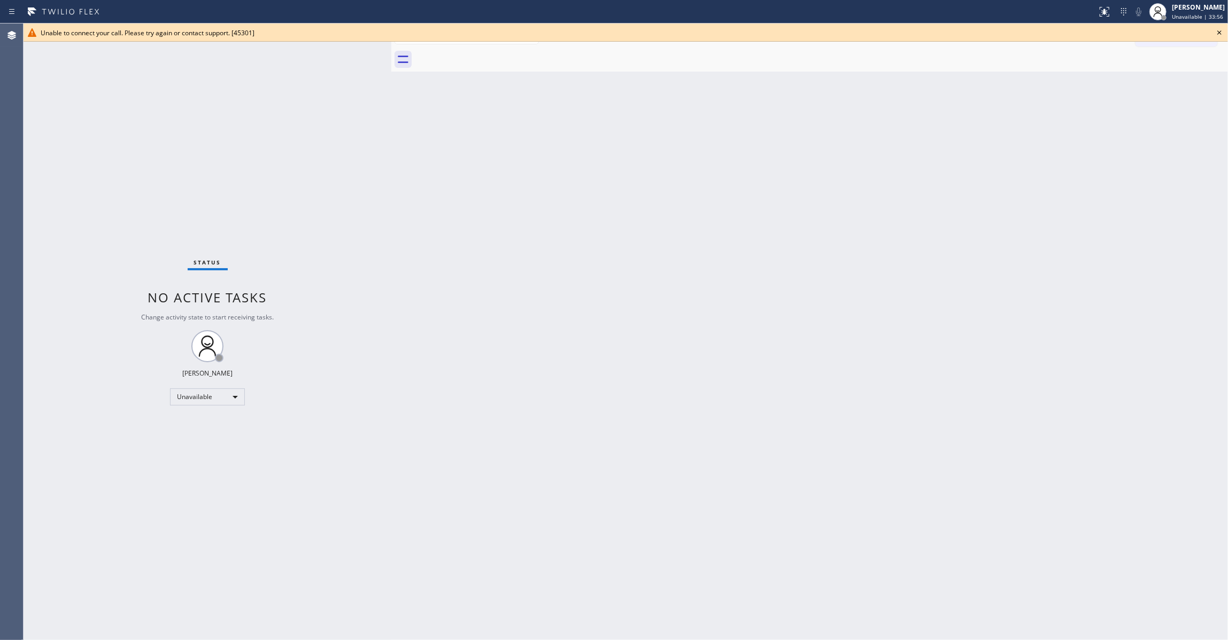
click at [1222, 30] on icon at bounding box center [1219, 32] width 13 height 13
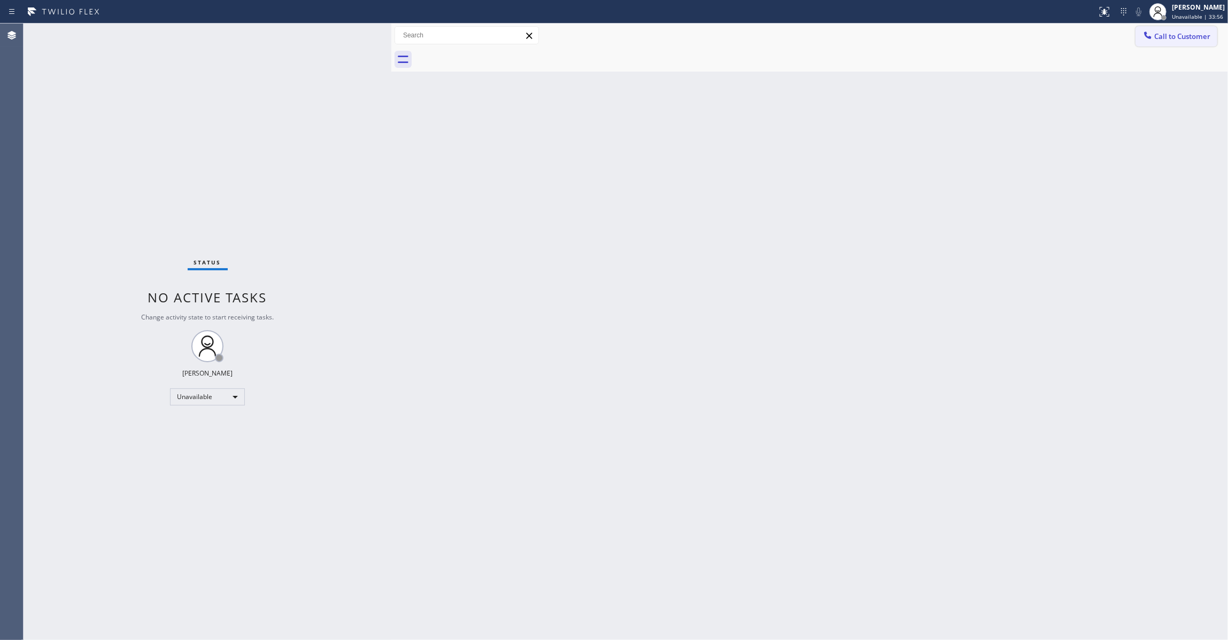
click at [1208, 32] on span "Call to Customer" at bounding box center [1182, 37] width 56 height 10
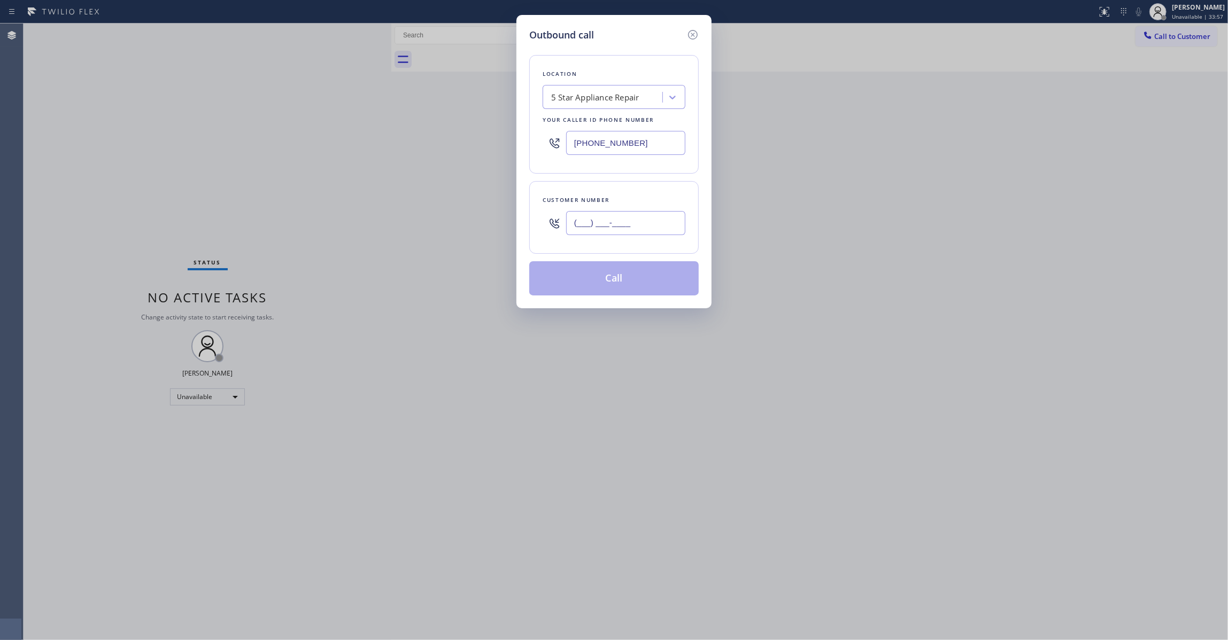
click at [578, 229] on input "(___) ___-____" at bounding box center [625, 223] width 119 height 24
paste input "310) 600-4315"
type input "[PHONE_NUMBER]"
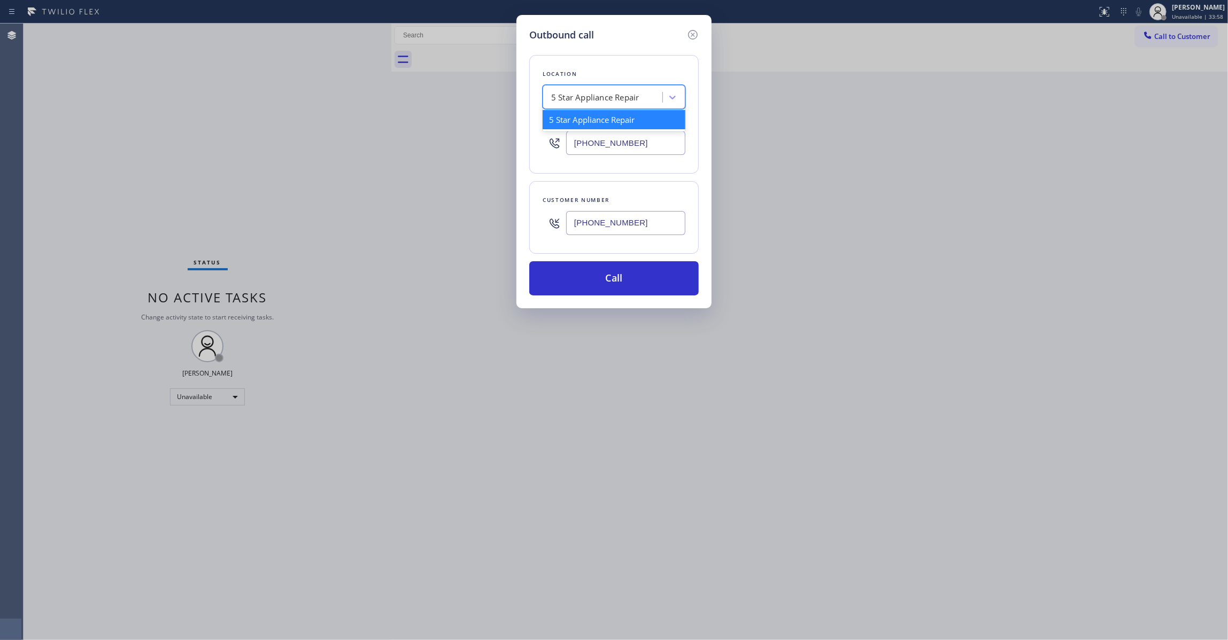
click at [586, 103] on div "5 Star Appliance Repair" at bounding box center [595, 97] width 88 height 12
type input "Home Alliance"
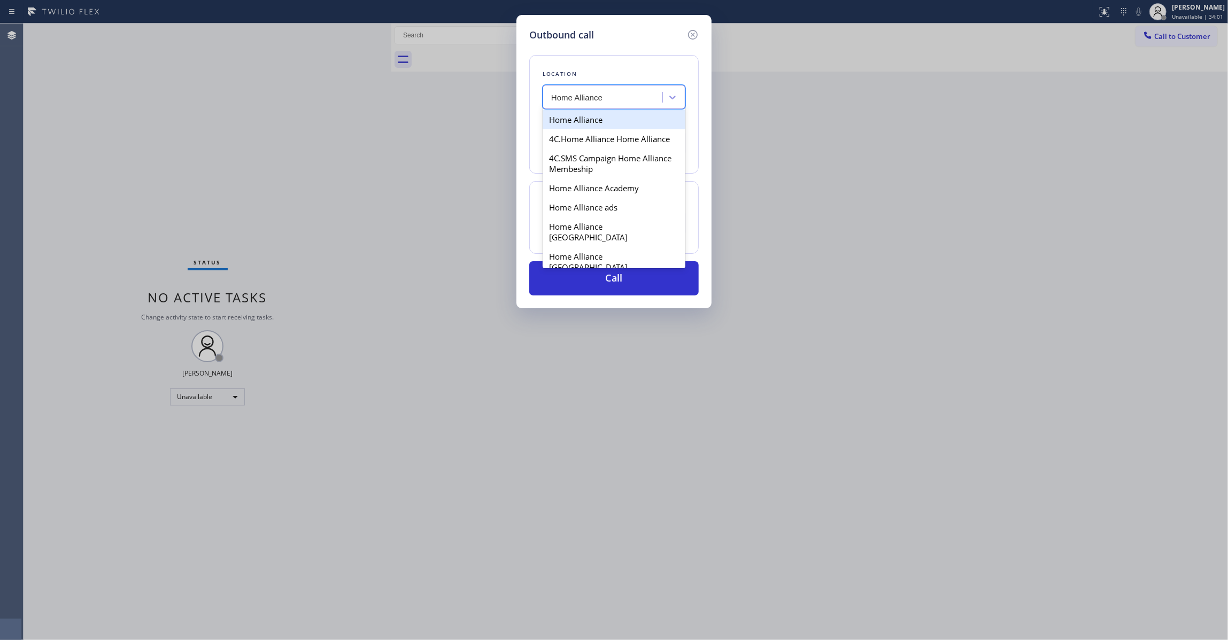
click at [601, 123] on div "Home Alliance" at bounding box center [613, 119] width 143 height 19
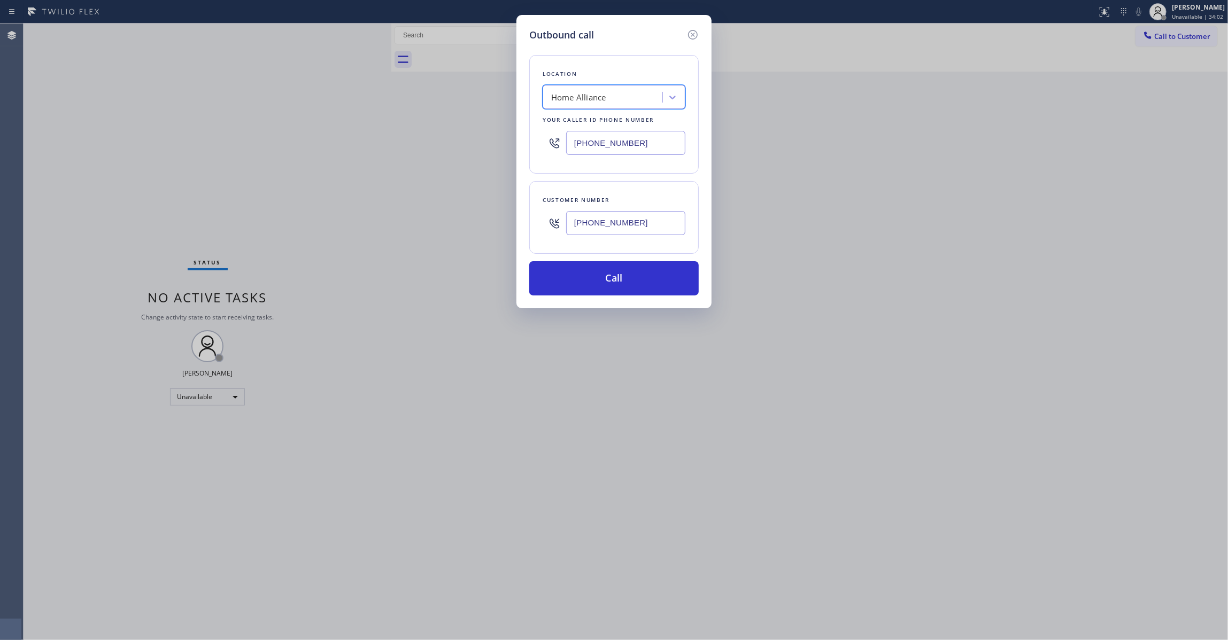
type input "[PHONE_NUMBER]"
drag, startPoint x: 627, startPoint y: 226, endPoint x: 522, endPoint y: 235, distance: 105.7
click at [522, 235] on div "Outbound call Location Home Alliance Your caller id phone number [PHONE_NUMBER]…" at bounding box center [613, 161] width 195 height 293
click at [638, 291] on button "Call" at bounding box center [613, 278] width 169 height 34
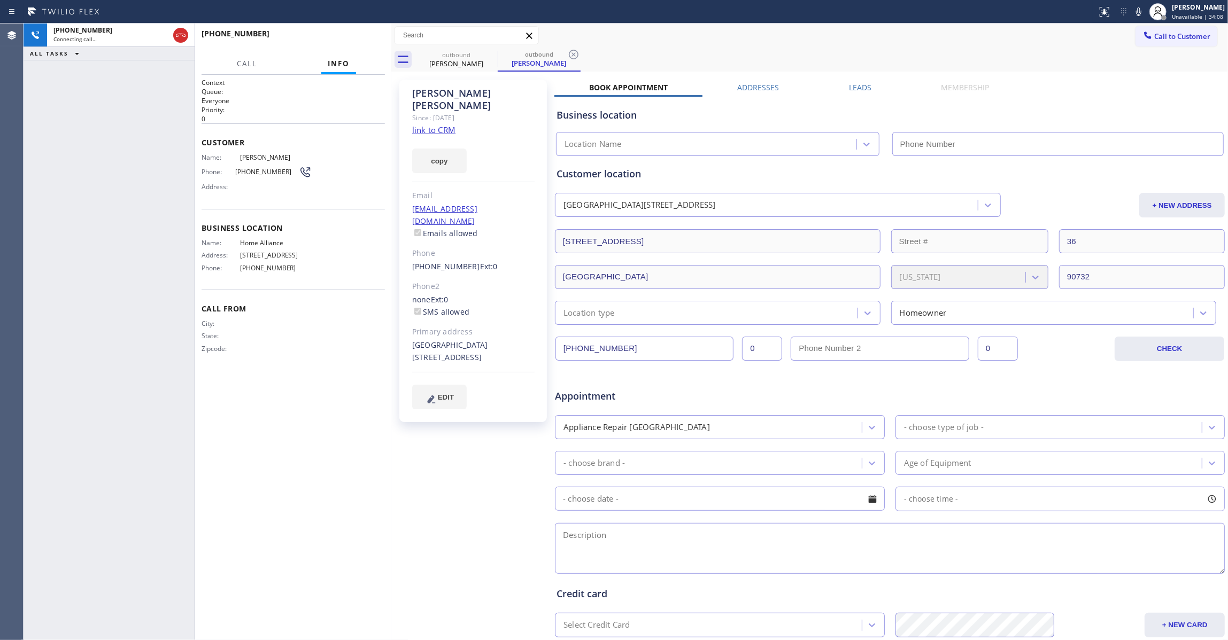
type input "[PHONE_NUMBER]"
click at [37, 183] on div "[PHONE_NUMBER] Connecting call… ALL TASKS ALL TASKS ACTIVE TASKS TASKS IN WRAP …" at bounding box center [109, 332] width 171 height 617
click at [376, 413] on div "Context Queue: Everyone Priority: 0 Customer Name: [PERSON_NAME] Phone: [PHONE_…" at bounding box center [292, 357] width 183 height 559
click at [574, 55] on icon at bounding box center [574, 55] width 10 height 10
click at [370, 37] on span "HANG UP" at bounding box center [360, 38] width 33 height 7
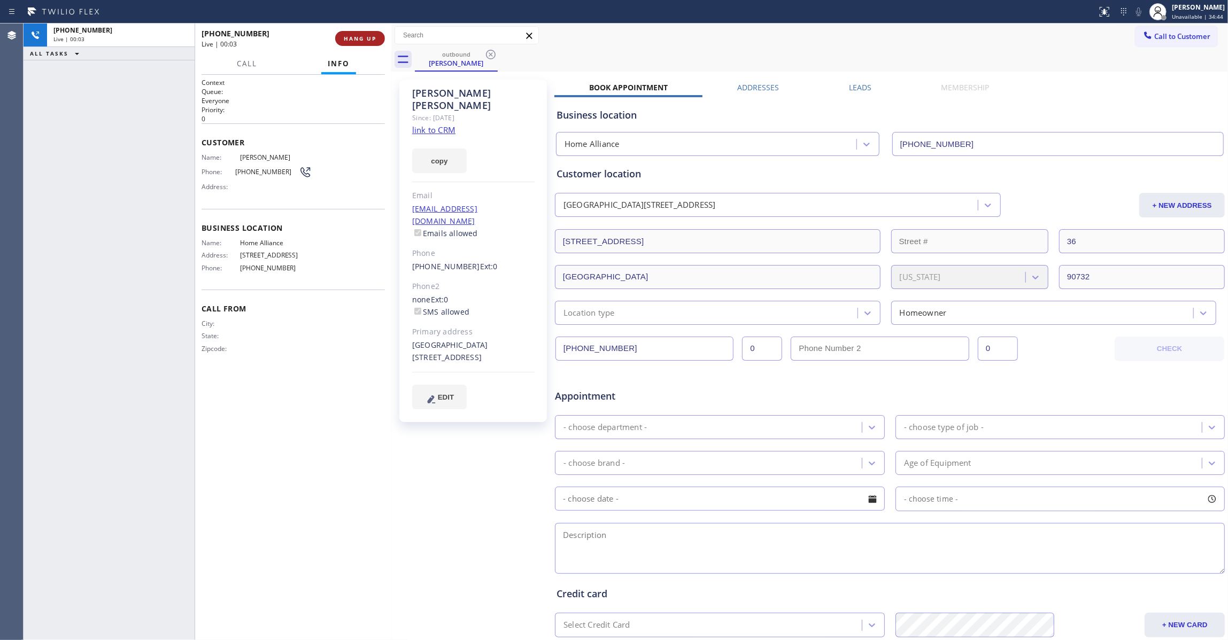
click at [370, 37] on span "HANG UP" at bounding box center [360, 38] width 33 height 7
click at [355, 40] on span "COMPLETE" at bounding box center [357, 38] width 37 height 7
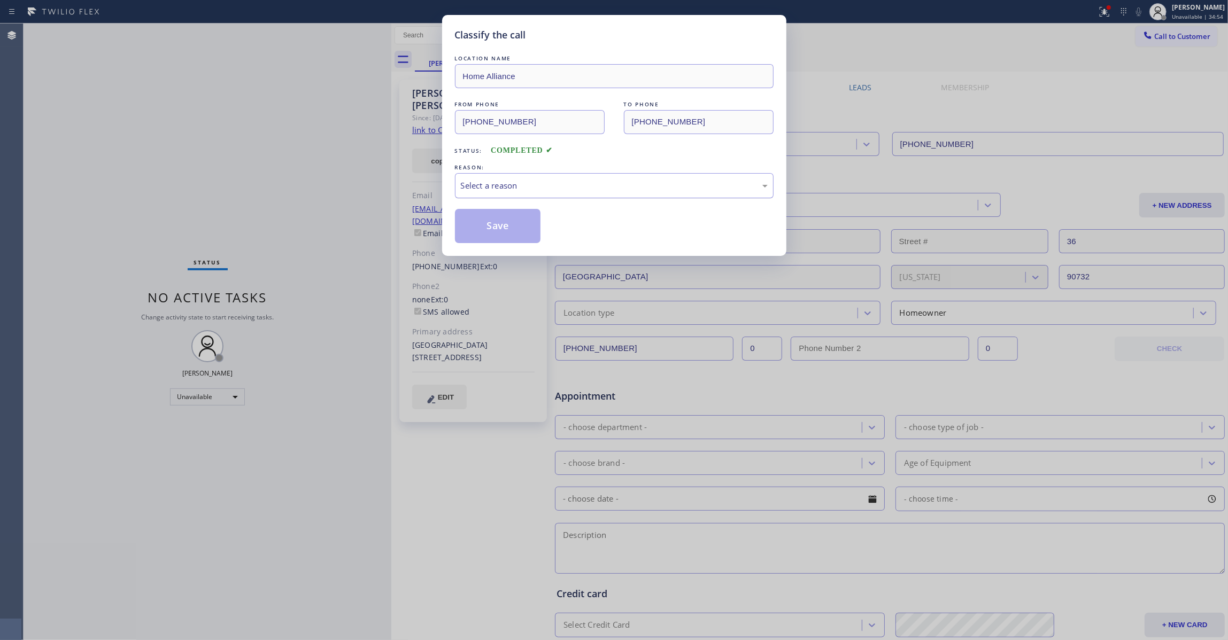
click at [526, 180] on div "Select a reason" at bounding box center [614, 186] width 307 height 12
click at [495, 227] on button "Save" at bounding box center [498, 226] width 86 height 34
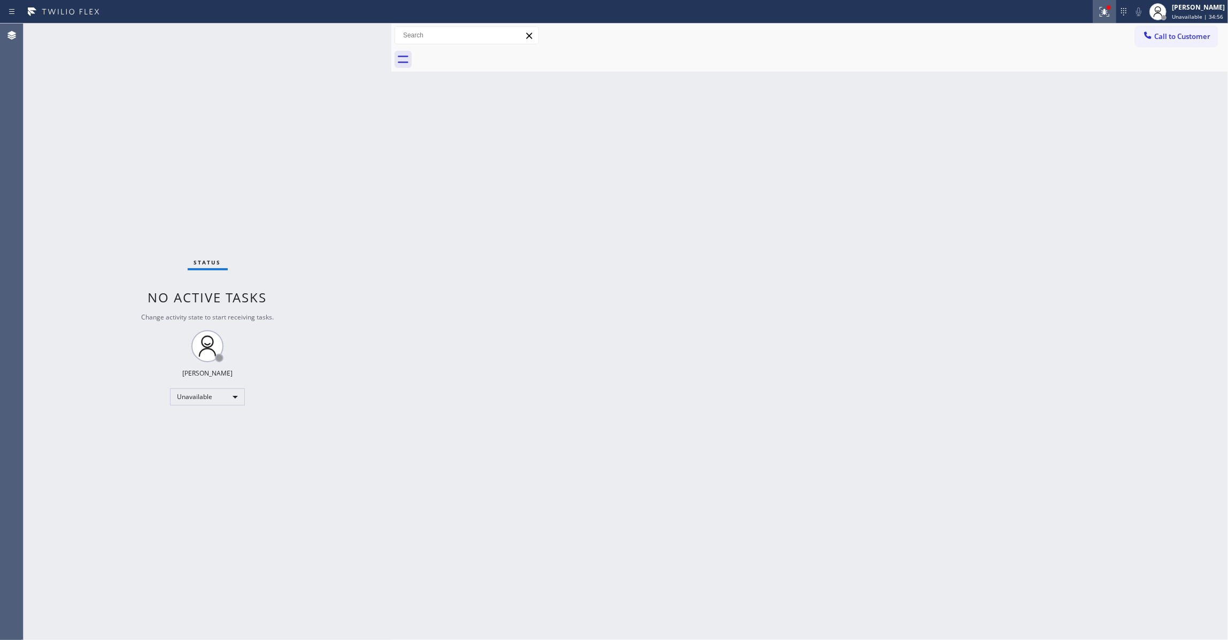
click at [1099, 13] on icon at bounding box center [1102, 10] width 6 height 7
click at [1010, 143] on span "Clear issues" at bounding box center [1034, 139] width 50 height 7
click at [1166, 43] on button "Call to Customer" at bounding box center [1176, 36] width 82 height 20
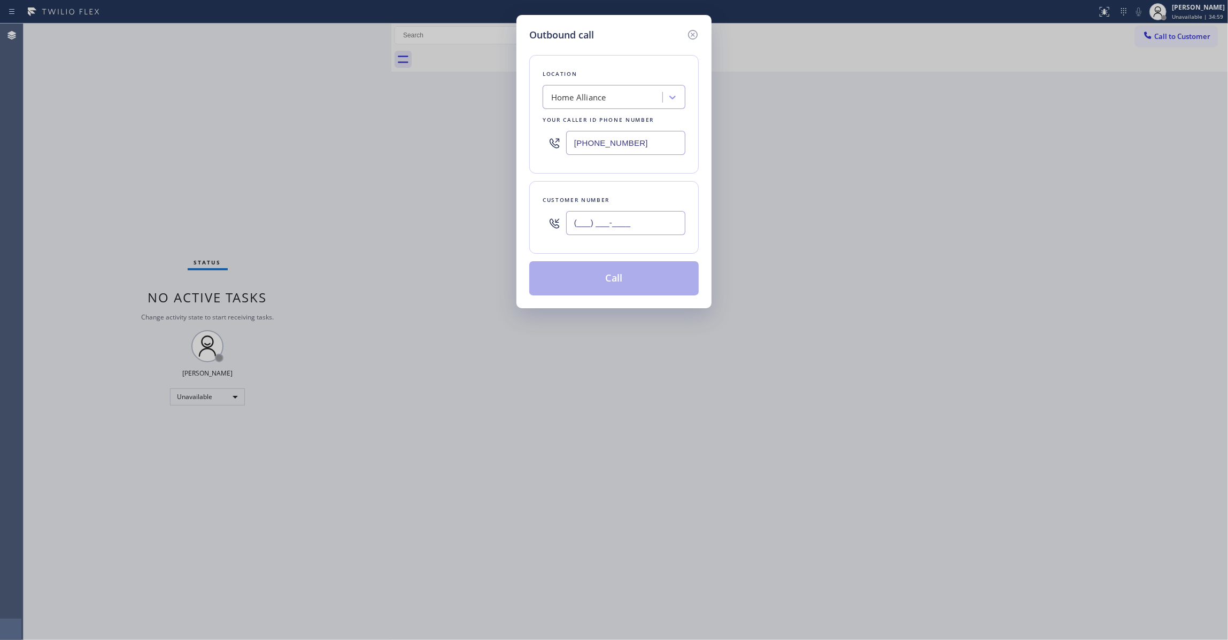
click at [608, 223] on input "(___) ___-____" at bounding box center [625, 223] width 119 height 24
paste input "714) 319-2558"
type input "[PHONE_NUMBER]"
click at [614, 281] on button "Call" at bounding box center [613, 278] width 169 height 34
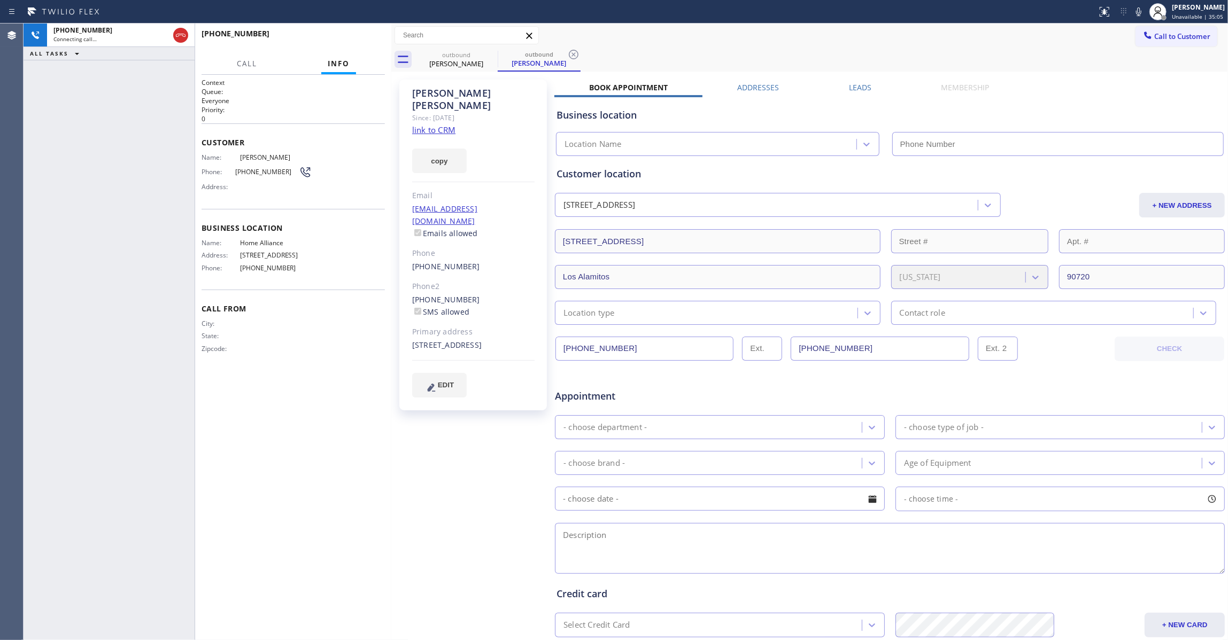
type input "[PHONE_NUMBER]"
click at [569, 52] on icon at bounding box center [574, 55] width 10 height 10
click at [444, 125] on link "link to CRM" at bounding box center [433, 130] width 43 height 11
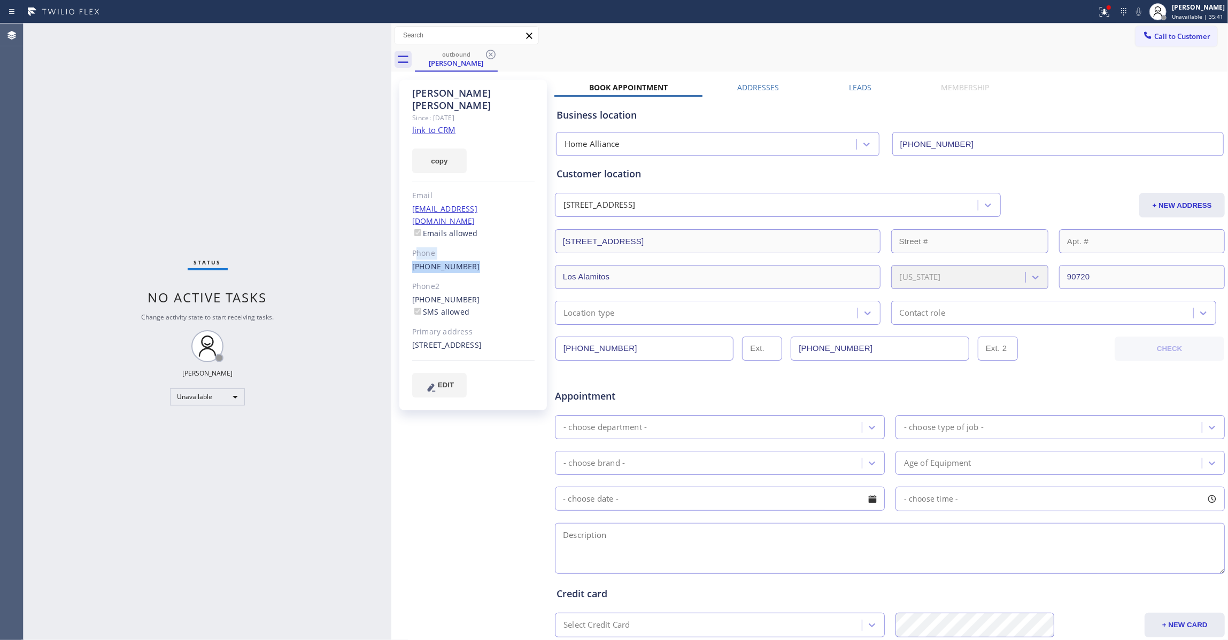
drag, startPoint x: 481, startPoint y: 242, endPoint x: 415, endPoint y: 234, distance: 66.2
click at [415, 234] on div "[PERSON_NAME] Since: [DATE] link to CRM copy Email [EMAIL_ADDRESS][DOMAIN_NAME]…" at bounding box center [473, 245] width 148 height 331
copy div "hone [PHONE_NUMBER]"
click at [491, 54] on icon at bounding box center [491, 55] width 10 height 10
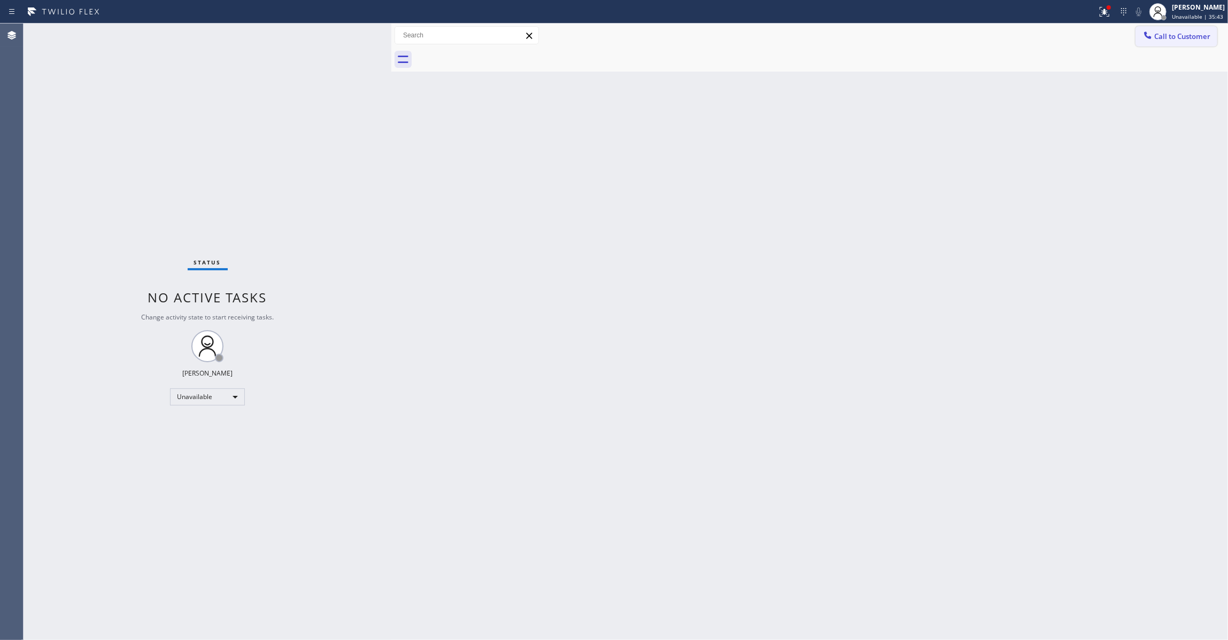
click at [1198, 36] on span "Call to Customer" at bounding box center [1182, 37] width 56 height 10
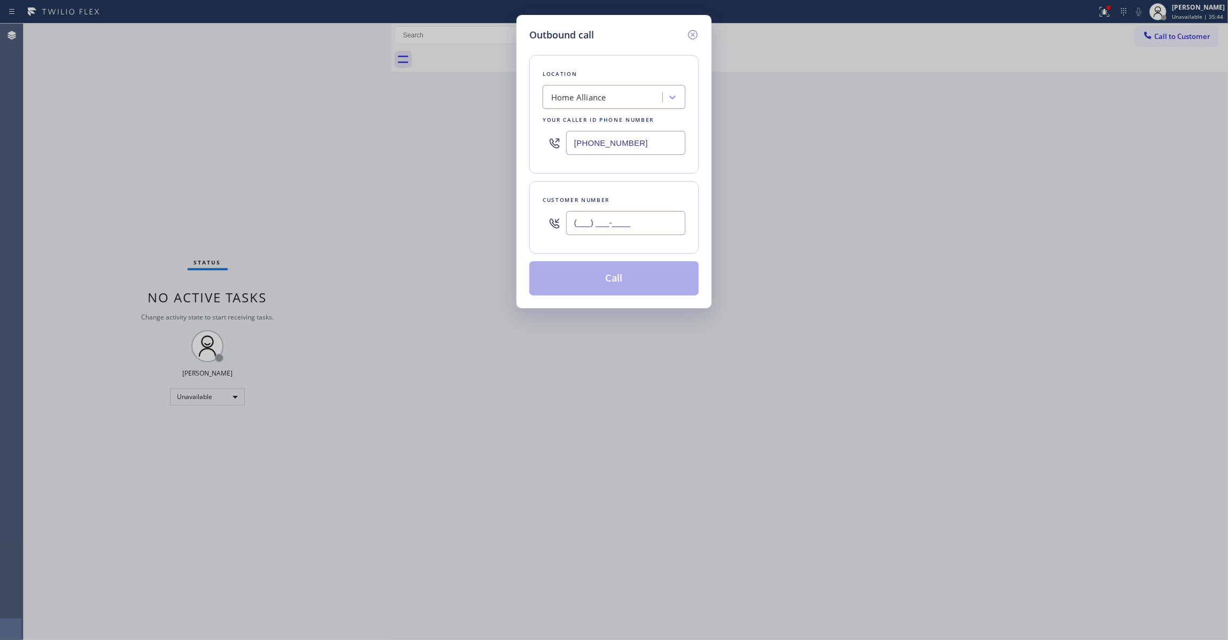
click at [599, 227] on input "(___) ___-____" at bounding box center [625, 223] width 119 height 24
paste input "714) 319-2558"
type input "[PHONE_NUMBER]"
drag, startPoint x: 646, startPoint y: 142, endPoint x: -98, endPoint y: 124, distance: 744.1
click at [0, 124] on html "Status report Issue detected This issue could affect your workflow. Please cont…" at bounding box center [614, 320] width 1228 height 640
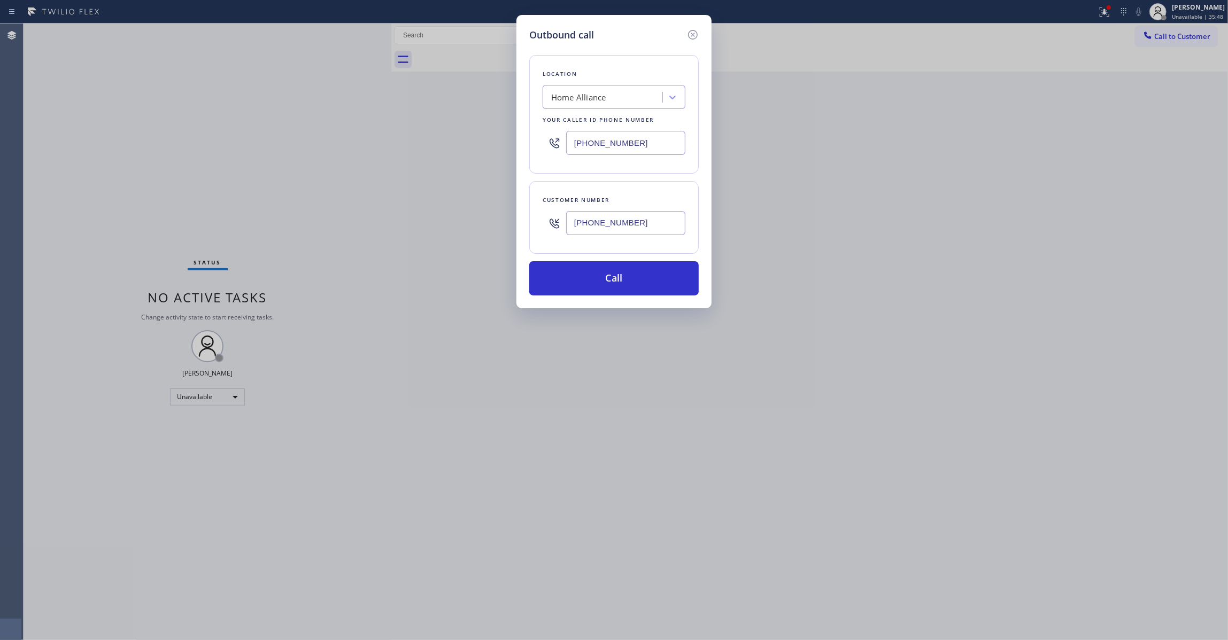
paste input "55) 731-4952"
type input "[PHONE_NUMBER]"
click at [614, 274] on button "Call" at bounding box center [613, 278] width 169 height 34
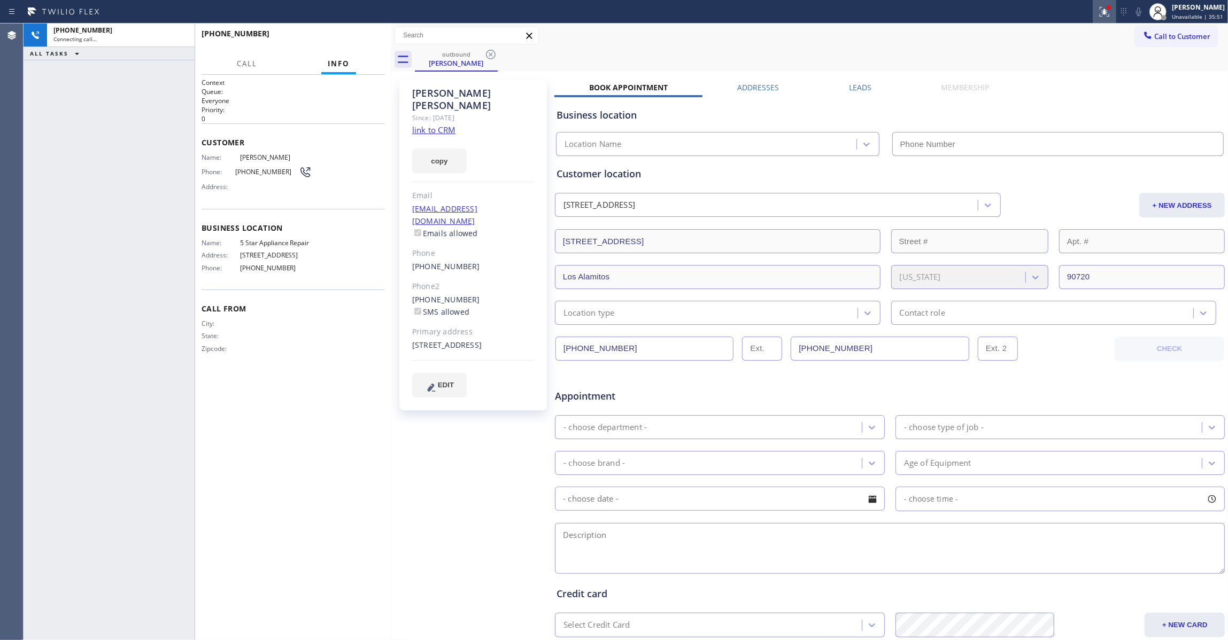
click at [1099, 13] on icon at bounding box center [1102, 10] width 6 height 7
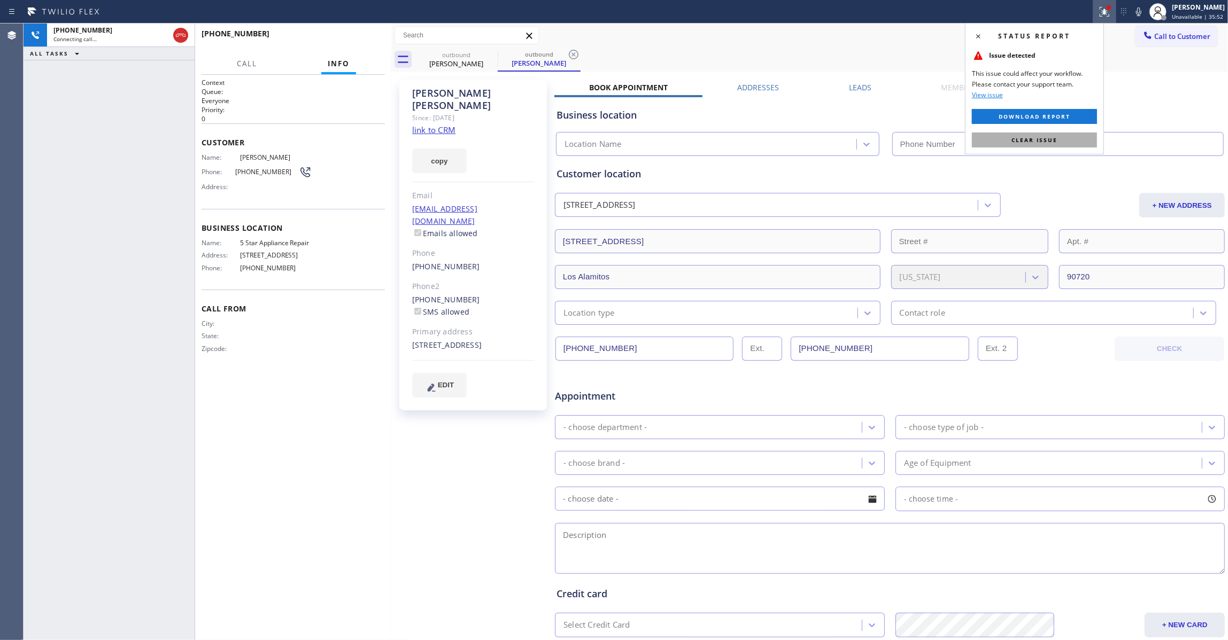
click at [1068, 134] on button "Clear issue" at bounding box center [1034, 140] width 125 height 15
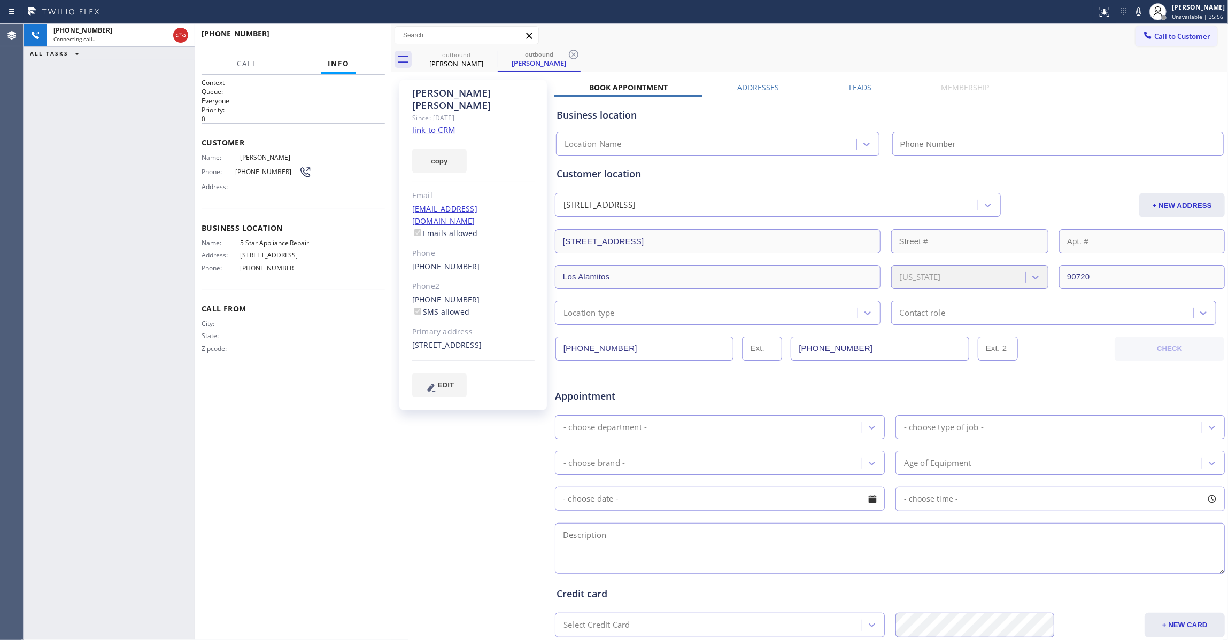
type input "[PHONE_NUMBER]"
click at [30, 228] on div "[PHONE_NUMBER] Live | 00:06 ALL TASKS ALL TASKS ACTIVE TASKS TASKS IN WRAP UP" at bounding box center [109, 332] width 171 height 617
click at [352, 34] on button "HANG UP" at bounding box center [360, 38] width 50 height 15
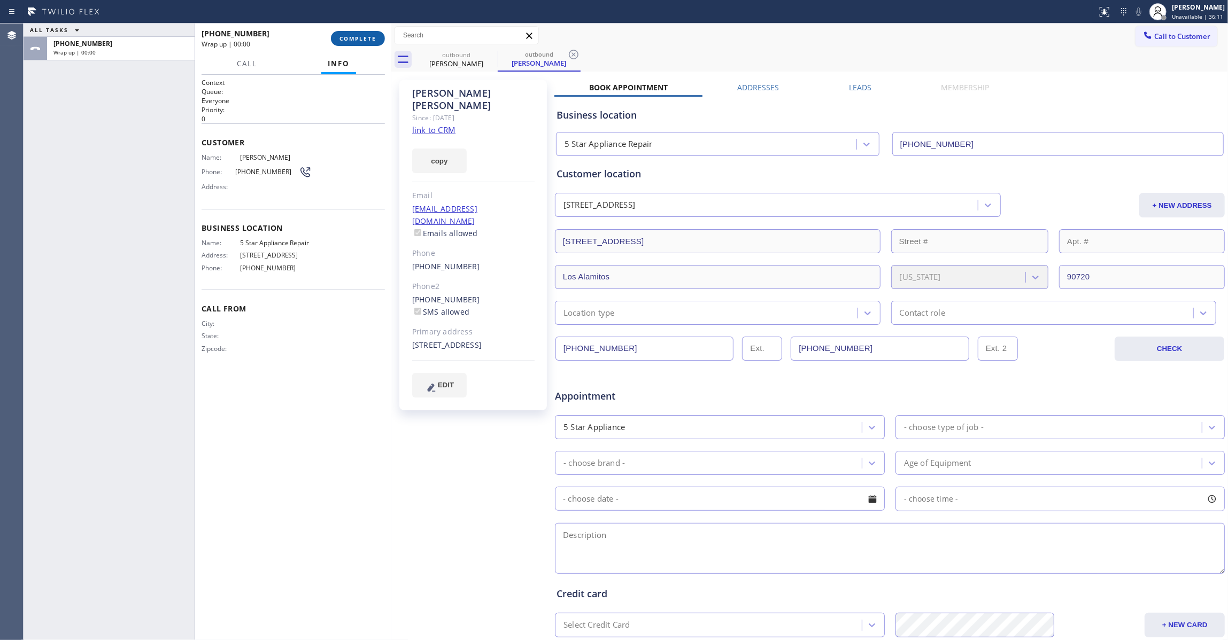
drag, startPoint x: 360, startPoint y: 41, endPoint x: 486, endPoint y: 24, distance: 127.4
click at [361, 43] on button "COMPLETE" at bounding box center [358, 38] width 54 height 15
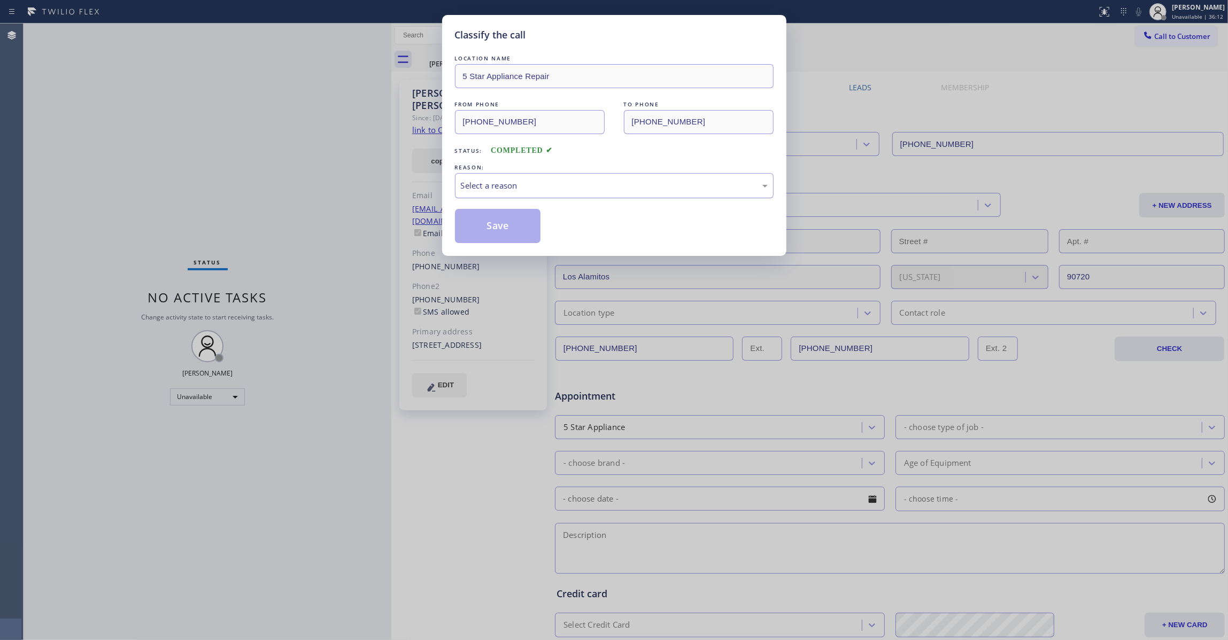
click at [486, 187] on div "Select a reason" at bounding box center [614, 186] width 307 height 12
click at [484, 229] on button "Save" at bounding box center [498, 226] width 86 height 34
drag, startPoint x: 484, startPoint y: 229, endPoint x: 4, endPoint y: 188, distance: 481.7
click at [479, 228] on button "Save" at bounding box center [498, 226] width 86 height 34
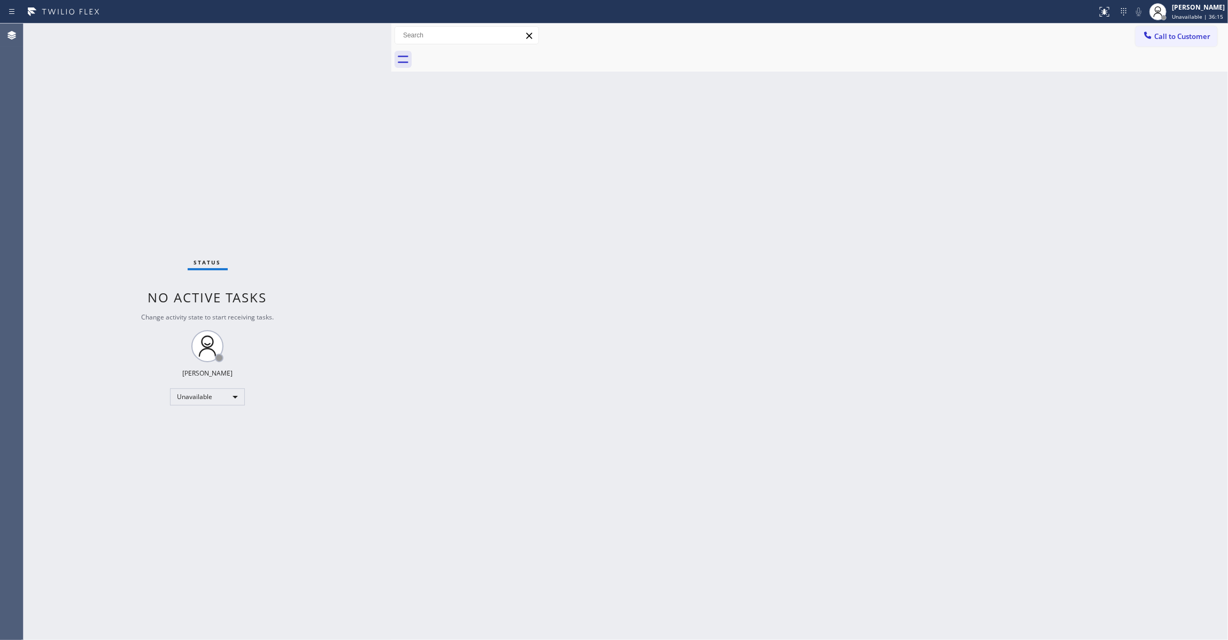
click at [732, 320] on div "Back to Dashboard Change Sender ID Customers Technicians Select a contact Outbo…" at bounding box center [809, 332] width 836 height 617
click at [1193, 36] on span "Call to Customer" at bounding box center [1182, 37] width 56 height 10
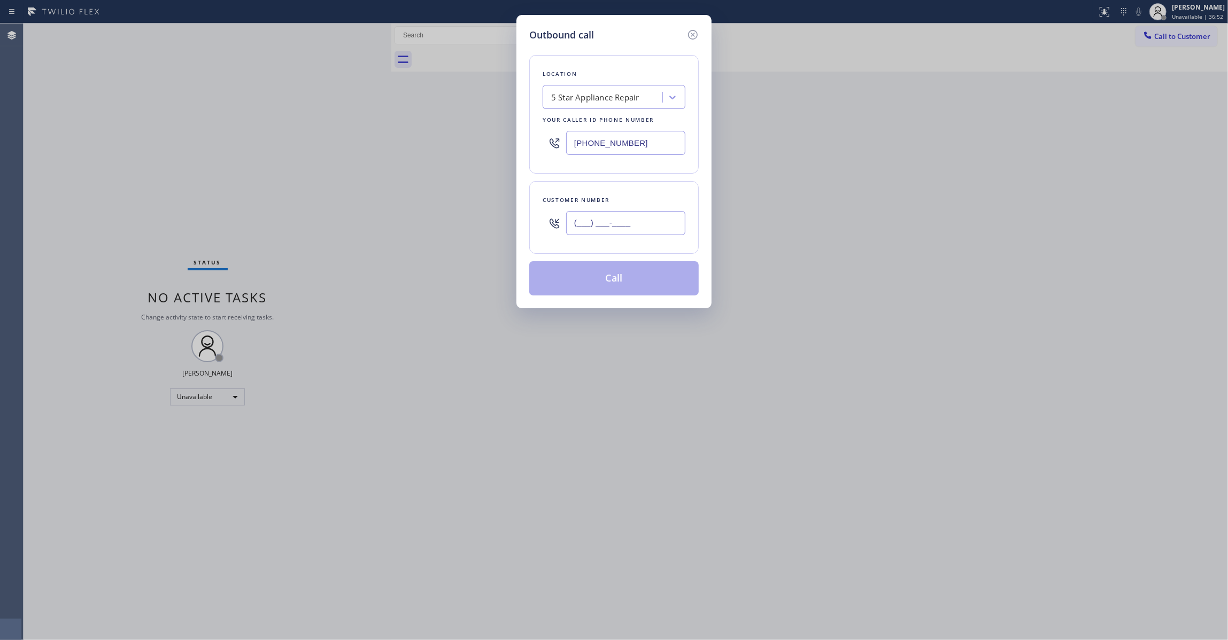
click at [616, 221] on input "(___) ___-____" at bounding box center [625, 223] width 119 height 24
paste input "213) 465-4770"
type input "[PHONE_NUMBER]"
drag, startPoint x: 603, startPoint y: 138, endPoint x: 196, endPoint y: 161, distance: 407.9
click at [253, 148] on div "Outbound call Location 5 Star Appliance Repair Your caller id phone number [PHO…" at bounding box center [614, 320] width 1228 height 640
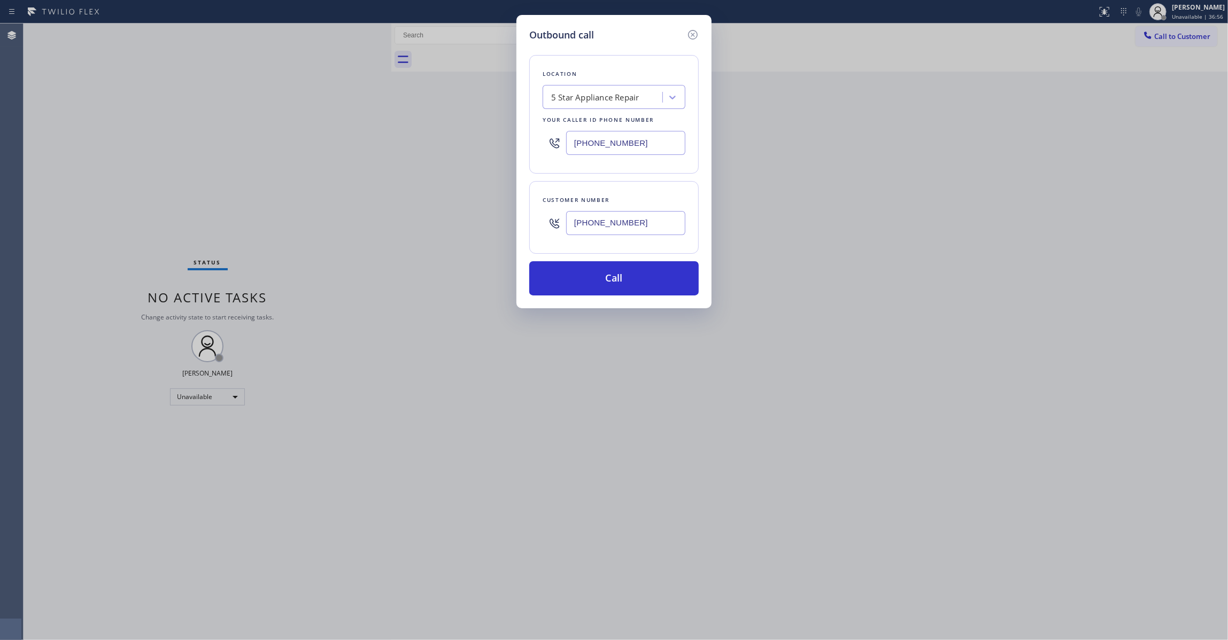
paste input "213) 513-5369"
type input "[PHONE_NUMBER]"
click at [635, 276] on button "Call" at bounding box center [613, 278] width 169 height 34
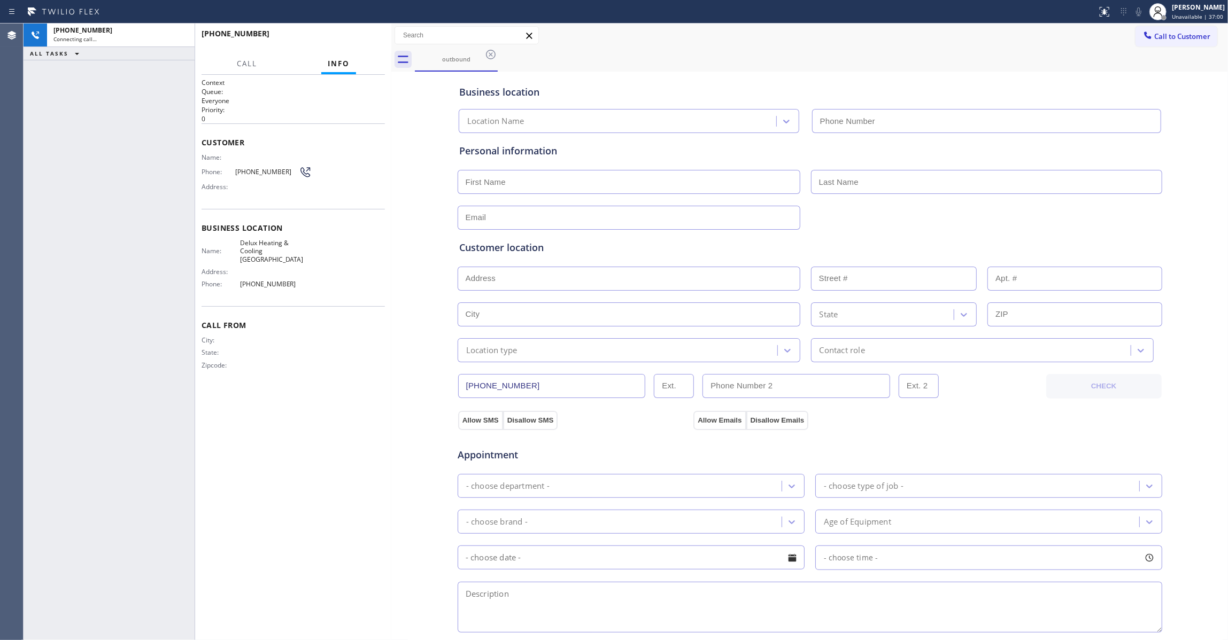
type input "[PHONE_NUMBER]"
click at [375, 408] on div "Context Queue: Everyone Priority: 0 Customer Name: Phone: [PHONE_NUMBER] Addres…" at bounding box center [292, 357] width 183 height 559
click at [359, 33] on button "HANG UP" at bounding box center [360, 38] width 50 height 15
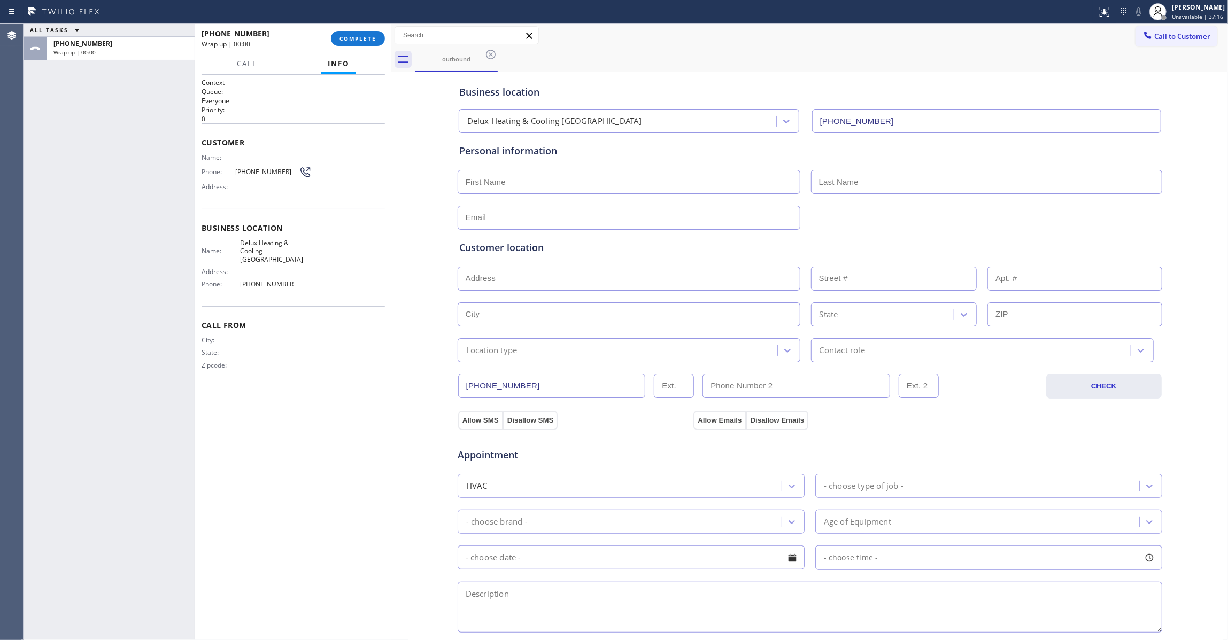
click at [259, 171] on span "[PHONE_NUMBER]" at bounding box center [267, 172] width 64 height 8
copy div "[PHONE_NUMBER]"
click at [352, 36] on span "COMPLETE" at bounding box center [357, 38] width 37 height 7
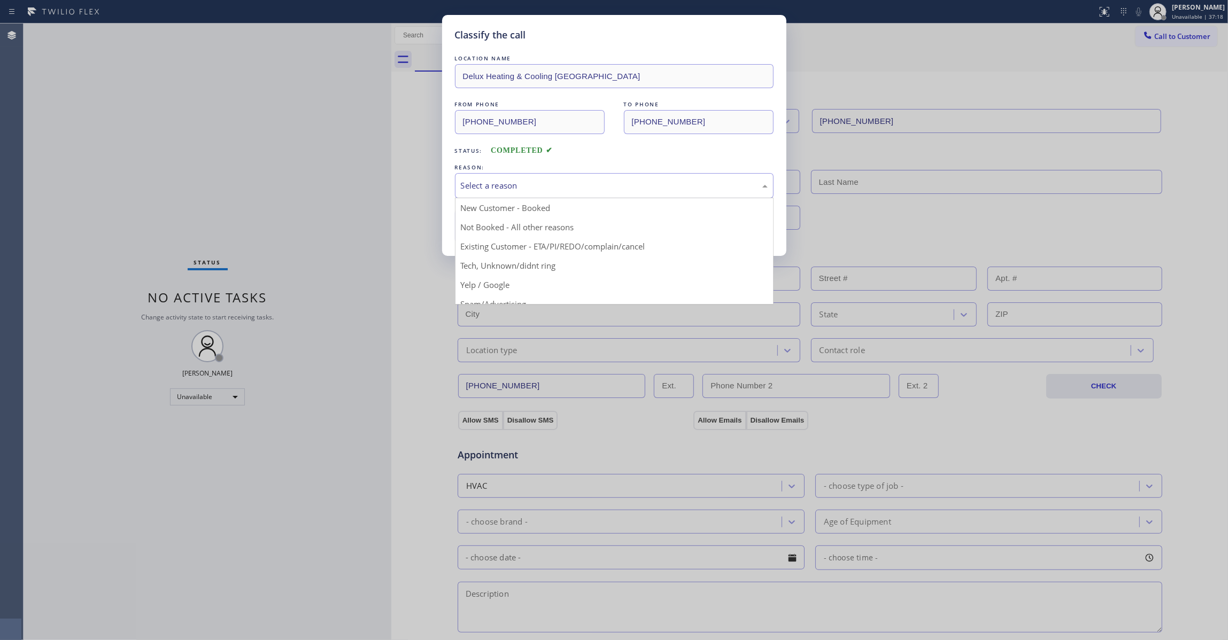
click at [484, 189] on div "Select a reason" at bounding box center [614, 186] width 307 height 12
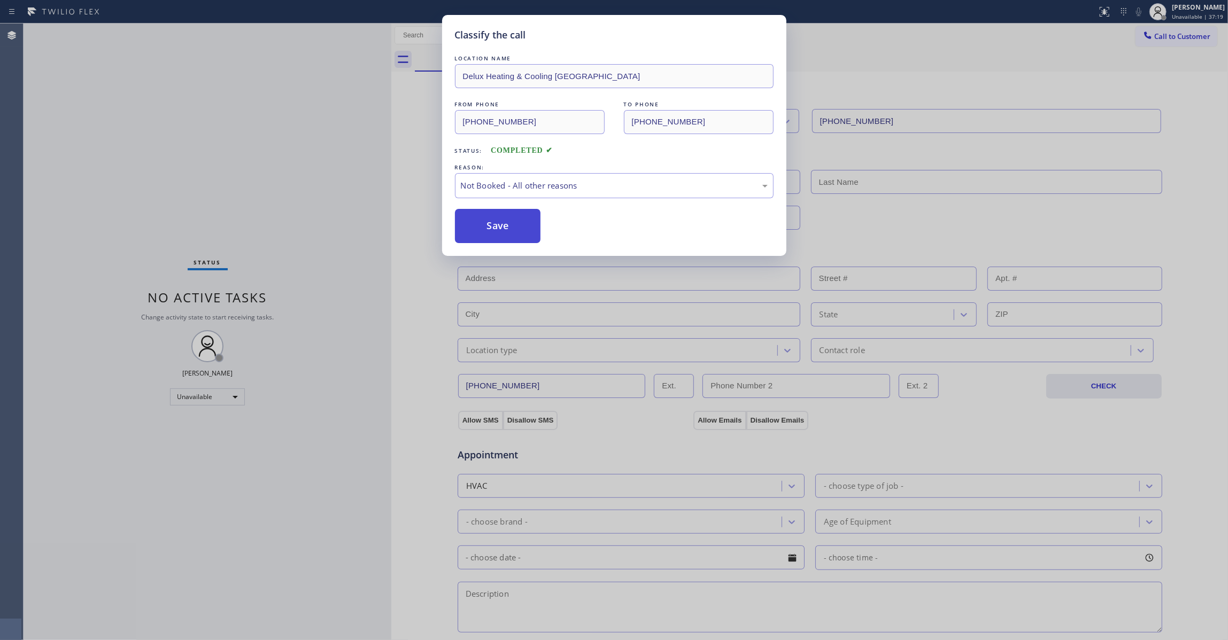
click at [481, 225] on button "Save" at bounding box center [498, 226] width 86 height 34
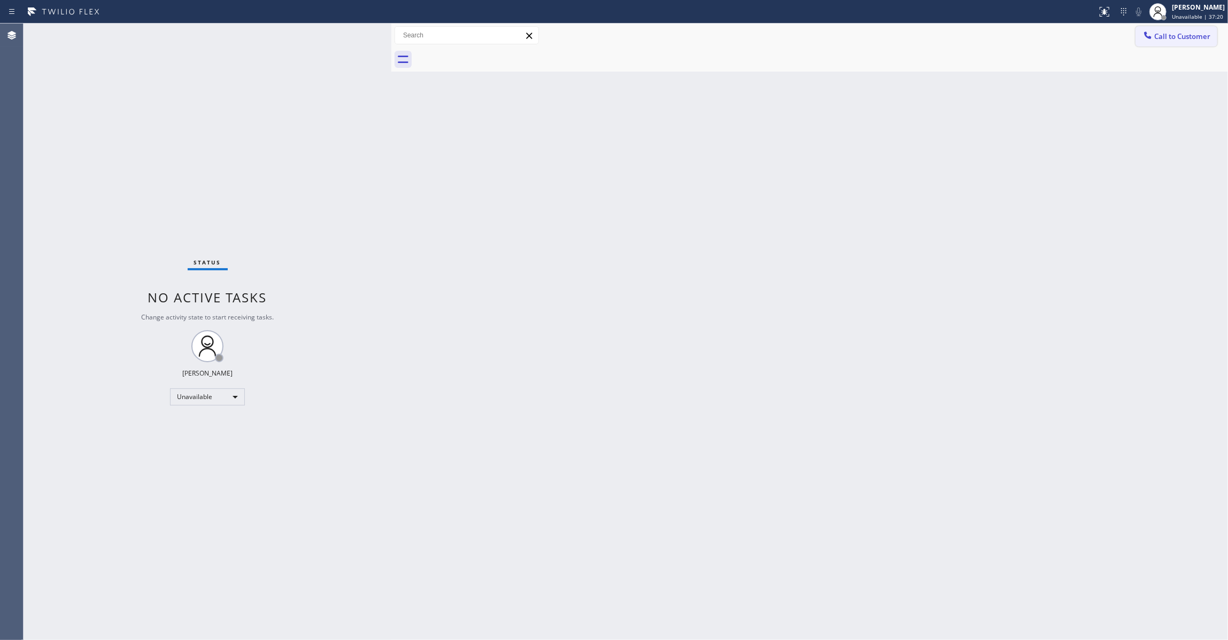
click at [1196, 36] on span "Call to Customer" at bounding box center [1182, 37] width 56 height 10
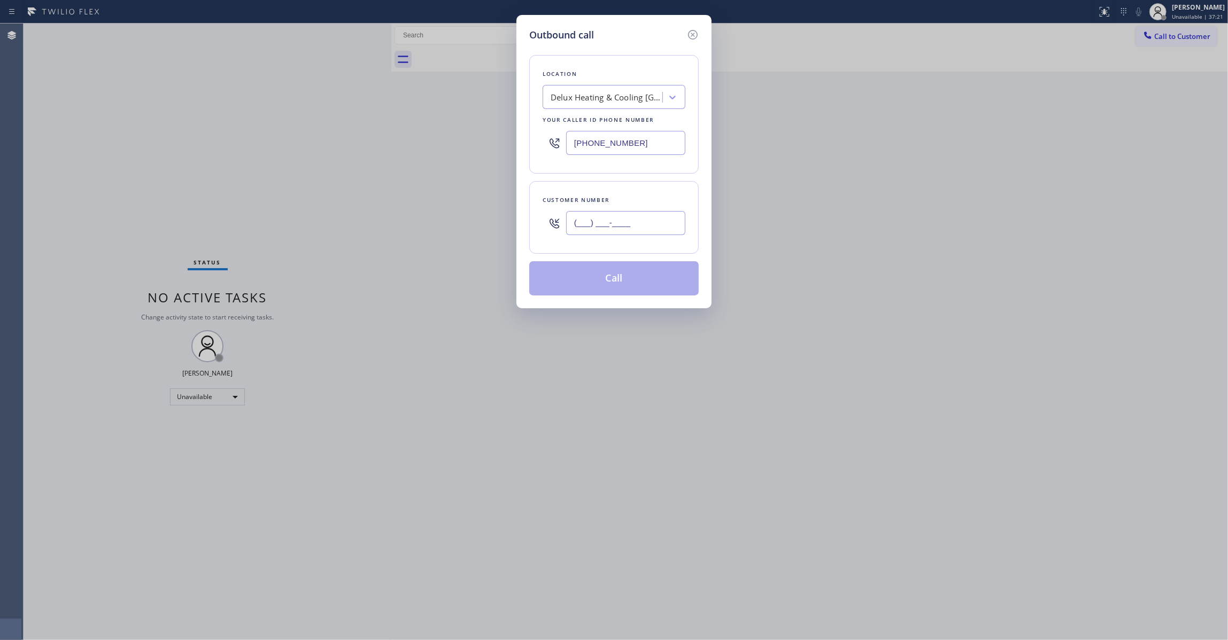
click at [593, 233] on input "(___) ___-____" at bounding box center [625, 223] width 119 height 24
paste input "213) 465-4770"
type input "[PHONE_NUMBER]"
click at [635, 278] on button "Call" at bounding box center [613, 278] width 169 height 34
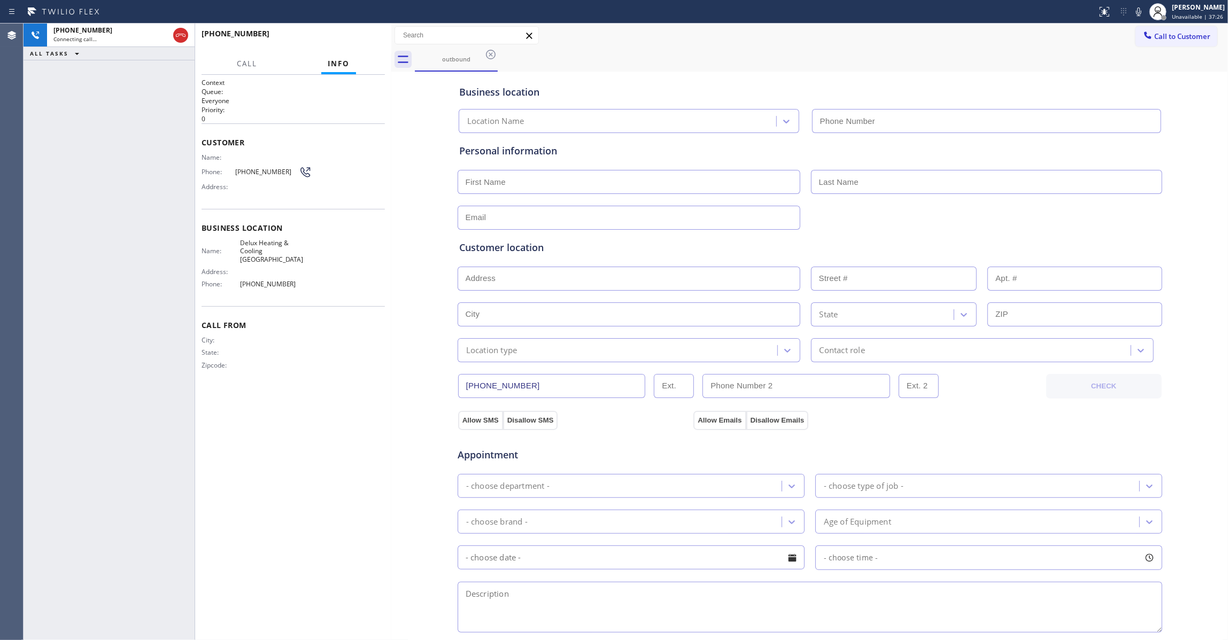
type input "[PHONE_NUMBER]"
click at [26, 345] on div "[PHONE_NUMBER] Live | 00:02 ALL TASKS ALL TASKS ACTIVE TASKS TASKS IN WRAP UP" at bounding box center [109, 332] width 171 height 617
click at [362, 29] on div "[PHONE_NUMBER] Live | 00:02 HANG UP" at bounding box center [292, 39] width 183 height 28
click at [360, 35] on button "HANG UP" at bounding box center [360, 38] width 50 height 15
click at [360, 35] on span "HANG UP" at bounding box center [360, 38] width 33 height 7
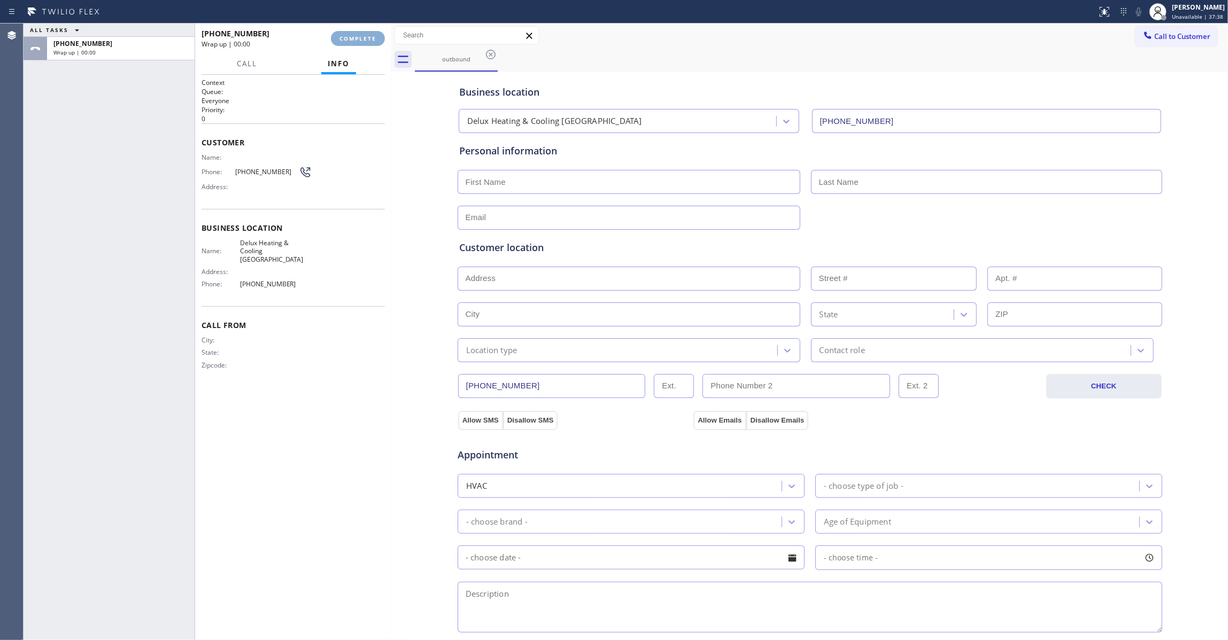
click at [357, 35] on span "COMPLETE" at bounding box center [357, 38] width 37 height 7
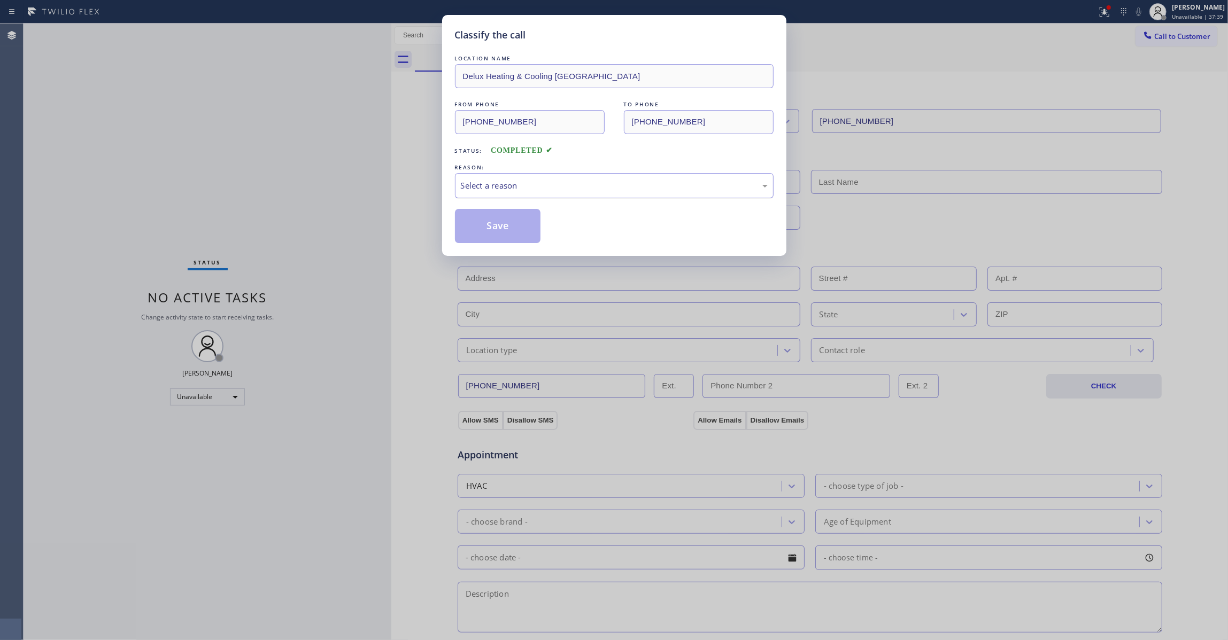
click at [467, 183] on div "Select a reason" at bounding box center [614, 186] width 307 height 12
click at [479, 231] on button "Save" at bounding box center [498, 226] width 86 height 34
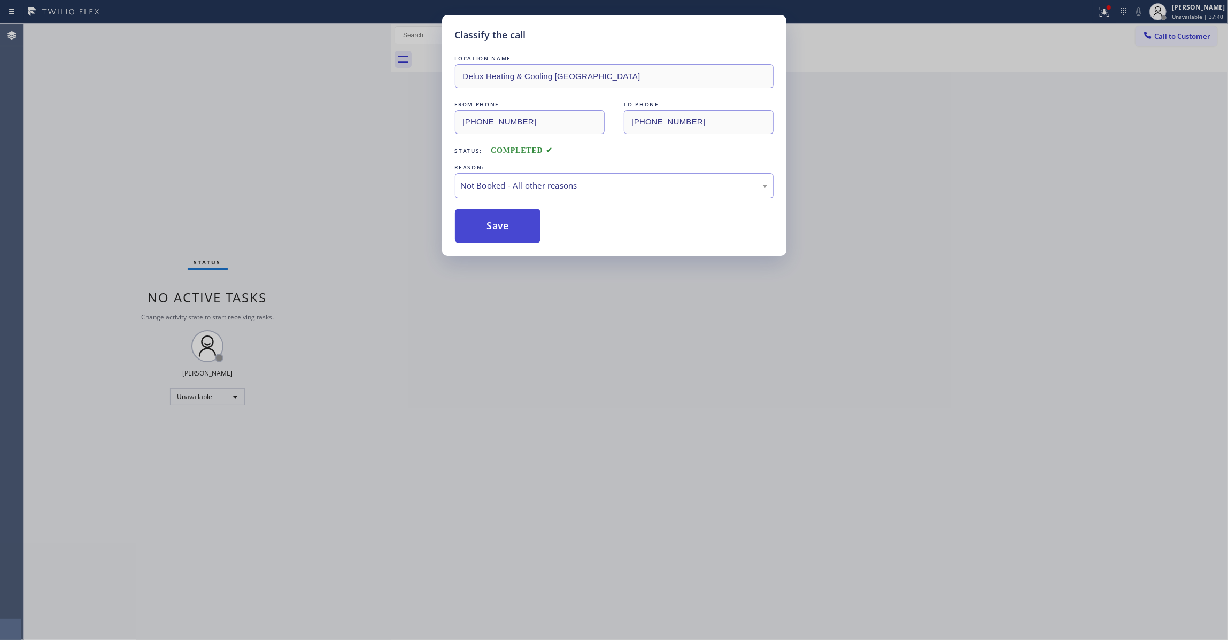
click at [479, 231] on button "Save" at bounding box center [498, 226] width 86 height 34
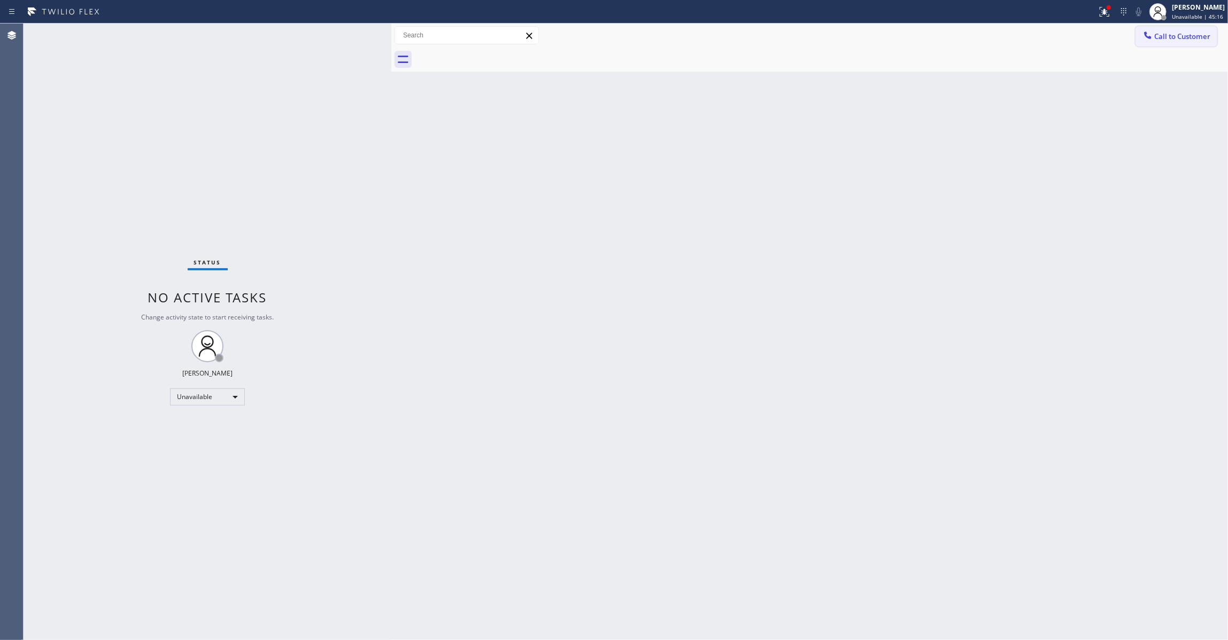
click at [1164, 35] on span "Call to Customer" at bounding box center [1182, 37] width 56 height 10
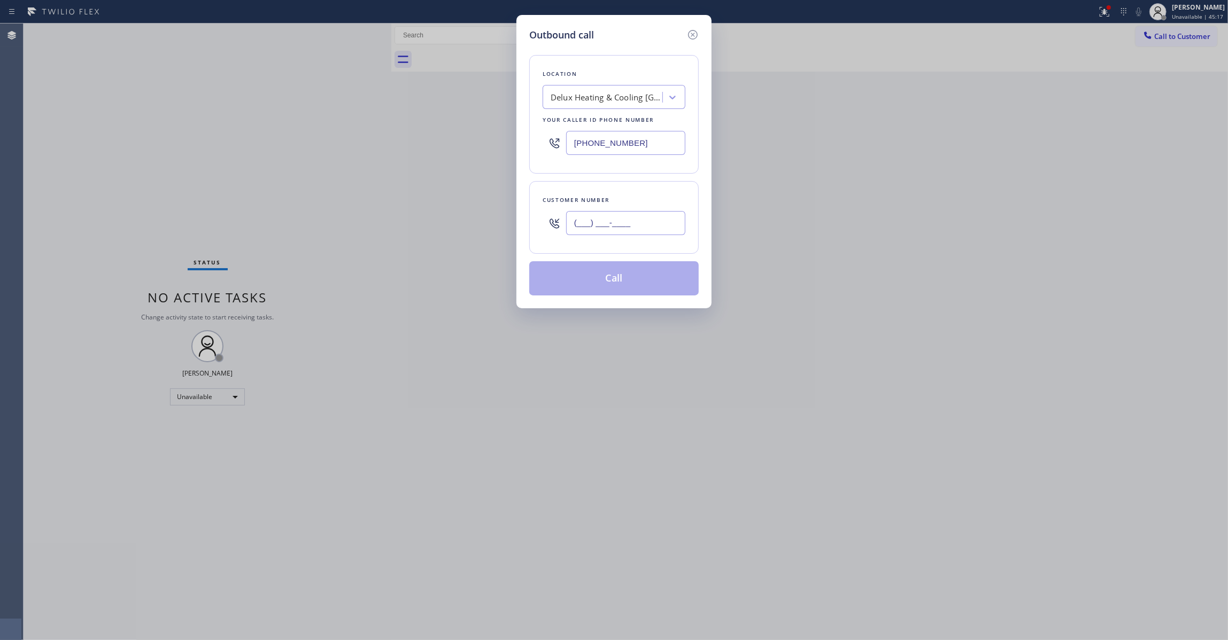
click at [630, 221] on input "(___) ___-____" at bounding box center [625, 223] width 119 height 24
paste input "301) 325-6095"
type input "[PHONE_NUMBER]"
paste input "53) 263-1431"
drag, startPoint x: 450, startPoint y: 138, endPoint x: 271, endPoint y: 138, distance: 178.5
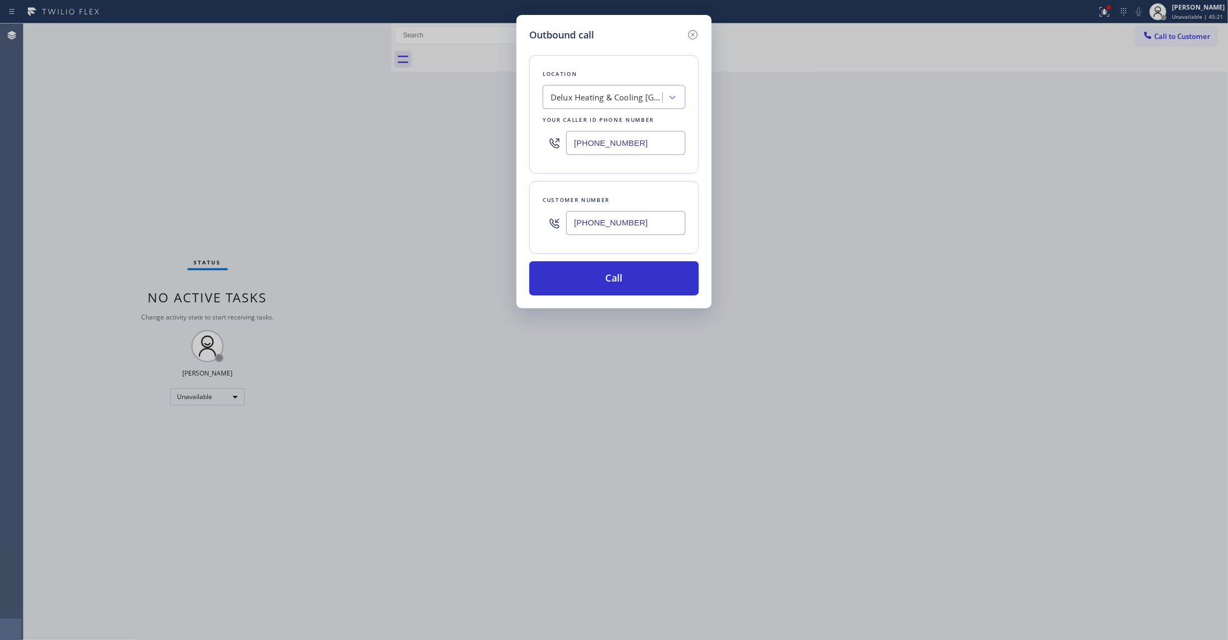
click at [270, 138] on div "Outbound call Location Delux Heating & Cooling [GEOGRAPHIC_DATA] Your caller id…" at bounding box center [614, 320] width 1228 height 640
type input "[PHONE_NUMBER]"
drag, startPoint x: 680, startPoint y: 229, endPoint x: 490, endPoint y: 223, distance: 190.4
click at [490, 223] on div "Outbound call Location 4B2.Paid Viking Repair Service ([US_STATE], Google Ads) …" at bounding box center [614, 320] width 1228 height 640
click at [625, 279] on button "Call" at bounding box center [613, 278] width 169 height 34
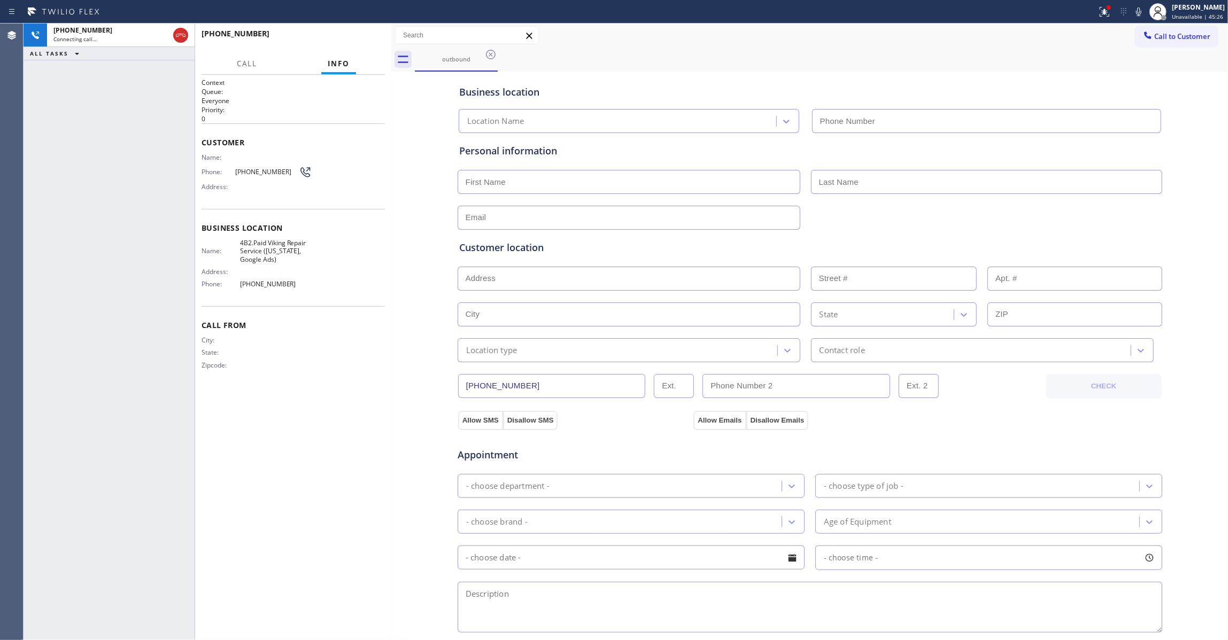
type input "[PHONE_NUMBER]"
drag, startPoint x: 123, startPoint y: 510, endPoint x: 298, endPoint y: 107, distance: 438.9
click at [135, 433] on div "[PHONE_NUMBER] Live | 00:09 ALL TASKS ALL TASKS ACTIVE TASKS TASKS IN WRAP UP" at bounding box center [109, 332] width 171 height 617
click at [369, 34] on button "HANG UP" at bounding box center [360, 38] width 50 height 15
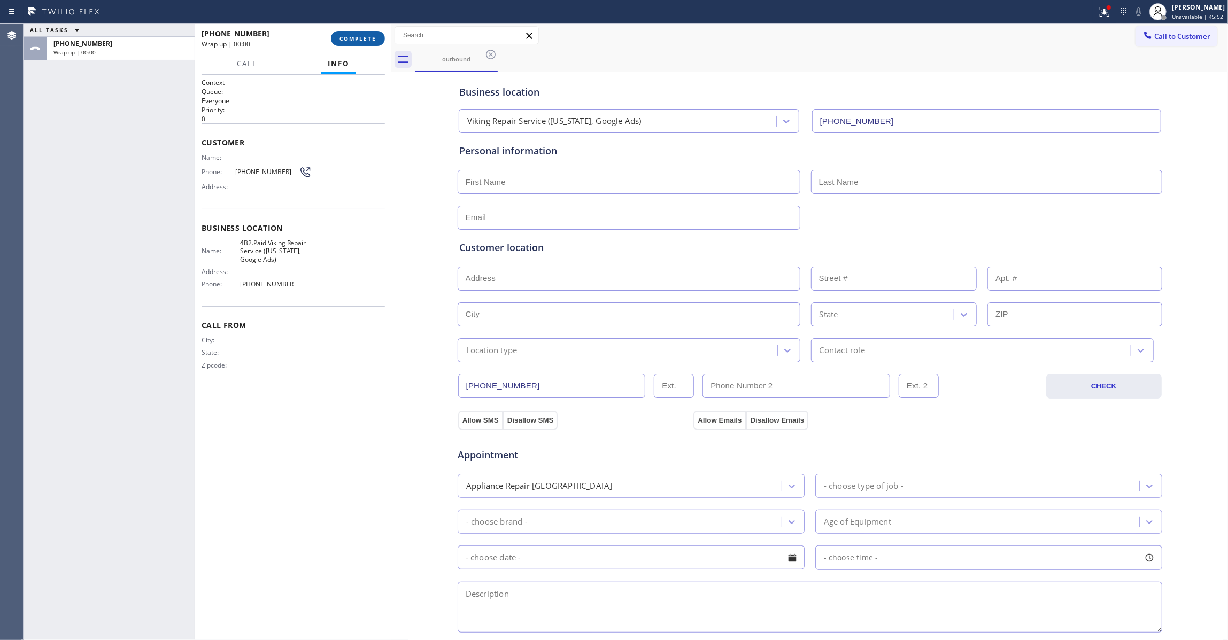
click at [369, 34] on button "COMPLETE" at bounding box center [358, 38] width 54 height 15
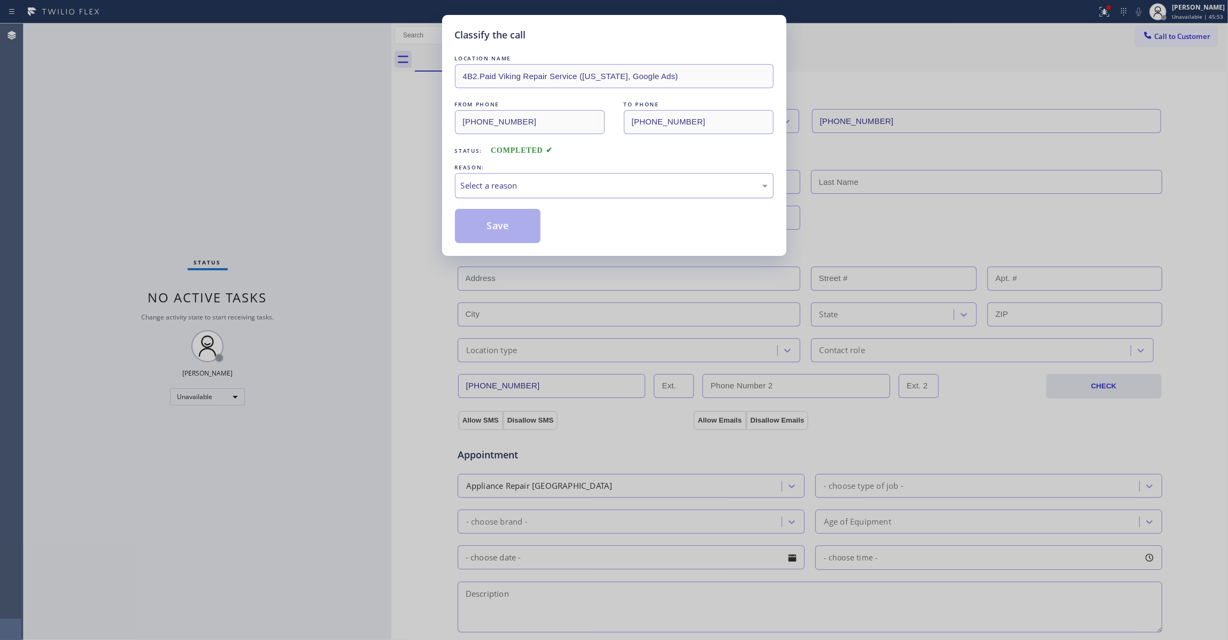
click at [540, 187] on div "Select a reason" at bounding box center [614, 186] width 307 height 12
drag, startPoint x: 508, startPoint y: 233, endPoint x: 511, endPoint y: 224, distance: 9.1
click at [507, 232] on button "Save" at bounding box center [498, 226] width 86 height 34
click at [507, 230] on button "Save" at bounding box center [498, 226] width 86 height 34
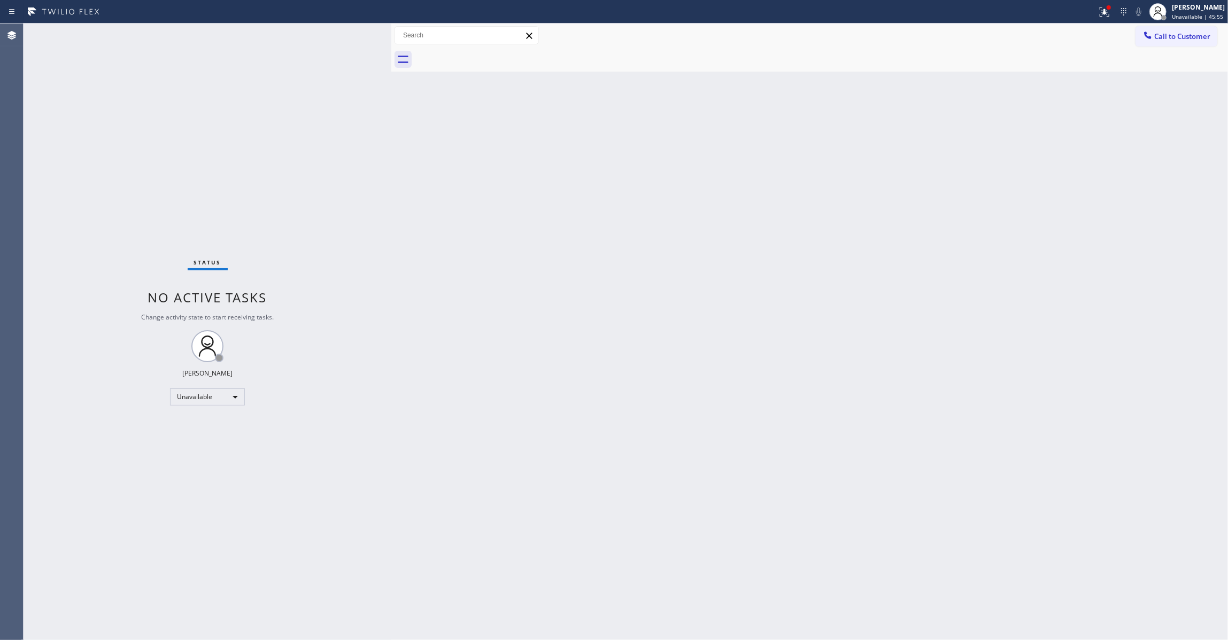
click at [1178, 36] on span "Call to Customer" at bounding box center [1182, 37] width 56 height 10
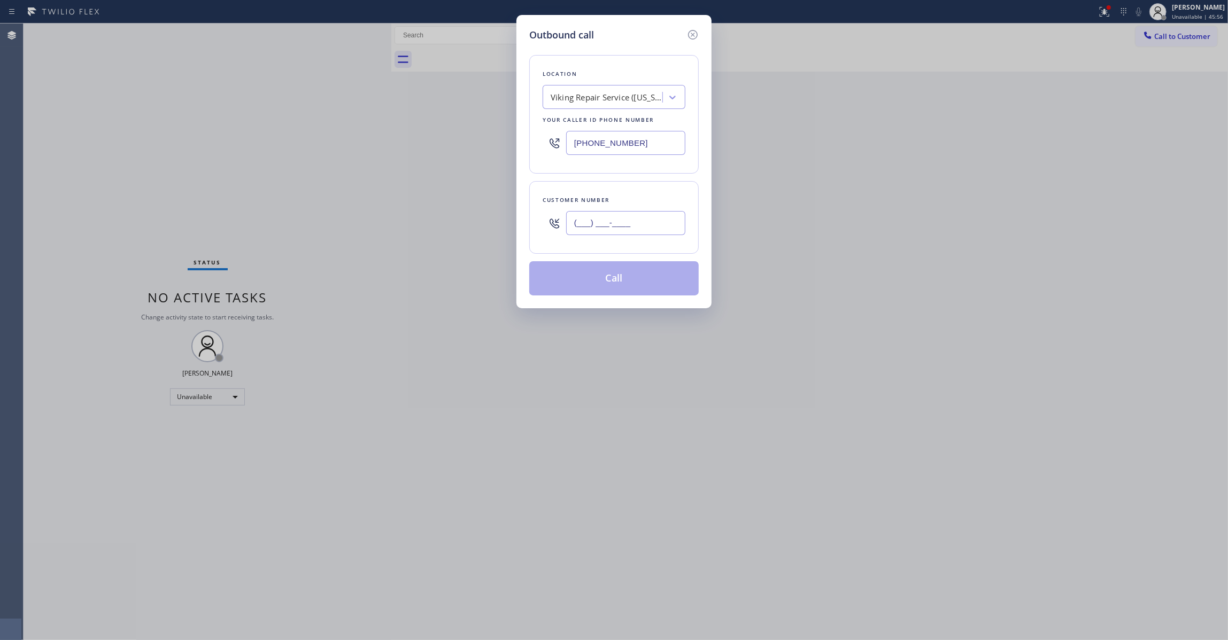
click at [648, 215] on input "(___) ___-____" at bounding box center [625, 223] width 119 height 24
paste input "301) 325-6095"
type input "[PHONE_NUMBER]"
click at [605, 284] on button "Call" at bounding box center [613, 278] width 169 height 34
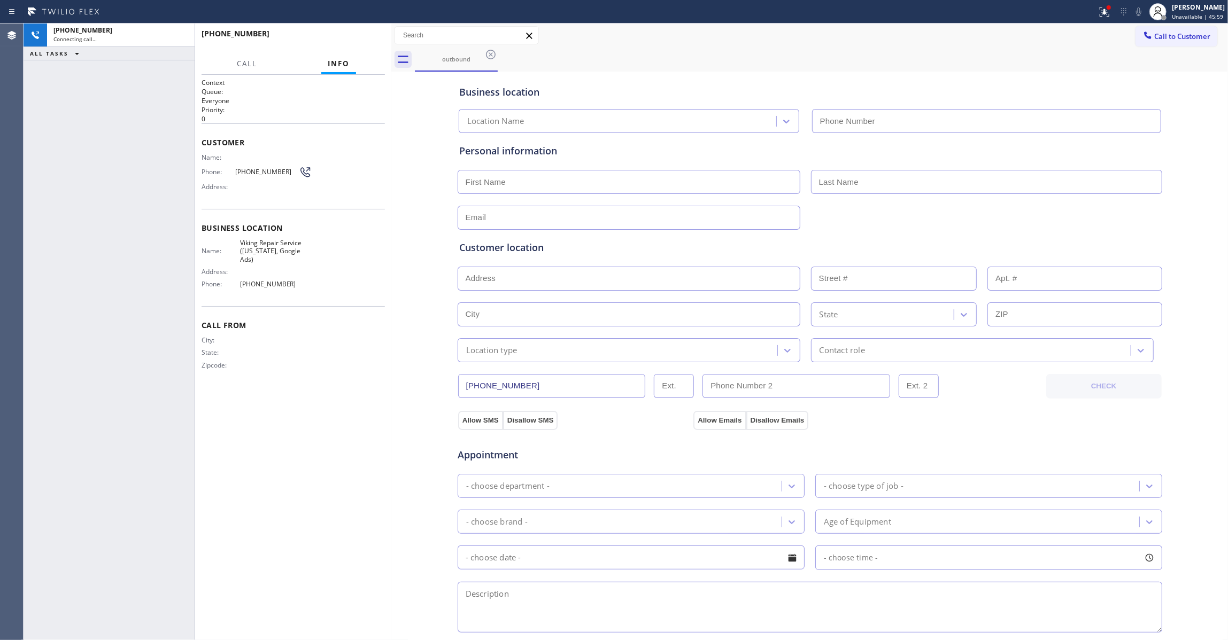
type input "[PHONE_NUMBER]"
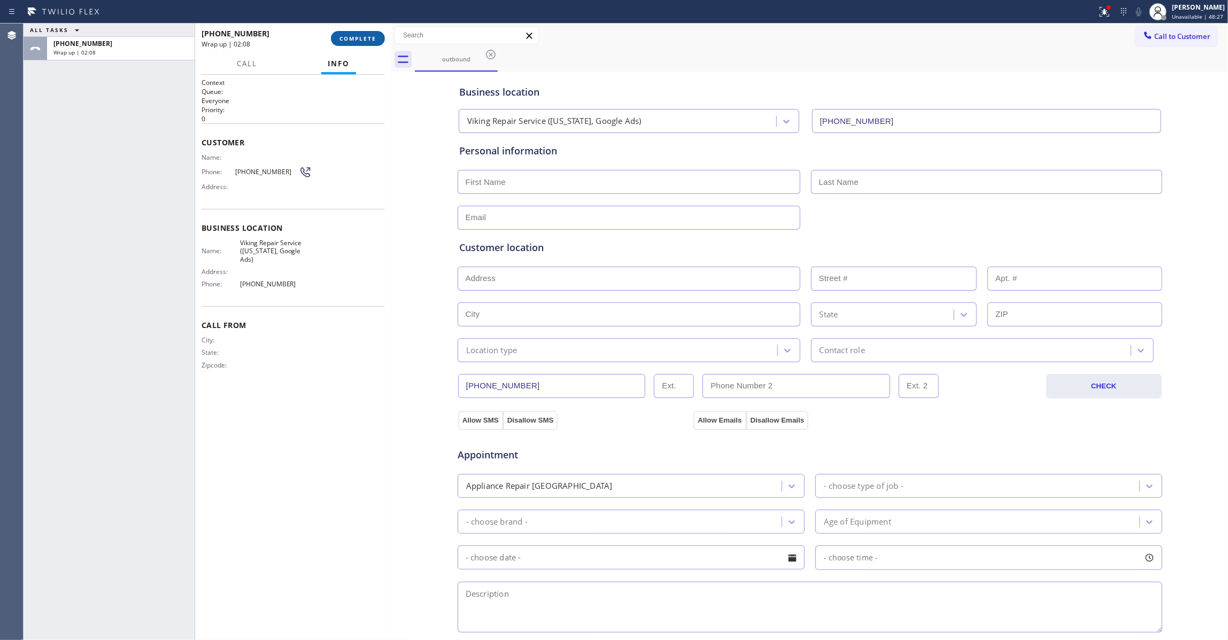
click at [348, 31] on button "COMPLETE" at bounding box center [358, 38] width 54 height 15
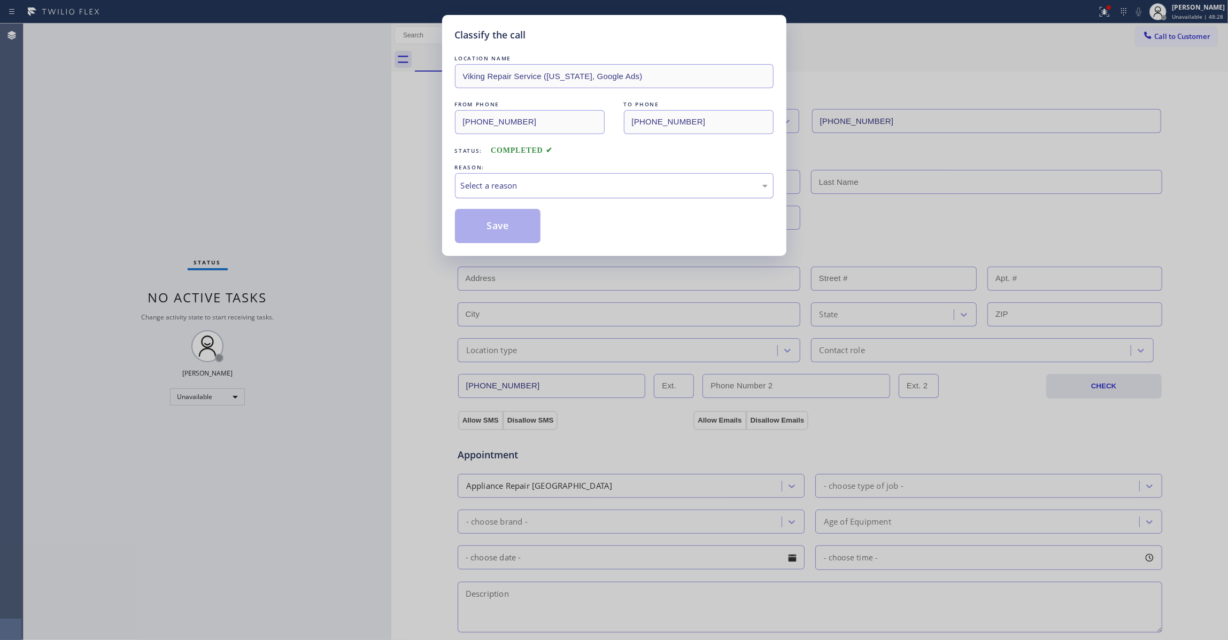
click at [498, 182] on div "Select a reason" at bounding box center [614, 186] width 307 height 12
click at [505, 229] on button "Save" at bounding box center [498, 226] width 86 height 34
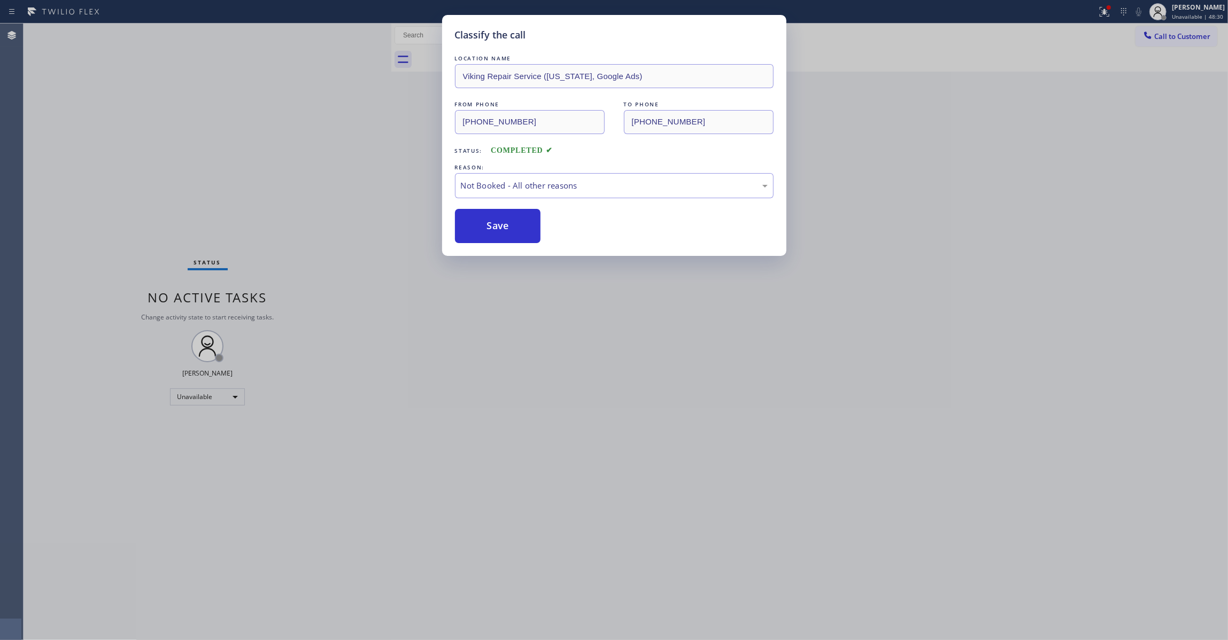
click at [1098, 13] on icon at bounding box center [1104, 11] width 13 height 13
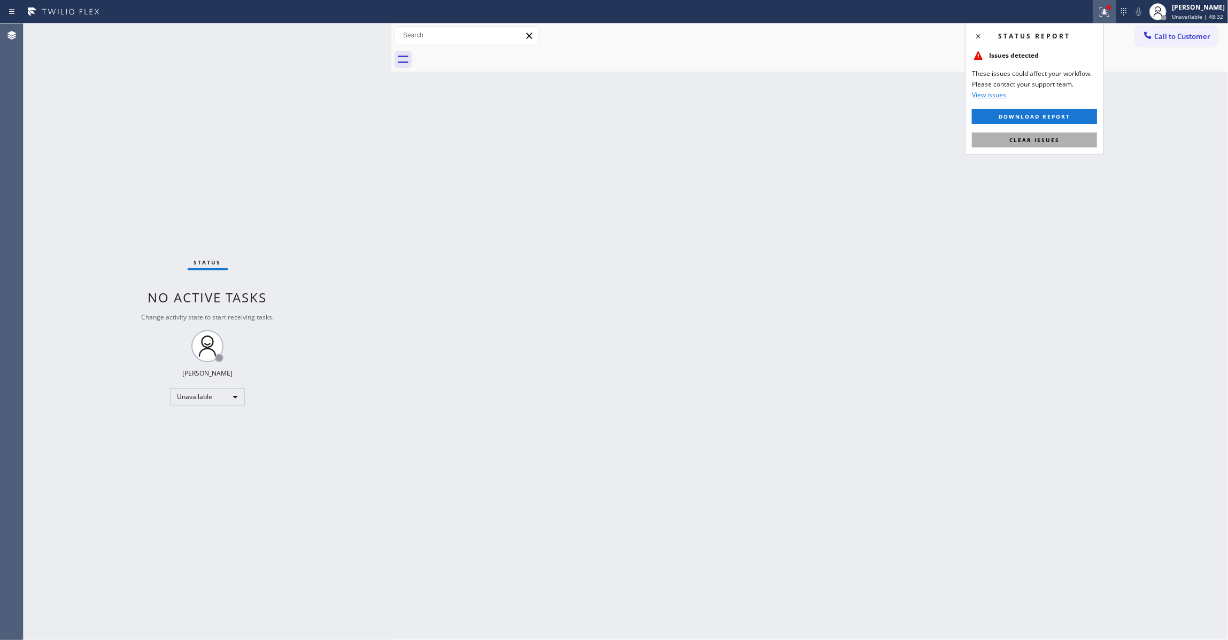
click at [1050, 143] on span "Clear issues" at bounding box center [1034, 139] width 50 height 7
click at [1185, 34] on span "Call to Customer" at bounding box center [1182, 37] width 56 height 10
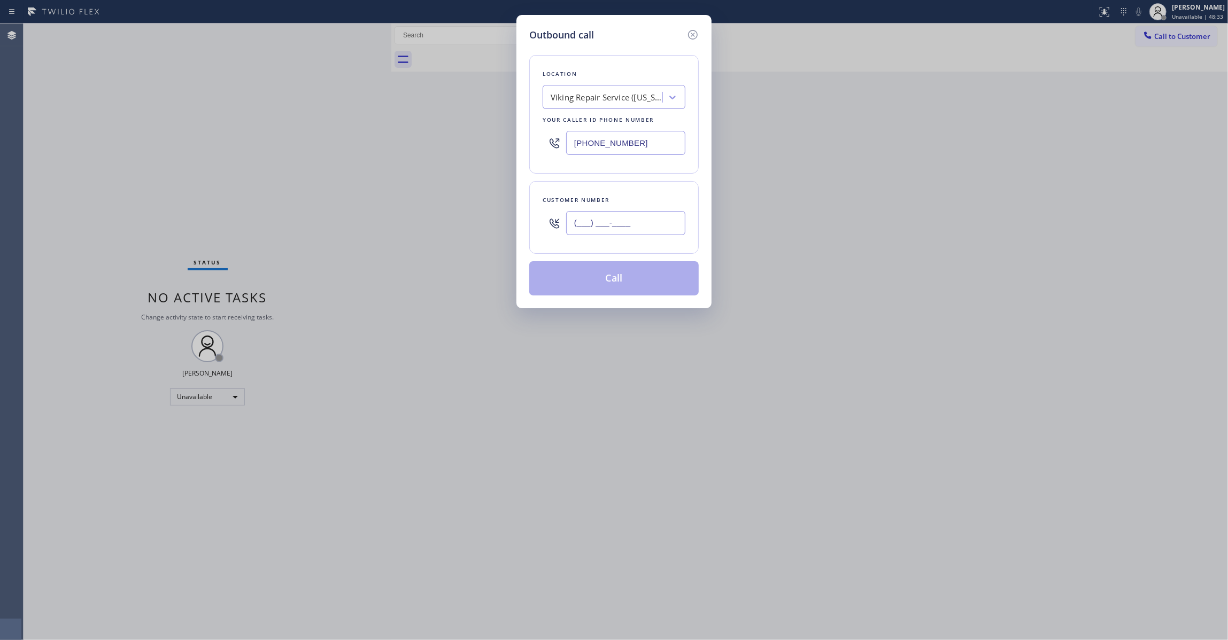
click at [632, 228] on input "(___) ___-____" at bounding box center [625, 223] width 119 height 24
paste input "213) 465-4770"
type input "[PHONE_NUMBER]"
drag, startPoint x: 641, startPoint y: 144, endPoint x: 368, endPoint y: 137, distance: 273.2
click at [369, 137] on div "Outbound call Location Viking Repair Service ([US_STATE], Google Ads) Your call…" at bounding box center [614, 320] width 1228 height 640
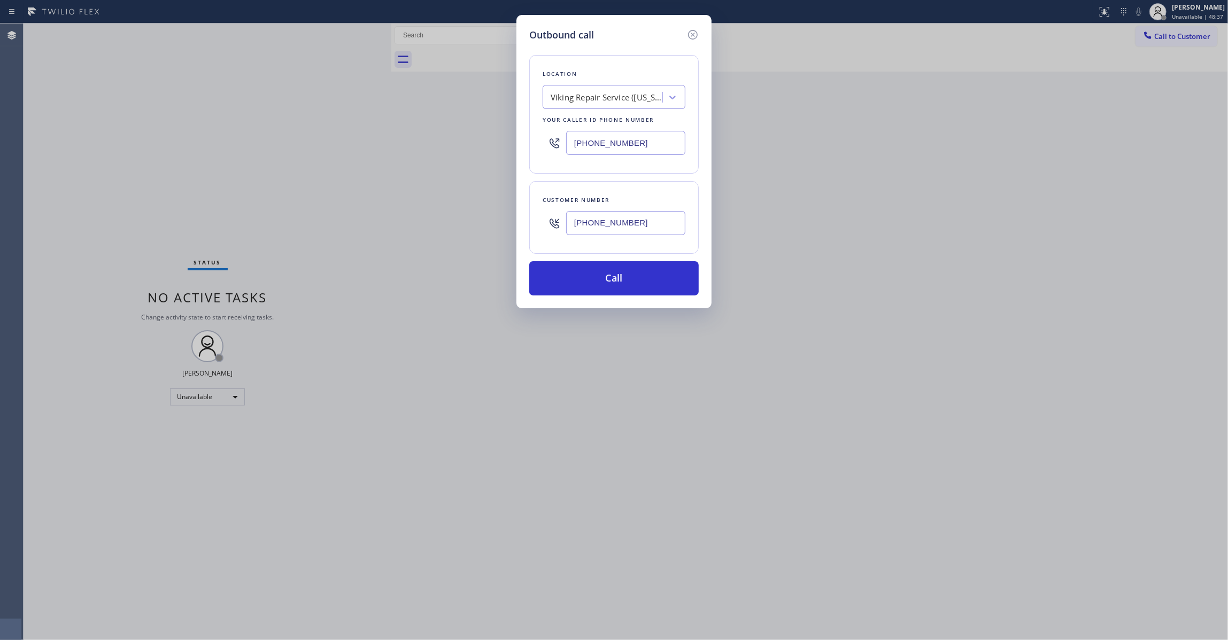
paste input "13) 513-5369"
type input "[PHONE_NUMBER]"
drag, startPoint x: 651, startPoint y: 224, endPoint x: 546, endPoint y: 235, distance: 105.3
click at [514, 206] on div "Outbound call Location Delux Heating & Cooling [GEOGRAPHIC_DATA] Your caller id…" at bounding box center [614, 320] width 1228 height 640
click at [596, 286] on button "Call" at bounding box center [613, 278] width 169 height 34
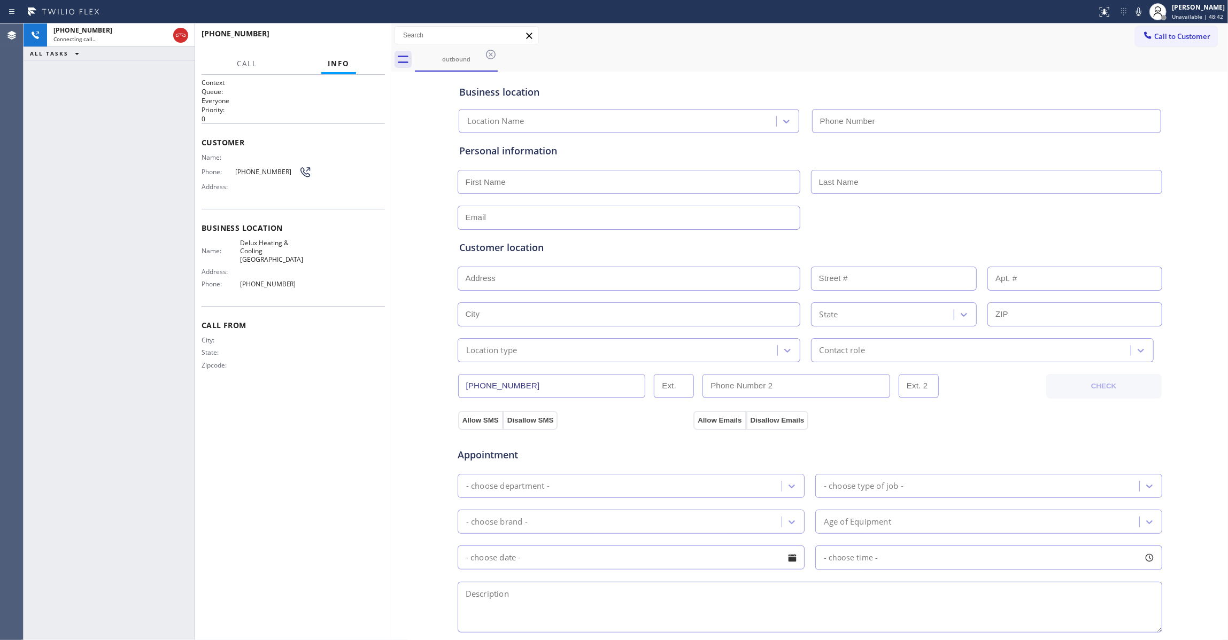
type input "[PHONE_NUMBER]"
click at [357, 36] on span "HANG UP" at bounding box center [360, 38] width 33 height 7
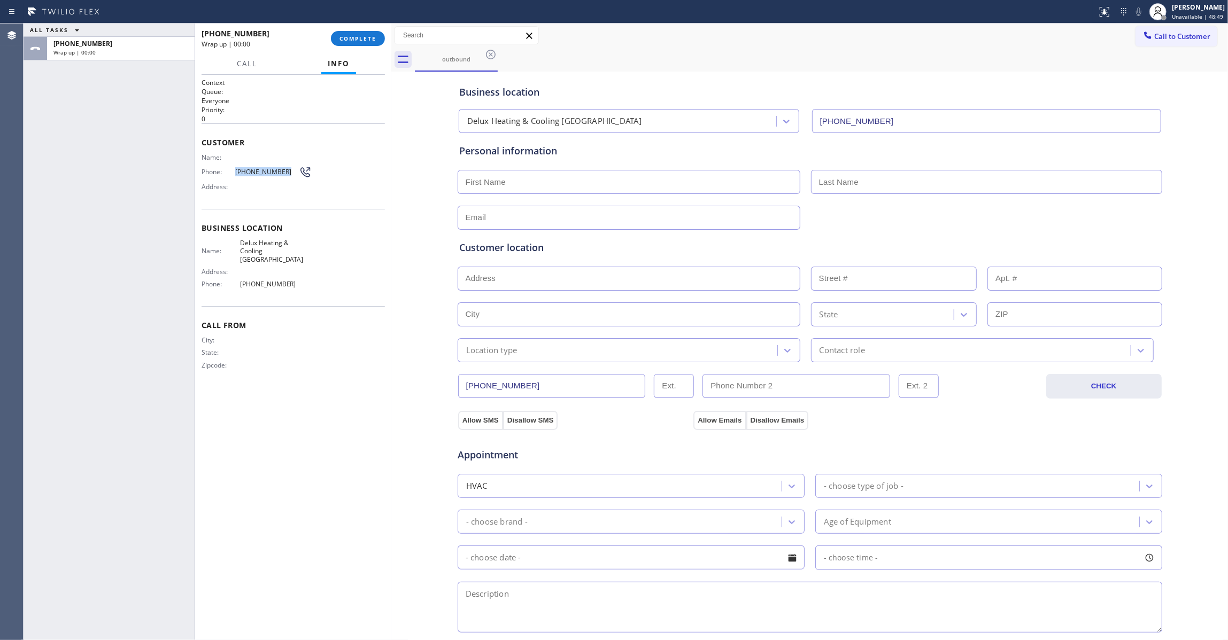
drag, startPoint x: 283, startPoint y: 174, endPoint x: 281, endPoint y: 99, distance: 74.9
click at [226, 170] on div "Phone: [PHONE_NUMBER]" at bounding box center [256, 172] width 110 height 13
copy div "[PHONE_NUMBER]"
click at [352, 50] on div "[PHONE_NUMBER] Wrap up | 00:01 COMPLETE" at bounding box center [292, 39] width 183 height 28
click at [354, 39] on span "COMPLETE" at bounding box center [357, 38] width 37 height 7
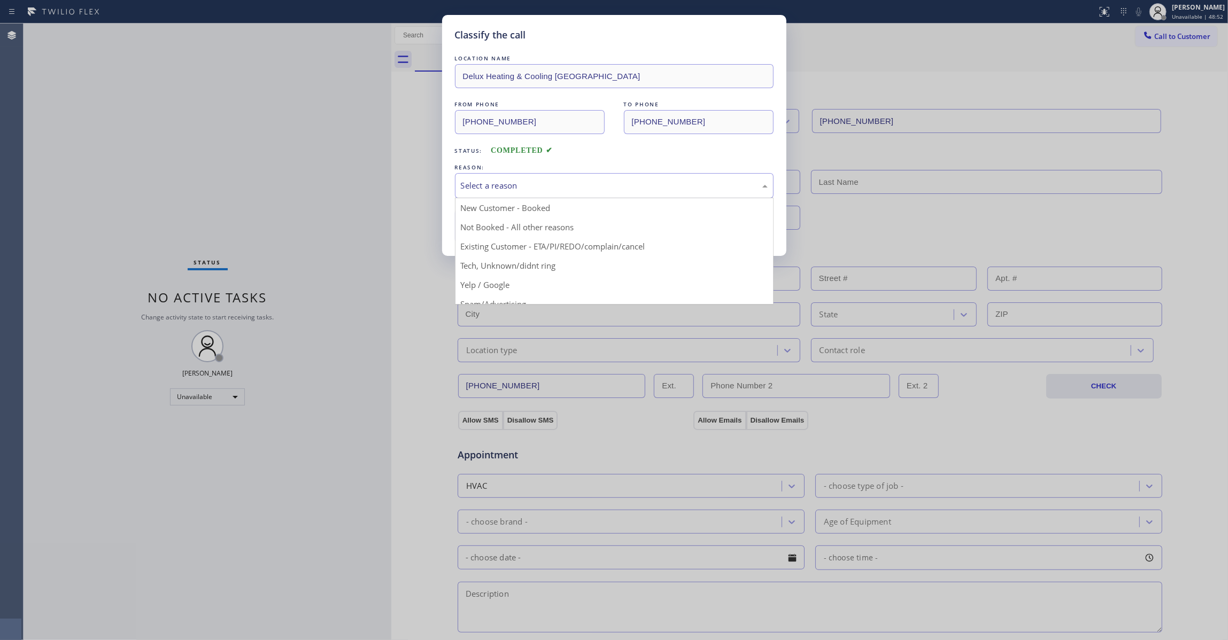
click at [588, 181] on div "Select a reason" at bounding box center [614, 186] width 307 height 12
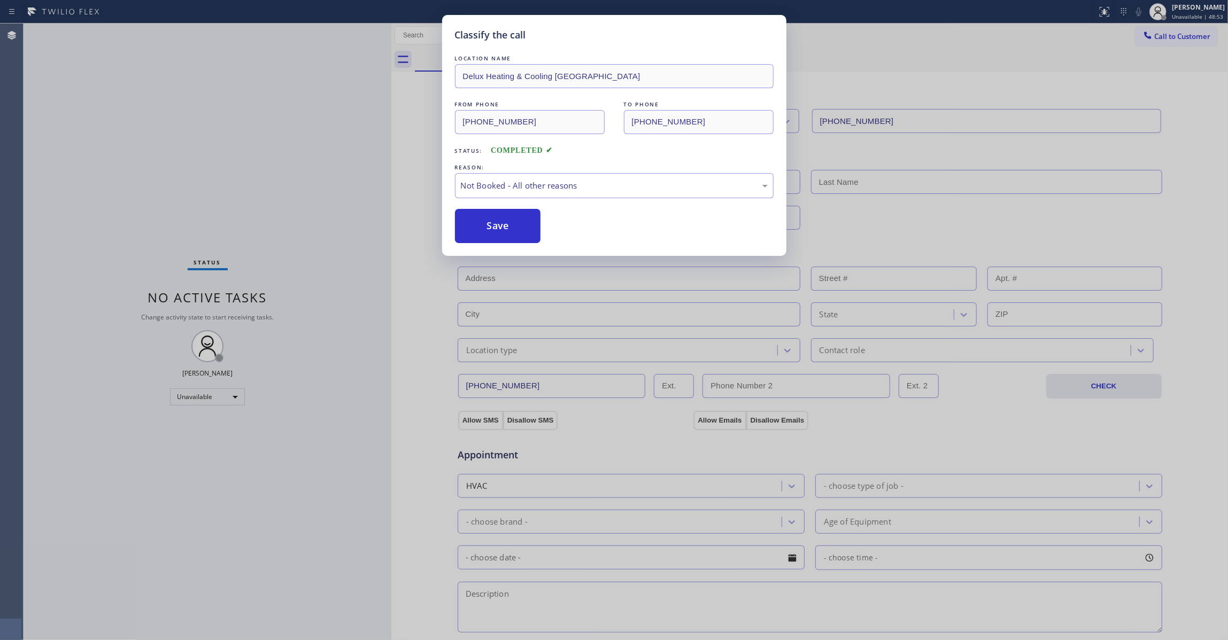
click at [495, 225] on button "Save" at bounding box center [498, 226] width 86 height 34
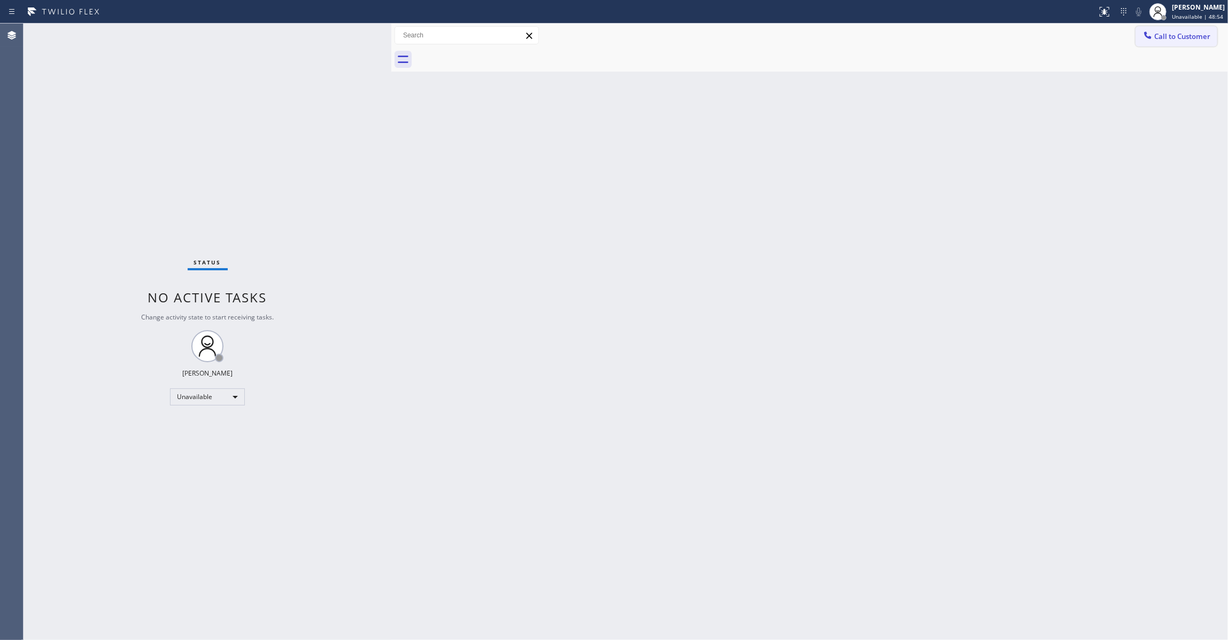
click at [1179, 36] on span "Call to Customer" at bounding box center [1182, 37] width 56 height 10
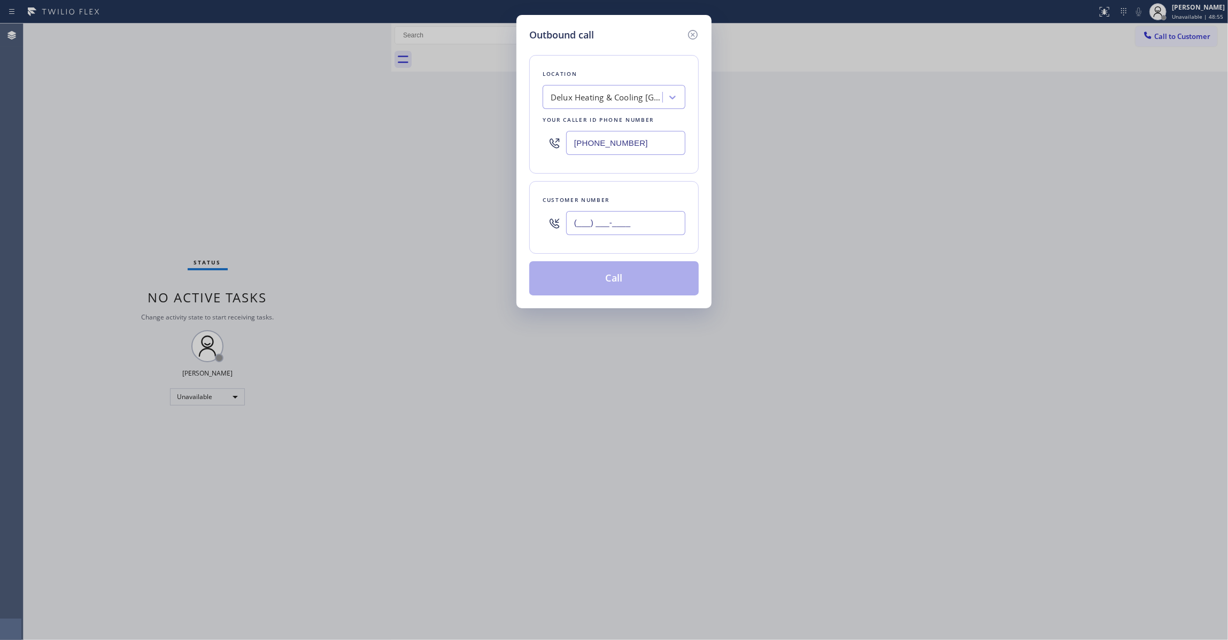
click at [647, 227] on input "(___) ___-____" at bounding box center [625, 223] width 119 height 24
paste input "213) 465-4770"
type input "[PHONE_NUMBER]"
click at [631, 282] on button "Call" at bounding box center [613, 278] width 169 height 34
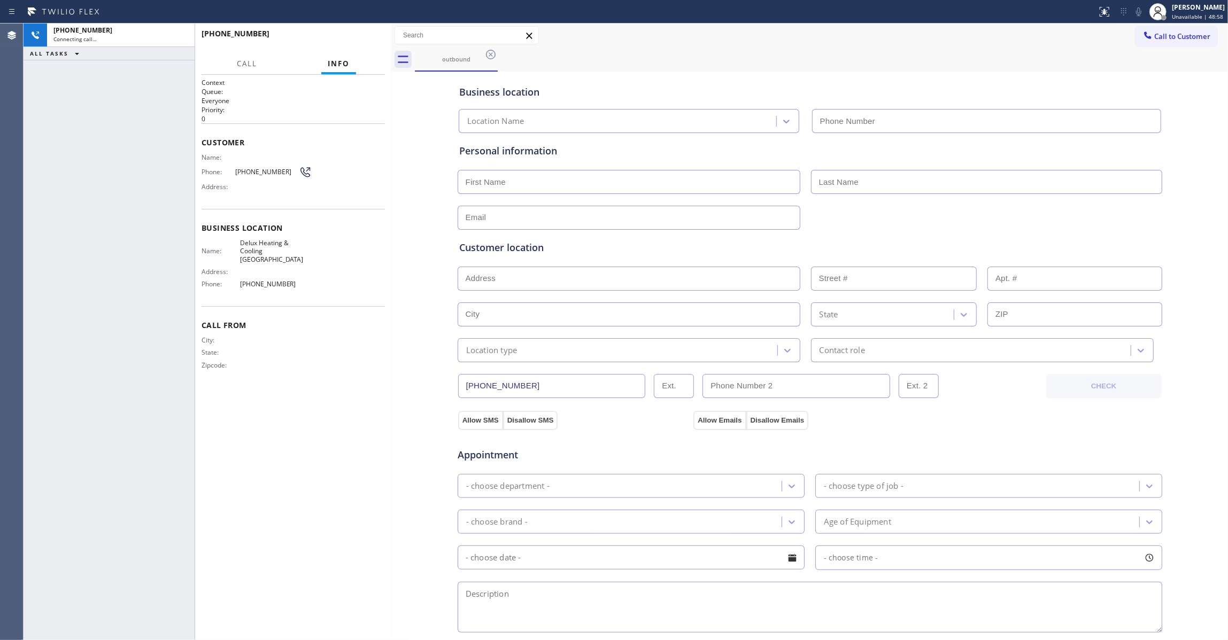
type input "[PHONE_NUMBER]"
click at [350, 43] on button "HANG UP" at bounding box center [360, 38] width 50 height 15
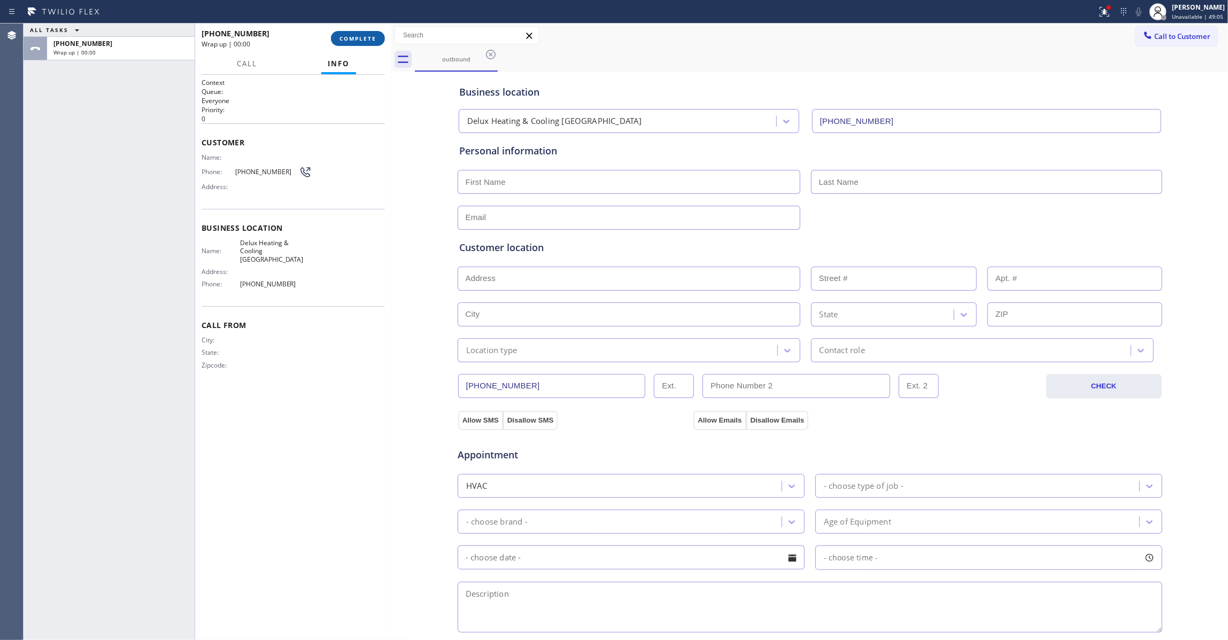
click at [350, 41] on span "COMPLETE" at bounding box center [357, 38] width 37 height 7
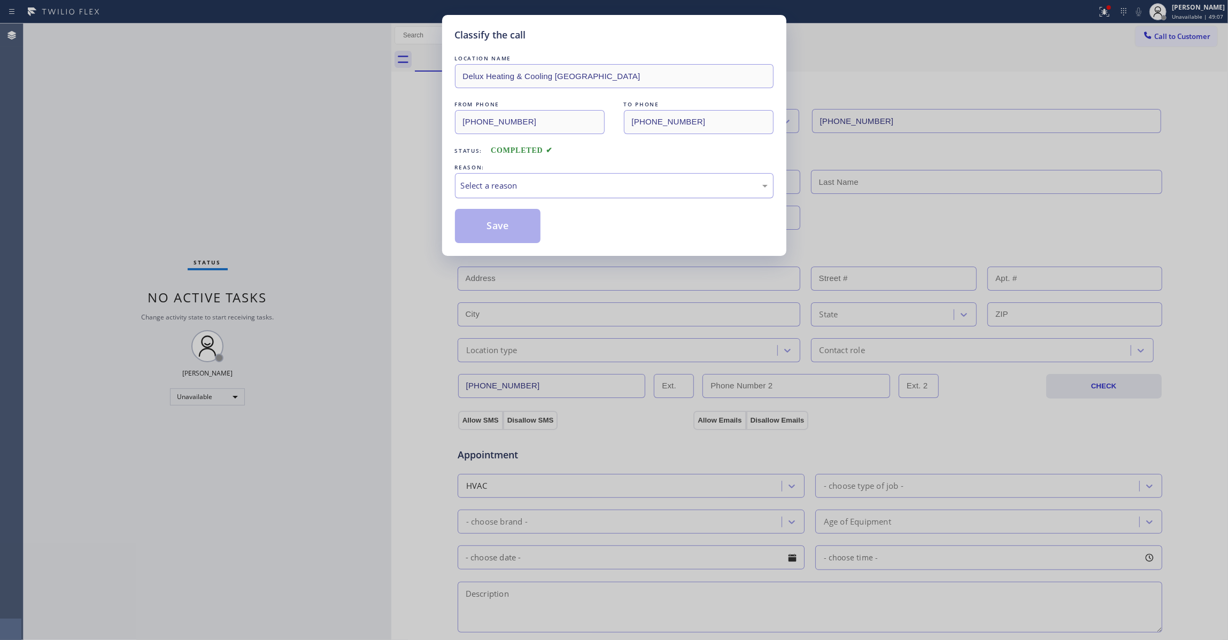
click at [511, 191] on div "Select a reason" at bounding box center [614, 186] width 307 height 12
click at [506, 234] on button "Save" at bounding box center [498, 226] width 86 height 34
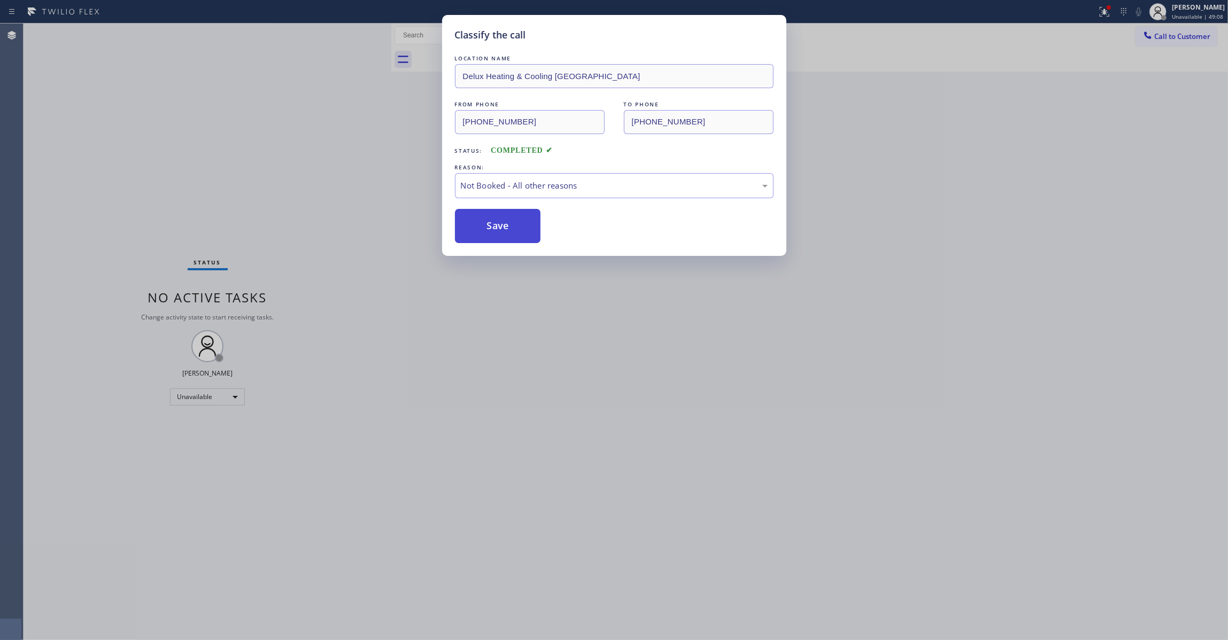
click at [508, 234] on button "Save" at bounding box center [498, 226] width 86 height 34
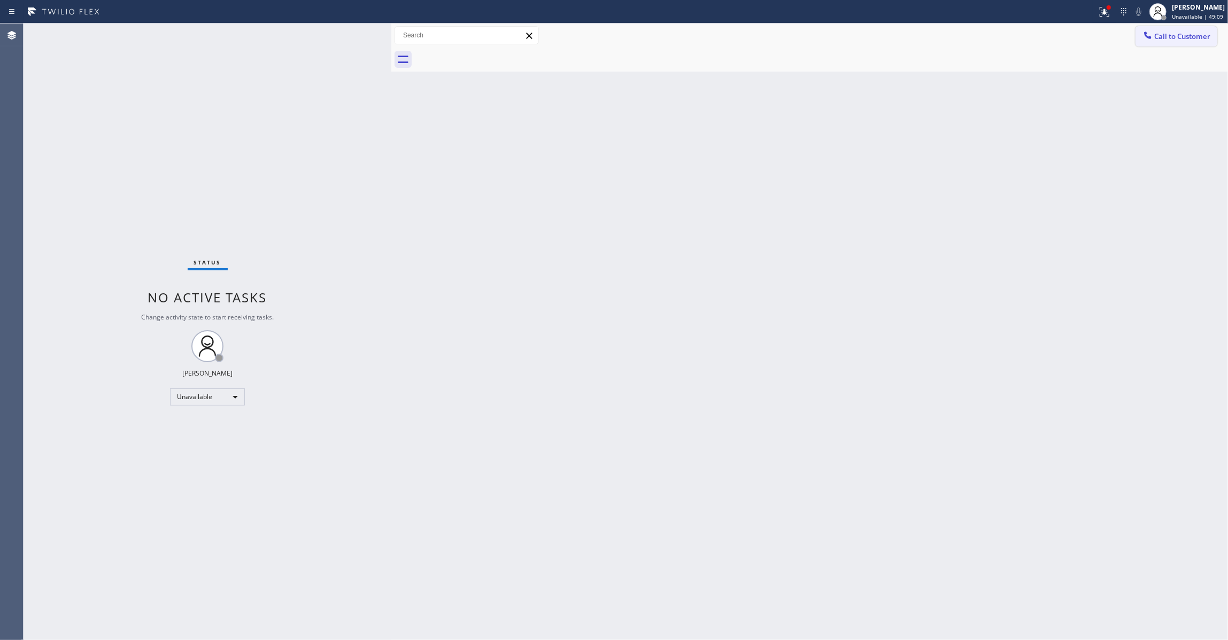
click at [1178, 37] on span "Call to Customer" at bounding box center [1182, 37] width 56 height 10
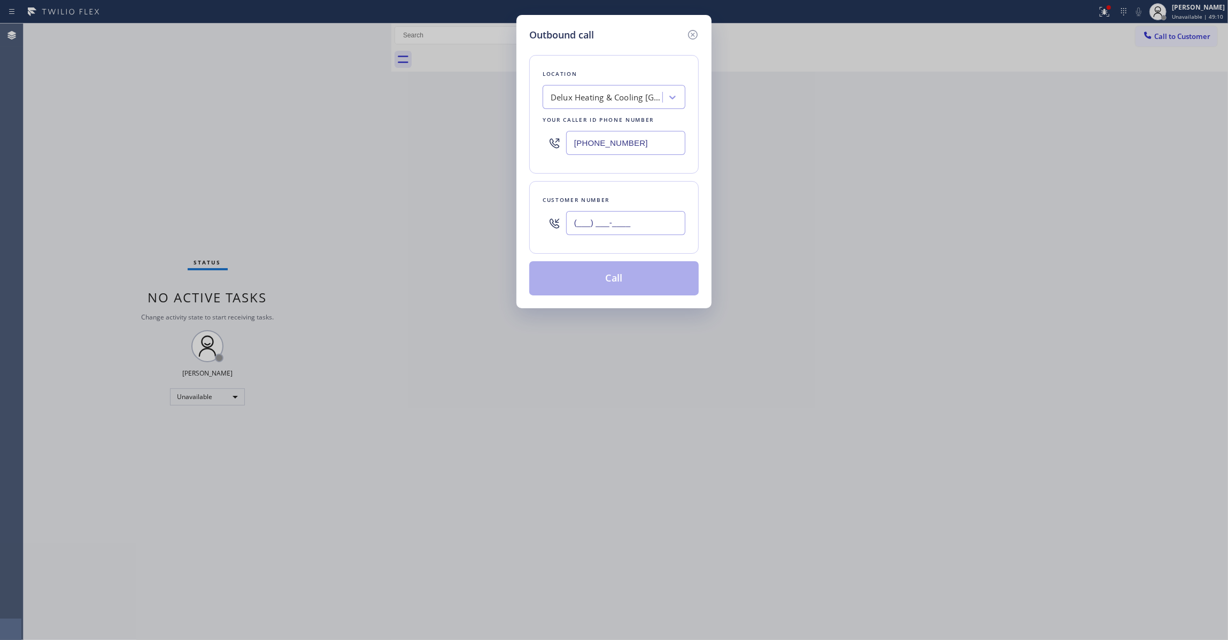
click at [640, 217] on input "(___) ___-____" at bounding box center [625, 223] width 119 height 24
paste input "213) 465-4770"
type input "[PHONE_NUMBER]"
click at [599, 286] on button "Call" at bounding box center [613, 278] width 169 height 34
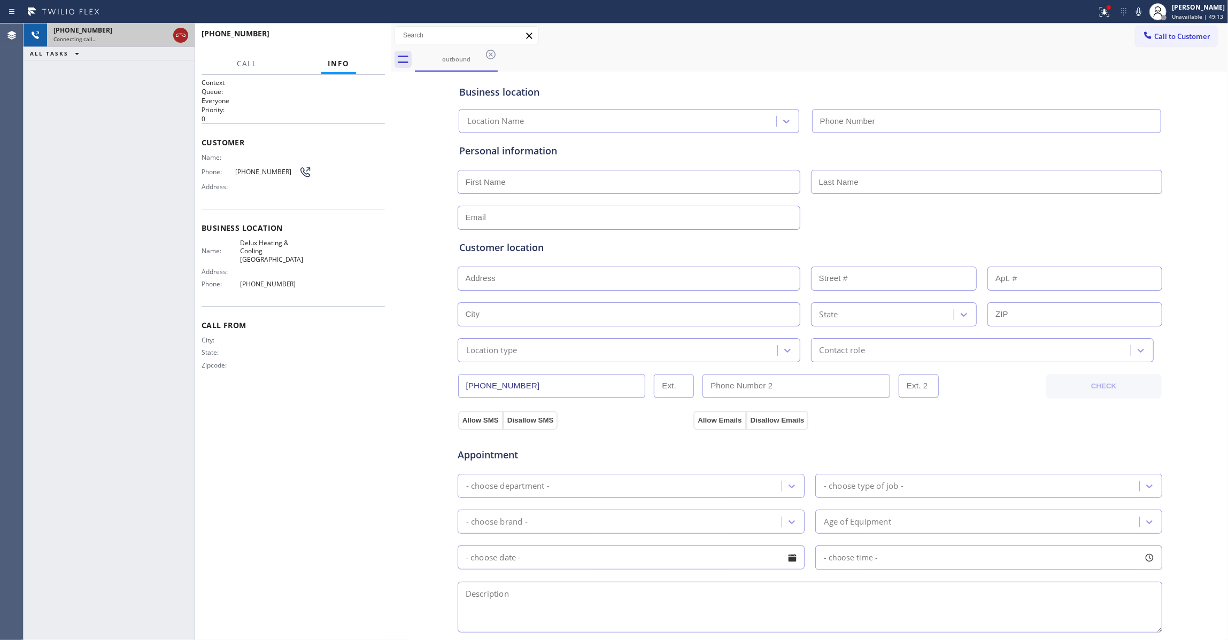
type input "[PHONE_NUMBER]"
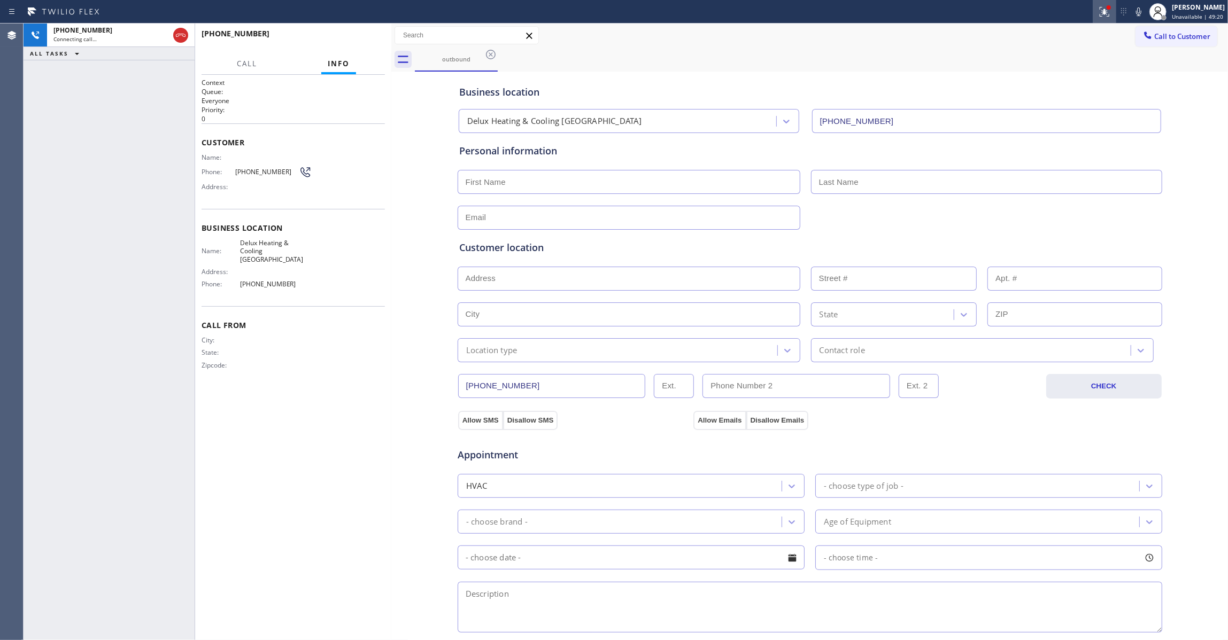
click at [1098, 11] on icon at bounding box center [1104, 11] width 13 height 13
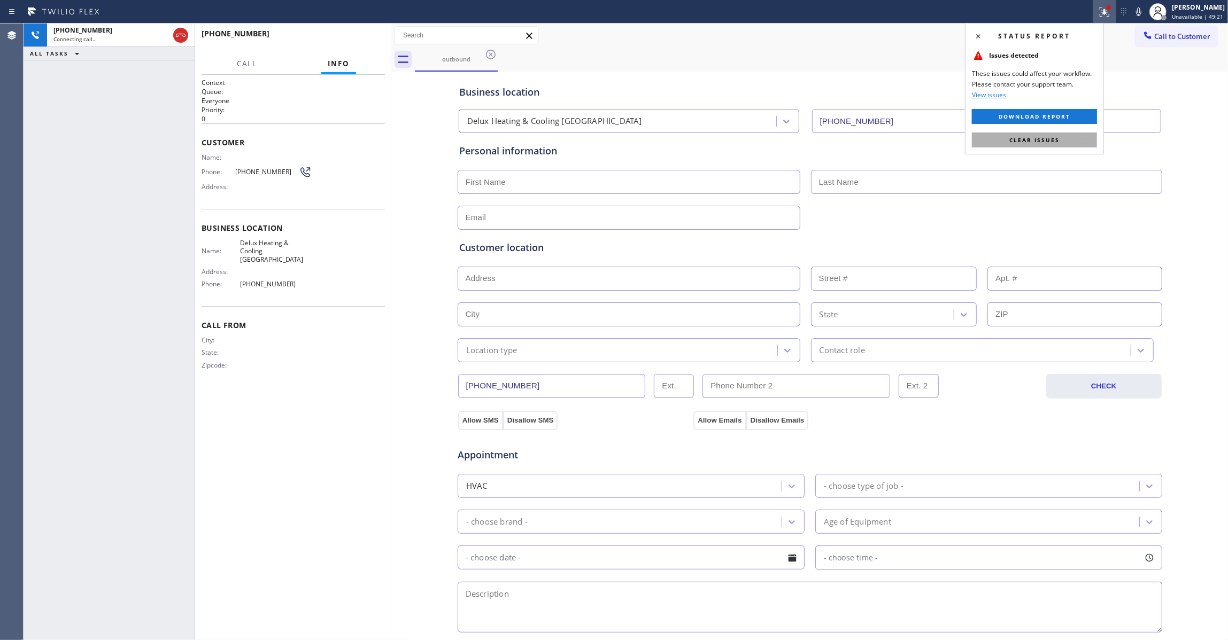
click at [1061, 137] on button "Clear issues" at bounding box center [1034, 140] width 125 height 15
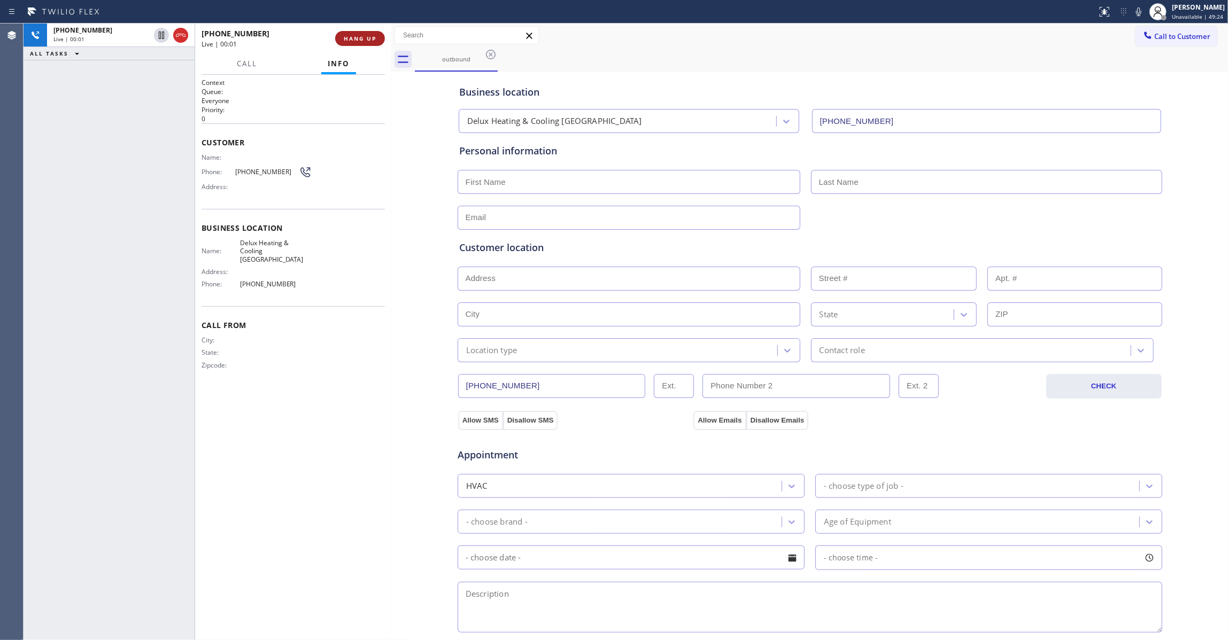
click at [351, 32] on button "HANG UP" at bounding box center [360, 38] width 50 height 15
click at [351, 33] on button "COMPLETE" at bounding box center [358, 38] width 54 height 15
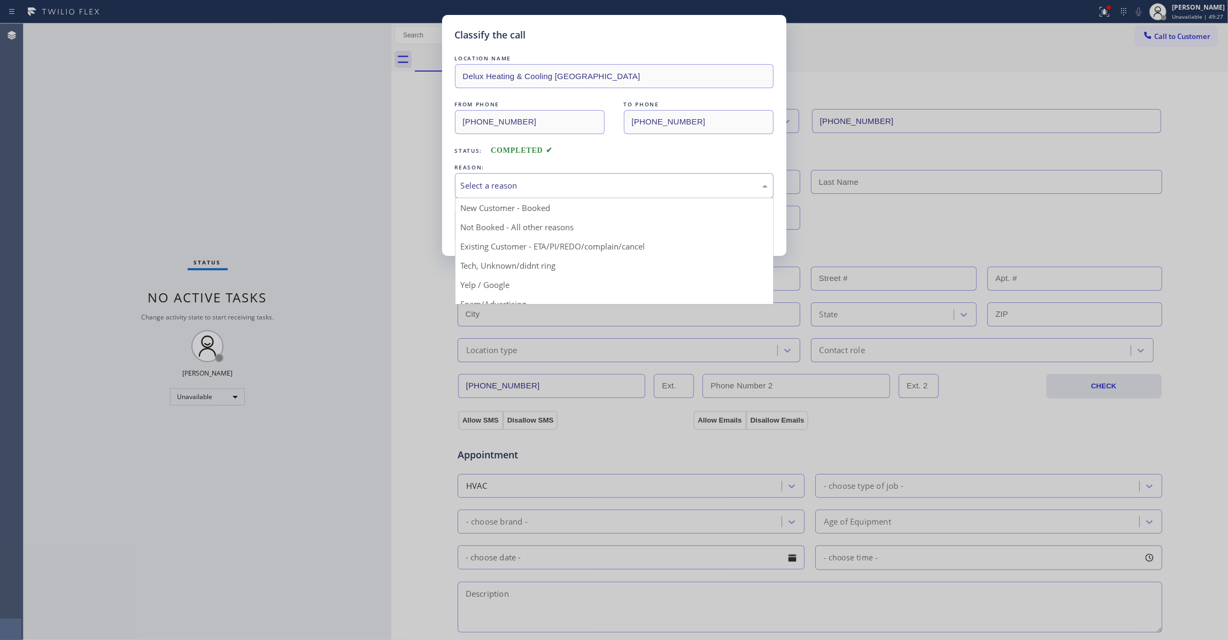
click at [521, 184] on div "Select a reason" at bounding box center [614, 186] width 307 height 12
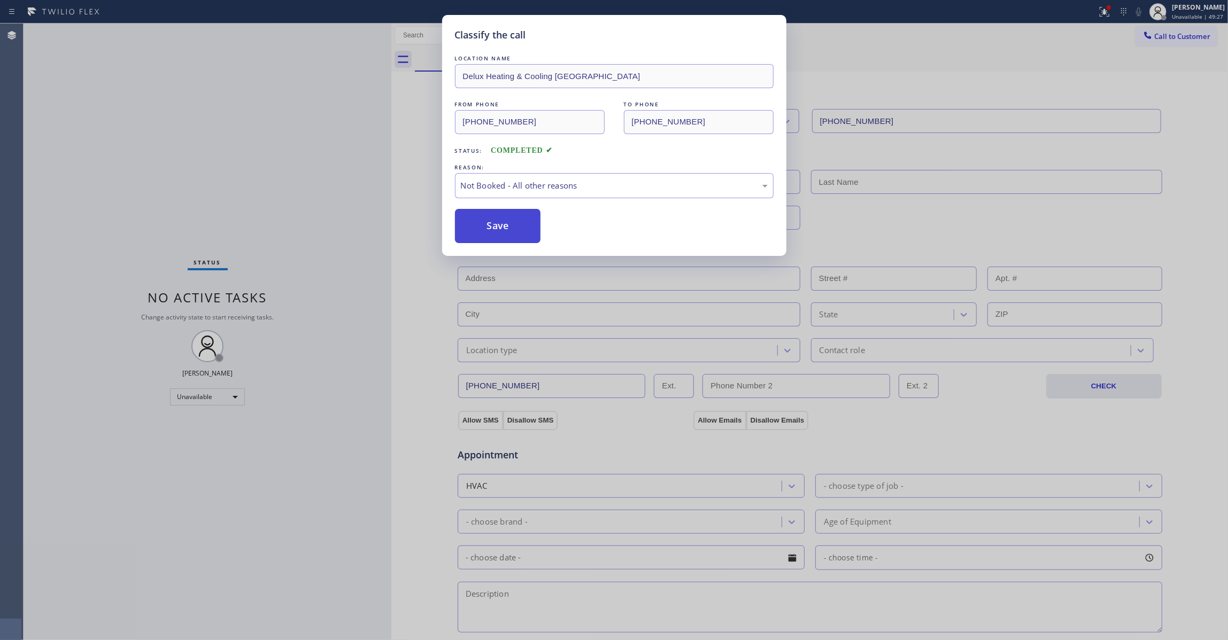
click at [511, 227] on button "Save" at bounding box center [498, 226] width 86 height 34
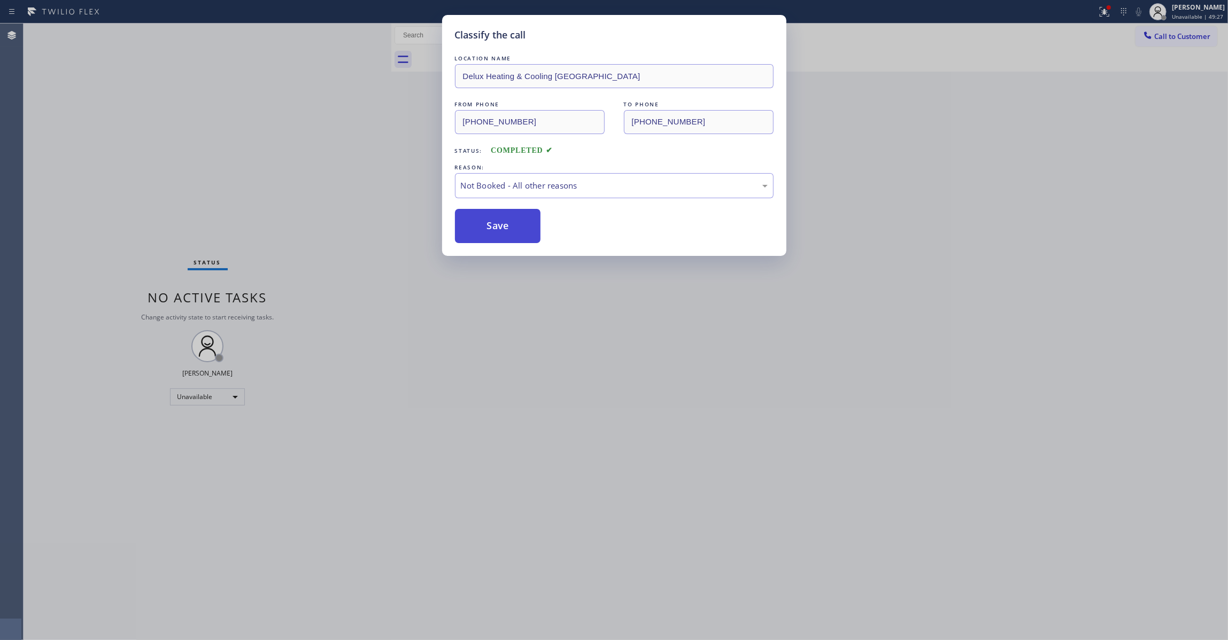
drag, startPoint x: 511, startPoint y: 227, endPoint x: 1085, endPoint y: 33, distance: 605.2
click at [512, 227] on button "Save" at bounding box center [498, 226] width 86 height 34
click at [1098, 14] on div "Status report Issues detected These issues could affect your workflow. Please c…" at bounding box center [614, 320] width 1228 height 640
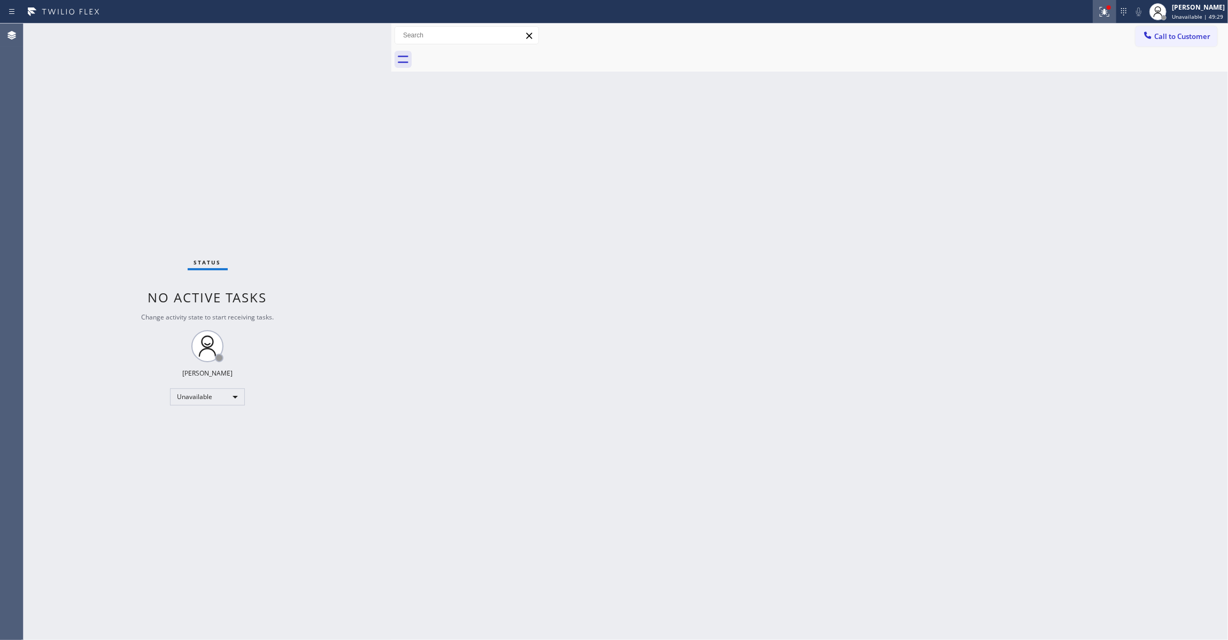
click at [1098, 14] on icon at bounding box center [1104, 11] width 13 height 13
click at [1074, 135] on button "Clear issues" at bounding box center [1034, 140] width 125 height 15
click at [1168, 38] on span "Call to Customer" at bounding box center [1182, 37] width 56 height 10
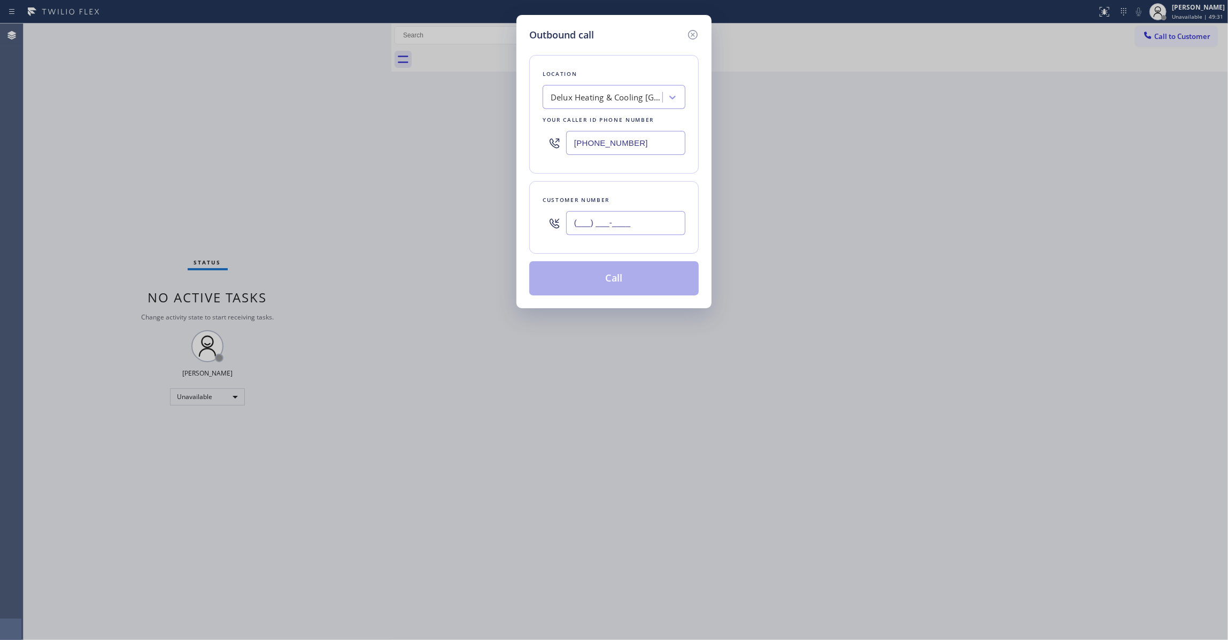
click at [599, 221] on input "(___) ___-____" at bounding box center [625, 223] width 119 height 24
paste input "213) 465-4770"
type input "[PHONE_NUMBER]"
click at [608, 283] on button "Call" at bounding box center [613, 278] width 169 height 34
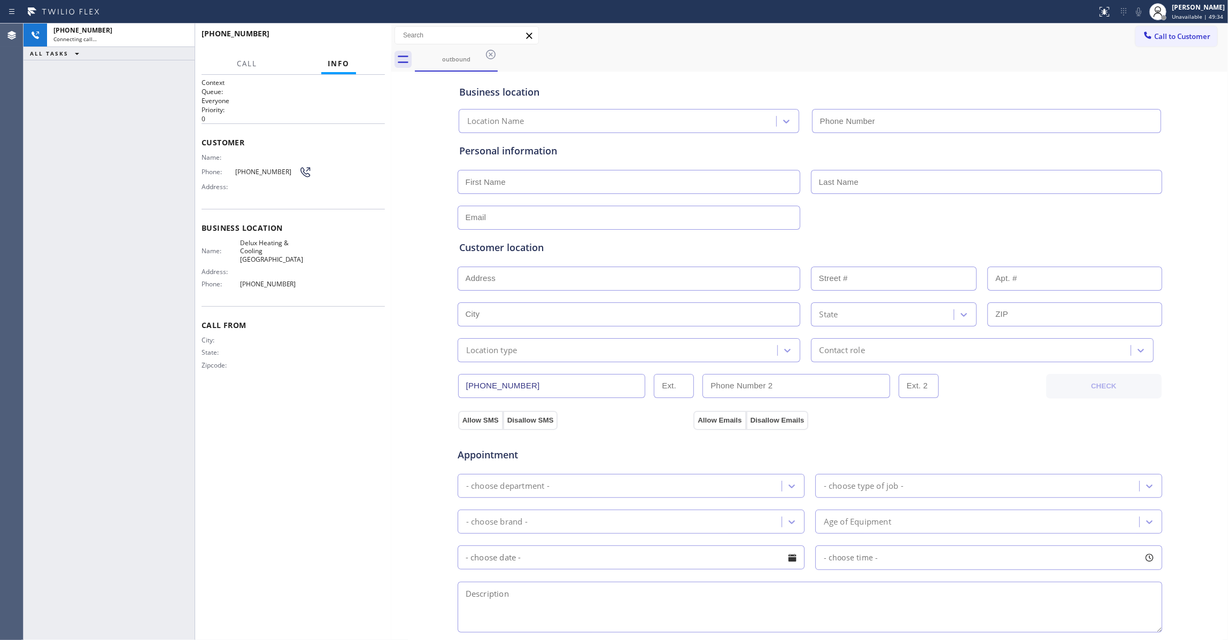
type input "[PHONE_NUMBER]"
click at [344, 35] on span "HANG UP" at bounding box center [360, 38] width 33 height 7
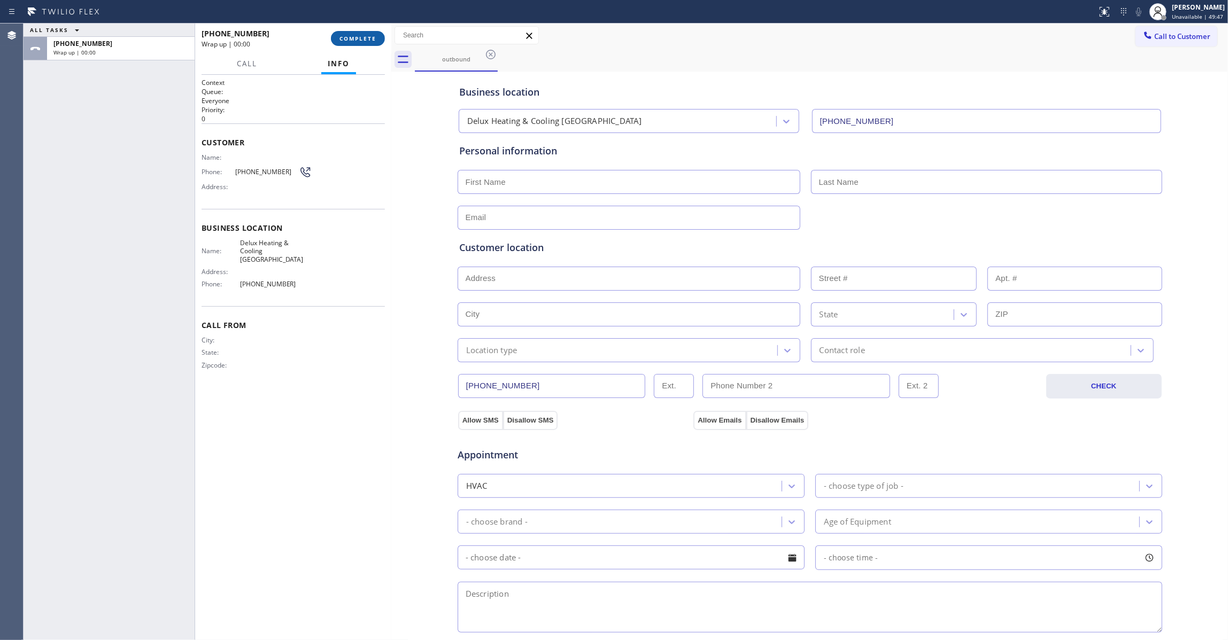
click at [353, 39] on span "COMPLETE" at bounding box center [357, 38] width 37 height 7
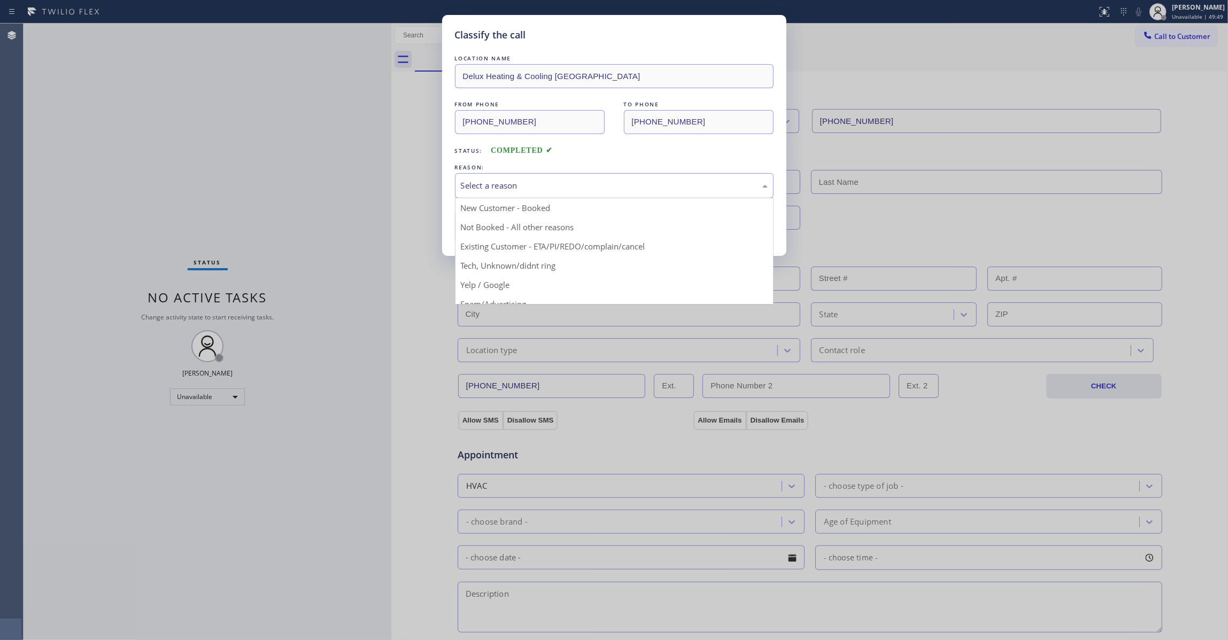
click at [469, 186] on div "Select a reason" at bounding box center [614, 186] width 307 height 12
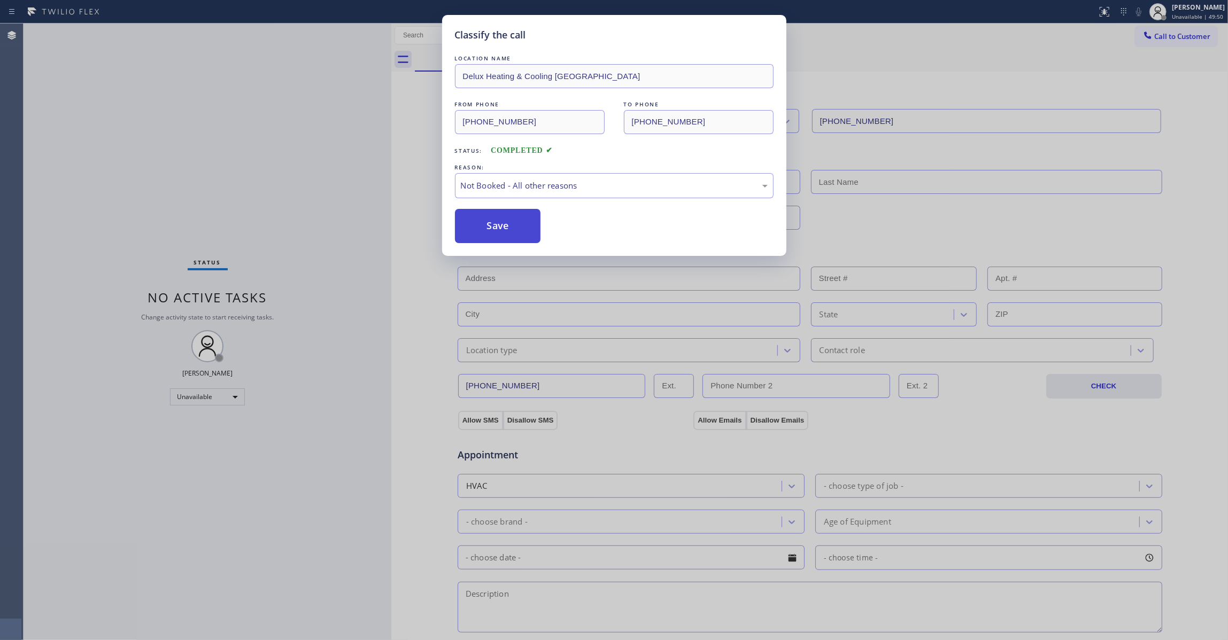
drag, startPoint x: 471, startPoint y: 229, endPoint x: 407, endPoint y: 247, distance: 66.5
click at [470, 229] on button "Save" at bounding box center [498, 226] width 86 height 34
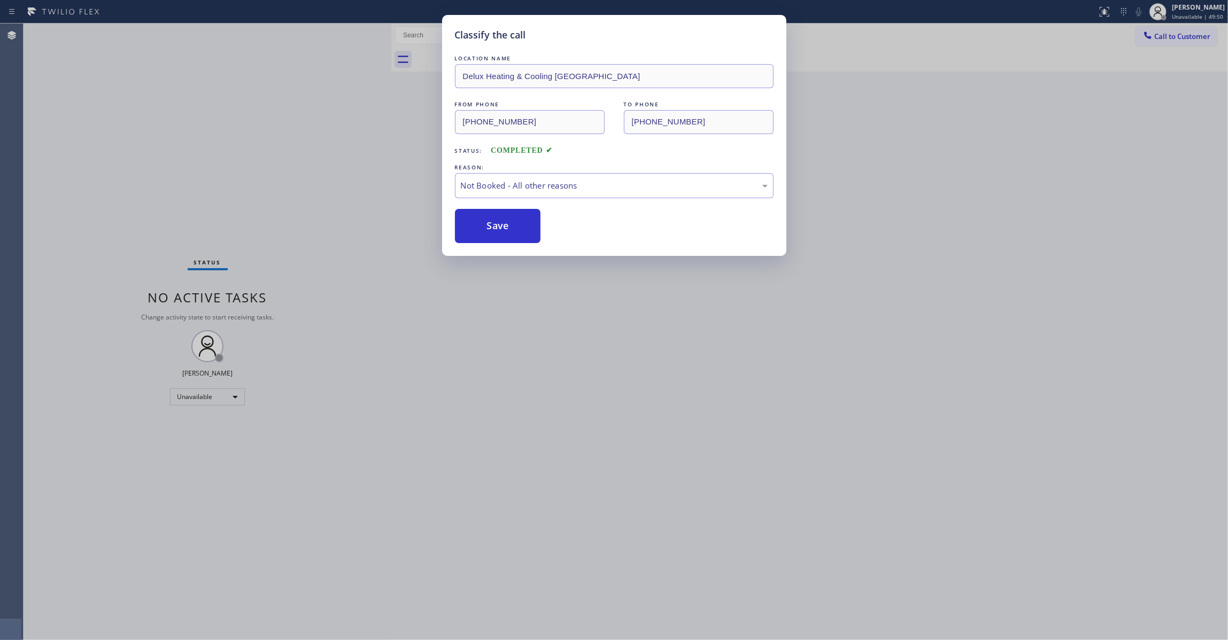
click at [490, 221] on div "Back to Dashboard Change Sender ID Customers Technicians Select a contact Outbo…" at bounding box center [809, 332] width 836 height 617
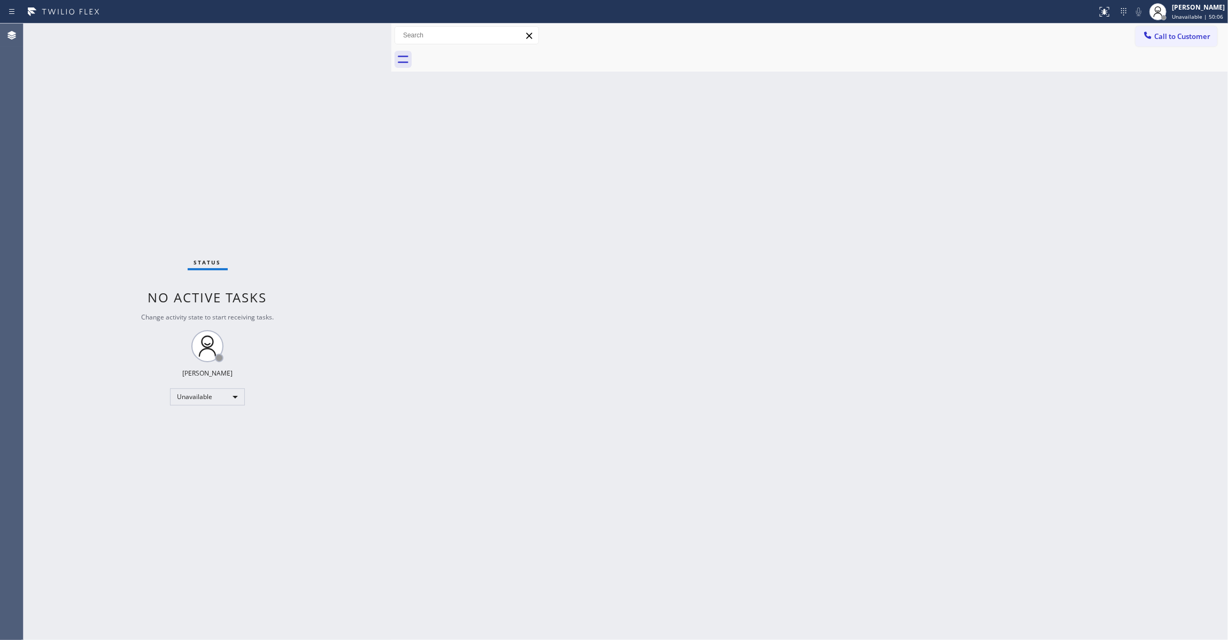
click at [387, 405] on div "Status No active tasks Change activity state to start receiving tasks. [PERSON_…" at bounding box center [208, 332] width 368 height 617
click at [488, 345] on div "Back to Dashboard Change Sender ID Customers Technicians Select a contact Outbo…" at bounding box center [809, 332] width 836 height 617
click at [219, 397] on div "Unavailable" at bounding box center [207, 397] width 75 height 17
click at [199, 426] on li "Available" at bounding box center [206, 425] width 72 height 13
click at [819, 415] on div "Back to Dashboard Change Sender ID Customers Technicians Select a contact Outbo…" at bounding box center [809, 332] width 836 height 617
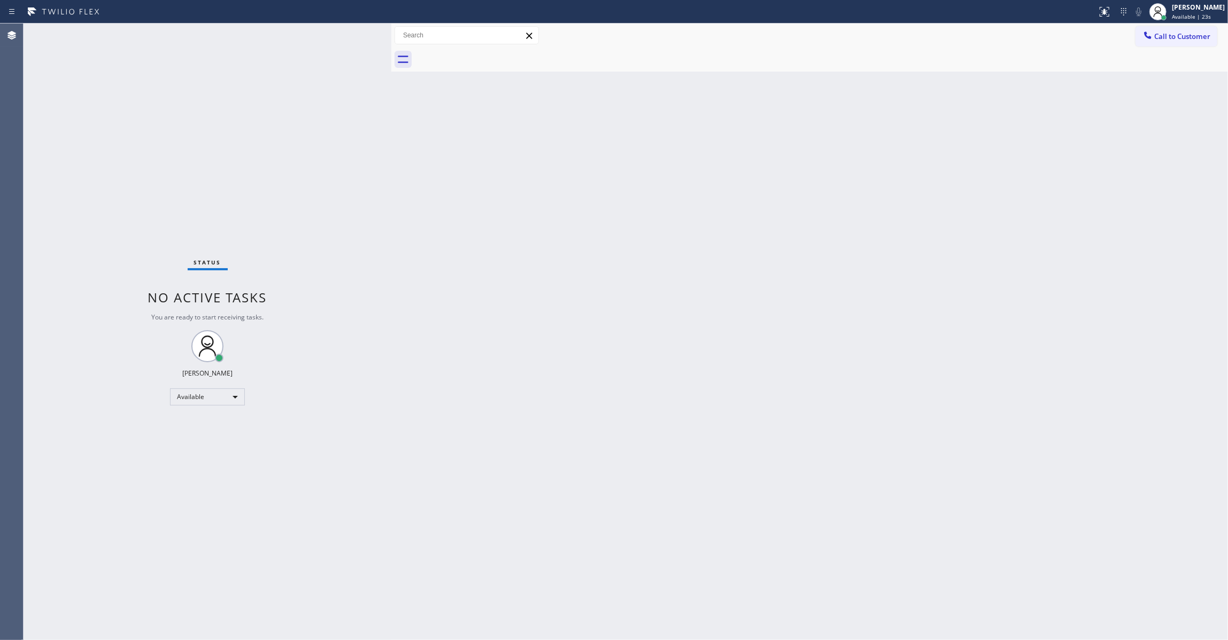
click at [627, 337] on div "Back to Dashboard Change Sender ID Customers Technicians Select a contact Outbo…" at bounding box center [809, 332] width 836 height 617
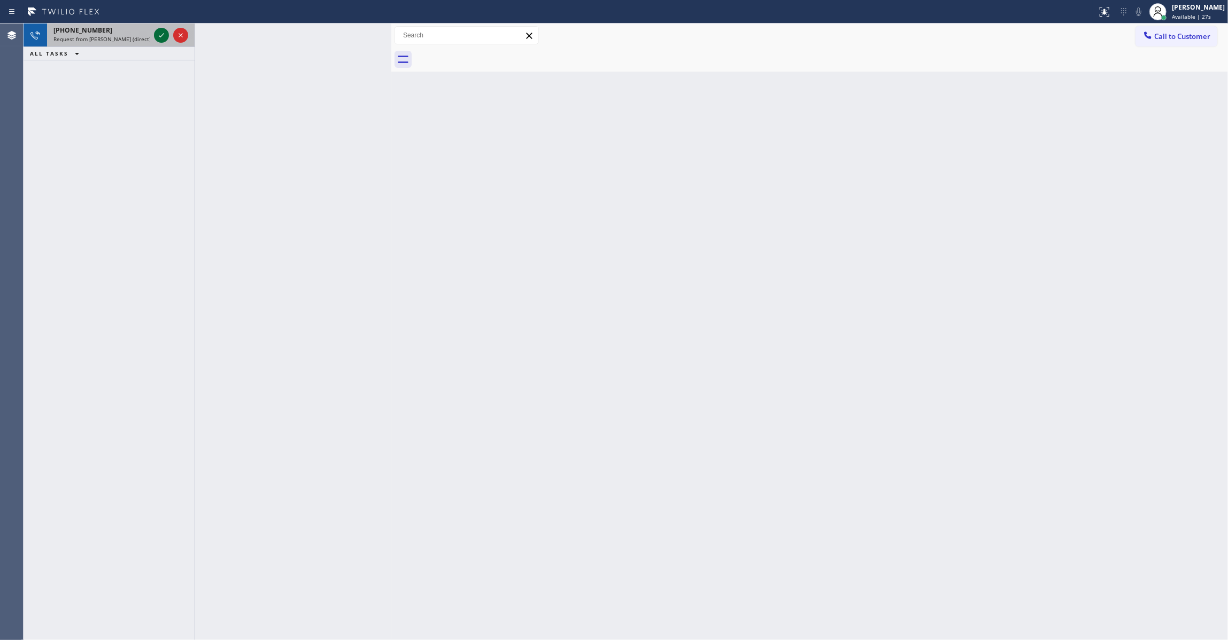
click at [159, 38] on icon at bounding box center [161, 35] width 13 height 13
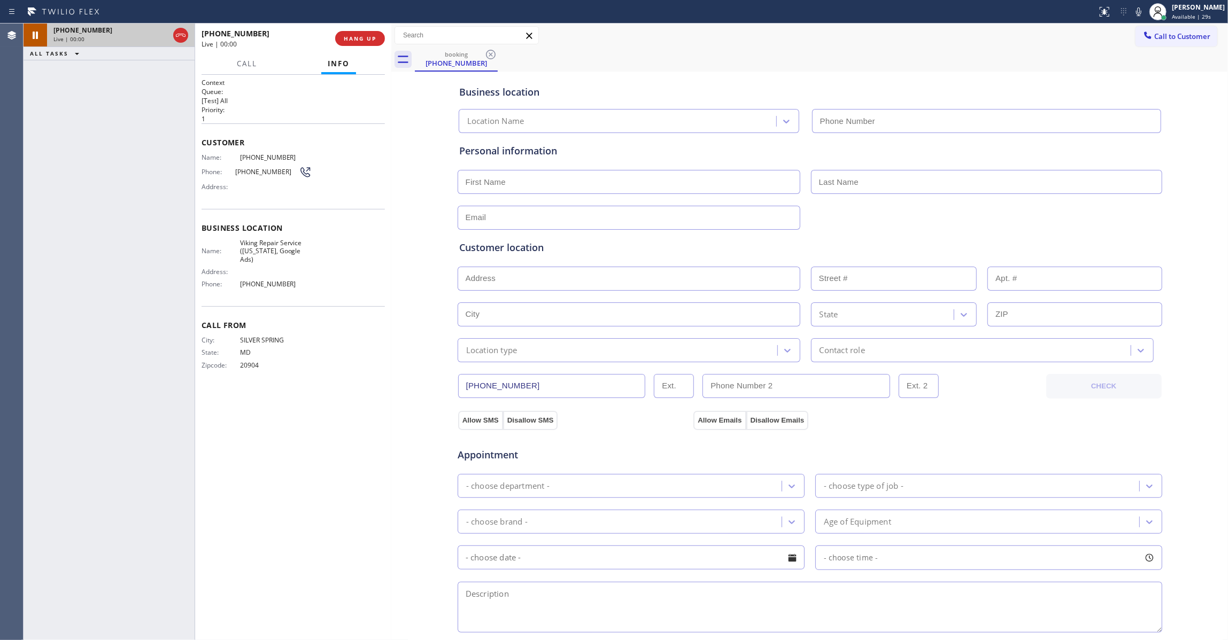
type input "[PHONE_NUMBER]"
click at [391, 273] on div at bounding box center [391, 332] width 0 height 617
click at [353, 370] on div "City: [GEOGRAPHIC_DATA]: [US_STATE] Zipcode: 20904" at bounding box center [292, 354] width 183 height 37
drag, startPoint x: 401, startPoint y: 251, endPoint x: 394, endPoint y: 235, distance: 17.3
click at [400, 246] on div "Business location Viking Repair Service ([US_STATE], Google Ads) [PHONE_NUMBER]…" at bounding box center [809, 439] width 831 height 730
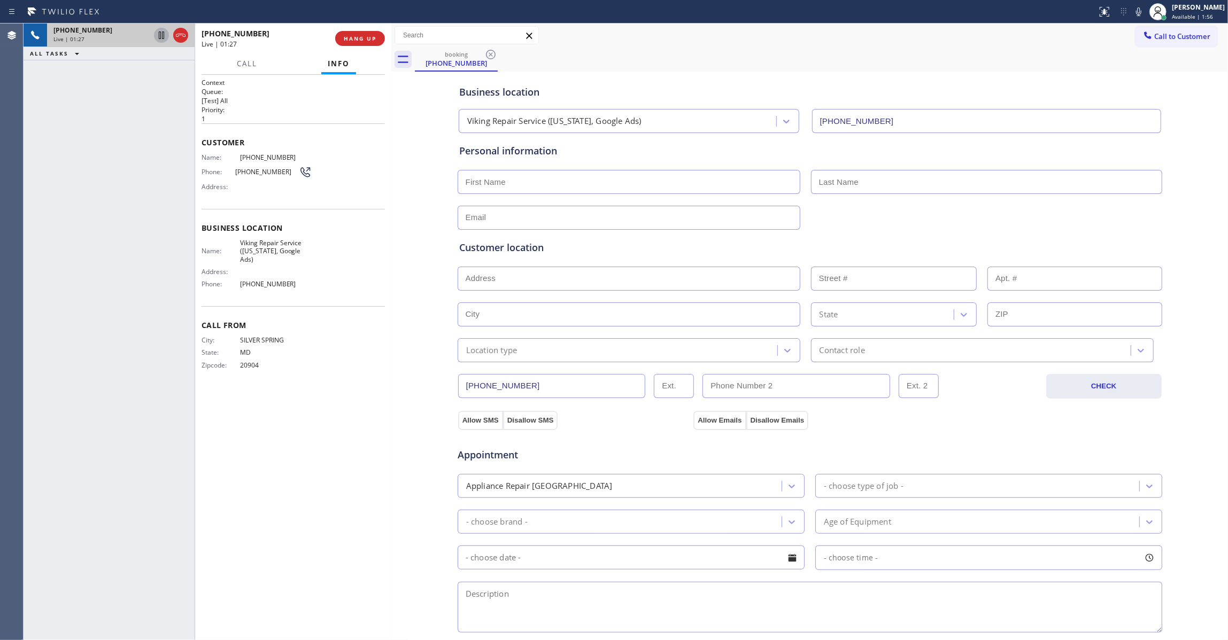
click at [161, 35] on icon at bounding box center [161, 35] width 13 height 13
click at [1132, 10] on icon at bounding box center [1138, 11] width 13 height 13
click at [163, 32] on icon at bounding box center [161, 35] width 7 height 7
click at [1132, 5] on icon at bounding box center [1138, 11] width 13 height 13
click at [335, 447] on div "Context Queue: [Test] All Priority: 1 Customer Name: [PHONE_NUMBER] Phone: [PHO…" at bounding box center [292, 357] width 183 height 559
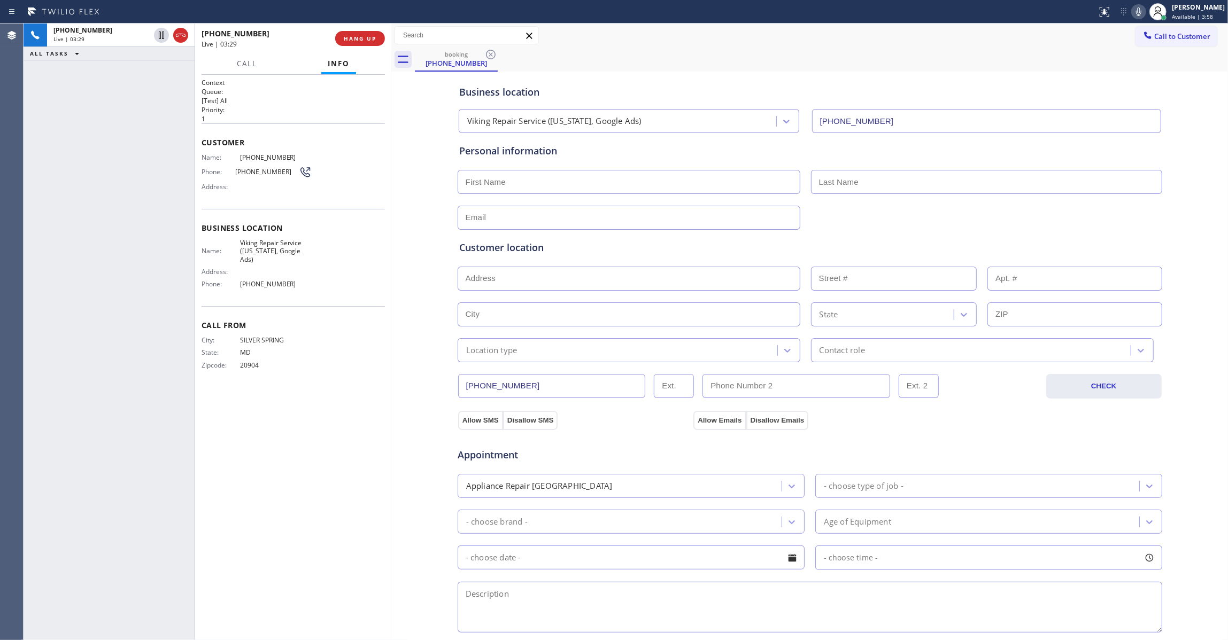
click at [377, 415] on div "Context Queue: [Test] All Priority: 1 Customer Name: [PHONE_NUMBER] Phone: [PHO…" at bounding box center [292, 357] width 183 height 559
click at [135, 224] on div "[PHONE_NUMBER] Live | 03:37 ALL TASKS ALL TASKS ACTIVE TASKS TASKS IN WRAP UP" at bounding box center [109, 332] width 171 height 617
click at [606, 60] on div "booking [PHONE_NUMBER]" at bounding box center [821, 60] width 813 height 24
click at [100, 319] on div "[PHONE_NUMBER] Live | 04:03 ALL TASKS ALL TASKS ACTIVE TASKS TASKS IN WRAP UP" at bounding box center [109, 332] width 171 height 617
click at [319, 413] on div "Context Queue: [Test] All Priority: 1 Customer Name: [PHONE_NUMBER] Phone: [PHO…" at bounding box center [292, 357] width 183 height 559
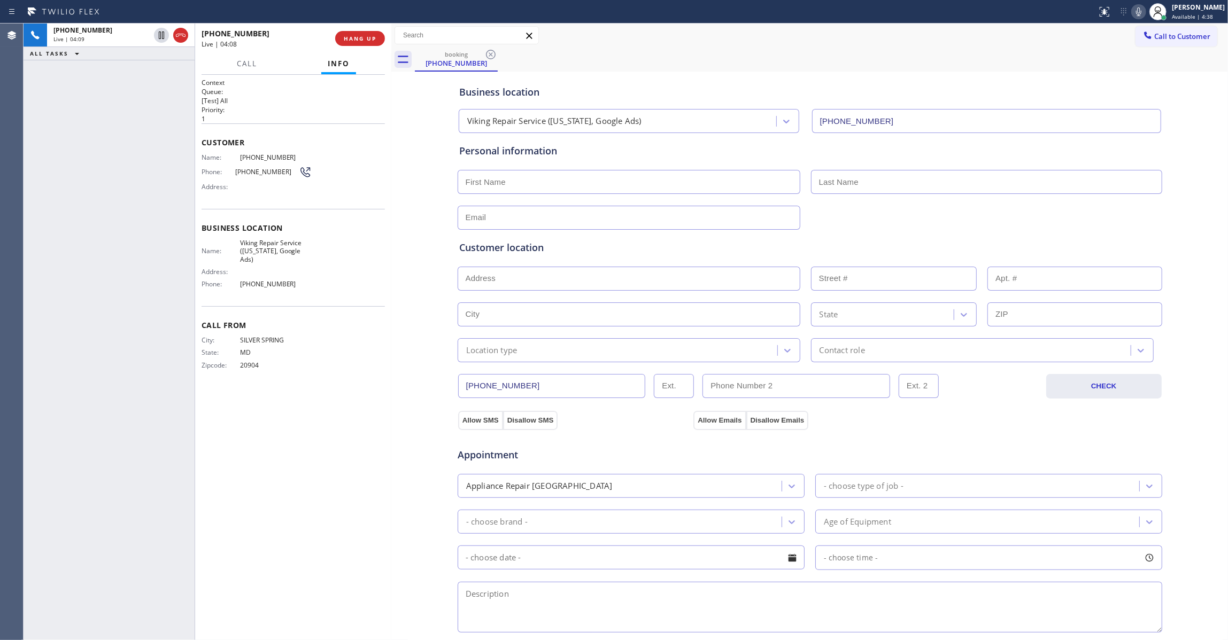
click at [308, 298] on div "Business location Name: Viking Repair Service ([US_STATE], Google Ads) Address:…" at bounding box center [292, 257] width 183 height 97
click at [259, 210] on div "Business location Name: Viking Repair Service ([US_STATE], Google Ads) Address:…" at bounding box center [292, 257] width 183 height 97
click at [257, 191] on div "Address:" at bounding box center [256, 187] width 110 height 8
click at [330, 476] on div "Context Queue: [Test] All Priority: 1 Customer Name: [PHONE_NUMBER] Phone: [PHO…" at bounding box center [292, 357] width 183 height 559
click at [351, 445] on div "Context Queue: [Test] All Priority: 1 Customer Name: [PHONE_NUMBER] Phone: [PHO…" at bounding box center [292, 357] width 183 height 559
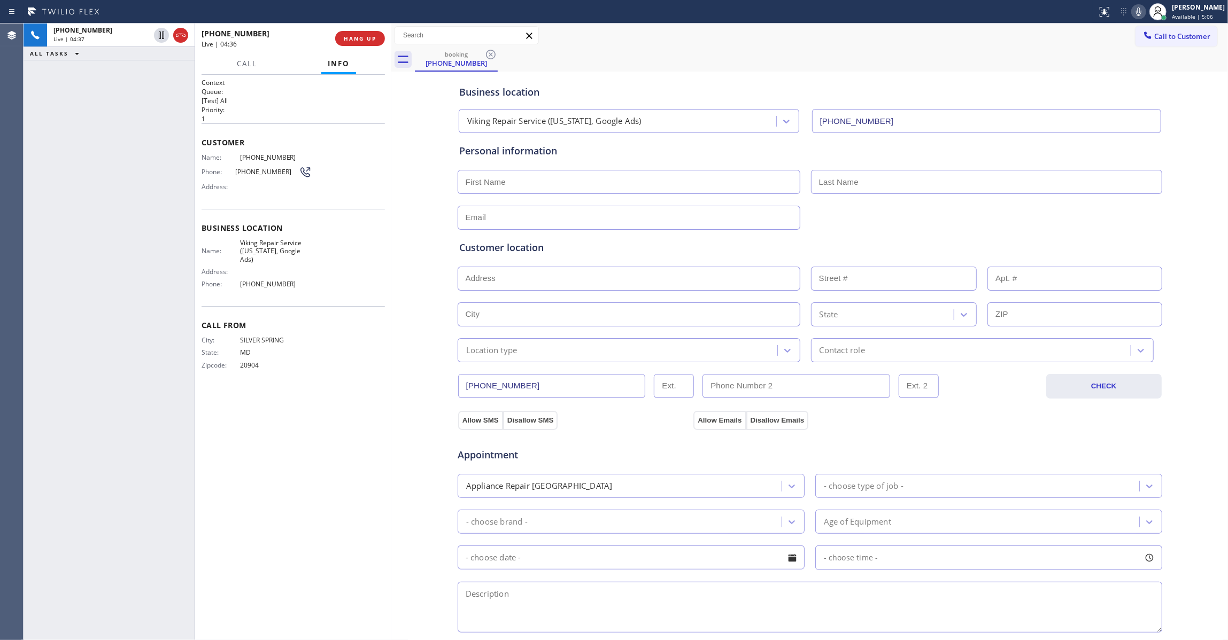
click at [385, 420] on div "Context Queue: [Test] All Priority: 1 Customer Name: [PHONE_NUMBER] Phone: [PHO…" at bounding box center [293, 357] width 196 height 565
click at [337, 418] on div "Context Queue: [Test] All Priority: 1 Customer Name: [PHONE_NUMBER] Phone: [PHO…" at bounding box center [292, 357] width 183 height 559
click at [308, 404] on div "Context Queue: [Test] All Priority: 1 Customer Name: [PHONE_NUMBER] Phone: [PHO…" at bounding box center [292, 357] width 183 height 559
click at [377, 445] on div "Context Queue: [Test] All Priority: 1 Customer Name: [PHONE_NUMBER] Phone: [PHO…" at bounding box center [292, 357] width 183 height 559
drag, startPoint x: 313, startPoint y: 454, endPoint x: 288, endPoint y: 367, distance: 91.3
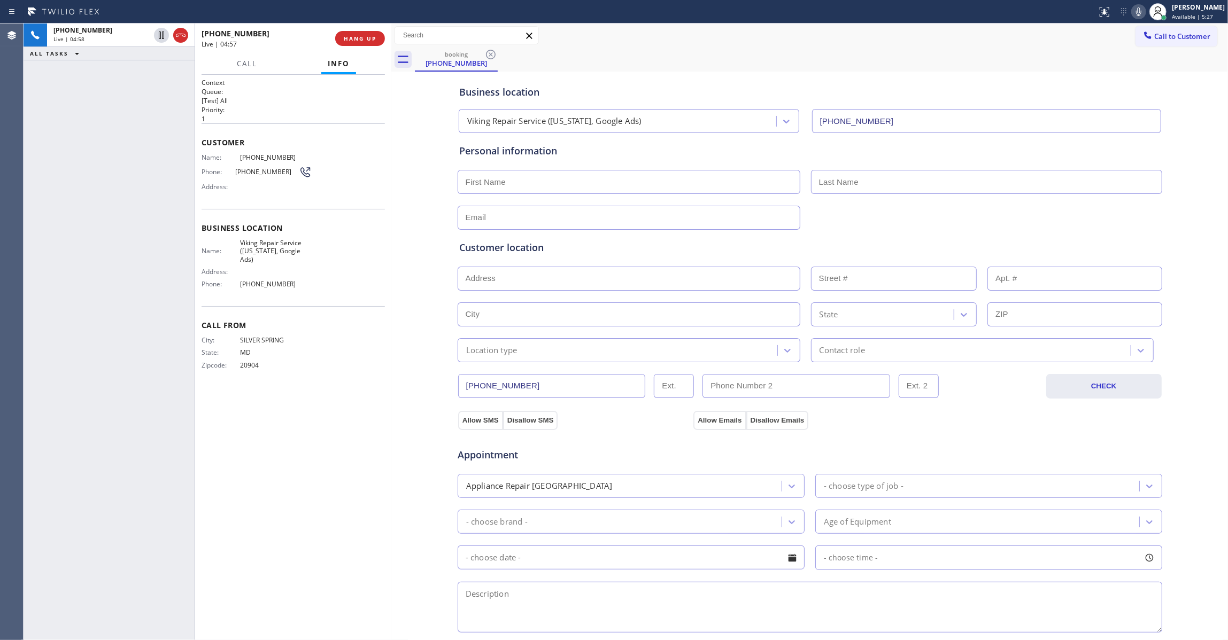
click at [312, 451] on div "Context Queue: [Test] All Priority: 1 Customer Name: [PHONE_NUMBER] Phone: [PHO…" at bounding box center [292, 357] width 183 height 559
click at [555, 182] on input "text" at bounding box center [628, 182] width 343 height 24
paste input "[PERSON_NAME]"
click at [500, 184] on input "[PERSON_NAME]" at bounding box center [628, 182] width 343 height 24
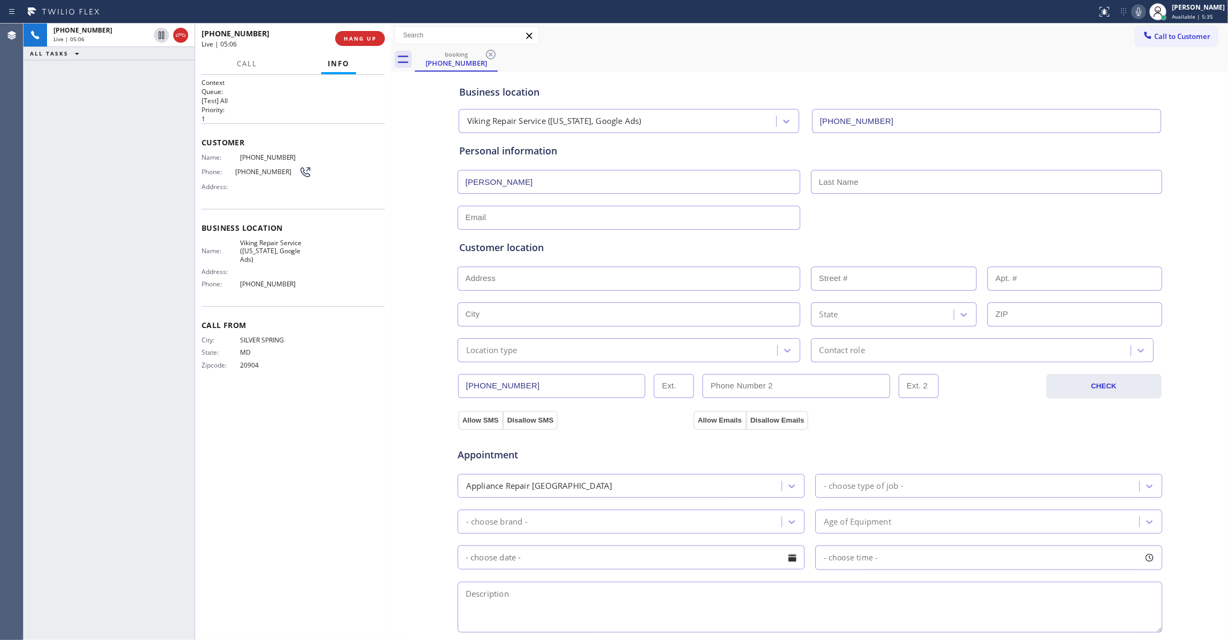
type input "[PERSON_NAME]"
click at [839, 178] on input "text" at bounding box center [986, 182] width 351 height 24
paste input "[PERSON_NAME]"
type input "[PERSON_NAME]"
click at [566, 212] on input "text" at bounding box center [628, 218] width 343 height 24
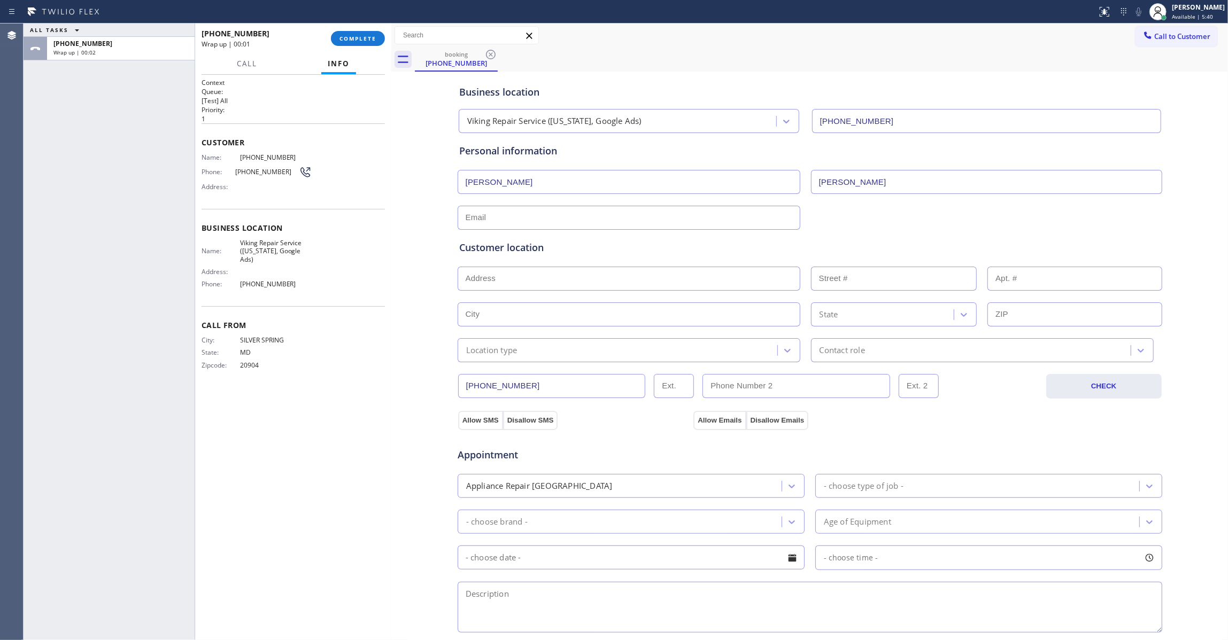
paste input "[EMAIL_ADDRESS][DOMAIN_NAME]"
type input "[EMAIL_ADDRESS][DOMAIN_NAME]"
click at [486, 275] on input "text" at bounding box center [628, 279] width 343 height 24
paste input "20818"
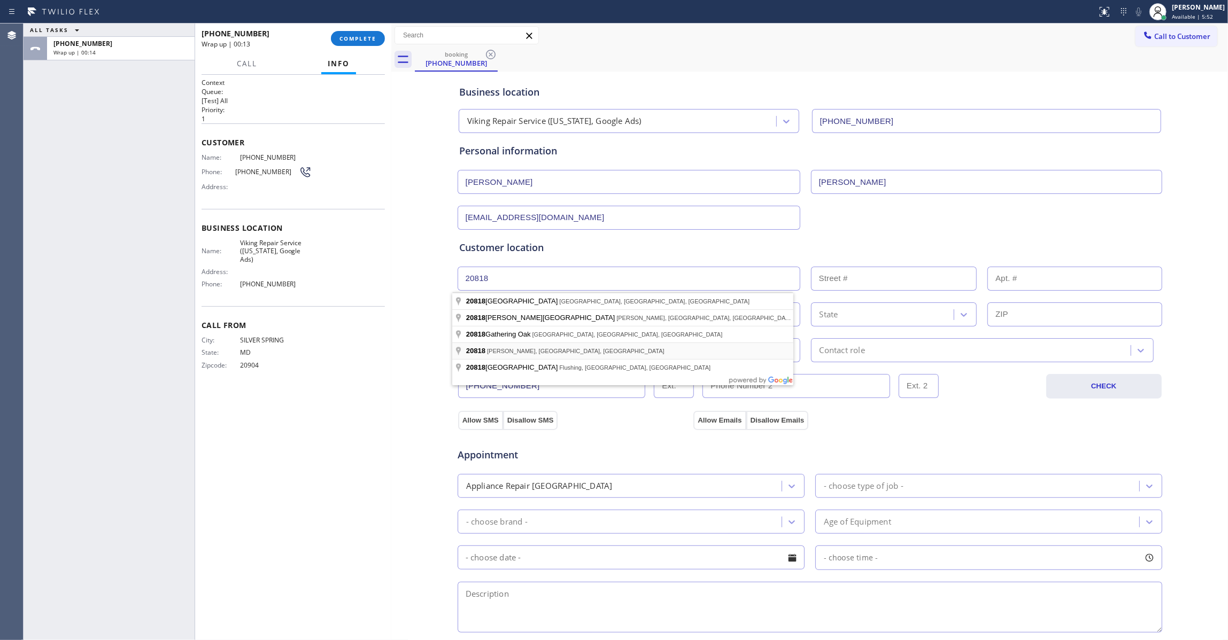
type input "[PERSON_NAME], MD 20818, [GEOGRAPHIC_DATA]"
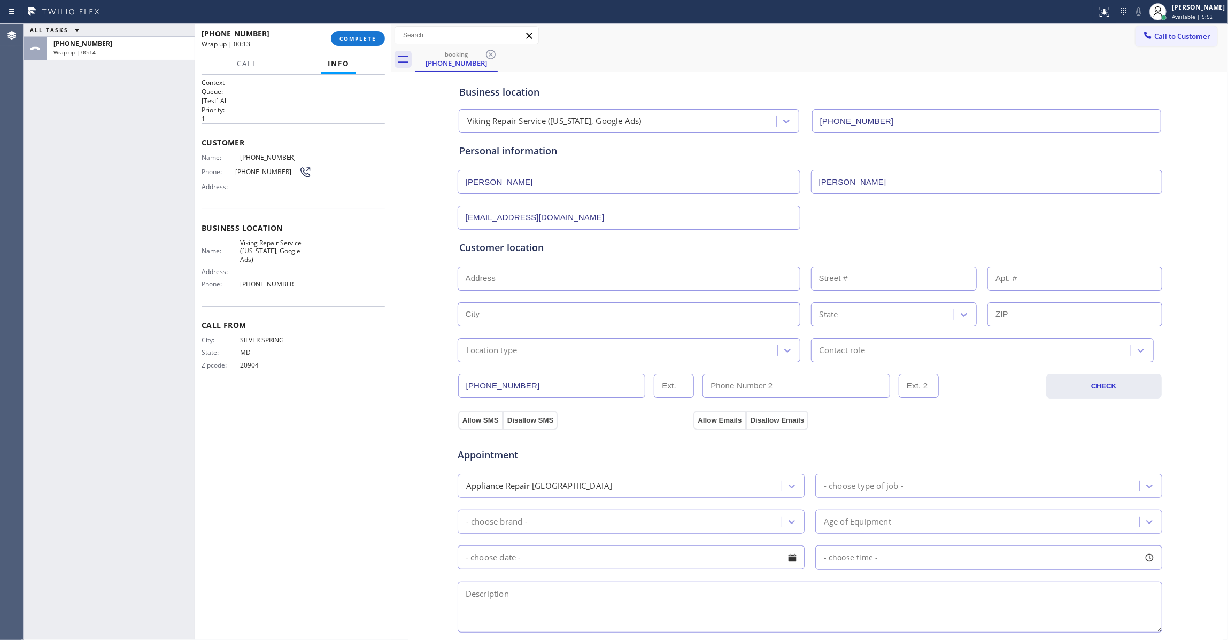
type input "[PERSON_NAME]"
type input "20818"
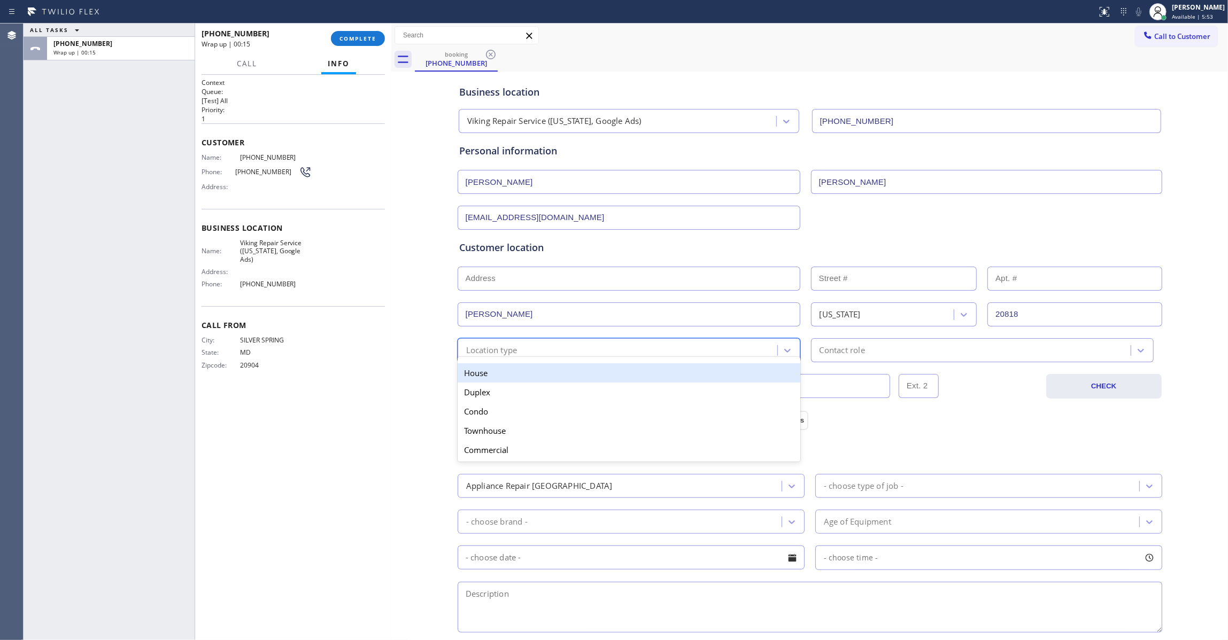
click at [554, 358] on div "Location type" at bounding box center [619, 350] width 316 height 19
click at [493, 375] on div "House" at bounding box center [628, 372] width 343 height 19
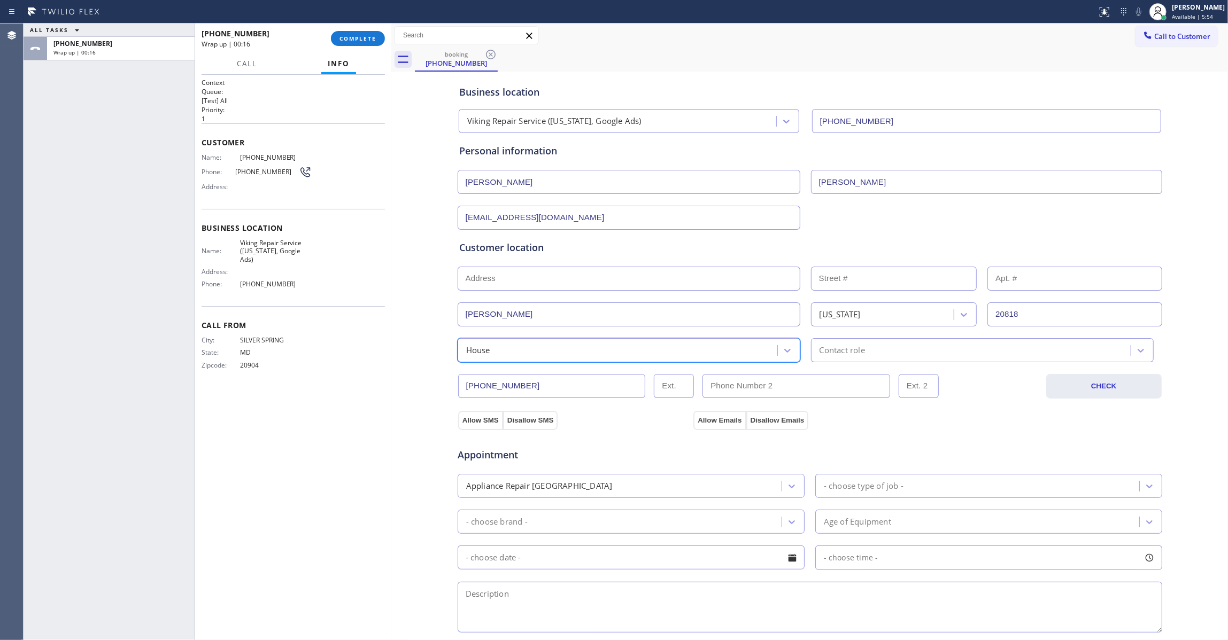
click at [832, 346] on div "Contact role" at bounding box center [841, 350] width 45 height 12
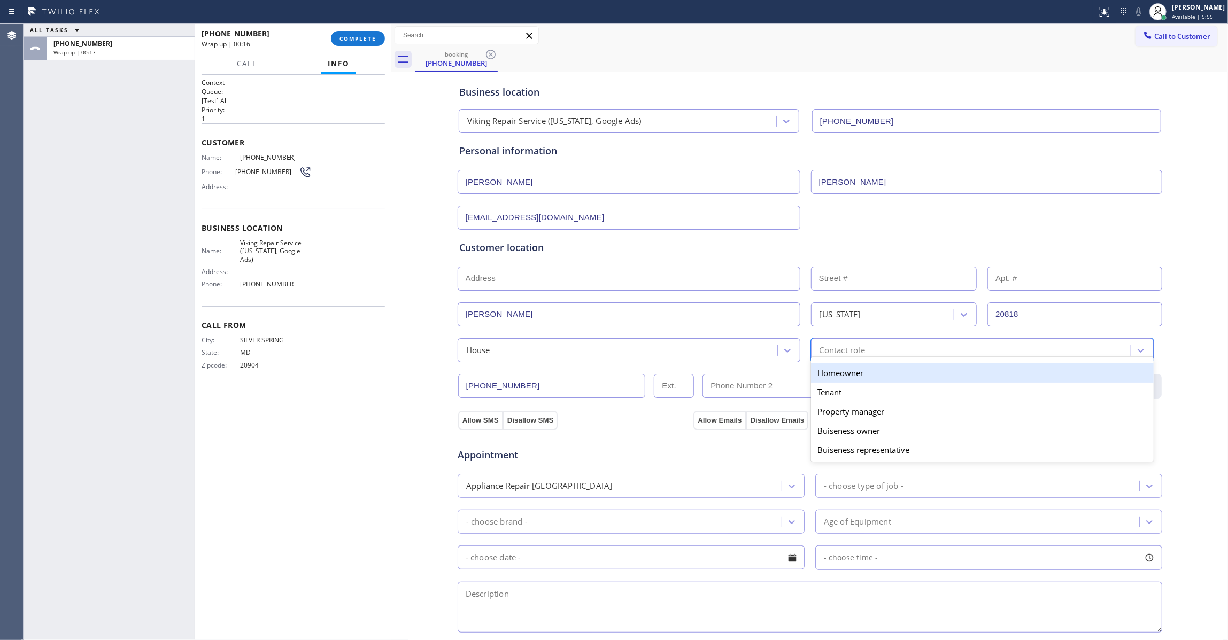
click at [836, 374] on div "Homeowner" at bounding box center [982, 372] width 343 height 19
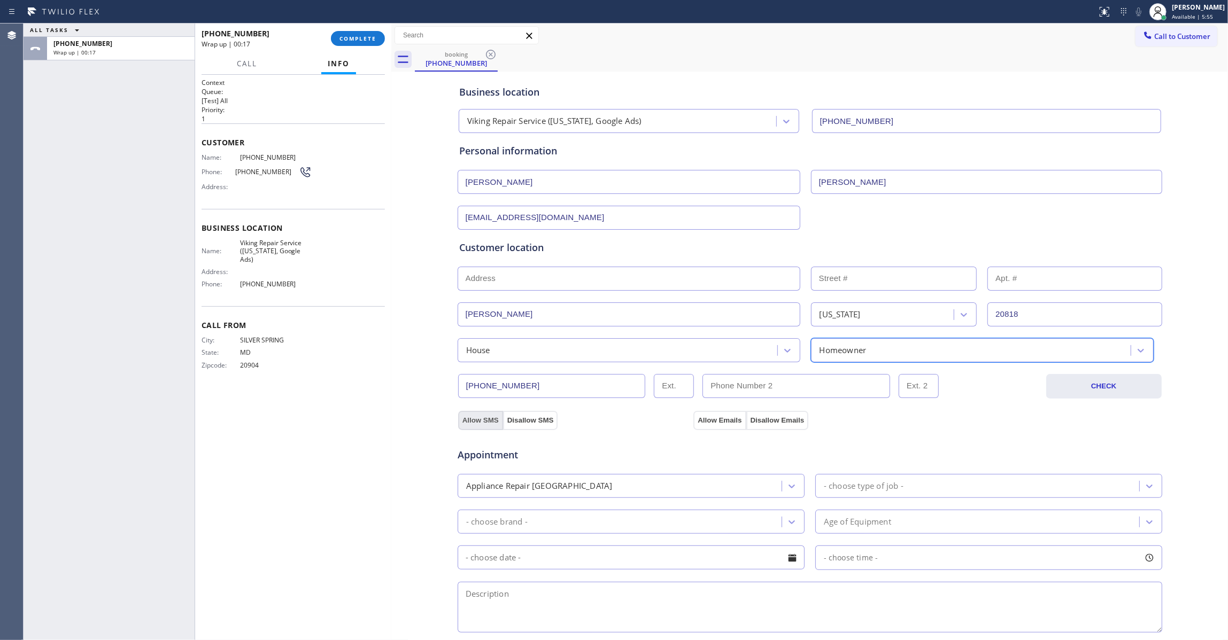
click at [472, 422] on button "Allow SMS" at bounding box center [480, 420] width 45 height 19
click at [697, 420] on button "Allow Emails" at bounding box center [719, 420] width 52 height 19
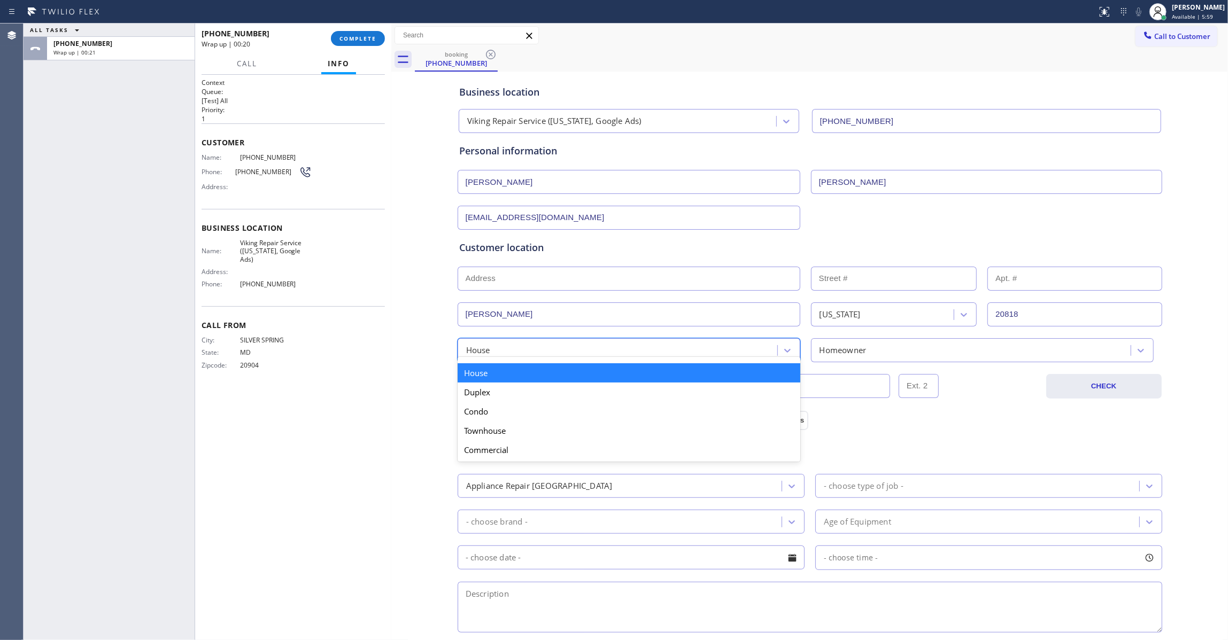
click at [748, 349] on div "House" at bounding box center [619, 350] width 316 height 19
click at [614, 375] on div "House" at bounding box center [628, 372] width 343 height 19
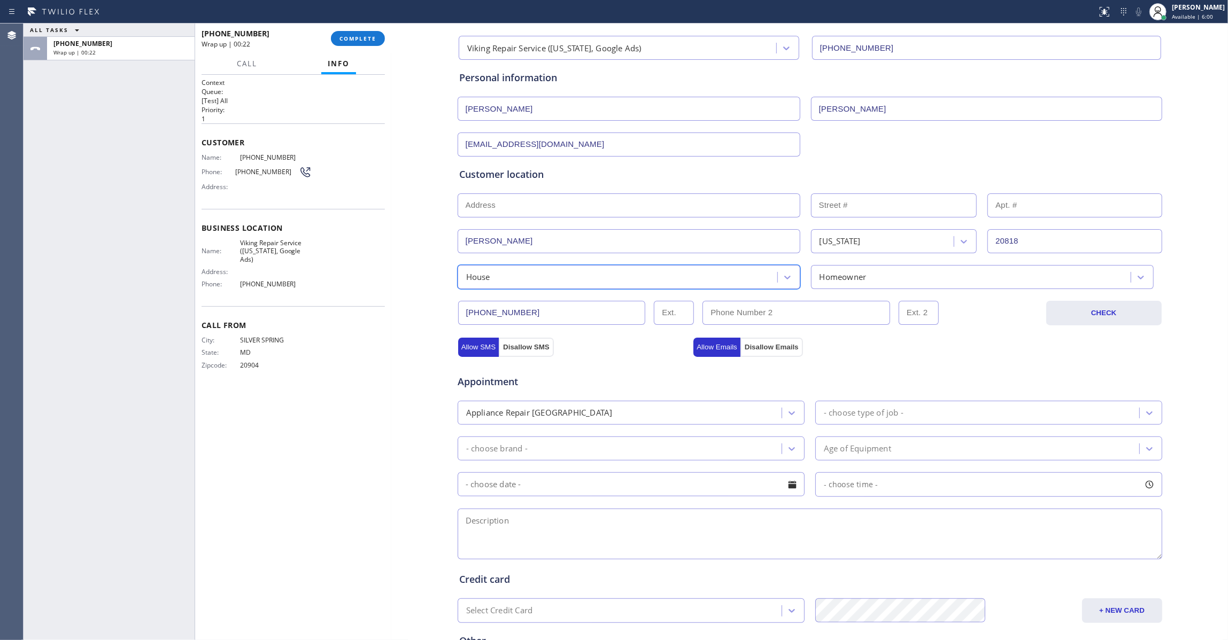
scroll to position [142, 0]
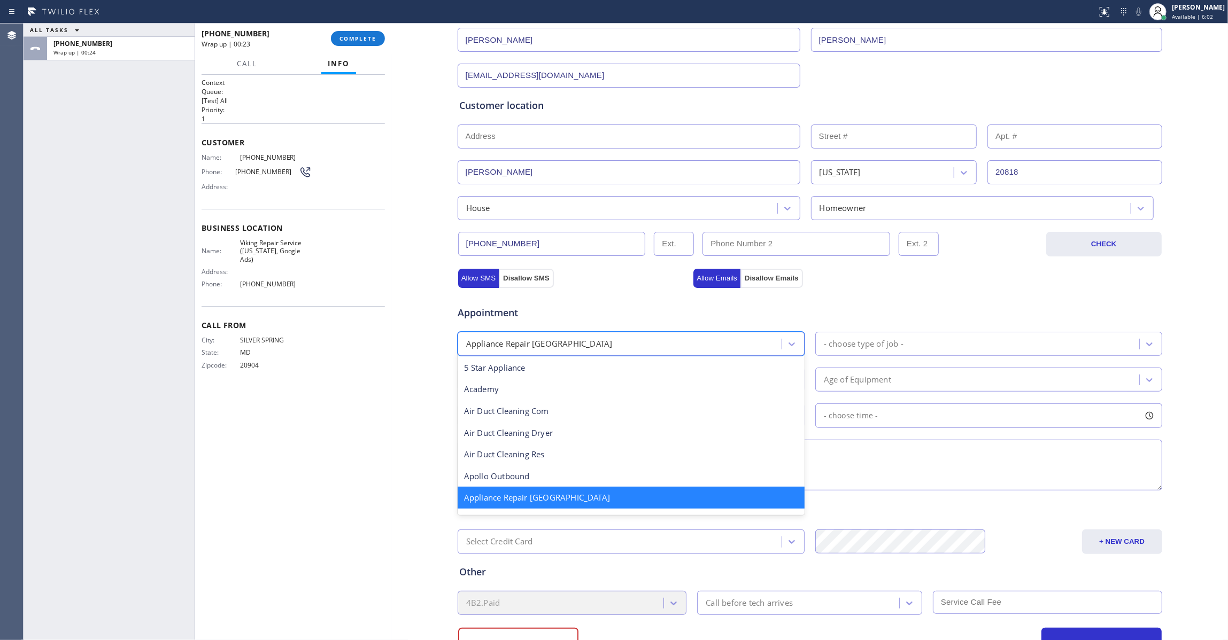
click at [653, 348] on div "Appliance Repair [GEOGRAPHIC_DATA]" at bounding box center [621, 344] width 321 height 19
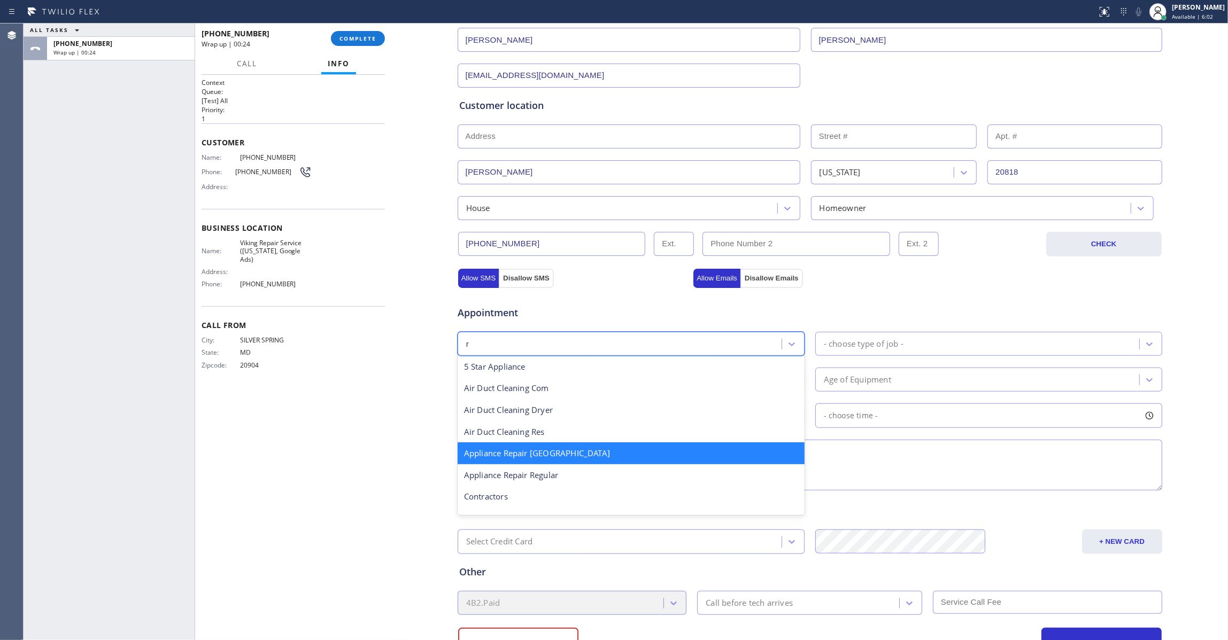
type input "re"
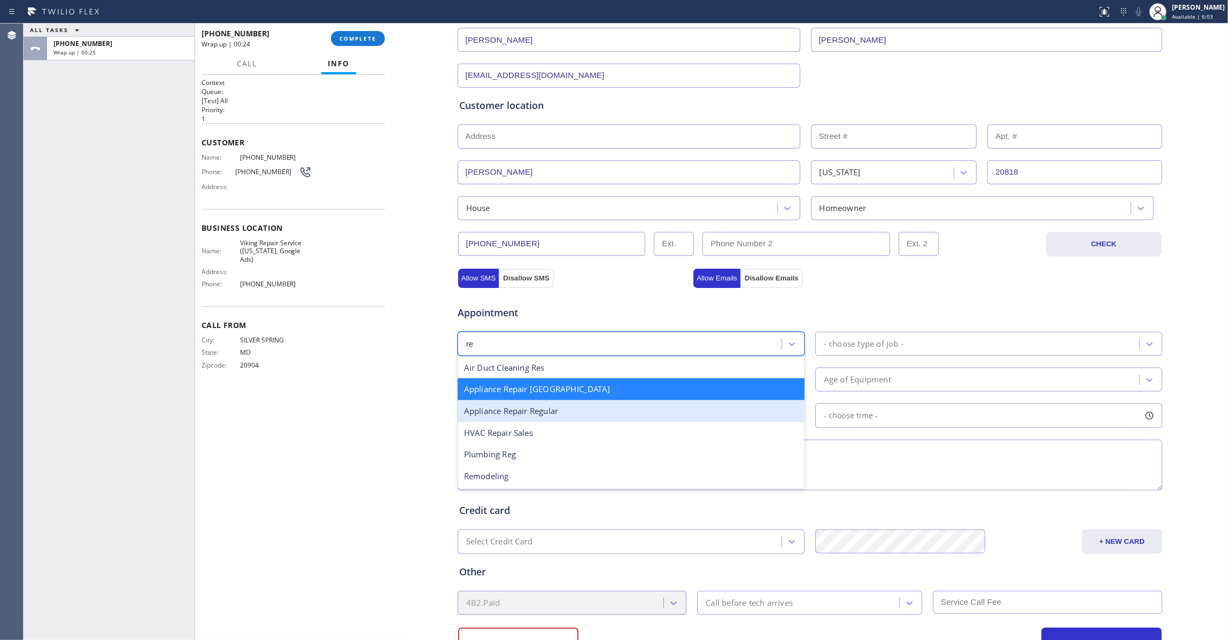
click at [563, 411] on div "Appliance Repair Regular" at bounding box center [630, 411] width 347 height 22
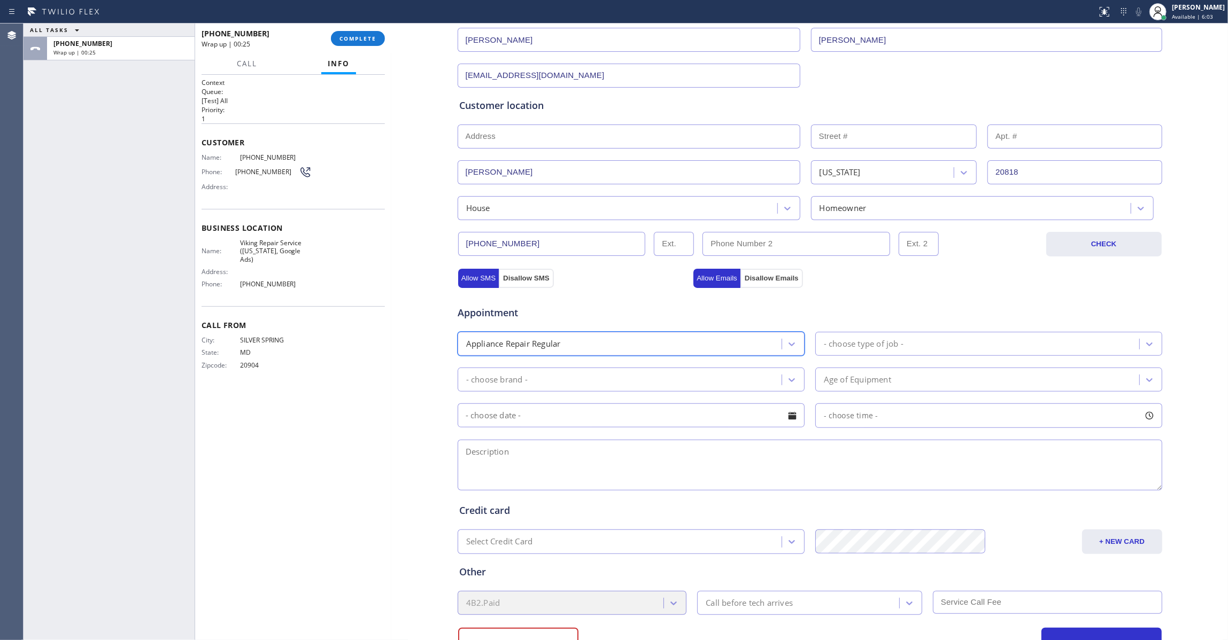
click at [862, 350] on div "- choose type of job -" at bounding box center [864, 344] width 80 height 12
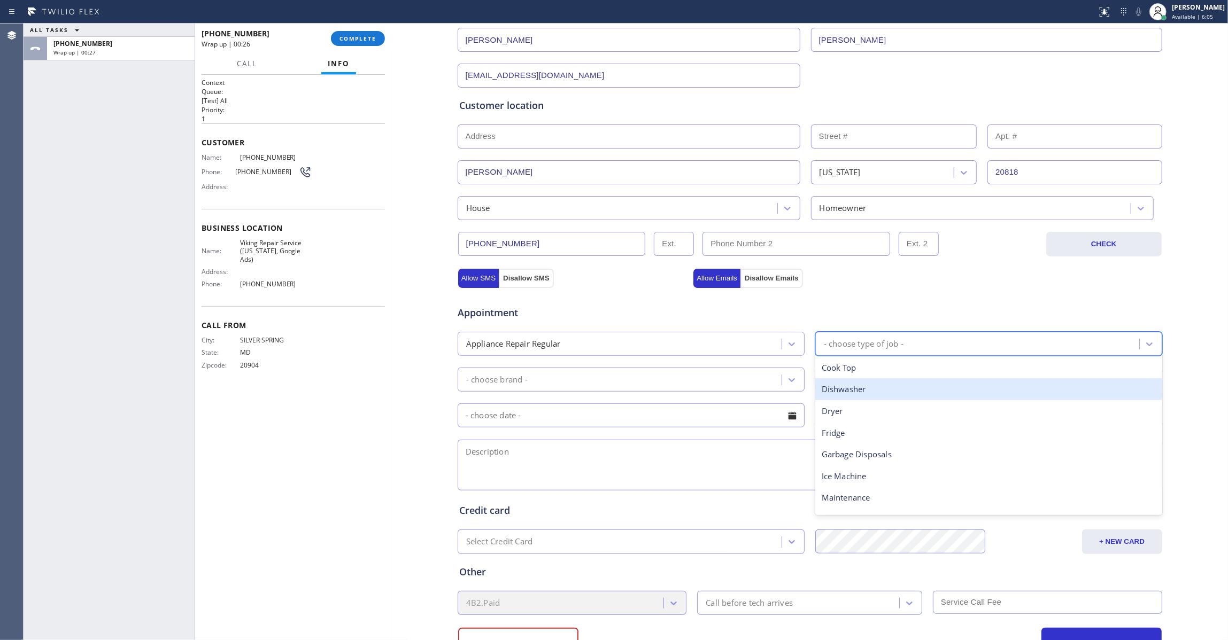
click at [849, 394] on div "Dishwasher" at bounding box center [988, 389] width 347 height 22
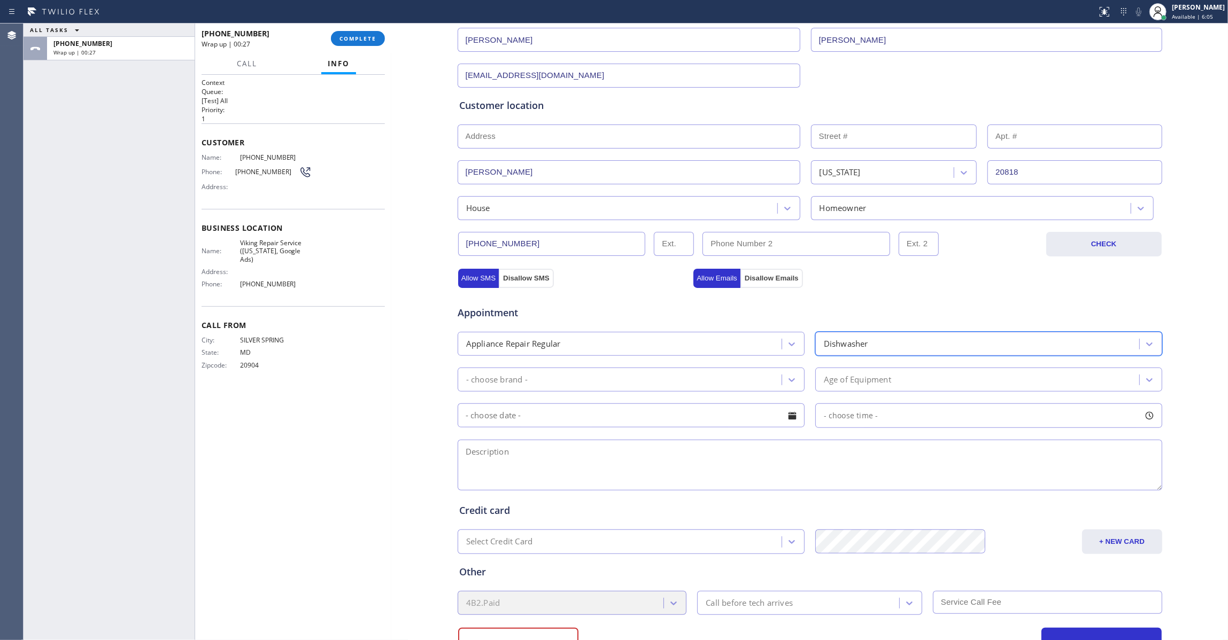
click at [546, 382] on div "- choose brand -" at bounding box center [621, 379] width 321 height 19
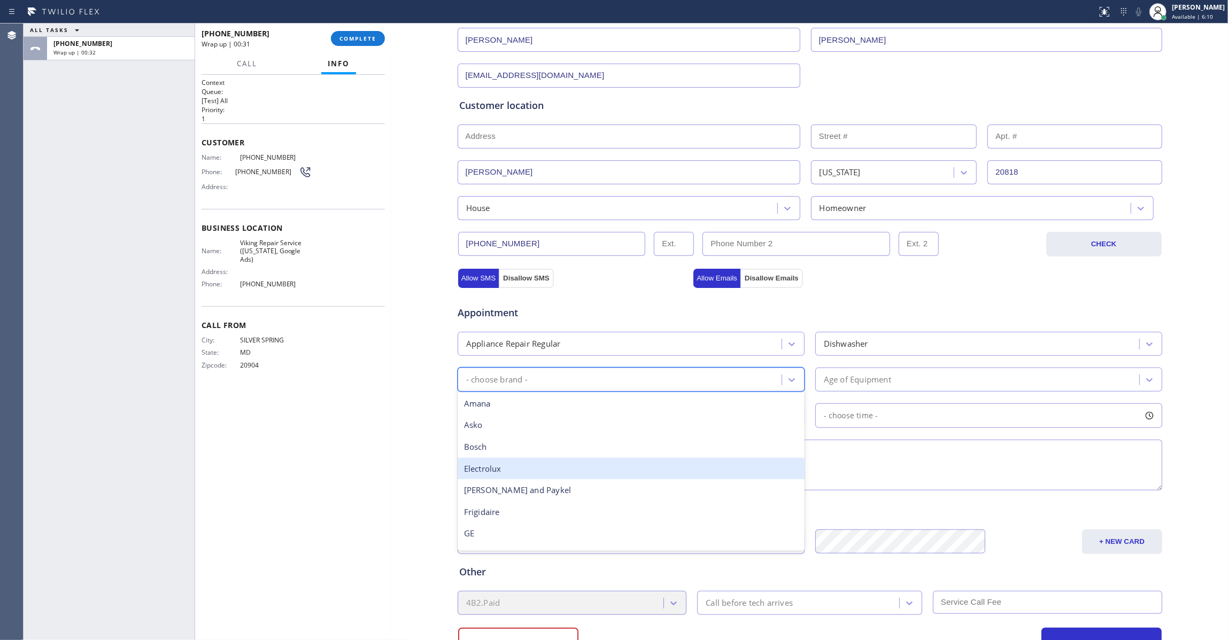
type input "v"
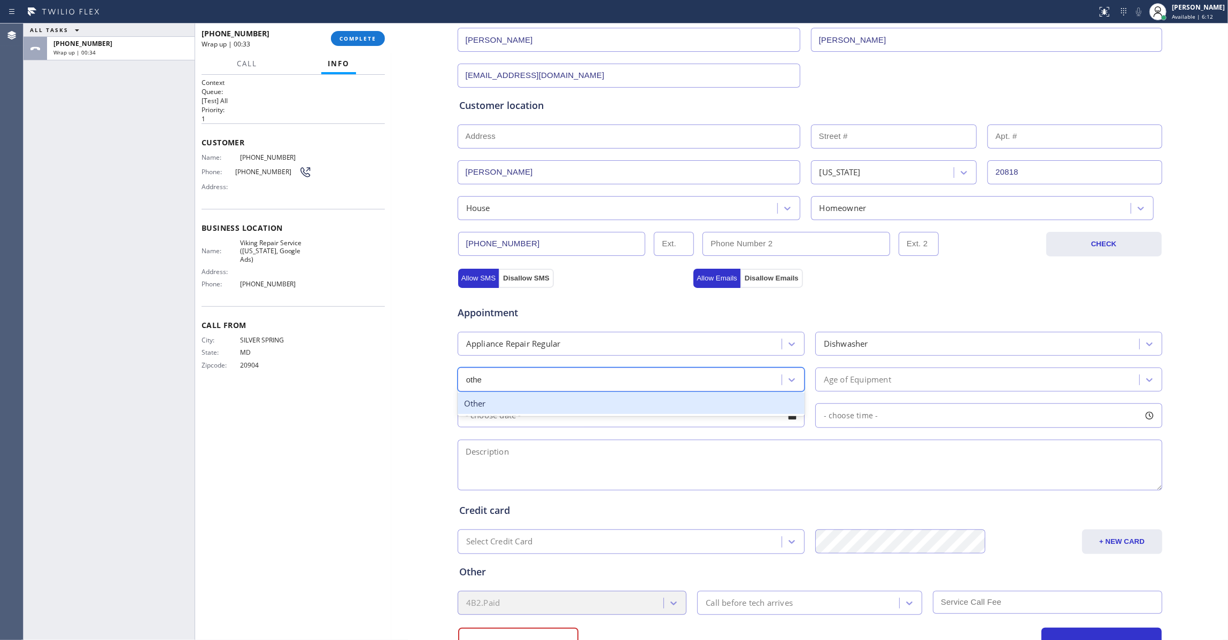
type input "other"
click at [554, 406] on div "Other" at bounding box center [630, 404] width 347 height 22
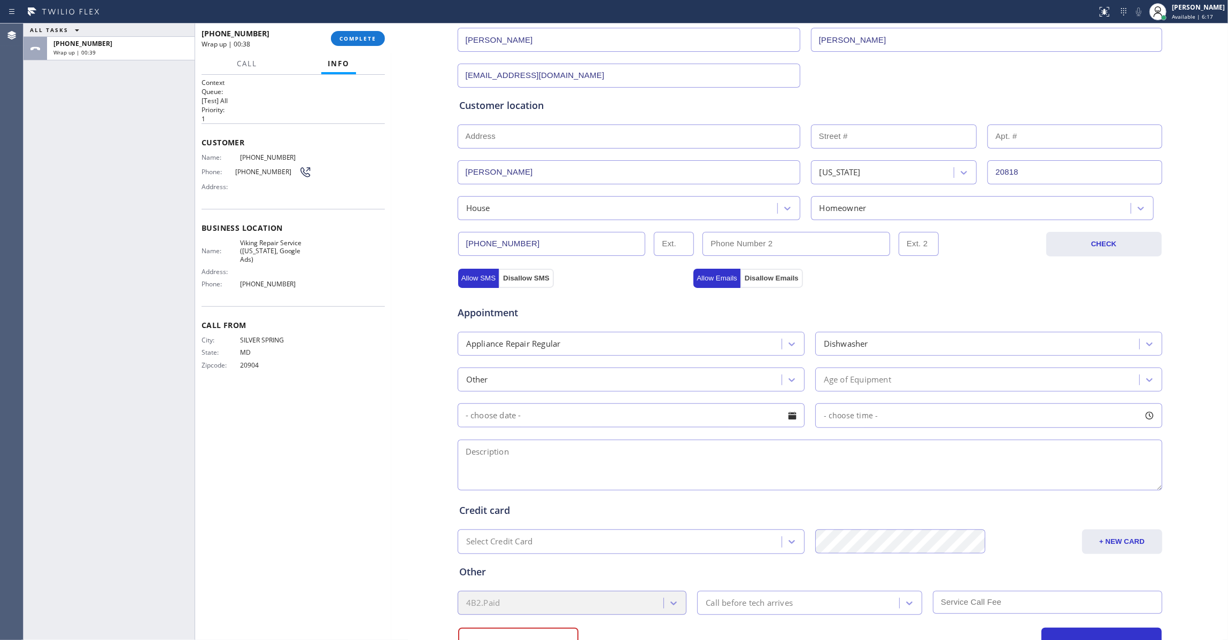
click at [516, 461] on textarea at bounding box center [809, 465] width 704 height 51
paste textarea "Viking / Dishwasher / got a new door panel needs to be installat / 2 Years 2081…"
click at [703, 450] on textarea "Viking / Dishwasher / got a new door panel needs to be installat / 2 Years 2081…" at bounding box center [809, 465] width 704 height 51
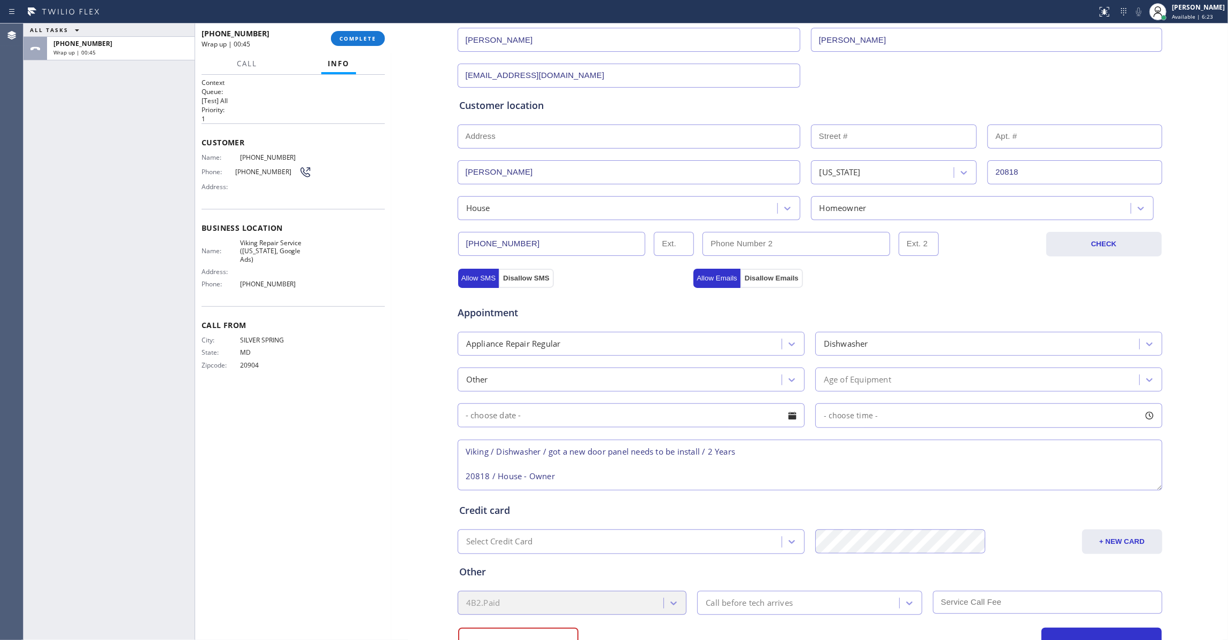
click at [865, 370] on div "Age of Equipment" at bounding box center [988, 380] width 347 height 24
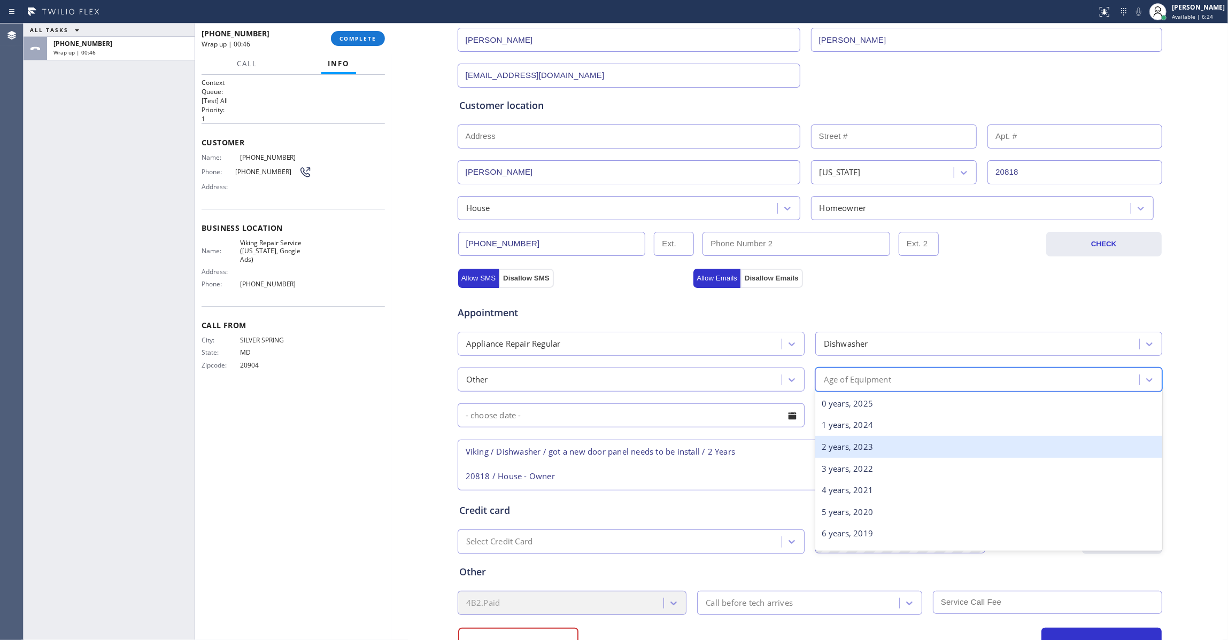
click at [857, 454] on div "2 years, 2023" at bounding box center [988, 447] width 347 height 22
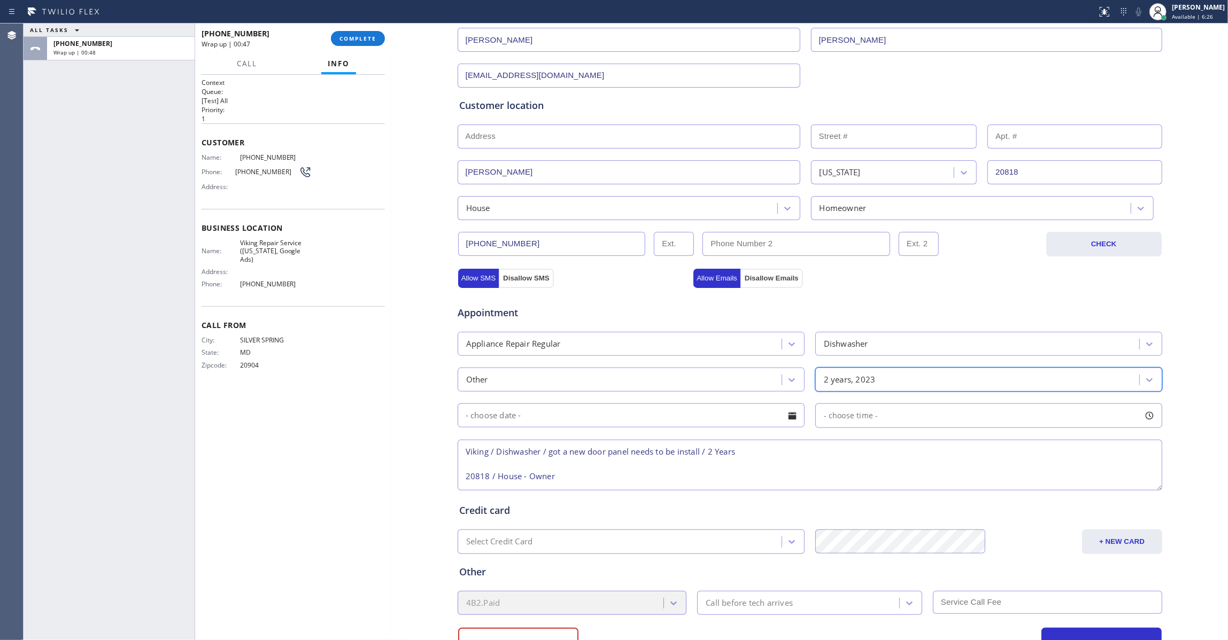
click at [553, 479] on textarea "Viking / Dishwasher / got a new door panel needs to be install / 2 Years 20818 …" at bounding box center [809, 465] width 704 height 51
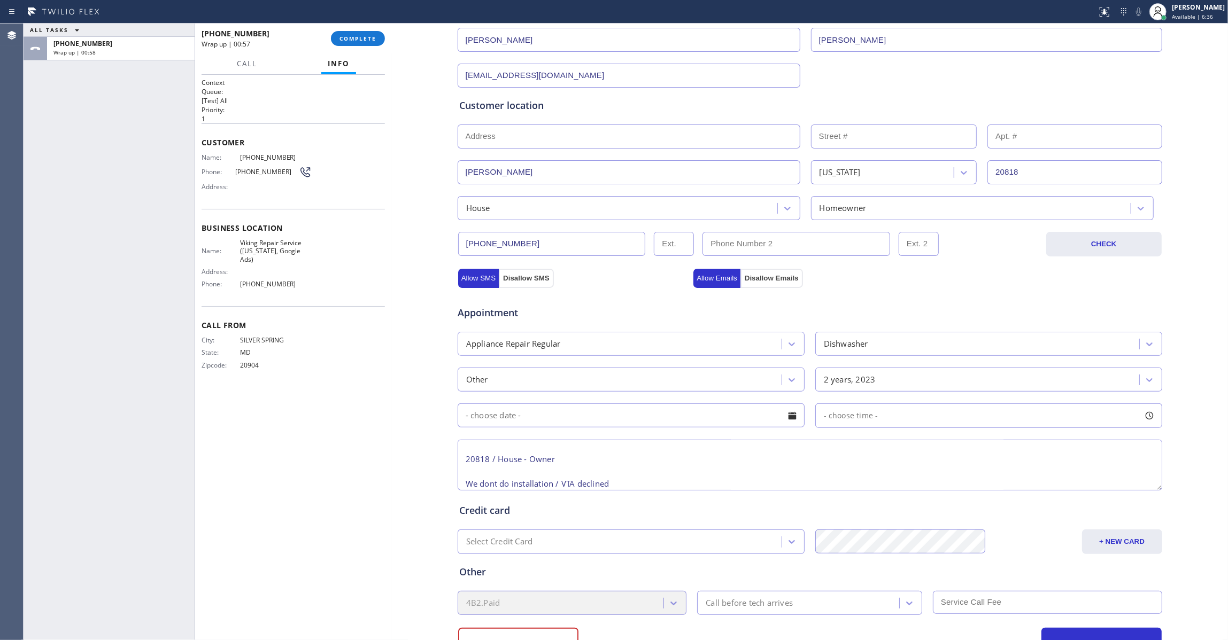
scroll to position [191, 0]
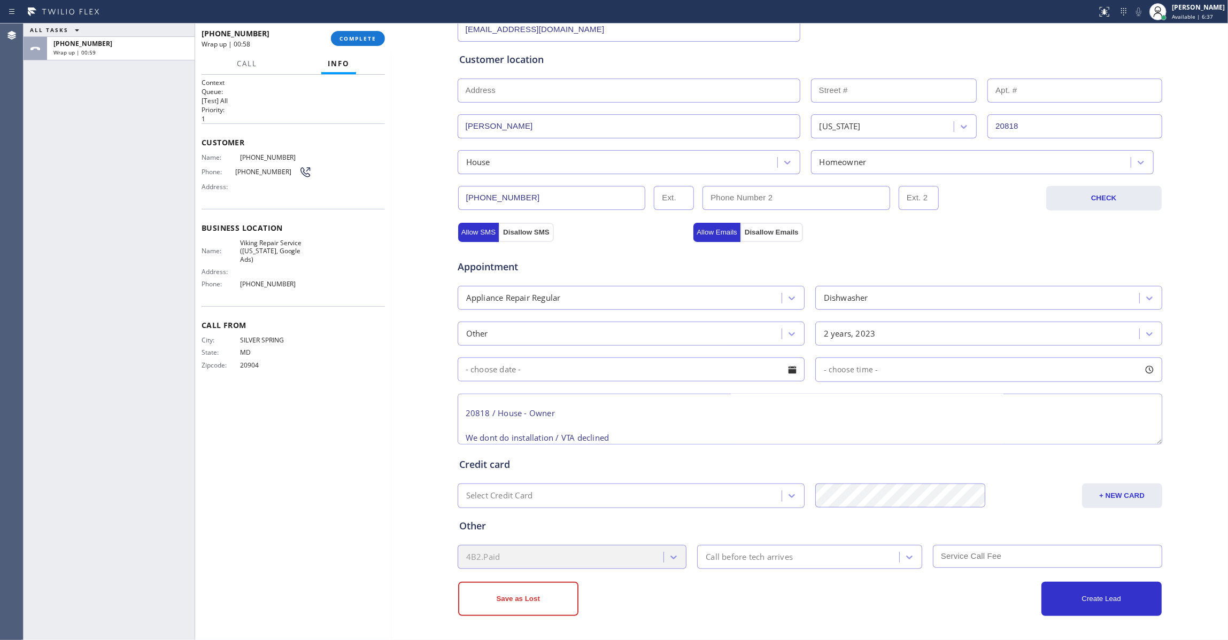
type textarea "Viking / Dishwasher / got a new door panel needs to be install / 2 Years 20818 …"
click at [549, 561] on div "4B2.Paid" at bounding box center [571, 557] width 229 height 24
click at [590, 548] on div "4B2.Paid" at bounding box center [571, 557] width 229 height 24
click at [519, 597] on button "Save as Lost" at bounding box center [518, 599] width 120 height 34
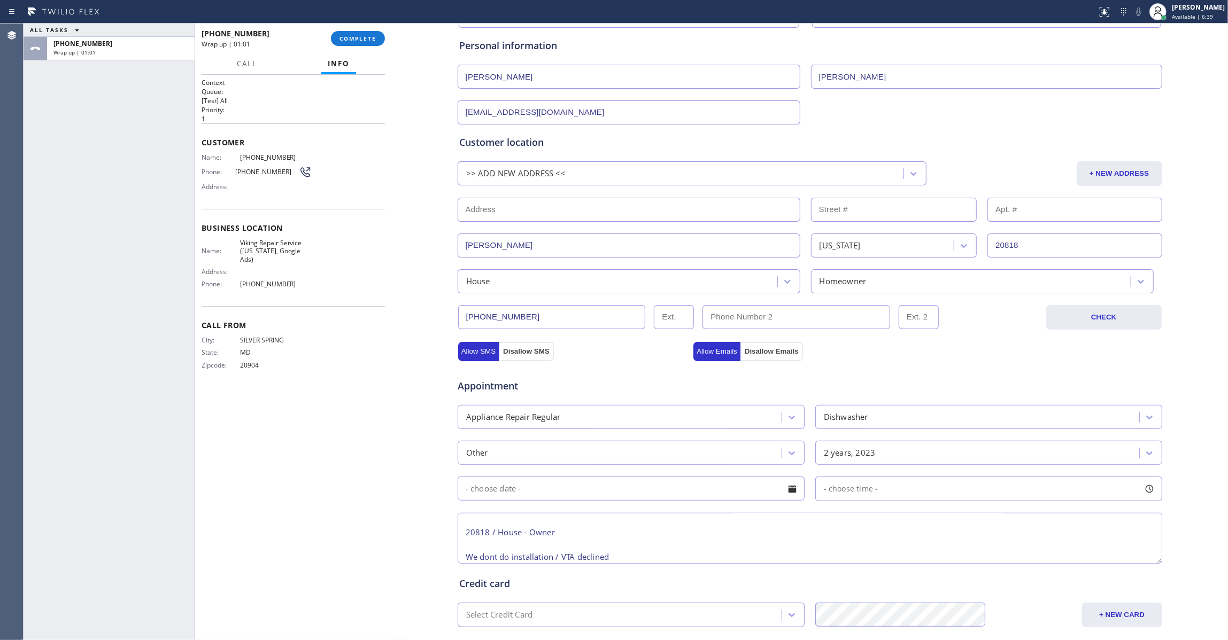
scroll to position [0, 0]
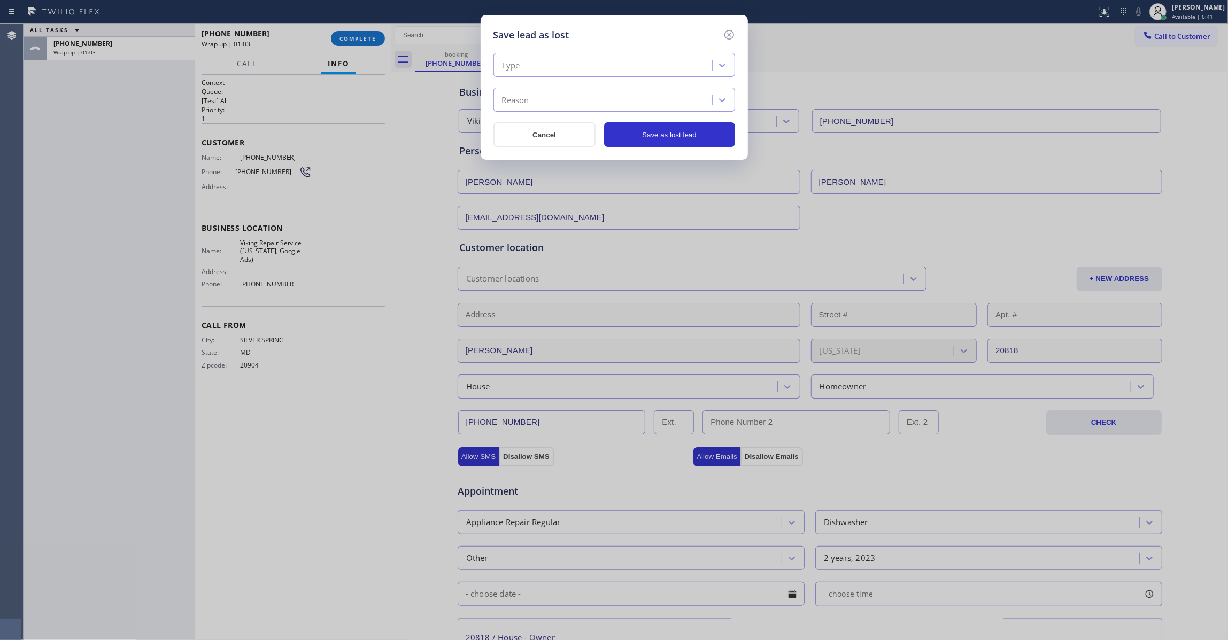
click at [563, 69] on div "Type" at bounding box center [603, 65] width 215 height 19
click at [544, 127] on div "Not Serviceable" at bounding box center [614, 126] width 242 height 19
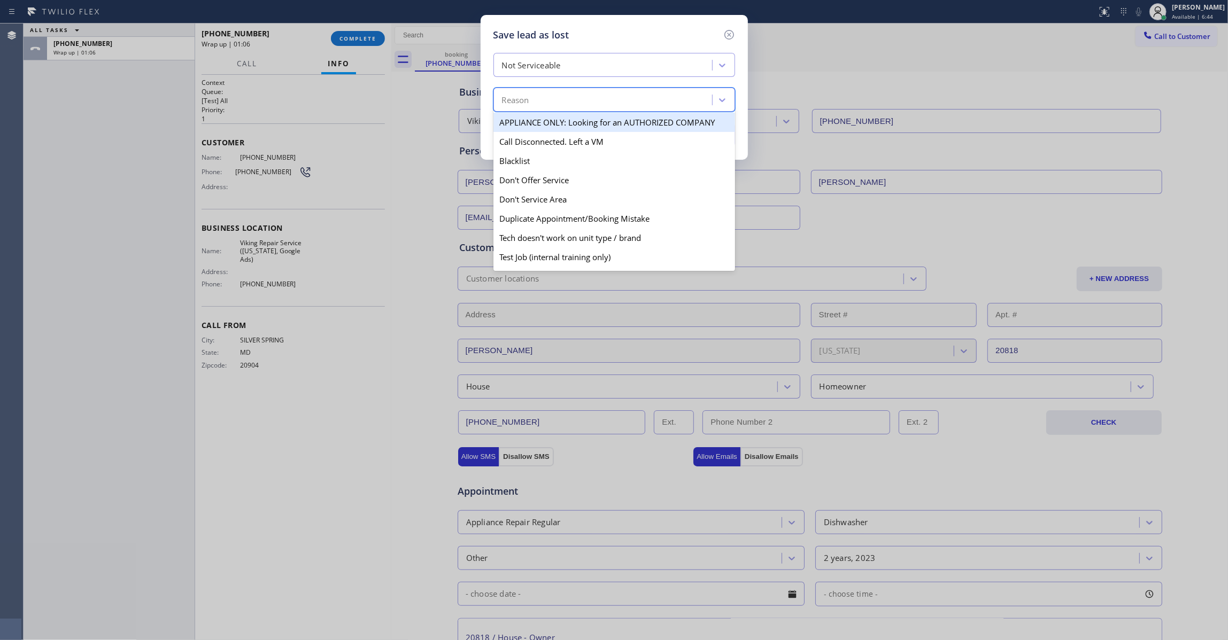
click at [541, 99] on div "Reason" at bounding box center [603, 100] width 215 height 19
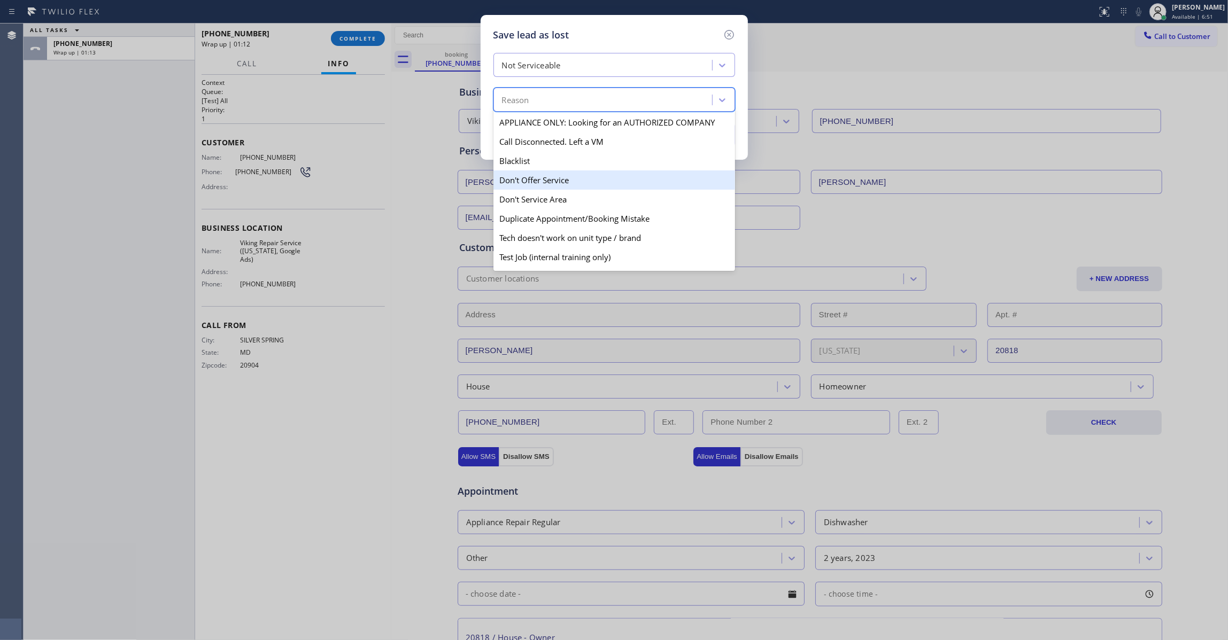
drag, startPoint x: 571, startPoint y: 199, endPoint x: 571, endPoint y: 182, distance: 17.1
click at [571, 182] on div "APPLIANCE ONLY: Looking for an AUTHORIZED COMPANY Call Disconnected. Left a VM …" at bounding box center [614, 191] width 242 height 160
click at [572, 180] on div "Don't Offer Service" at bounding box center [614, 179] width 242 height 19
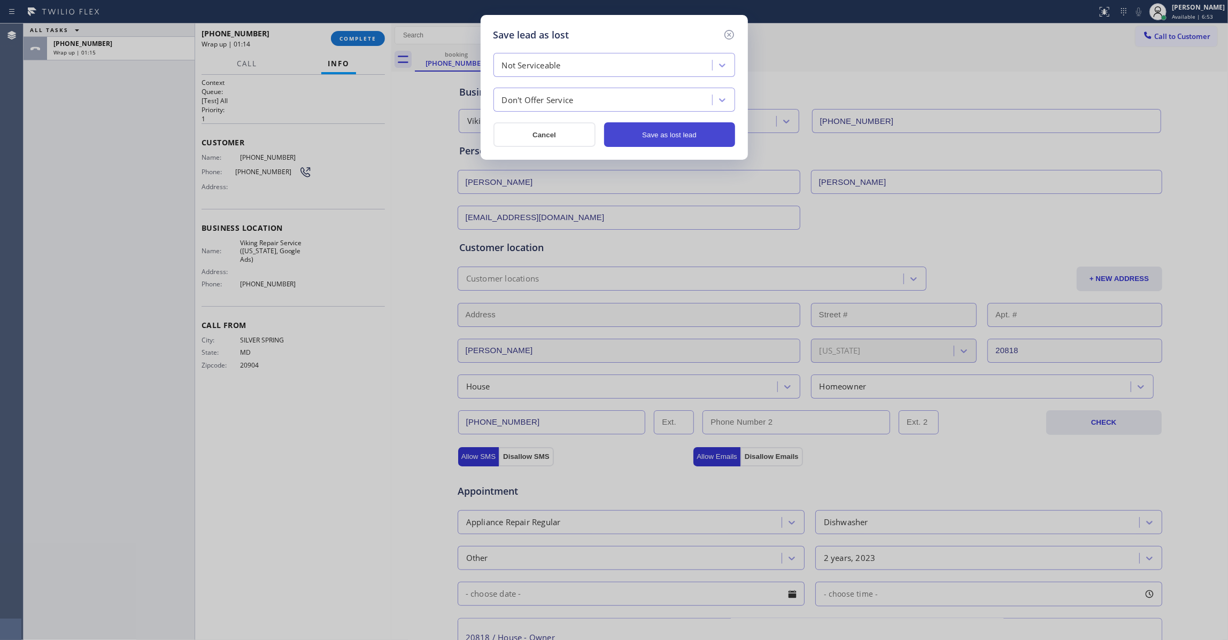
click at [642, 136] on button "Save as lost lead" at bounding box center [669, 134] width 131 height 25
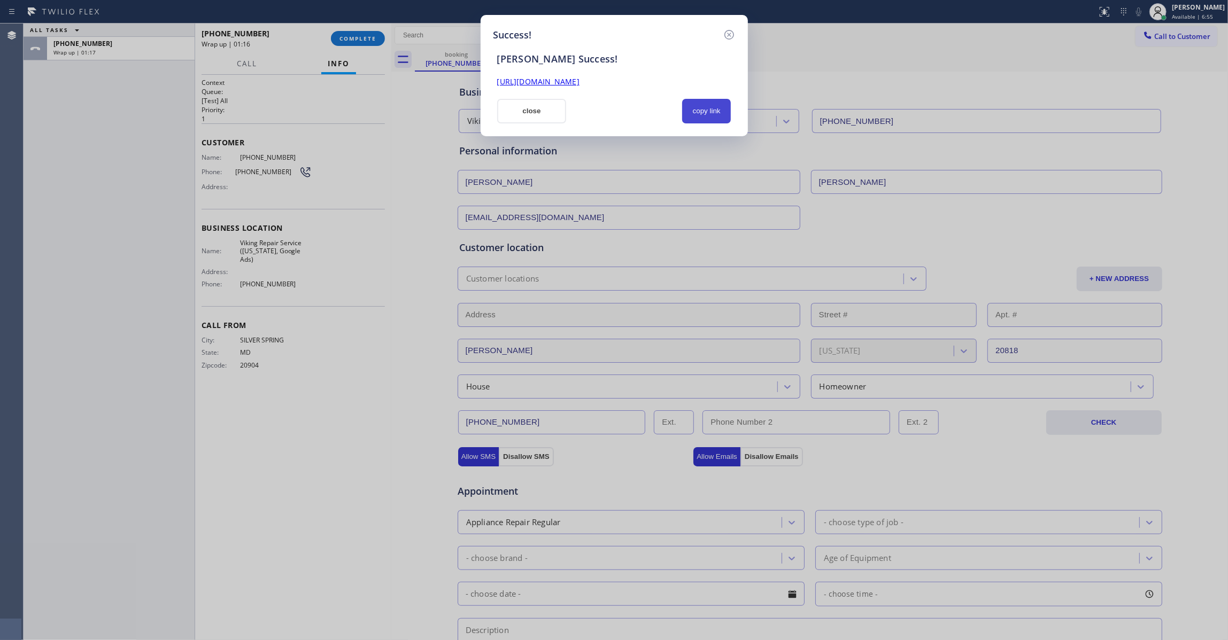
click at [716, 110] on button "copy link" at bounding box center [706, 111] width 49 height 25
click at [579, 80] on link "[URL][DOMAIN_NAME]" at bounding box center [538, 81] width 82 height 10
click at [729, 35] on icon at bounding box center [729, 35] width 10 height 10
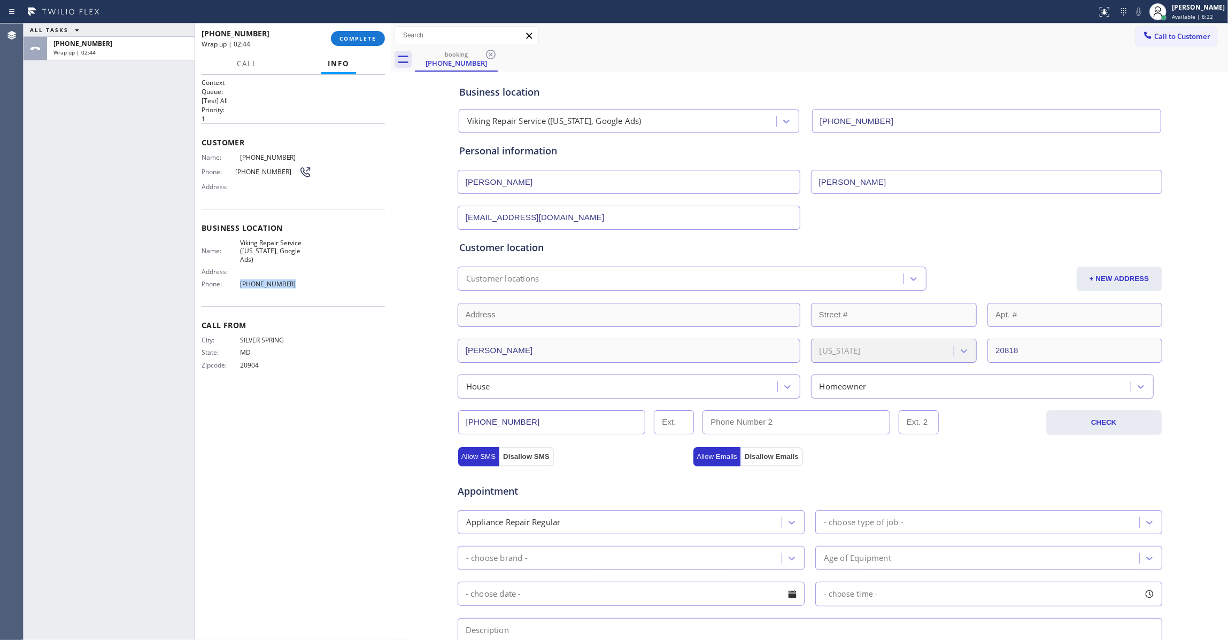
copy span "[PHONE_NUMBER]"
drag, startPoint x: 294, startPoint y: 286, endPoint x: 239, endPoint y: 282, distance: 54.7
click at [240, 282] on span "[PHONE_NUMBER]" at bounding box center [276, 284] width 72 height 8
click at [37, 569] on div "ALL TASKS ALL TASKS ACTIVE TASKS TASKS IN WRAP UP [PHONE_NUMBER] Wrap up | 03:45" at bounding box center [109, 332] width 171 height 617
drag, startPoint x: 351, startPoint y: 358, endPoint x: 311, endPoint y: 33, distance: 327.4
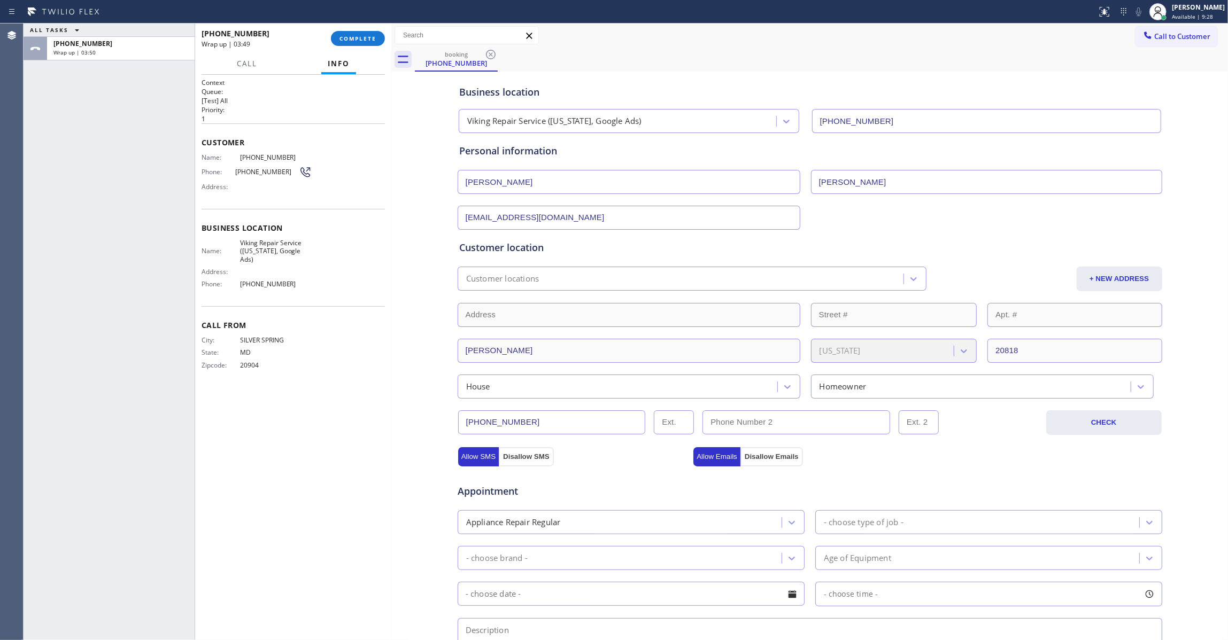
click at [344, 310] on div "Call From City: [GEOGRAPHIC_DATA]: [US_STATE] Zipcode: 20904" at bounding box center [292, 346] width 183 height 81
click at [368, 37] on span "COMPLETE" at bounding box center [357, 38] width 37 height 7
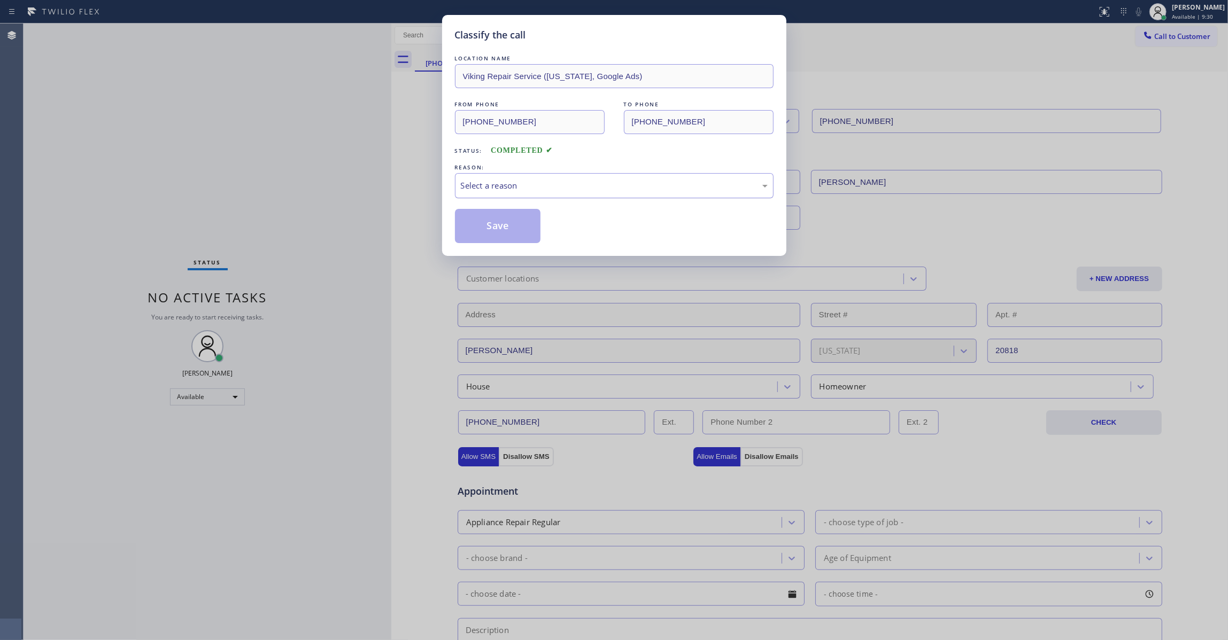
click at [501, 178] on div "Select a reason" at bounding box center [614, 185] width 319 height 25
click at [505, 222] on button "Save" at bounding box center [498, 226] width 86 height 34
